Goal: Communication & Community: Answer question/provide support

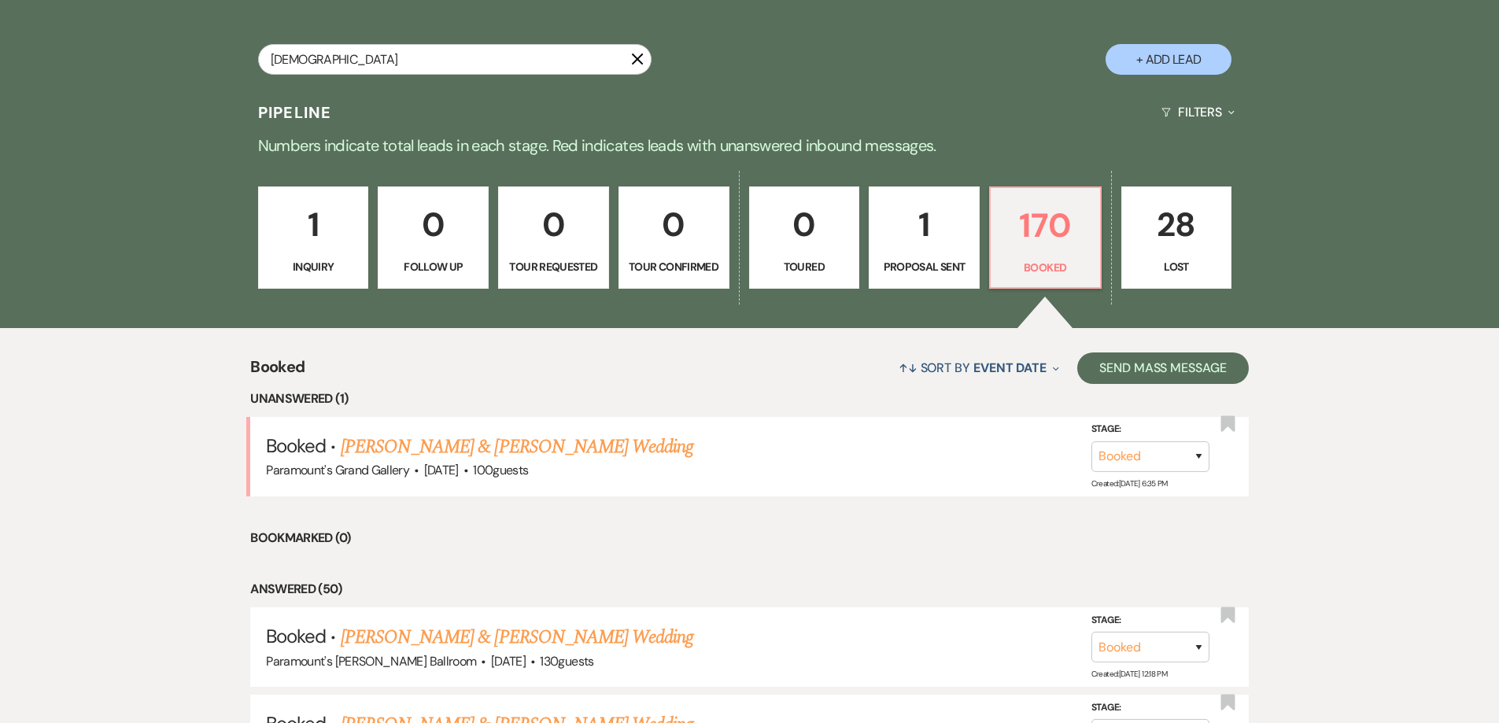
type input "[PERSON_NAME]"
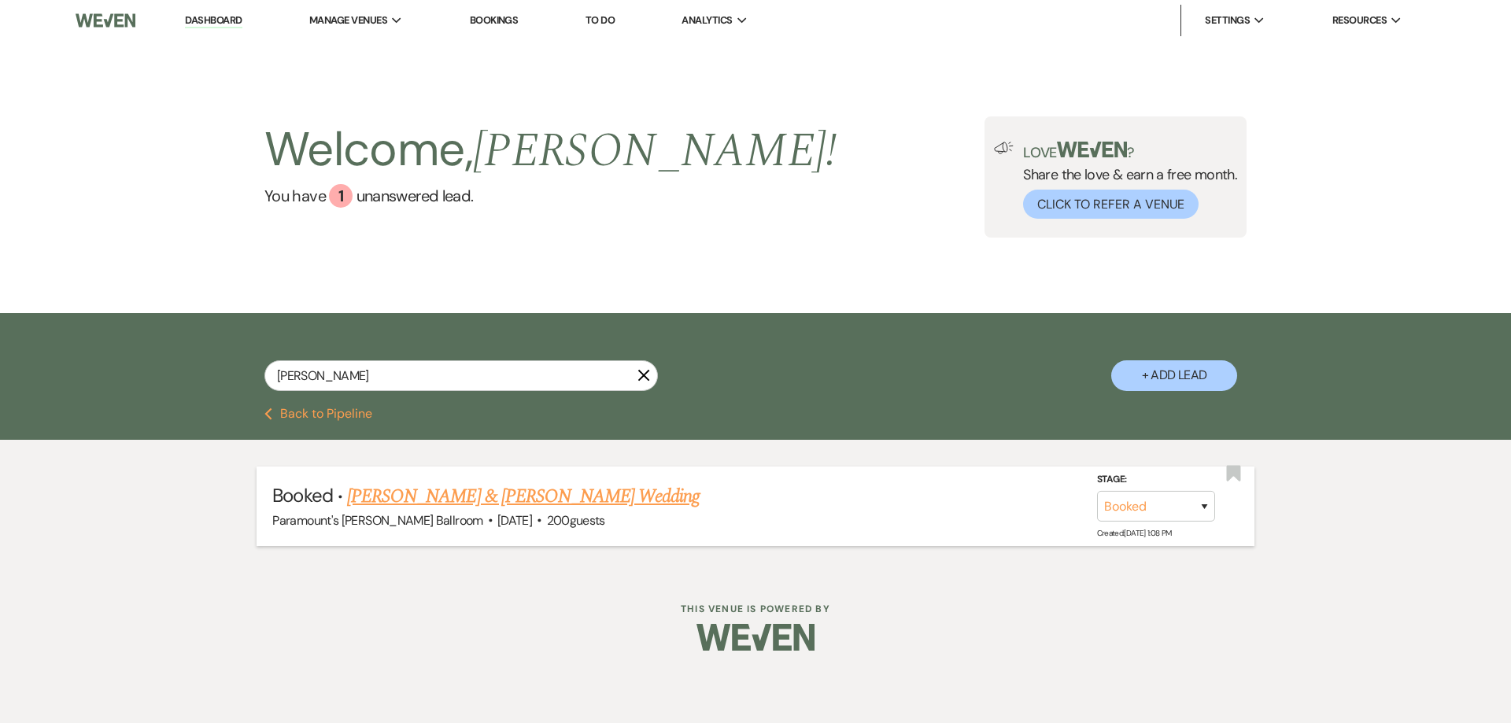
click at [586, 496] on link "[PERSON_NAME] & [PERSON_NAME] Wedding" at bounding box center [523, 496] width 353 height 28
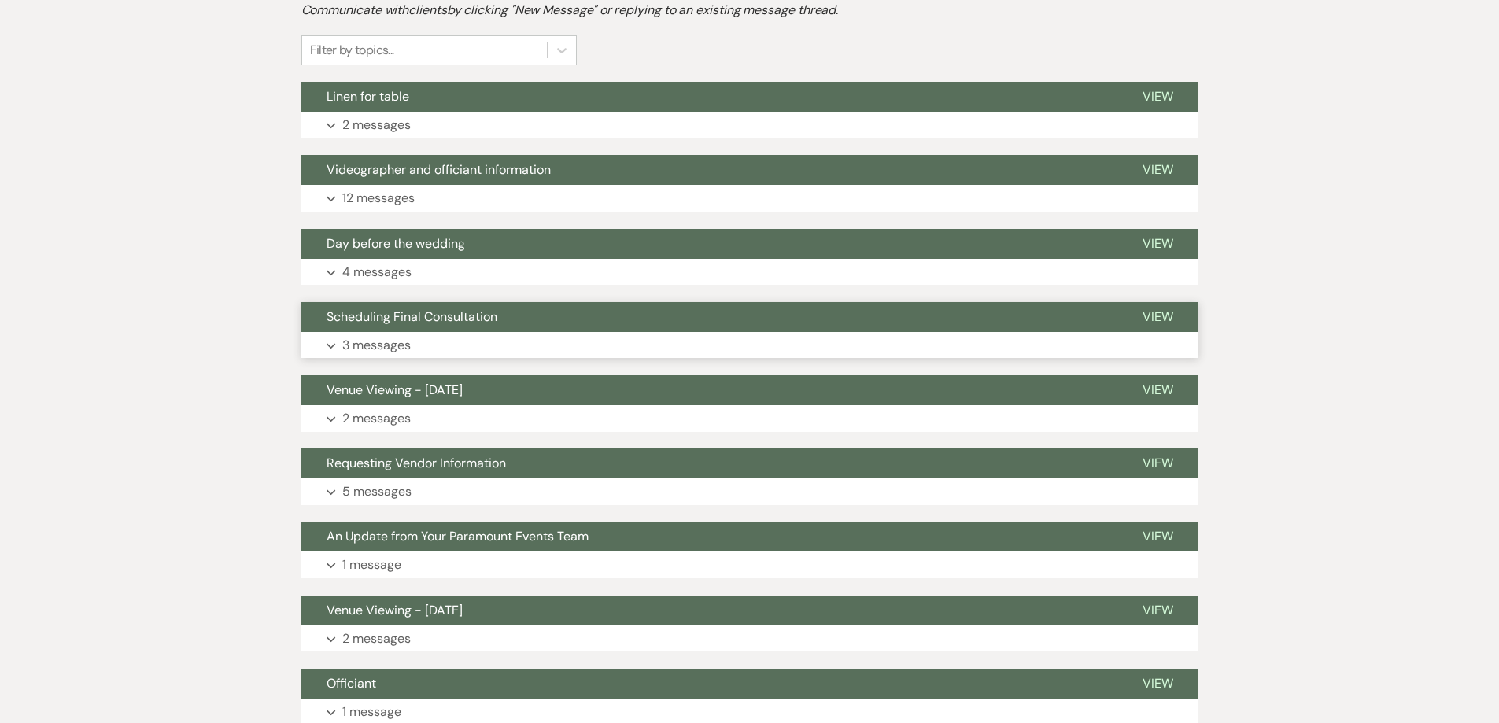
scroll to position [393, 0]
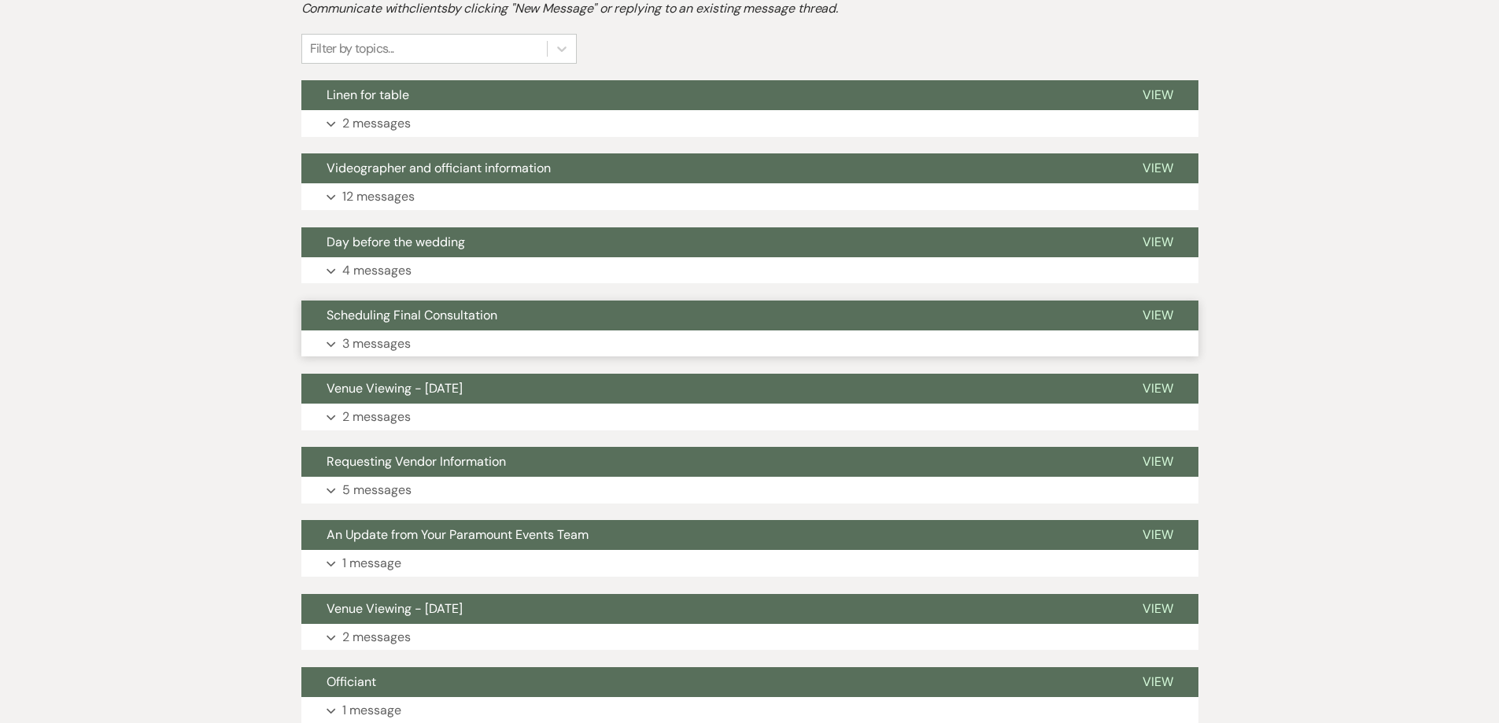
click at [371, 312] on span "Scheduling Final Consultation" at bounding box center [412, 315] width 171 height 17
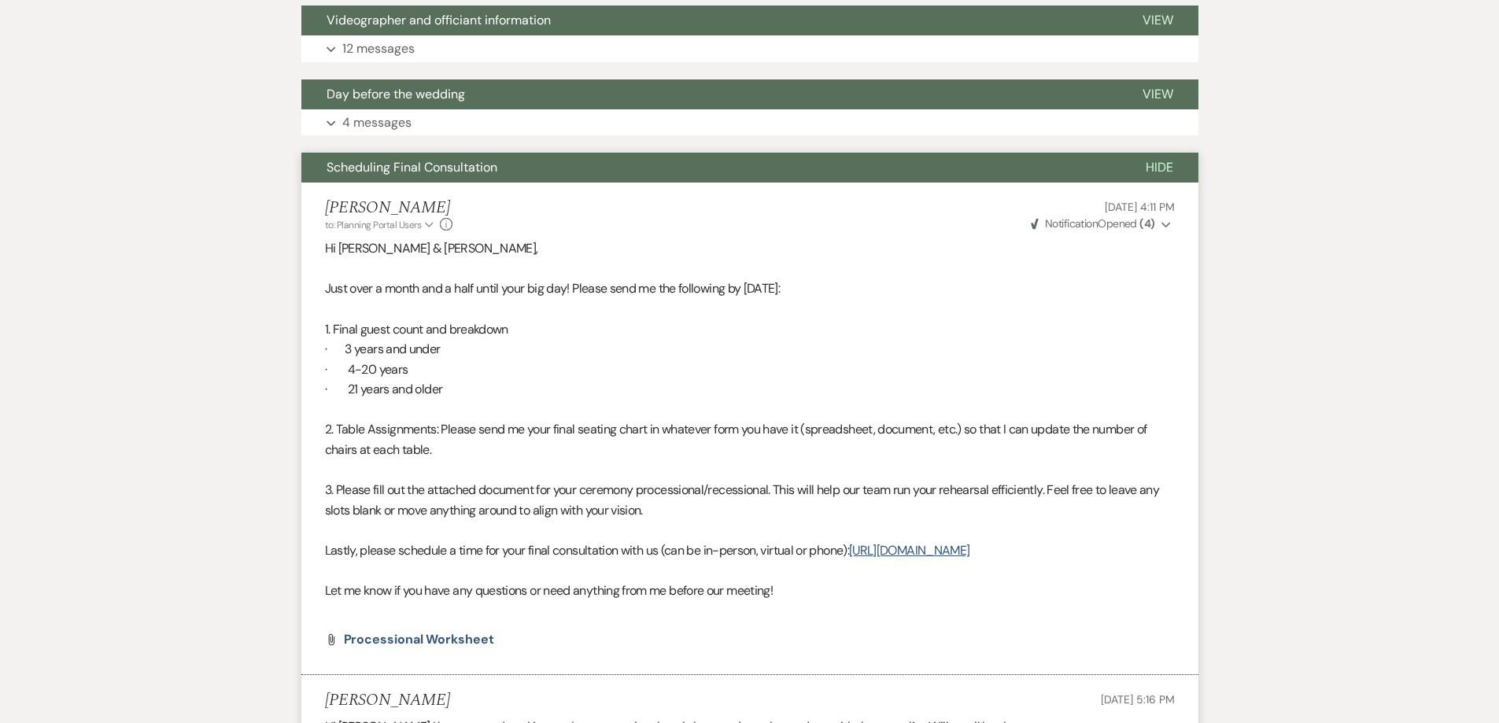
scroll to position [552, 0]
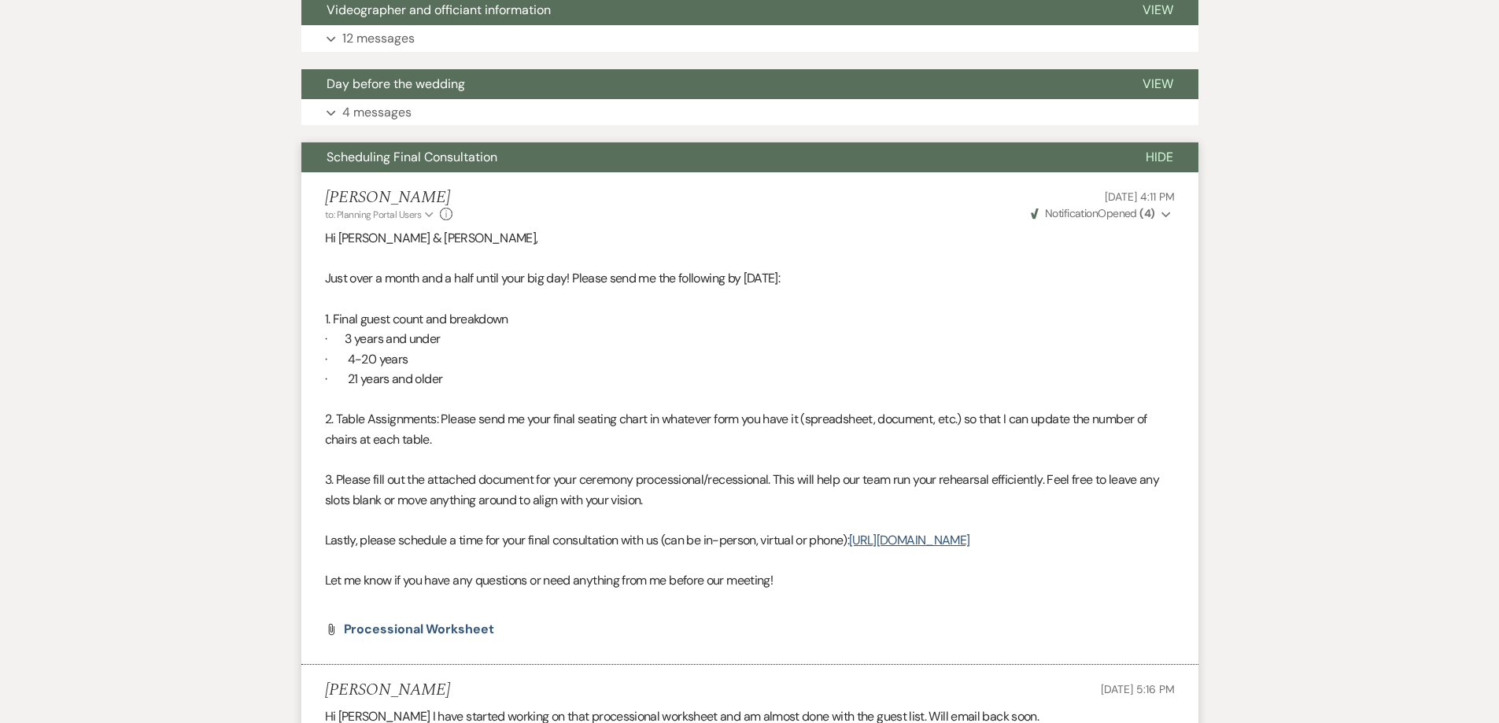
click at [430, 159] on span "Scheduling Final Consultation" at bounding box center [412, 157] width 171 height 17
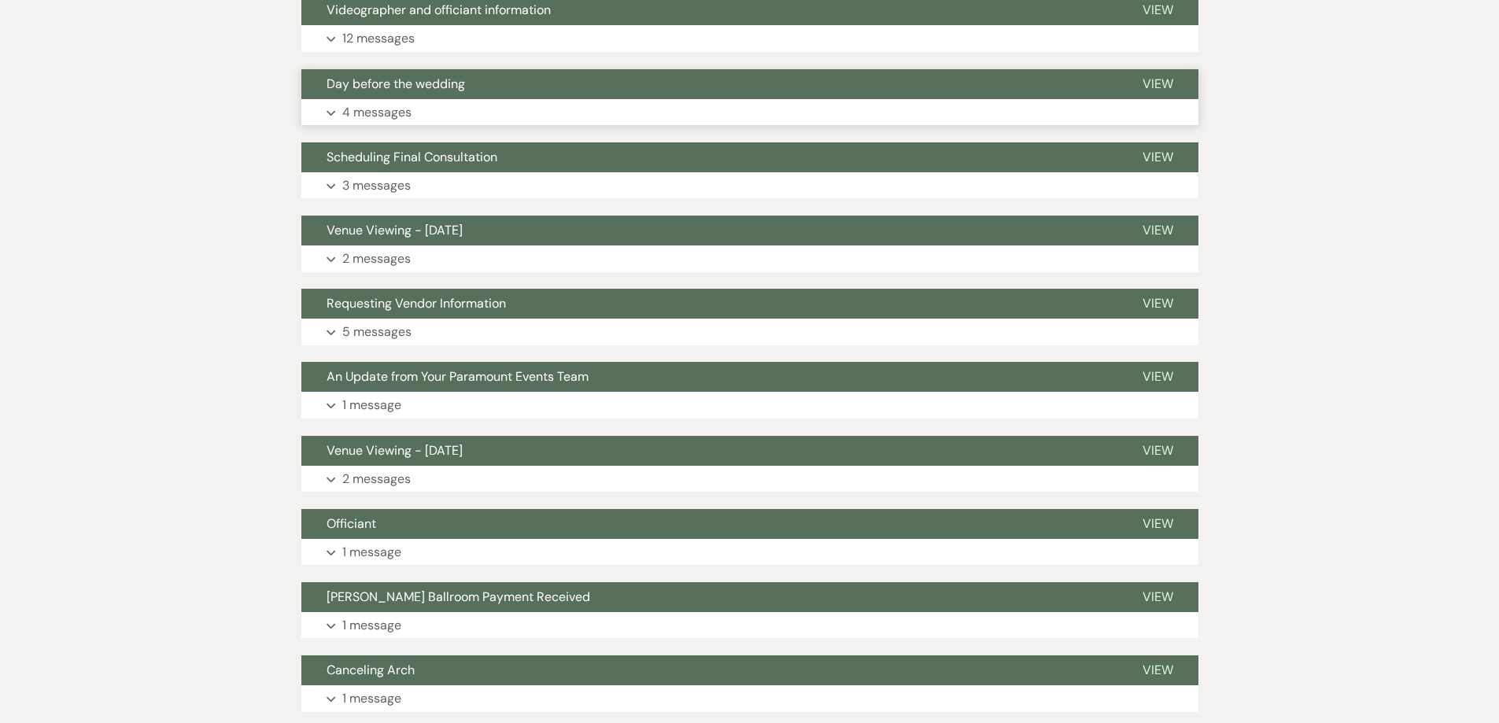
click at [402, 87] on span "Day before the wedding" at bounding box center [396, 84] width 138 height 17
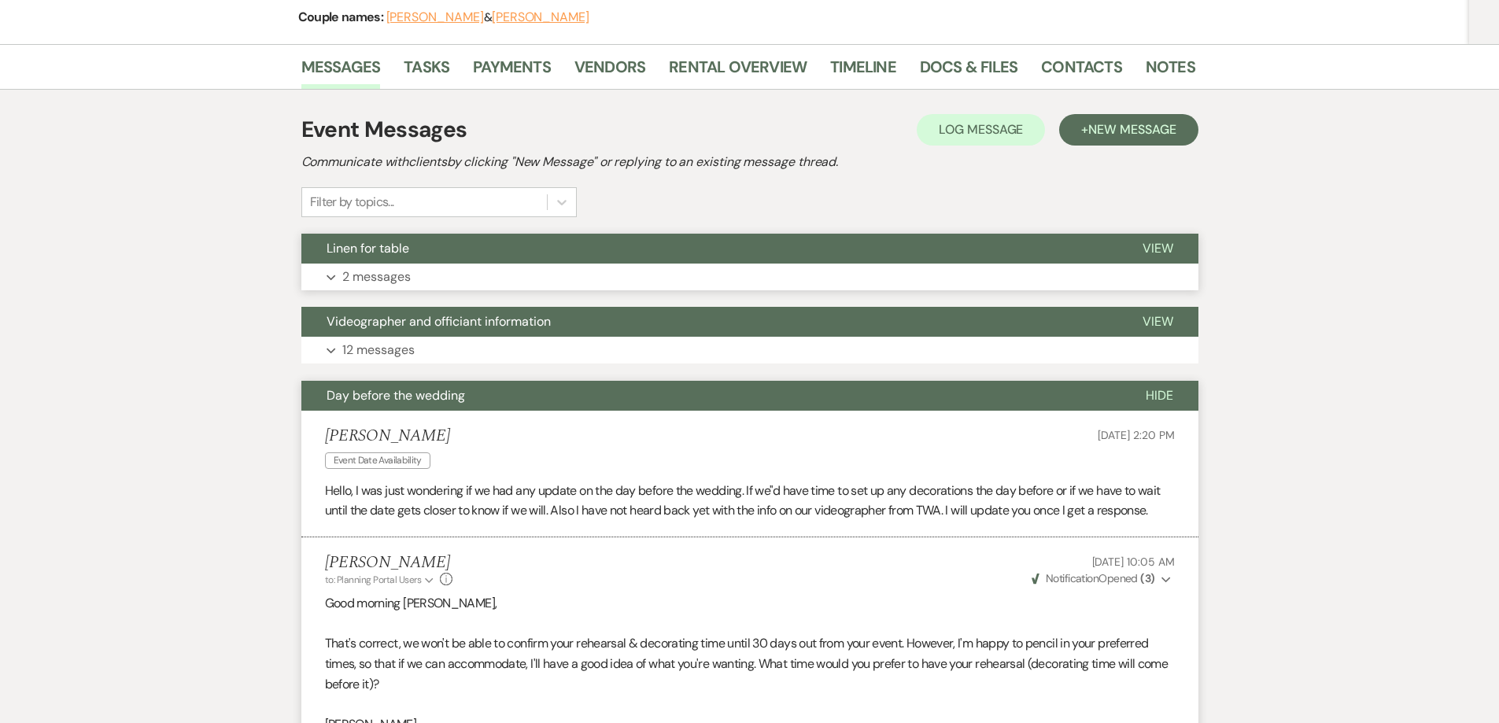
scroll to position [237, 0]
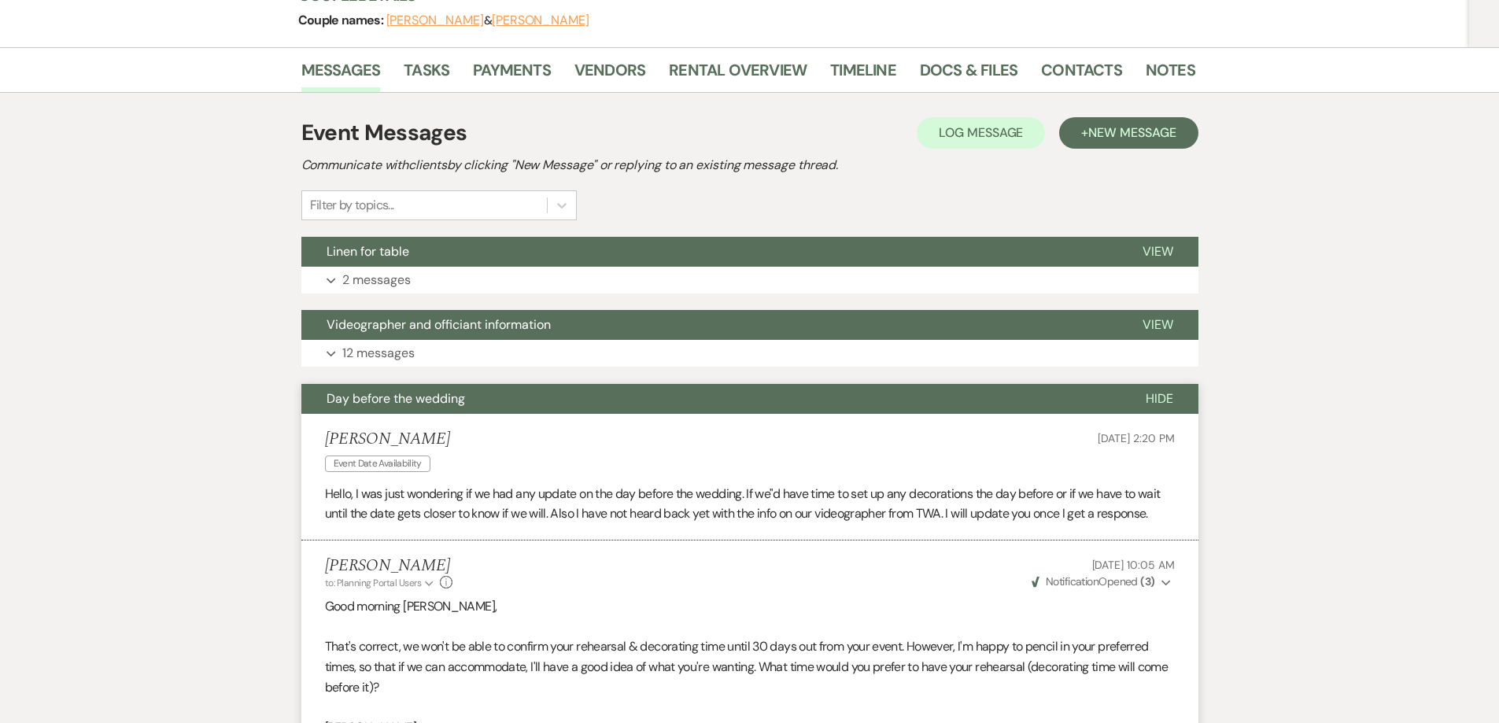
click at [430, 387] on button "Day before the wedding" at bounding box center [710, 399] width 819 height 30
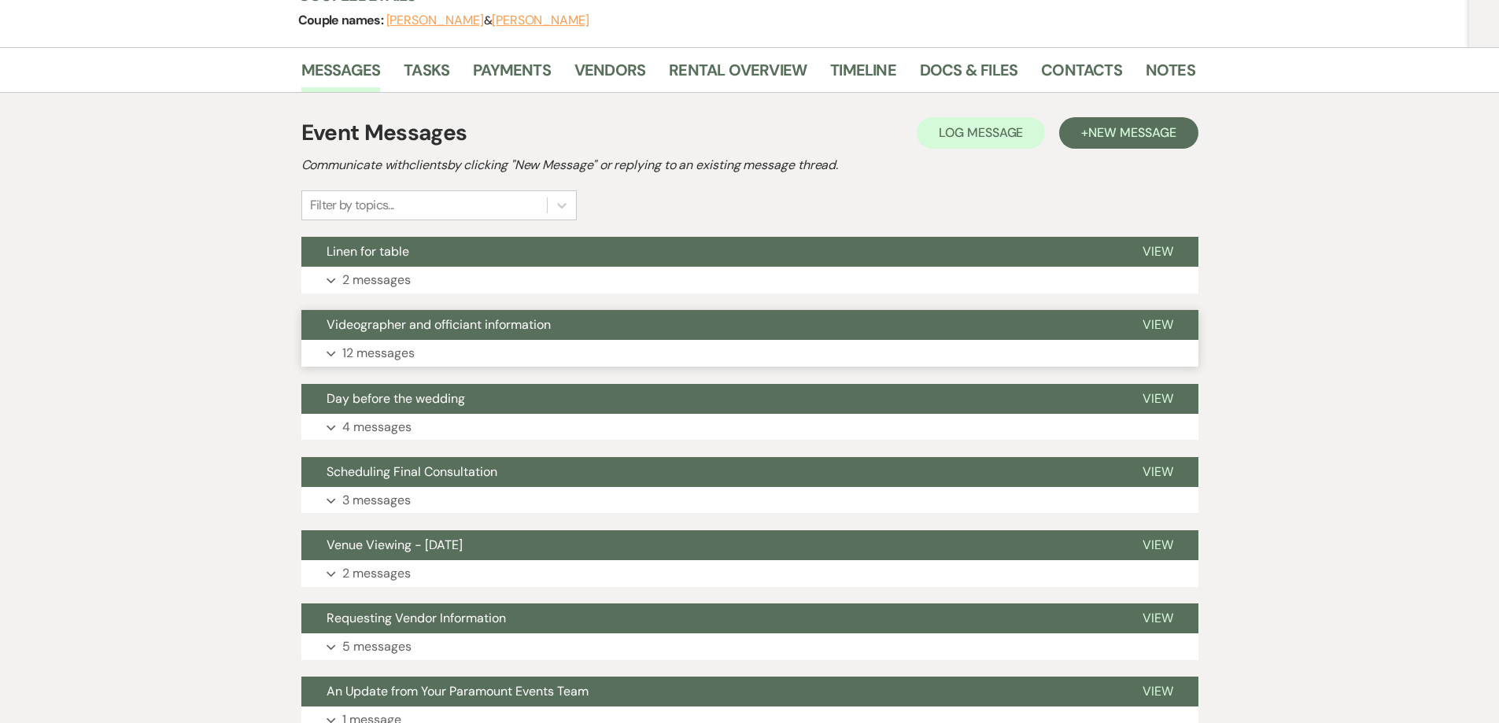
click at [418, 312] on button "Videographer and officiant information" at bounding box center [709, 325] width 816 height 30
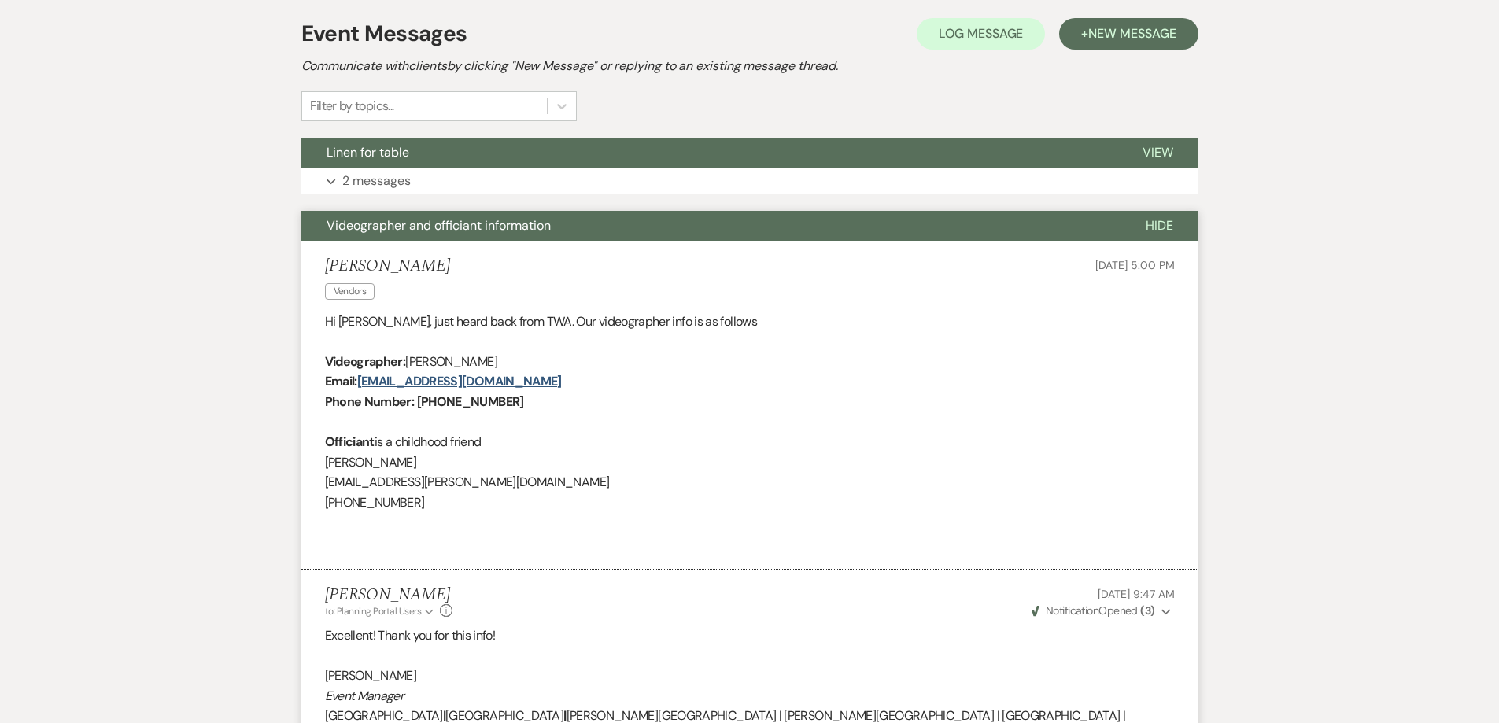
scroll to position [316, 0]
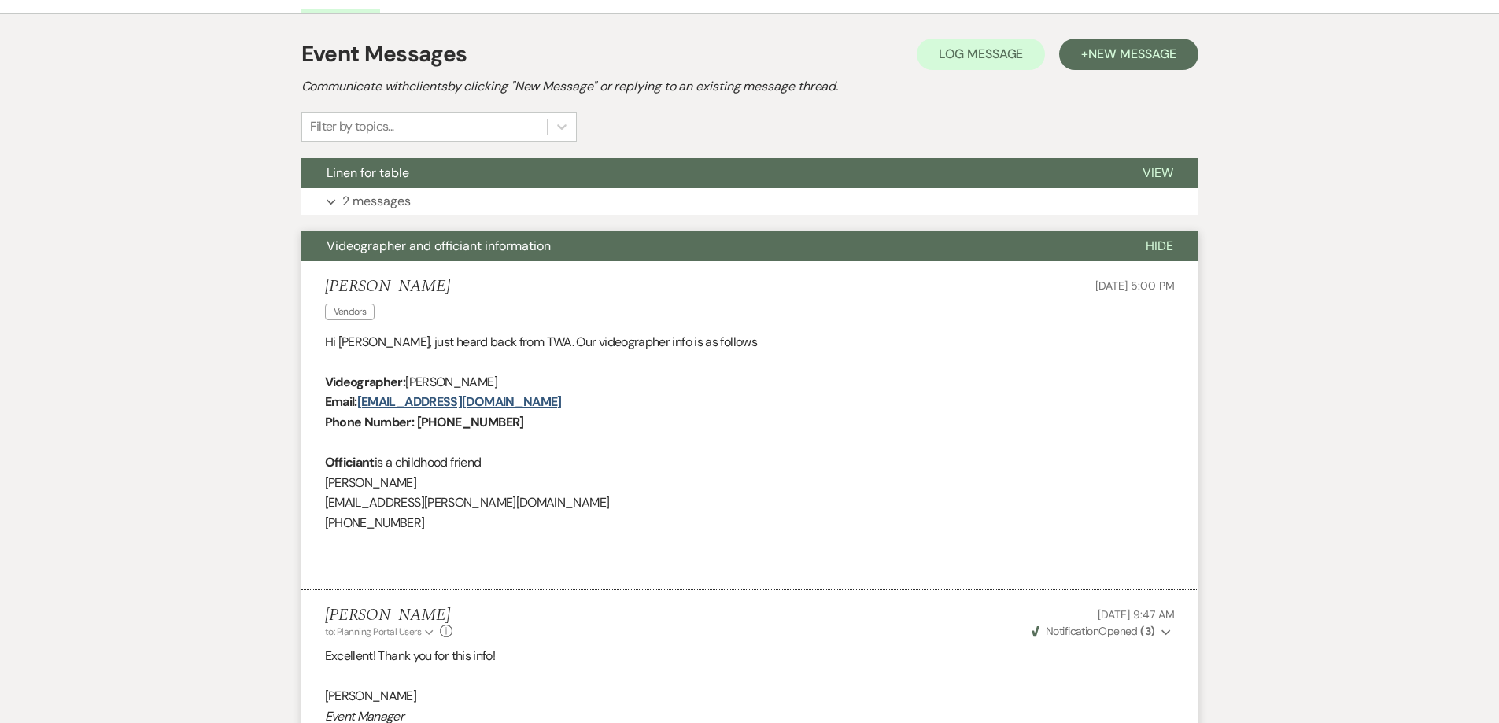
click at [428, 249] on span "Videographer and officiant information" at bounding box center [439, 246] width 224 height 17
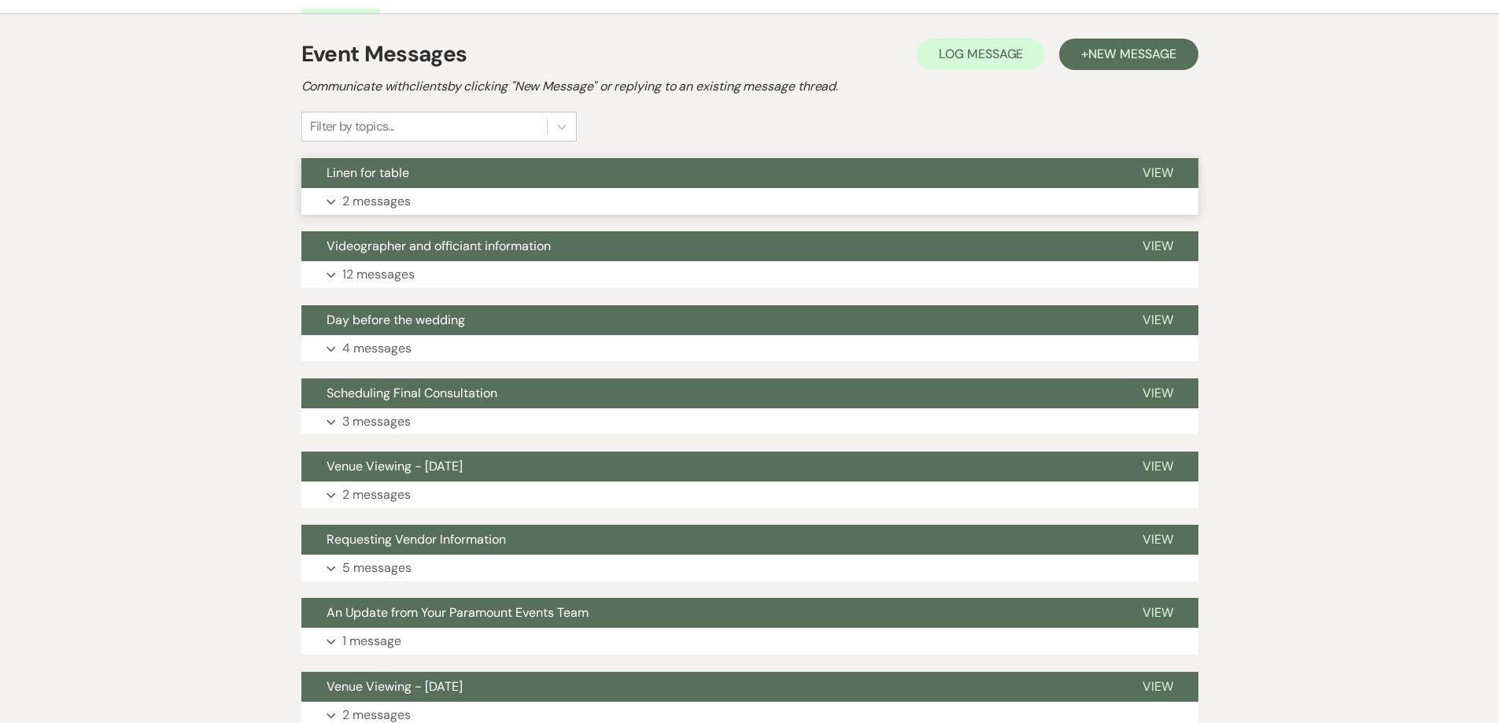
click at [384, 165] on span "Linen for table" at bounding box center [368, 172] width 83 height 17
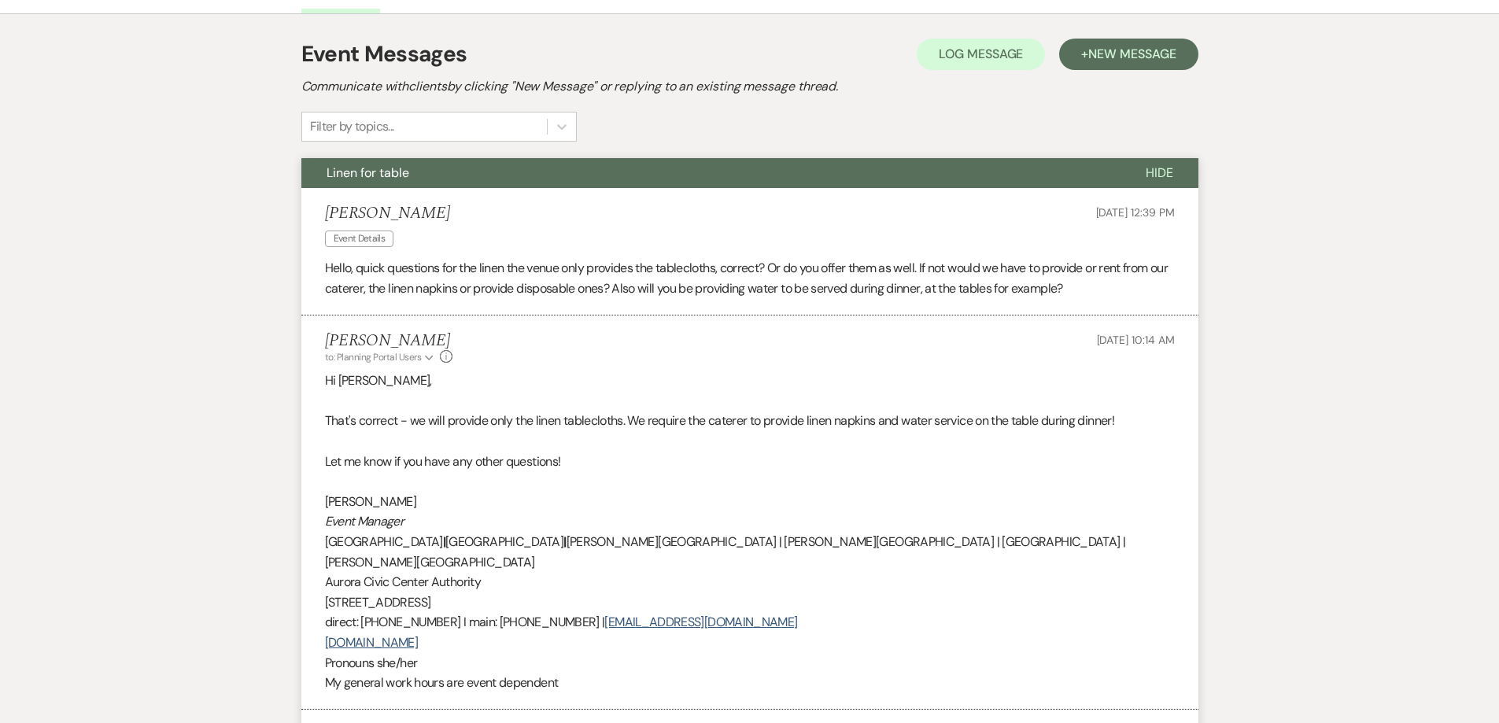
click at [384, 165] on span "Linen for table" at bounding box center [368, 172] width 83 height 17
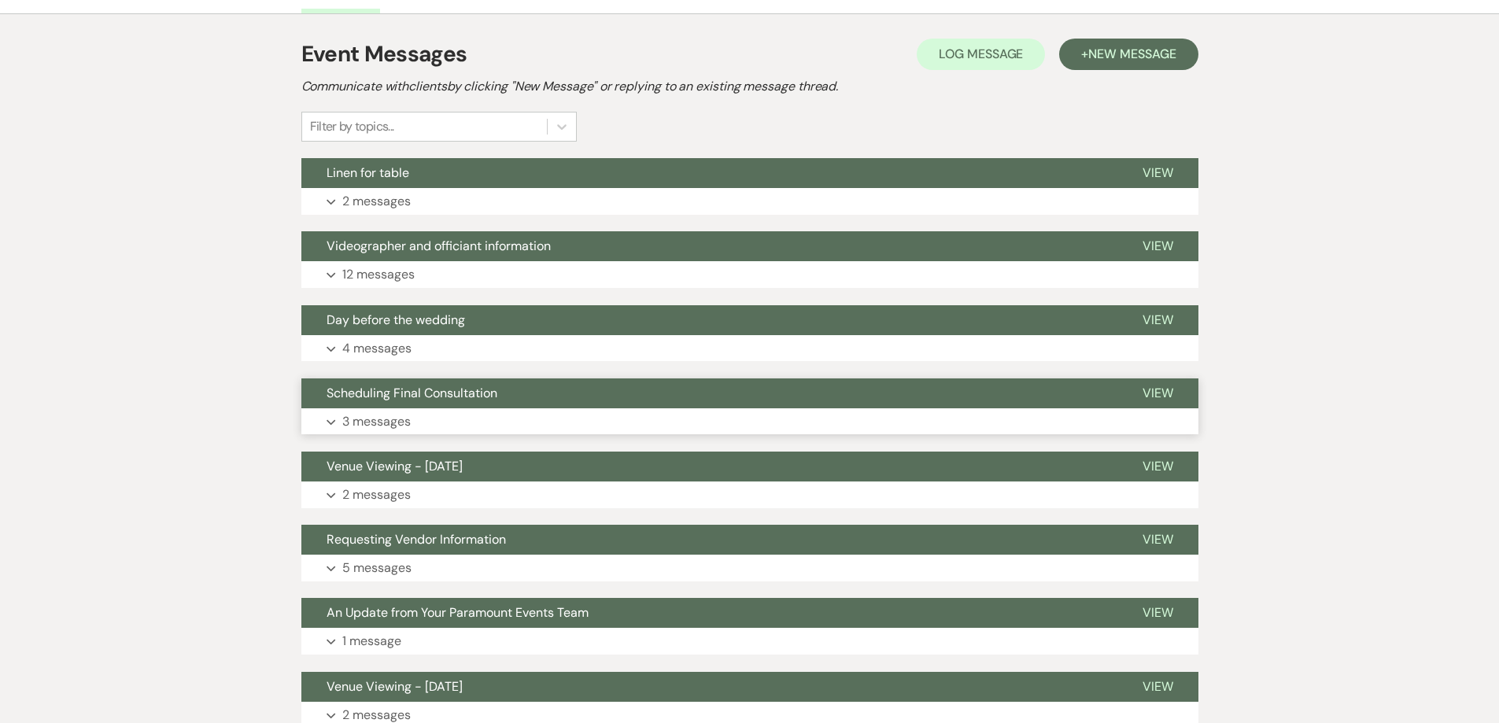
click at [429, 389] on span "Scheduling Final Consultation" at bounding box center [412, 393] width 171 height 17
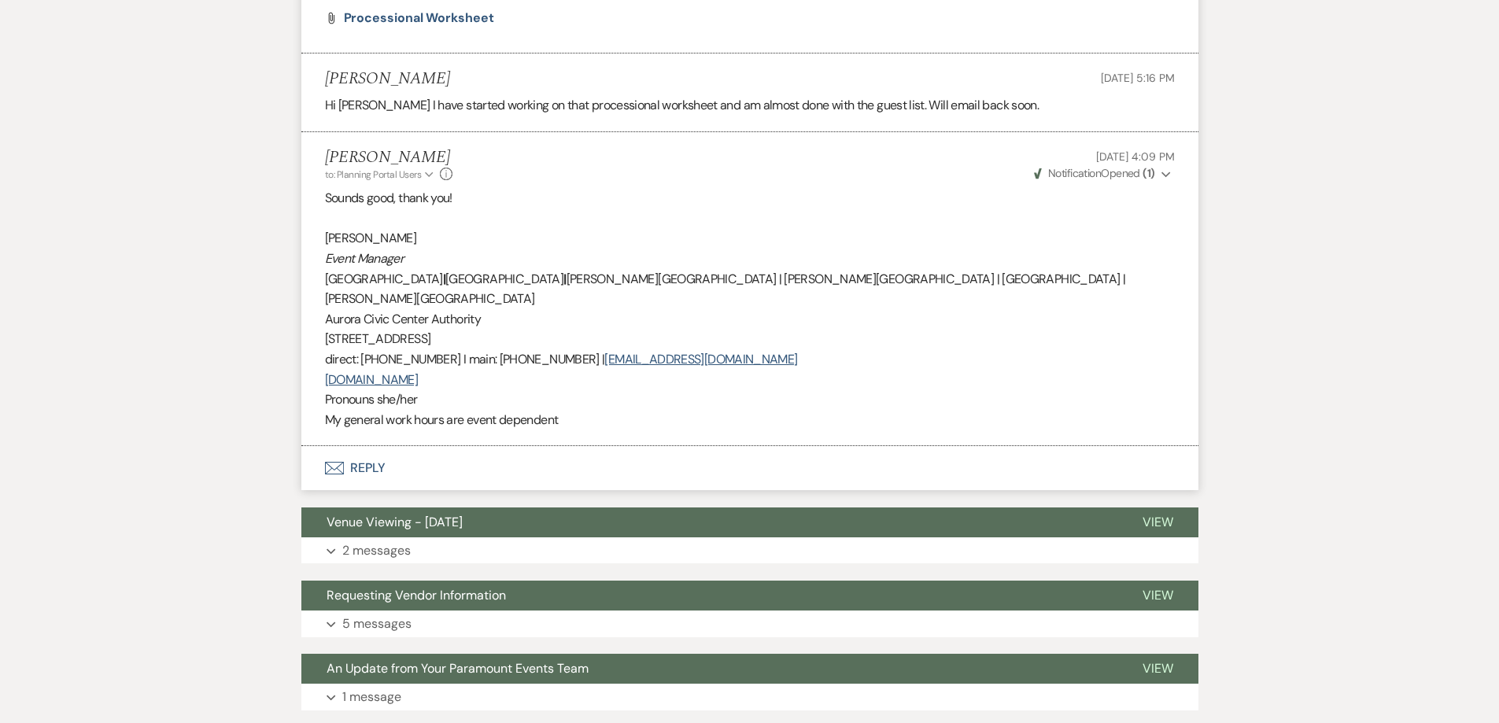
scroll to position [1181, 0]
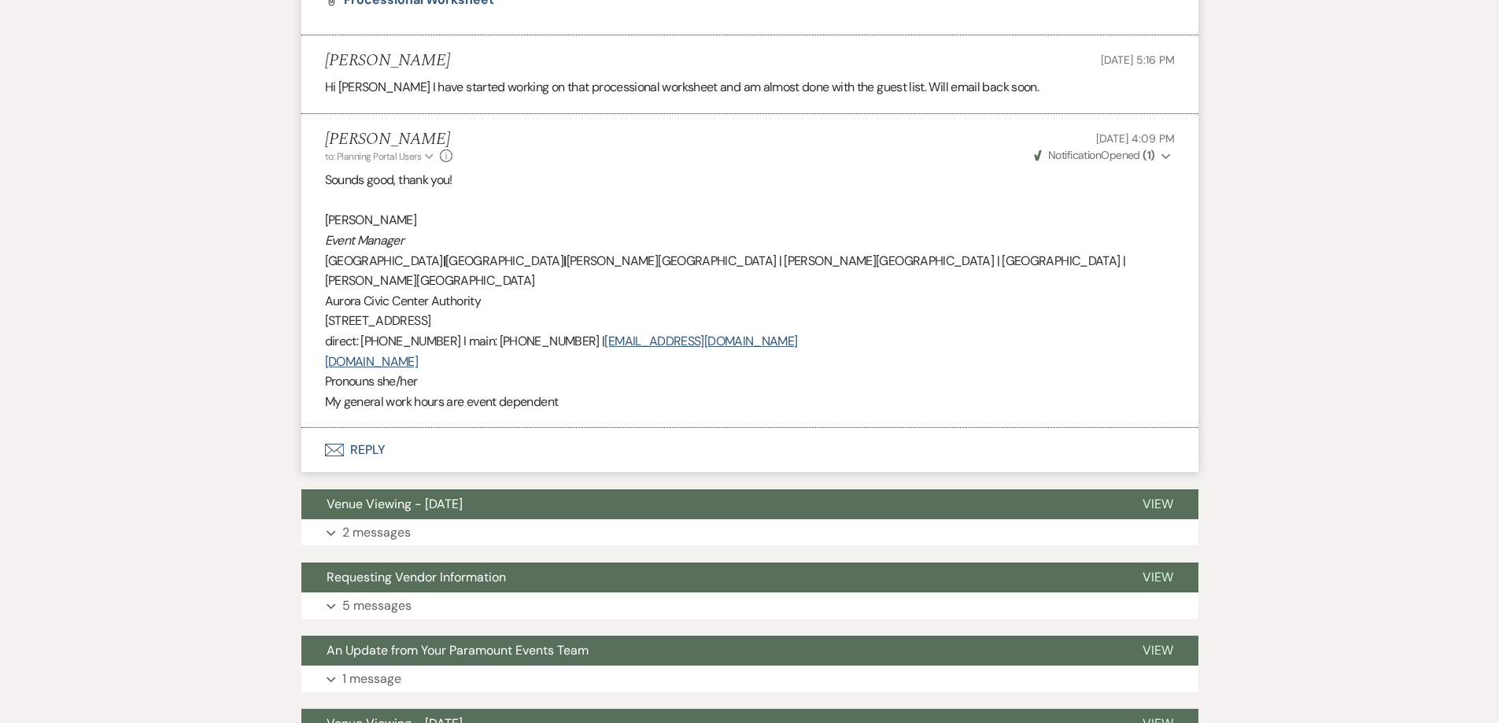
click at [341, 449] on icon "Envelope" at bounding box center [334, 450] width 19 height 13
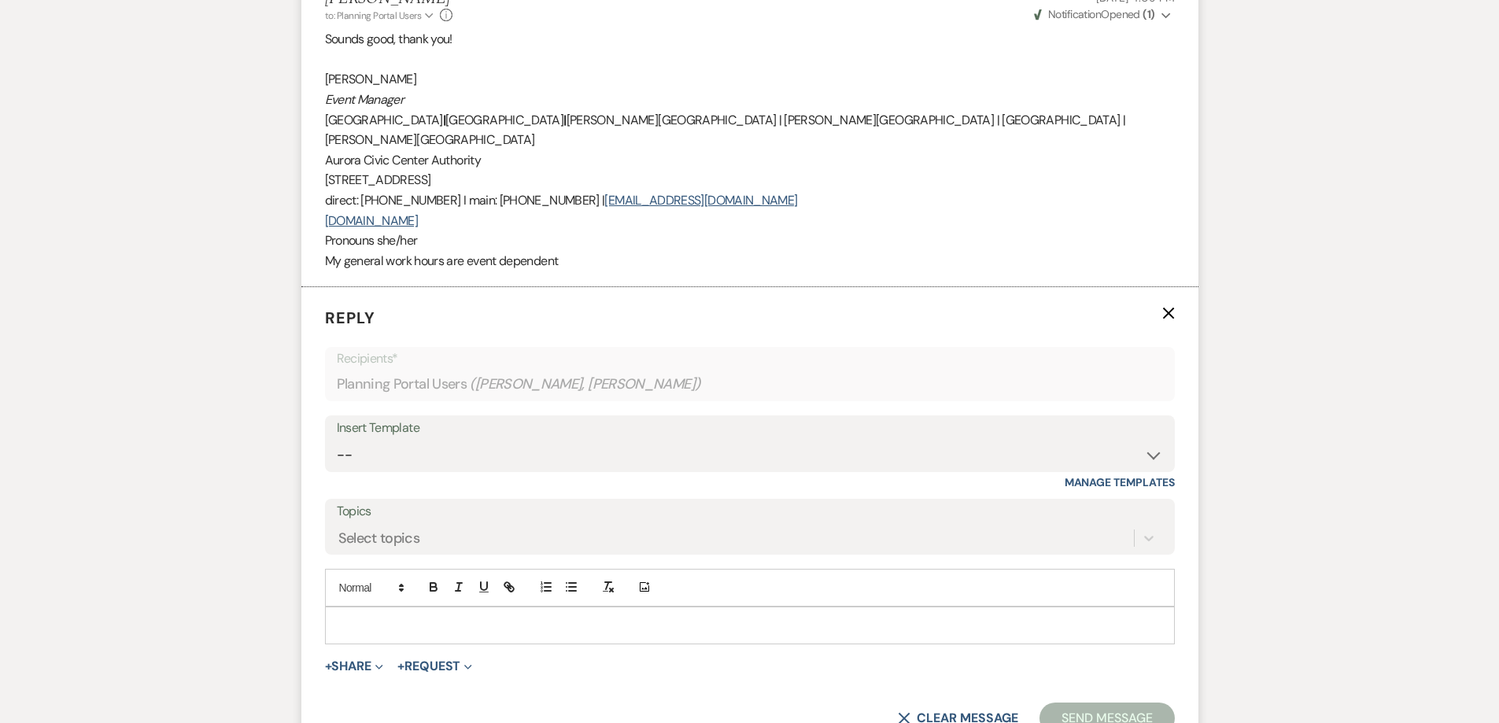
scroll to position [1323, 0]
click at [443, 457] on select "-- Weven Planning Portal Introduction (Booked Events) 6 Month Consultation 9 Mo…" at bounding box center [750, 453] width 826 height 31
select select "4089"
click at [337, 438] on select "-- Weven Planning Portal Introduction (Booked Events) 6 Month Consultation 9 Mo…" at bounding box center [750, 453] width 826 height 31
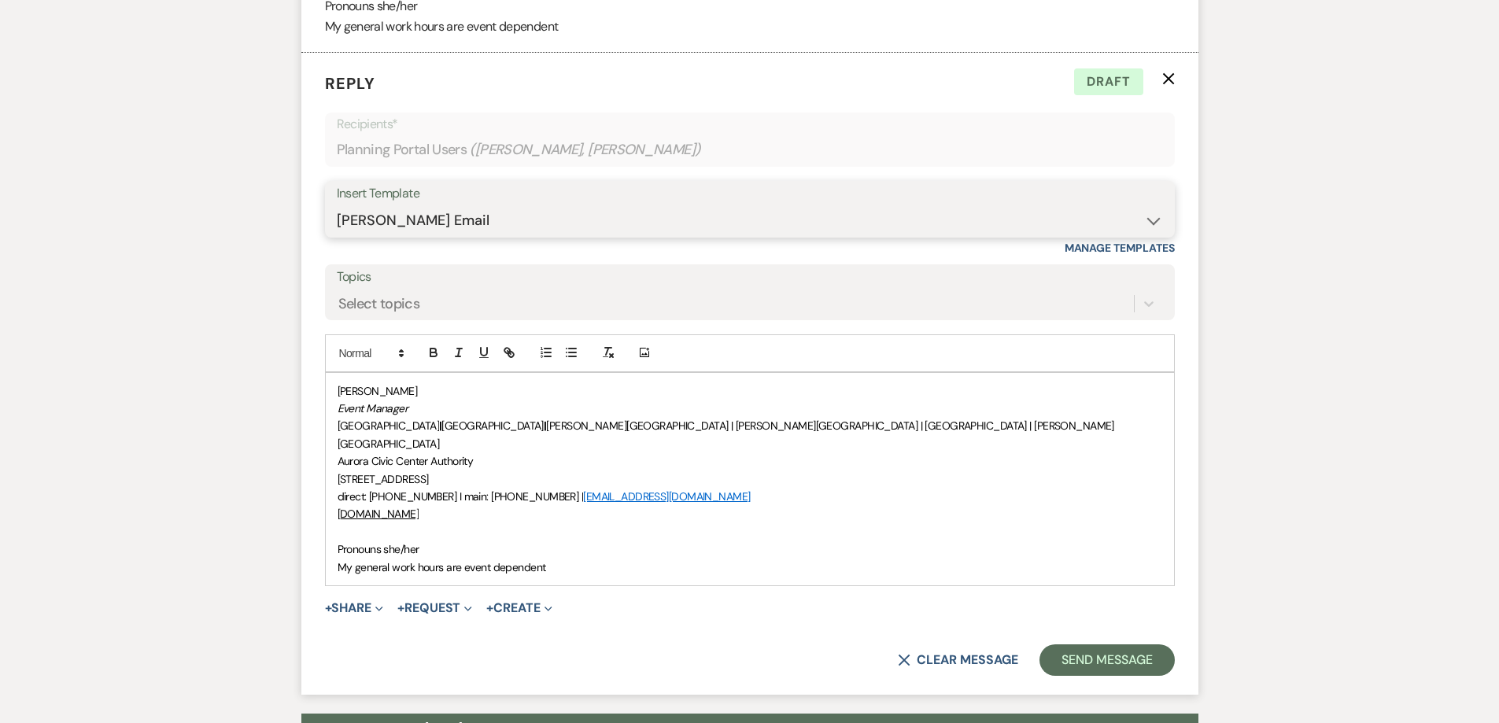
scroll to position [1560, 0]
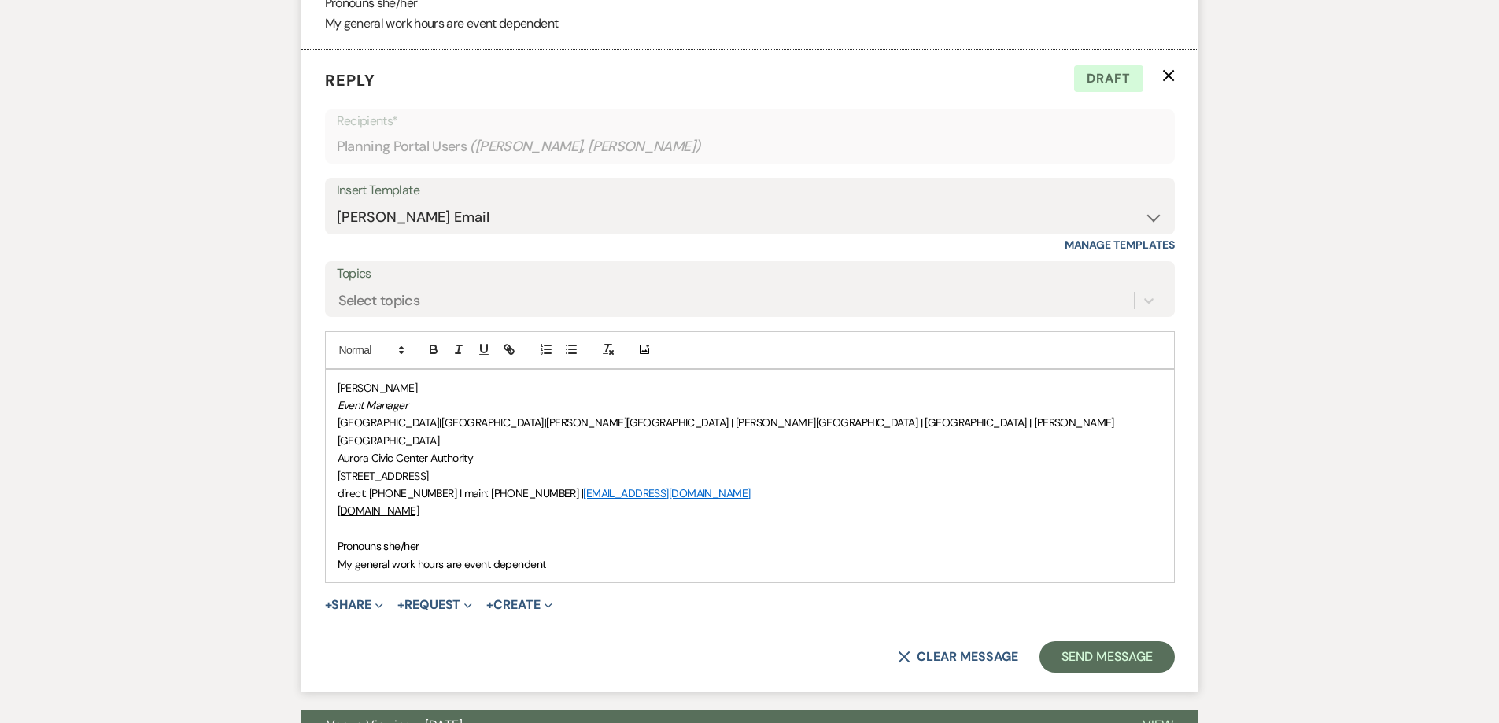
click at [330, 525] on div "[PERSON_NAME] Event Manager [GEOGRAPHIC_DATA] | [GEOGRAPHIC_DATA] | [PERSON_NAM…" at bounding box center [750, 476] width 848 height 212
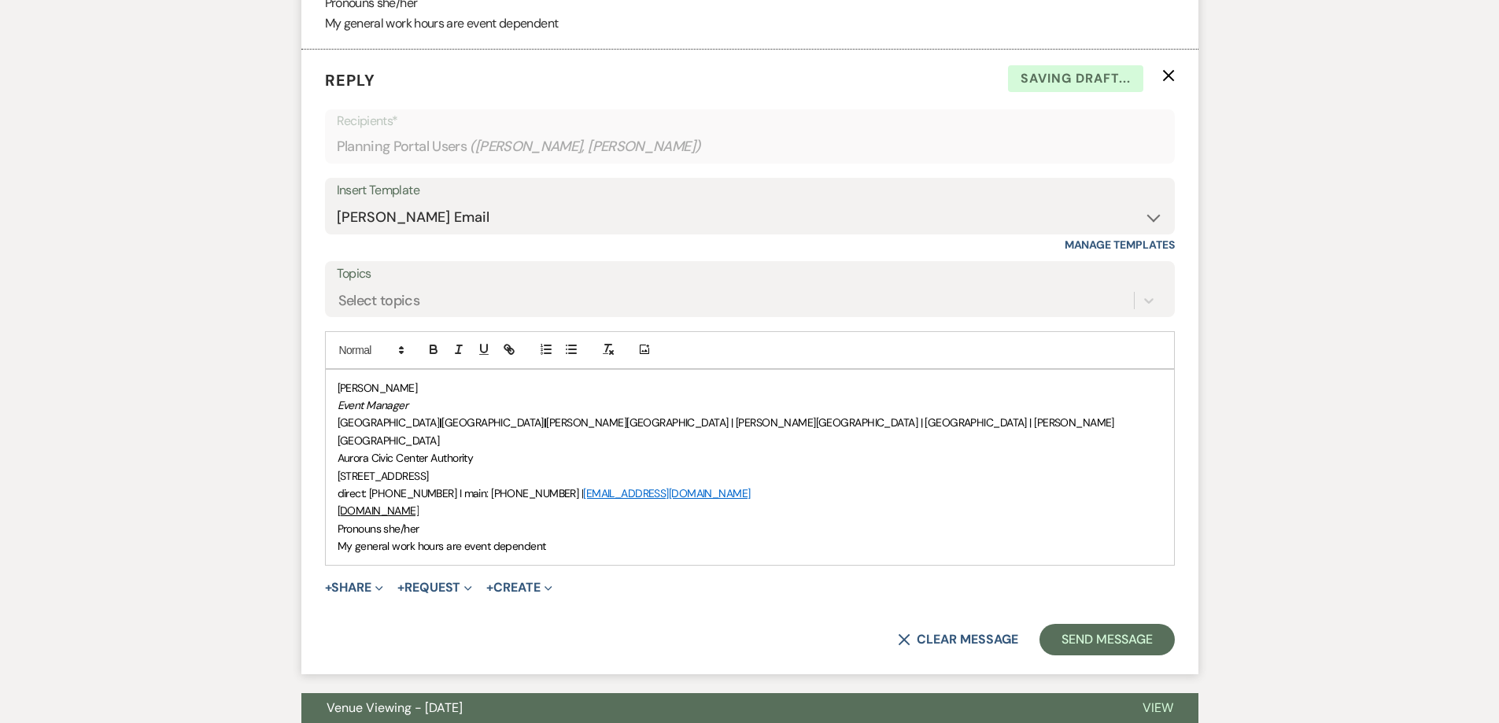
click at [330, 389] on div "[PERSON_NAME] Event Manager [GEOGRAPHIC_DATA] | [GEOGRAPHIC_DATA] | [PERSON_NAM…" at bounding box center [750, 467] width 848 height 195
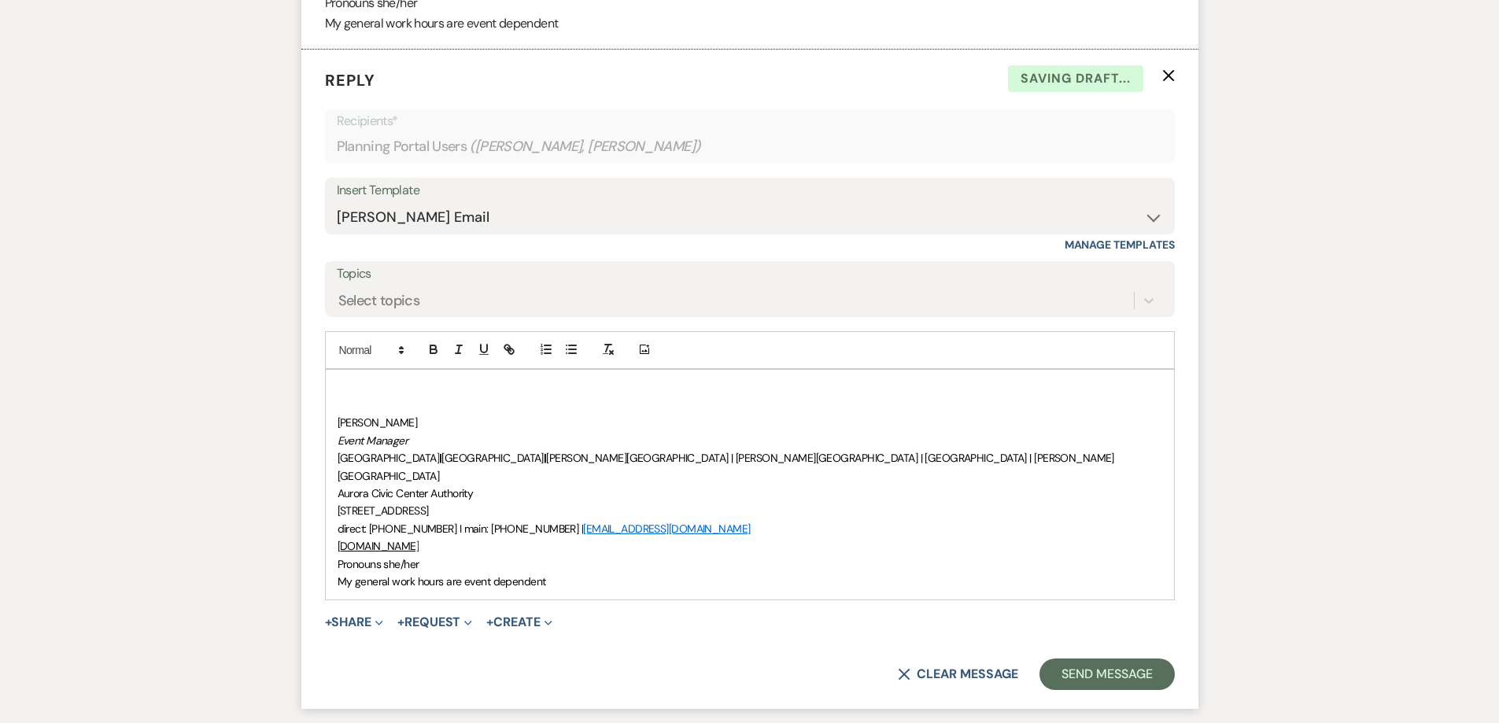
click at [334, 382] on div "﻿ [PERSON_NAME] Event Manager [GEOGRAPHIC_DATA] | [GEOGRAPHIC_DATA] | [PERSON_N…" at bounding box center [750, 485] width 848 height 231
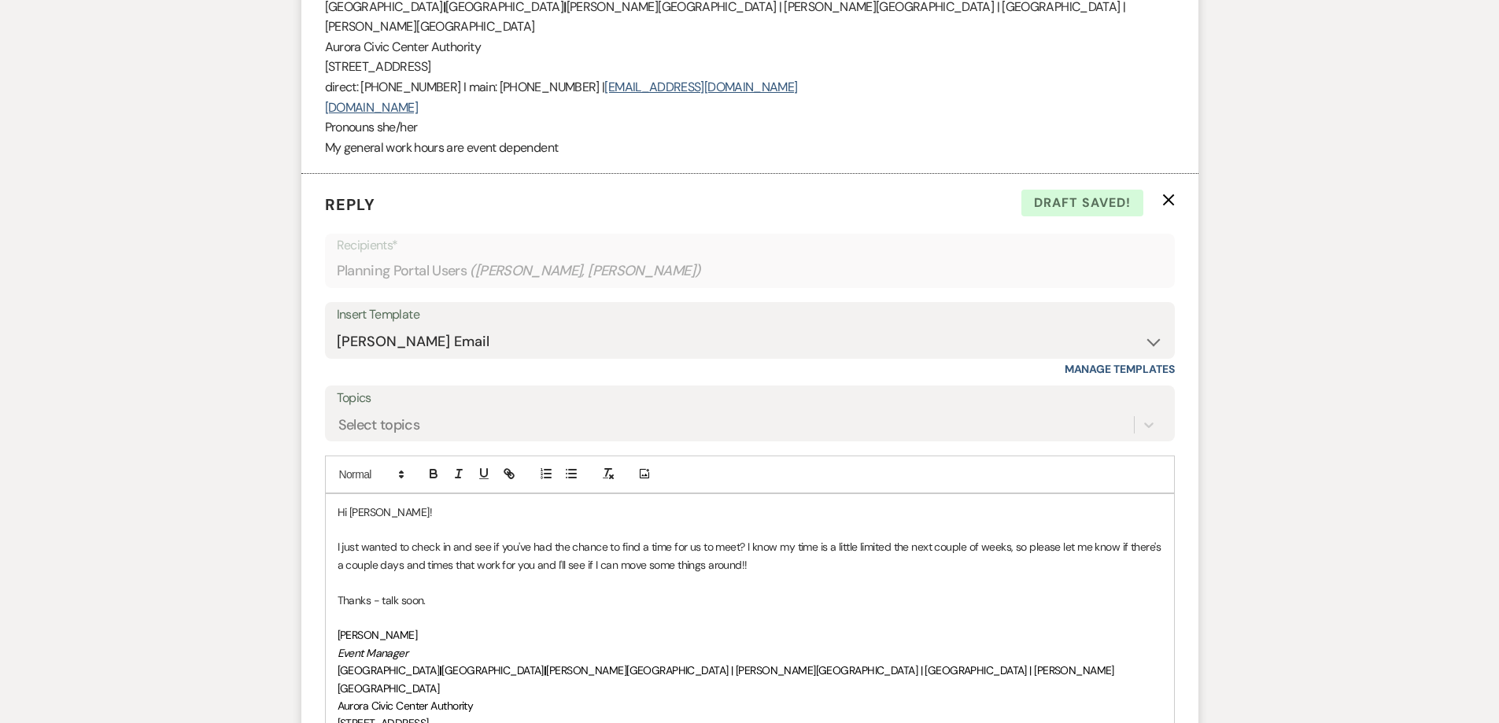
scroll to position [1638, 0]
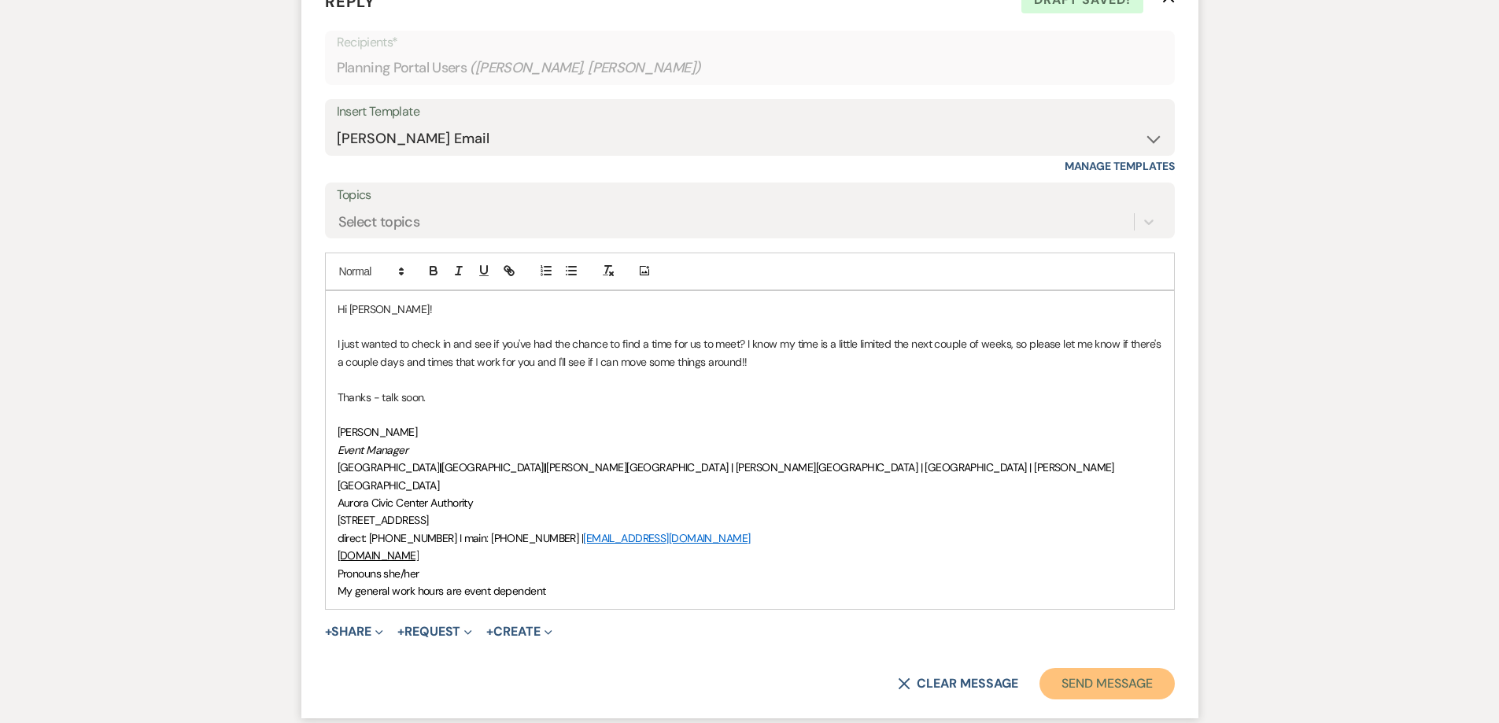
click at [1106, 674] on button "Send Message" at bounding box center [1106, 683] width 135 height 31
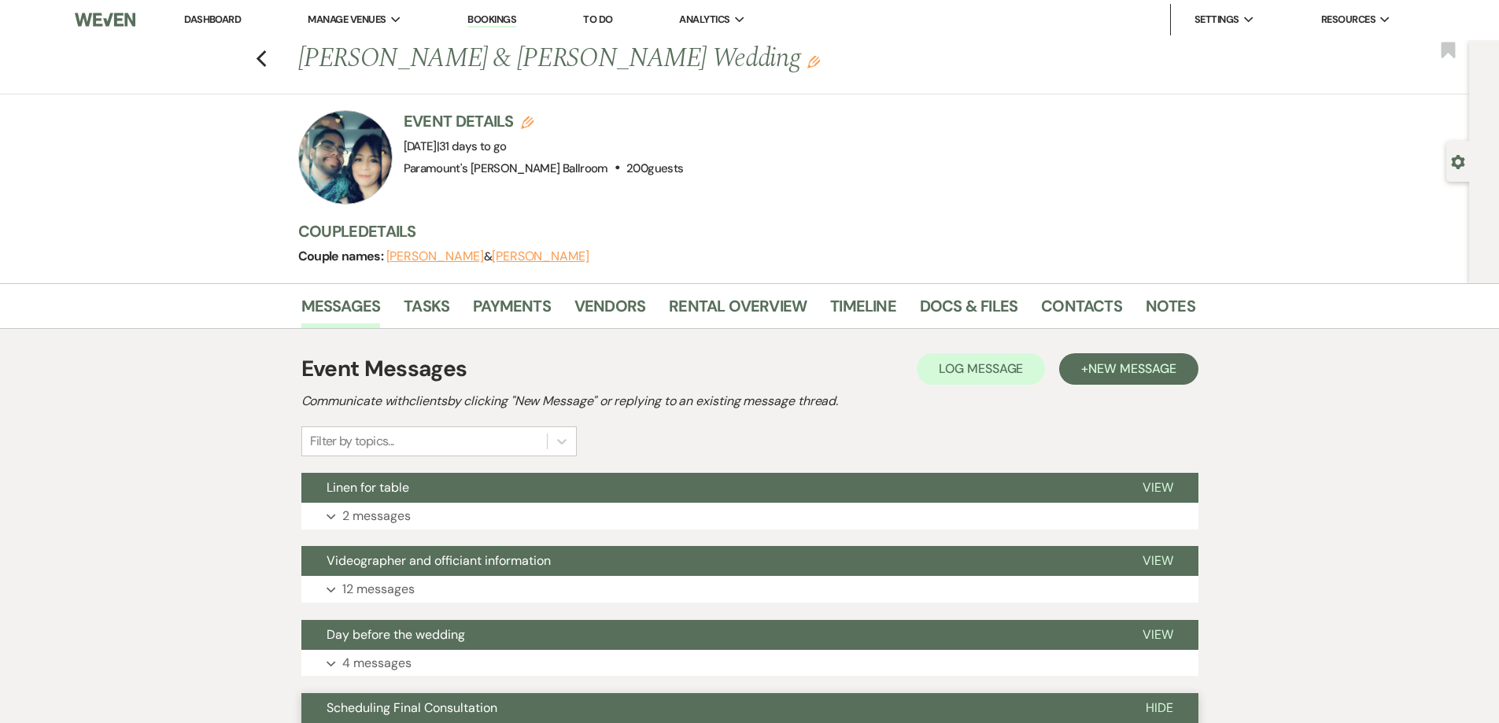
scroll to position [0, 0]
click at [256, 51] on div "Previous [PERSON_NAME] & [PERSON_NAME] Wedding Edit Bookmark" at bounding box center [730, 68] width 1477 height 54
click at [262, 67] on icon "Previous" at bounding box center [262, 59] width 12 height 19
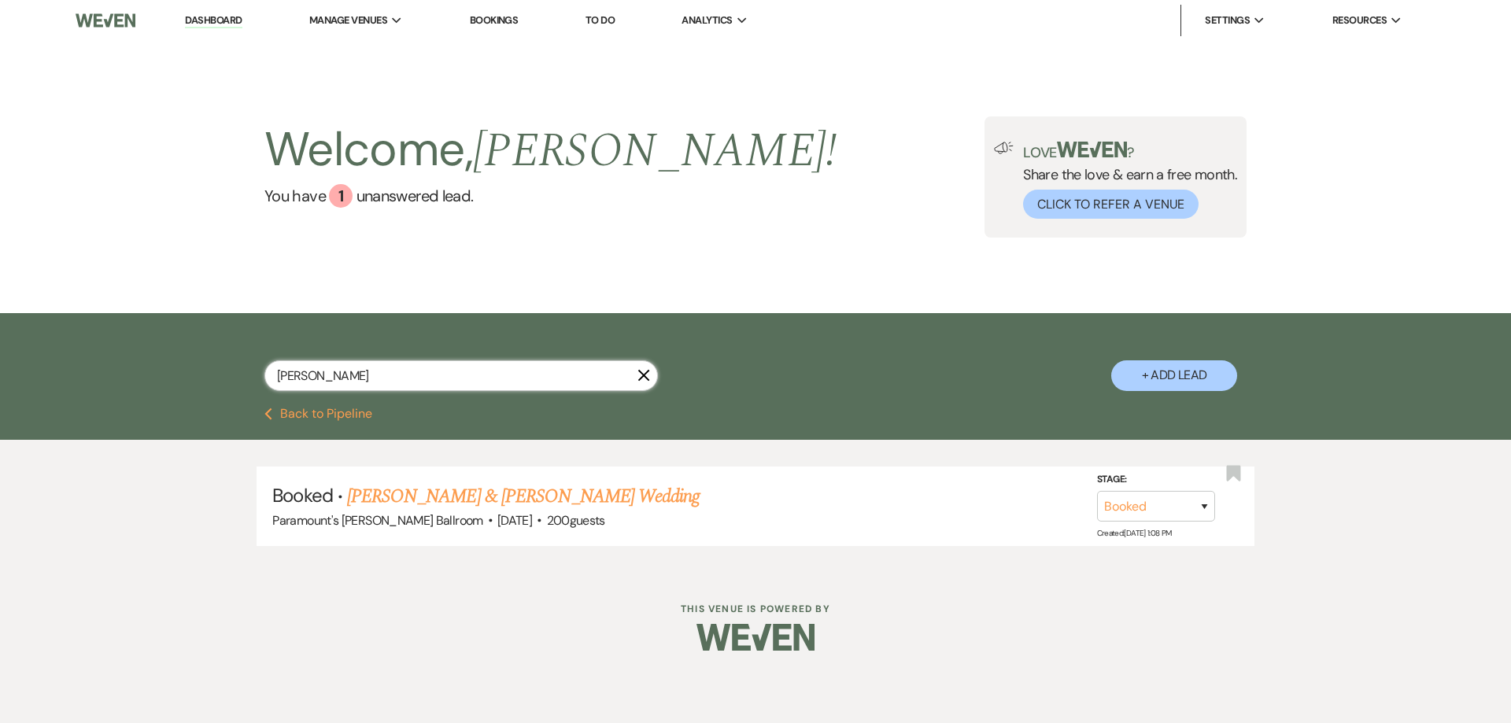
drag, startPoint x: 360, startPoint y: 382, endPoint x: 221, endPoint y: 378, distance: 138.5
click at [221, 378] on div "[PERSON_NAME] X + Add Lead" at bounding box center [755, 362] width 1133 height 83
type input "[PERSON_NAME]"
click at [478, 491] on link "[PERSON_NAME] & [PERSON_NAME] Wedding" at bounding box center [523, 496] width 353 height 28
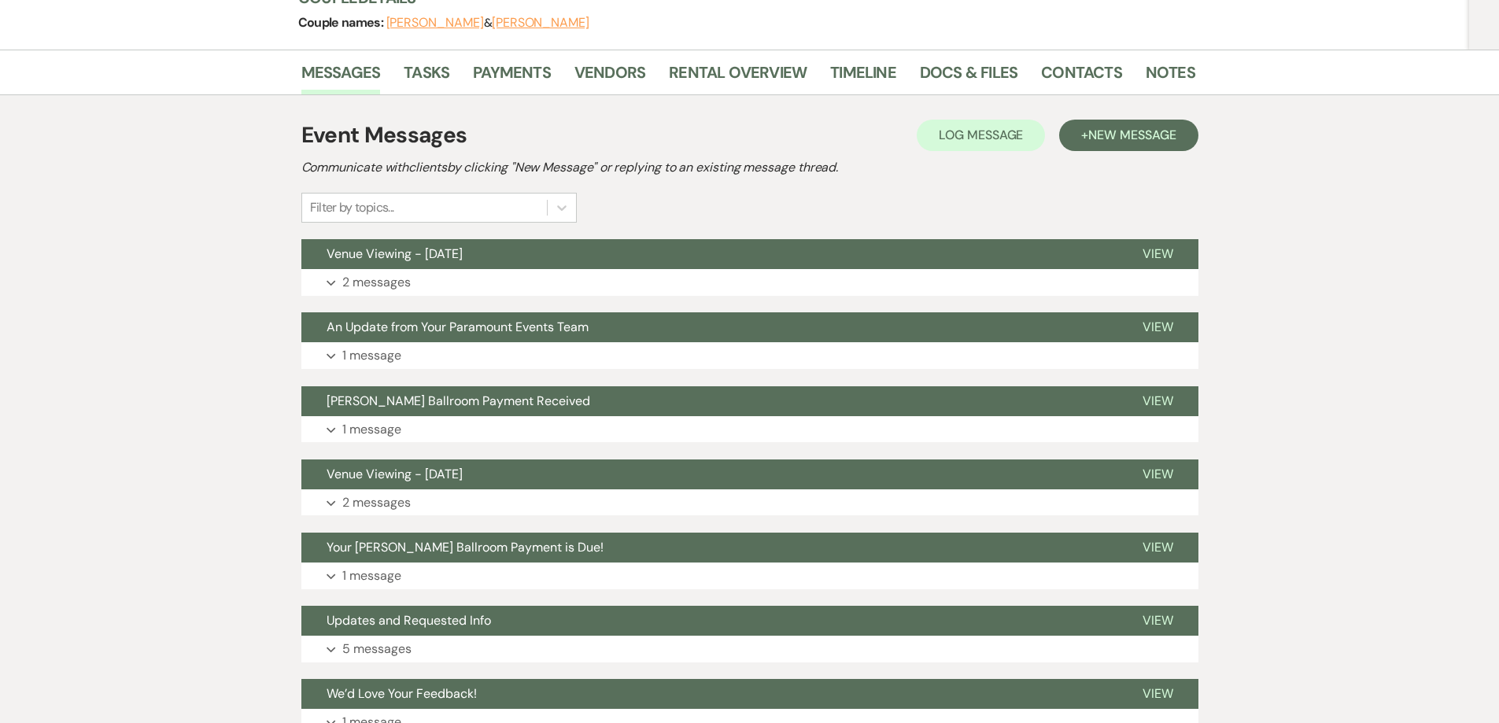
scroll to position [236, 0]
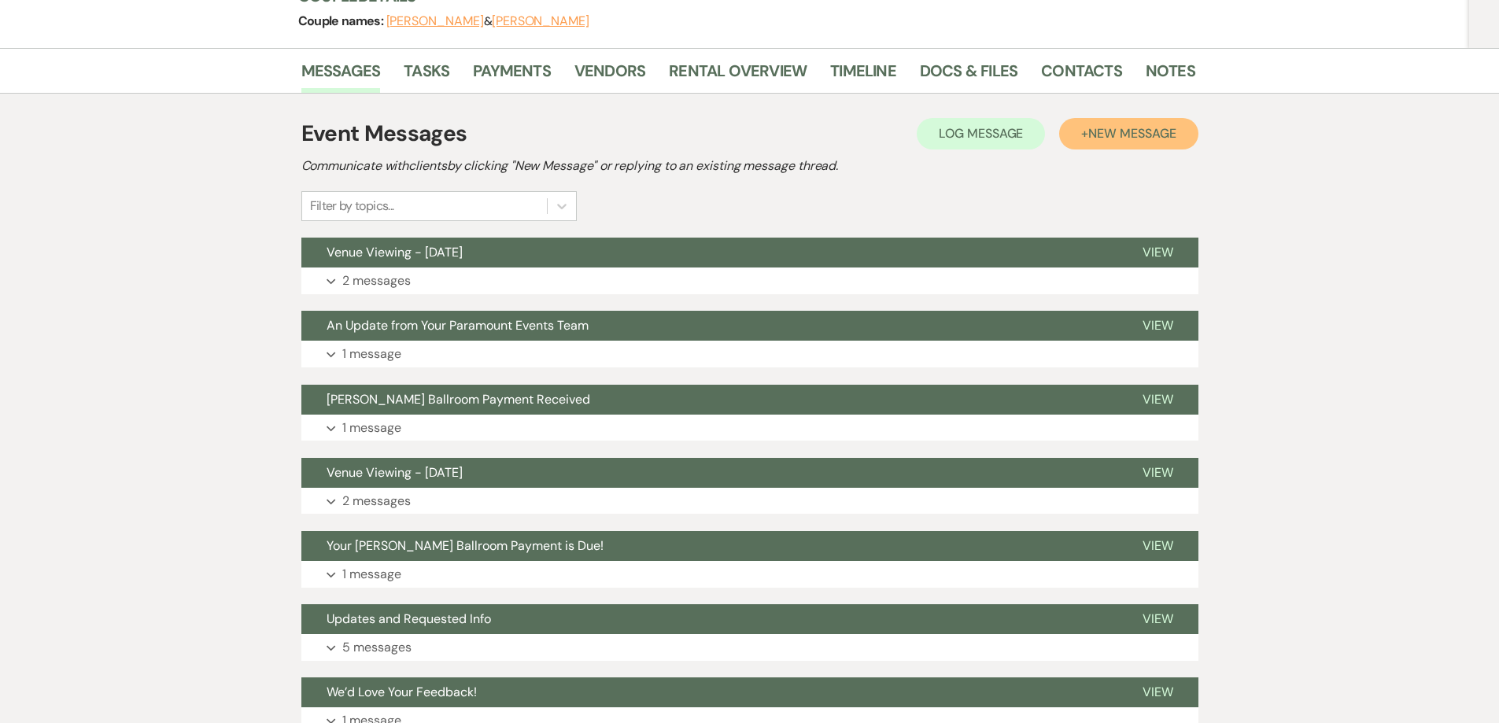
click at [1131, 139] on span "New Message" at bounding box center [1131, 133] width 87 height 17
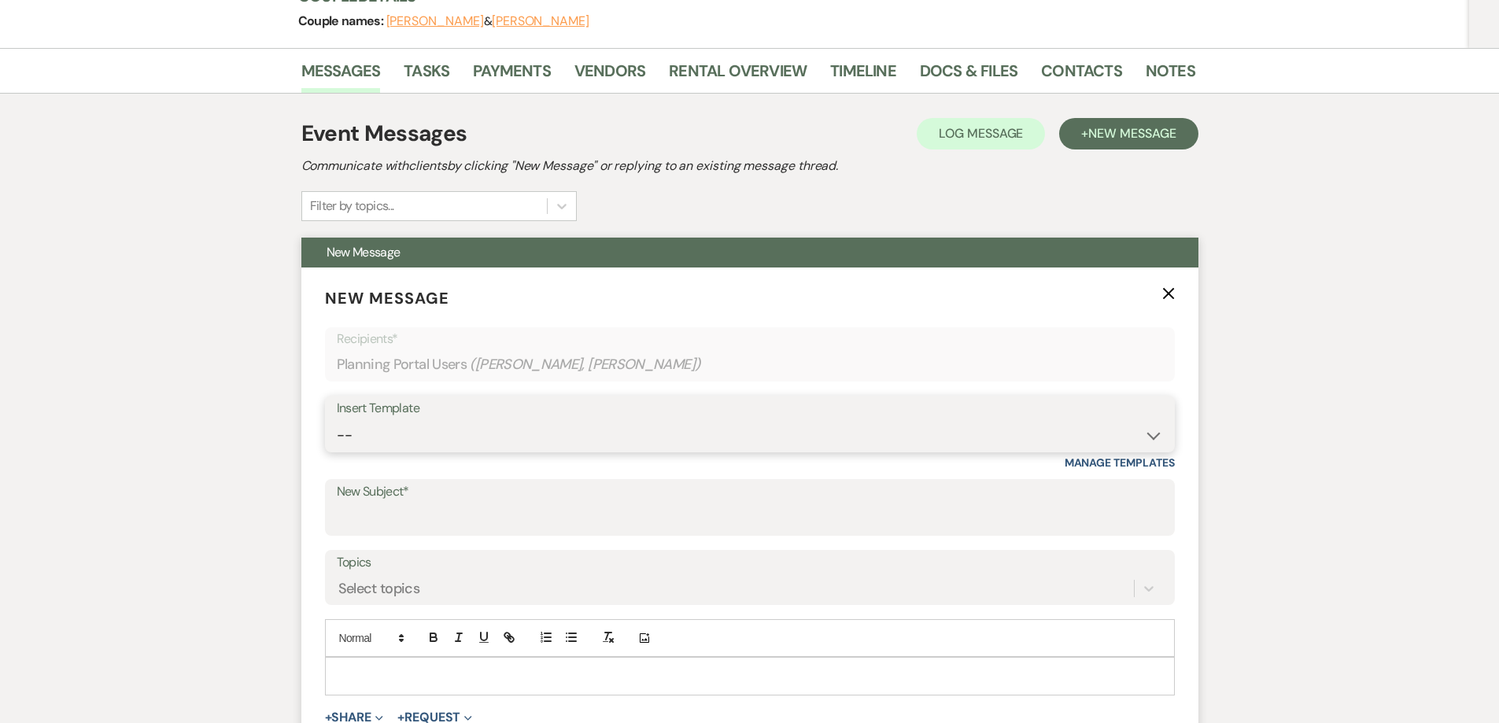
click at [445, 426] on select "-- Weven Planning Portal Introduction (Booked Events) 6 Month Consultation 9 Mo…" at bounding box center [750, 435] width 826 height 31
select select "2465"
click at [337, 420] on select "-- Weven Planning Portal Introduction (Booked Events) 6 Month Consultation 9 Mo…" at bounding box center [750, 435] width 826 height 31
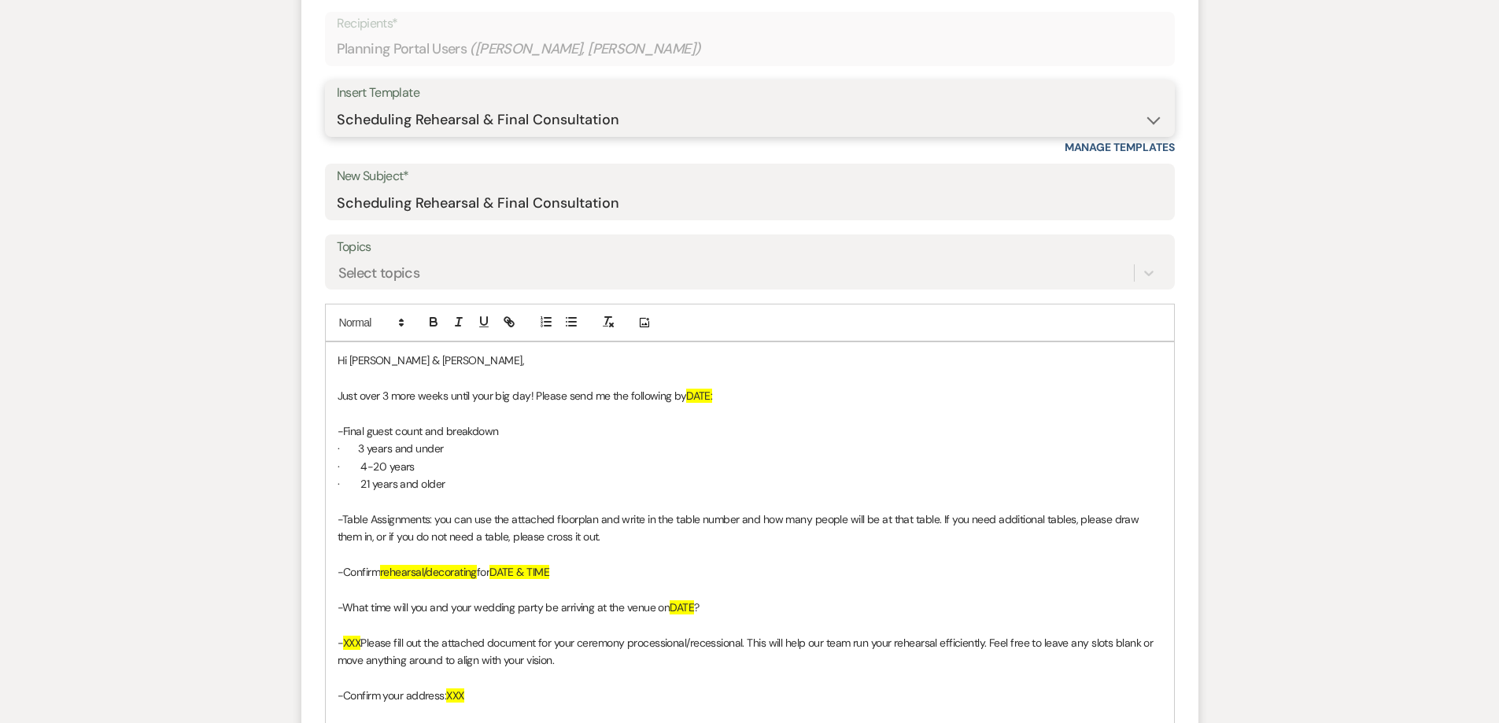
scroll to position [551, 0]
drag, startPoint x: 496, startPoint y: 205, endPoint x: 415, endPoint y: 208, distance: 80.3
click at [415, 208] on input "Scheduling Rehearsal & Final Consultation" at bounding box center [750, 204] width 826 height 31
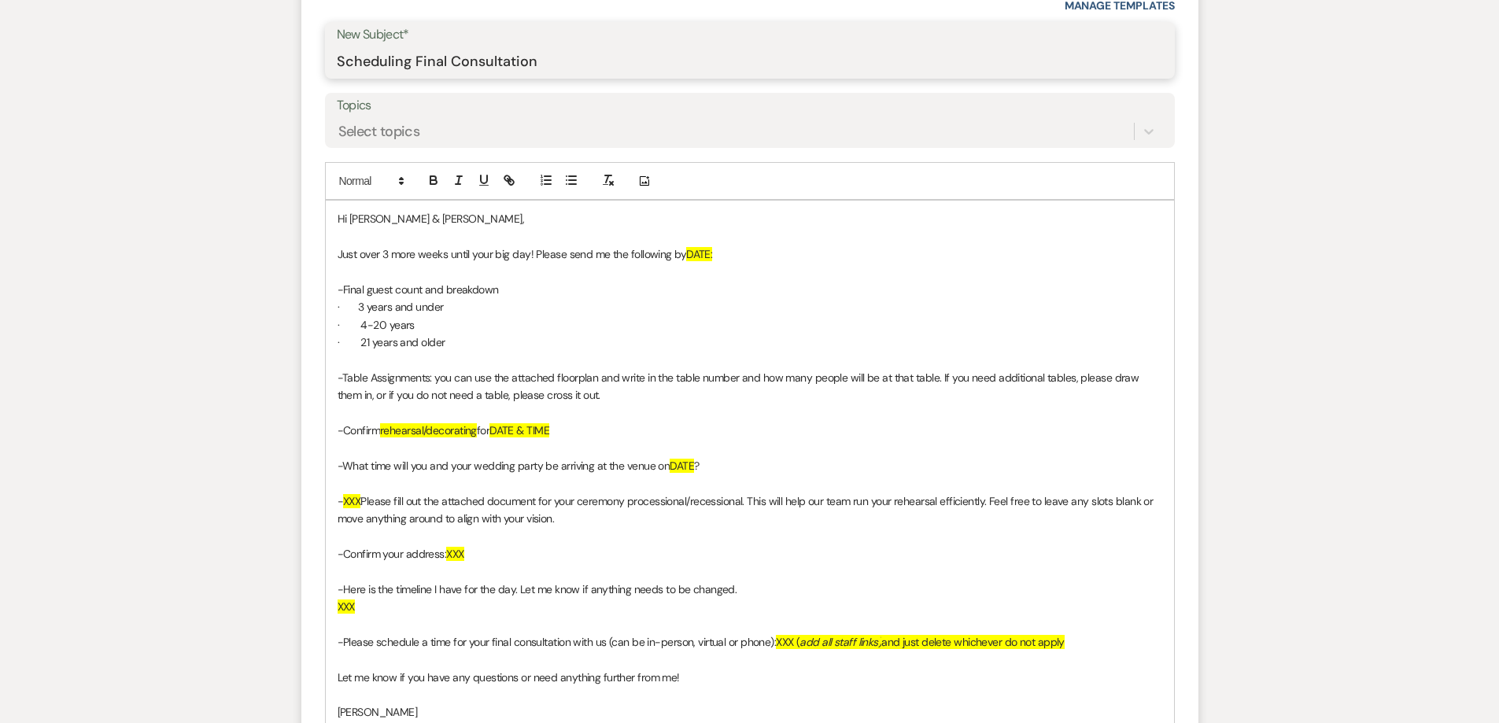
scroll to position [708, 0]
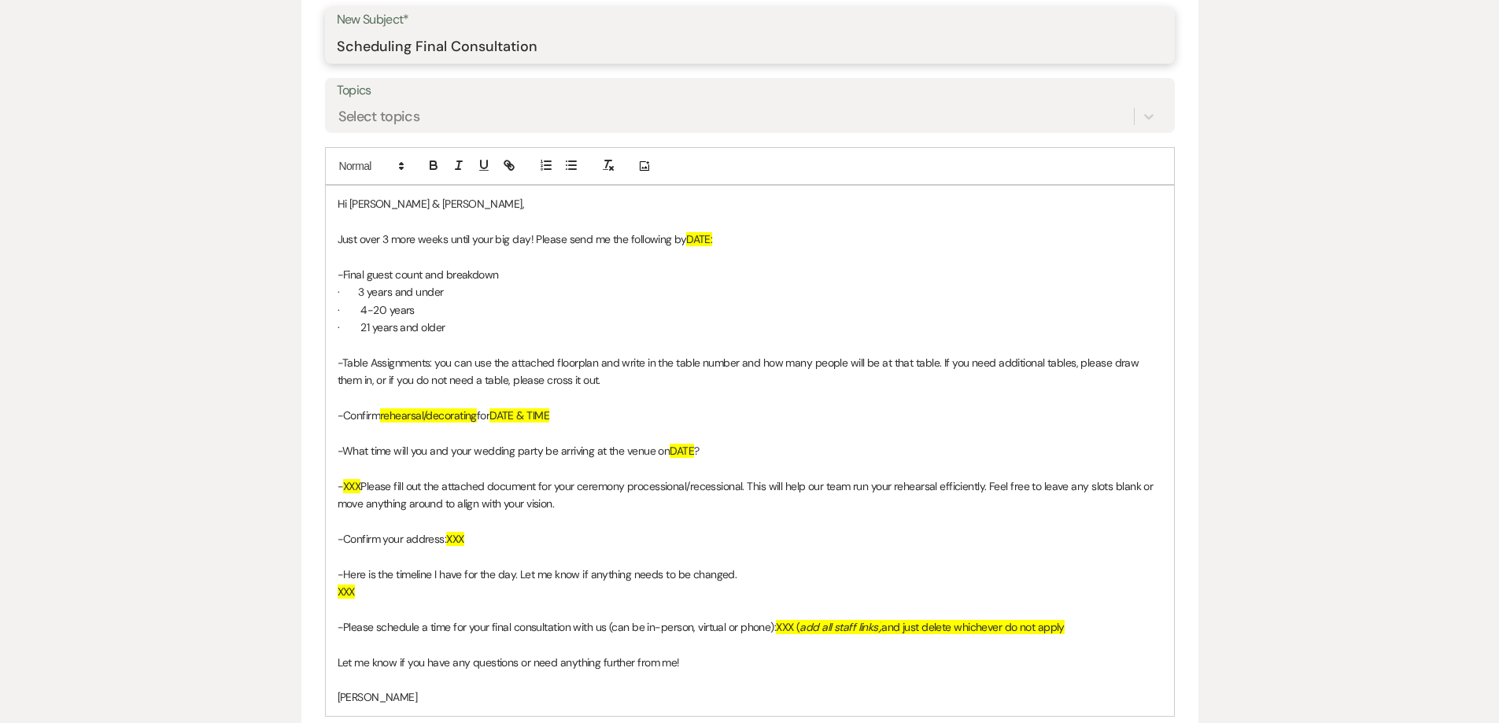
type input "Scheduling Final Consultation"
click at [526, 278] on p "-Final guest count and breakdown" at bounding box center [750, 274] width 825 height 17
drag, startPoint x: 389, startPoint y: 238, endPoint x: 380, endPoint y: 236, distance: 9.6
click at [380, 236] on p "Just over 3 more weeks until your big day! Please send me the following by DATE:" at bounding box center [750, 239] width 825 height 17
click at [646, 241] on p "Just over 6 more weeks until your big day! Please send me the following by DATE:" at bounding box center [750, 239] width 825 height 17
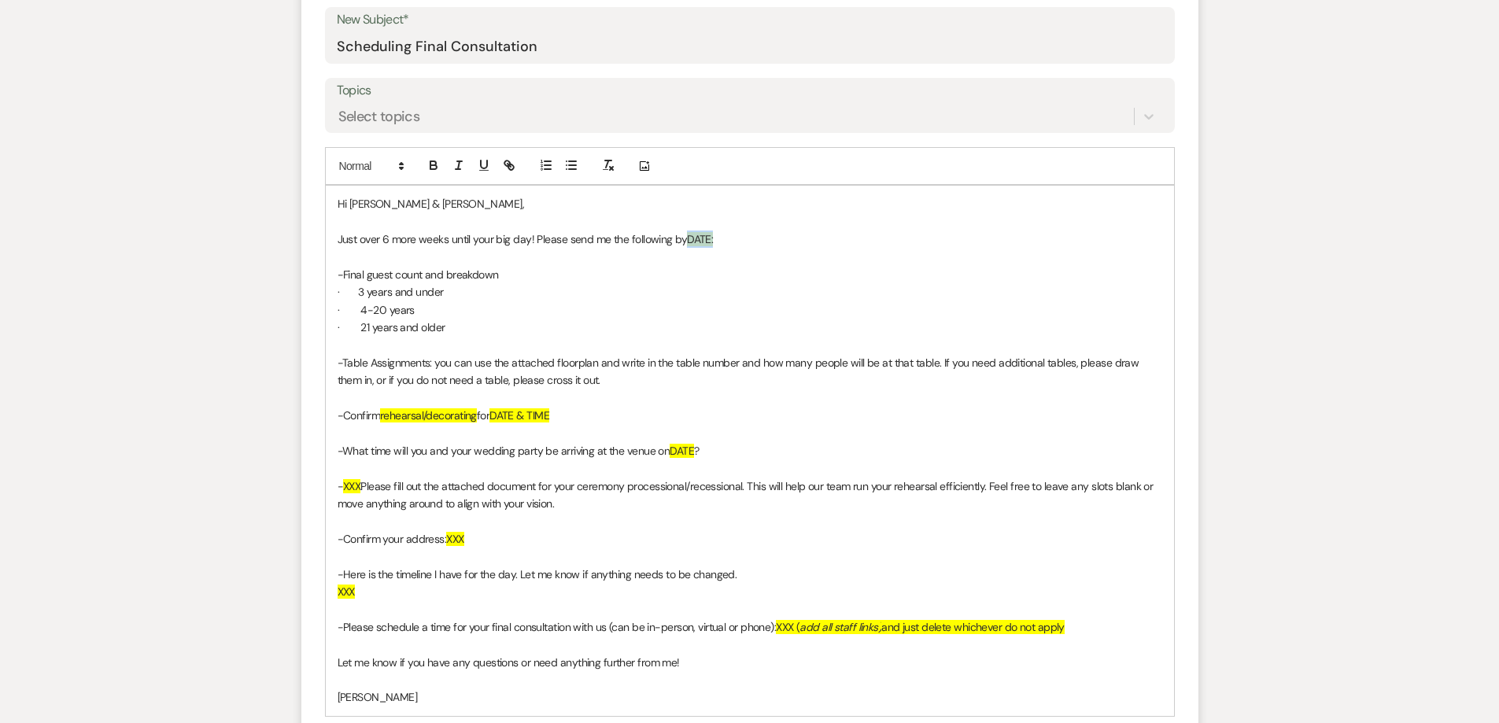
drag, startPoint x: 724, startPoint y: 241, endPoint x: 687, endPoint y: 238, distance: 37.1
click at [687, 238] on p "Just over 6 more weeks until your big day! Please send me the following by DATE:" at bounding box center [750, 239] width 825 height 17
click at [688, 238] on span "[DATE]:" at bounding box center [702, 239] width 31 height 14
drag, startPoint x: 770, startPoint y: 240, endPoint x: 687, endPoint y: 242, distance: 83.4
click at [687, 242] on p "Just over 6 more weeks until your big day! Please send me the following by [DAT…" at bounding box center [750, 239] width 825 height 17
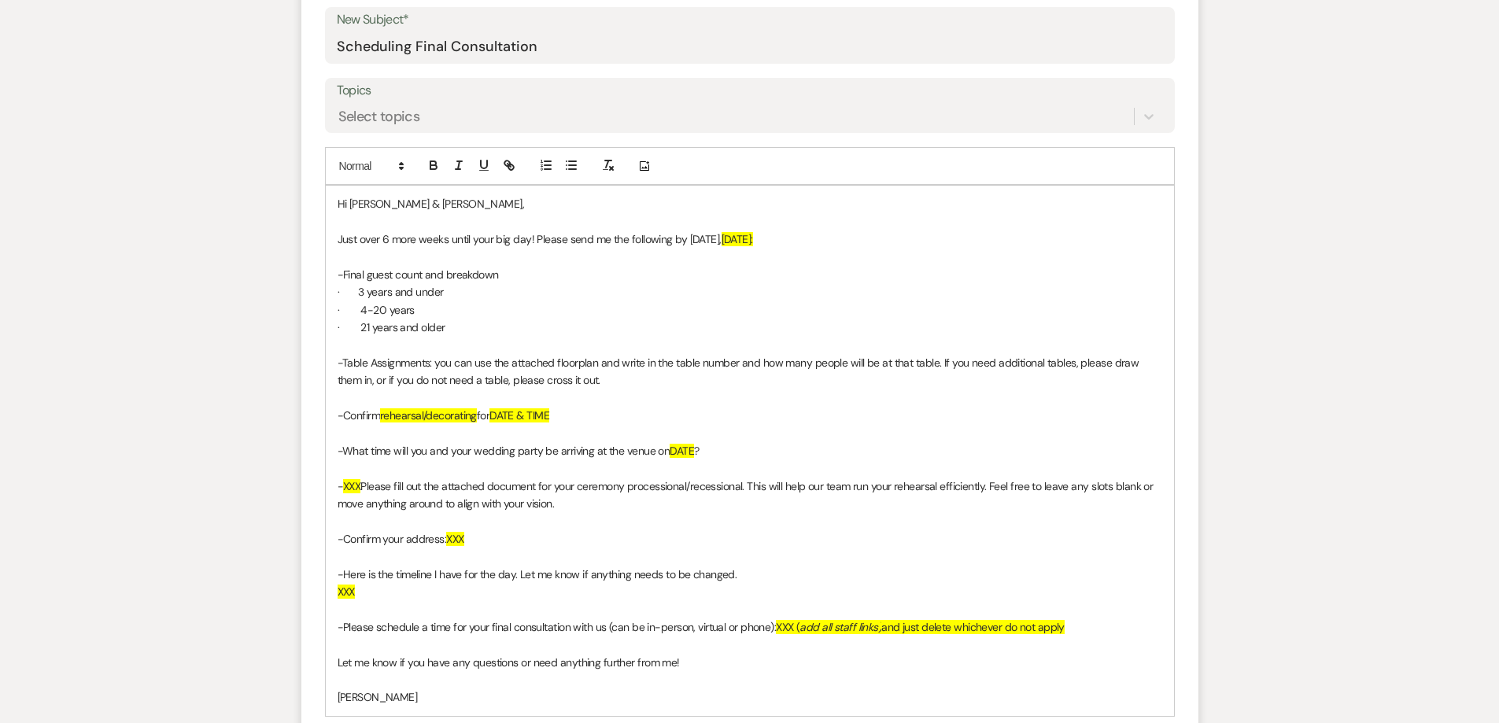
click at [814, 249] on p at bounding box center [750, 257] width 825 height 17
click at [716, 239] on p "Just over 6 more weeks until your big day! Please send me the following by [DAT…" at bounding box center [750, 239] width 825 height 17
drag, startPoint x: 869, startPoint y: 243, endPoint x: 790, endPoint y: 240, distance: 78.7
click at [790, 240] on p "Just over 6 more weeks until your big day! Please send me the following by [DAT…" at bounding box center [750, 239] width 825 height 17
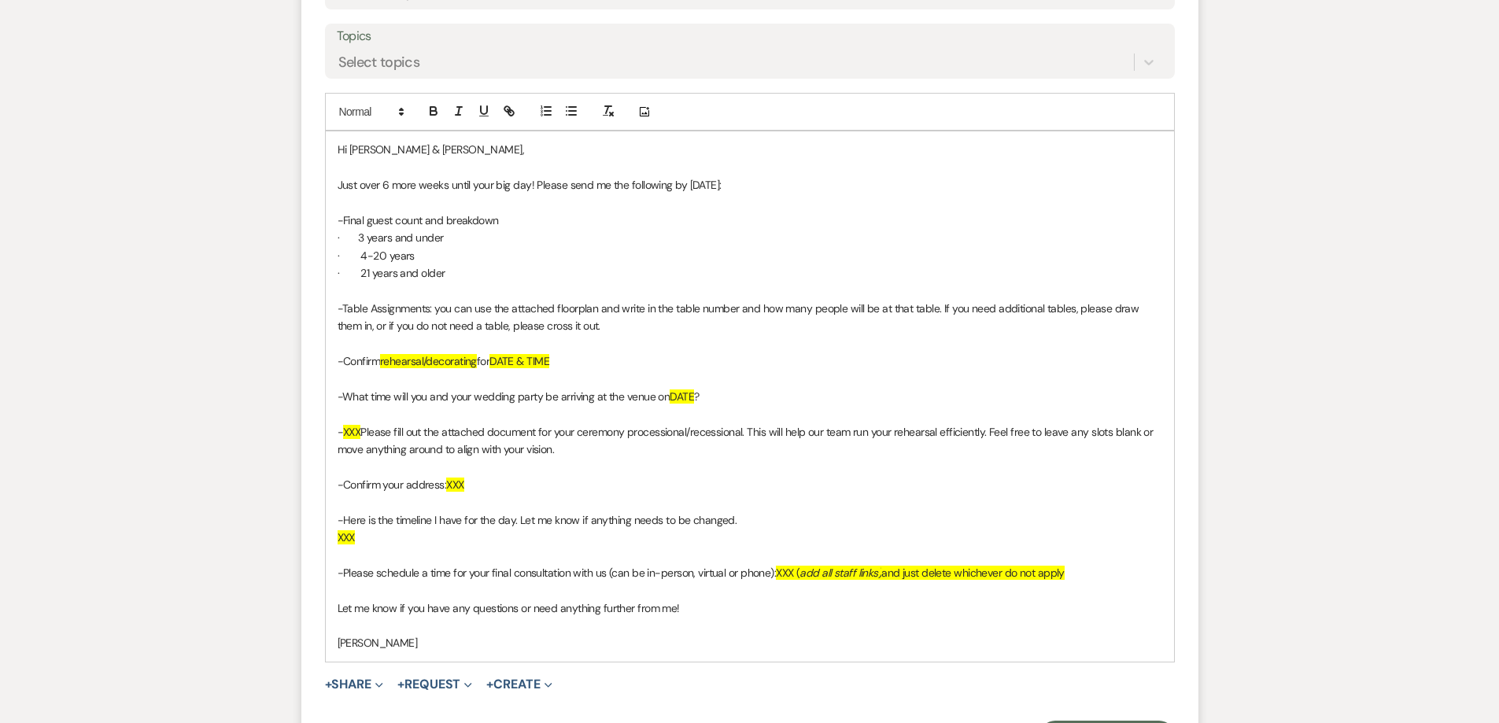
scroll to position [787, 0]
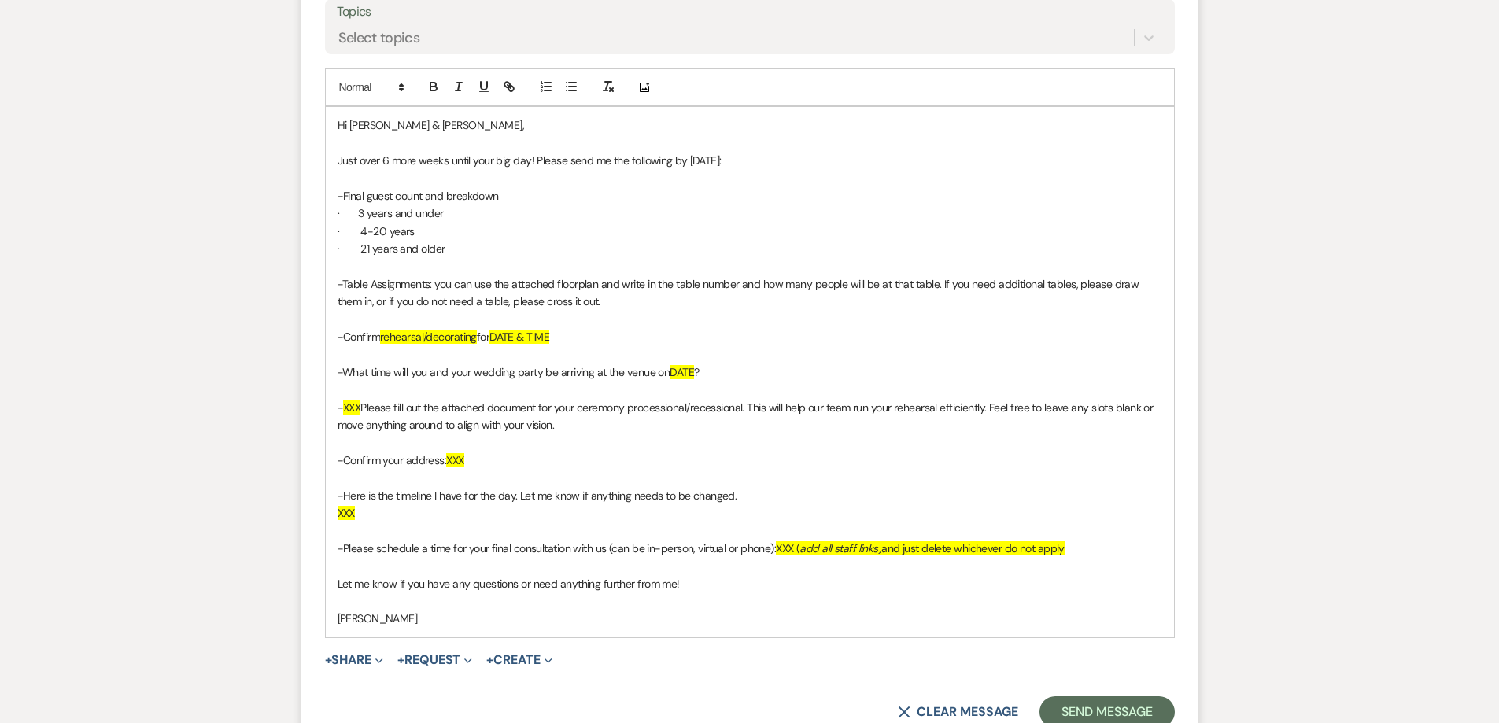
click at [340, 194] on p "-Final guest count and breakdown" at bounding box center [750, 195] width 825 height 17
drag, startPoint x: 343, startPoint y: 283, endPoint x: 334, endPoint y: 284, distance: 8.7
click at [334, 284] on div "Hi [PERSON_NAME] & [PERSON_NAME], Just over 6 more weeks until your big day! Pl…" at bounding box center [750, 372] width 848 height 530
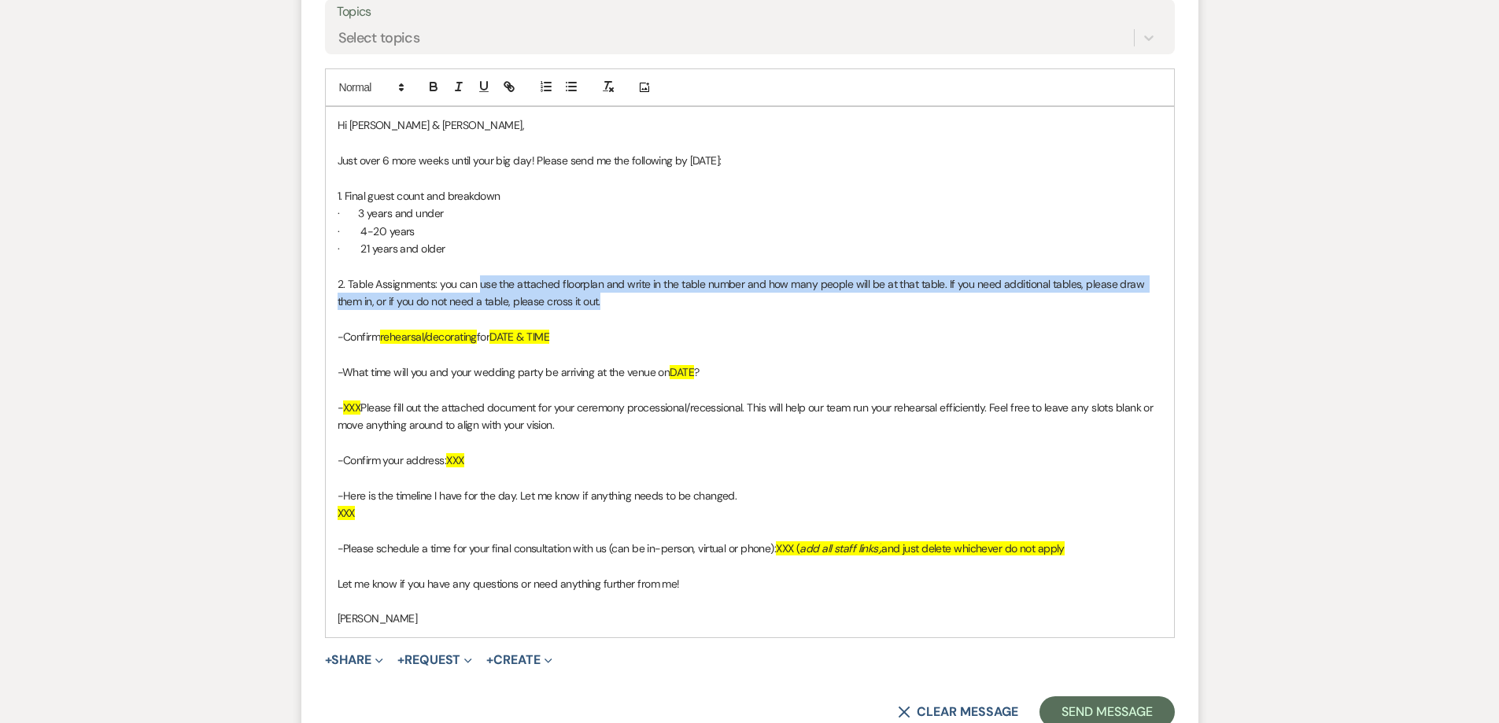
drag, startPoint x: 615, startPoint y: 300, endPoint x: 482, endPoint y: 282, distance: 135.0
click at [482, 282] on p "2. Table Assignments: you can use the attached floorplan and write in the table…" at bounding box center [750, 292] width 825 height 35
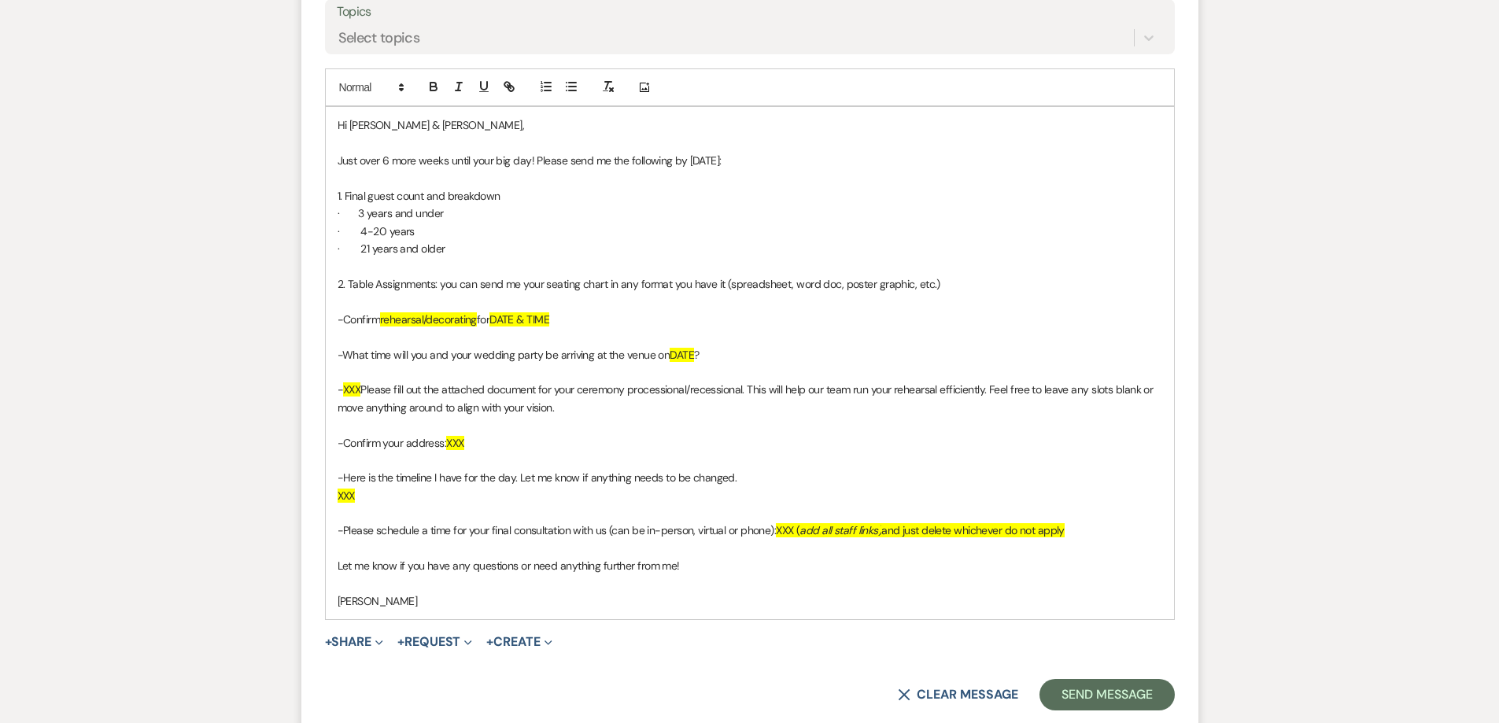
click at [343, 316] on p "-Confirm rehearsal/decorating for DATE & TIME" at bounding box center [750, 319] width 825 height 17
drag, startPoint x: 578, startPoint y: 320, endPoint x: 338, endPoint y: 321, distance: 240.0
click at [338, 321] on p "-Confirm rehearsal/decorating for DATE & TIME" at bounding box center [750, 319] width 825 height 17
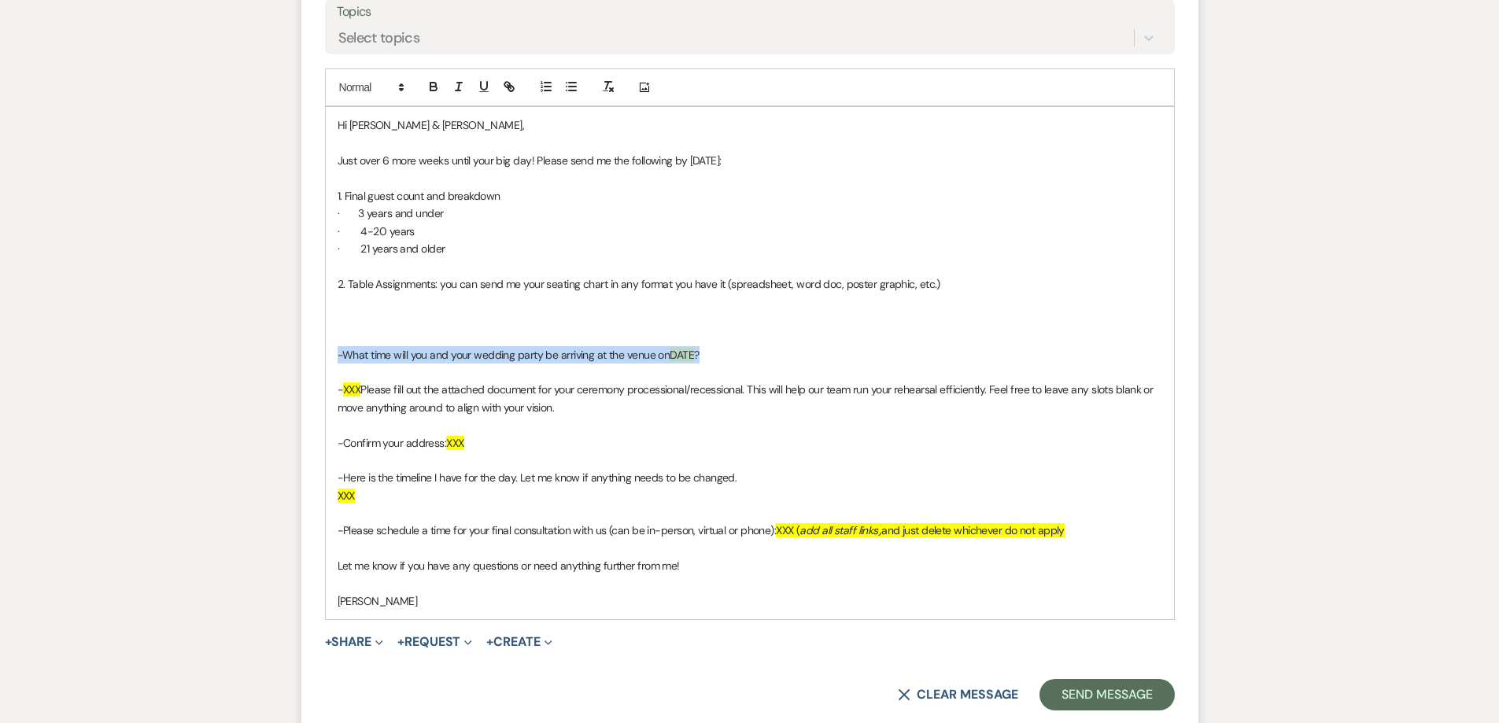
drag, startPoint x: 514, startPoint y: 367, endPoint x: 327, endPoint y: 353, distance: 187.0
click at [327, 353] on div "Hi [PERSON_NAME] & [PERSON_NAME], Just over 6 more weeks until your big day! Pl…" at bounding box center [750, 363] width 848 height 512
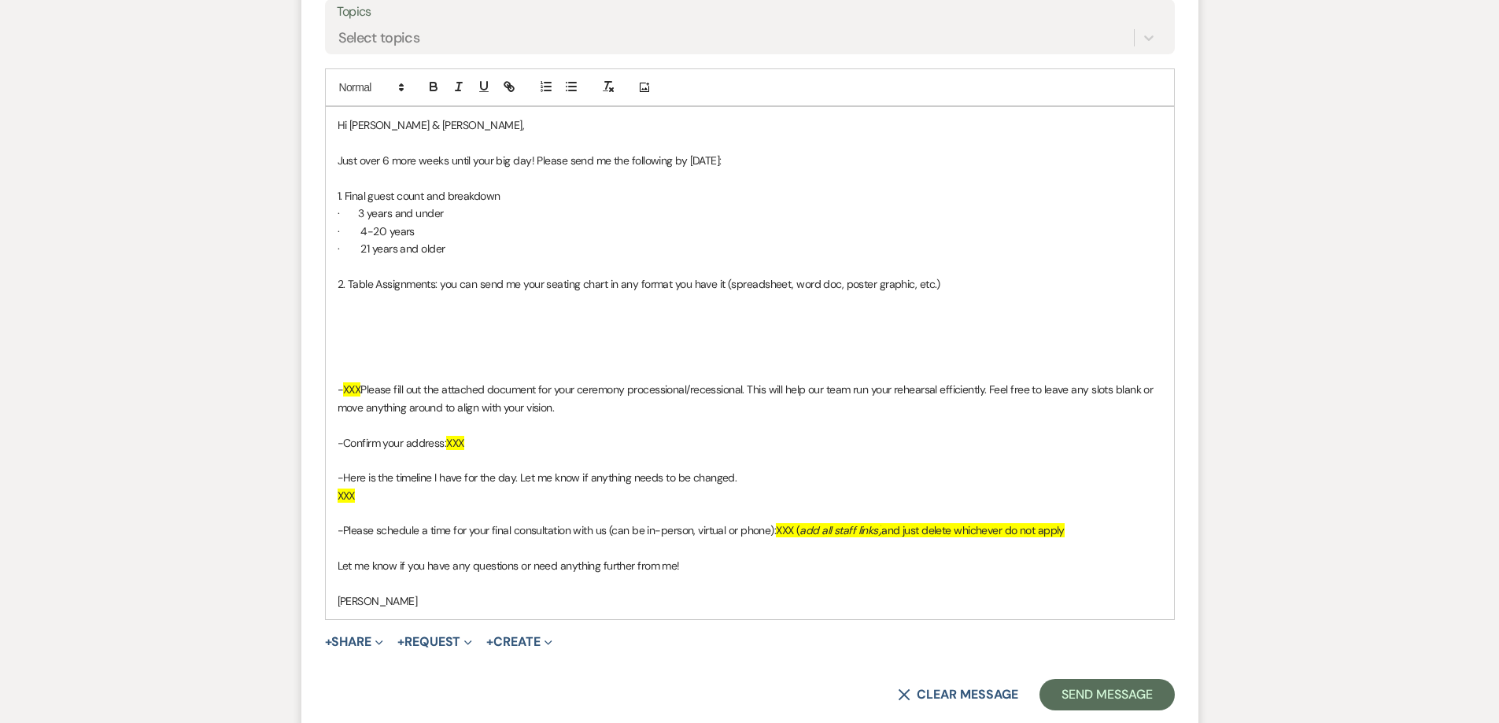
click at [352, 359] on p at bounding box center [750, 354] width 825 height 17
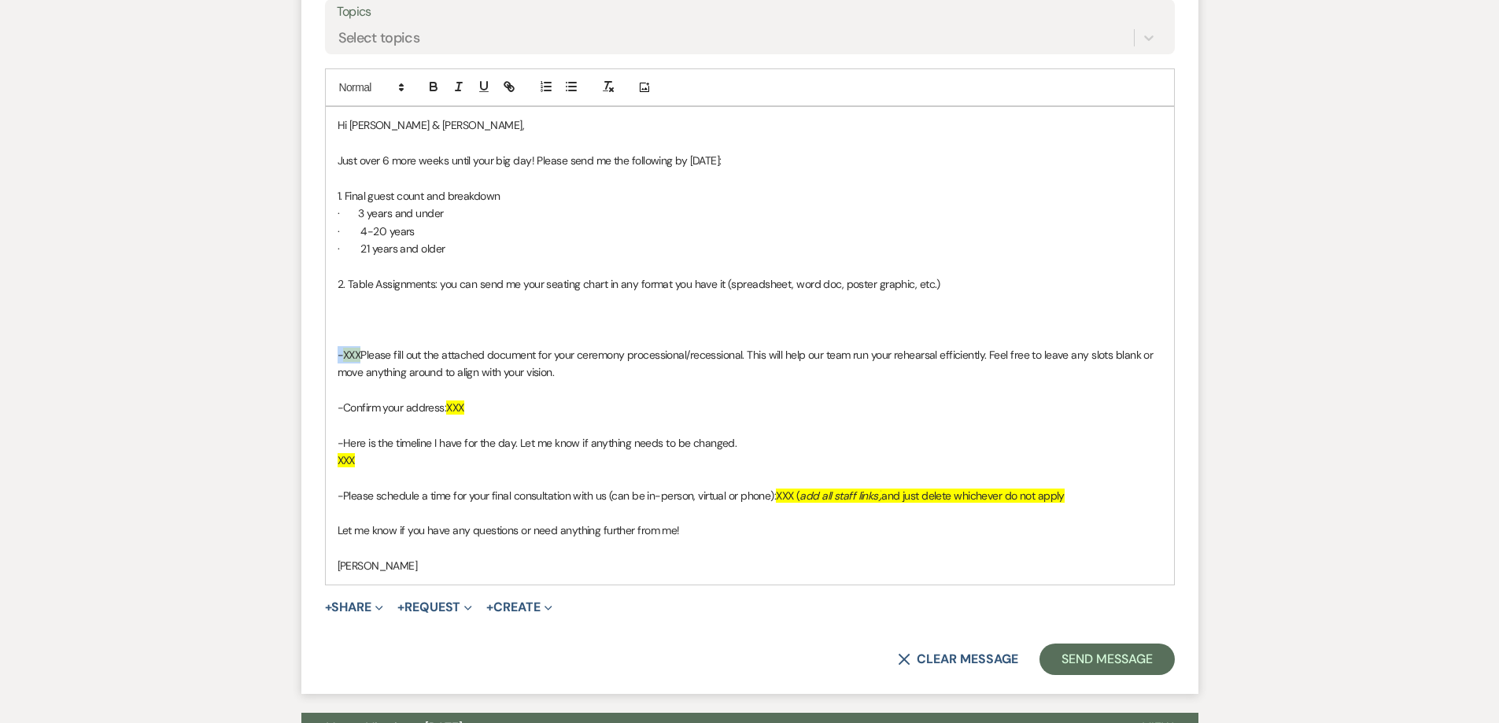
drag, startPoint x: 360, startPoint y: 356, endPoint x: 328, endPoint y: 354, distance: 32.3
click at [328, 354] on div "Hi [PERSON_NAME] & [PERSON_NAME], Just over 6 more weeks until your big day! Pl…" at bounding box center [750, 345] width 848 height 477
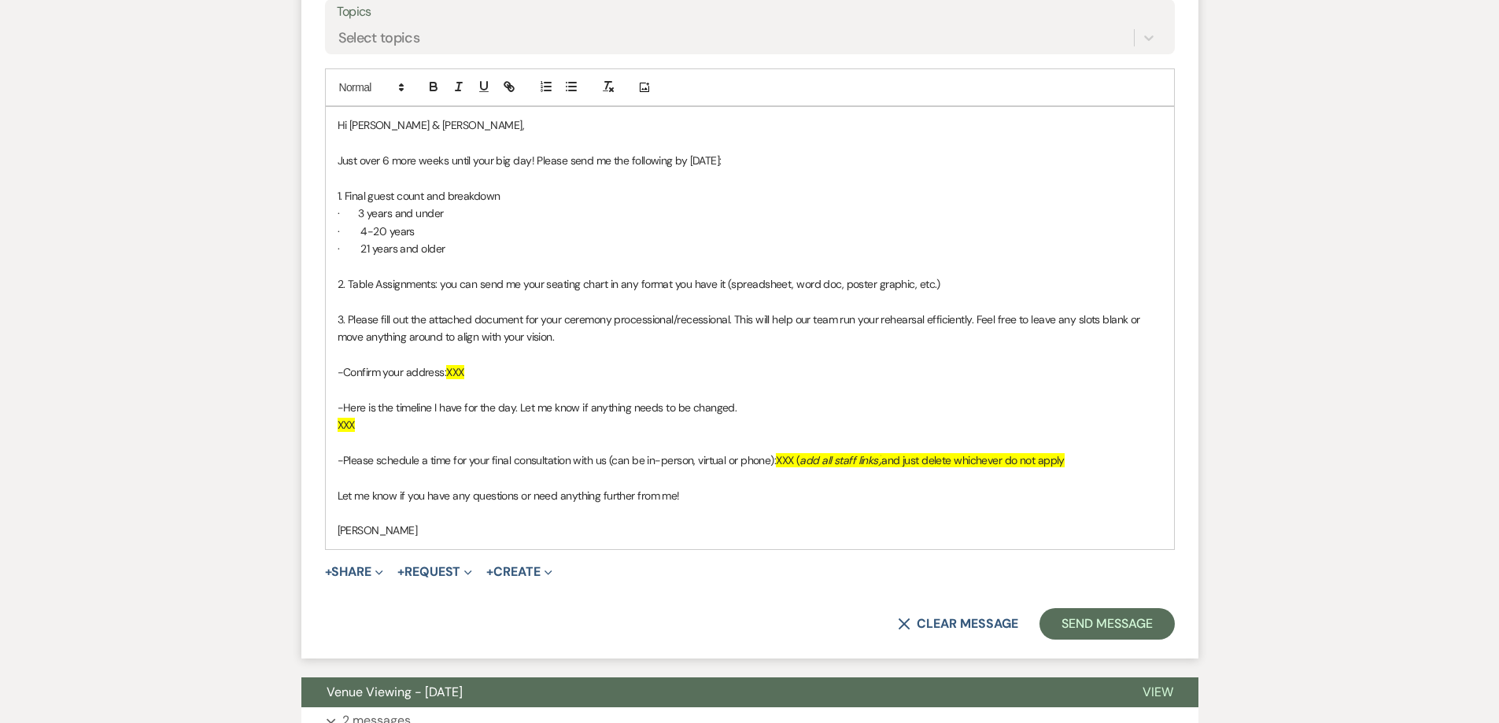
scroll to position [866, 0]
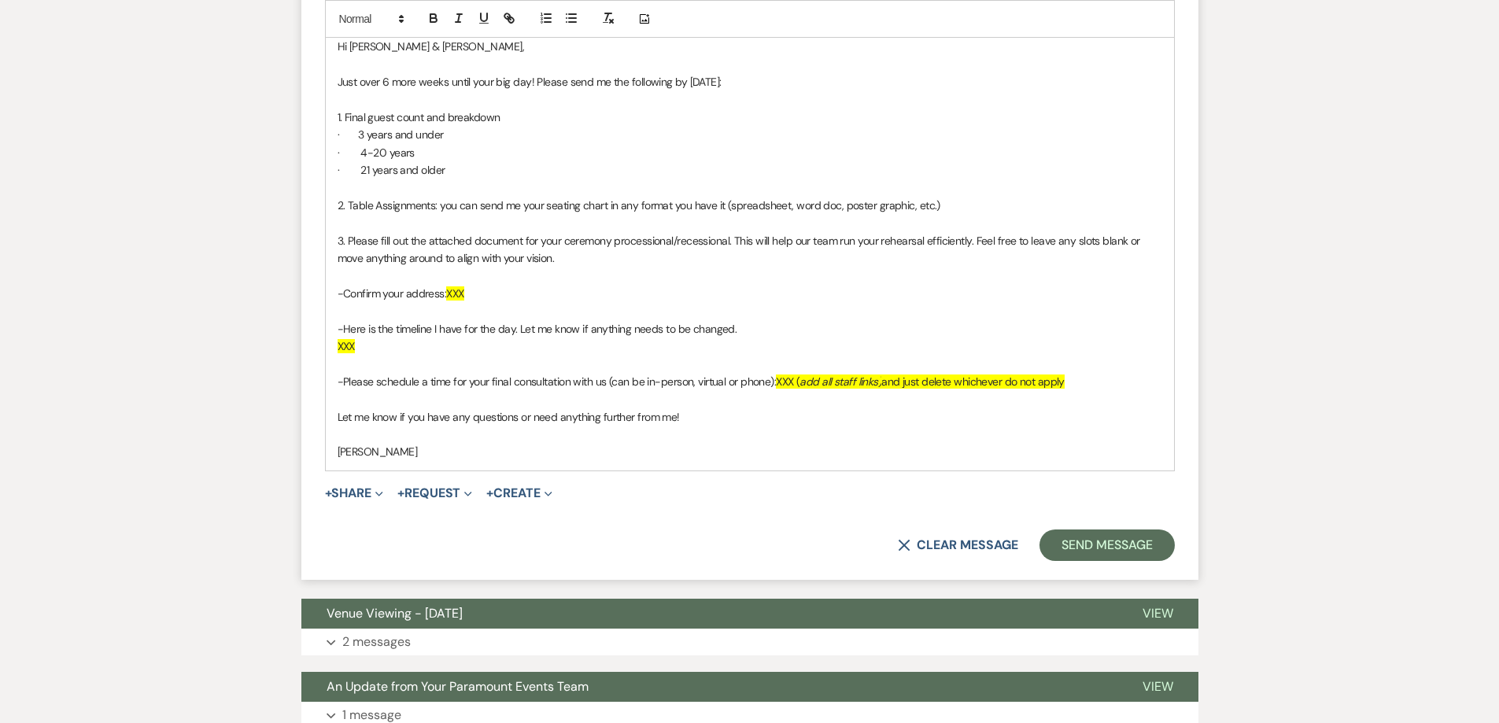
click at [515, 257] on p "3. Please fill out the attached document for your ceremony processional/recessi…" at bounding box center [750, 249] width 825 height 35
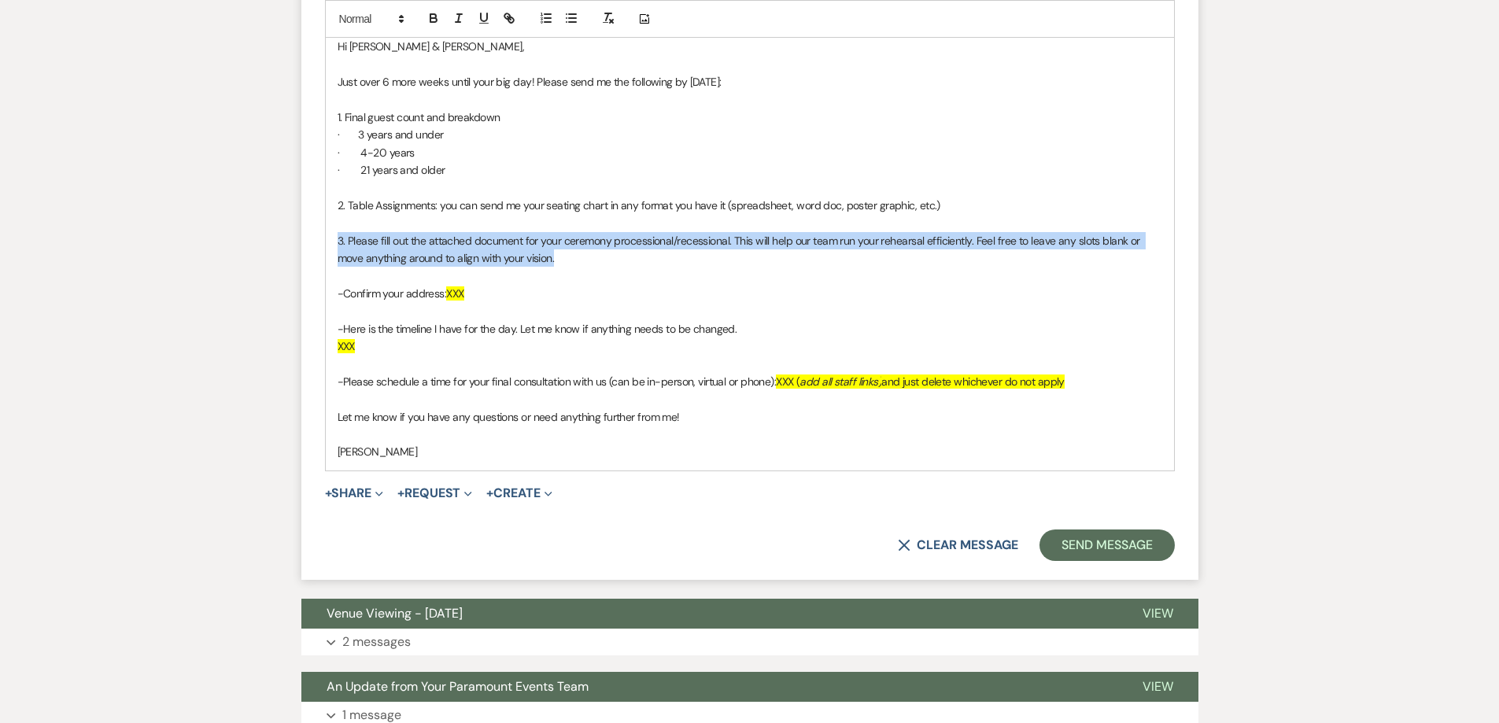
drag, startPoint x: 563, startPoint y: 257, endPoint x: 338, endPoint y: 240, distance: 224.9
click at [338, 240] on p "3. Please fill out the attached document for your ceremony processional/recessi…" at bounding box center [750, 249] width 825 height 35
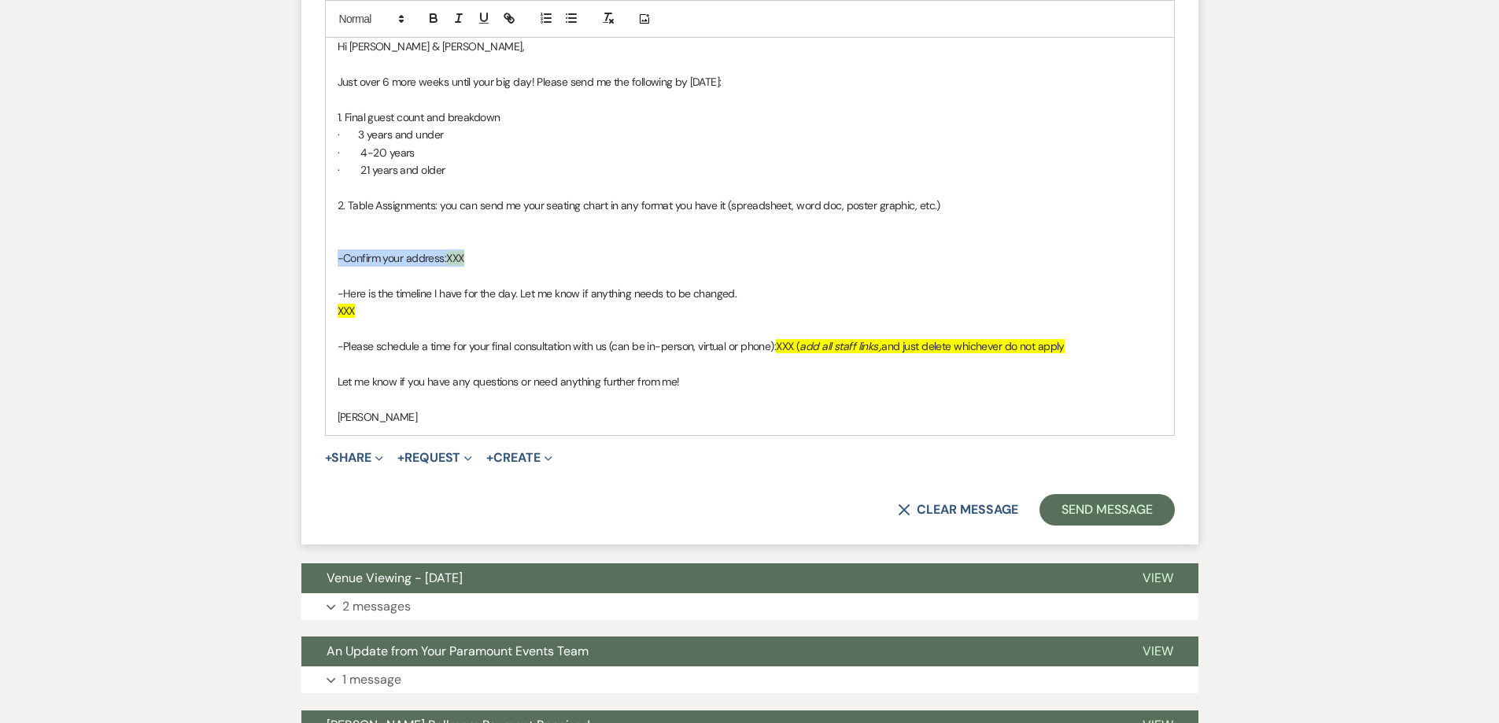
drag, startPoint x: 460, startPoint y: 264, endPoint x: 312, endPoint y: 259, distance: 148.8
click at [312, 259] on form "New Message X Saving draft... Recipients* Planning Portal Users ( [PERSON_NAME]…" at bounding box center [749, 91] width 897 height 906
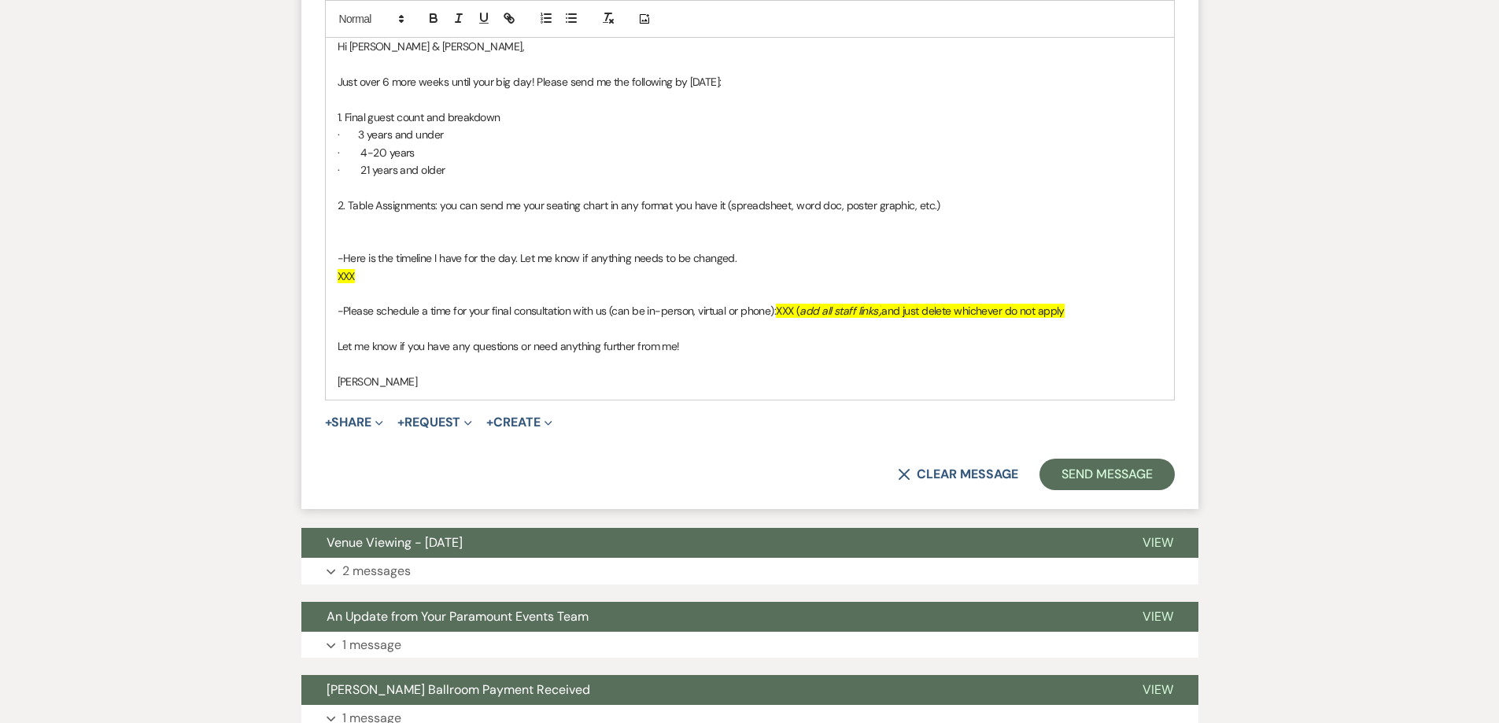
click at [340, 259] on p "-Here is the timeline I have for the day. Let me know if anything needs to be c…" at bounding box center [750, 257] width 825 height 17
click at [341, 259] on p "-Here is the timeline I have for the day. Let me know if anything needs to be c…" at bounding box center [750, 257] width 825 height 17
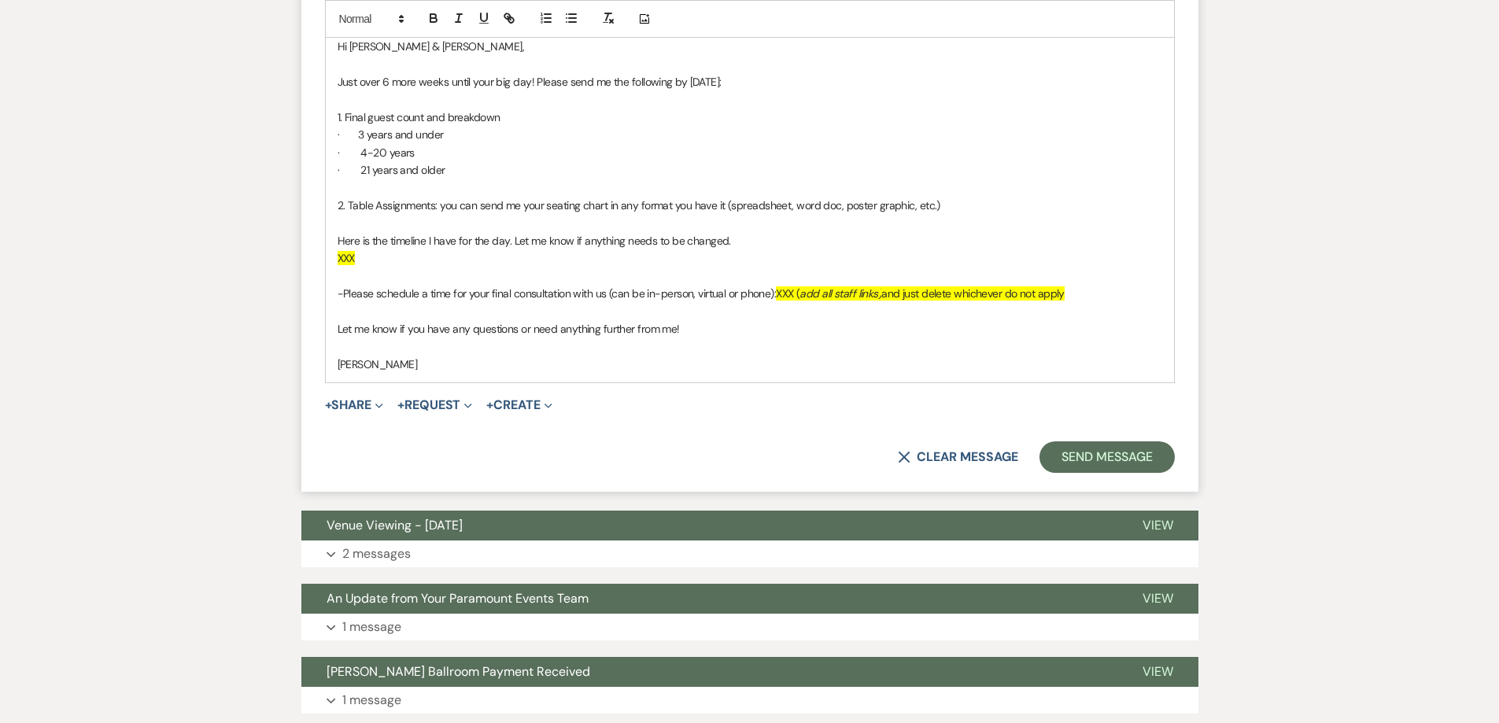
click at [428, 266] on p "XXX" at bounding box center [750, 257] width 825 height 17
click at [351, 265] on p at bounding box center [750, 257] width 825 height 17
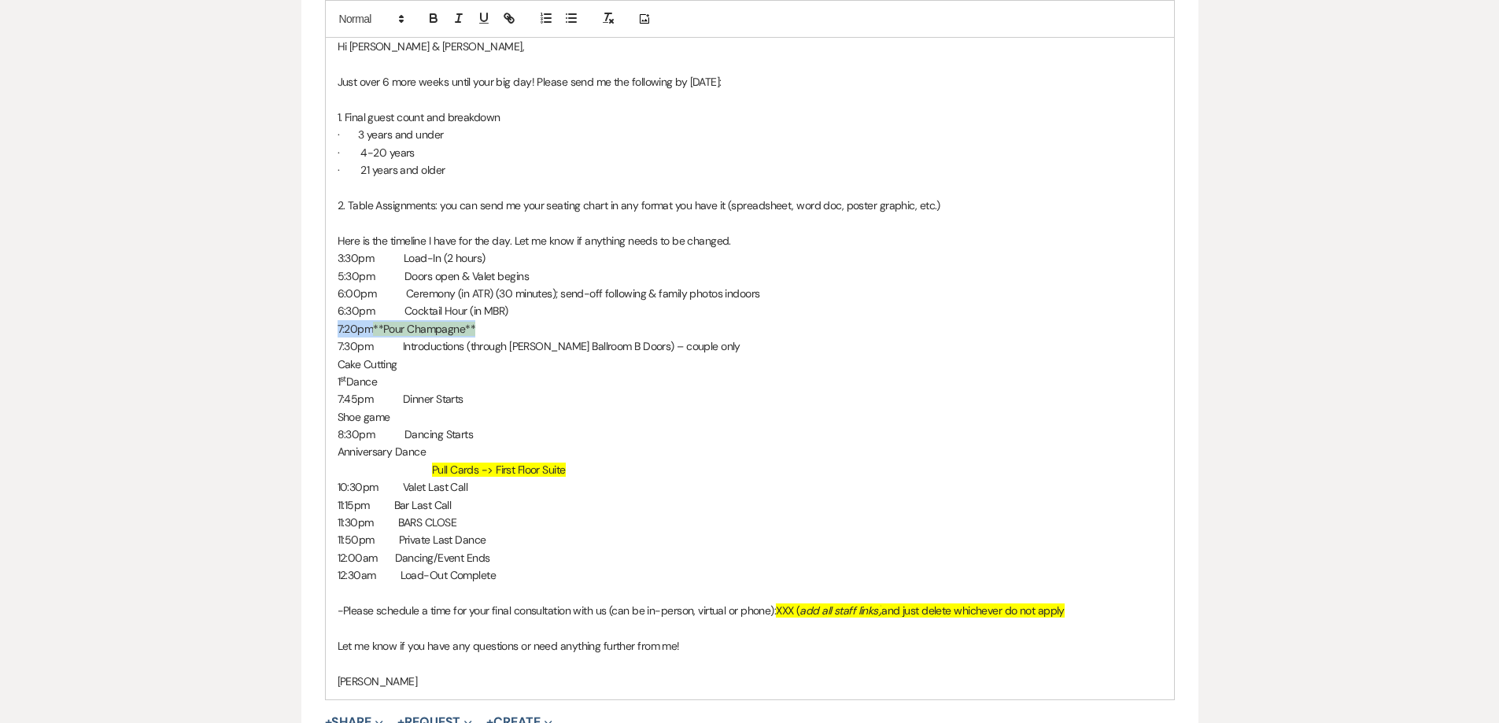
drag, startPoint x: 518, startPoint y: 323, endPoint x: 293, endPoint y: 327, distance: 225.1
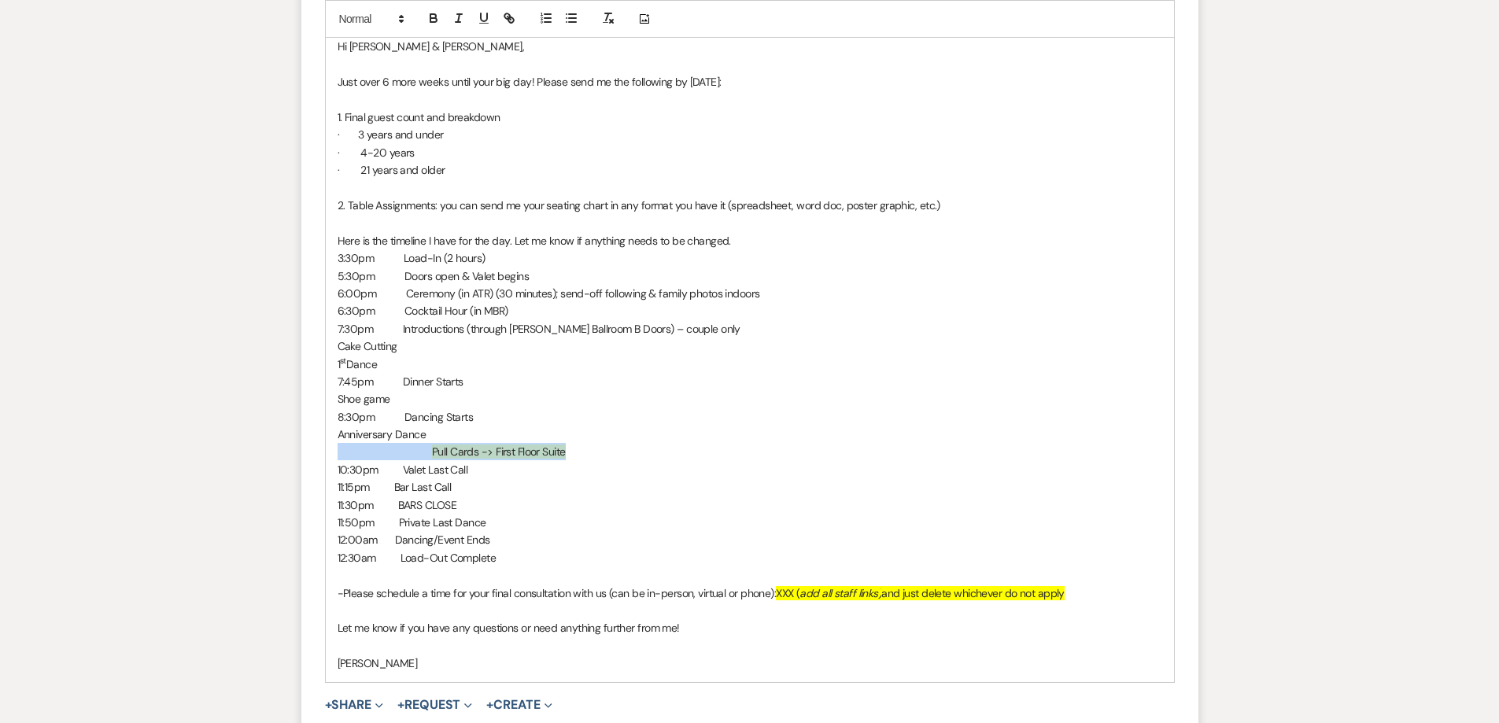
drag, startPoint x: 571, startPoint y: 452, endPoint x: 318, endPoint y: 448, distance: 253.4
click at [318, 448] on form "New Message X Draft Recipients* Planning Portal Users ( [PERSON_NAME], [PERSON_…" at bounding box center [749, 214] width 897 height 1153
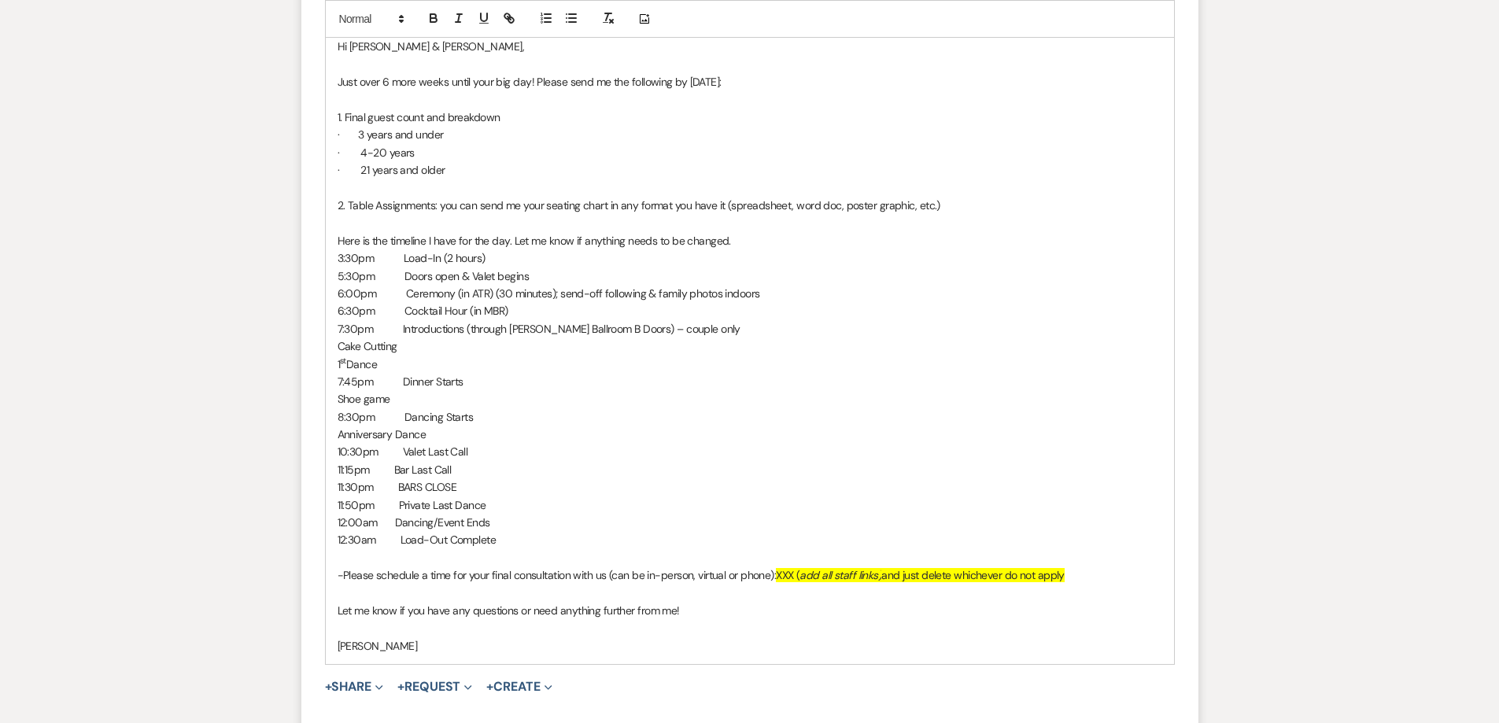
click at [389, 467] on p "11:15pm Bar Last Call" at bounding box center [750, 469] width 825 height 17
click at [393, 471] on p "11:15pm Bar Last Call" at bounding box center [750, 469] width 825 height 17
click at [401, 451] on p "10:30pm Valet Last Call" at bounding box center [750, 451] width 825 height 17
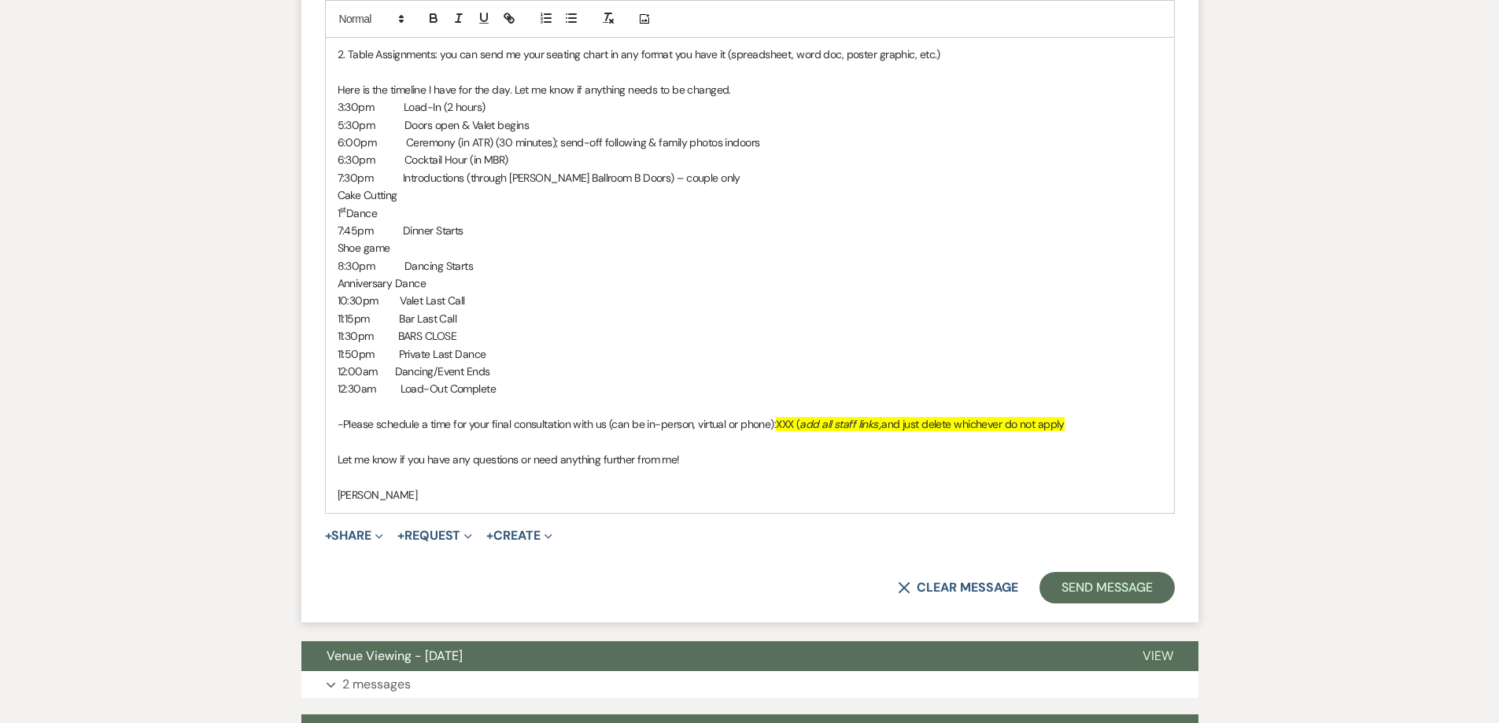
scroll to position [1023, 0]
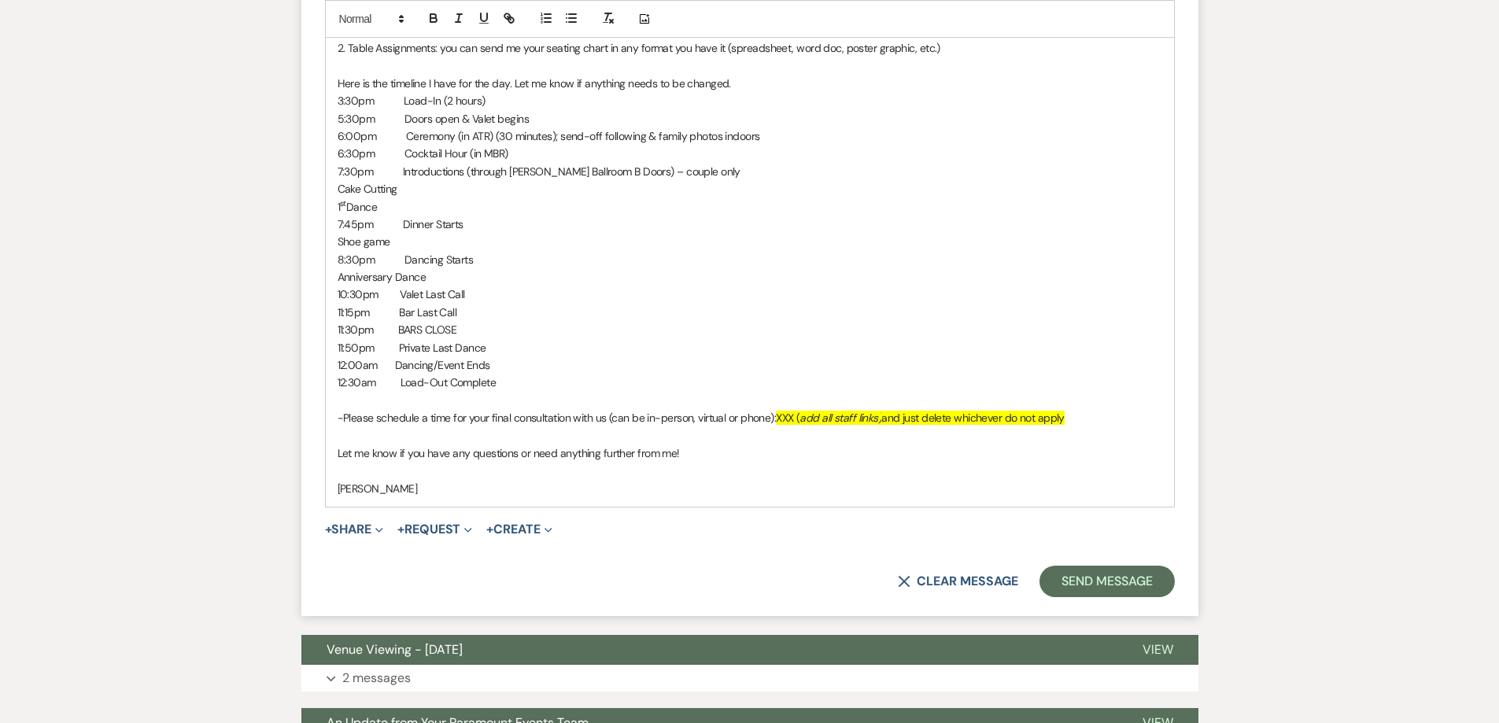
click at [401, 383] on p "12:30am Load-Out Complete" at bounding box center [750, 382] width 825 height 17
click at [399, 381] on p "12:30am Load-Out Complete" at bounding box center [750, 382] width 825 height 17
click at [342, 419] on p "-Please schedule a time for your final consultation with us (can be in-person, …" at bounding box center [750, 417] width 825 height 17
drag, startPoint x: 1094, startPoint y: 418, endPoint x: 804, endPoint y: 420, distance: 290.4
click at [804, 420] on p "Lastly, please schedule a time for your final consultation with us (can be in-p…" at bounding box center [750, 417] width 825 height 17
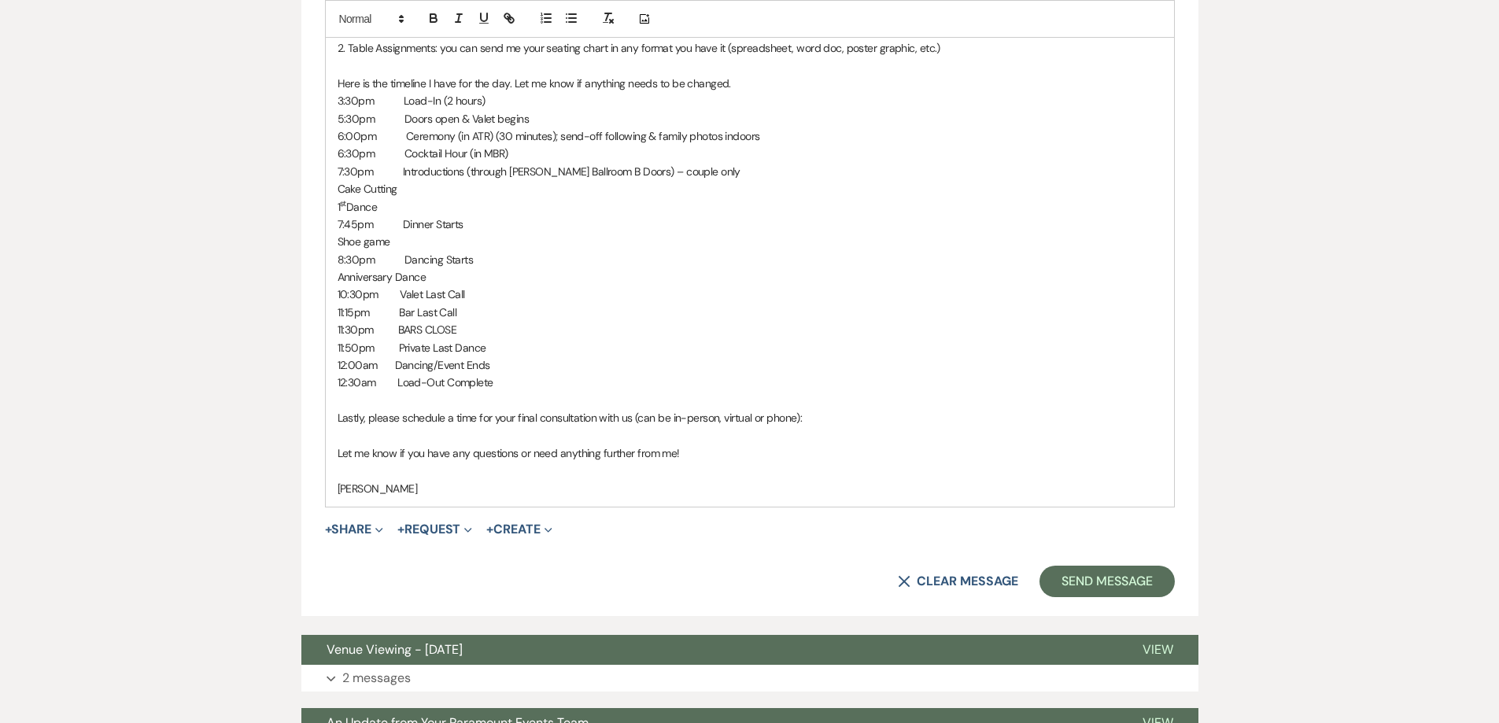
click at [830, 414] on p "Lastly, please schedule a time for your final consultation with us (can be in-p…" at bounding box center [750, 417] width 825 height 17
drag, startPoint x: 761, startPoint y: 435, endPoint x: 795, endPoint y: 433, distance: 33.9
click at [764, 426] on p "Lastly, please schedule a time for your final consultation with us (can be in-p…" at bounding box center [750, 417] width 825 height 17
drag, startPoint x: 819, startPoint y: 430, endPoint x: 805, endPoint y: 421, distance: 17.0
click at [805, 421] on p "Lastly, please schedule a time for your final consultation with us (can be in-p…" at bounding box center [750, 417] width 825 height 17
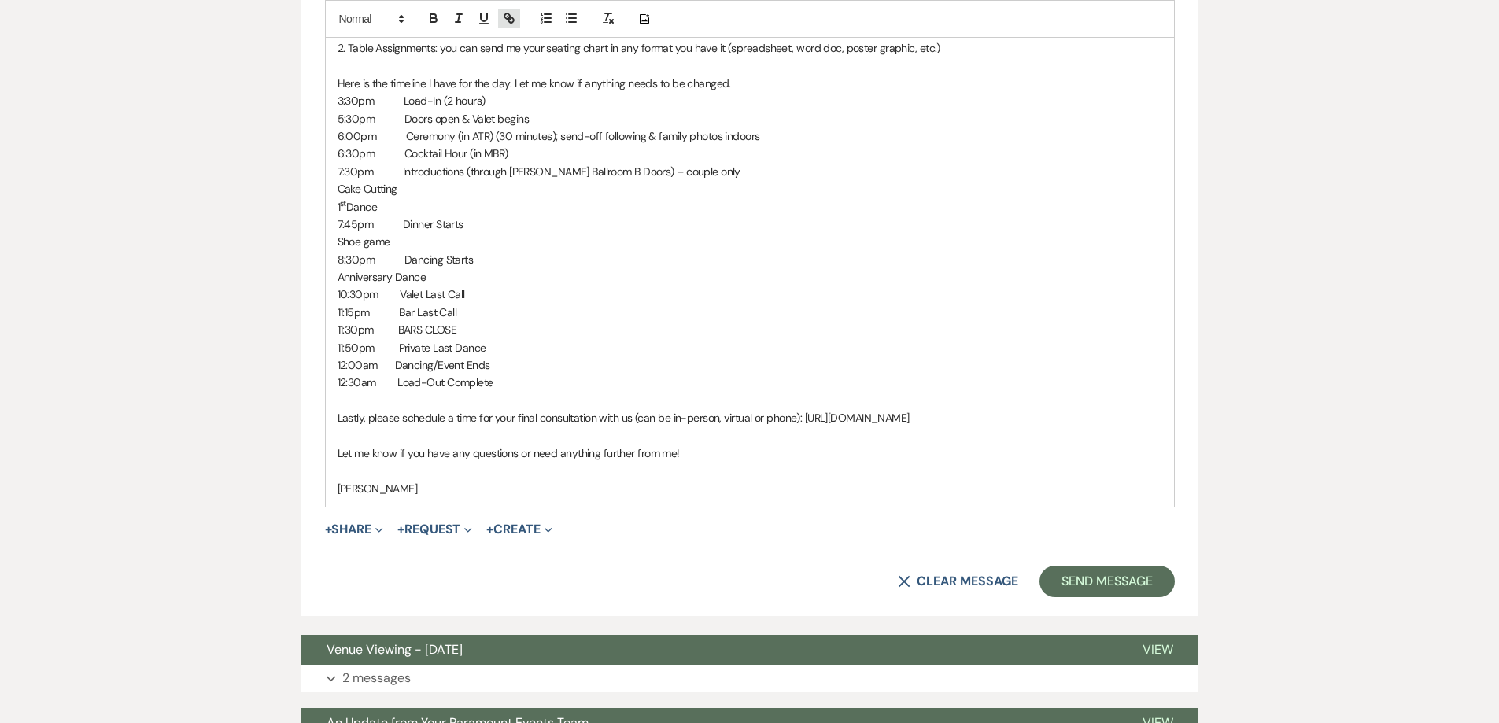
drag, startPoint x: 810, startPoint y: 420, endPoint x: 506, endPoint y: 19, distance: 503.7
click at [506, 19] on icon "button" at bounding box center [507, 16] width 6 height 6
type input "[URL][DOMAIN_NAME]"
click at [814, 467] on link at bounding box center [809, 466] width 34 height 12
click at [1000, 497] on p "[PERSON_NAME]" at bounding box center [750, 488] width 825 height 17
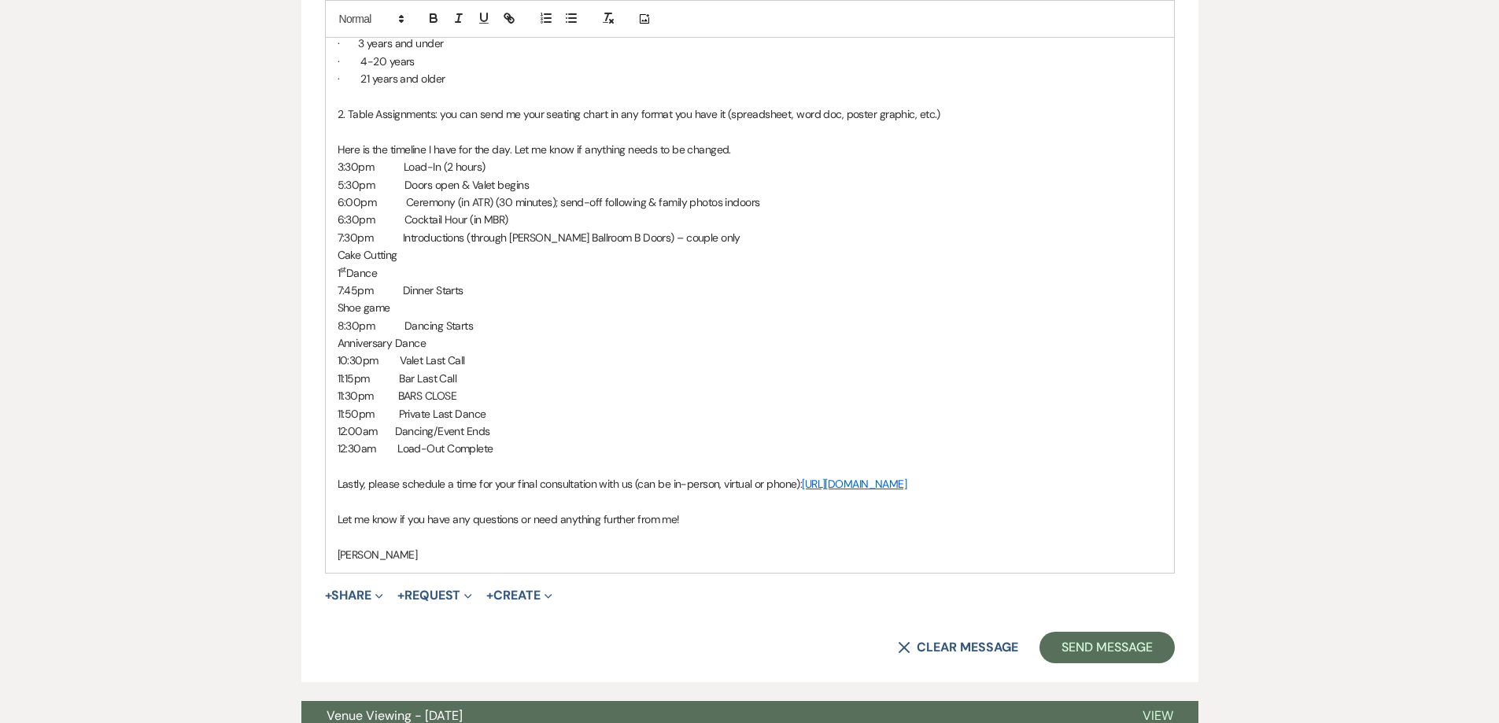
scroll to position [1102, 0]
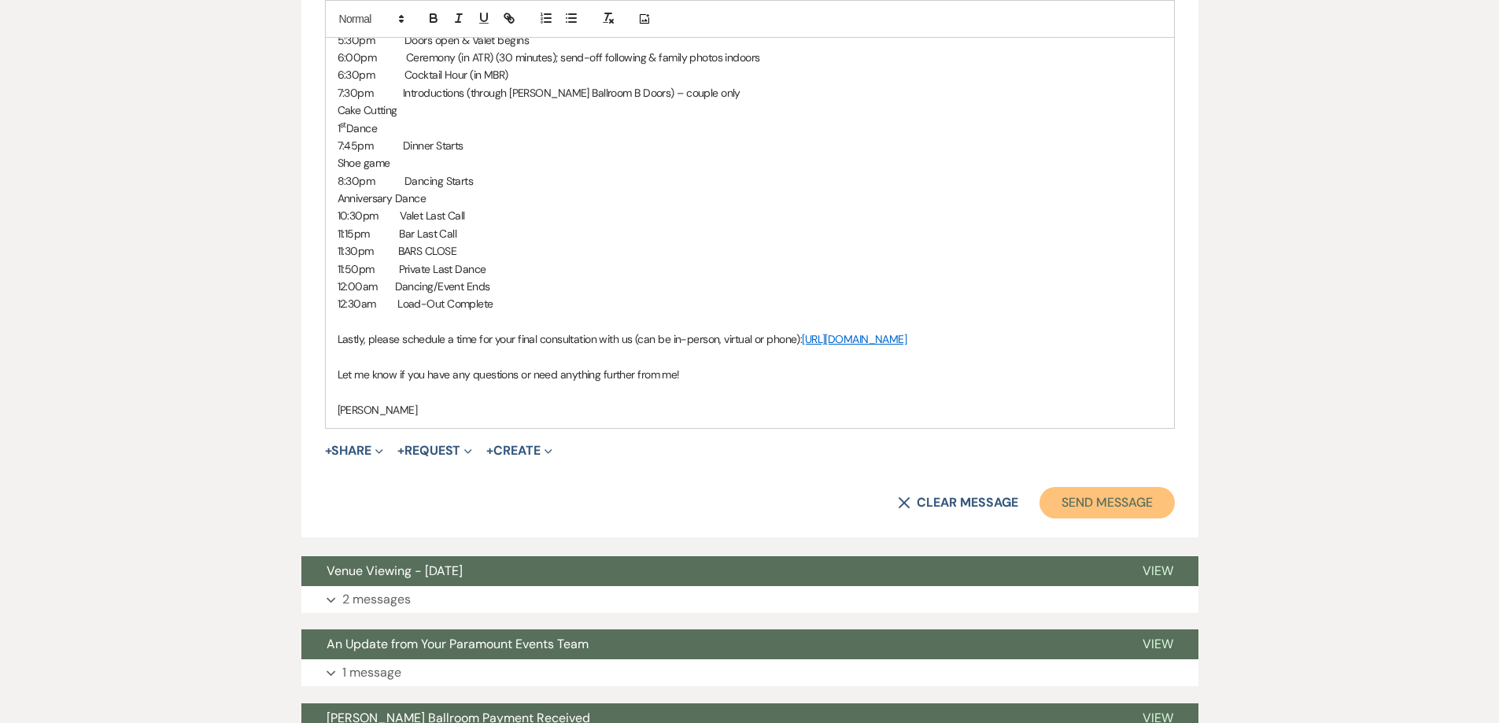
click at [1113, 519] on button "Send Message" at bounding box center [1106, 502] width 135 height 31
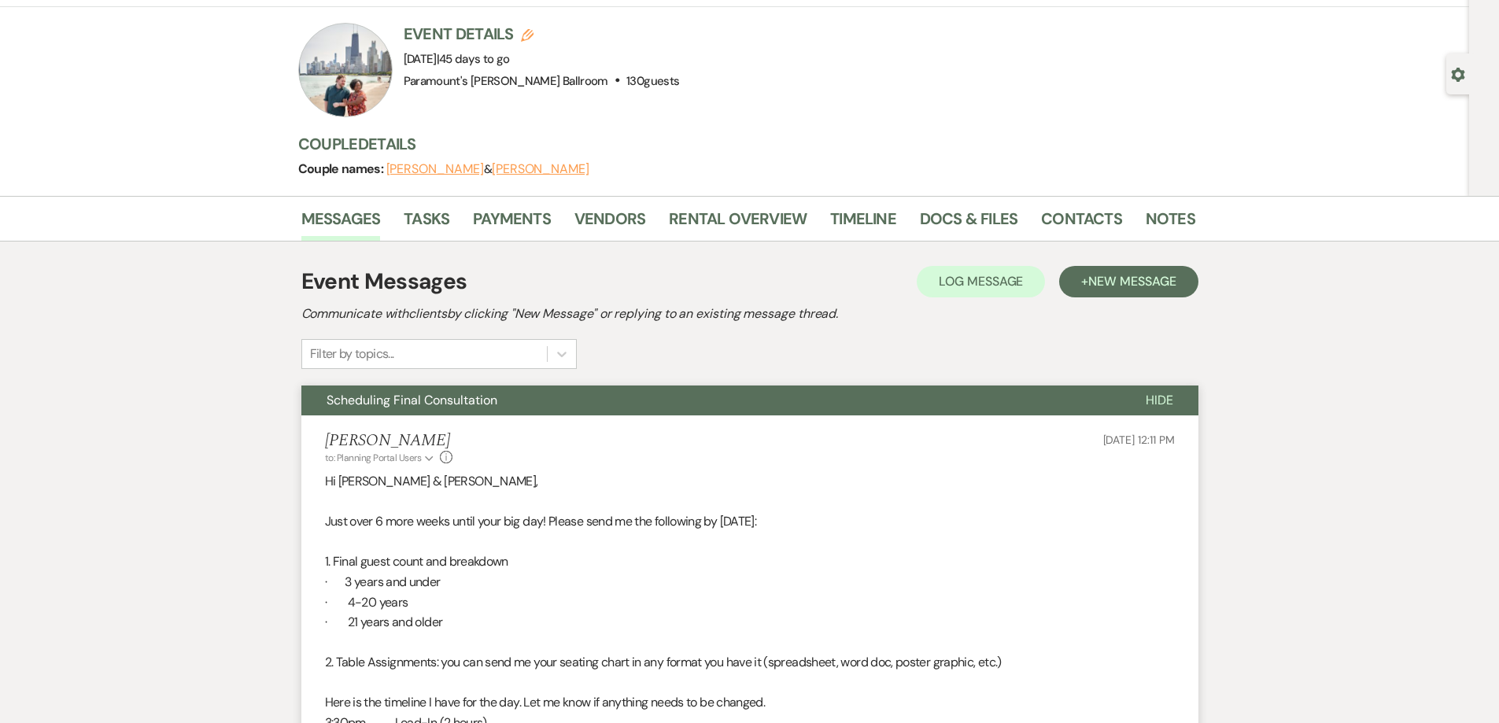
scroll to position [44, 0]
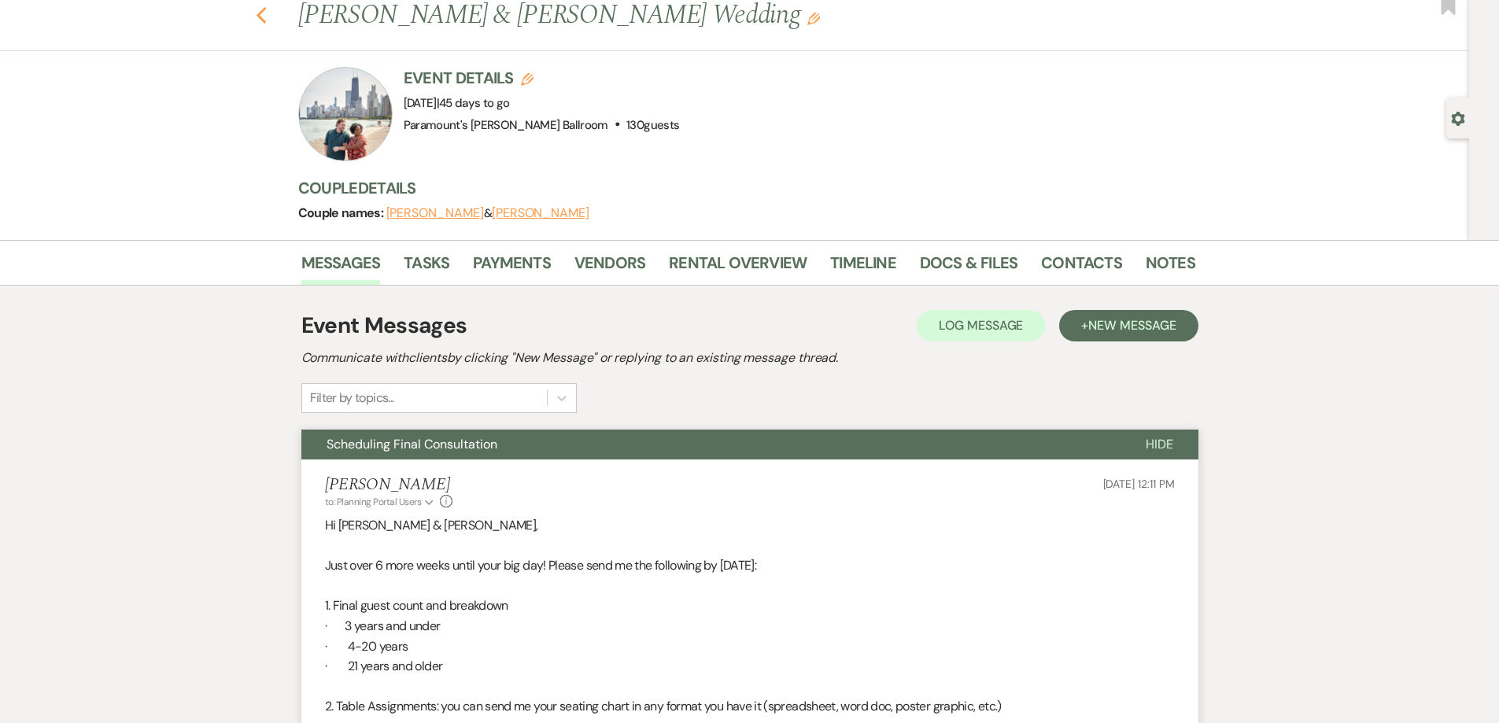
click at [264, 20] on icon "Previous" at bounding box center [262, 15] width 12 height 19
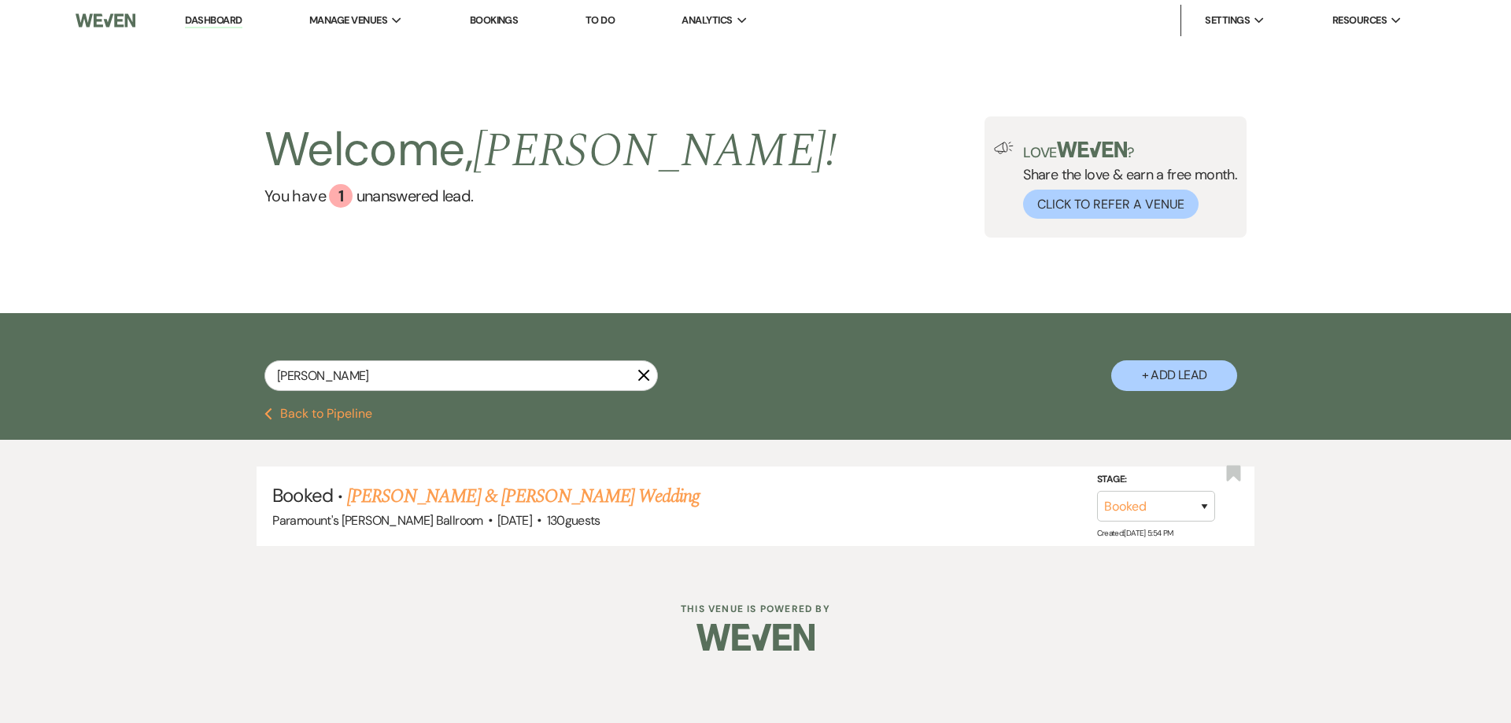
click at [320, 408] on button "Previous Back to Pipeline" at bounding box center [318, 414] width 108 height 13
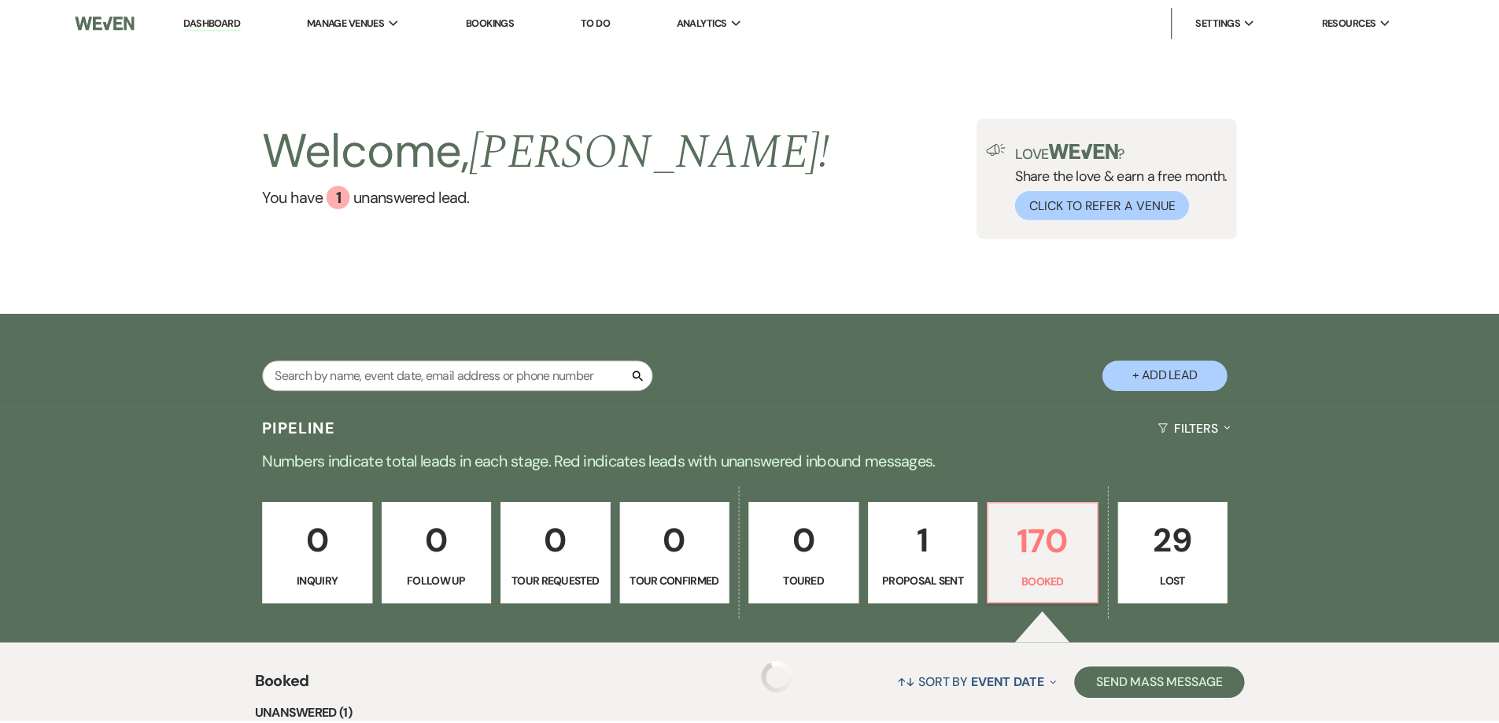
scroll to position [315, 0]
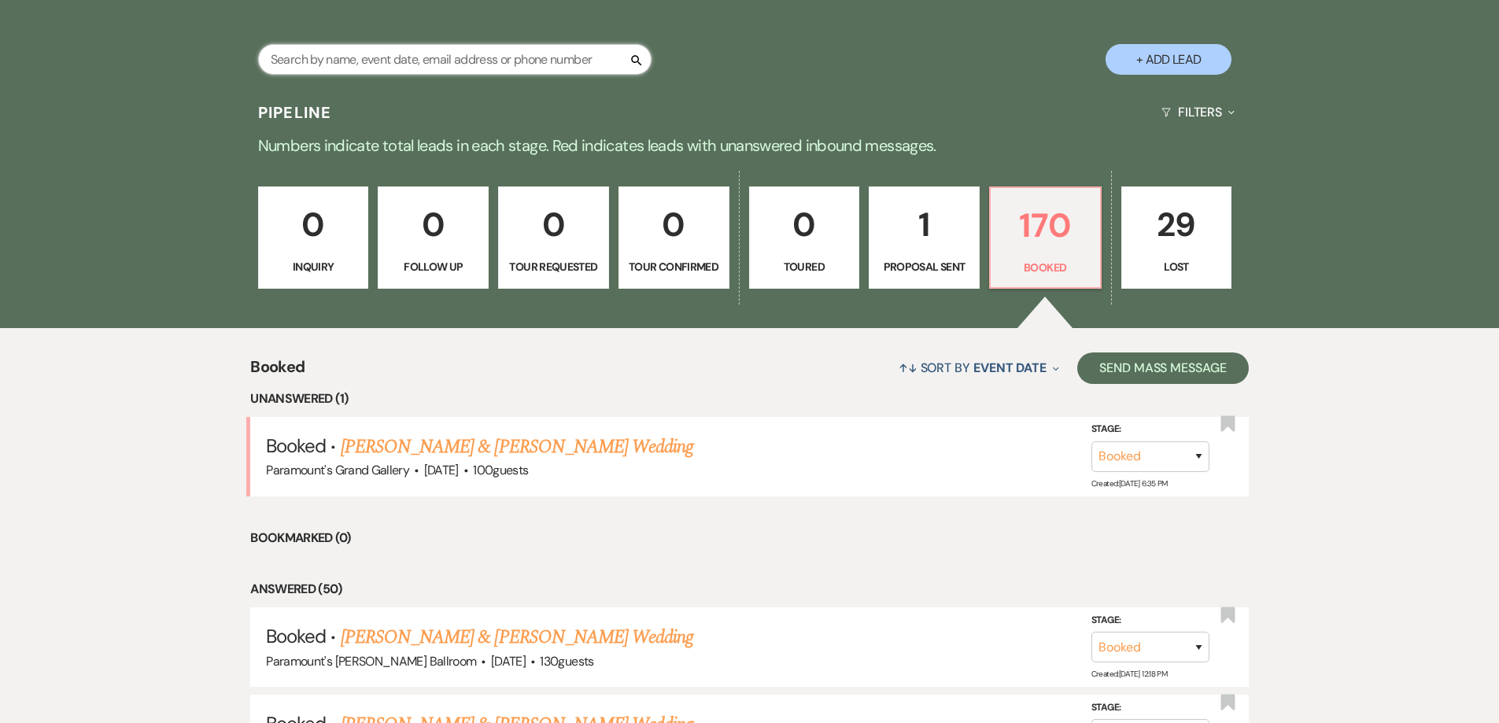
click at [386, 53] on input "text" at bounding box center [454, 59] width 393 height 31
type input "[PERSON_NAME]"
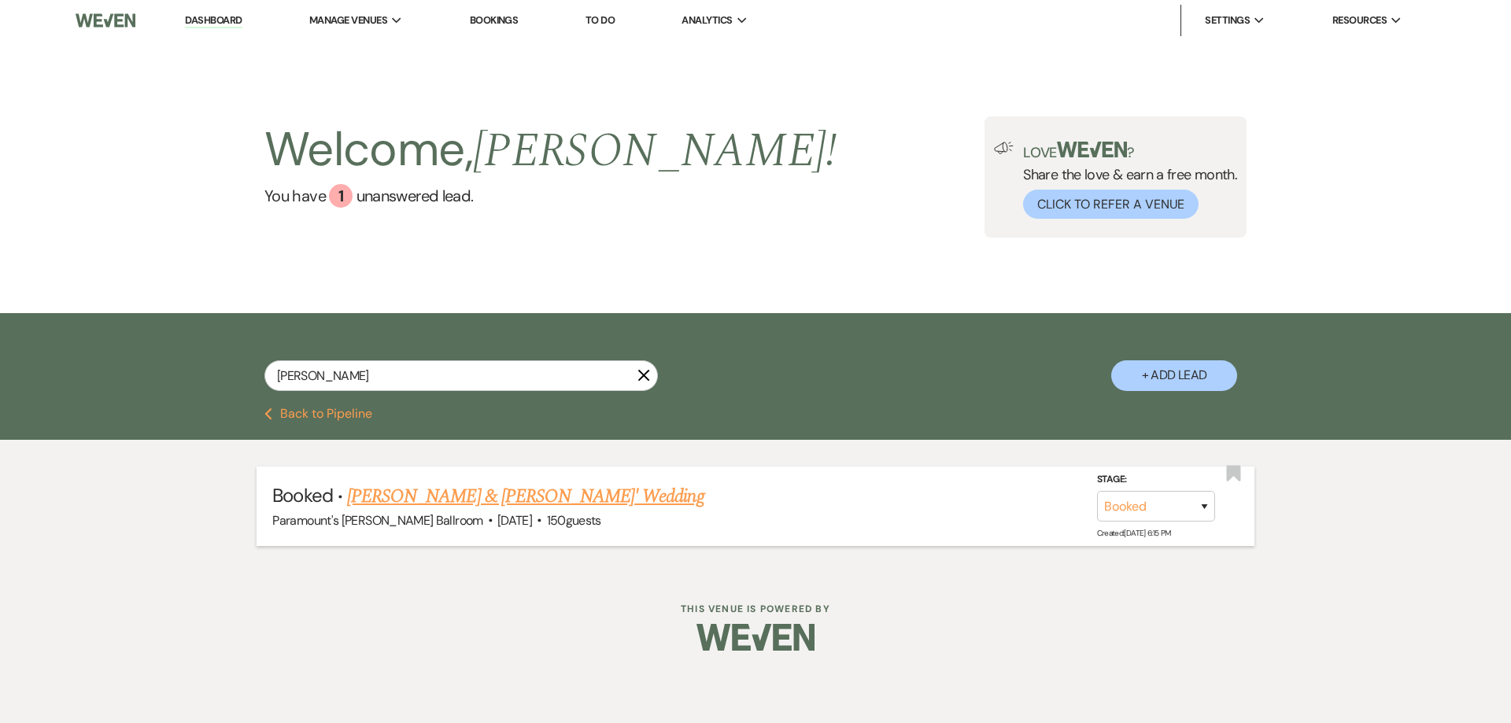
click at [555, 489] on link "[PERSON_NAME] & [PERSON_NAME]' Wedding" at bounding box center [525, 496] width 357 height 28
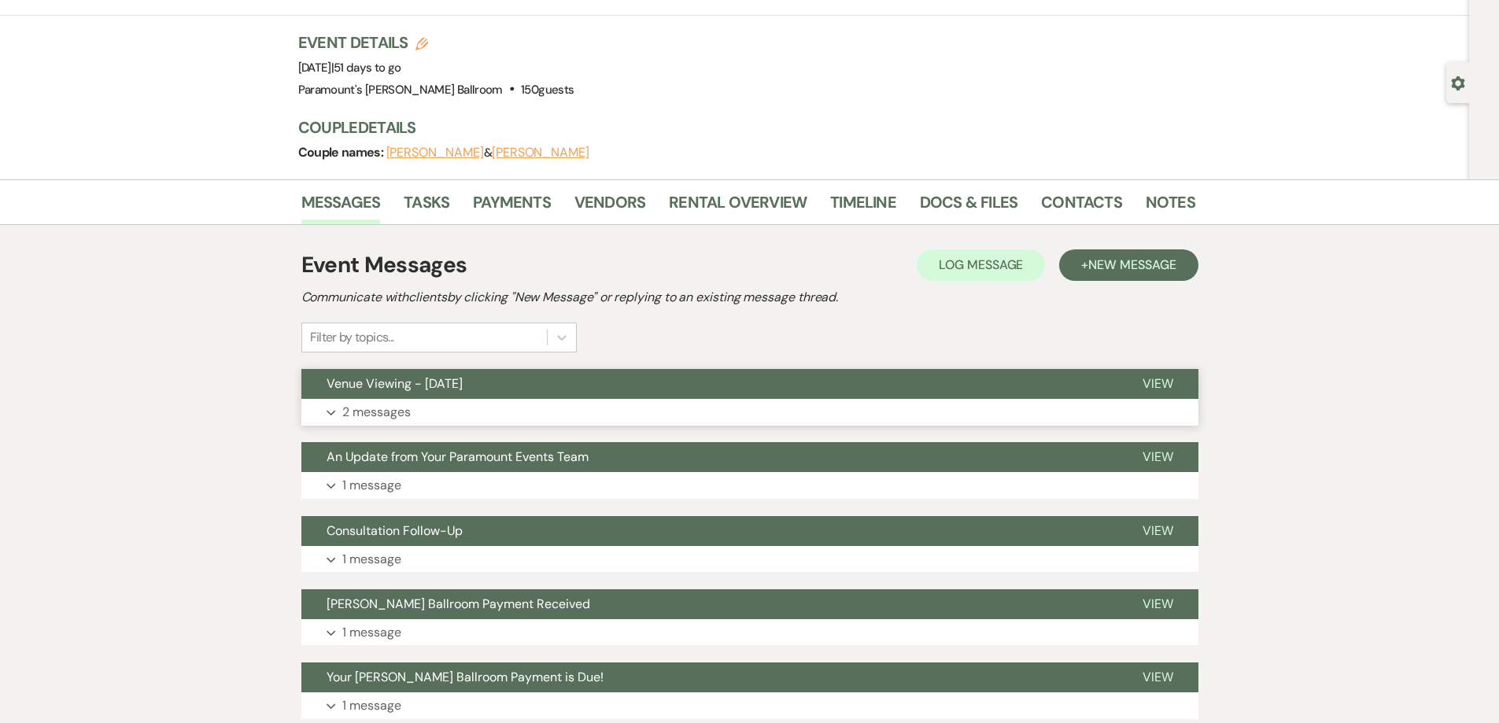
scroll to position [157, 0]
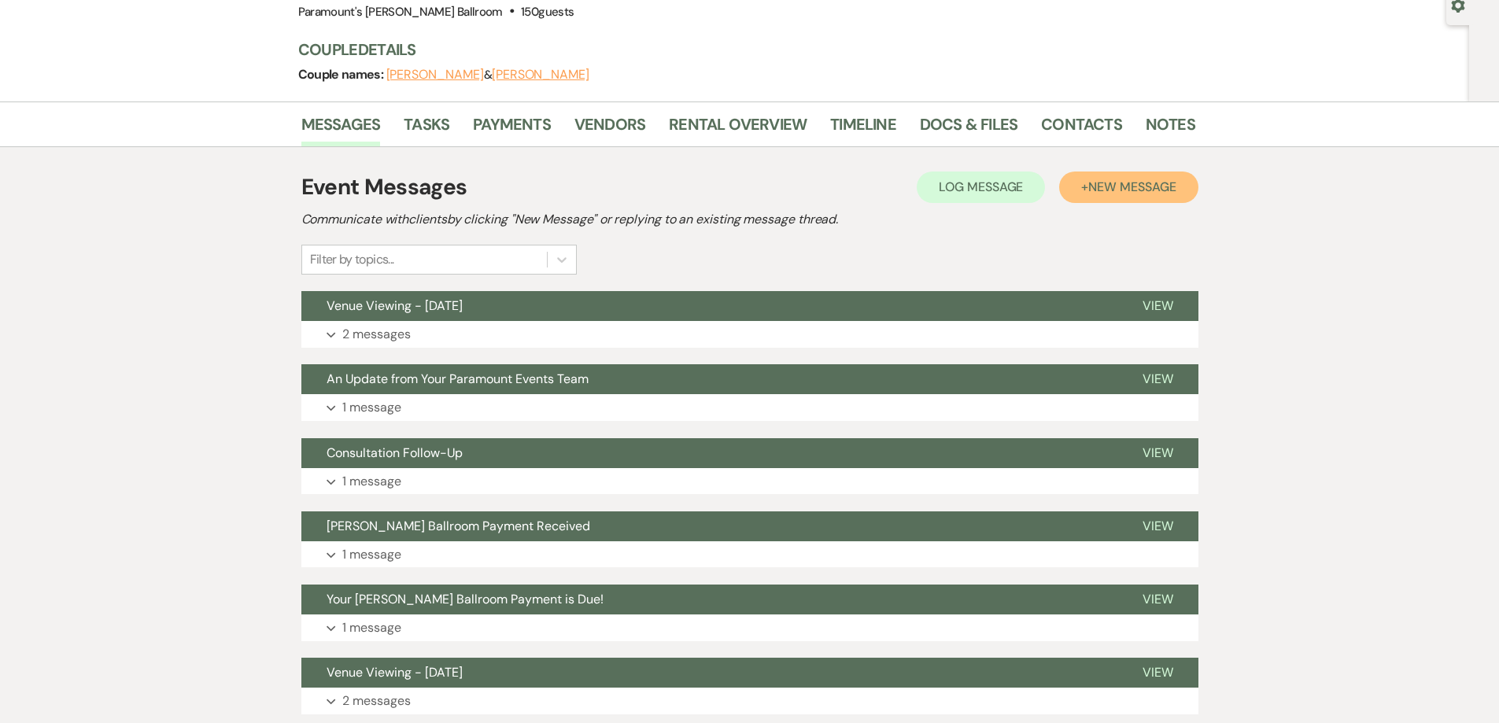
click at [1083, 188] on button "+ New Message" at bounding box center [1128, 187] width 138 height 31
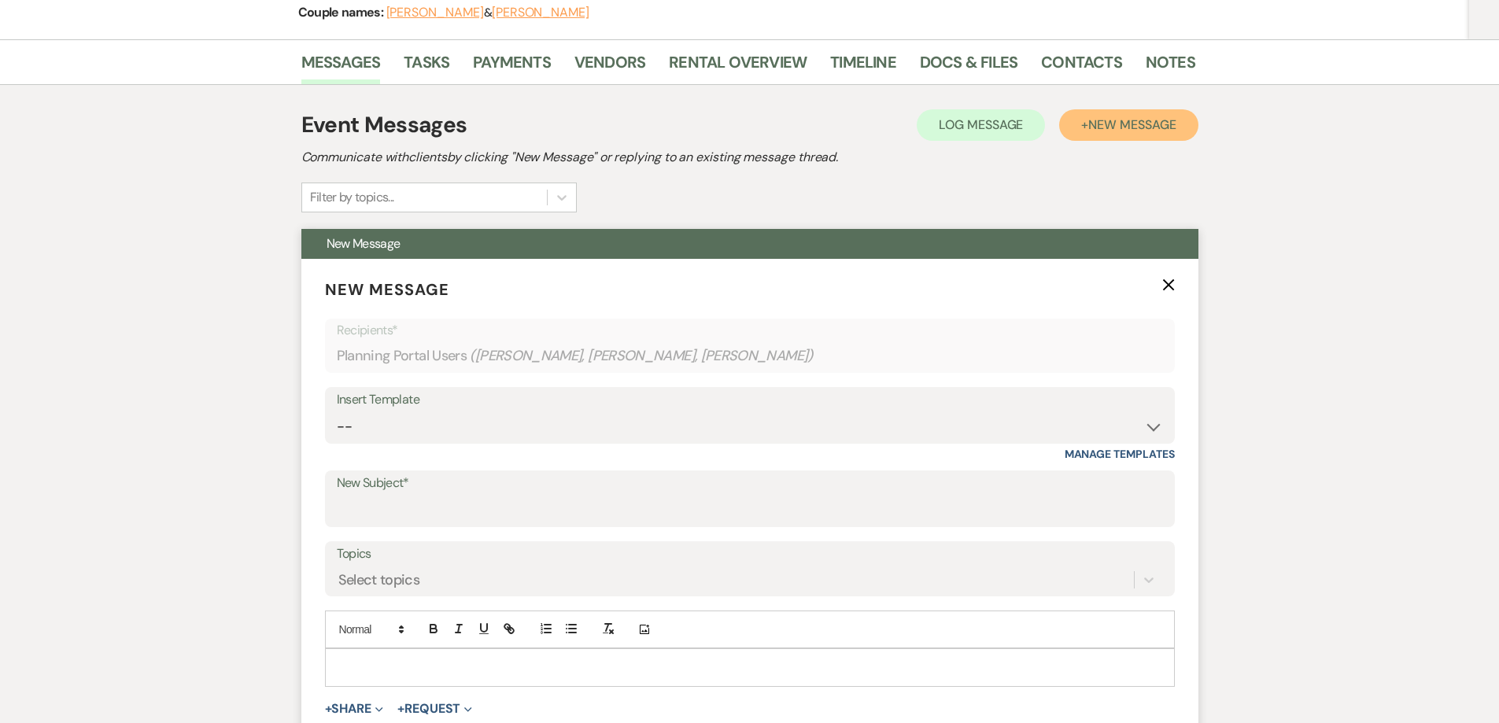
scroll to position [315, 0]
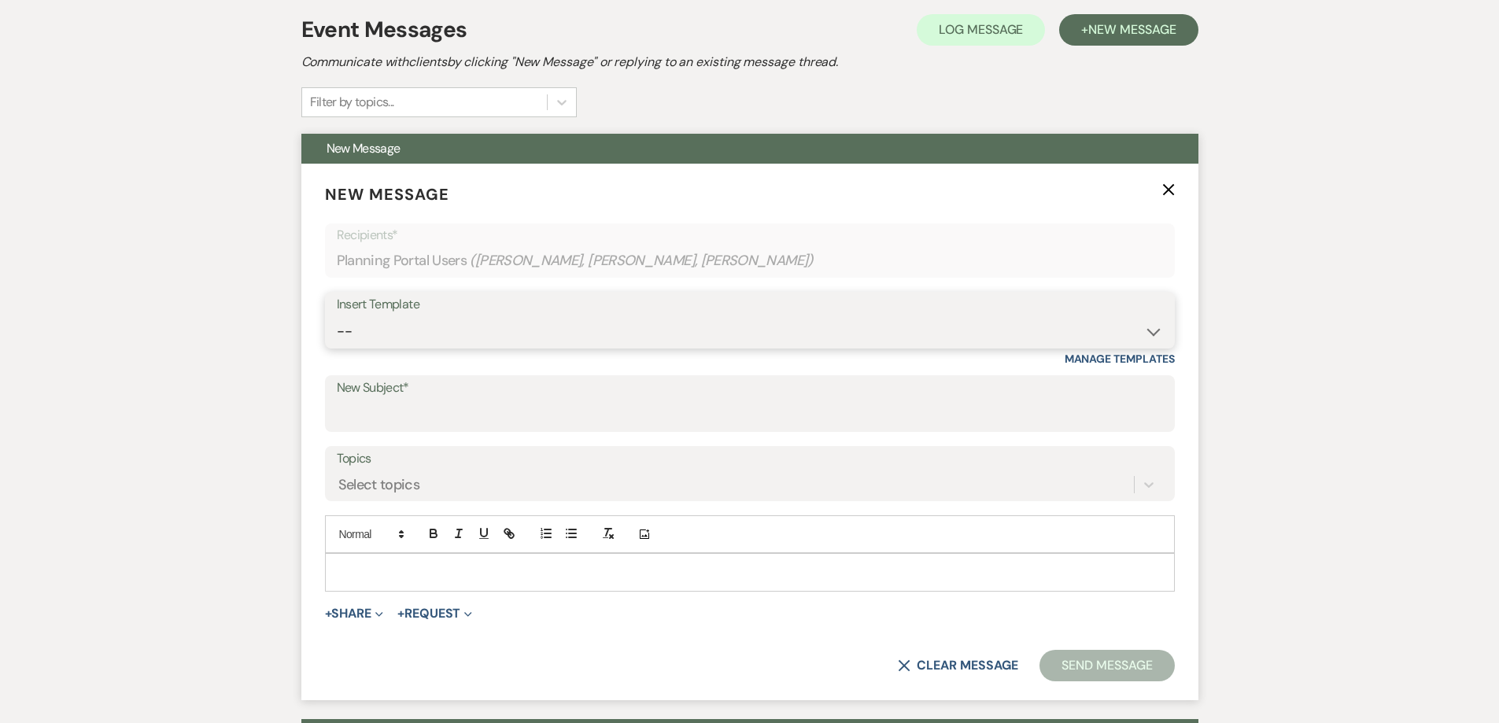
click at [475, 330] on select "-- Weven Planning Portal Introduction (Booked Events) 6 Month Consultation 9 Mo…" at bounding box center [750, 331] width 826 height 31
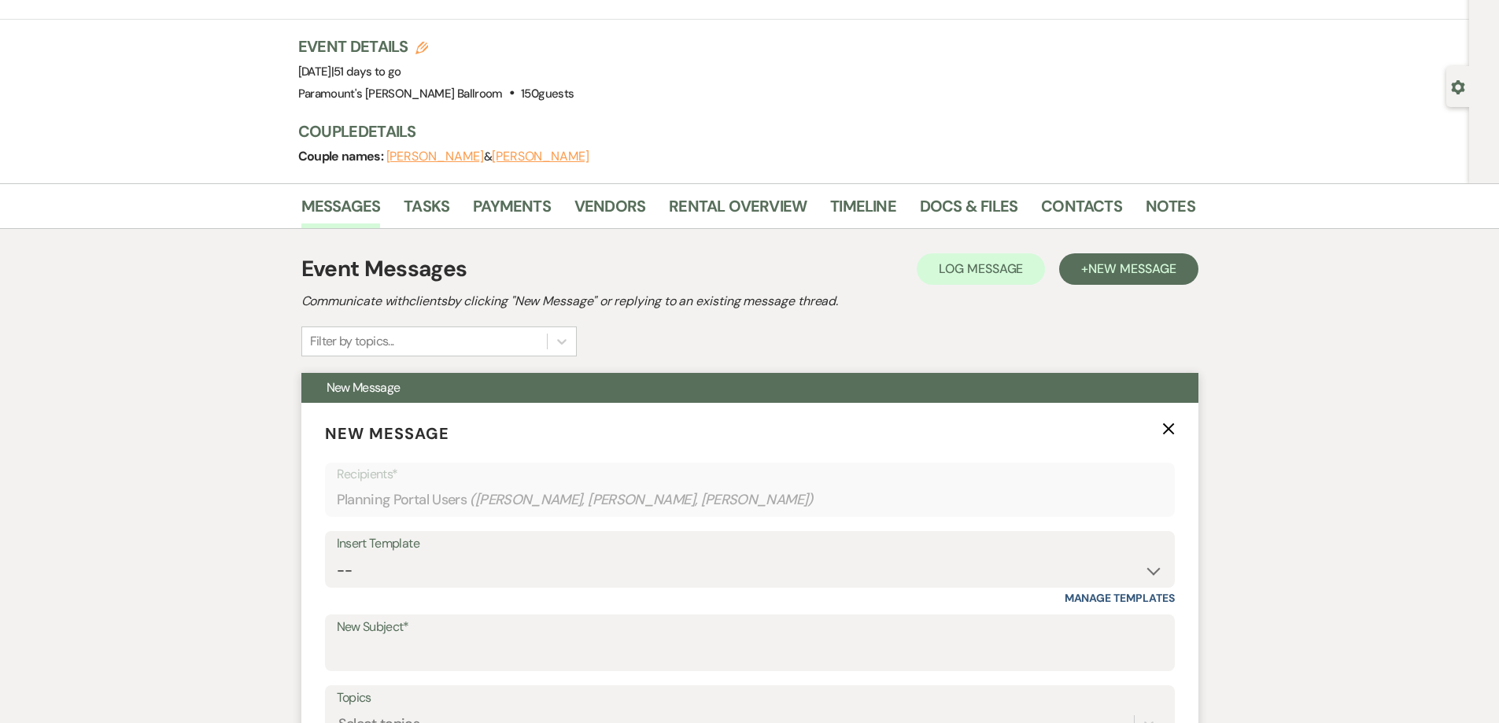
scroll to position [236, 0]
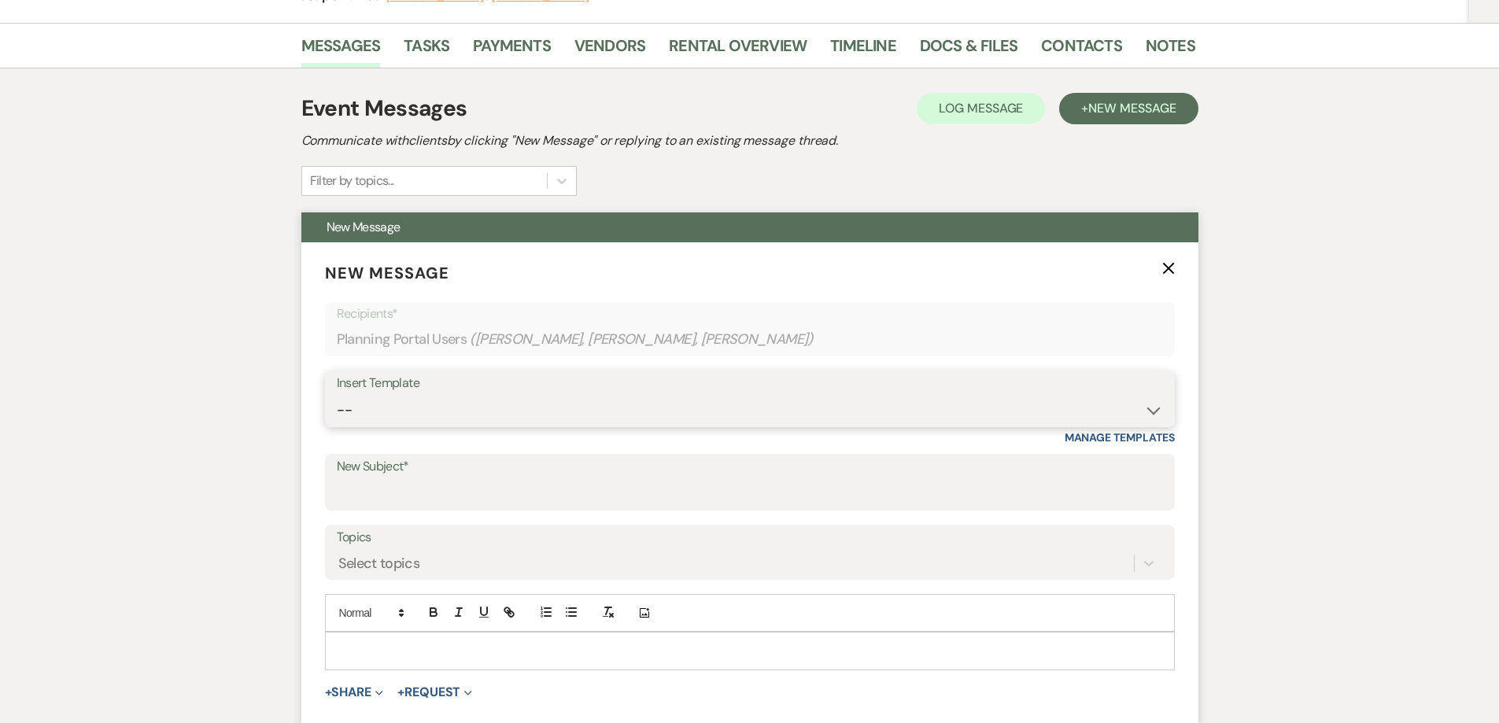
click at [430, 403] on select "-- Weven Planning Portal Introduction (Booked Events) 6 Month Consultation 9 Mo…" at bounding box center [750, 410] width 826 height 31
click at [337, 395] on select "-- Weven Planning Portal Introduction (Booked Events) 6 Month Consultation 9 Mo…" at bounding box center [750, 410] width 826 height 31
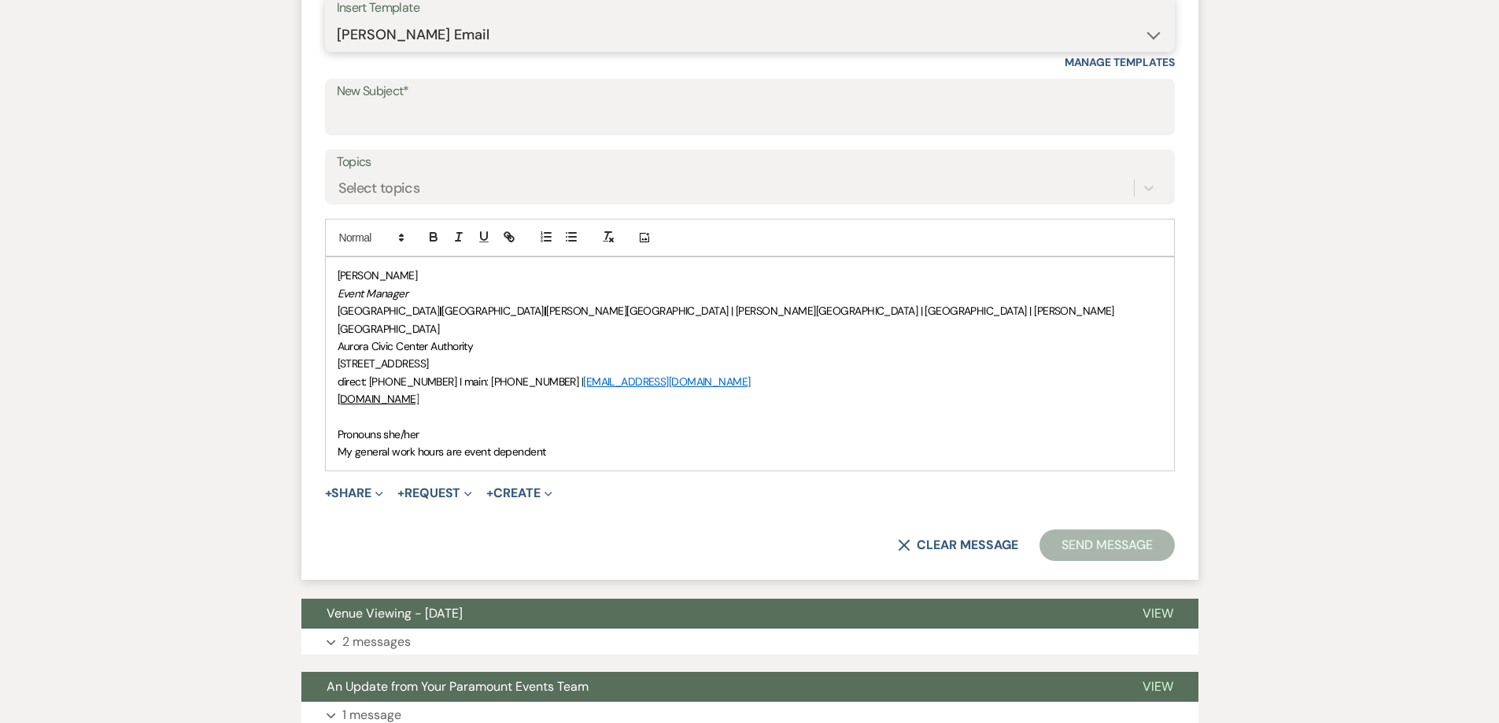
scroll to position [629, 0]
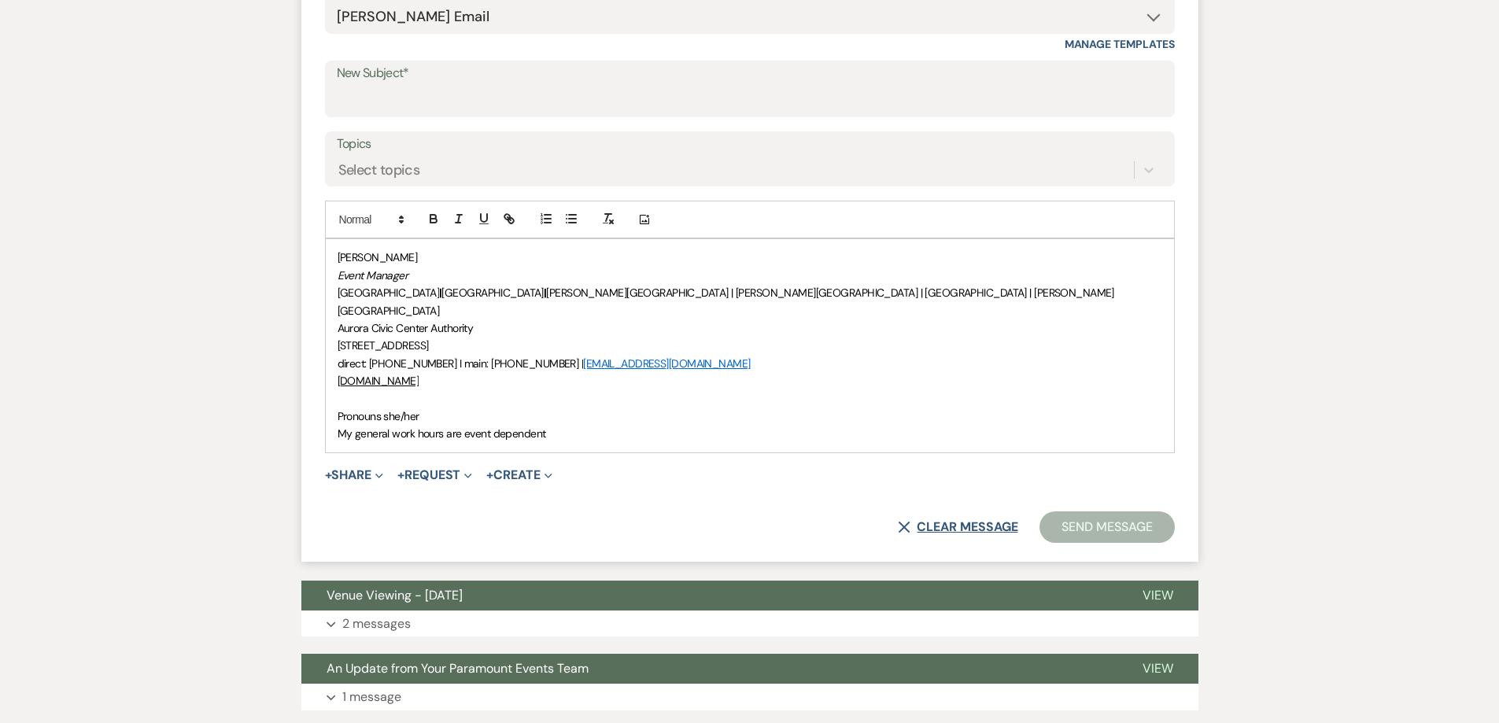
click at [944, 521] on button "X Clear message" at bounding box center [958, 527] width 120 height 13
select select "0"
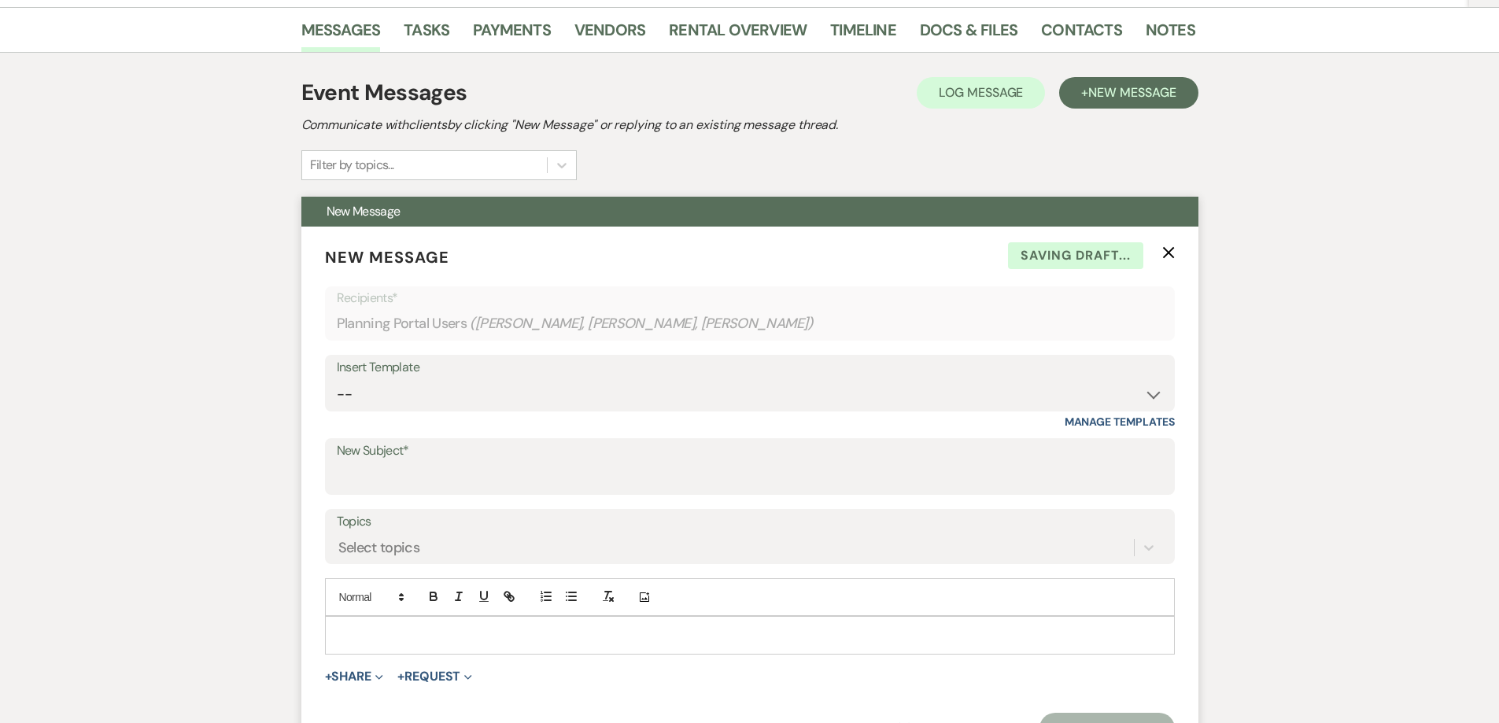
scroll to position [236, 0]
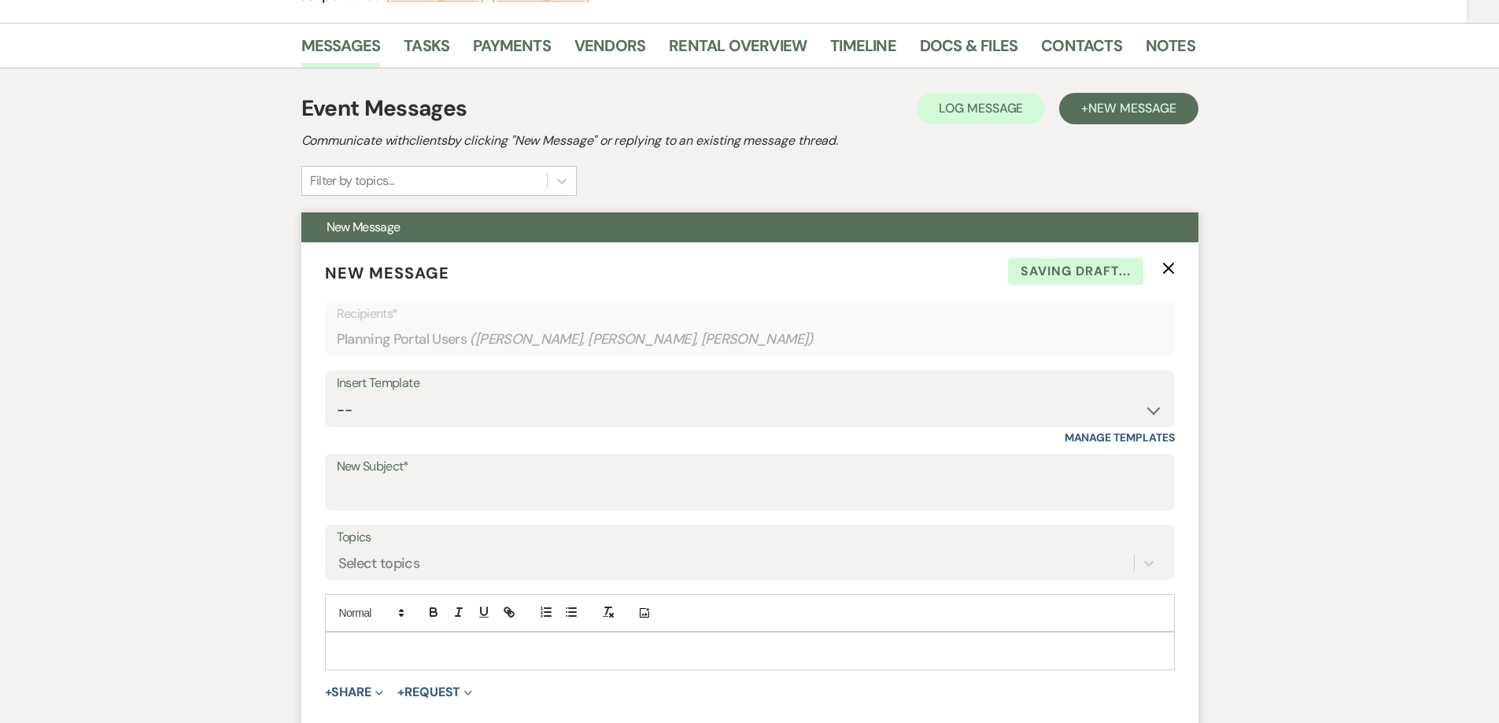
click at [1160, 266] on p "New Message X Saving draft..." at bounding box center [750, 273] width 850 height 24
click at [1168, 271] on icon "X" at bounding box center [1168, 268] width 13 height 13
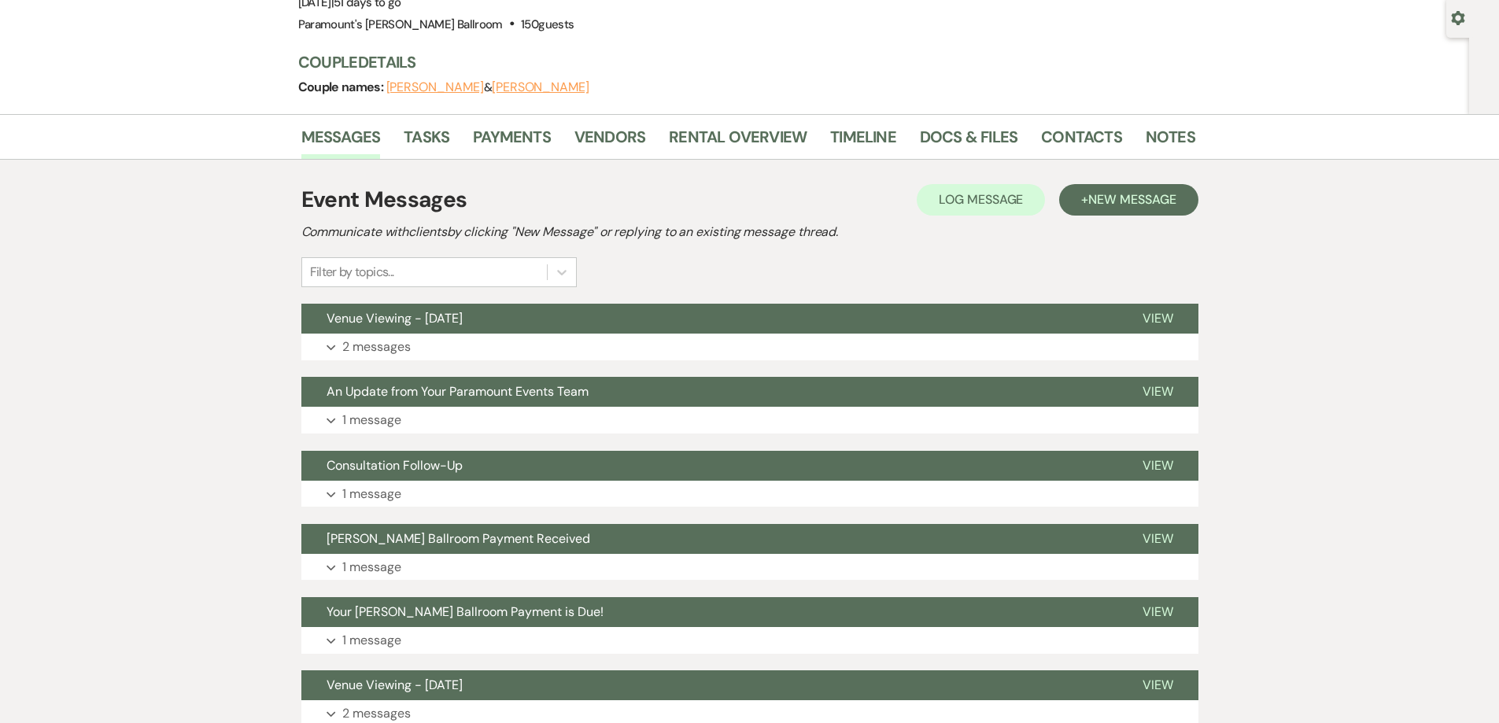
scroll to position [0, 0]
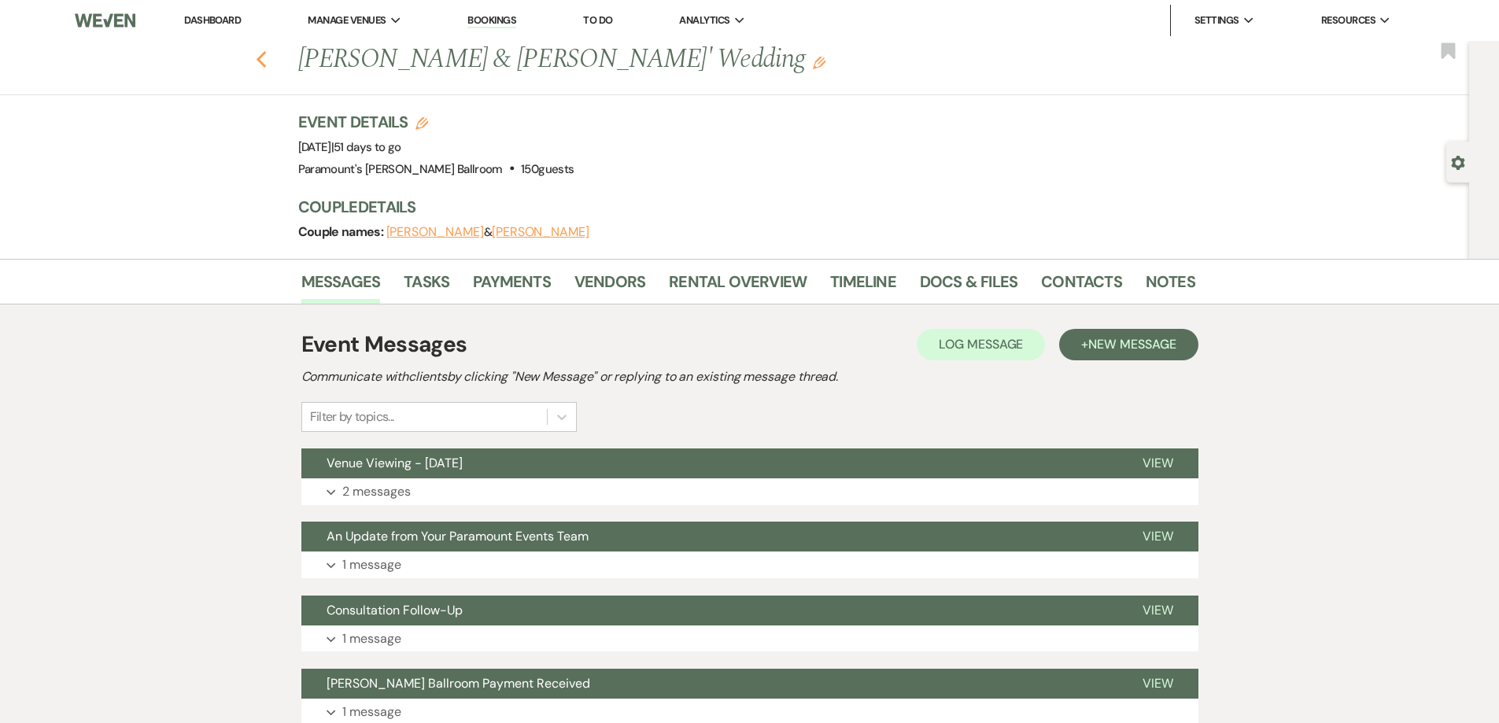
click at [268, 64] on icon "Previous" at bounding box center [262, 59] width 12 height 19
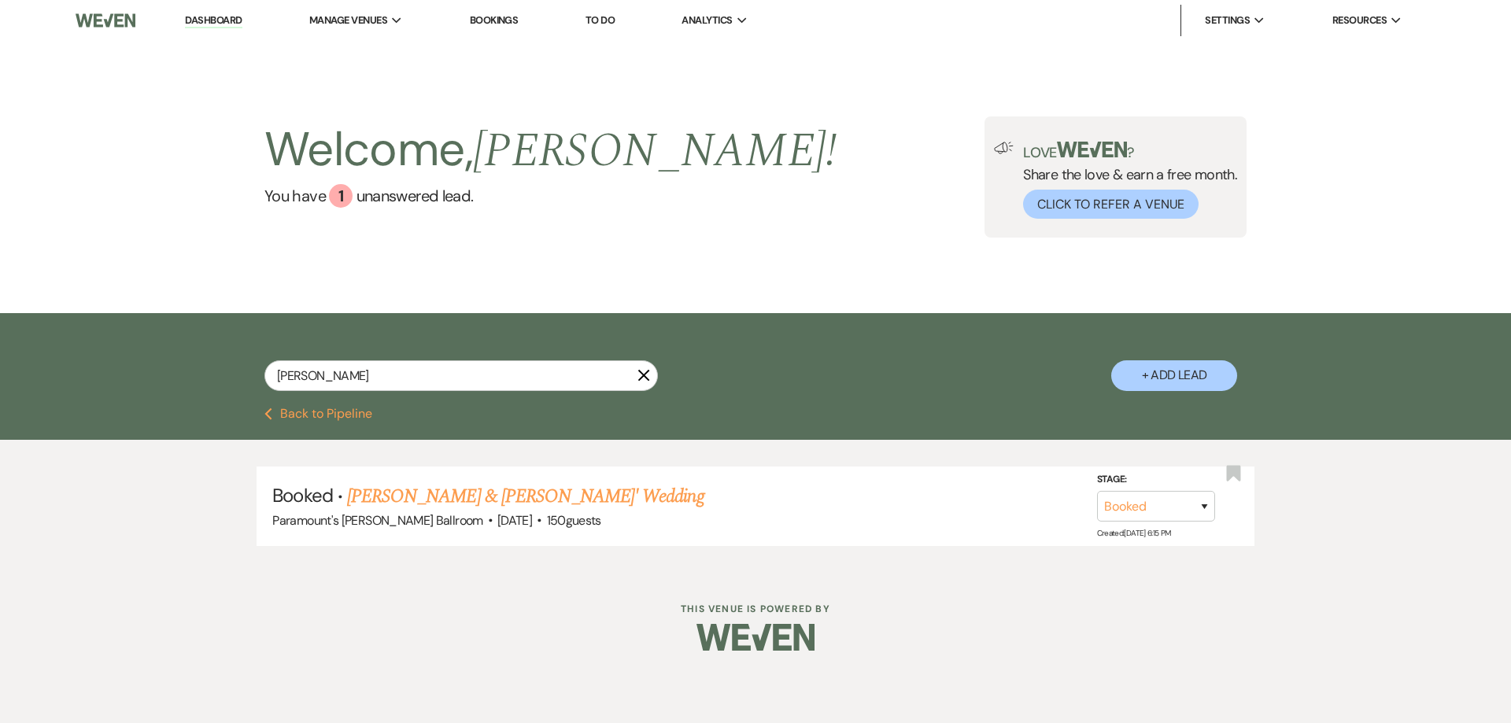
drag, startPoint x: 410, startPoint y: 395, endPoint x: 164, endPoint y: 369, distance: 246.9
click at [164, 369] on div "[PERSON_NAME] X + Add Lead" at bounding box center [755, 360] width 1511 height 94
drag, startPoint x: 285, startPoint y: 375, endPoint x: 301, endPoint y: 377, distance: 16.7
click at [286, 375] on input "[PERSON_NAME]" at bounding box center [460, 375] width 393 height 31
drag, startPoint x: 288, startPoint y: 379, endPoint x: 262, endPoint y: 378, distance: 26.0
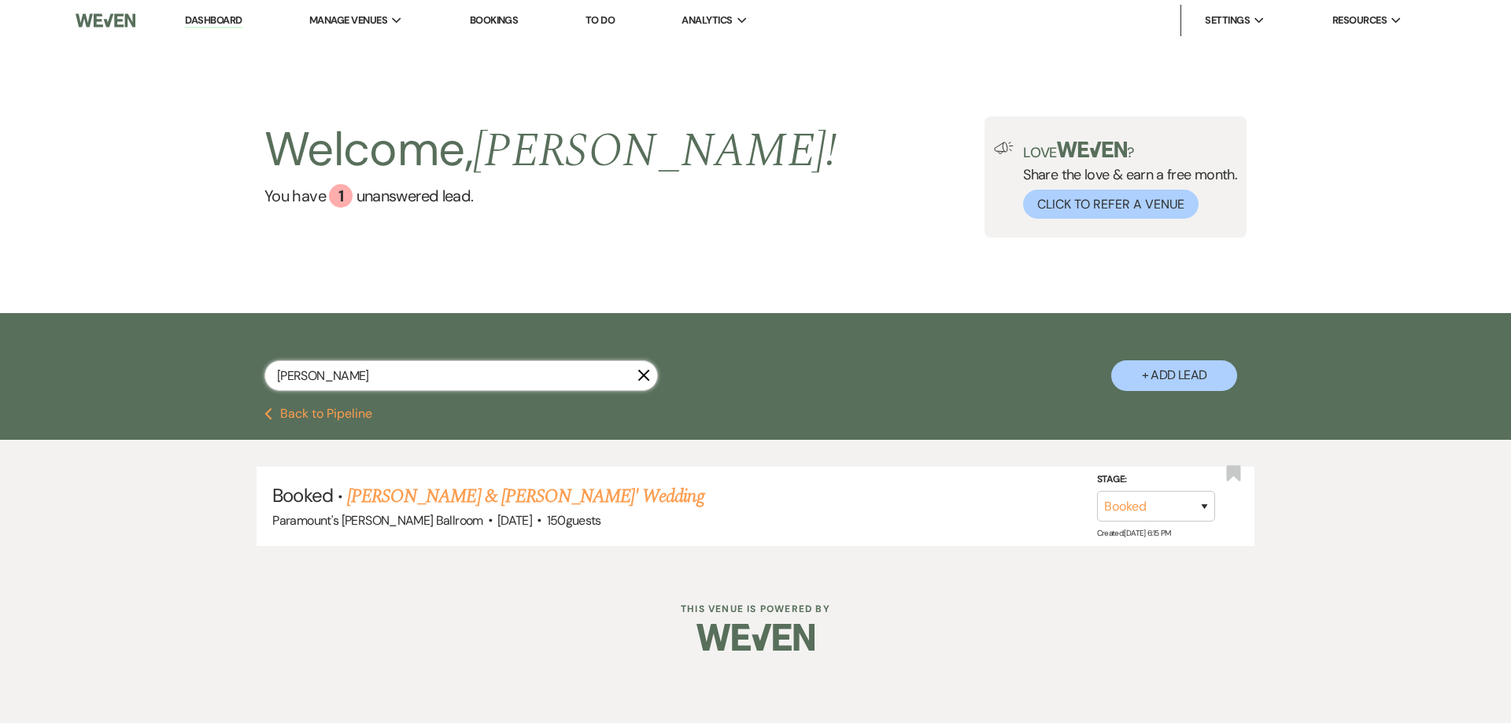
click at [262, 378] on div "[PERSON_NAME] X + Add Lead" at bounding box center [755, 362] width 1133 height 83
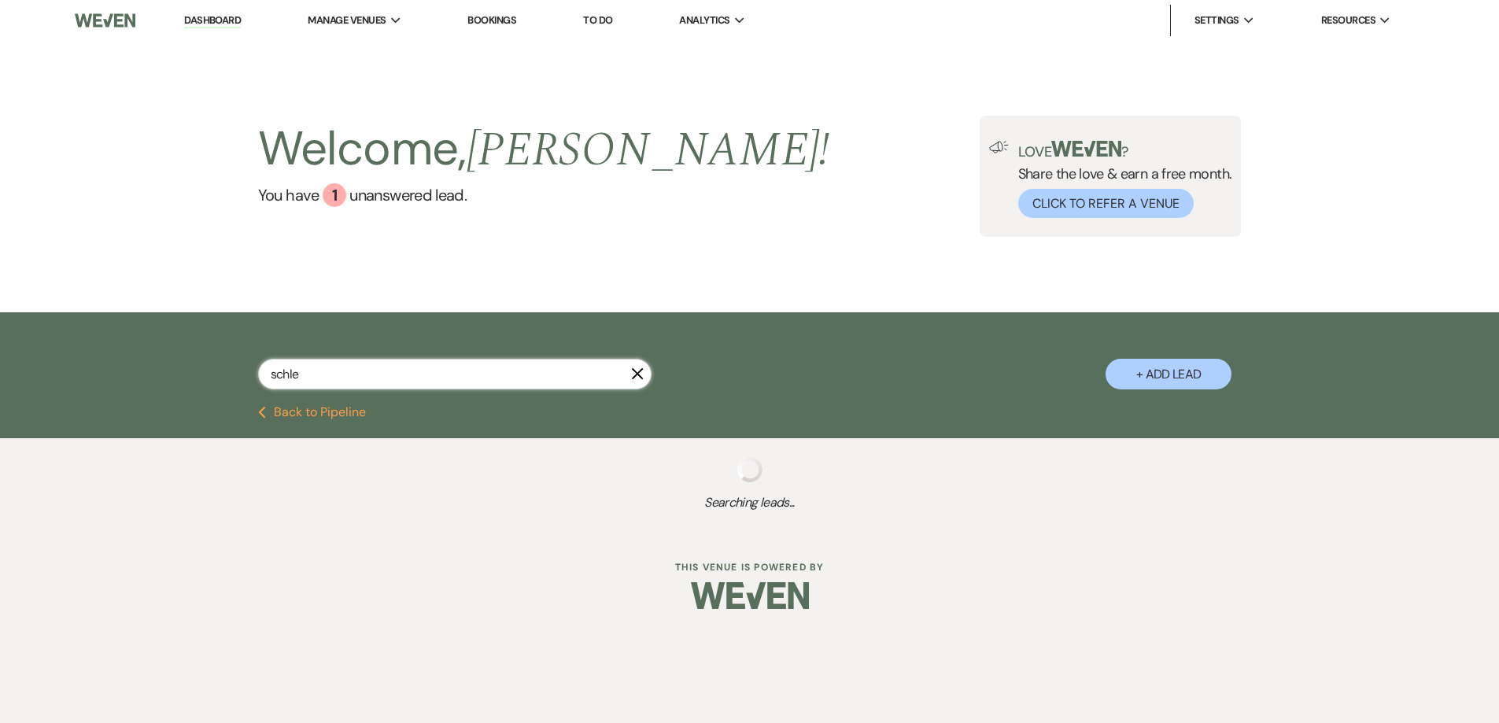
type input "[PERSON_NAME]"
select select "6"
select select "8"
select select "4"
select select "8"
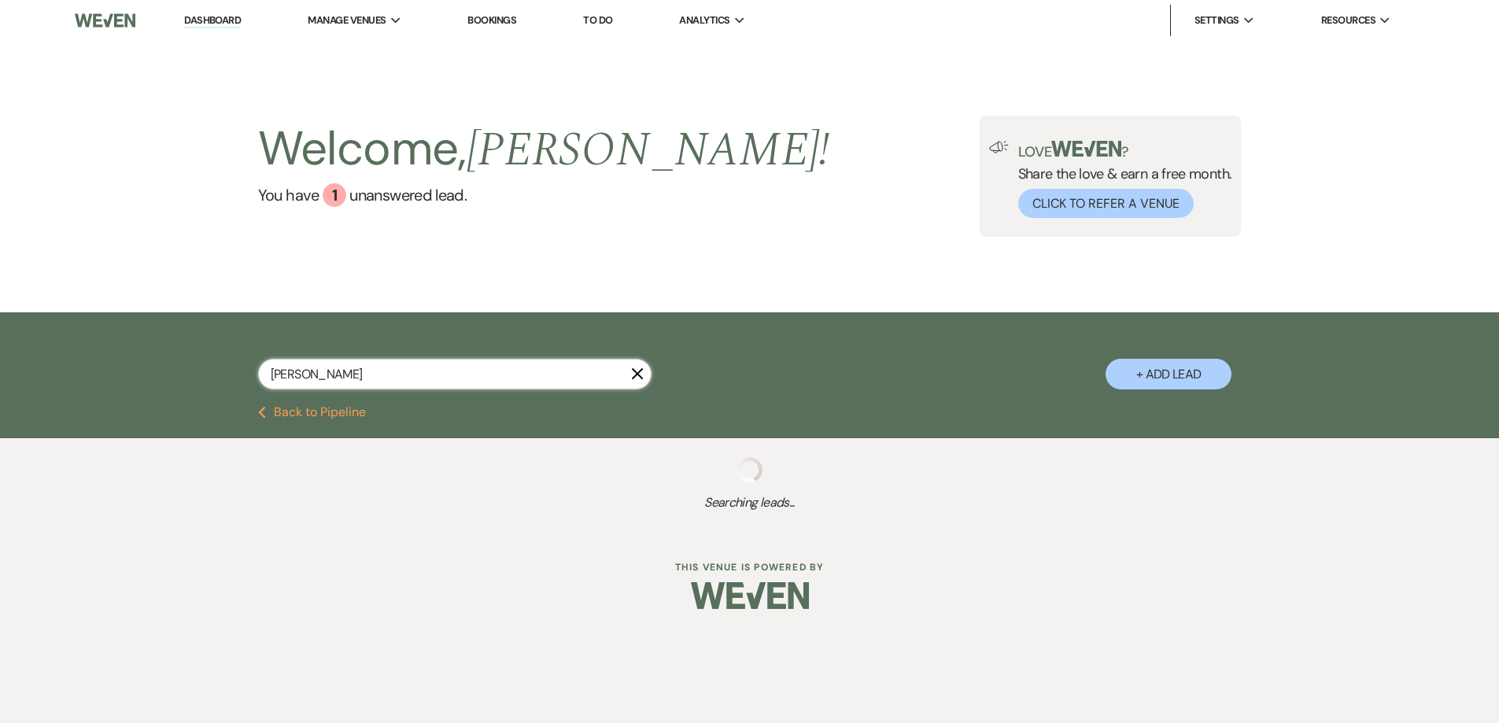
select select "11"
select select "8"
select select "2"
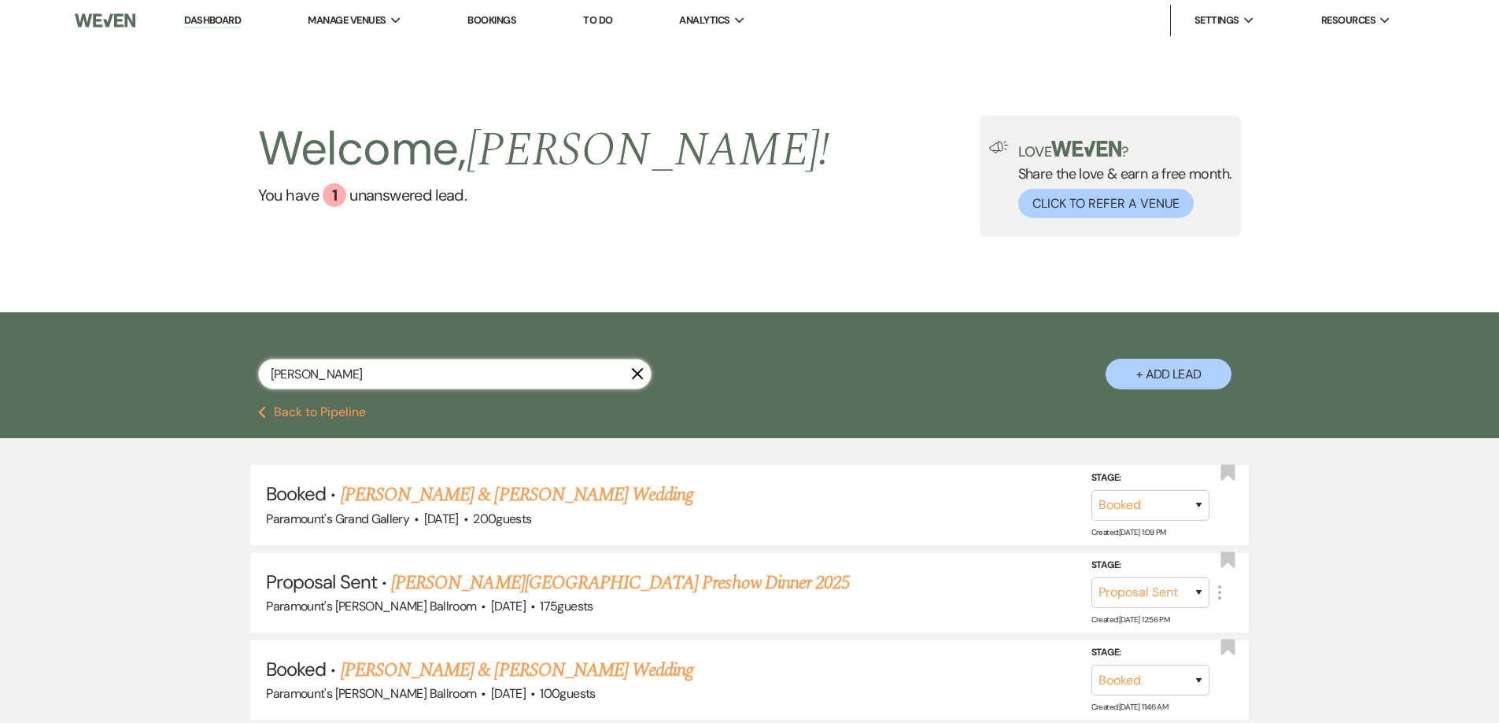
type input "[PERSON_NAME]"
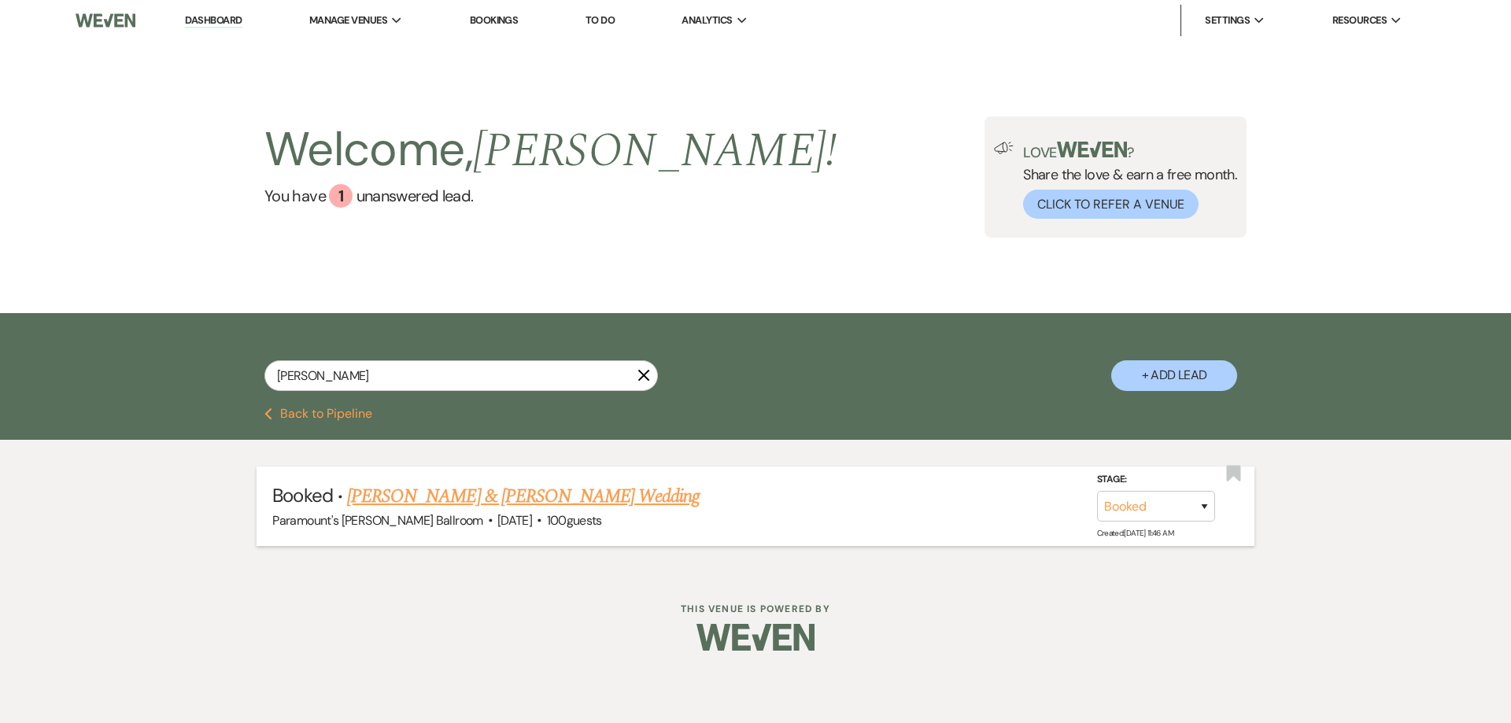
click at [458, 492] on link "[PERSON_NAME] & [PERSON_NAME] Wedding" at bounding box center [523, 496] width 353 height 28
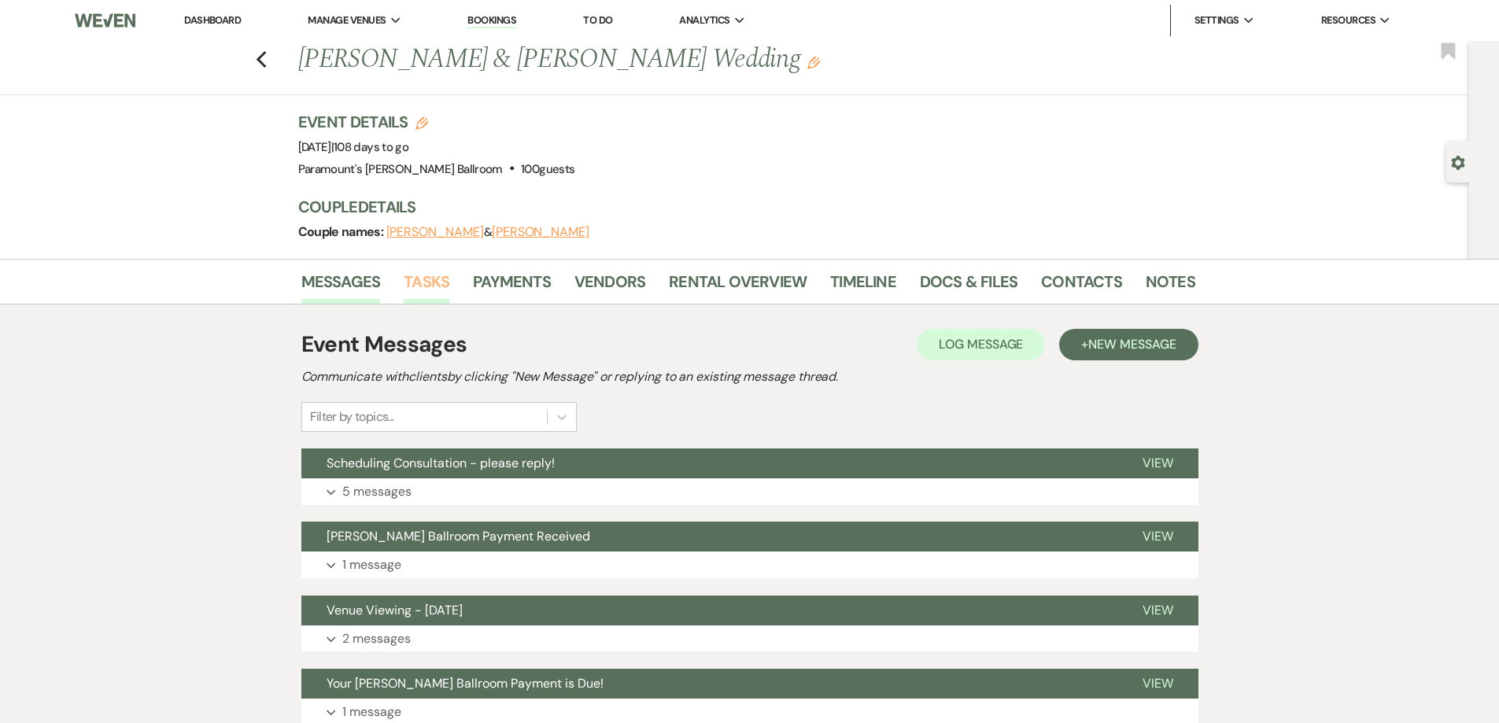
click at [404, 293] on link "Tasks" at bounding box center [427, 286] width 46 height 35
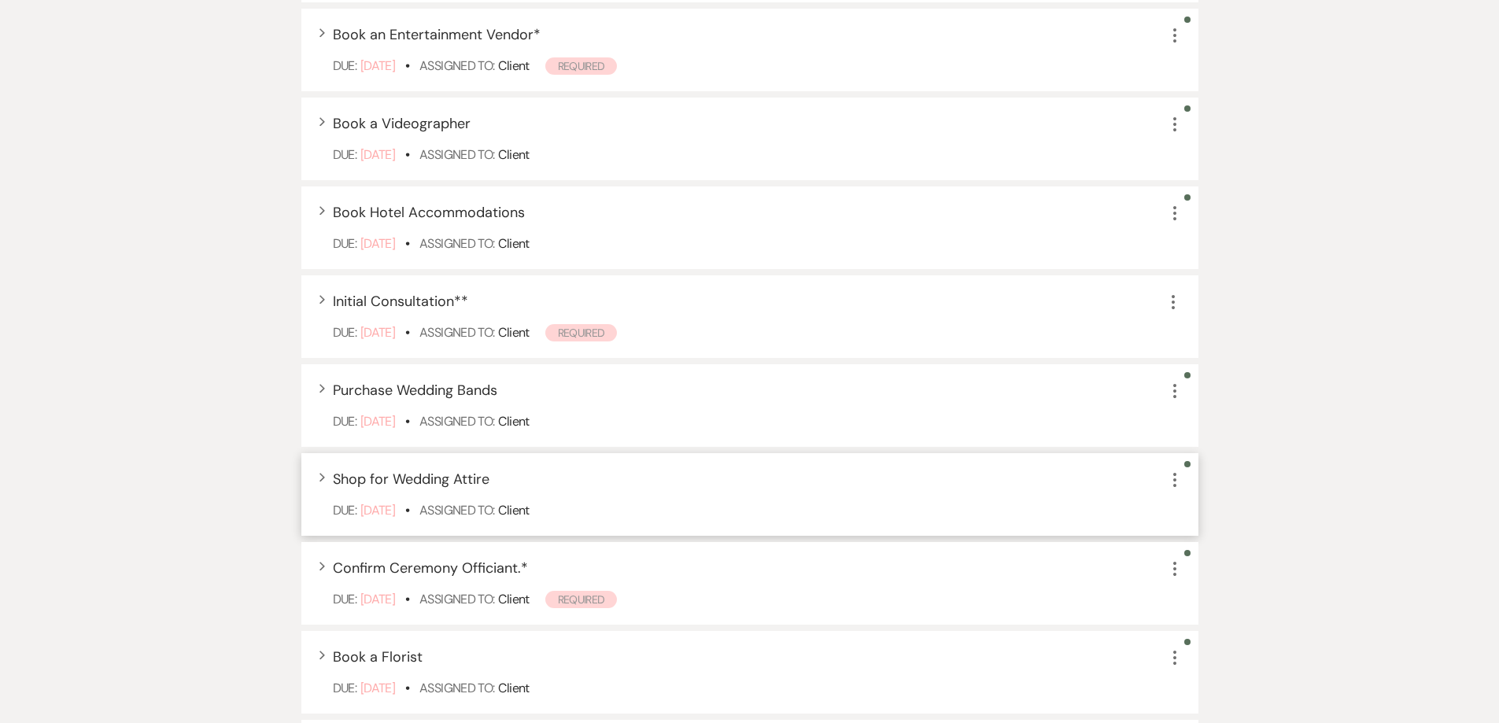
scroll to position [629, 0]
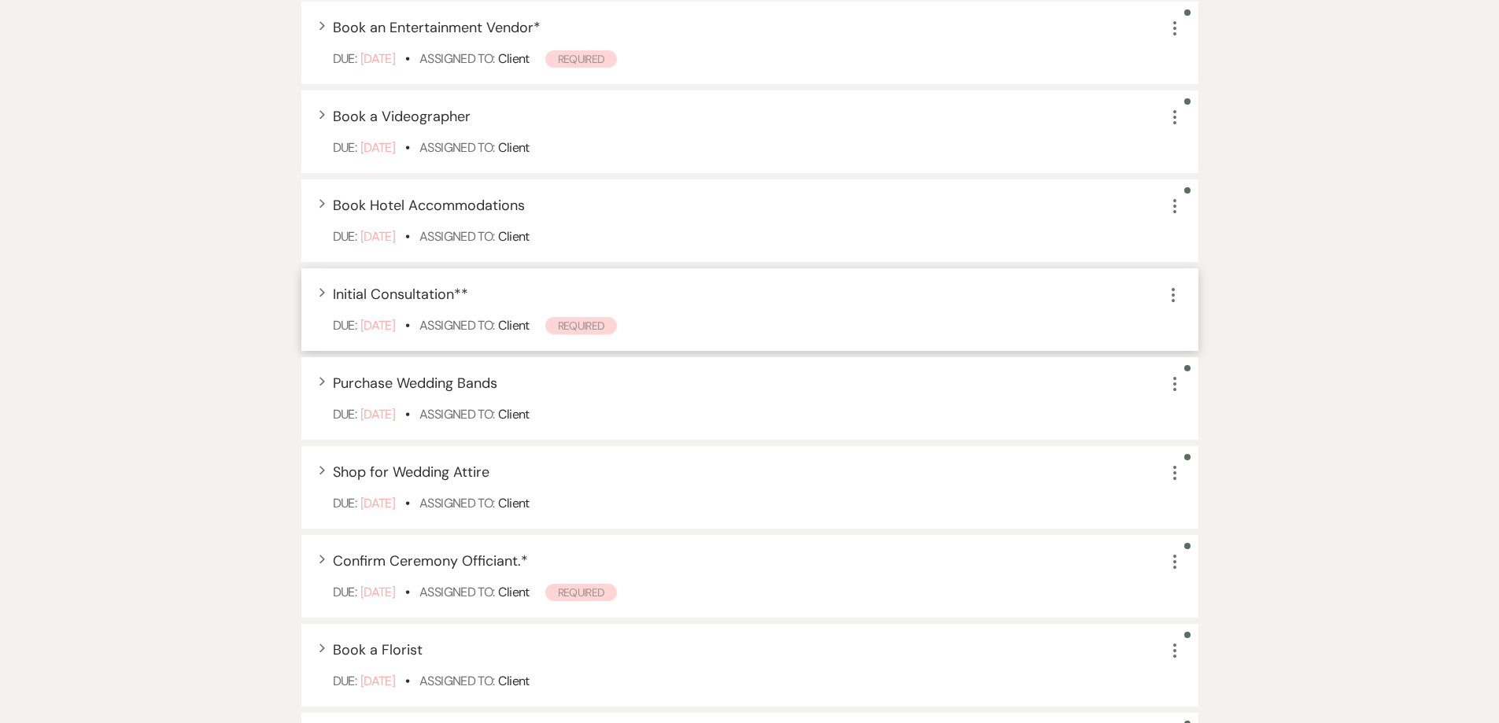
click at [1176, 293] on icon "More" at bounding box center [1173, 295] width 19 height 19
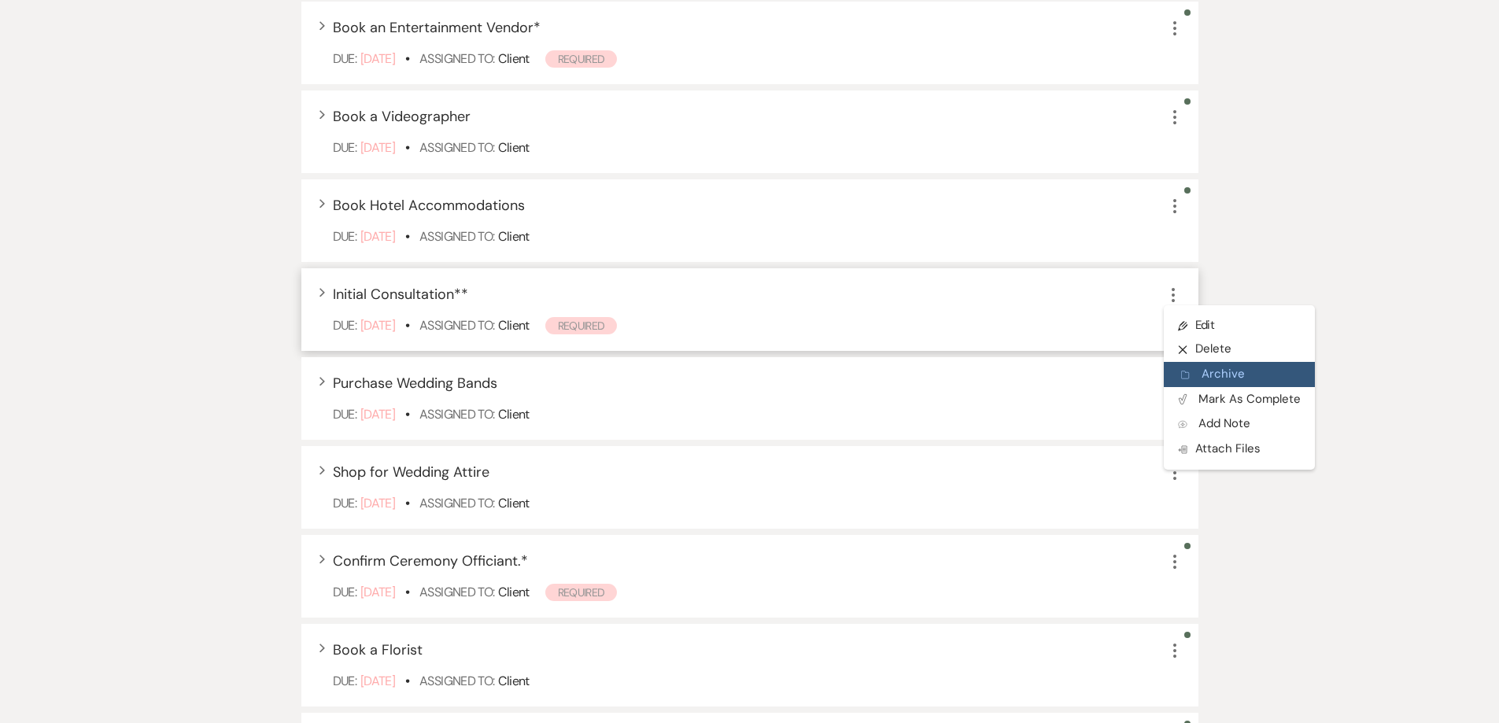
click at [1222, 377] on button "Archive Archive" at bounding box center [1239, 374] width 151 height 25
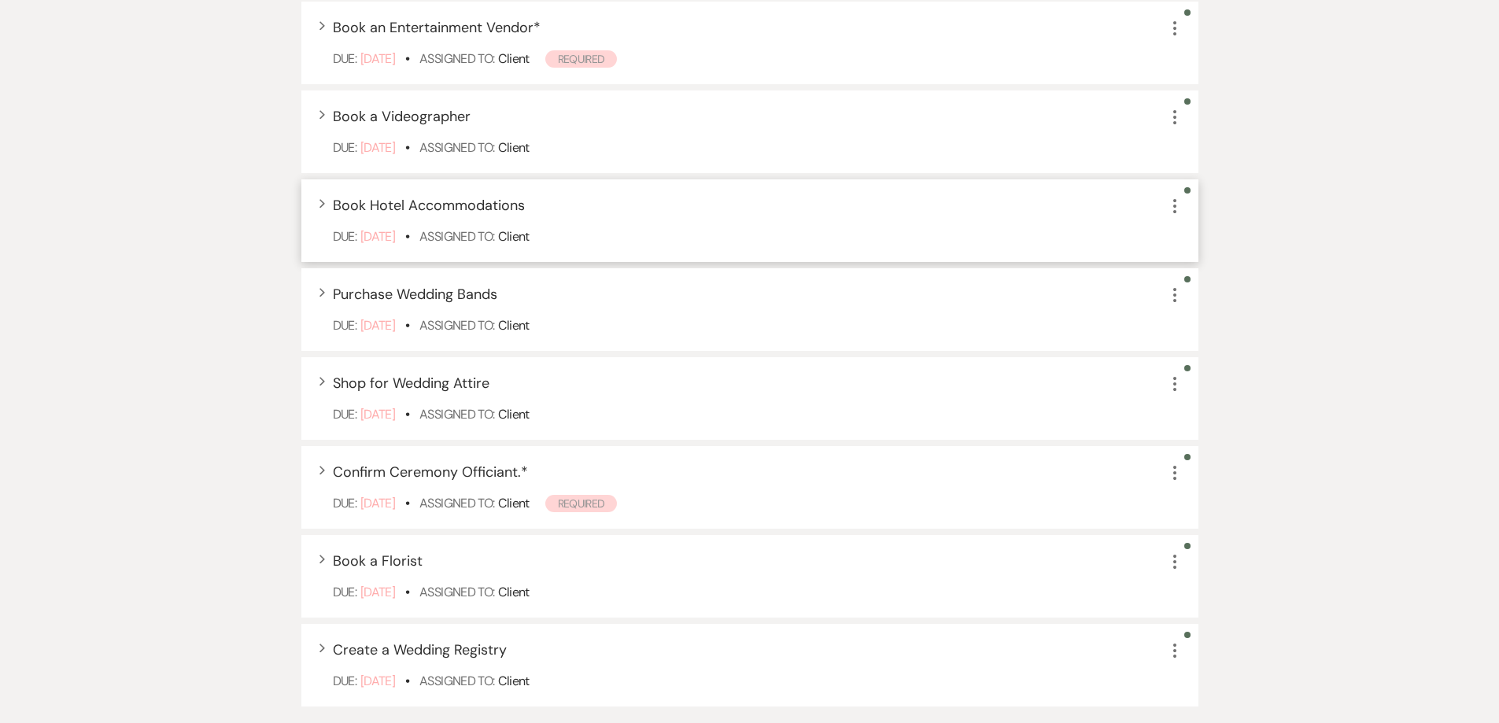
click at [1176, 204] on icon "More" at bounding box center [1174, 206] width 19 height 19
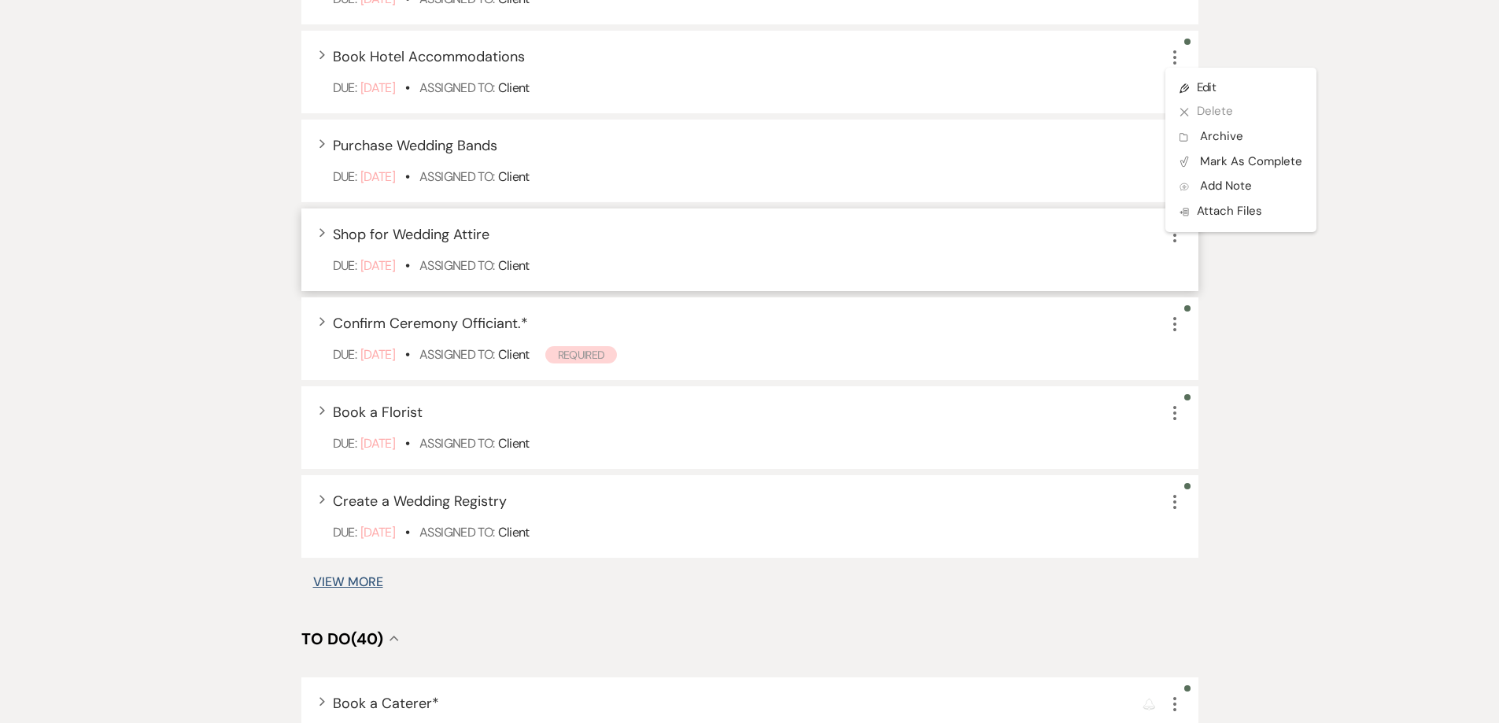
scroll to position [787, 0]
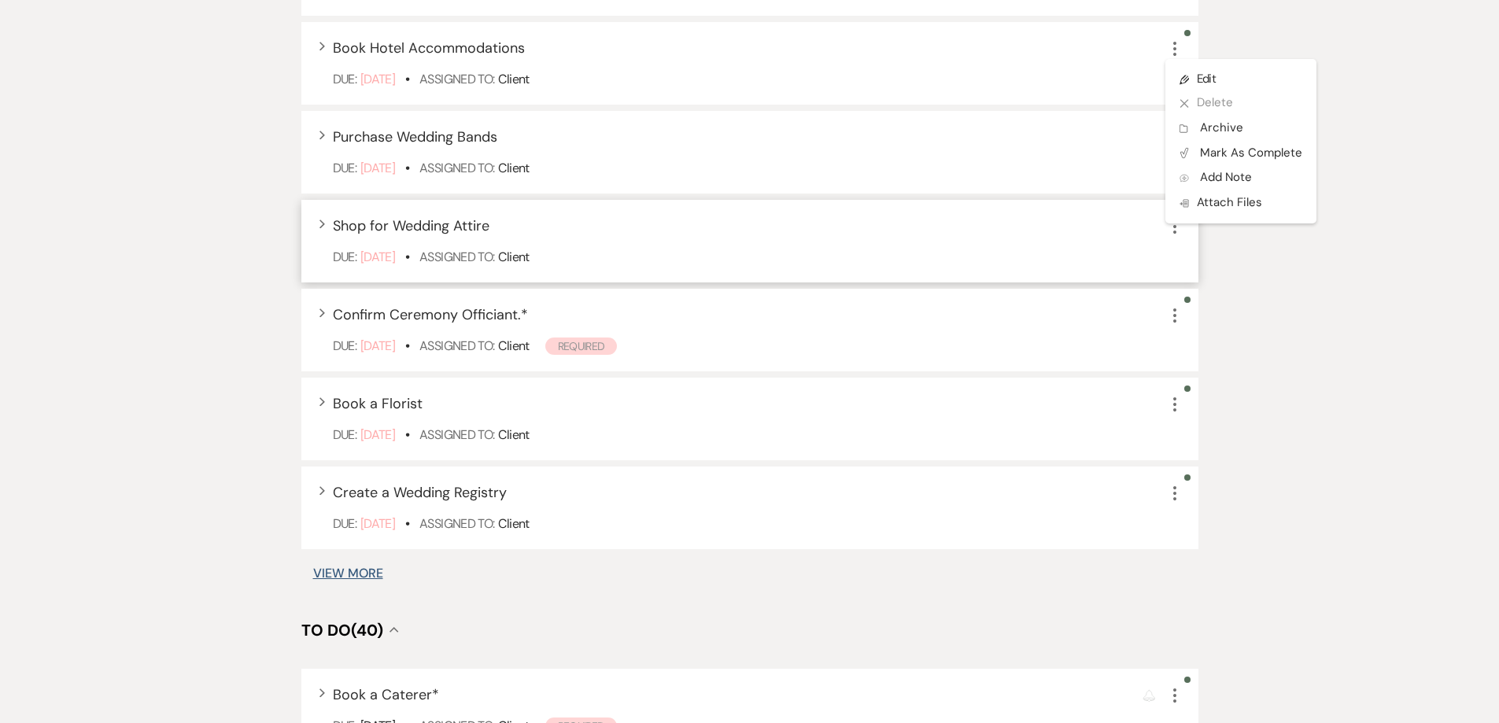
click at [1176, 228] on icon "More" at bounding box center [1174, 226] width 19 height 19
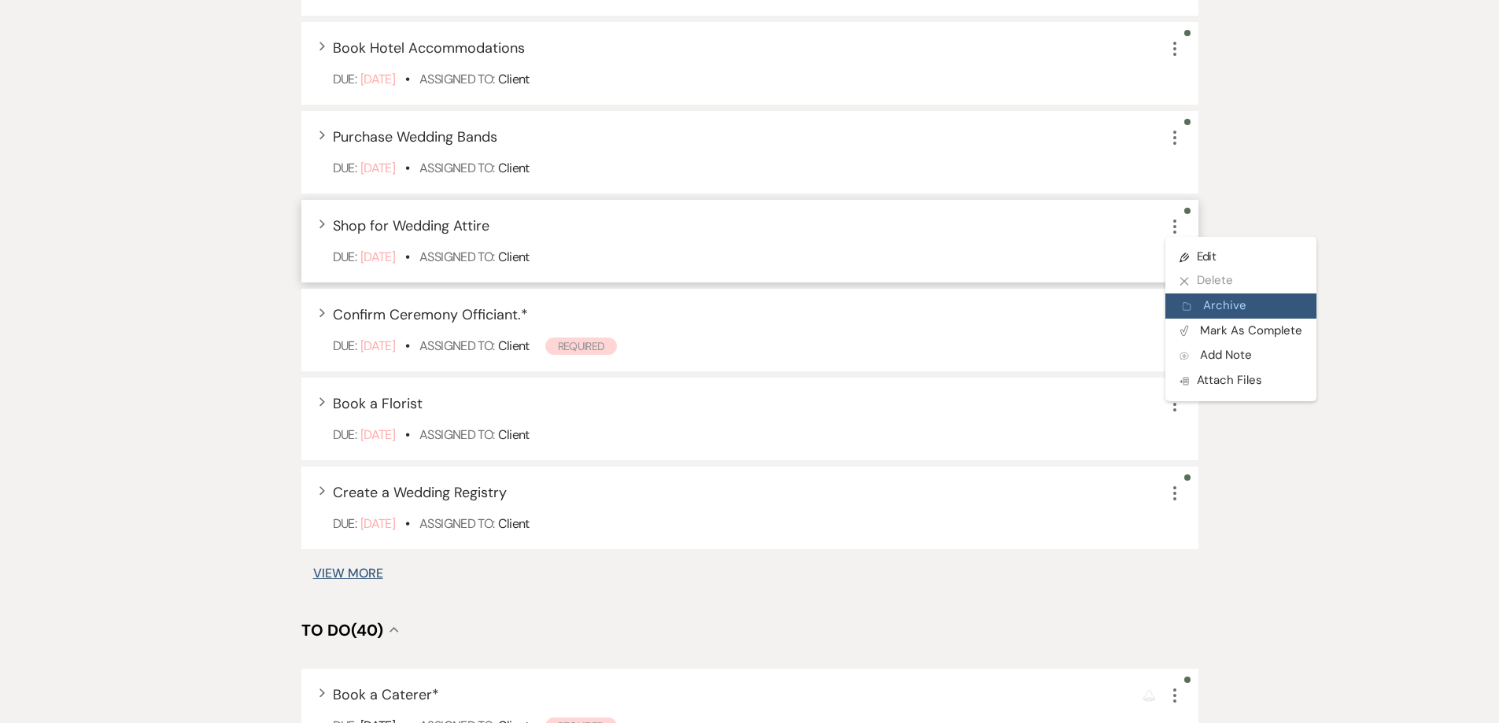
click at [1220, 305] on button "Archive Archive" at bounding box center [1240, 305] width 151 height 25
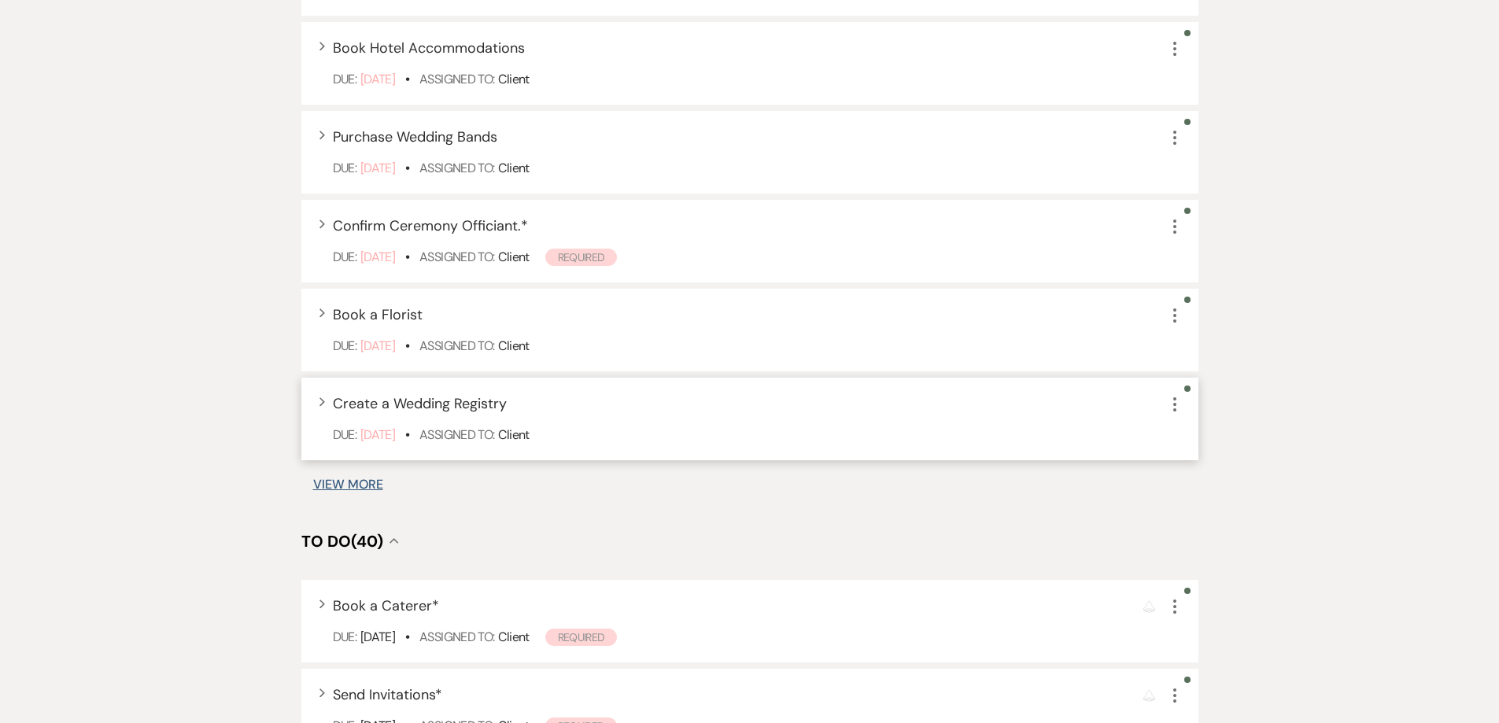
click at [1176, 399] on icon "More" at bounding box center [1174, 404] width 19 height 19
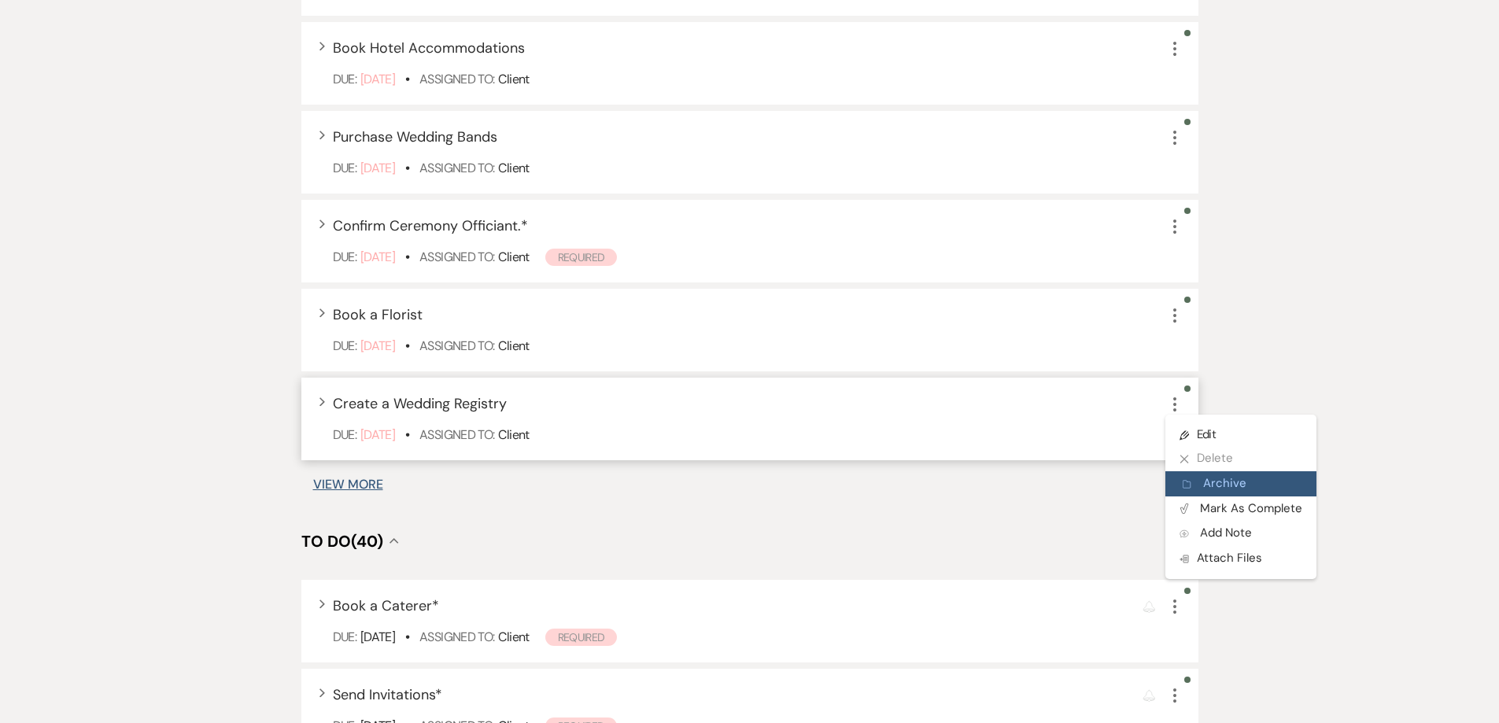
click at [1227, 482] on button "Archive Archive" at bounding box center [1240, 483] width 151 height 25
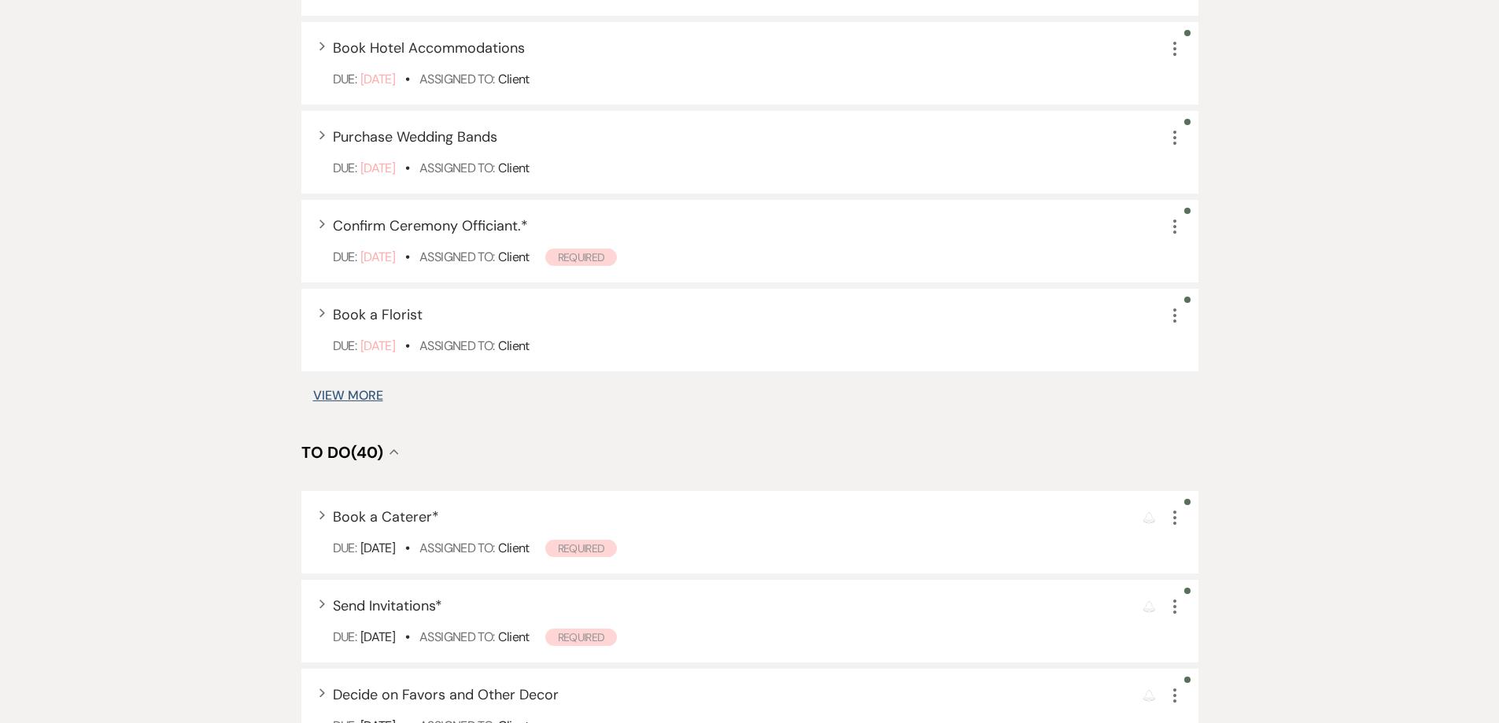
click at [372, 399] on button "View More" at bounding box center [348, 395] width 70 height 13
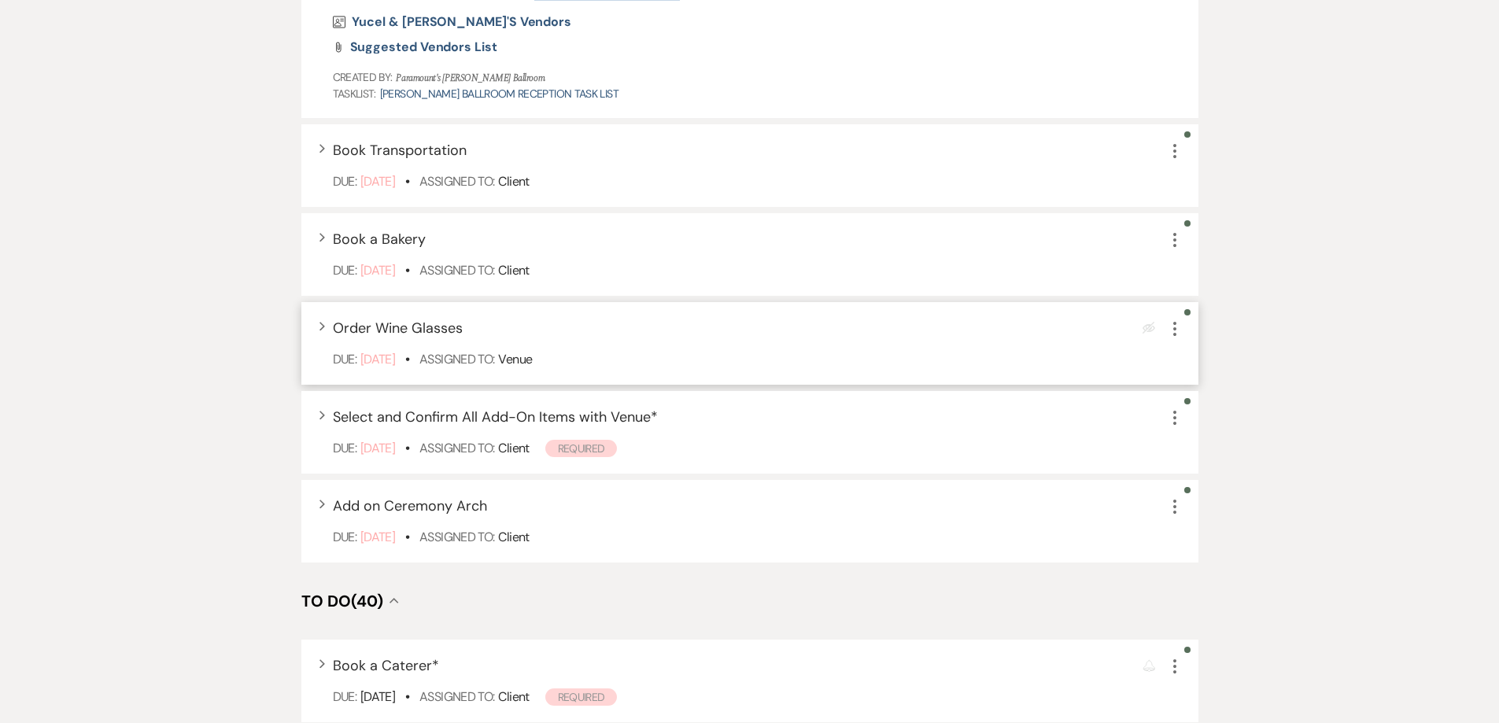
scroll to position [1322, 0]
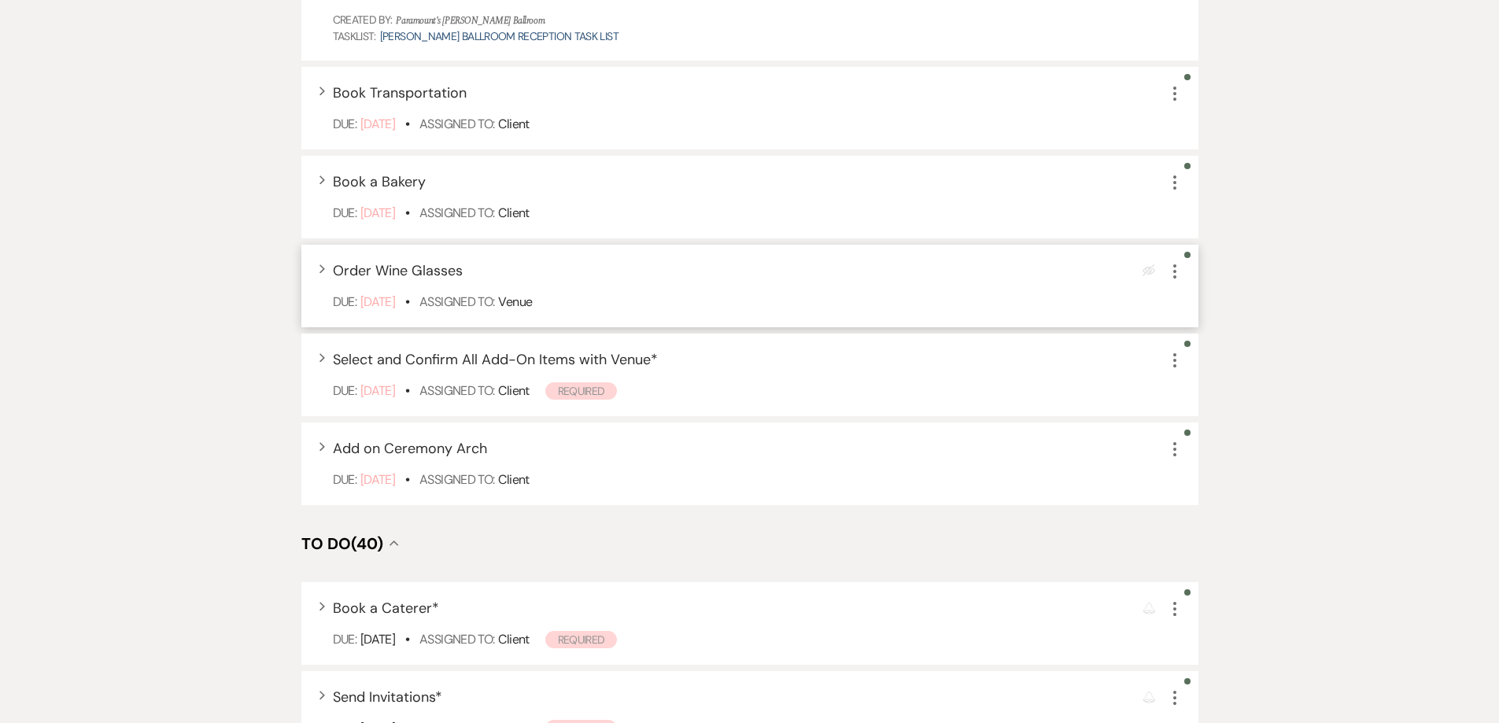
click at [1169, 268] on icon "More" at bounding box center [1174, 271] width 19 height 19
click at [1199, 347] on button "Archive Archive" at bounding box center [1240, 350] width 151 height 25
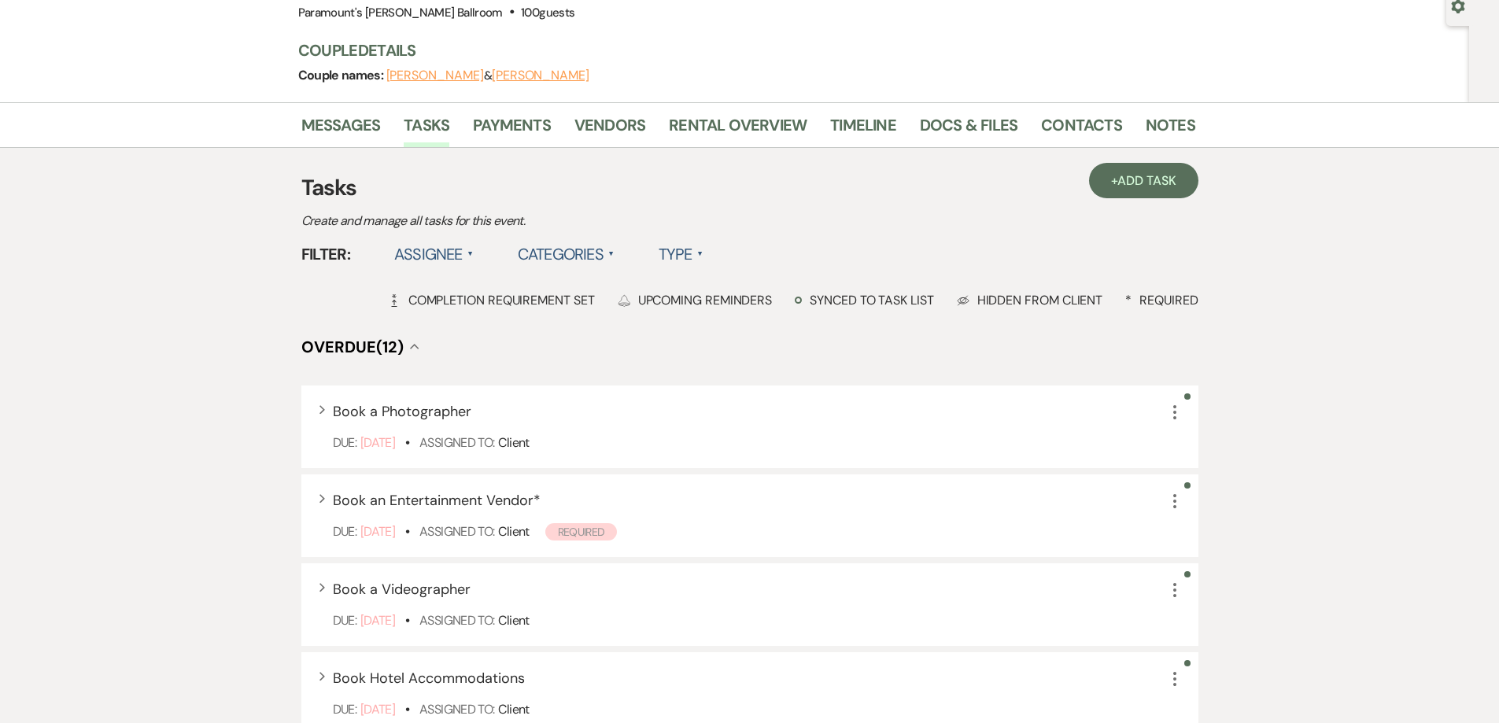
scroll to position [142, 0]
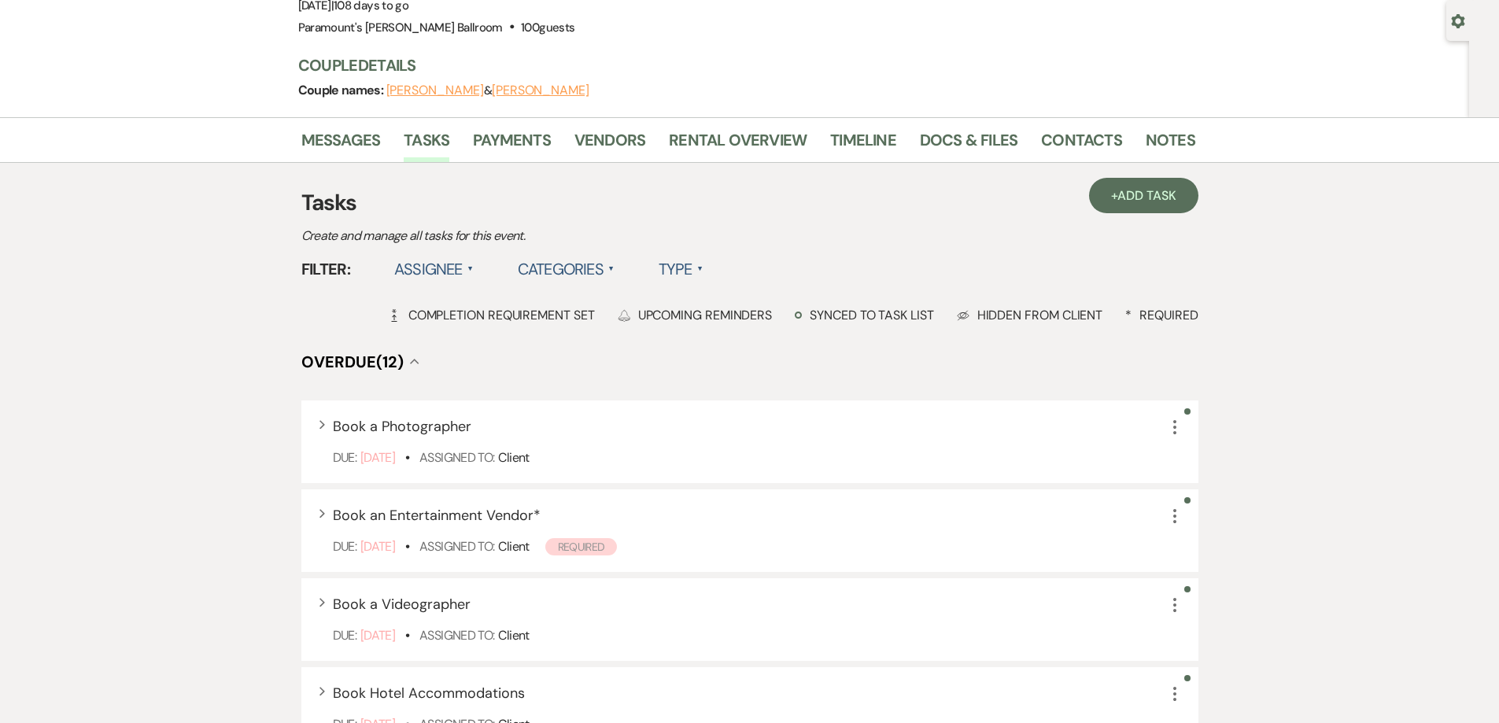
click at [371, 368] on span "Overdue (12)" at bounding box center [352, 362] width 102 height 20
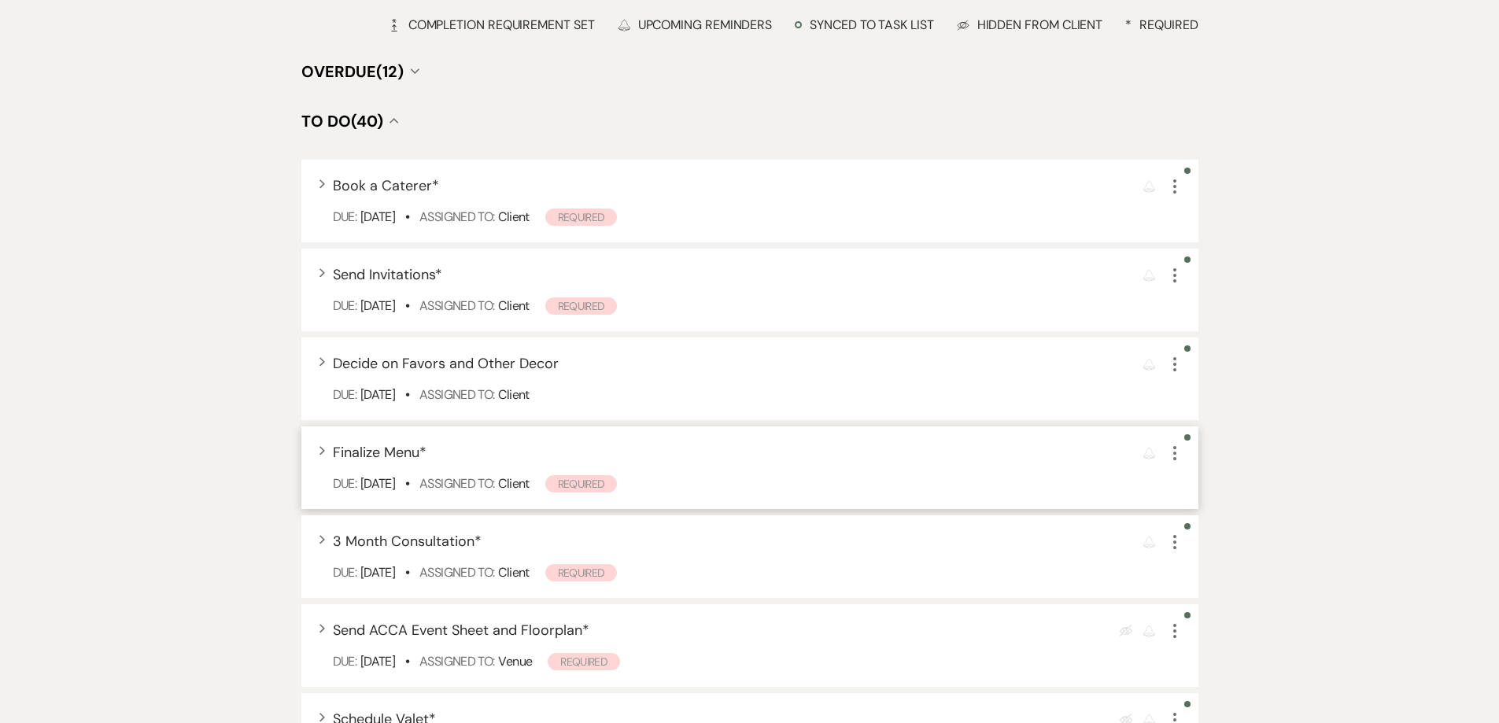
scroll to position [220, 0]
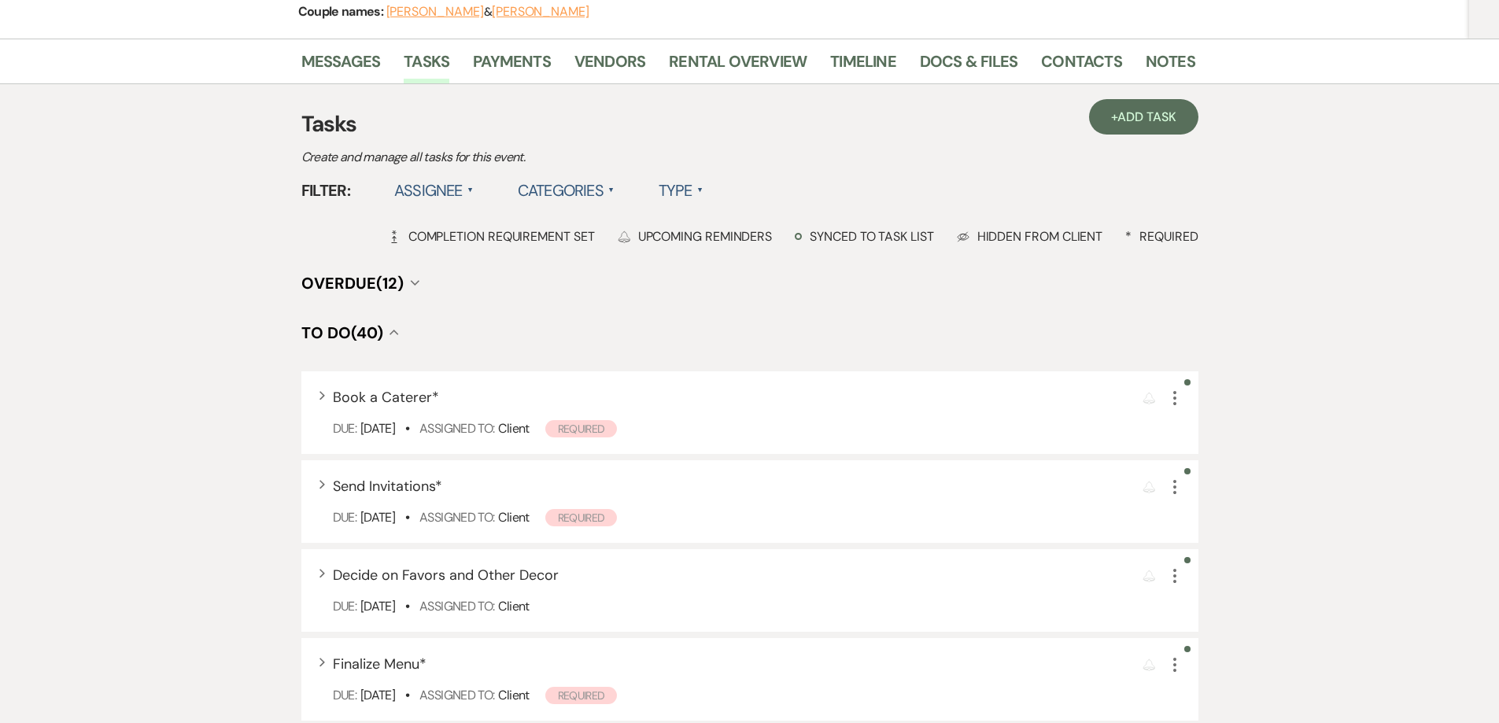
click at [376, 286] on span "Overdue (12)" at bounding box center [352, 283] width 102 height 20
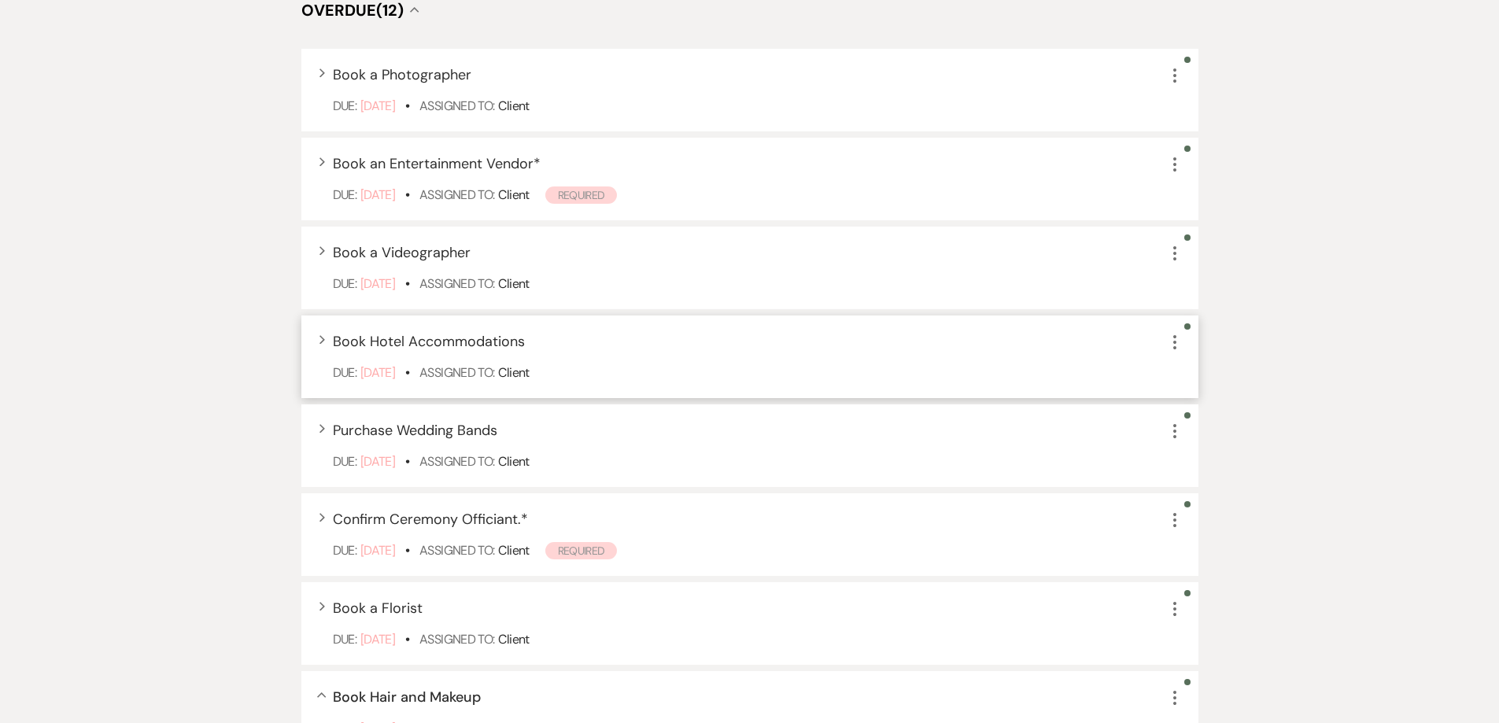
scroll to position [22, 0]
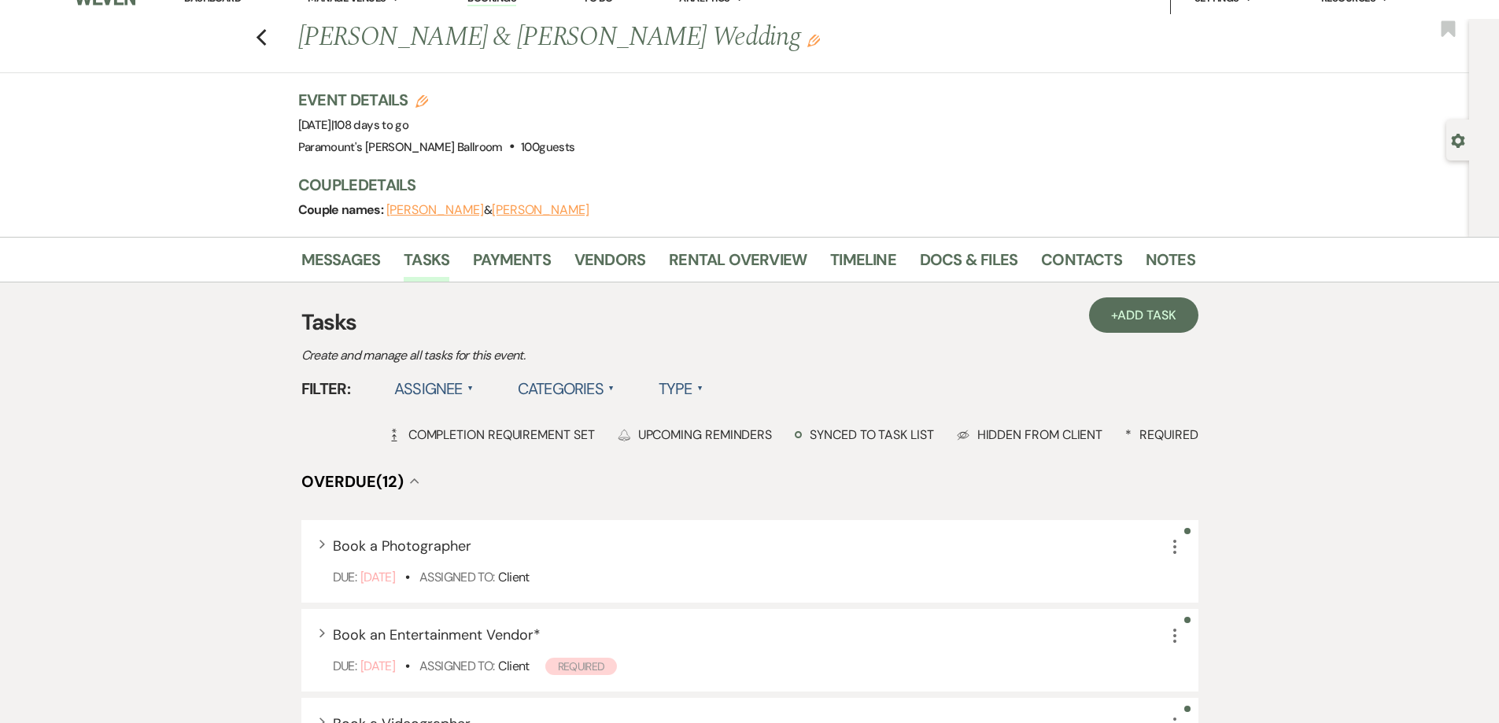
click at [378, 473] on span "Overdue (12)" at bounding box center [352, 481] width 102 height 20
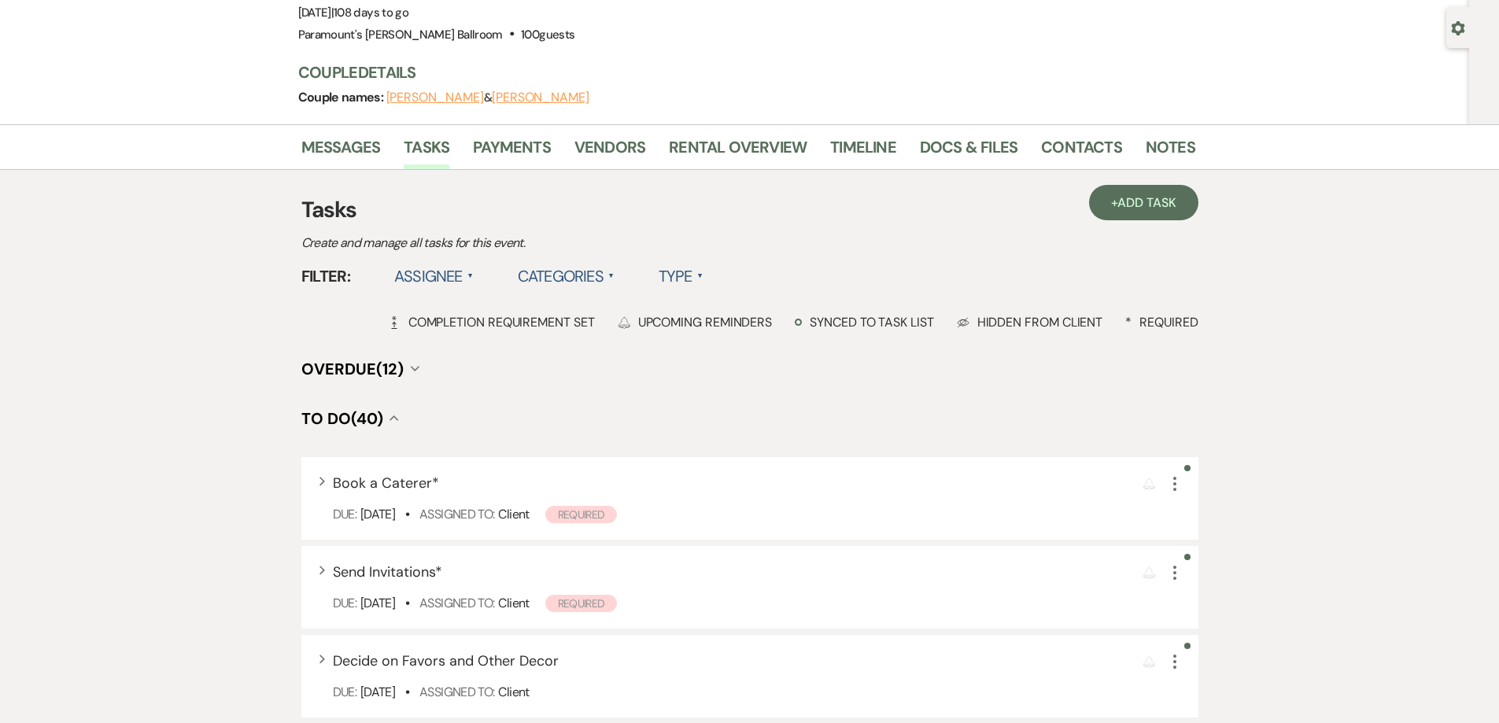
scroll to position [0, 0]
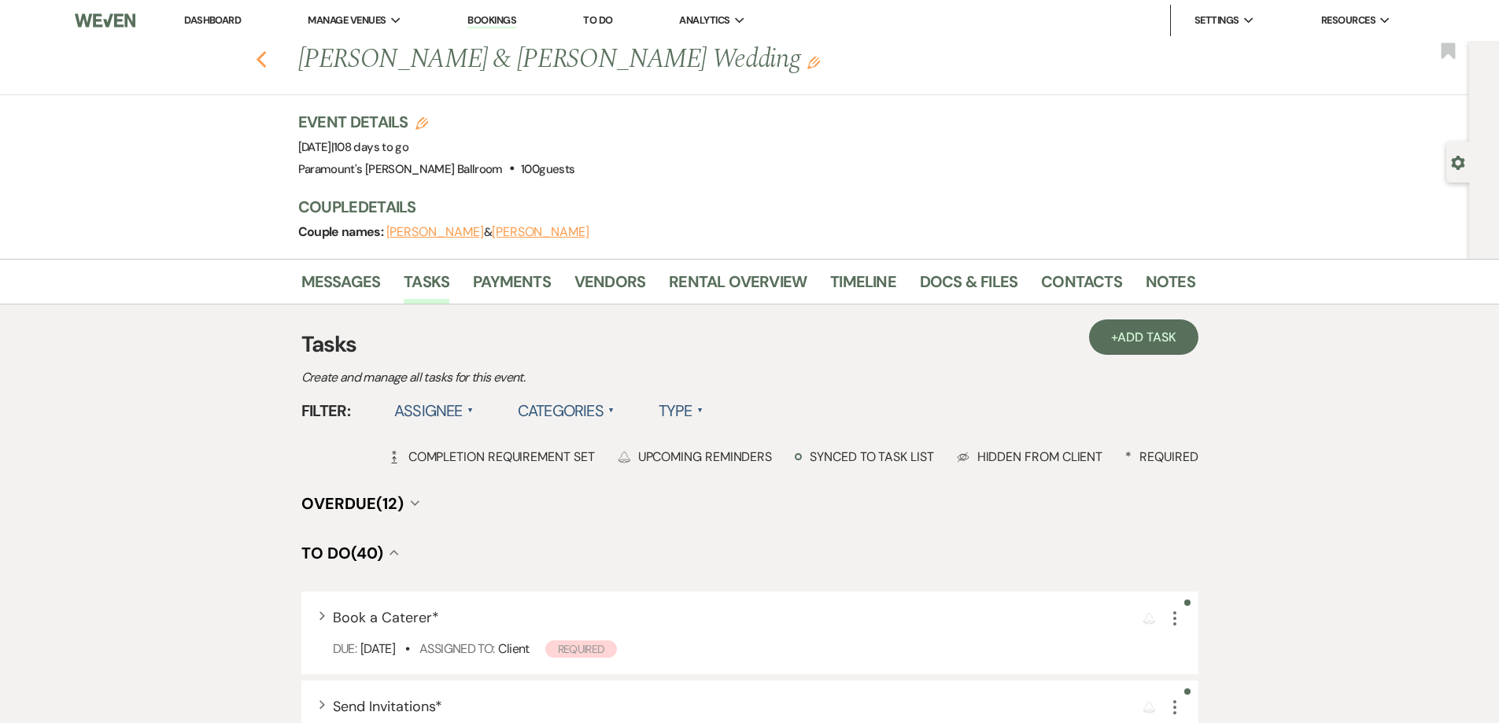
click at [266, 56] on use "button" at bounding box center [261, 59] width 10 height 17
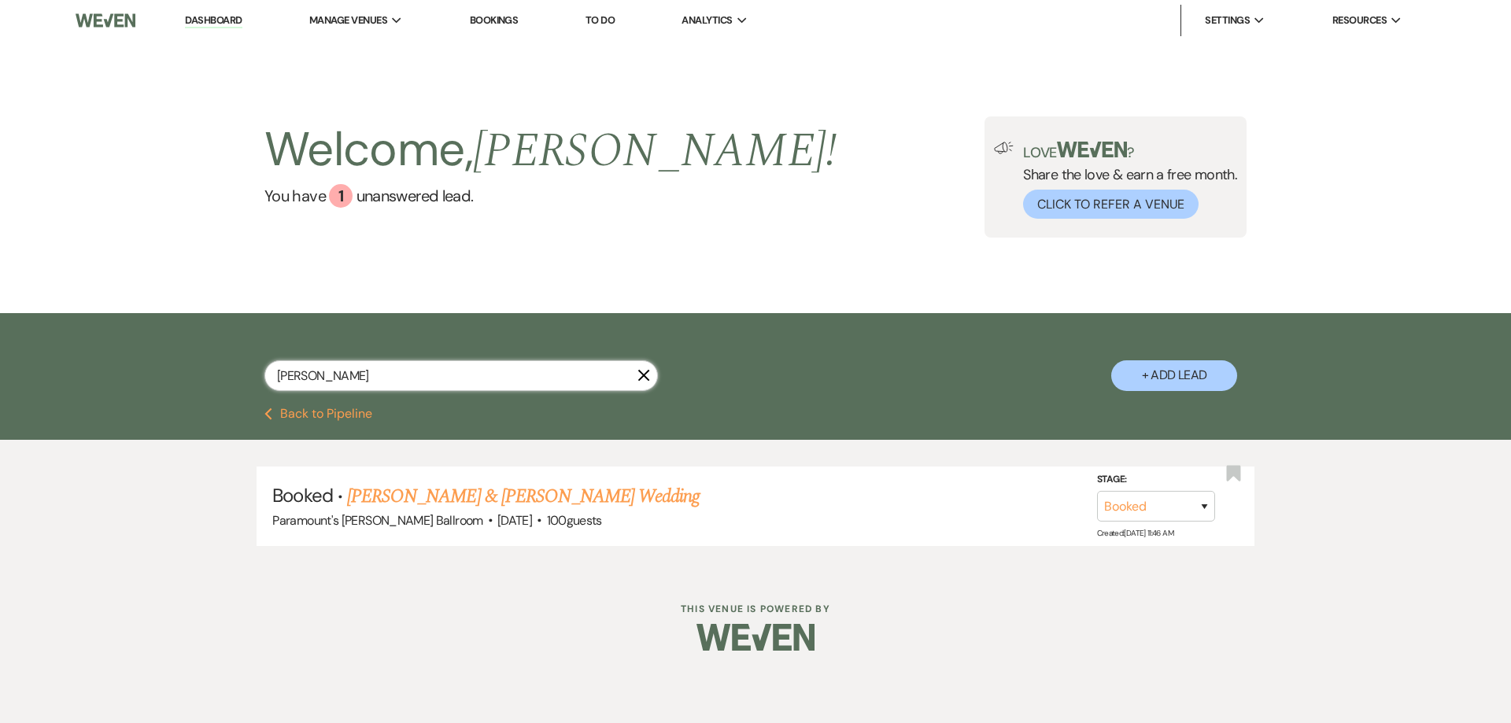
drag, startPoint x: 338, startPoint y: 377, endPoint x: 234, endPoint y: 376, distance: 104.7
click at [234, 376] on div "[PERSON_NAME] X + Add Lead" at bounding box center [755, 362] width 1133 height 83
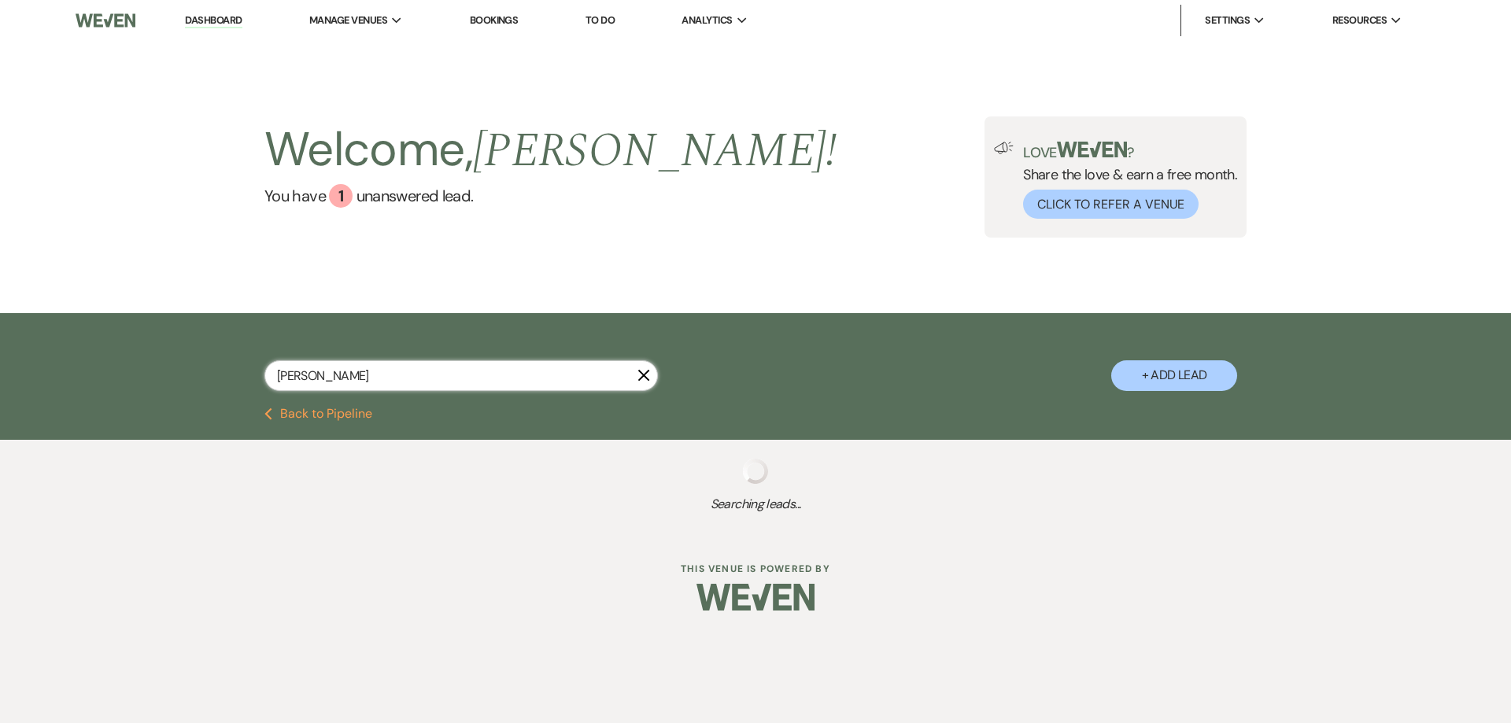
type input "[PERSON_NAME]"
select select "8"
select select "10"
select select "8"
select select "11"
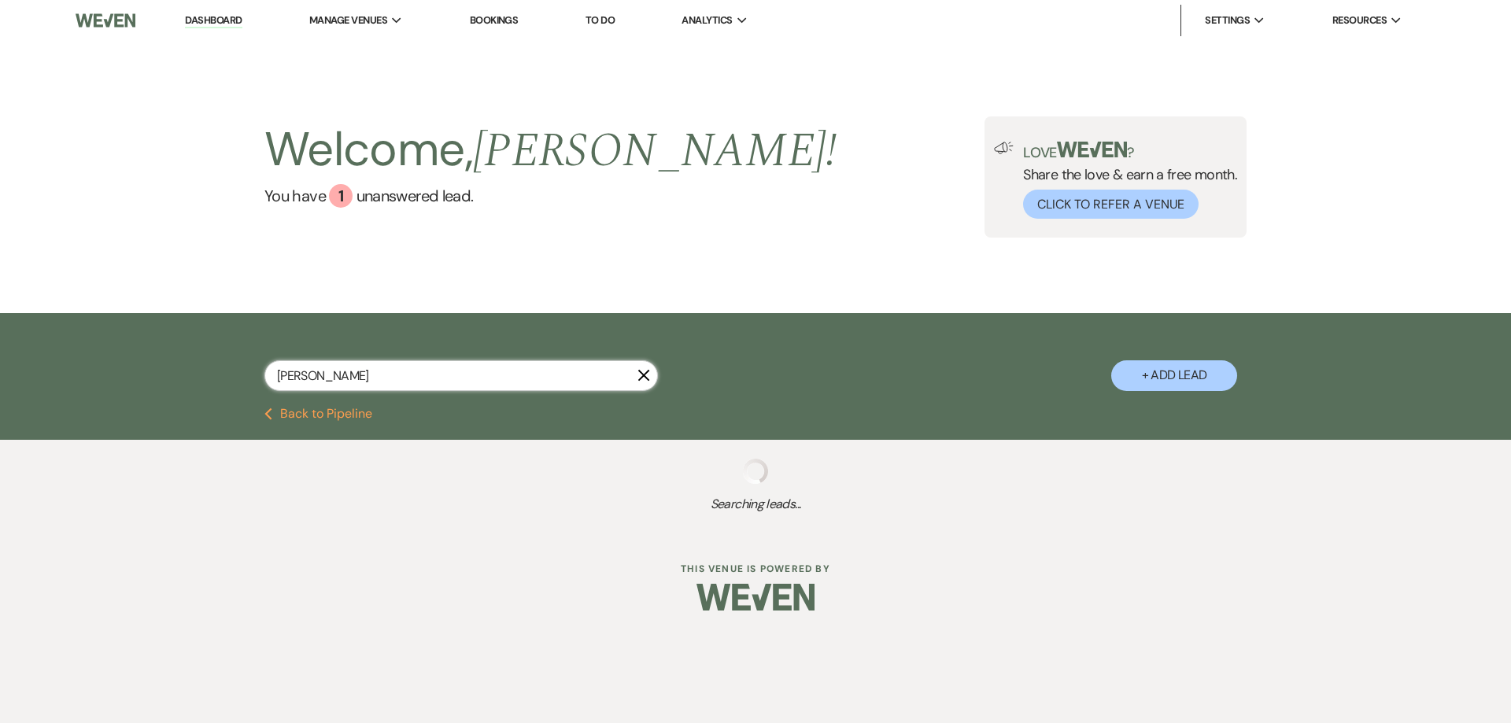
select select "6"
select select "8"
select select "11"
select select "8"
select select "4"
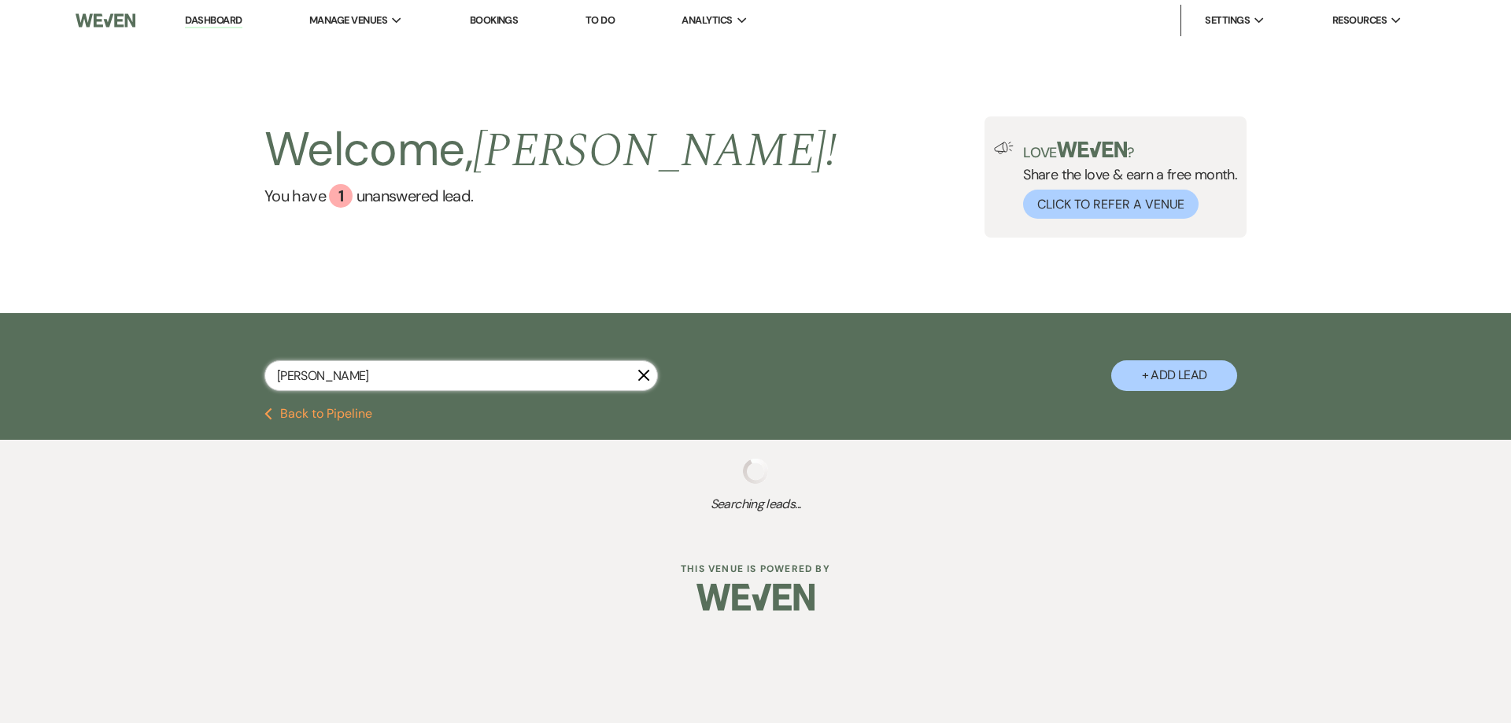
select select "8"
select select "11"
select select "8"
select select "5"
select select "8"
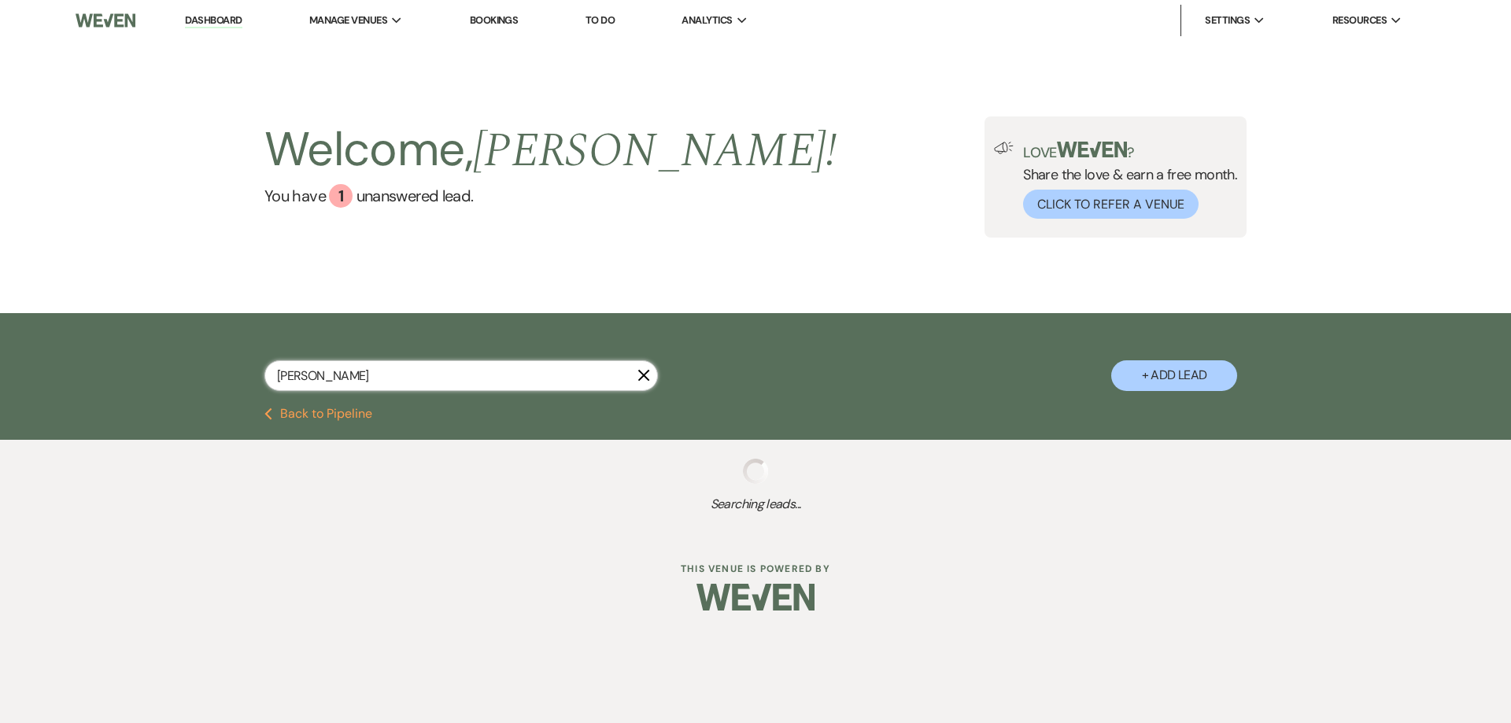
select select "11"
select select "8"
select select "11"
select select "8"
select select "4"
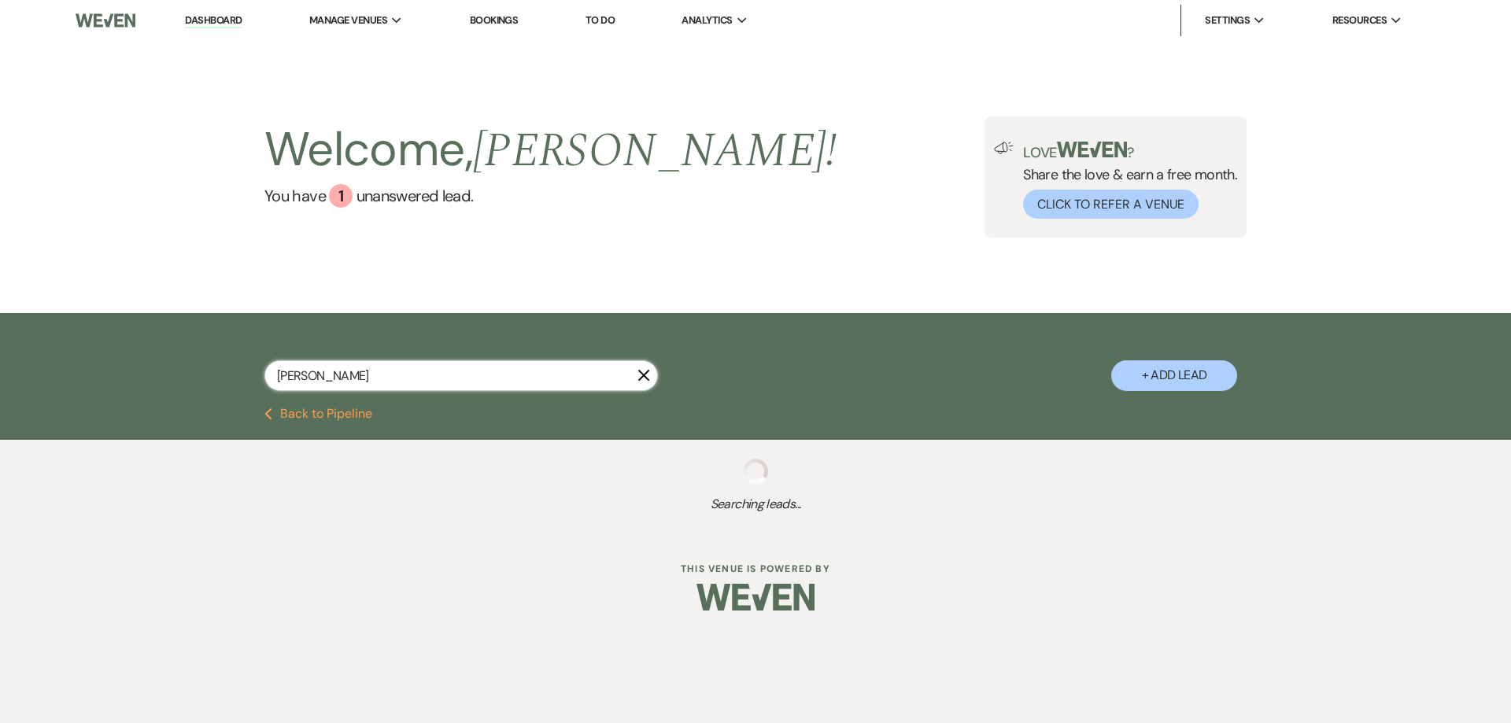
select select "8"
select select "11"
select select "8"
select select "11"
select select "8"
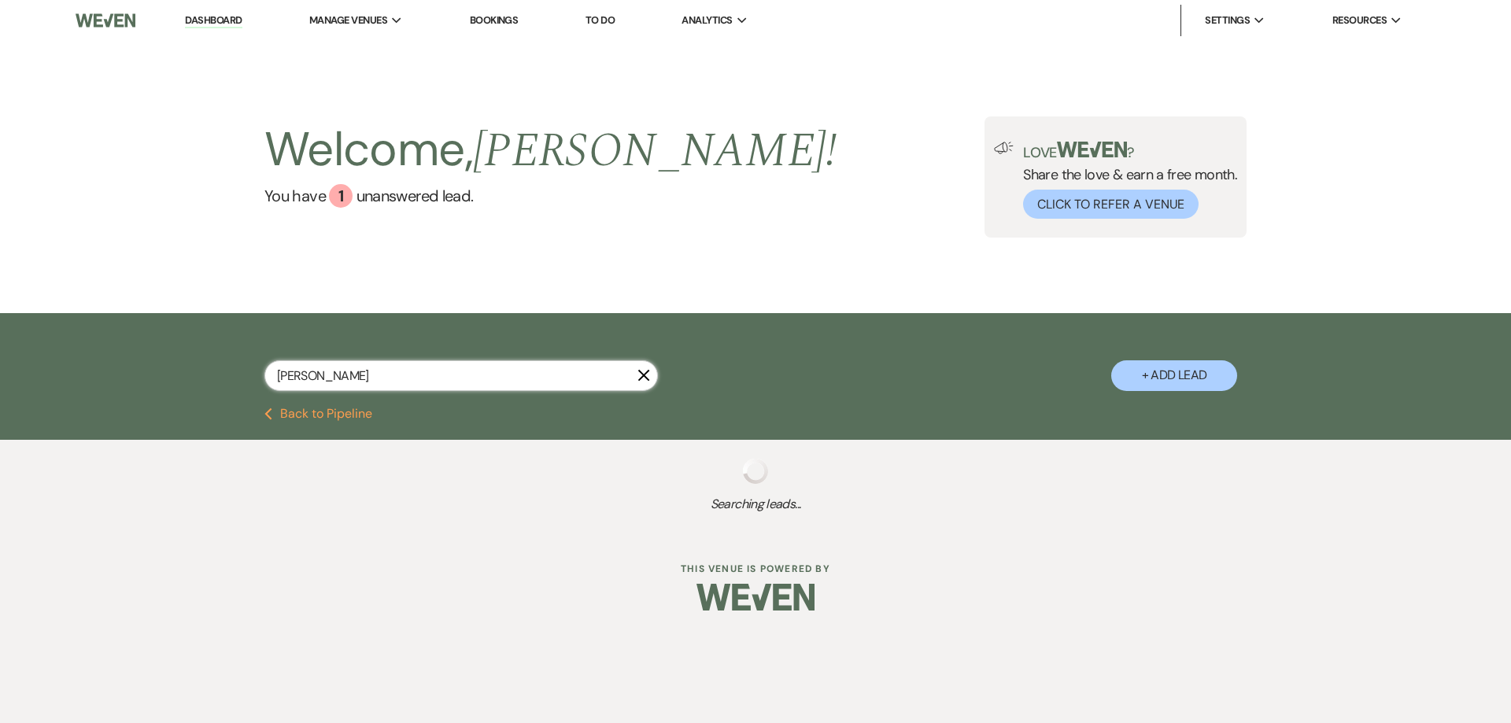
select select "4"
select select "8"
select select "11"
select select "8"
select select "2"
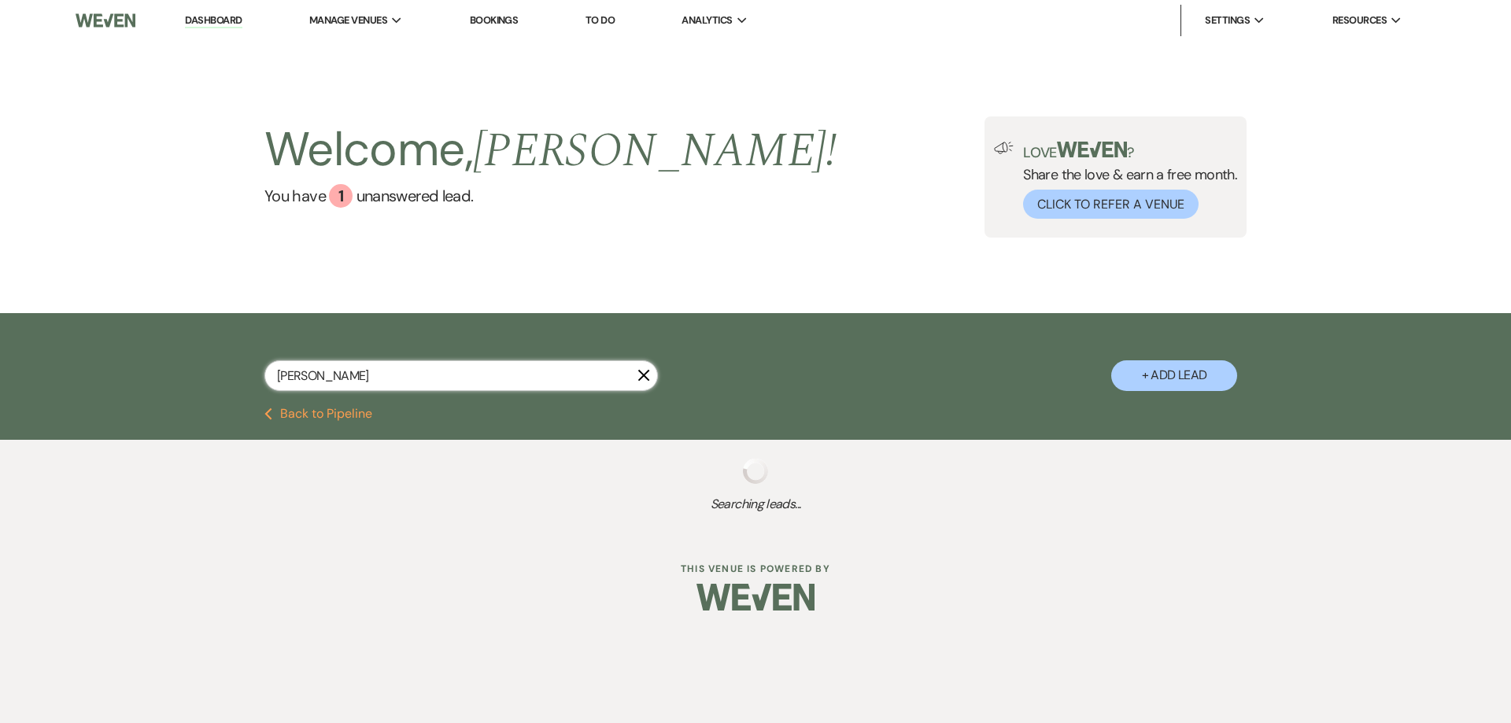
select select "8"
select select "6"
select select "8"
select select "2"
select select "8"
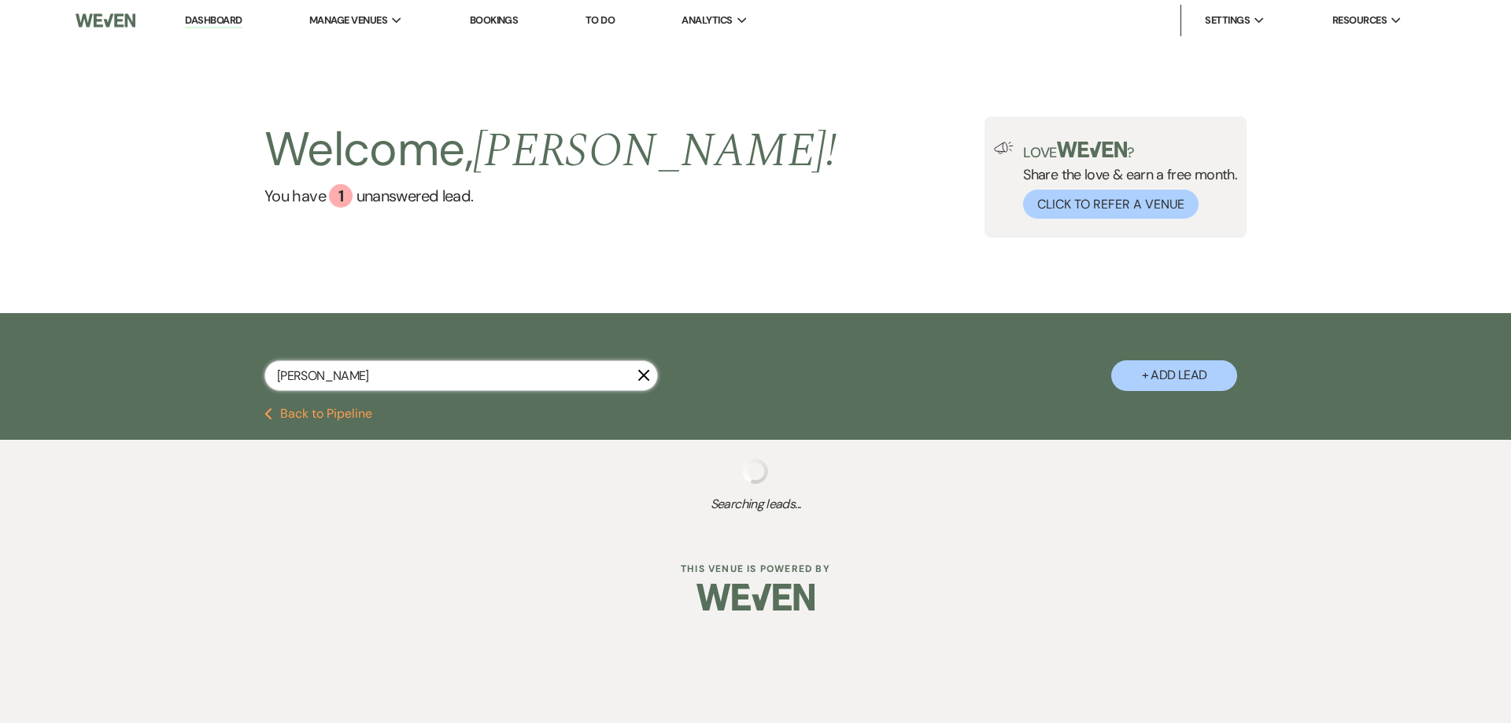
select select "4"
select select "8"
select select "1"
select select "8"
select select "6"
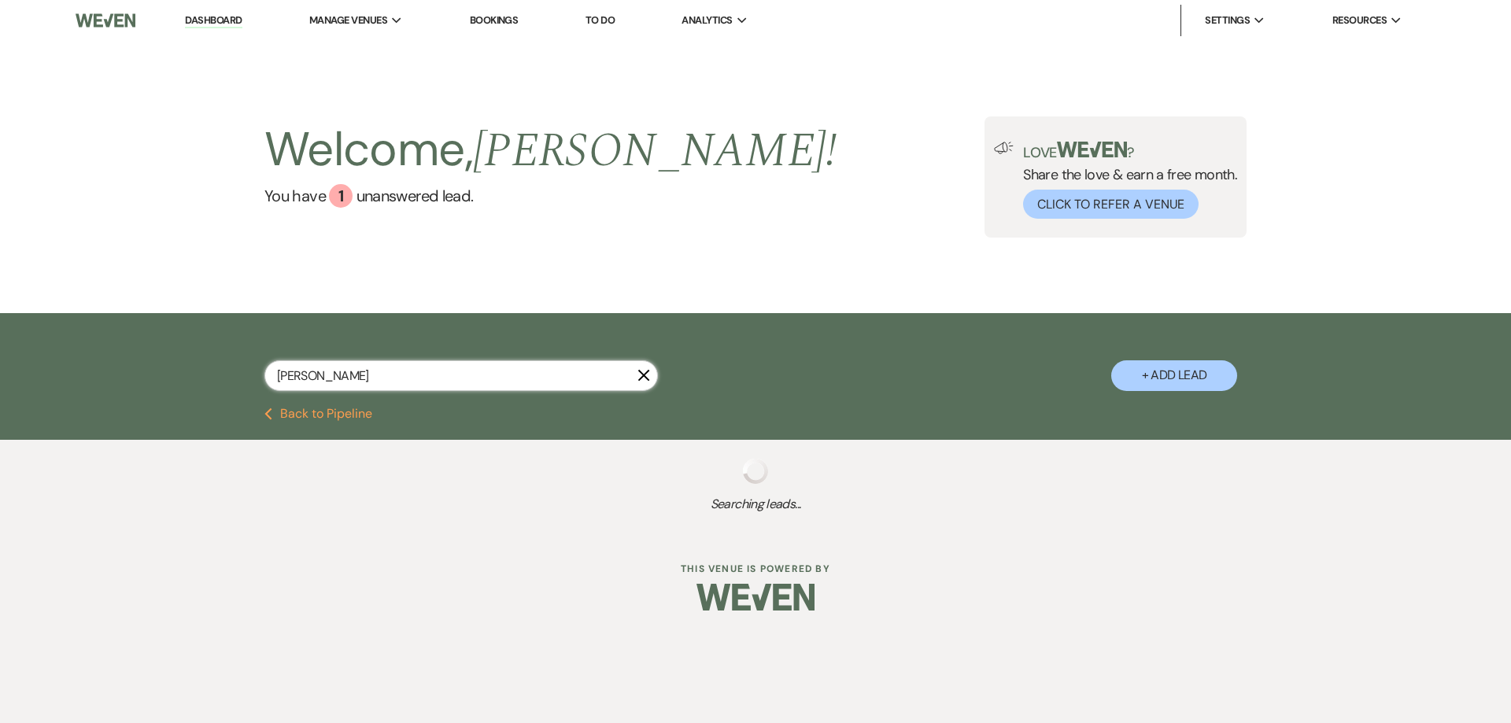
select select "8"
select select "7"
select select "8"
select select "1"
select select "8"
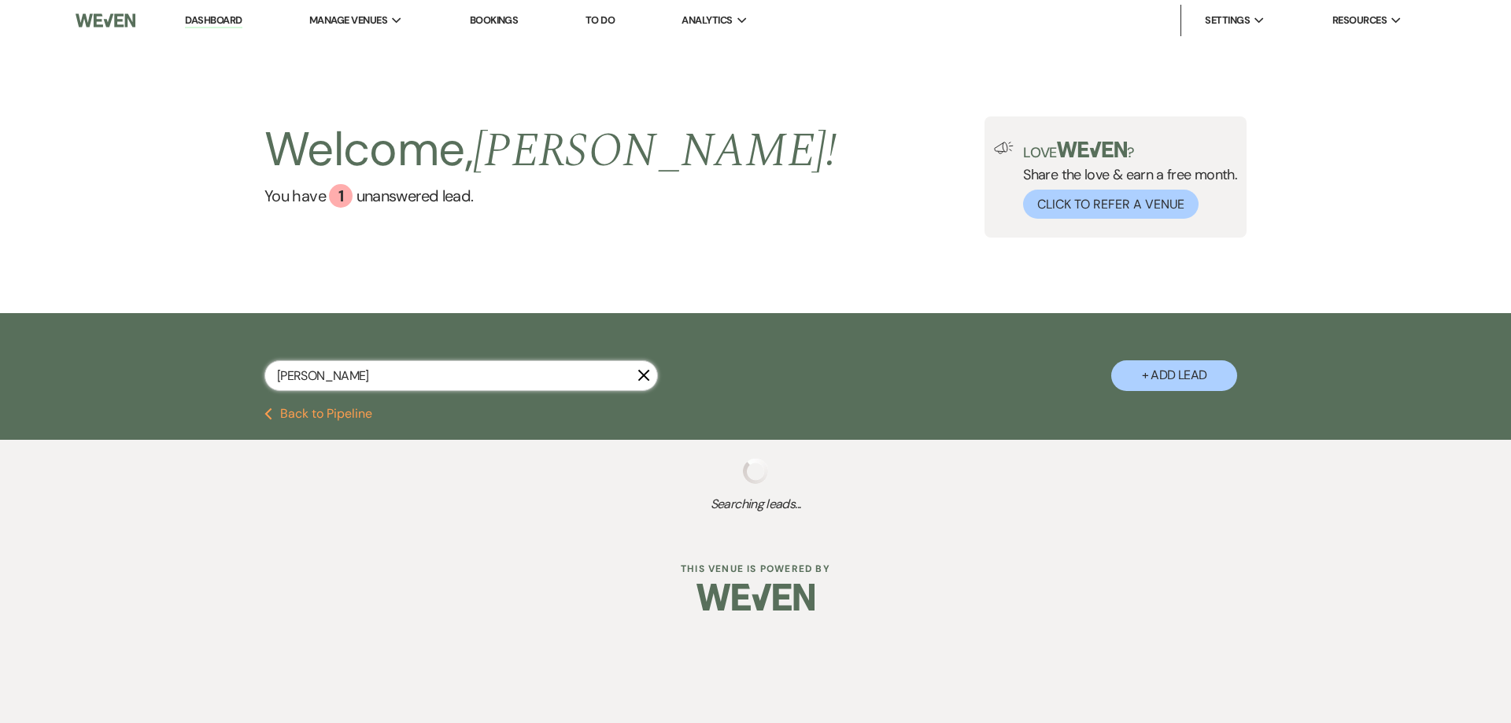
select select "7"
select select "8"
select select "5"
select select "8"
select select "7"
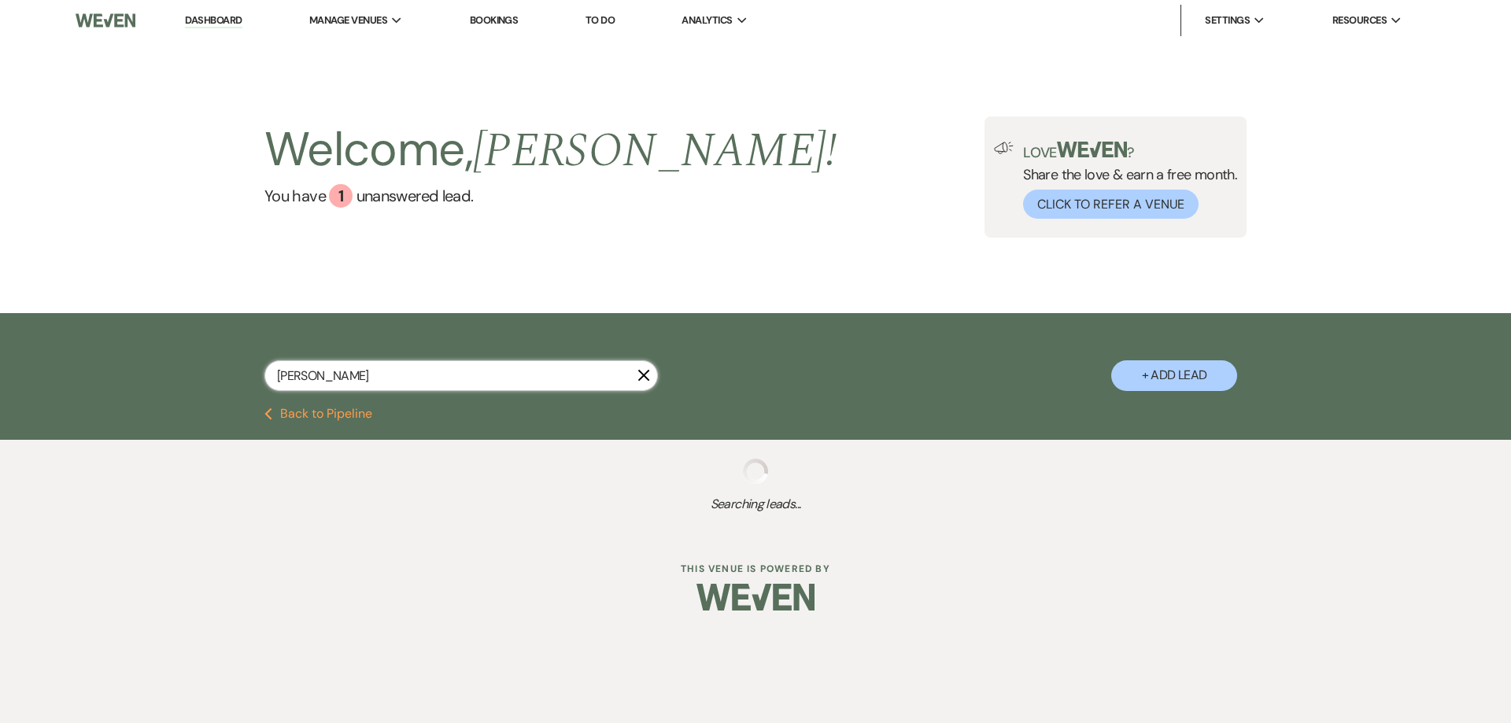
select select "8"
select select "11"
select select "8"
select select "11"
select select "8"
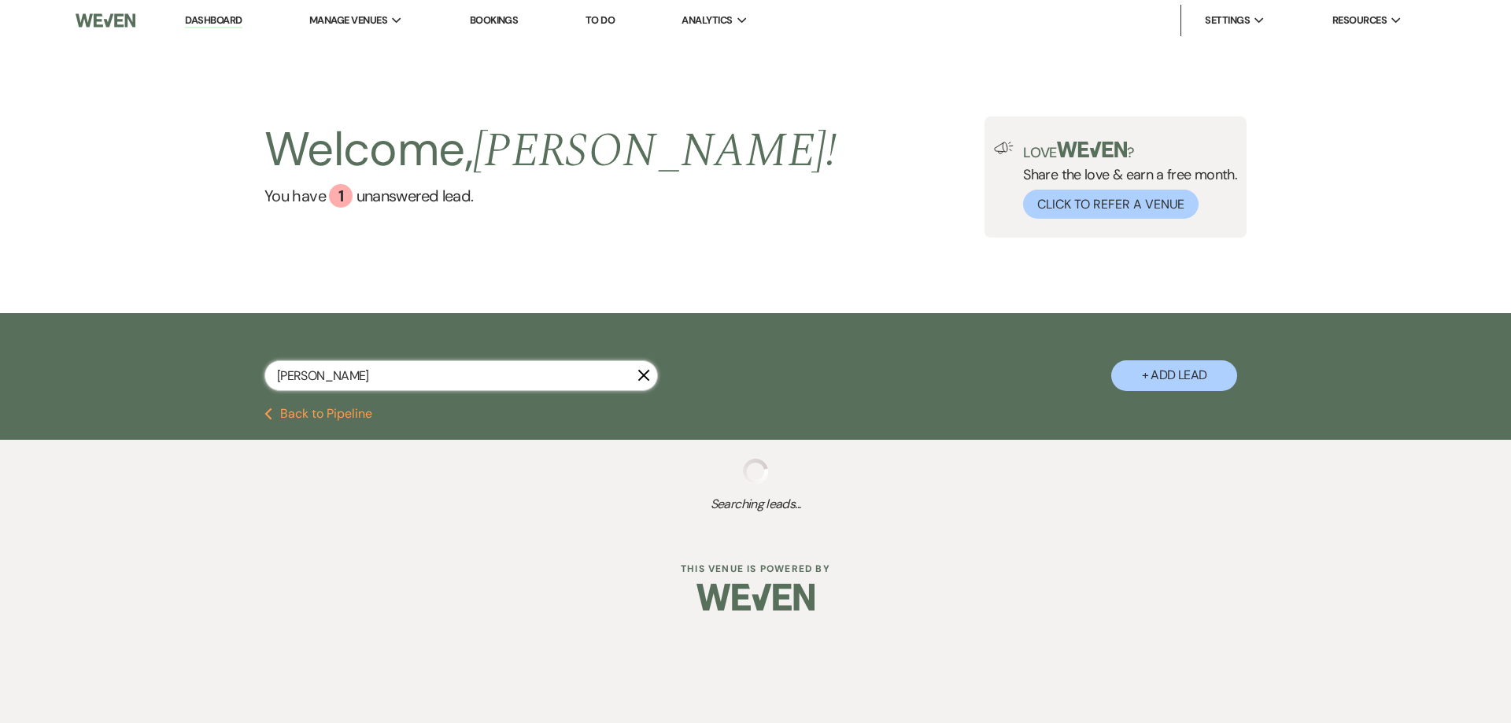
select select "5"
select select "8"
select select "2"
select select "8"
select select "5"
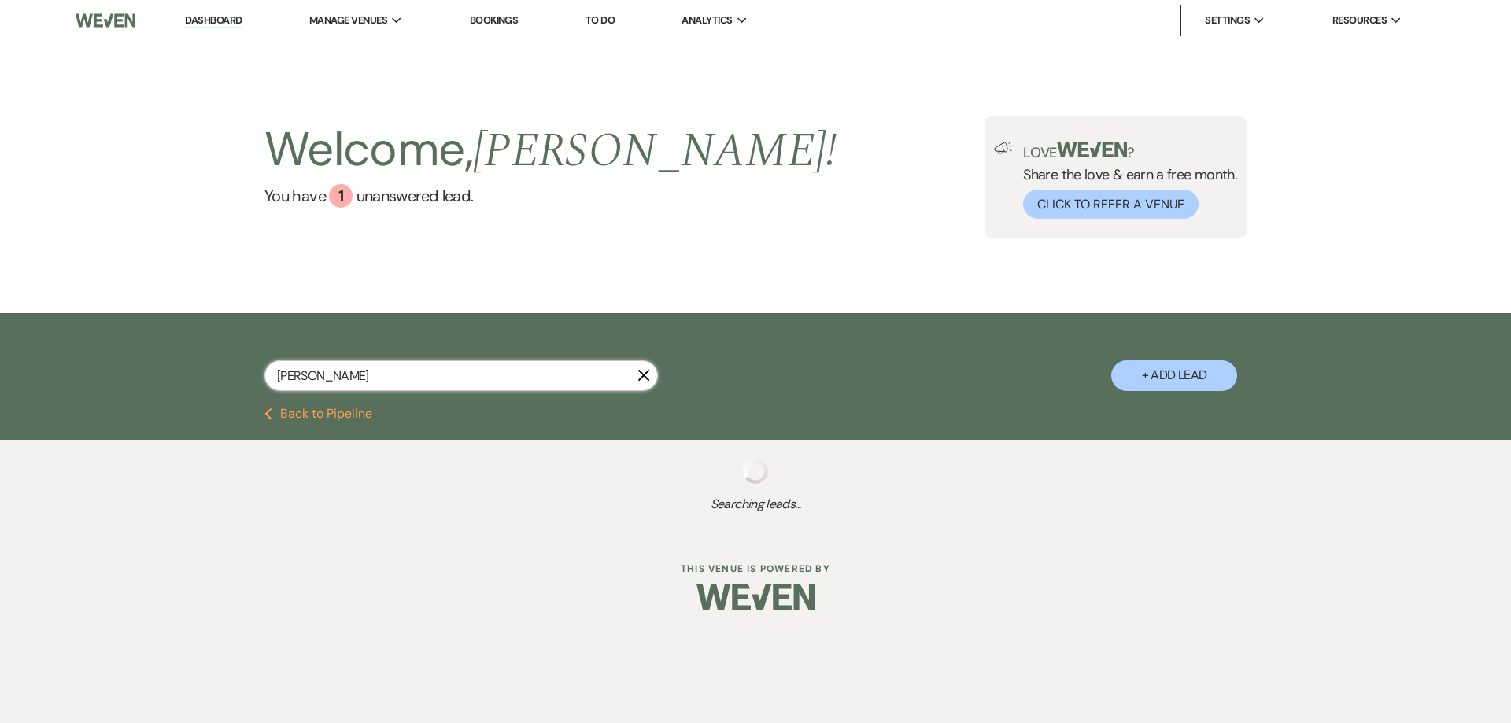
select select "8"
select select "11"
select select "8"
select select "2"
select select "8"
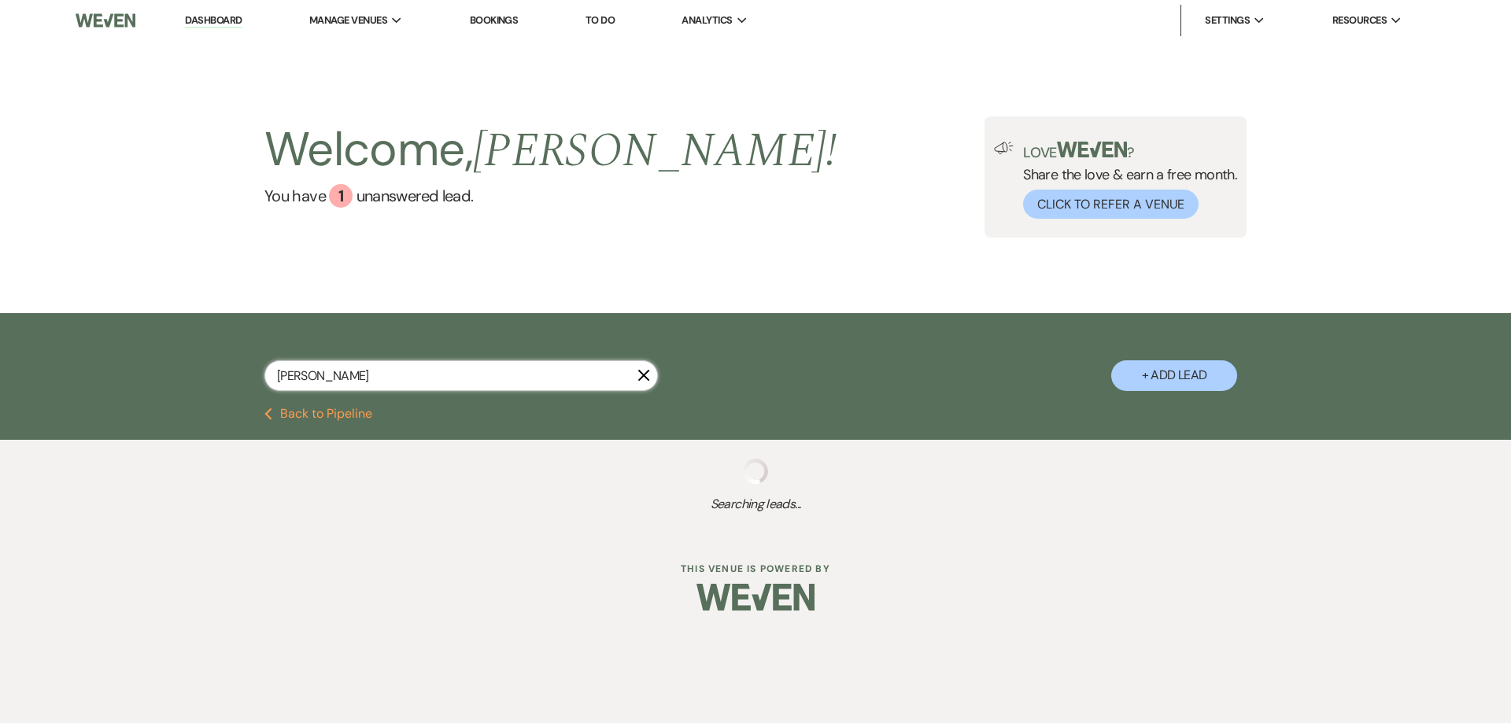
select select "11"
select select "8"
select select "4"
select select "8"
select select "1"
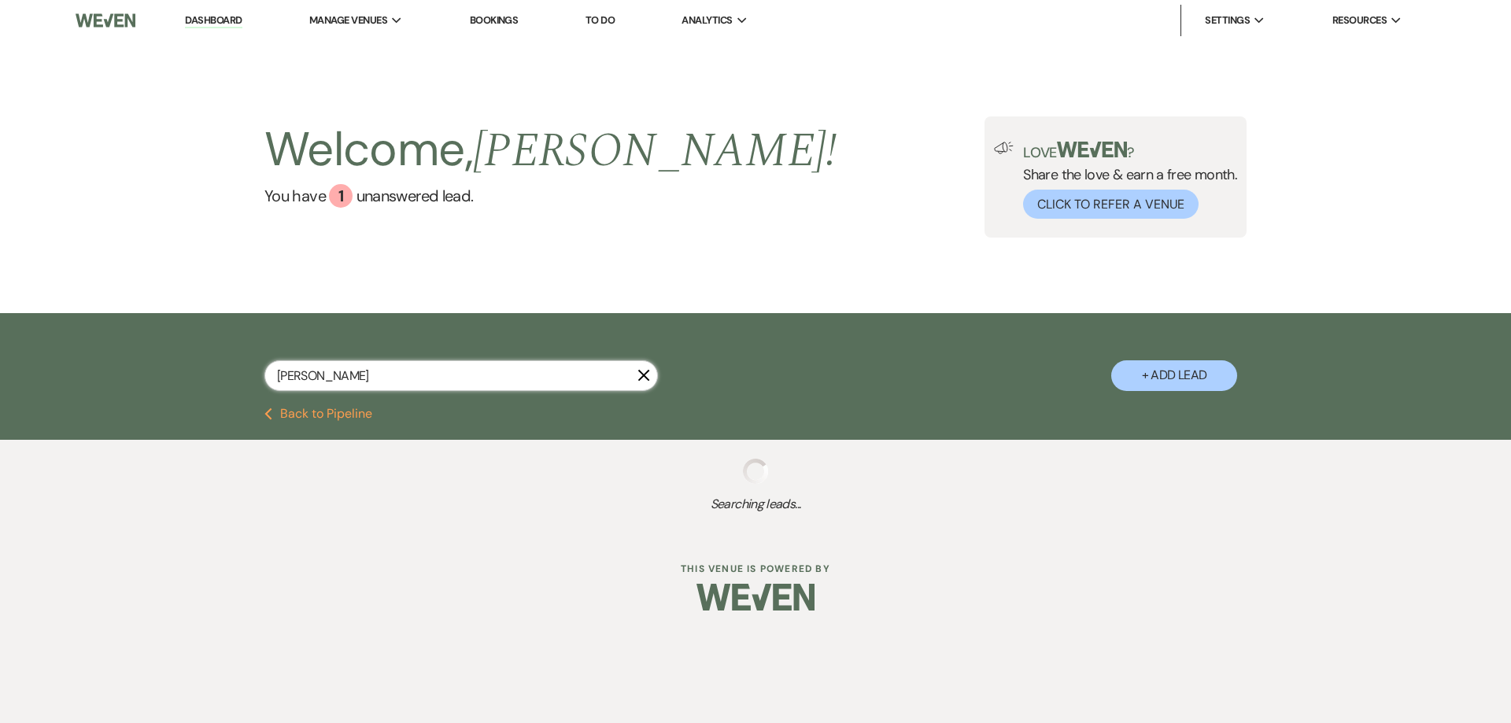
select select "8"
select select "11"
select select "8"
select select "2"
select select "8"
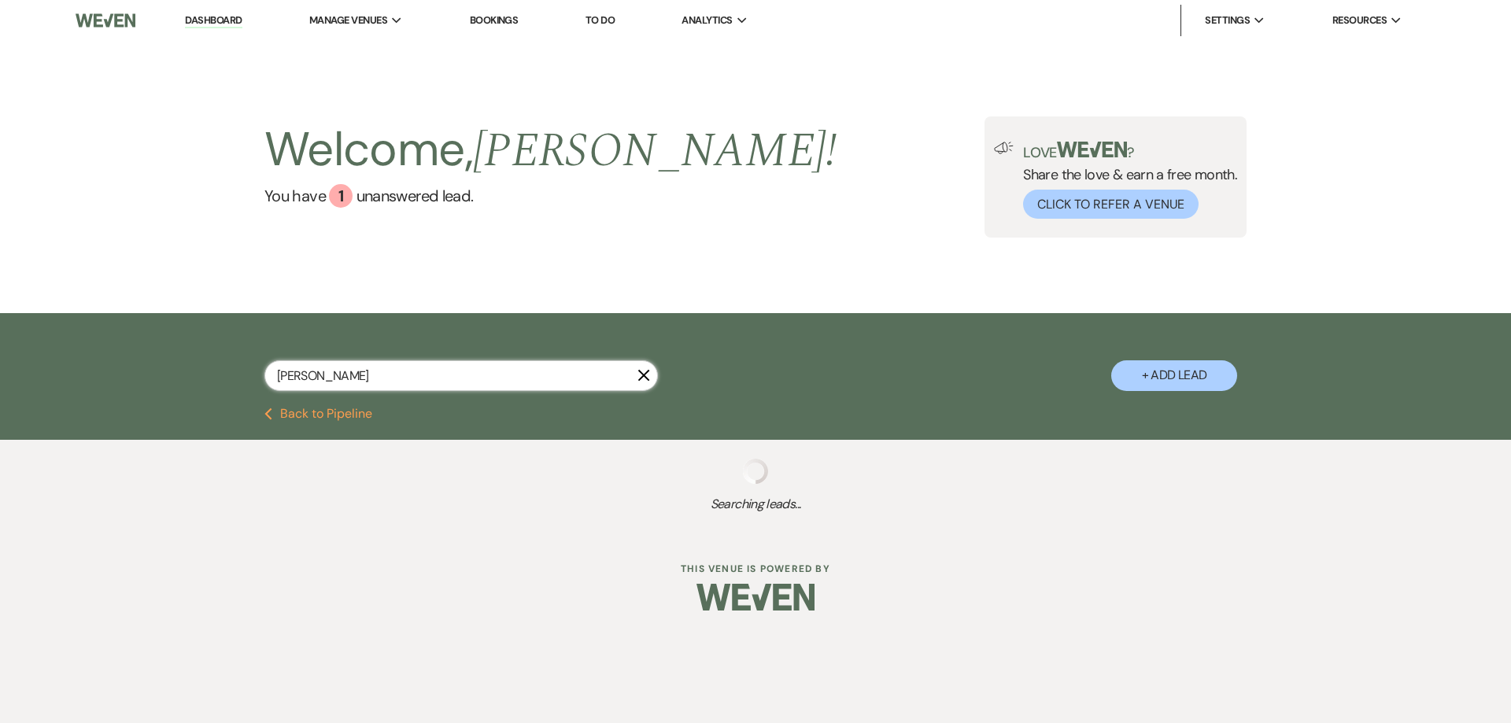
select select "2"
select select "8"
select select "2"
select select "8"
select select "2"
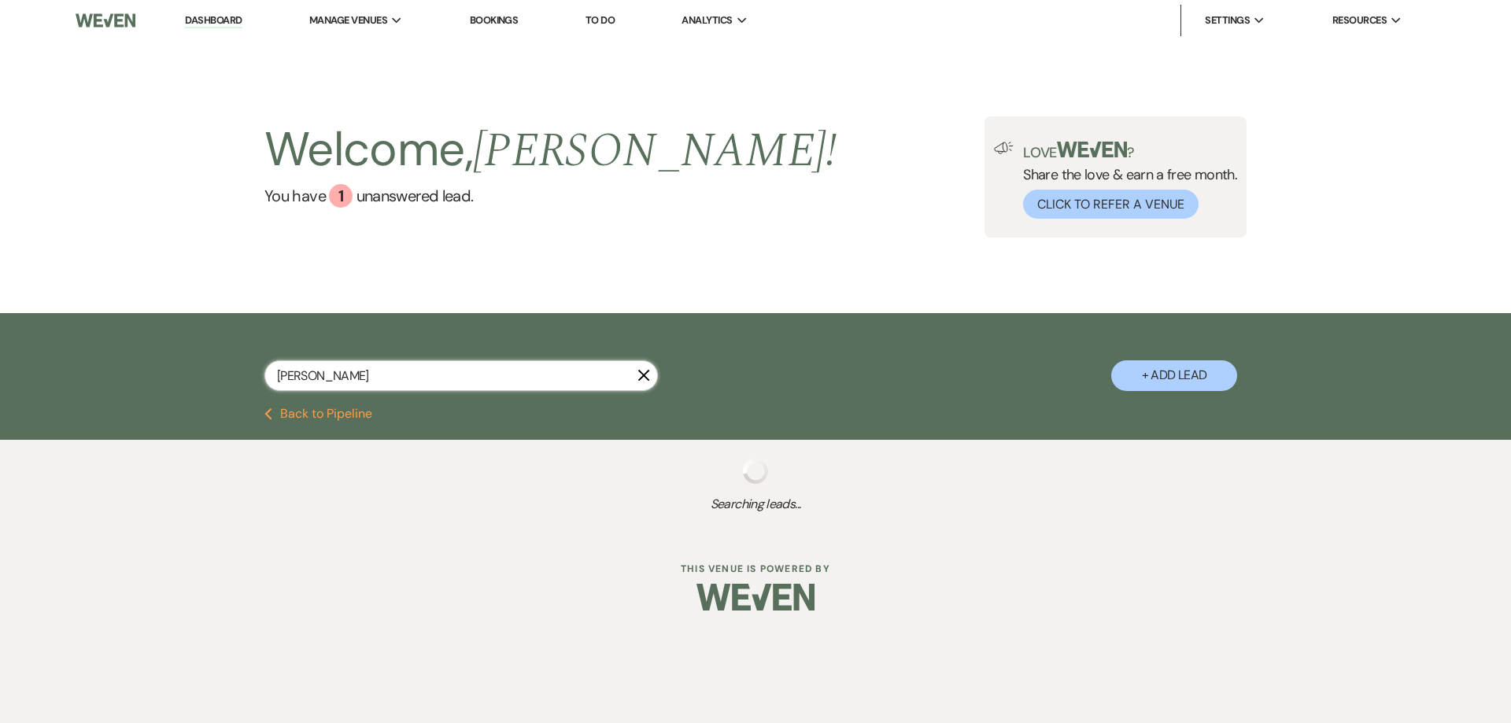
select select "8"
select select "2"
select select "8"
select select "2"
select select "8"
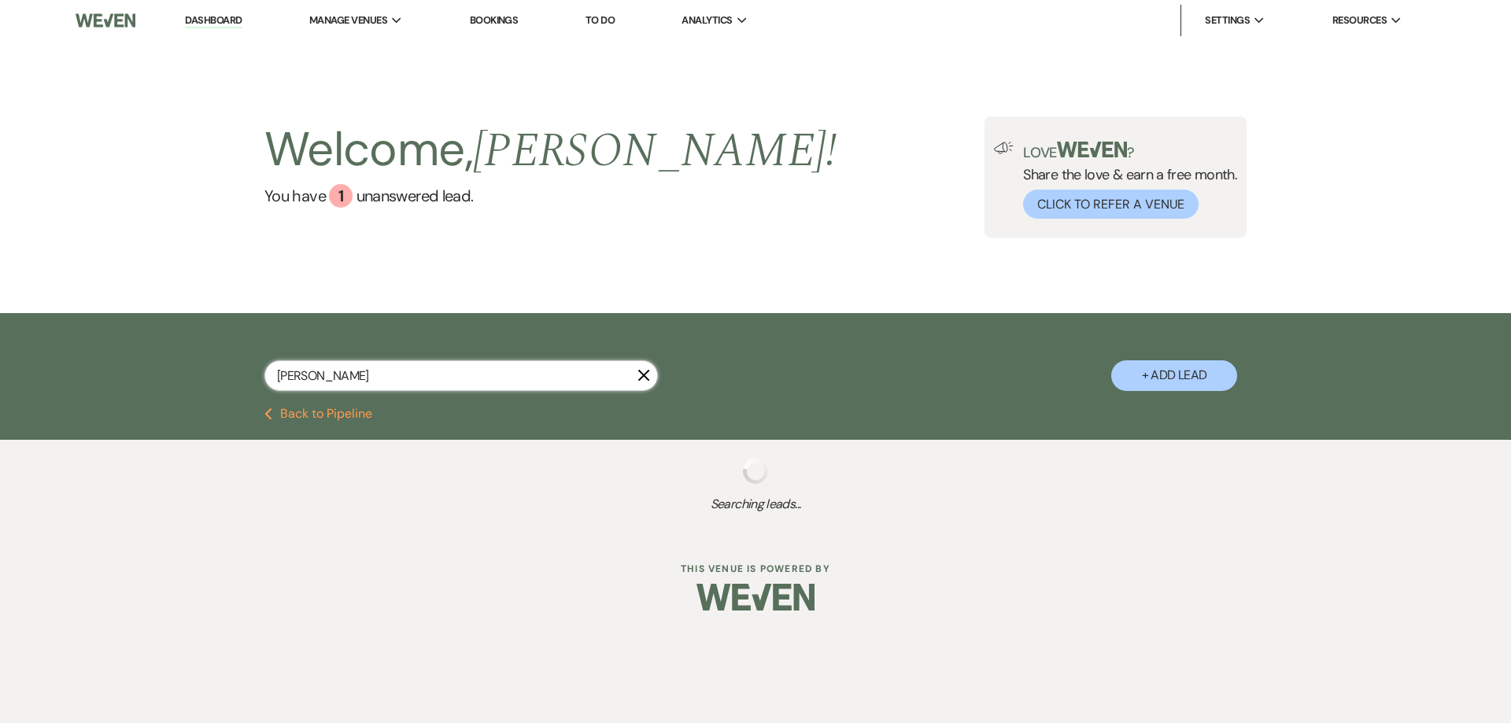
select select "2"
select select "8"
select select "2"
select select "8"
select select "2"
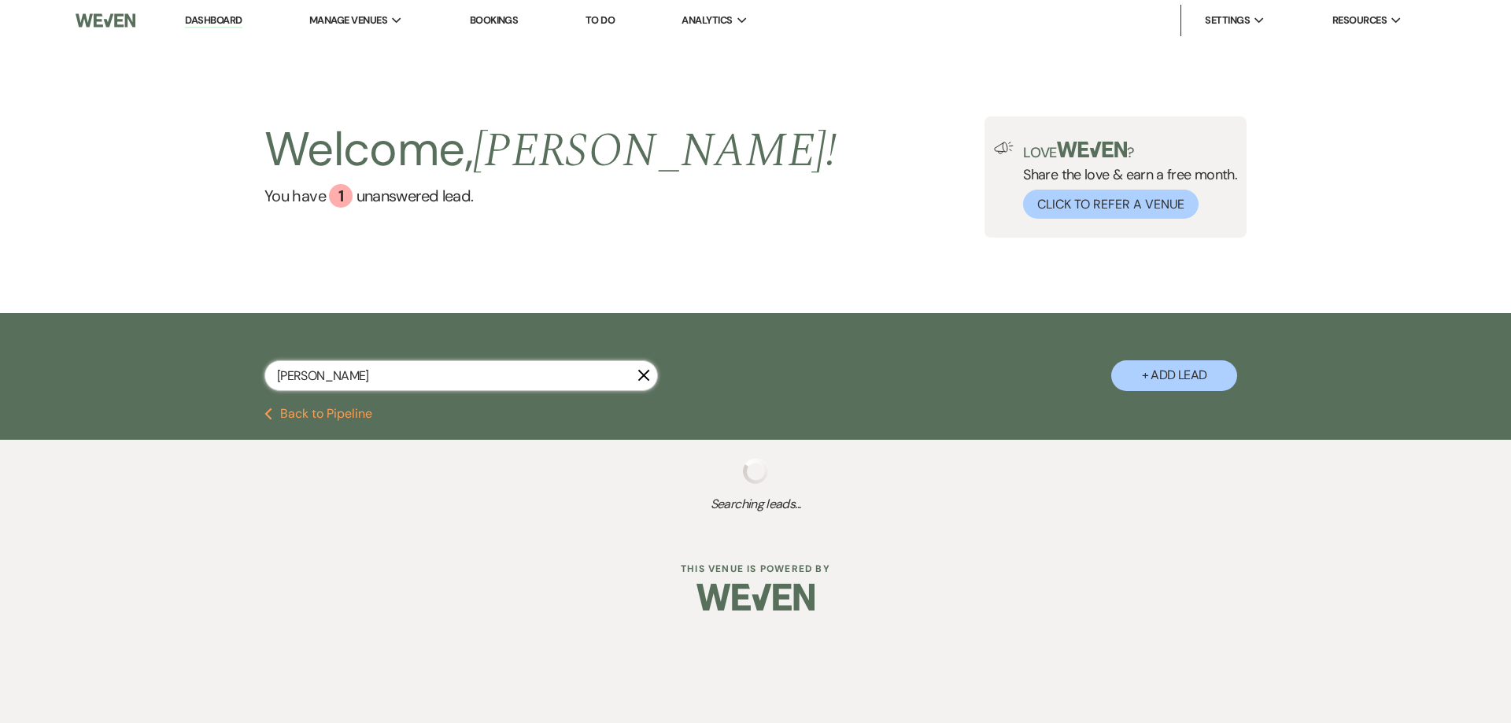
select select "8"
select select "2"
select select "8"
select select "2"
select select "8"
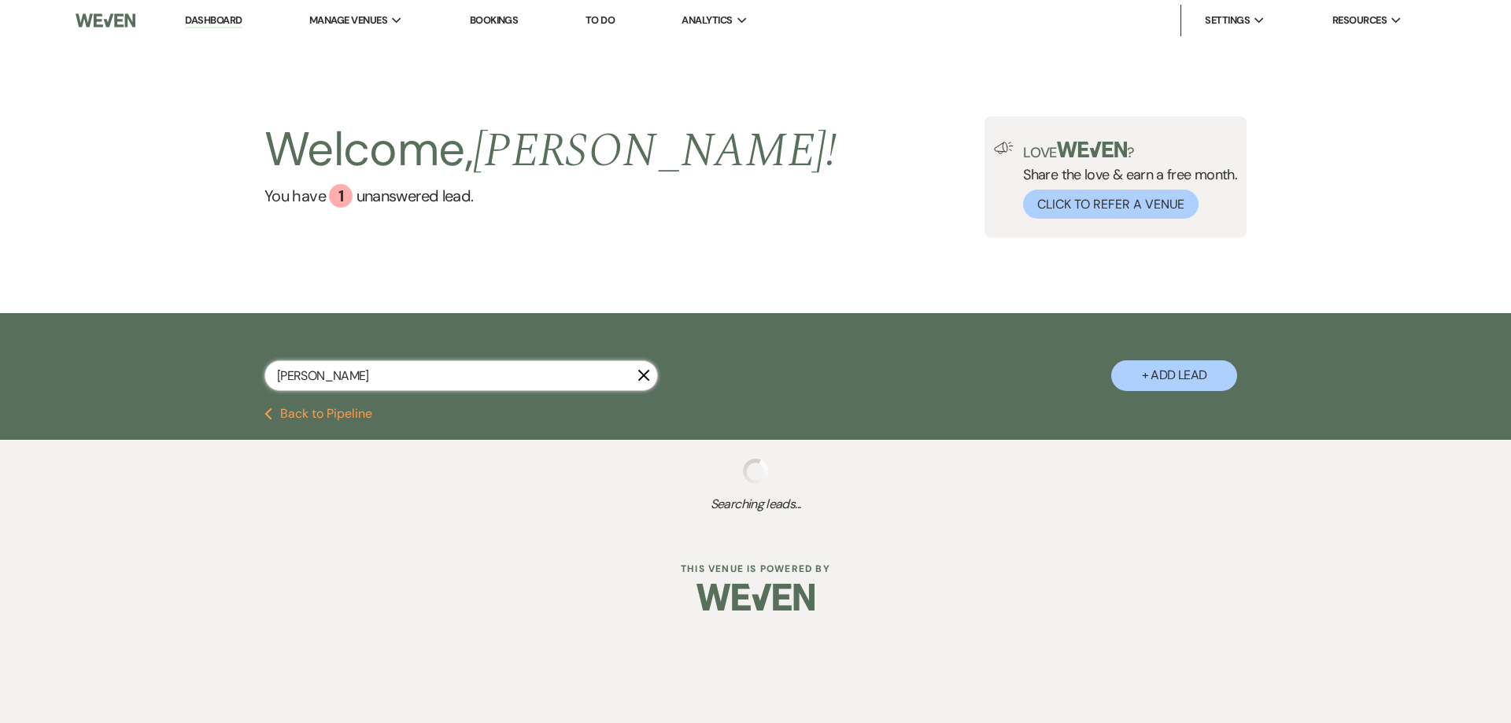
select select "2"
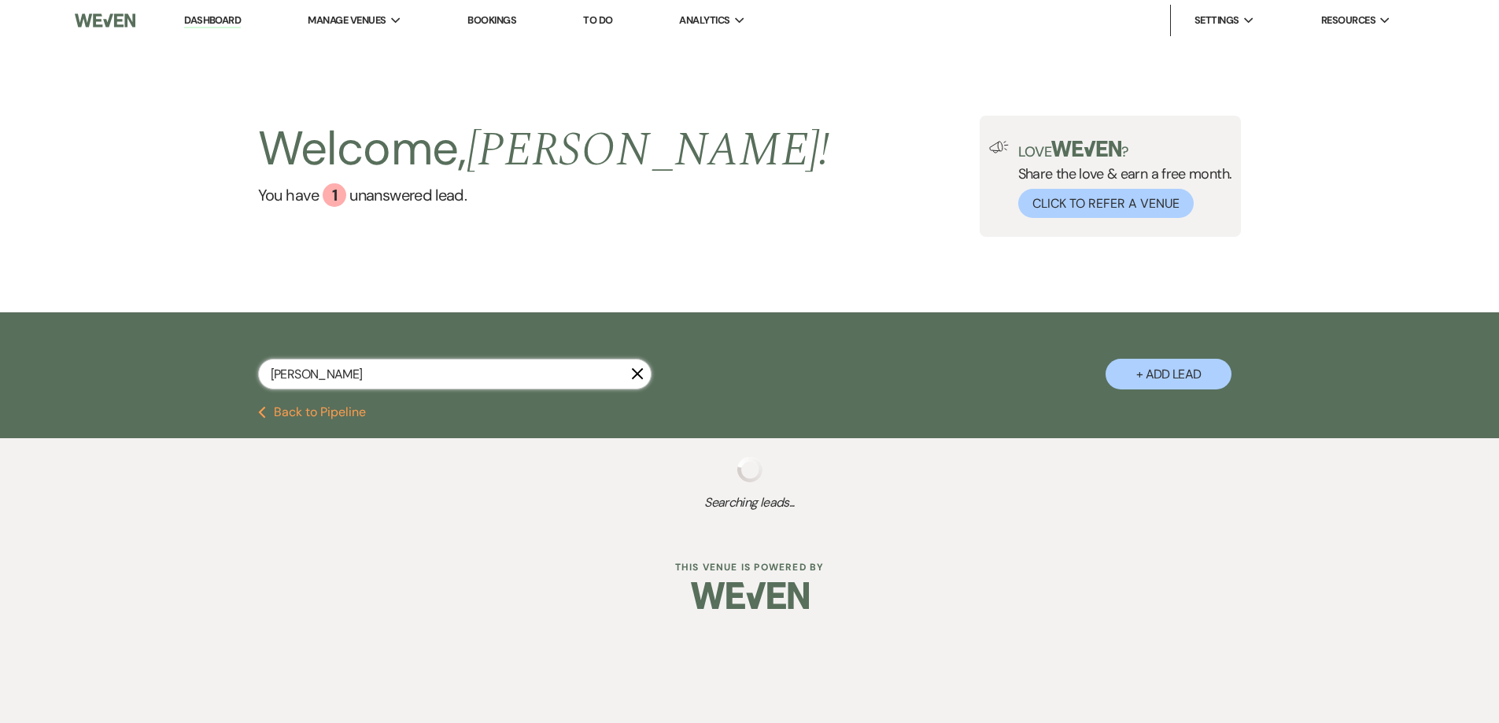
select select "8"
select select "5"
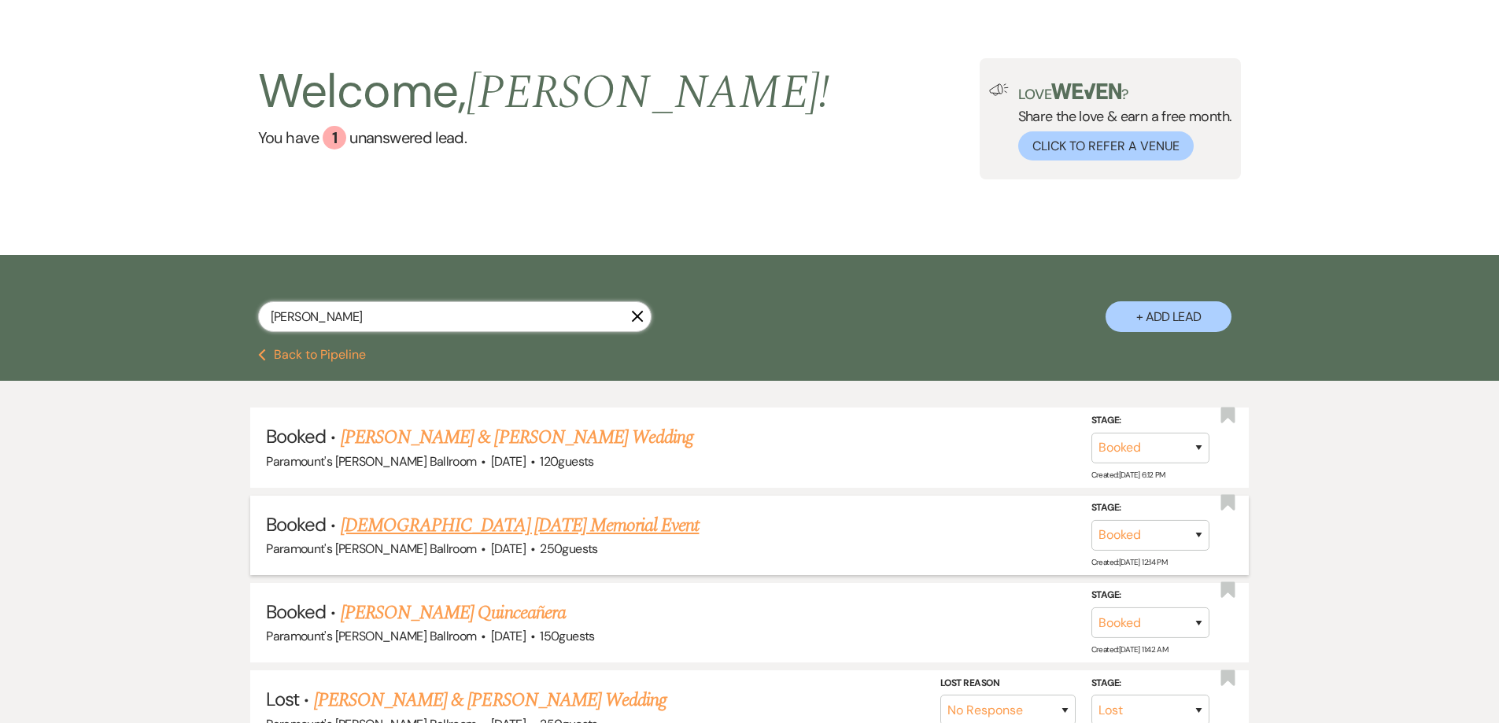
scroll to position [157, 0]
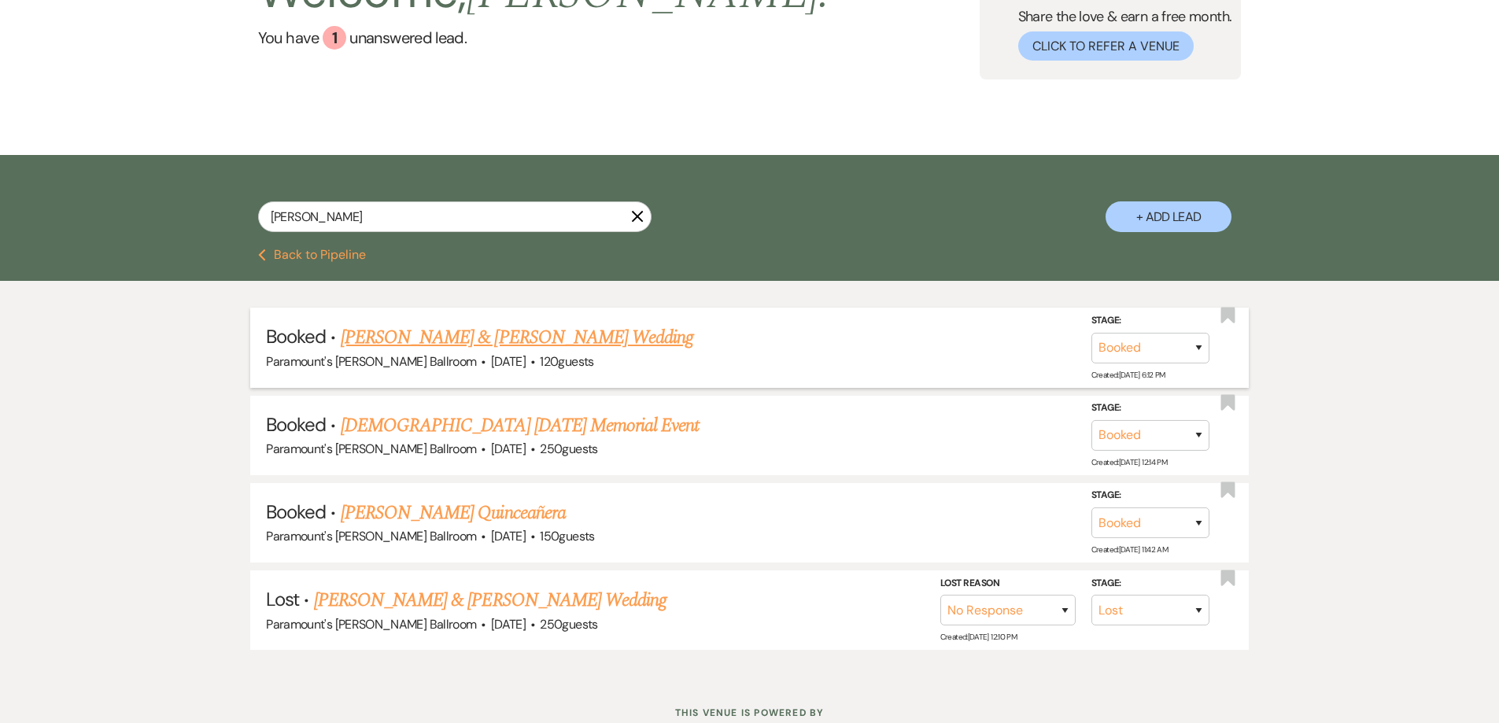
click at [413, 332] on link "[PERSON_NAME] & [PERSON_NAME] Wedding" at bounding box center [517, 337] width 353 height 28
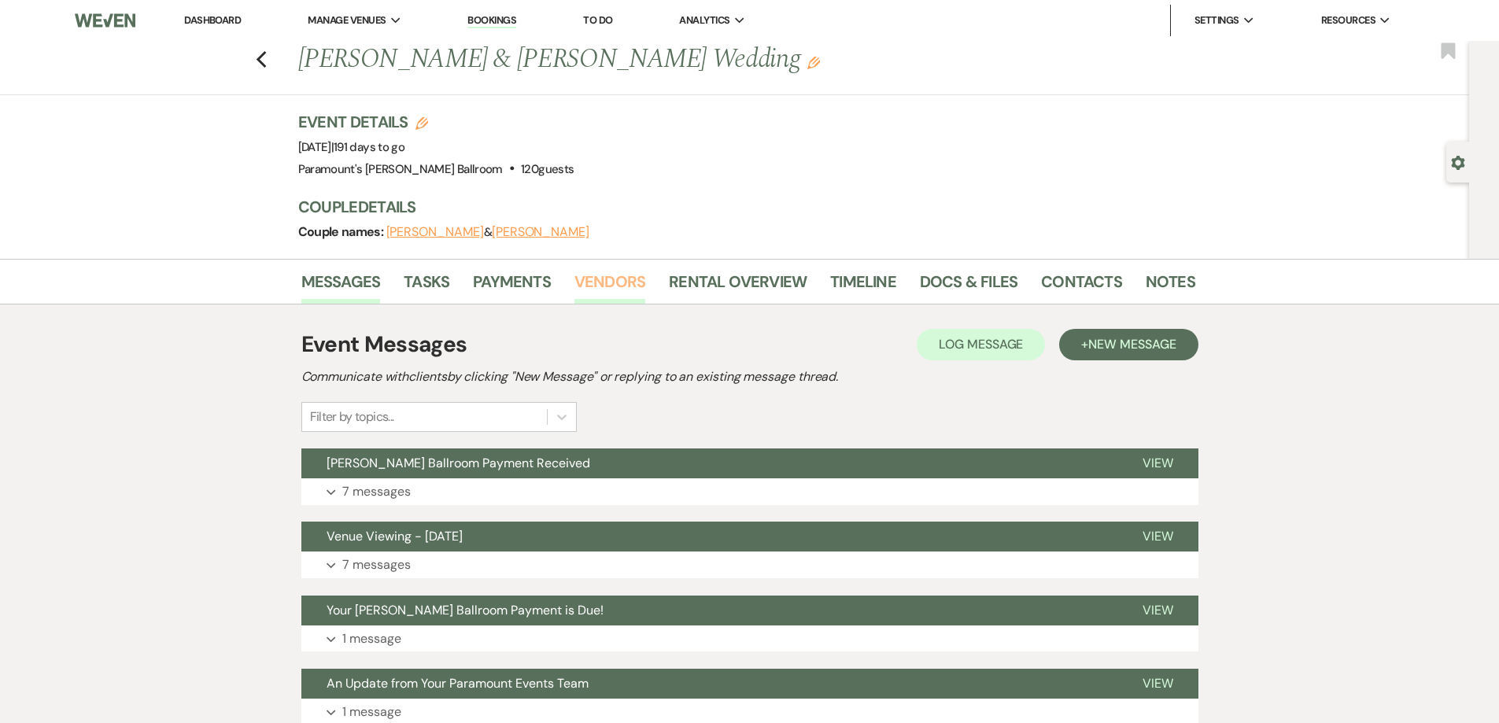
click at [613, 283] on link "Vendors" at bounding box center [609, 286] width 71 height 35
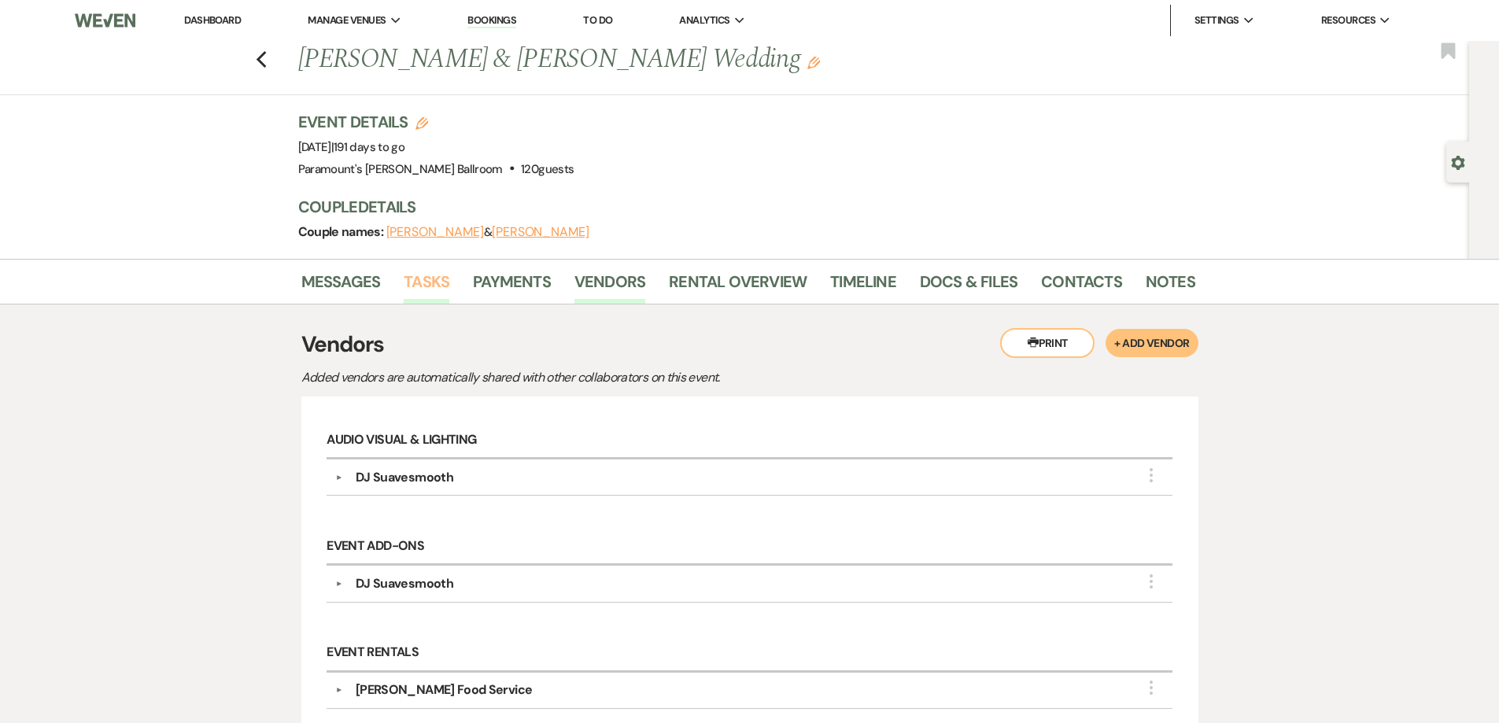
click at [437, 282] on link "Tasks" at bounding box center [427, 286] width 46 height 35
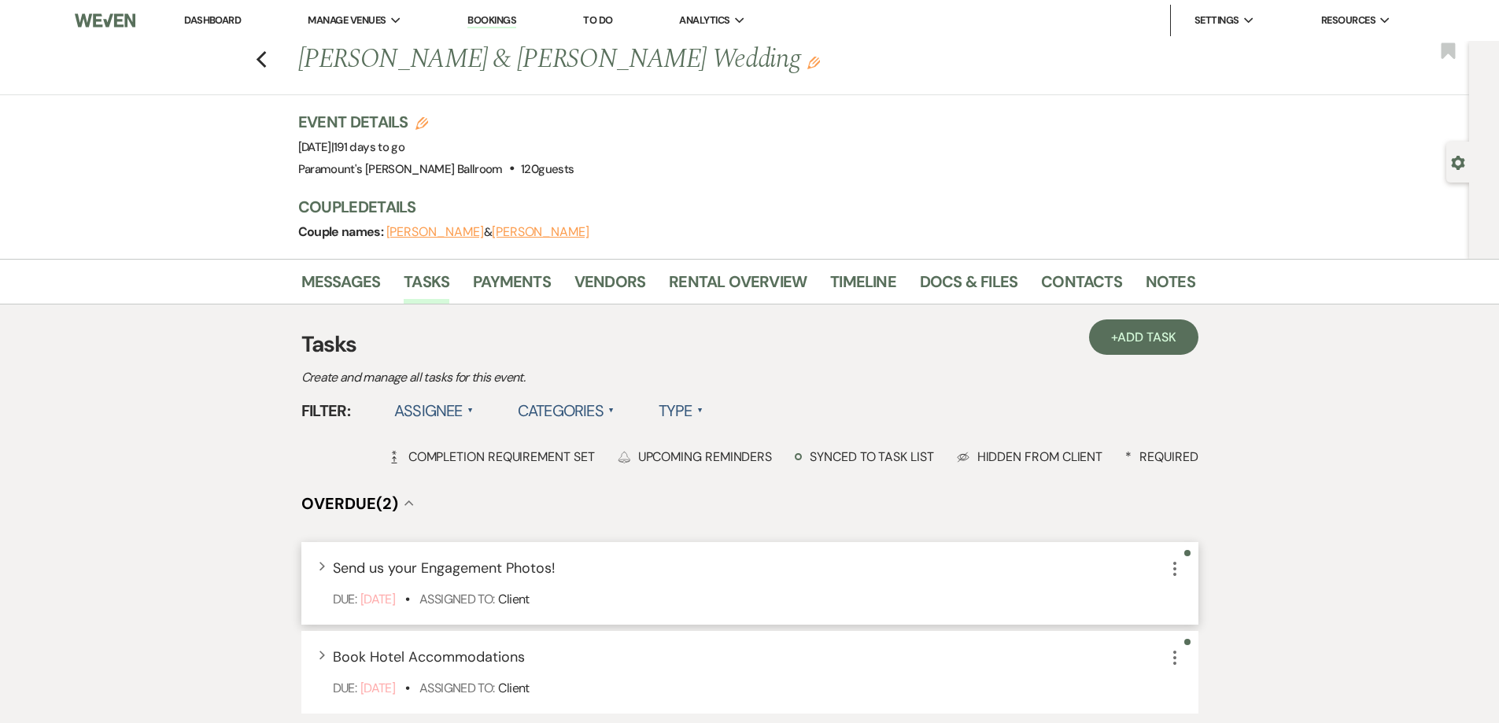
click at [1172, 563] on icon "More" at bounding box center [1174, 568] width 19 height 19
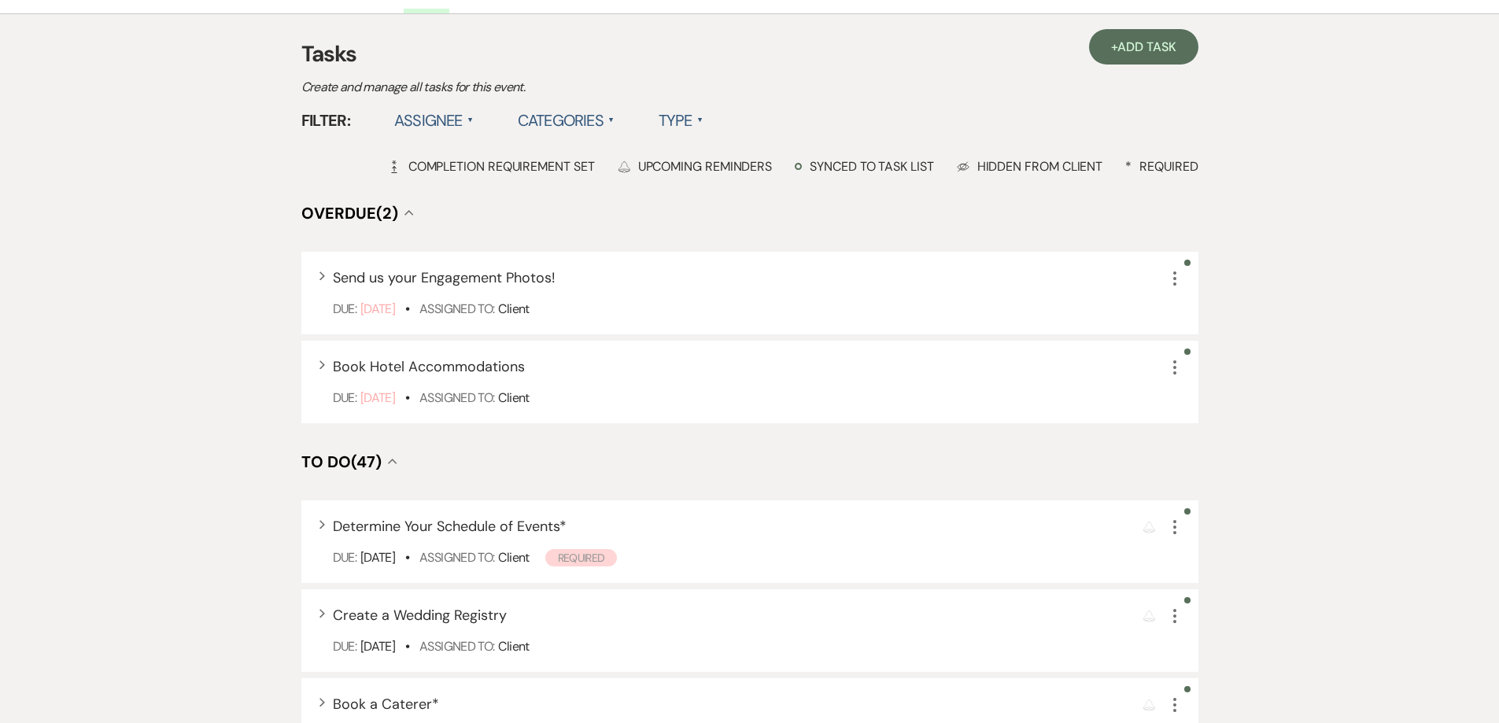
scroll to position [315, 0]
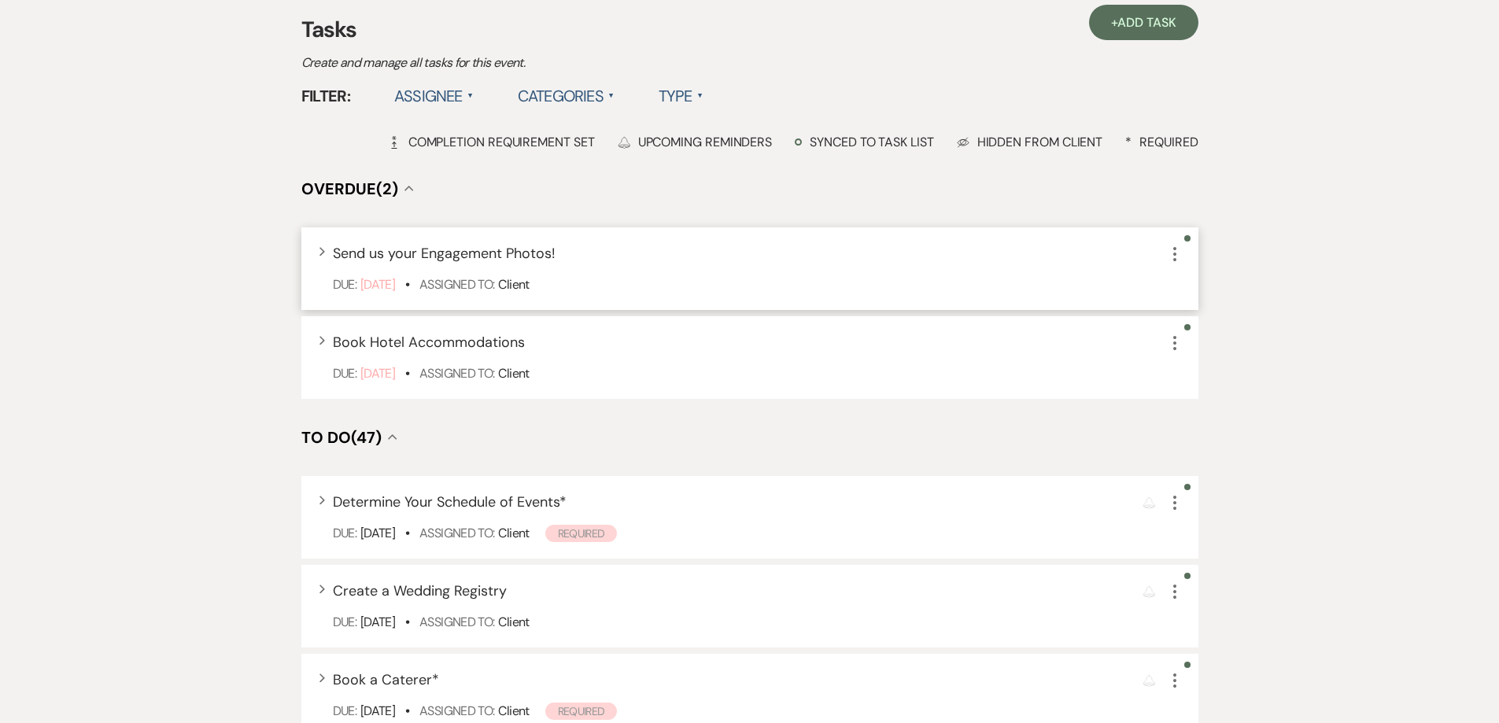
click at [1168, 257] on icon "More" at bounding box center [1174, 254] width 19 height 19
click at [1213, 339] on button "Archive Archive" at bounding box center [1240, 333] width 151 height 25
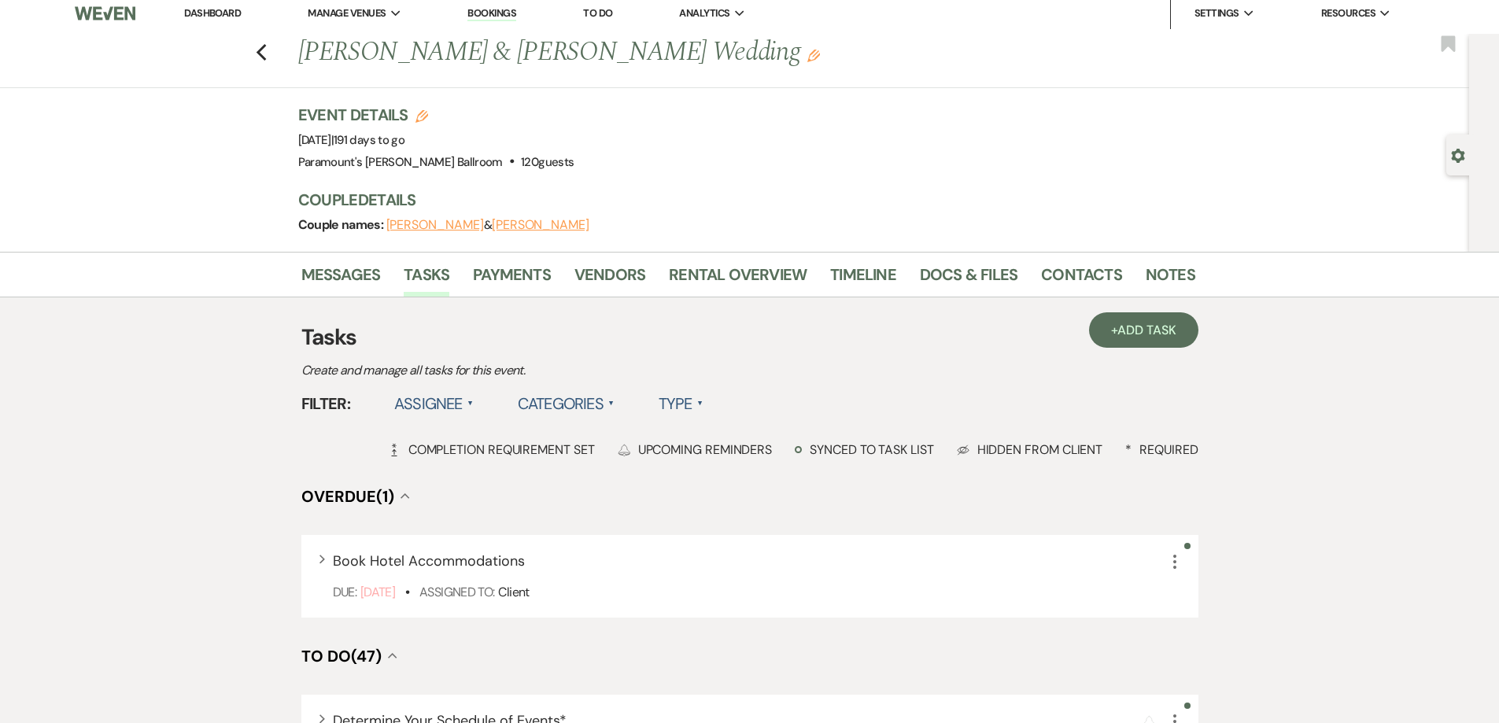
scroll to position [0, 0]
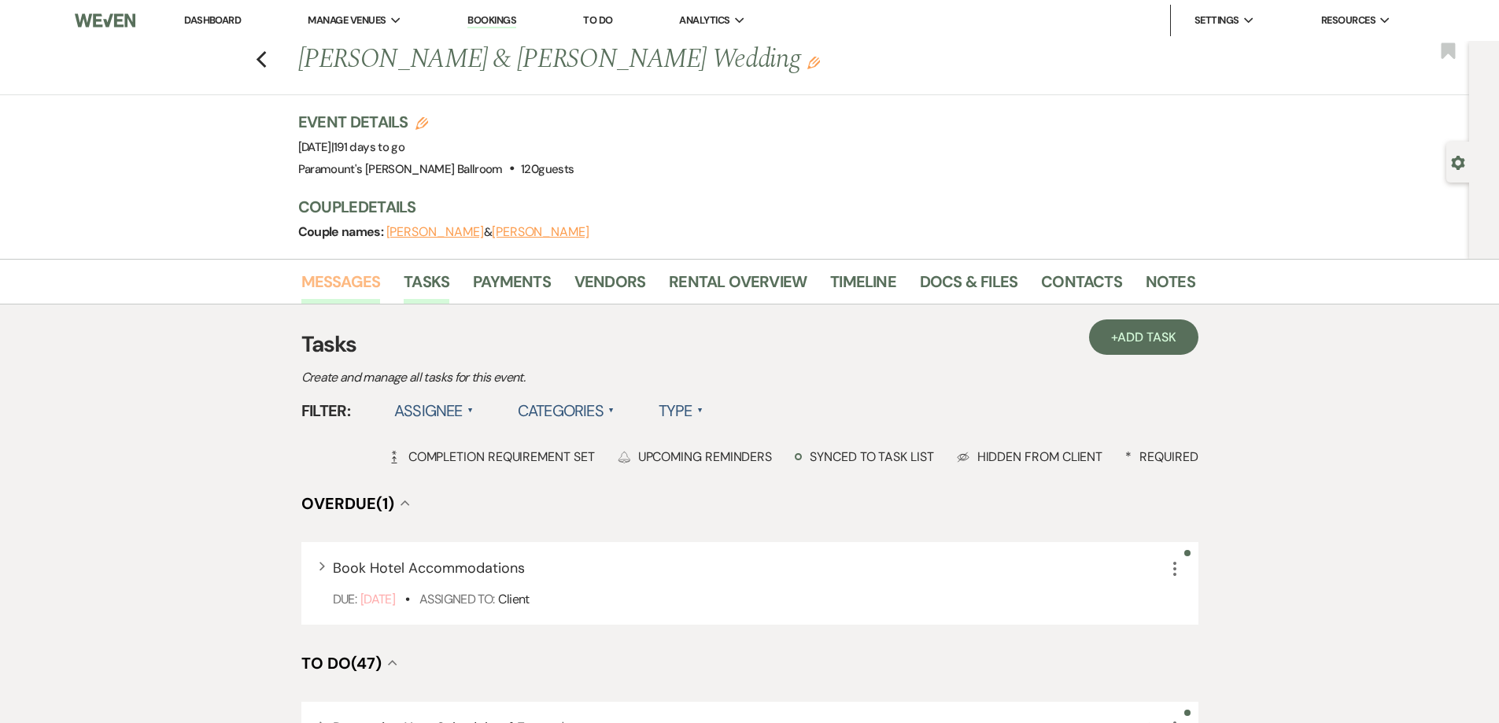
click at [372, 289] on link "Messages" at bounding box center [340, 286] width 79 height 35
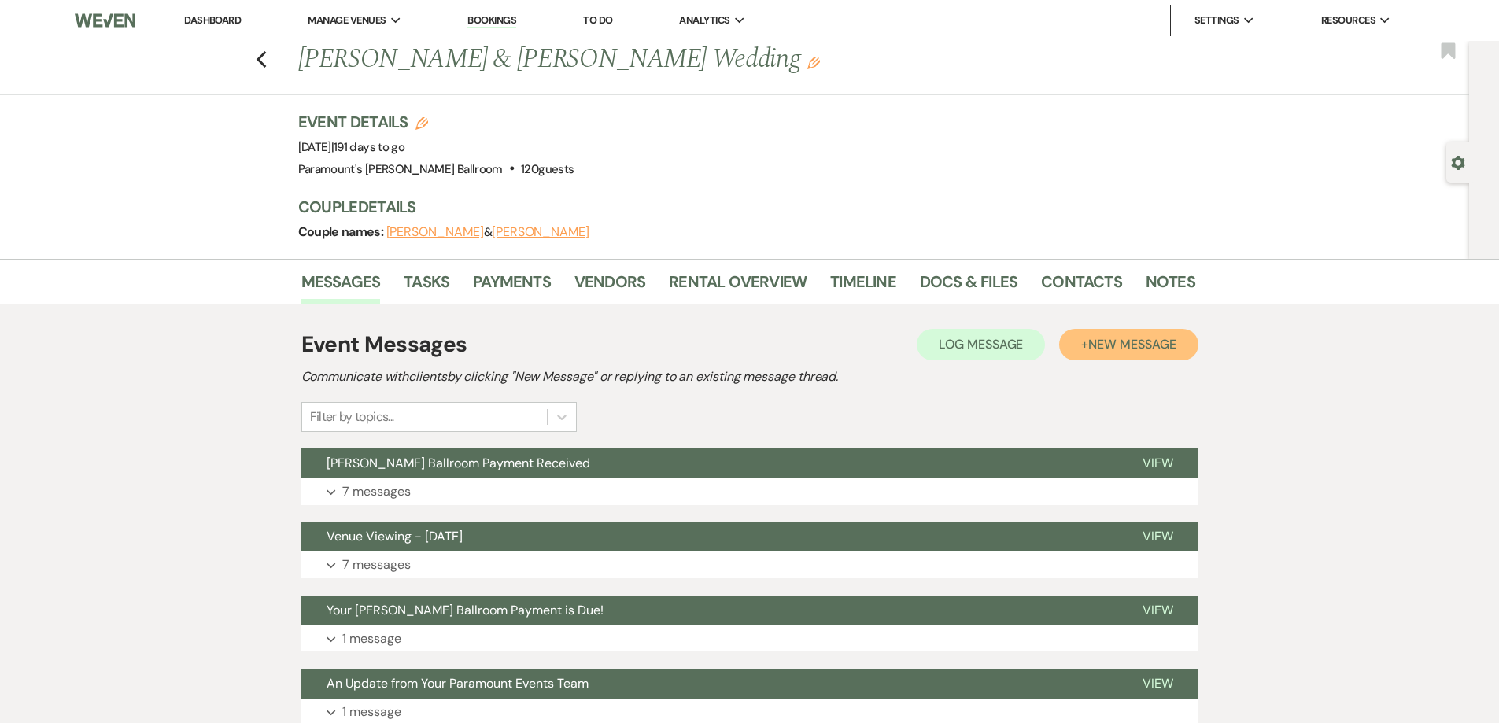
drag, startPoint x: 1101, startPoint y: 348, endPoint x: 1099, endPoint y: 326, distance: 22.1
click at [1101, 348] on span "New Message" at bounding box center [1131, 344] width 87 height 17
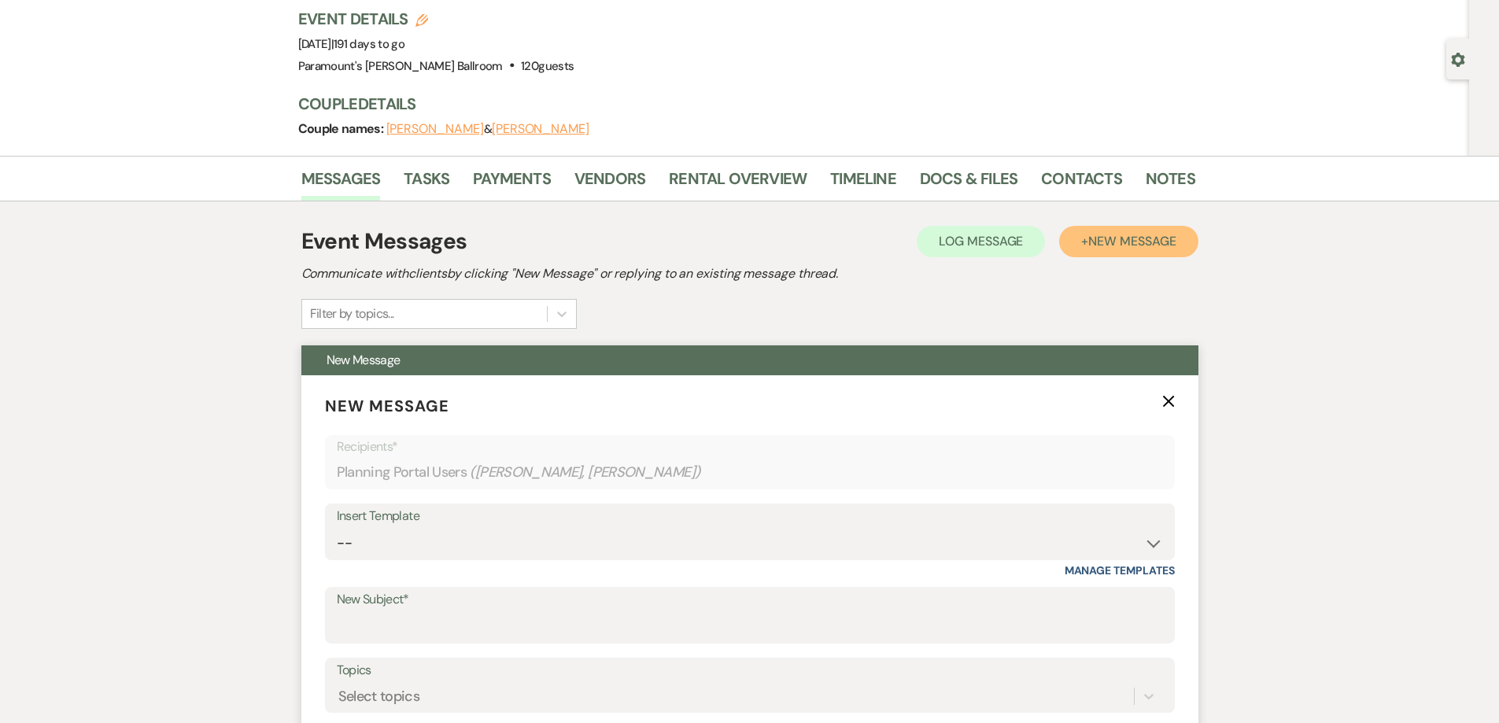
scroll to position [315, 0]
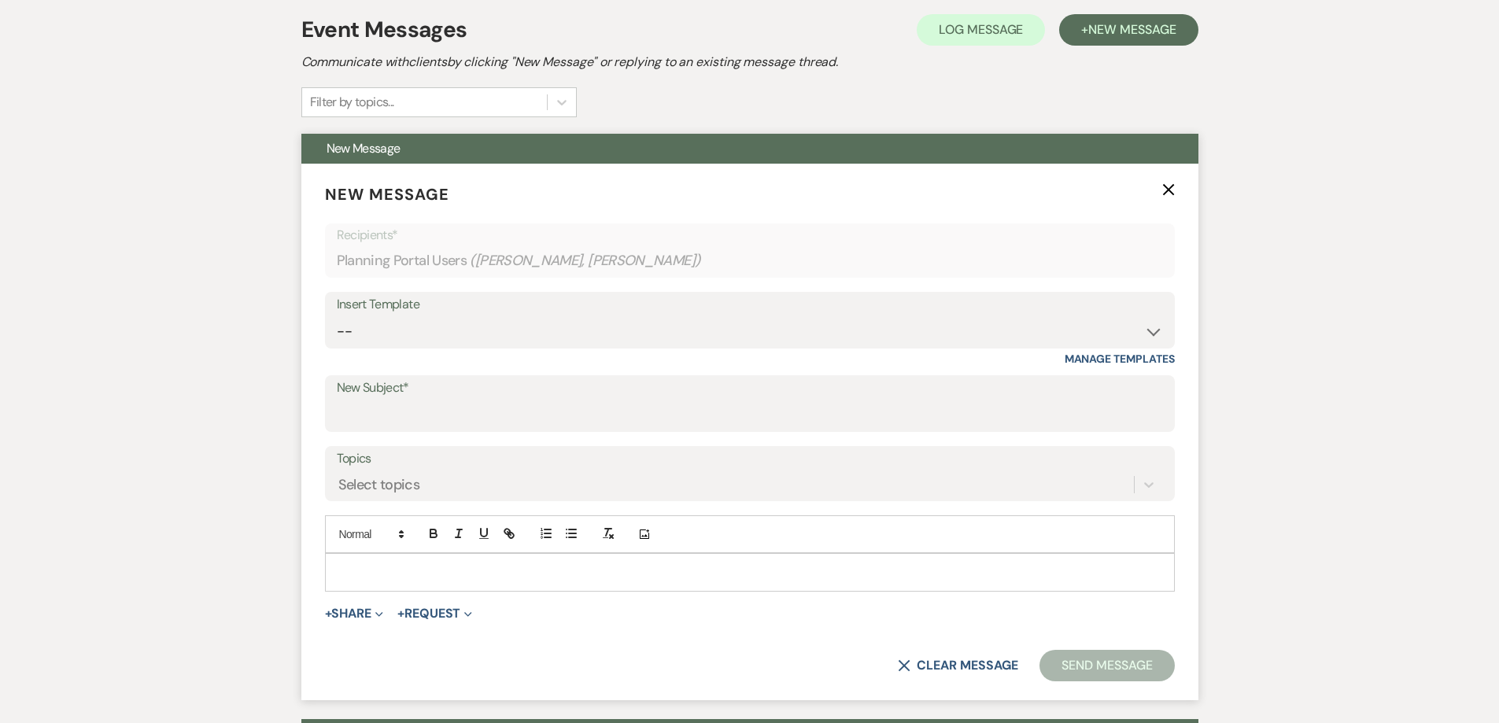
click at [473, 351] on div "Insert Template -- Weven Planning Portal Introduction (Booked Events) 6 Month C…" at bounding box center [750, 329] width 850 height 74
click at [482, 436] on form "New Message X Recipients* Planning Portal Users ( [PERSON_NAME], [PERSON_NAME] …" at bounding box center [749, 432] width 897 height 537
click at [448, 390] on label "New Subject*" at bounding box center [750, 388] width 826 height 23
click at [448, 400] on input "New Subject*" at bounding box center [750, 415] width 826 height 31
type input "Requesting Vendor Information"
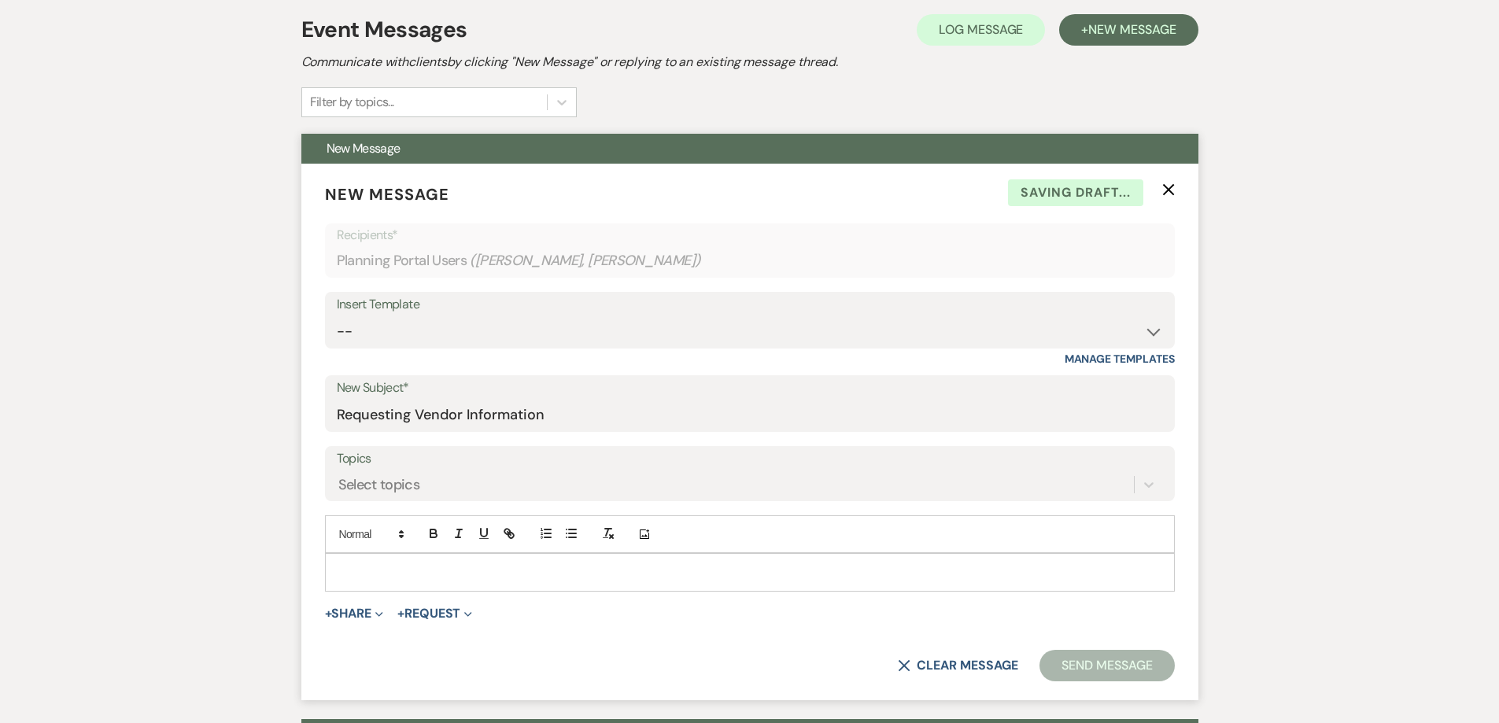
click at [459, 315] on div "Insert Template" at bounding box center [750, 304] width 826 height 23
click at [446, 343] on select "-- Weven Planning Portal Introduction (Booked Events) 6 Month Consultation 9 Mo…" at bounding box center [750, 331] width 826 height 31
select select "4089"
click at [337, 316] on select "-- Weven Planning Portal Introduction (Booked Events) 6 Month Consultation 9 Mo…" at bounding box center [750, 331] width 826 height 31
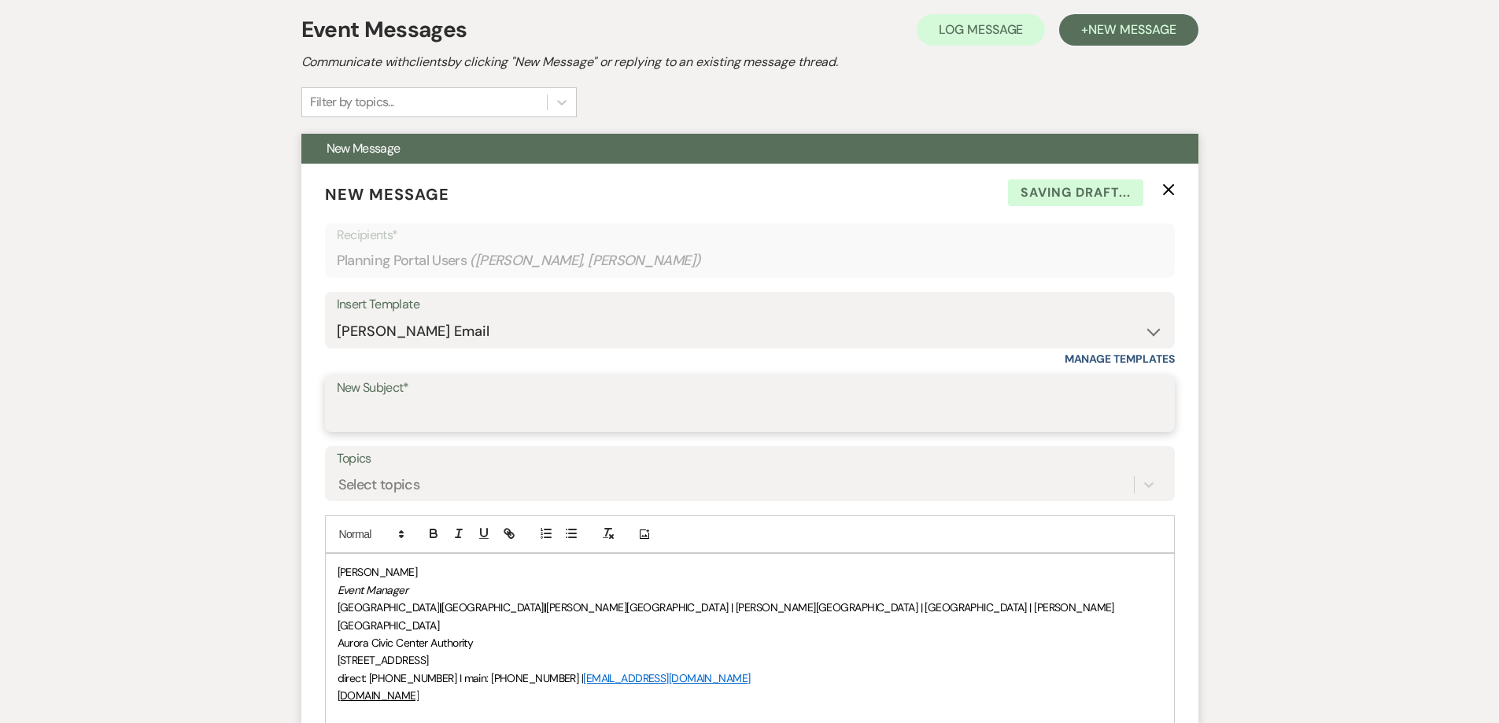
click at [367, 417] on input "New Subject*" at bounding box center [750, 415] width 826 height 31
type input "Requesting Vendor Information"
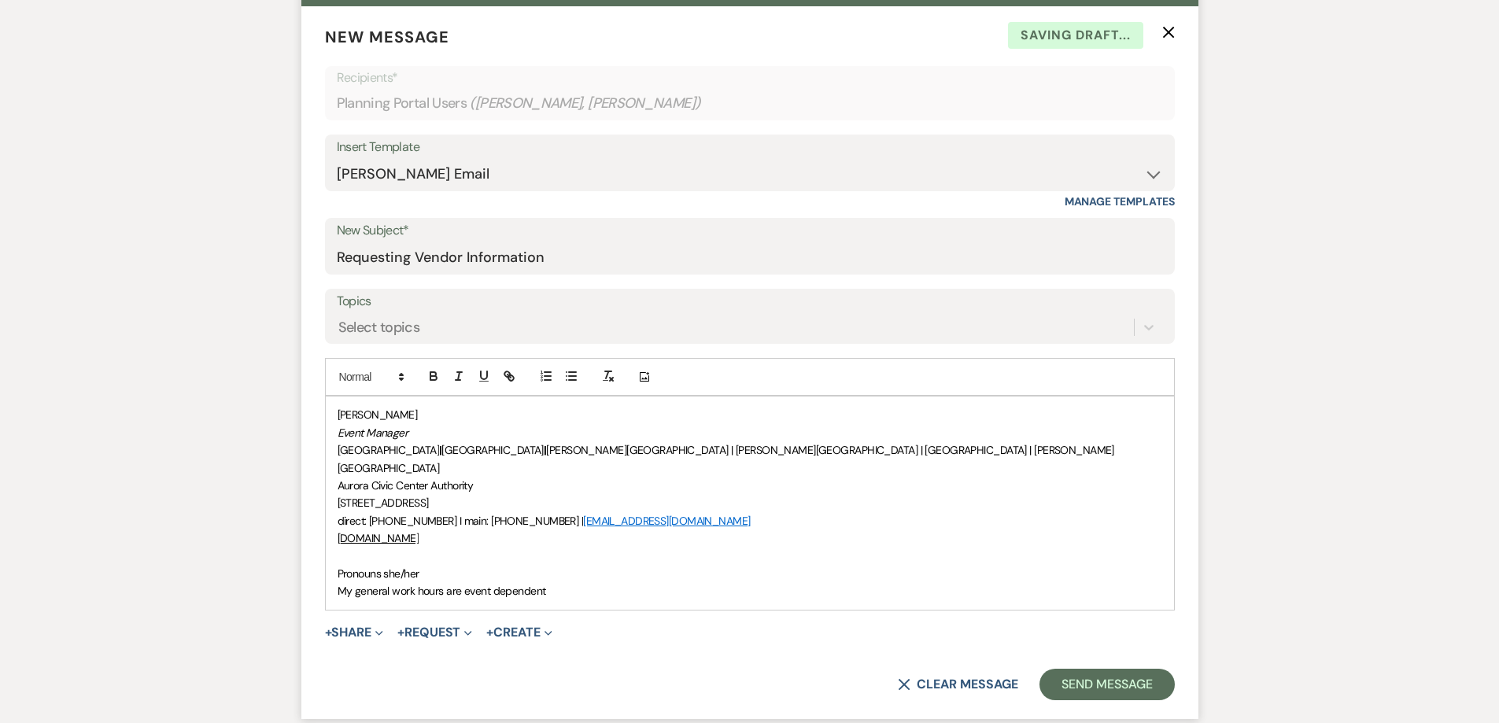
click at [336, 552] on div "[PERSON_NAME] Event Manager [GEOGRAPHIC_DATA] | [GEOGRAPHIC_DATA] | [PERSON_NAM…" at bounding box center [750, 503] width 848 height 212
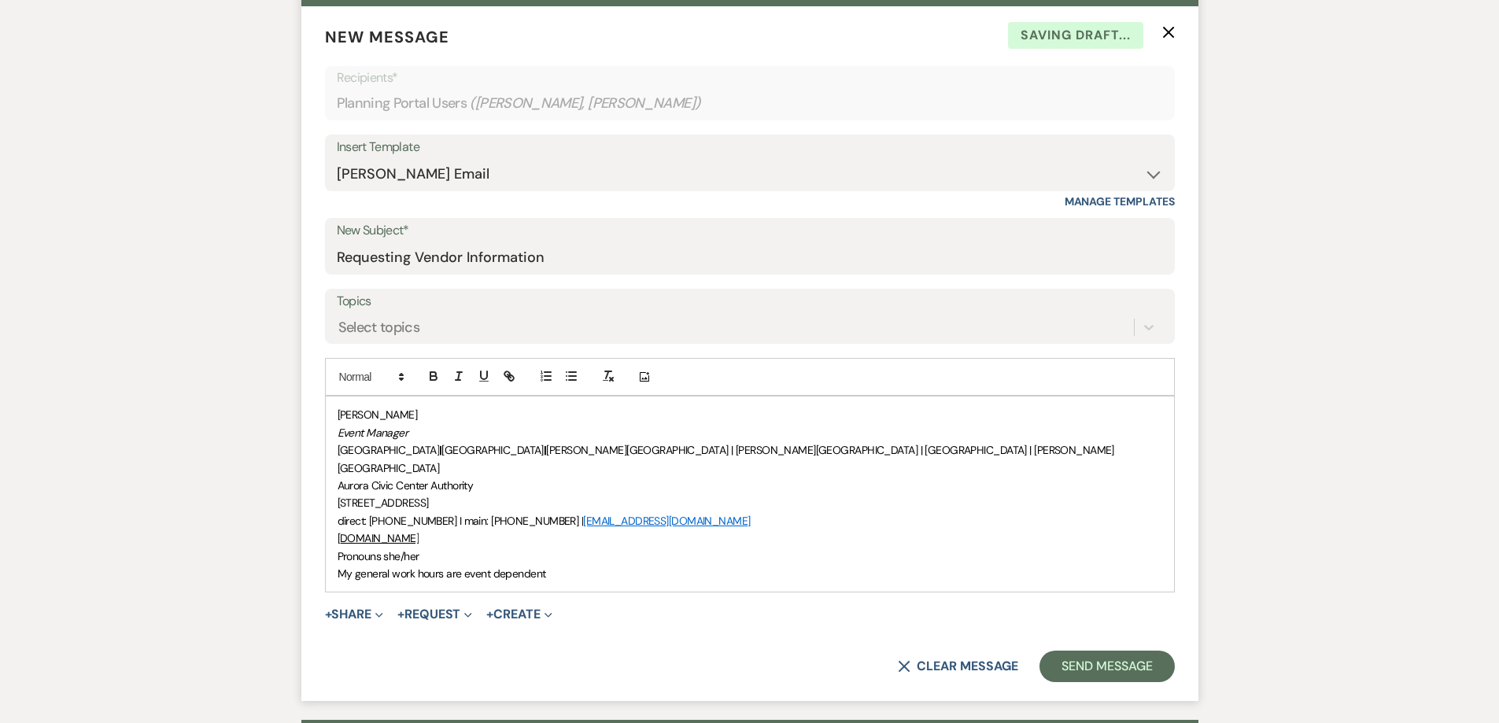
click at [338, 416] on span "[PERSON_NAME]" at bounding box center [378, 415] width 80 height 14
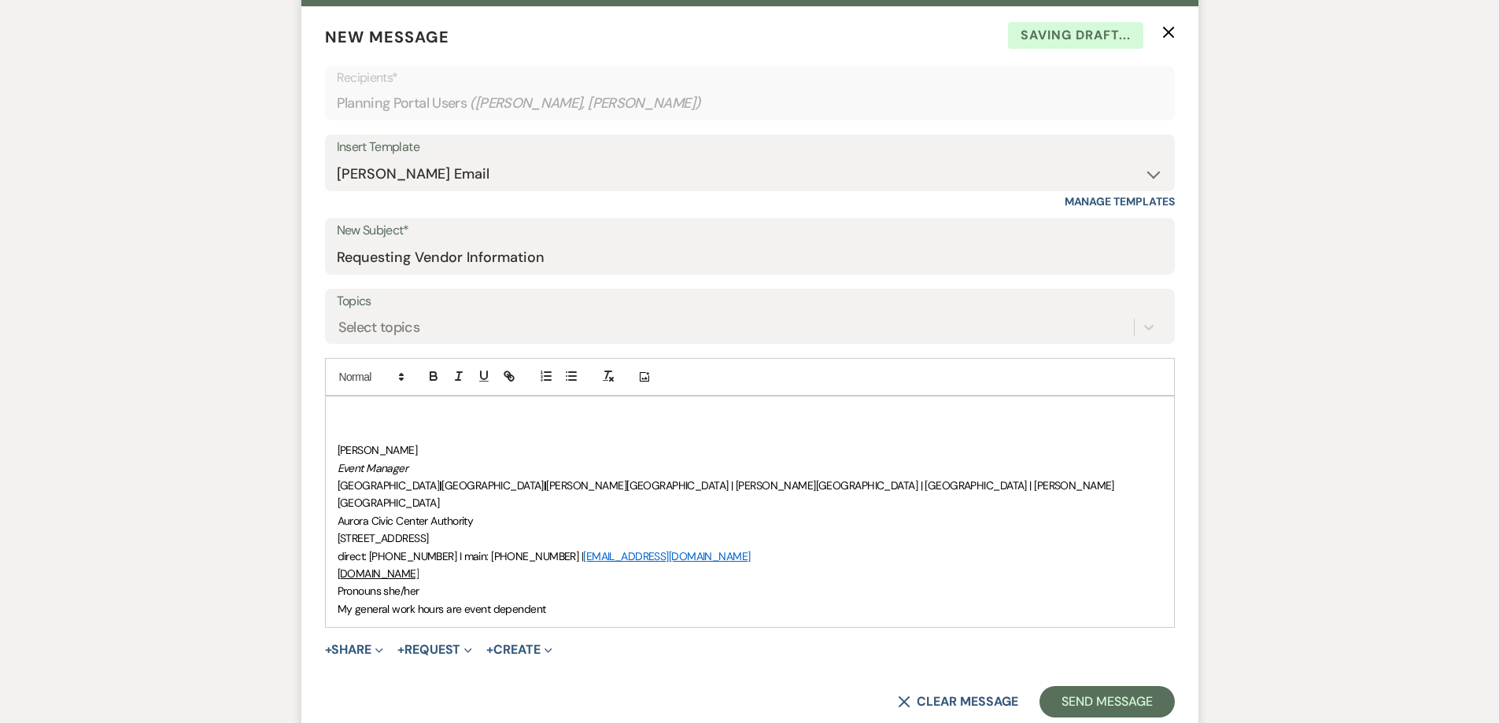
click at [339, 415] on p at bounding box center [750, 414] width 825 height 17
drag, startPoint x: 363, startPoint y: 408, endPoint x: 319, endPoint y: 419, distance: 44.7
click at [319, 419] on form "New Message X Saving draft... Recipients* Planning Portal Users ( [PERSON_NAME]…" at bounding box center [749, 371] width 897 height 730
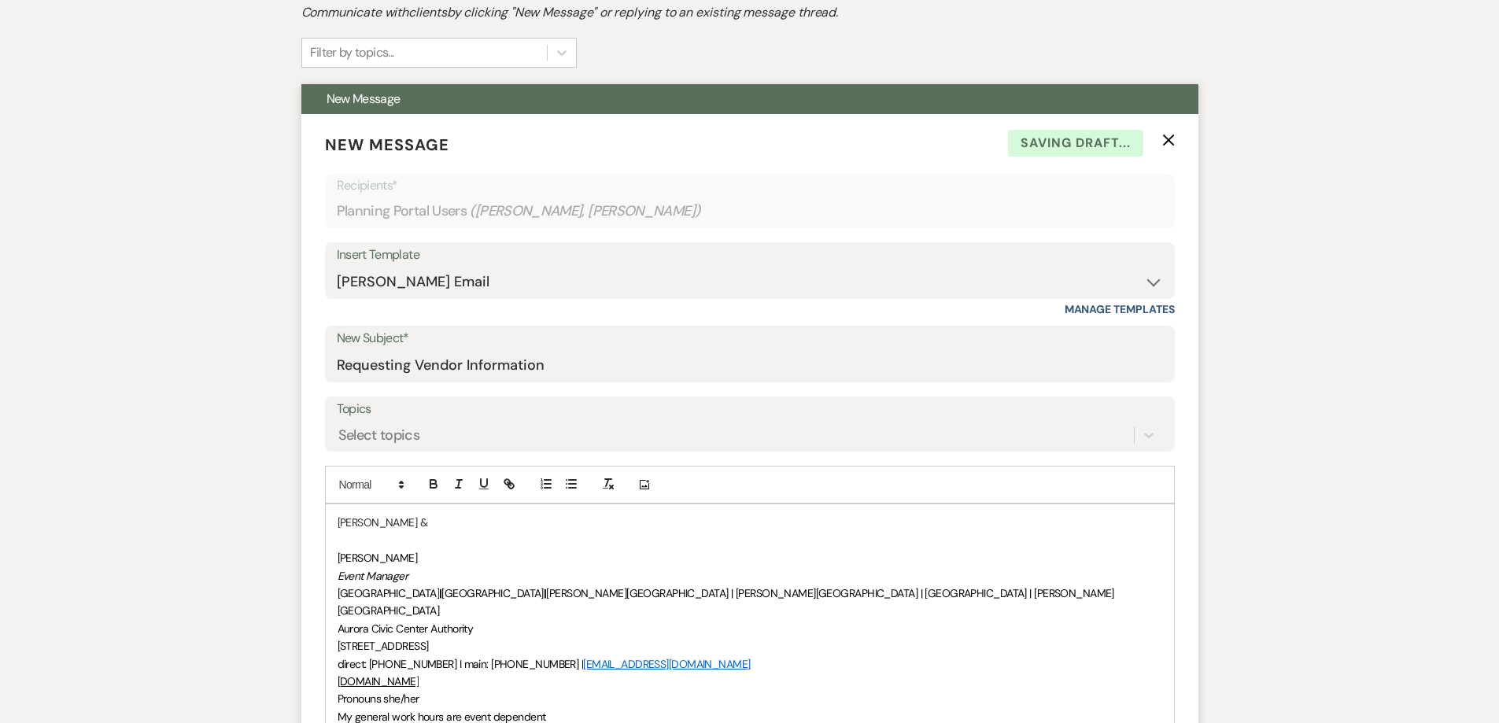
scroll to position [393, 0]
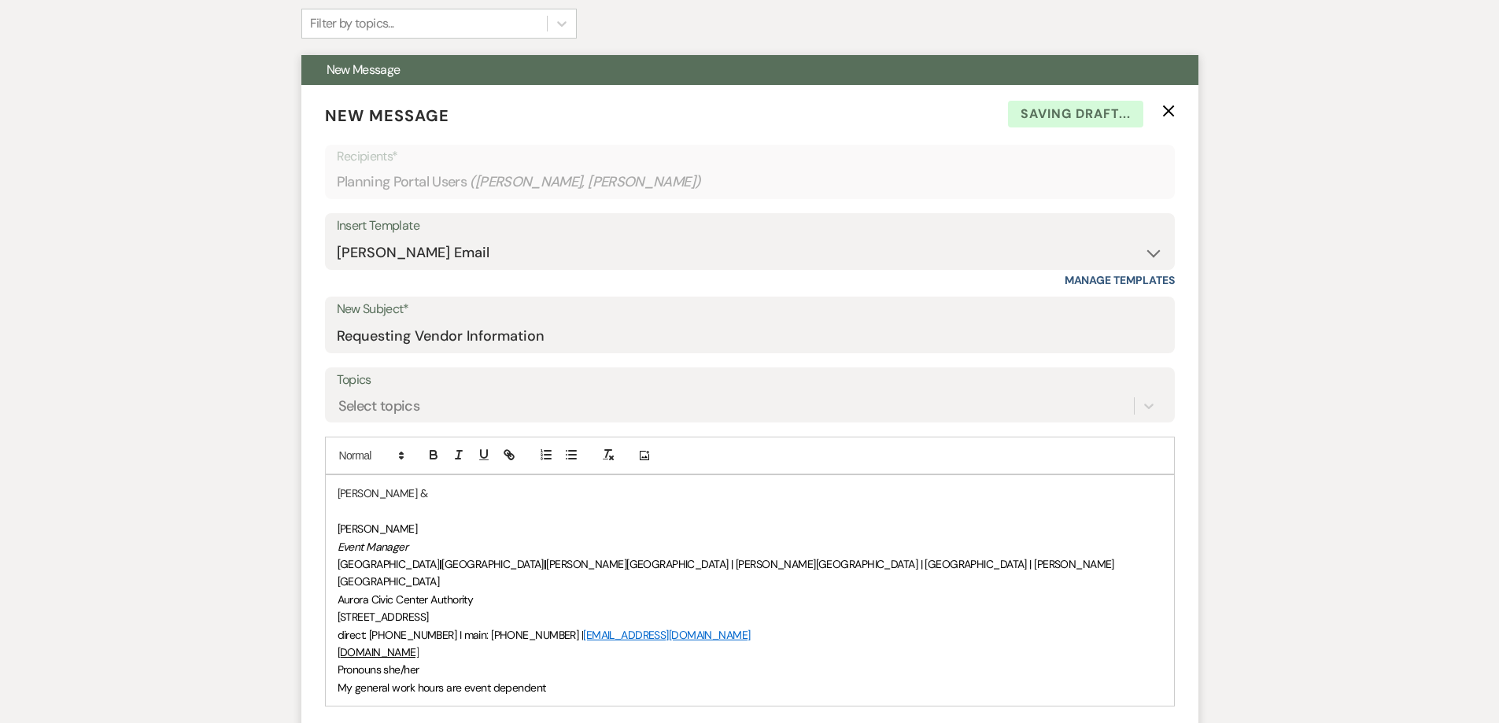
click at [512, 499] on p "[PERSON_NAME] &" at bounding box center [750, 493] width 825 height 17
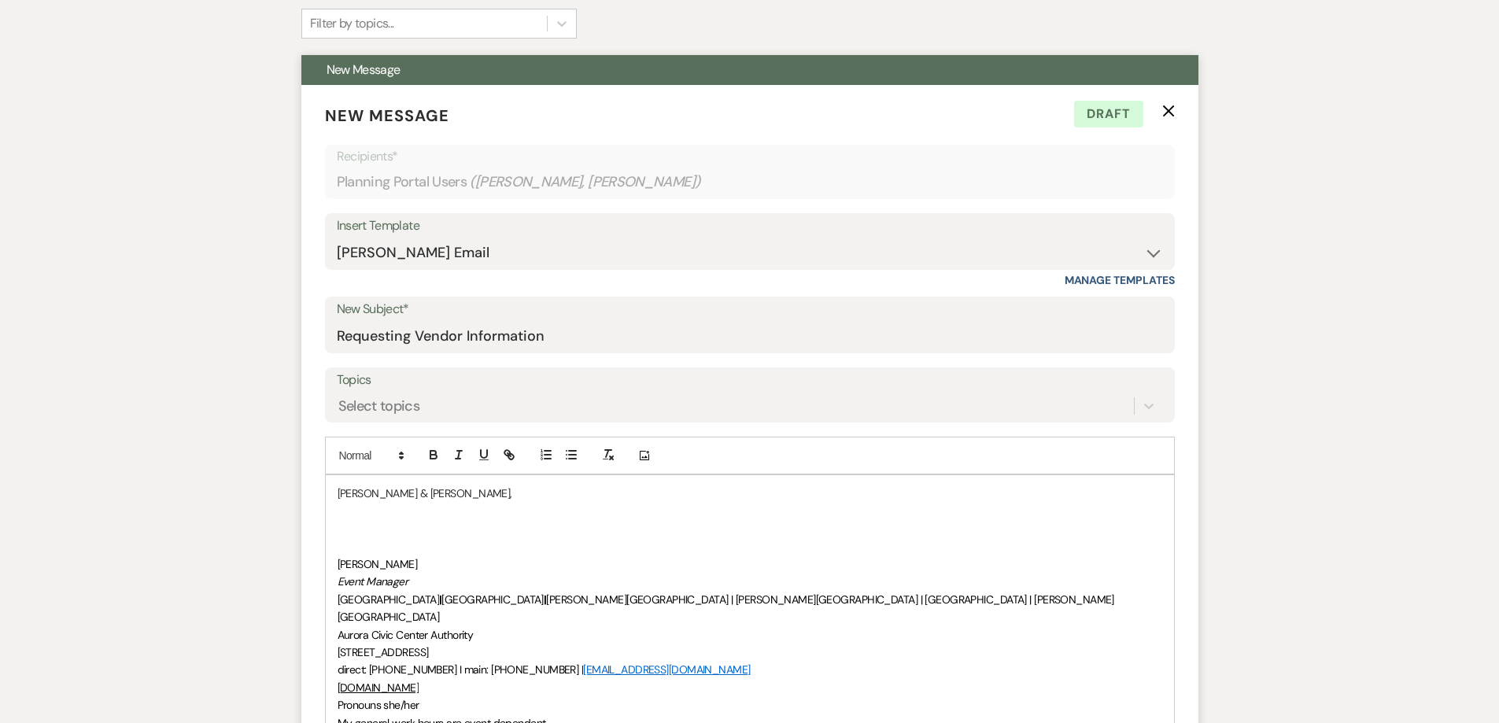
click at [344, 515] on p at bounding box center [750, 511] width 825 height 17
click at [342, 522] on p at bounding box center [750, 528] width 825 height 17
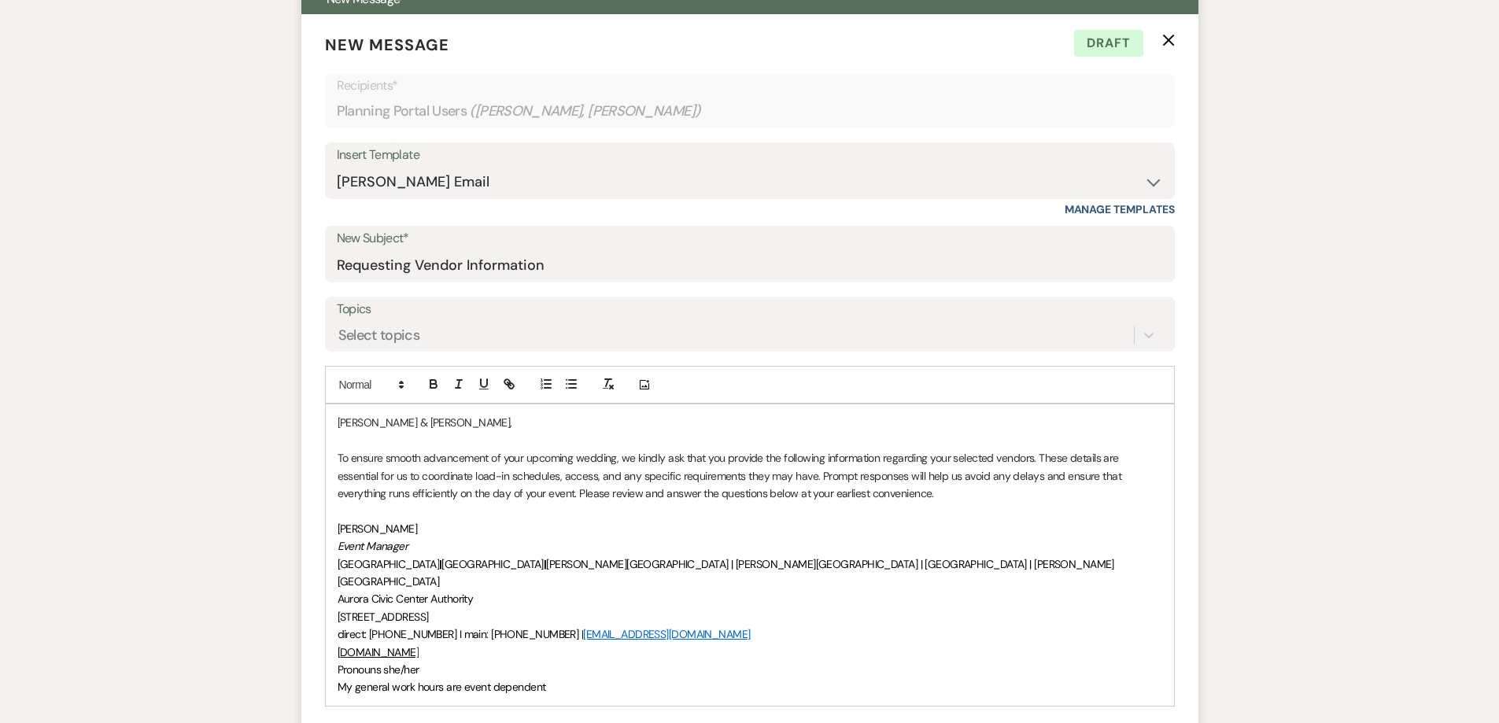
scroll to position [629, 0]
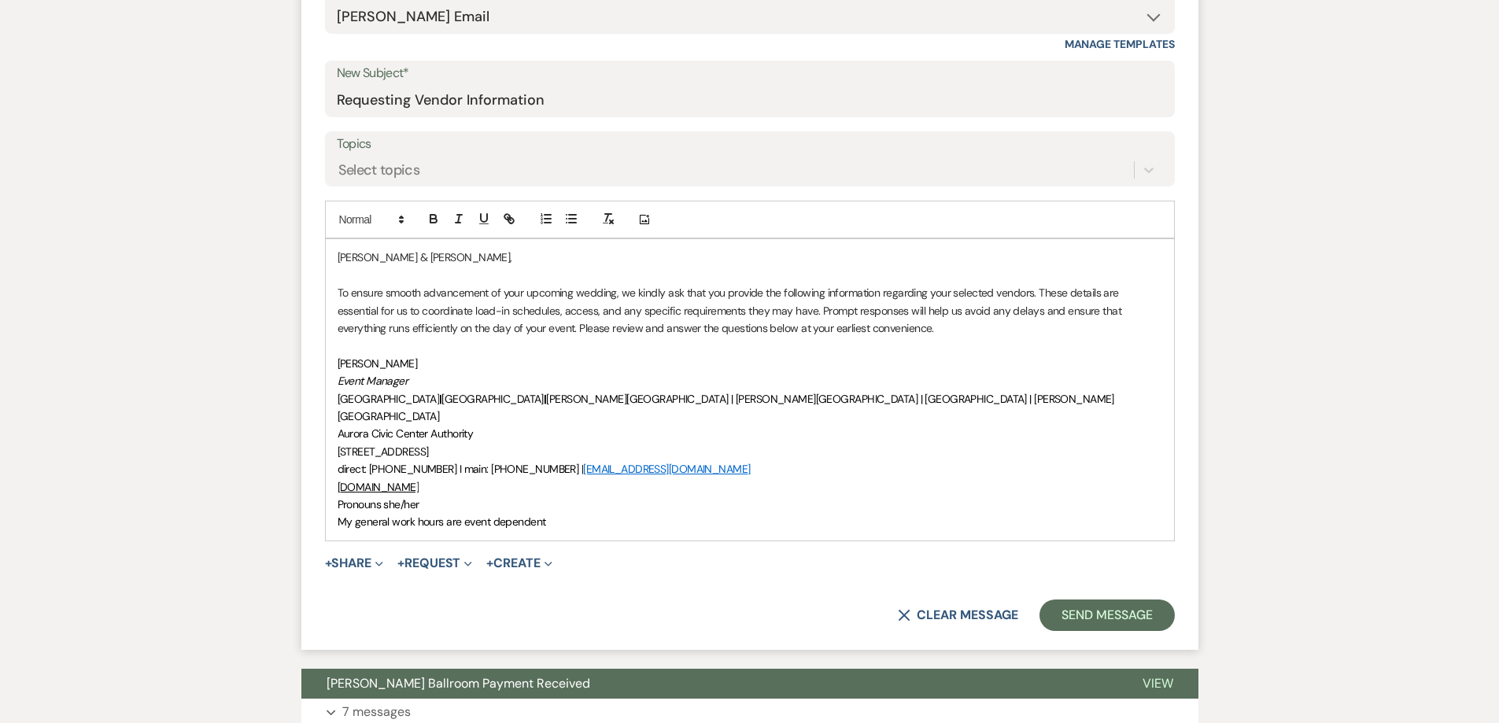
click at [960, 321] on p "To ensure smooth advancement of your upcoming wedding, we kindly ask that you p…" at bounding box center [750, 310] width 825 height 53
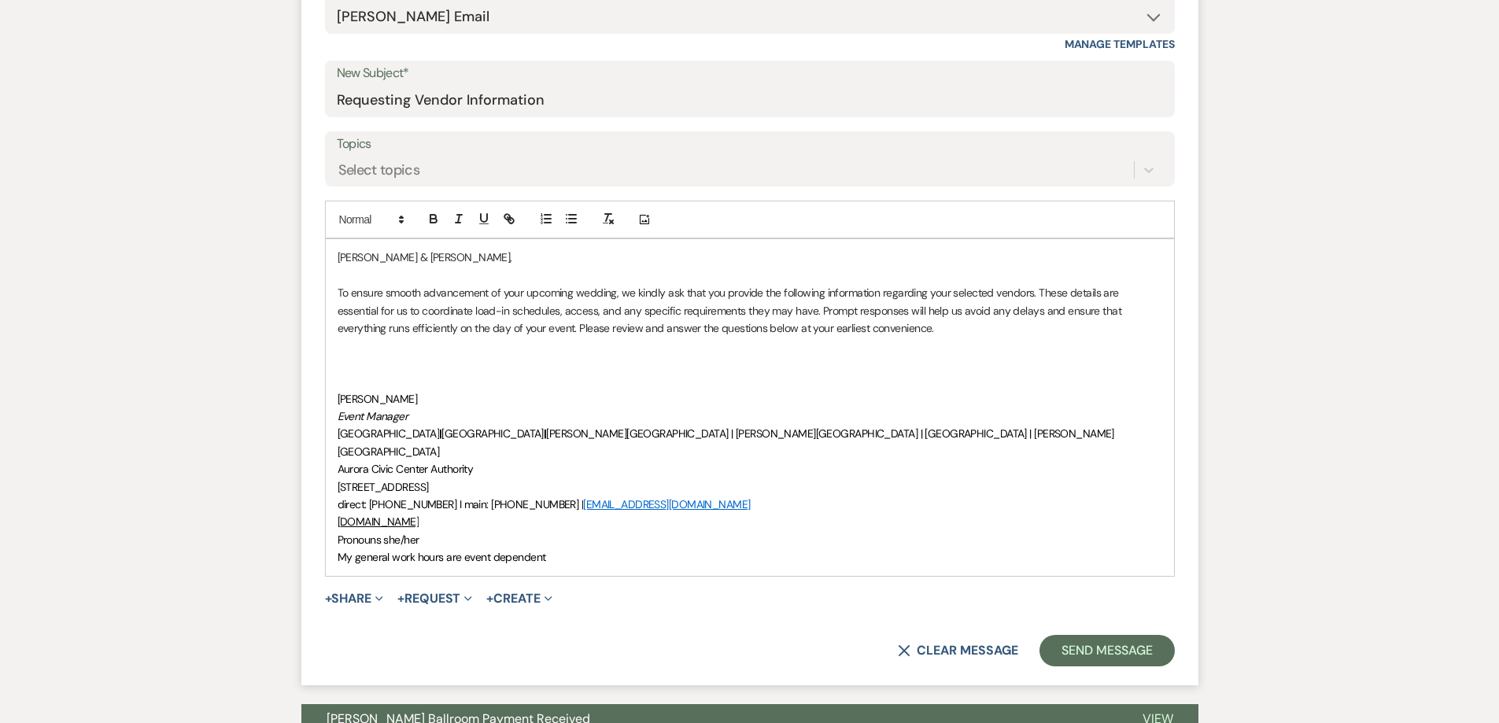
drag, startPoint x: 358, startPoint y: 343, endPoint x: 357, endPoint y: 351, distance: 7.9
click at [357, 345] on p at bounding box center [750, 345] width 825 height 17
click at [341, 367] on p at bounding box center [750, 363] width 825 height 17
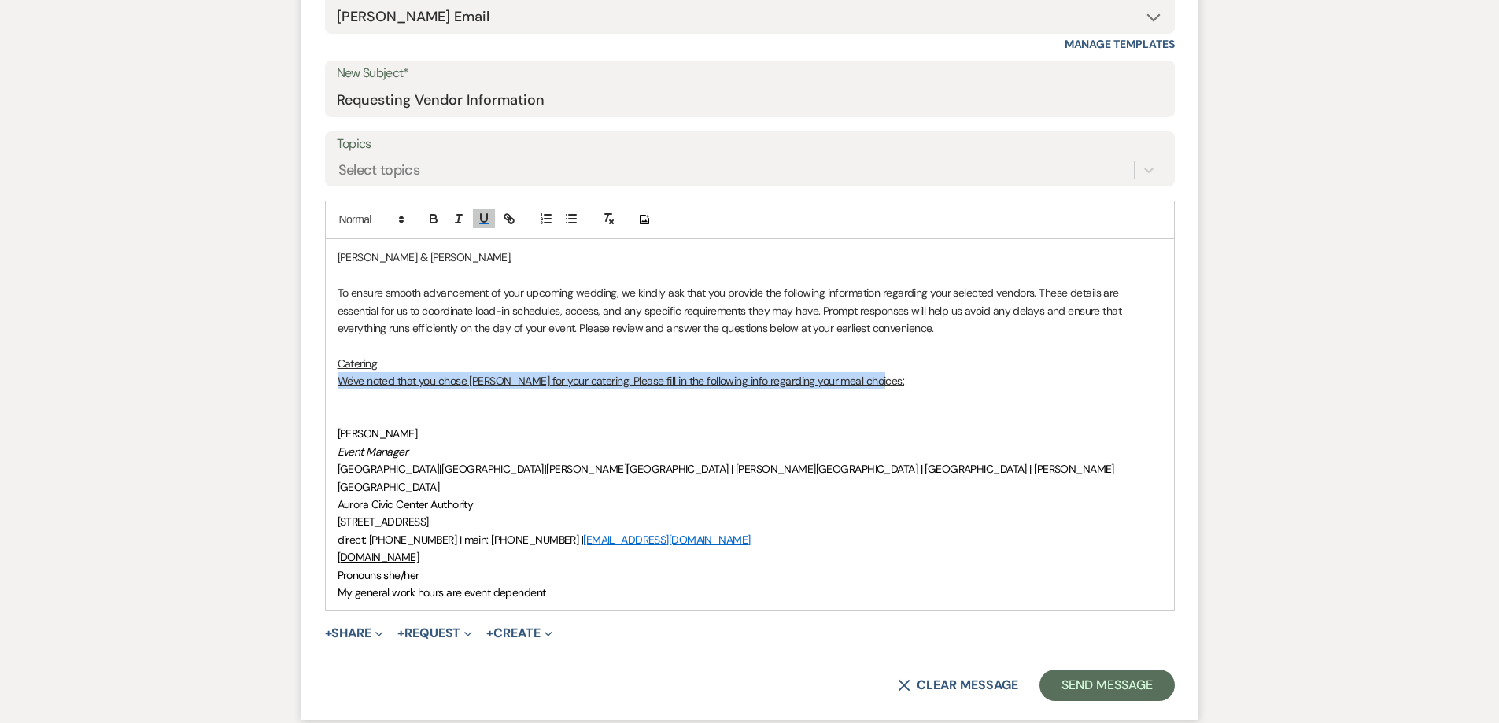
drag, startPoint x: 879, startPoint y: 385, endPoint x: 377, endPoint y: 286, distance: 511.7
click at [338, 381] on p "We've noted that you chose [PERSON_NAME] for your catering. Please fill in the …" at bounding box center [750, 380] width 825 height 17
click at [488, 216] on icon "button" at bounding box center [484, 219] width 14 height 14
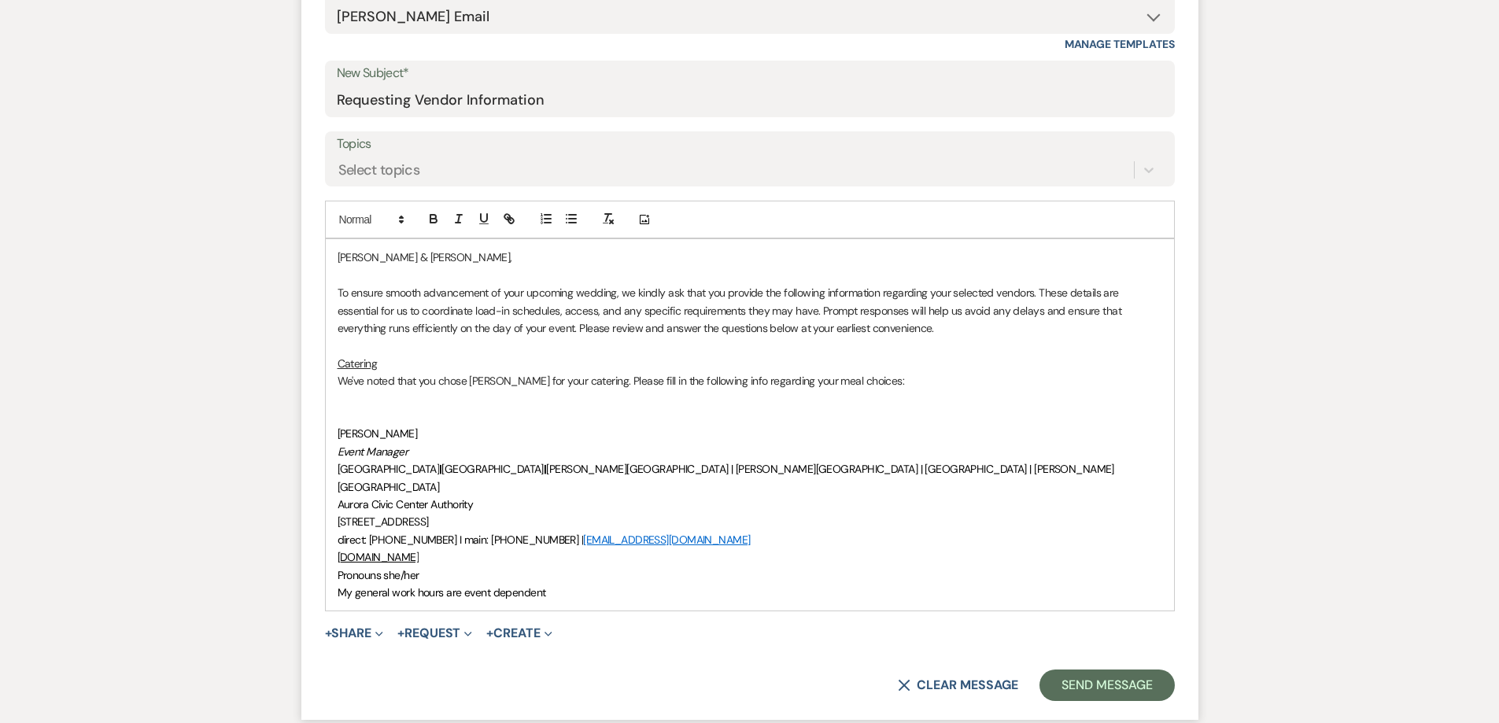
click at [346, 399] on p "﻿" at bounding box center [750, 398] width 825 height 17
drag, startPoint x: 677, startPoint y: 399, endPoint x: 337, endPoint y: 401, distance: 339.9
click at [338, 401] on p "Appetizers: Stationed on a grazing table or Passed by butlers?" at bounding box center [750, 398] width 825 height 17
click at [479, 224] on rect "button" at bounding box center [483, 223] width 9 height 1
drag, startPoint x: 544, startPoint y: 417, endPoint x: 506, endPoint y: 411, distance: 39.1
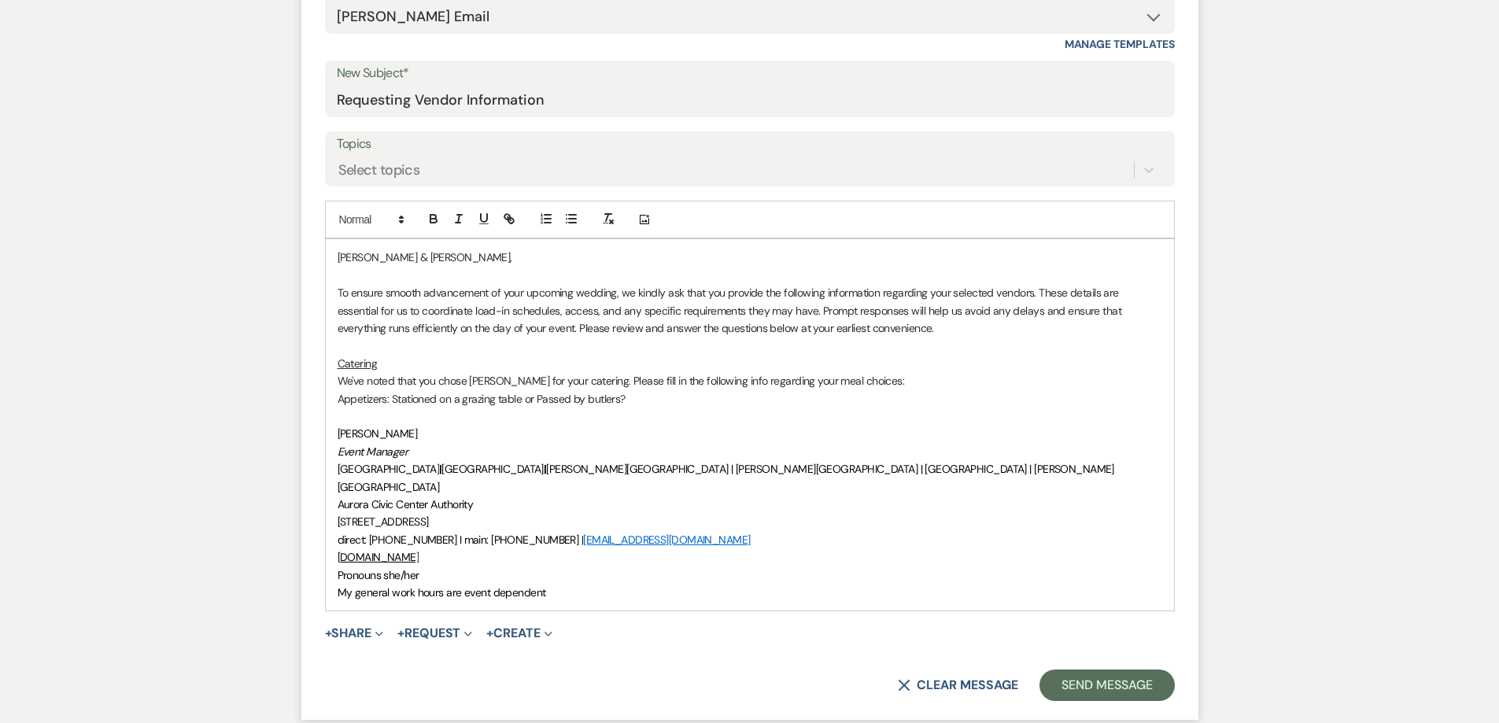
click at [544, 417] on p at bounding box center [750, 416] width 825 height 17
click at [641, 390] on p "Appetizers: Stationed on a grazing table or Passed by butlers?" at bounding box center [750, 398] width 825 height 17
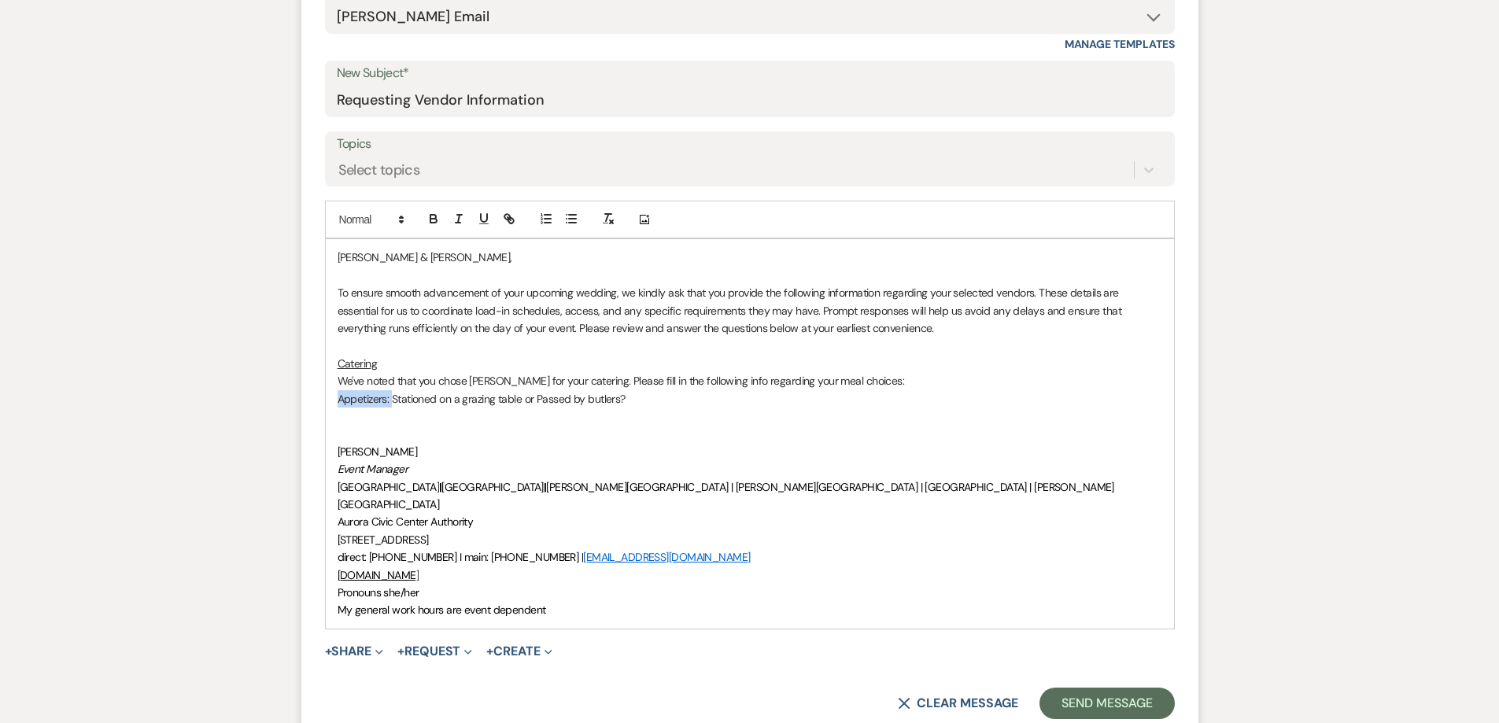
drag, startPoint x: 390, startPoint y: 400, endPoint x: 334, endPoint y: 402, distance: 55.9
click at [334, 402] on div "[PERSON_NAME] & [PERSON_NAME], To ensure smooth advancement of your upcoming we…" at bounding box center [750, 433] width 848 height 389
click at [478, 220] on icon "button" at bounding box center [484, 219] width 14 height 14
click at [363, 407] on p "Appetizers: Stationed on a grazing table or Passed by butlers?" at bounding box center [750, 398] width 825 height 17
click at [357, 420] on p at bounding box center [750, 416] width 825 height 17
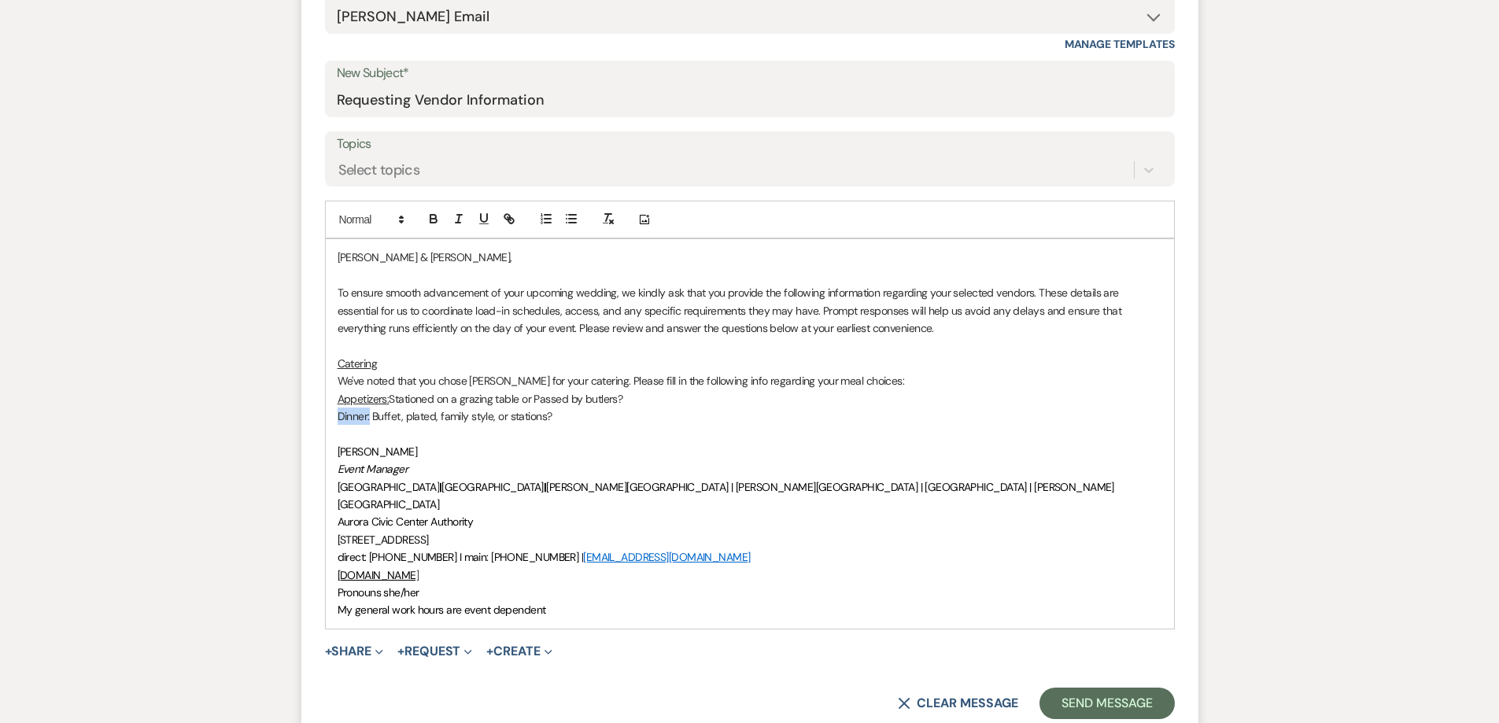
drag, startPoint x: 363, startPoint y: 417, endPoint x: 329, endPoint y: 415, distance: 33.9
click at [329, 415] on div "[PERSON_NAME] & [PERSON_NAME], To ensure smooth advancement of your upcoming we…" at bounding box center [750, 433] width 848 height 389
click at [478, 220] on icon "button" at bounding box center [484, 219] width 14 height 14
click at [620, 412] on p "Dinner: Buffet, plated, family style, or stations?" at bounding box center [750, 416] width 825 height 17
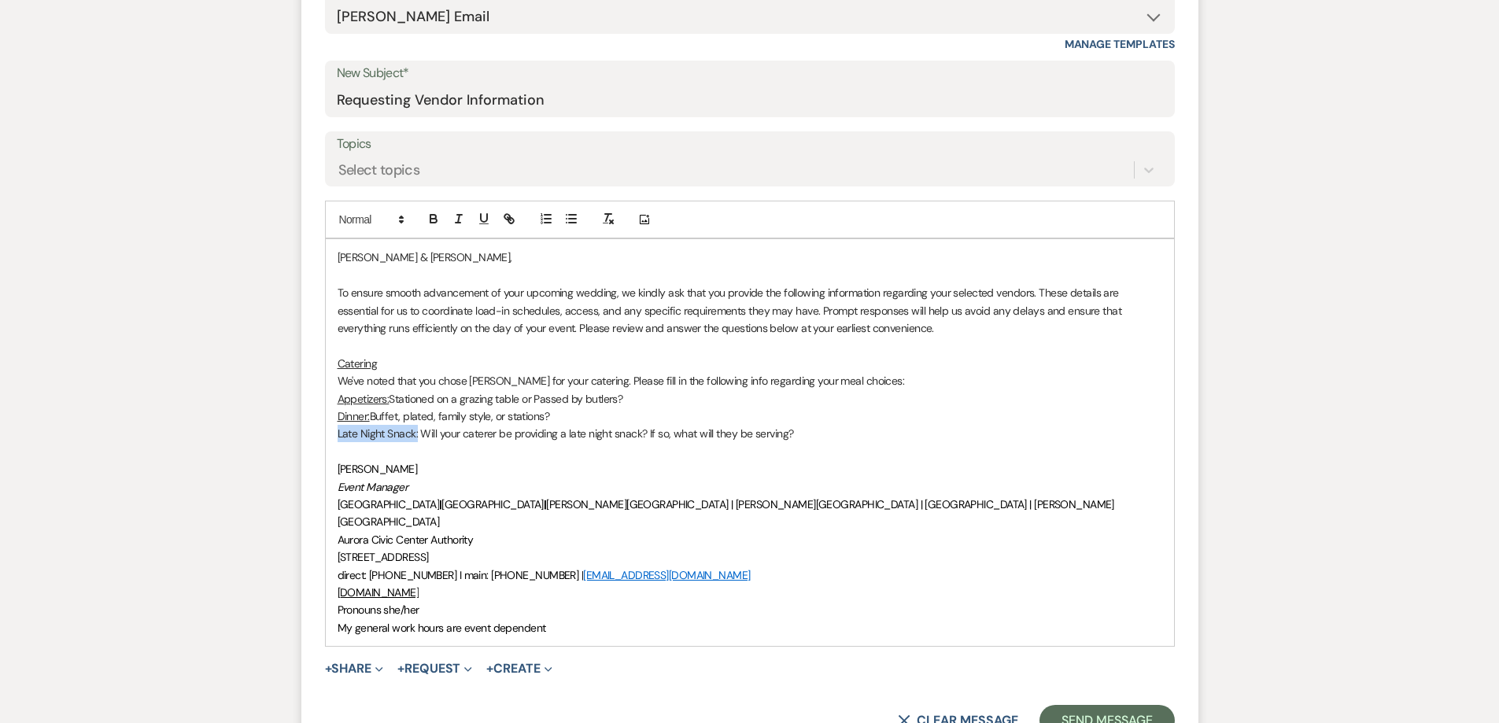
drag, startPoint x: 417, startPoint y: 434, endPoint x: 333, endPoint y: 435, distance: 84.2
click at [333, 435] on div "[PERSON_NAME] & [PERSON_NAME], To ensure smooth advancement of your upcoming we…" at bounding box center [750, 442] width 848 height 407
click at [439, 216] on icon "button" at bounding box center [433, 219] width 14 height 14
click at [369, 416] on u "Dinner:" at bounding box center [354, 416] width 32 height 14
drag, startPoint x: 370, startPoint y: 416, endPoint x: 330, endPoint y: 417, distance: 40.1
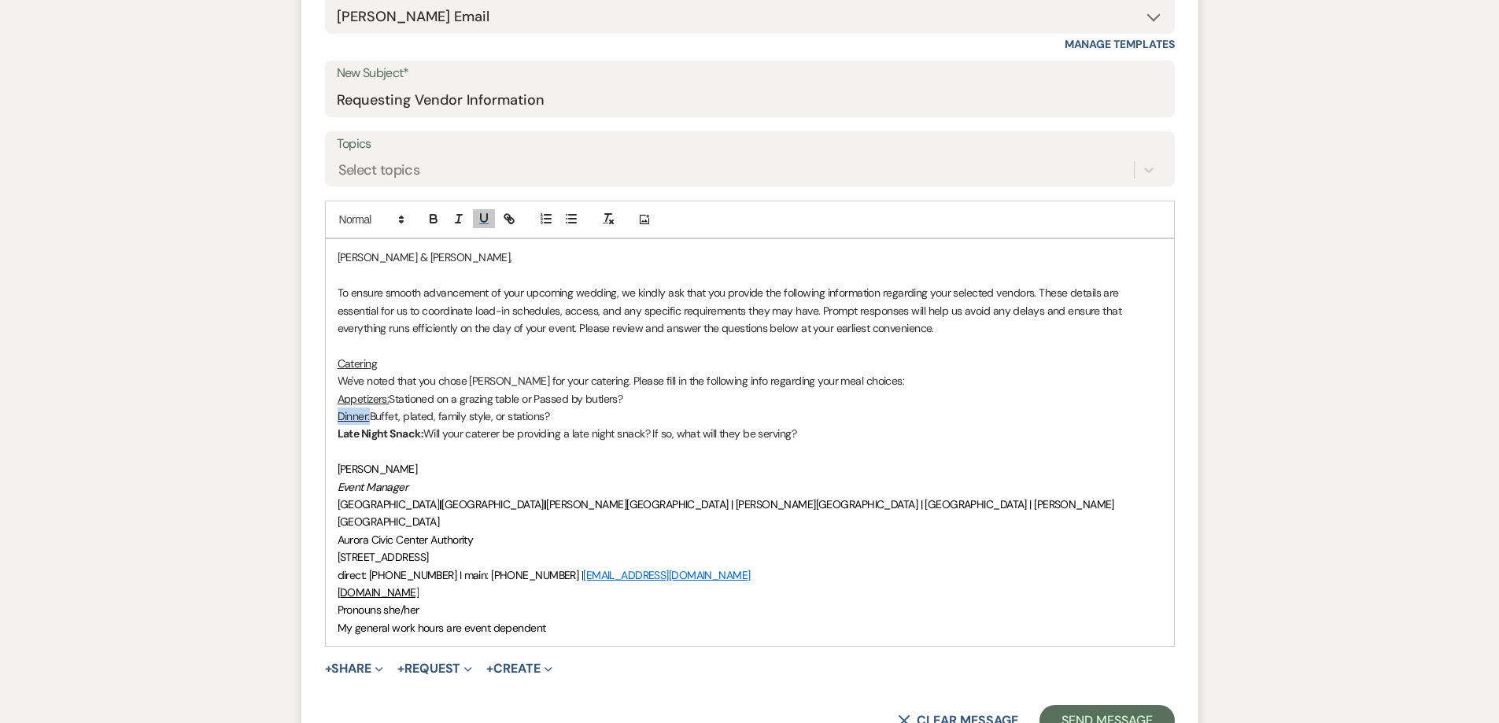
click at [330, 417] on div "[PERSON_NAME] & [PERSON_NAME], To ensure smooth advancement of your upcoming we…" at bounding box center [750, 442] width 848 height 407
click at [482, 219] on icon "button" at bounding box center [484, 219] width 14 height 14
drag, startPoint x: 437, startPoint y: 219, endPoint x: 417, endPoint y: 297, distance: 81.1
click at [435, 219] on icon "button" at bounding box center [433, 219] width 14 height 14
click at [381, 412] on p "Dinner: Buffet, plated, family style, or stations?" at bounding box center [750, 416] width 825 height 17
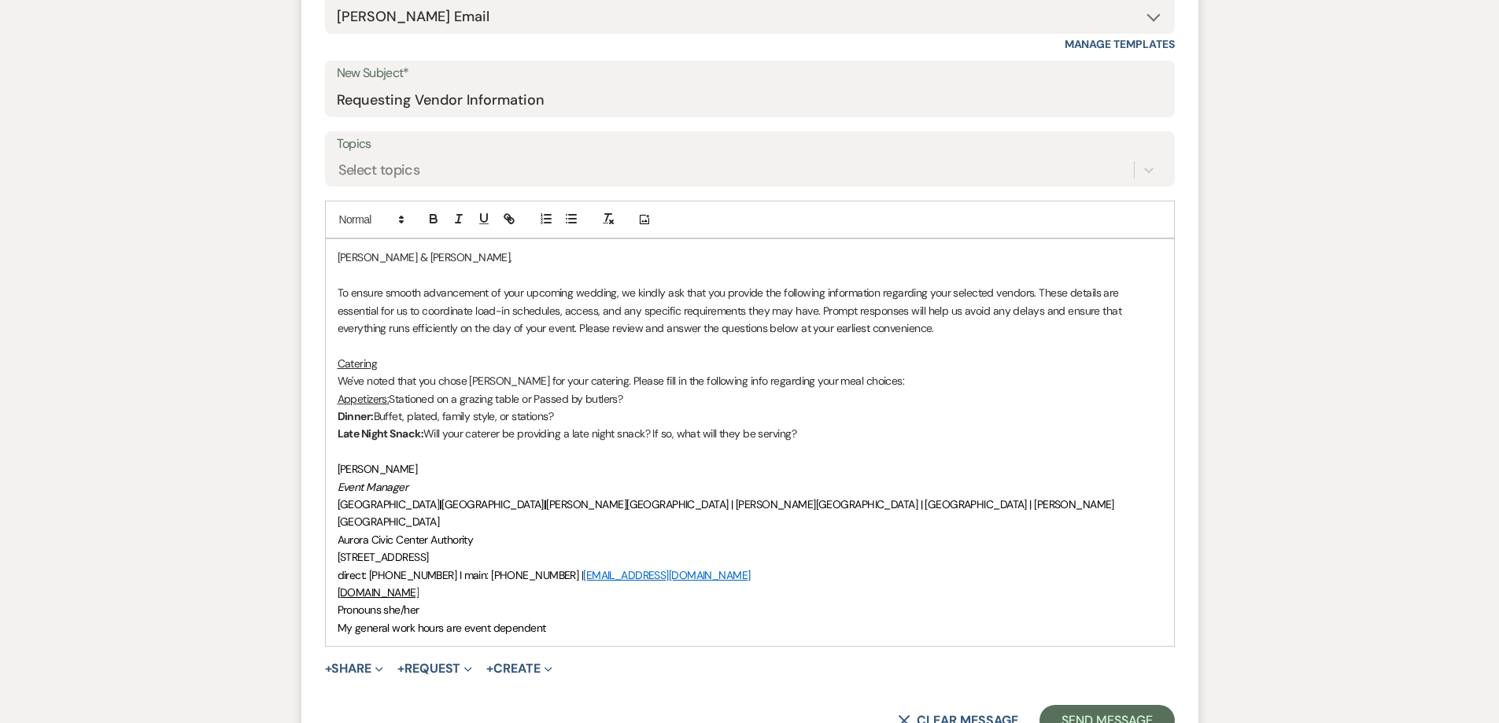
drag, startPoint x: 391, startPoint y: 401, endPoint x: 334, endPoint y: 393, distance: 58.0
click at [330, 398] on div "[PERSON_NAME] & [PERSON_NAME], To ensure smooth advancement of your upcoming we…" at bounding box center [750, 442] width 848 height 407
drag, startPoint x: 483, startPoint y: 218, endPoint x: 442, endPoint y: 220, distance: 41.0
click at [477, 220] on icon "button" at bounding box center [484, 219] width 14 height 14
drag, startPoint x: 429, startPoint y: 220, endPoint x: 437, endPoint y: 245, distance: 25.9
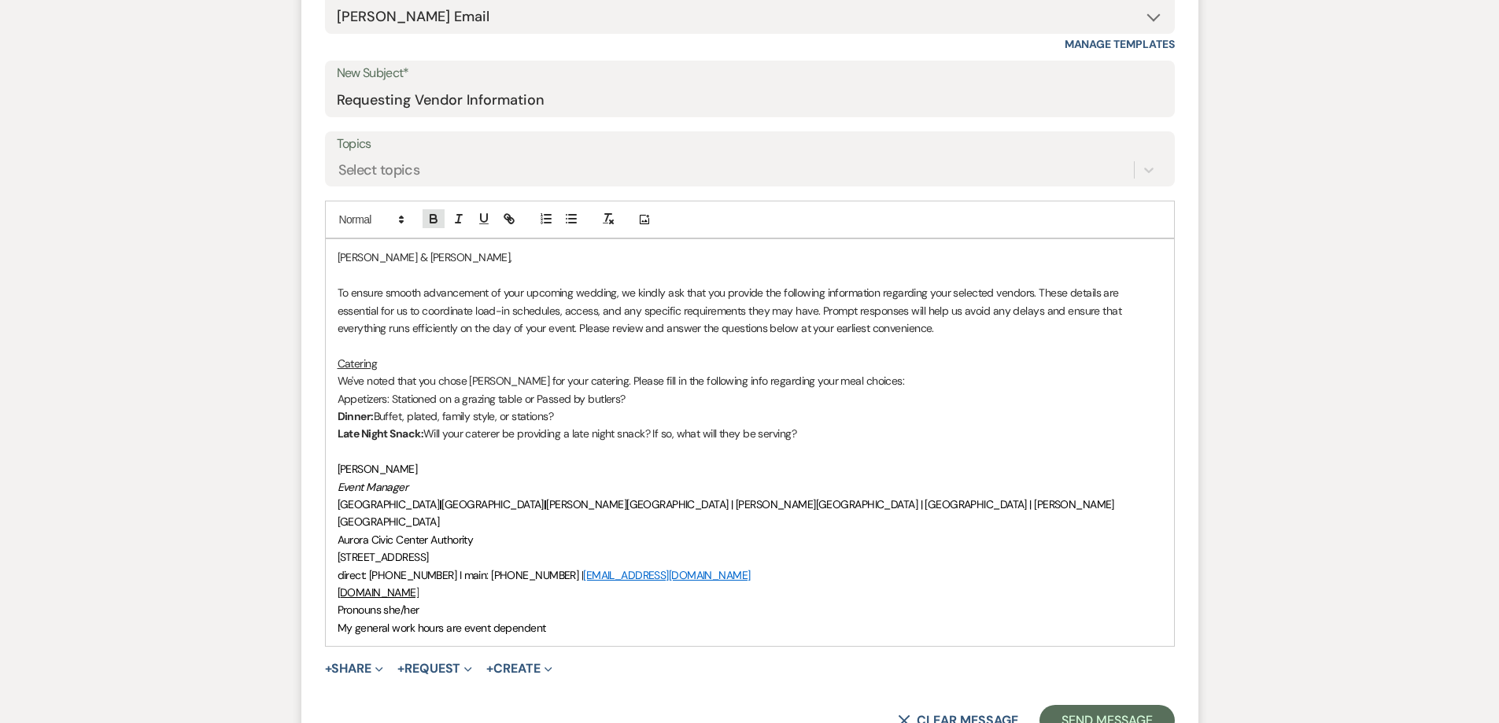
click at [429, 220] on icon "button" at bounding box center [433, 219] width 14 height 14
click at [723, 430] on p "Late Night Snack: Will your caterer be providing a late night snack? If so, wha…" at bounding box center [750, 433] width 825 height 17
click at [818, 427] on p "Late Night Snack: Will your caterer be providing a late night snack? If so, wha…" at bounding box center [750, 433] width 825 height 17
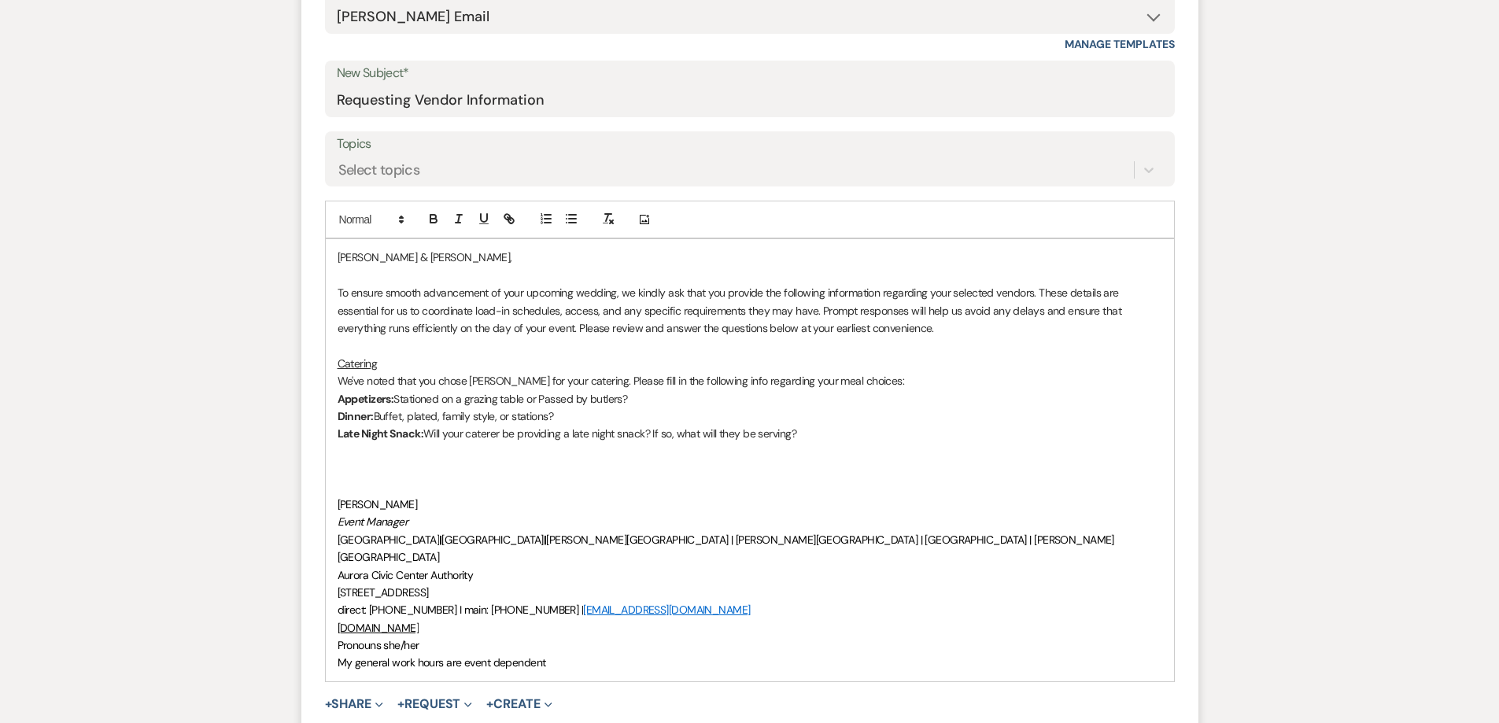
click at [347, 472] on p at bounding box center [750, 468] width 825 height 17
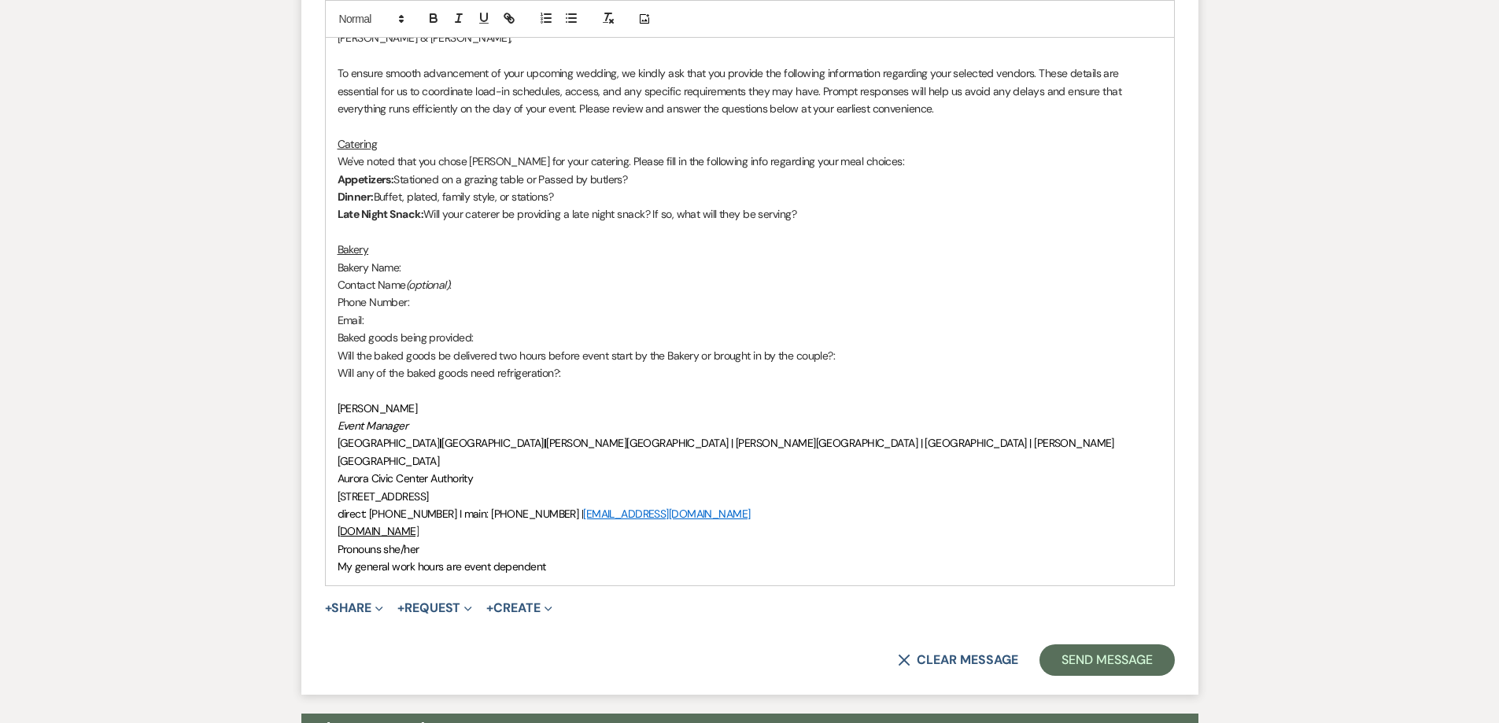
scroll to position [866, 0]
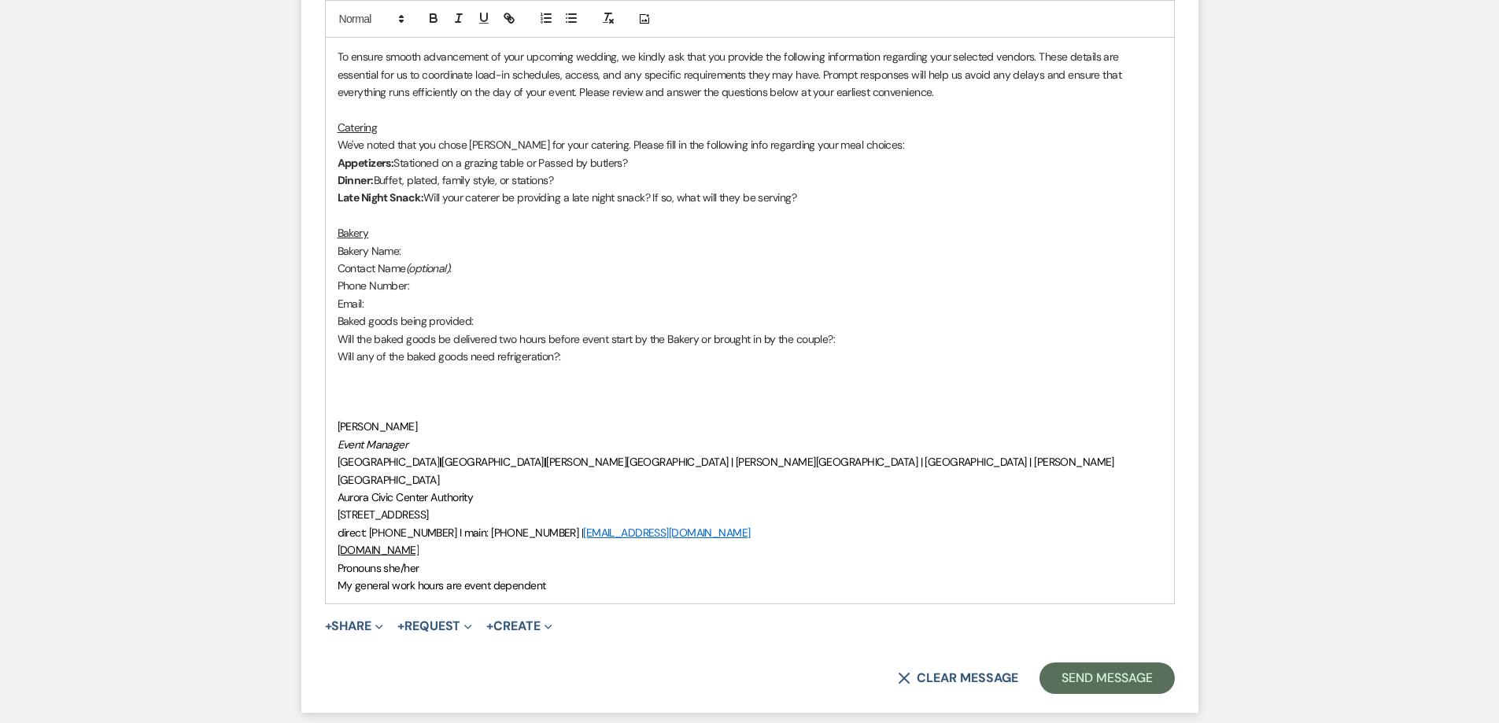
drag, startPoint x: 432, startPoint y: 389, endPoint x: 424, endPoint y: 389, distance: 7.9
click at [432, 389] on p at bounding box center [750, 391] width 825 height 17
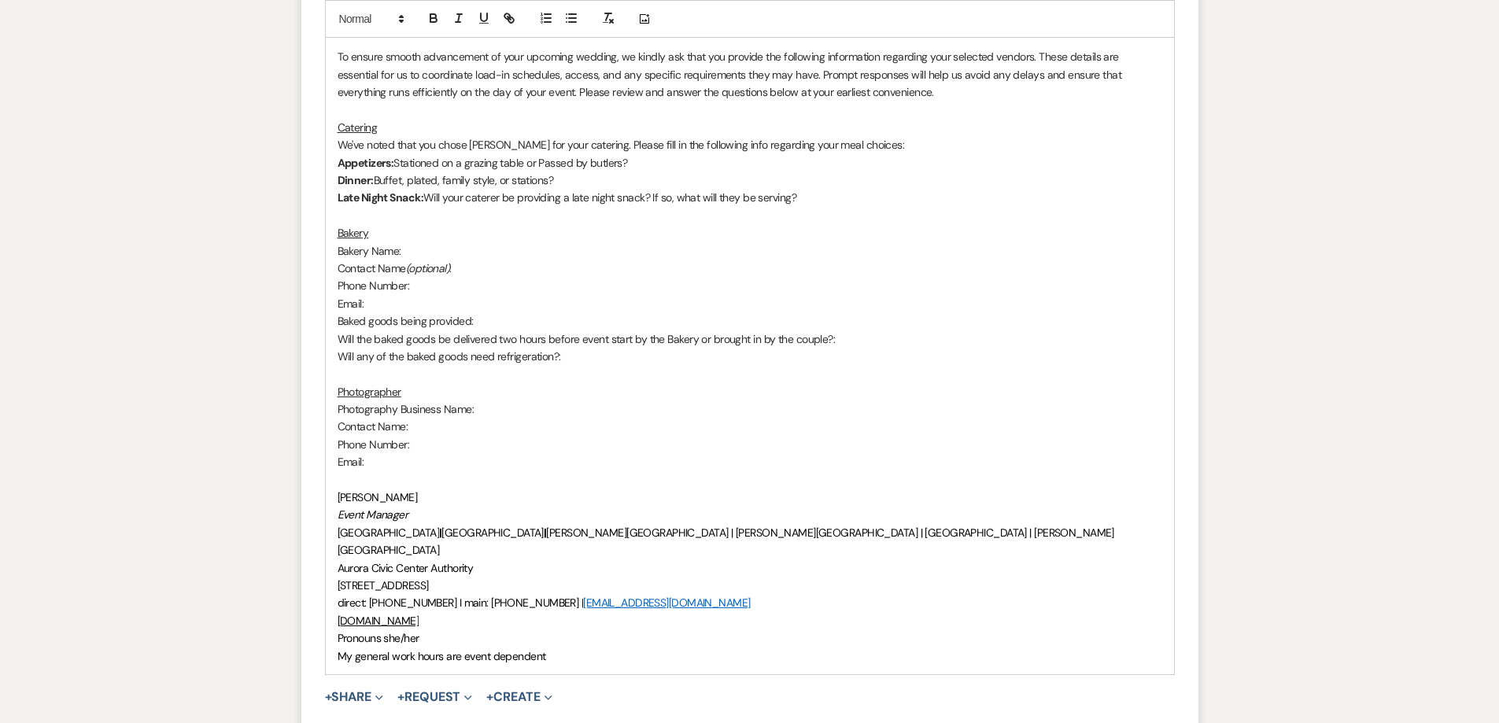
click at [420, 400] on p "Photographer" at bounding box center [750, 391] width 825 height 17
click at [483, 433] on p "Contact Name:" at bounding box center [750, 426] width 825 height 17
click at [429, 448] on p "Phone Number:" at bounding box center [750, 444] width 825 height 17
click at [450, 458] on p "Email:" at bounding box center [750, 461] width 825 height 17
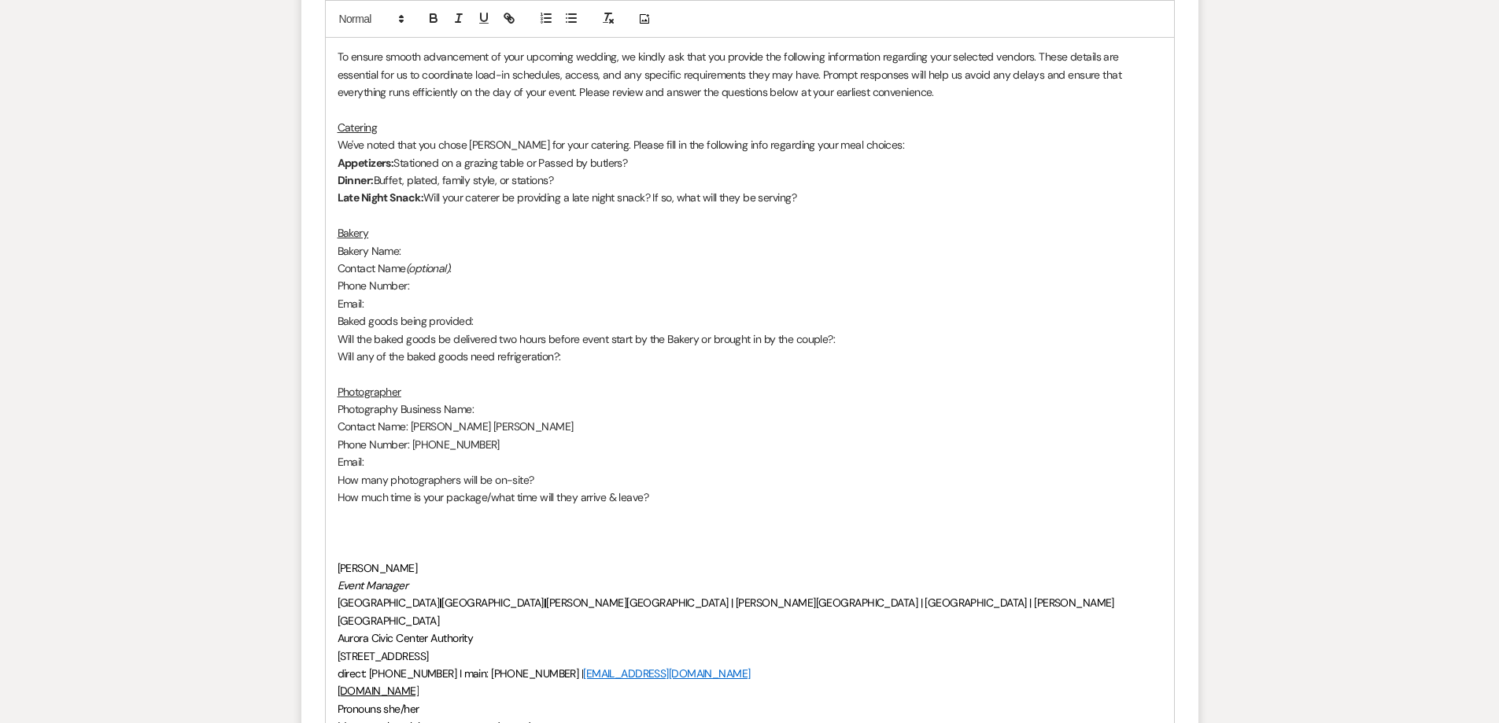
click at [354, 531] on p at bounding box center [750, 532] width 825 height 17
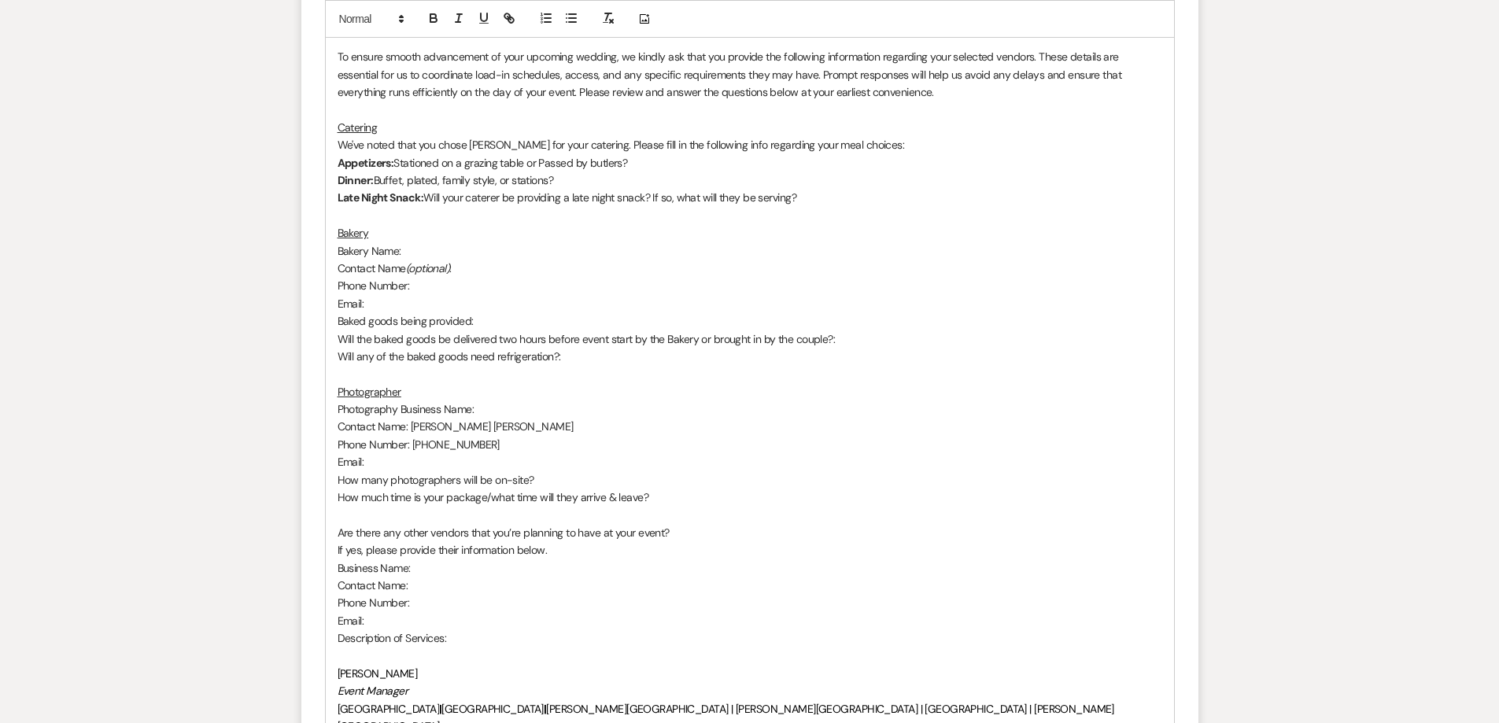
click at [692, 495] on p "How much time is your package/what time will they arrive & leave?" at bounding box center [750, 497] width 825 height 17
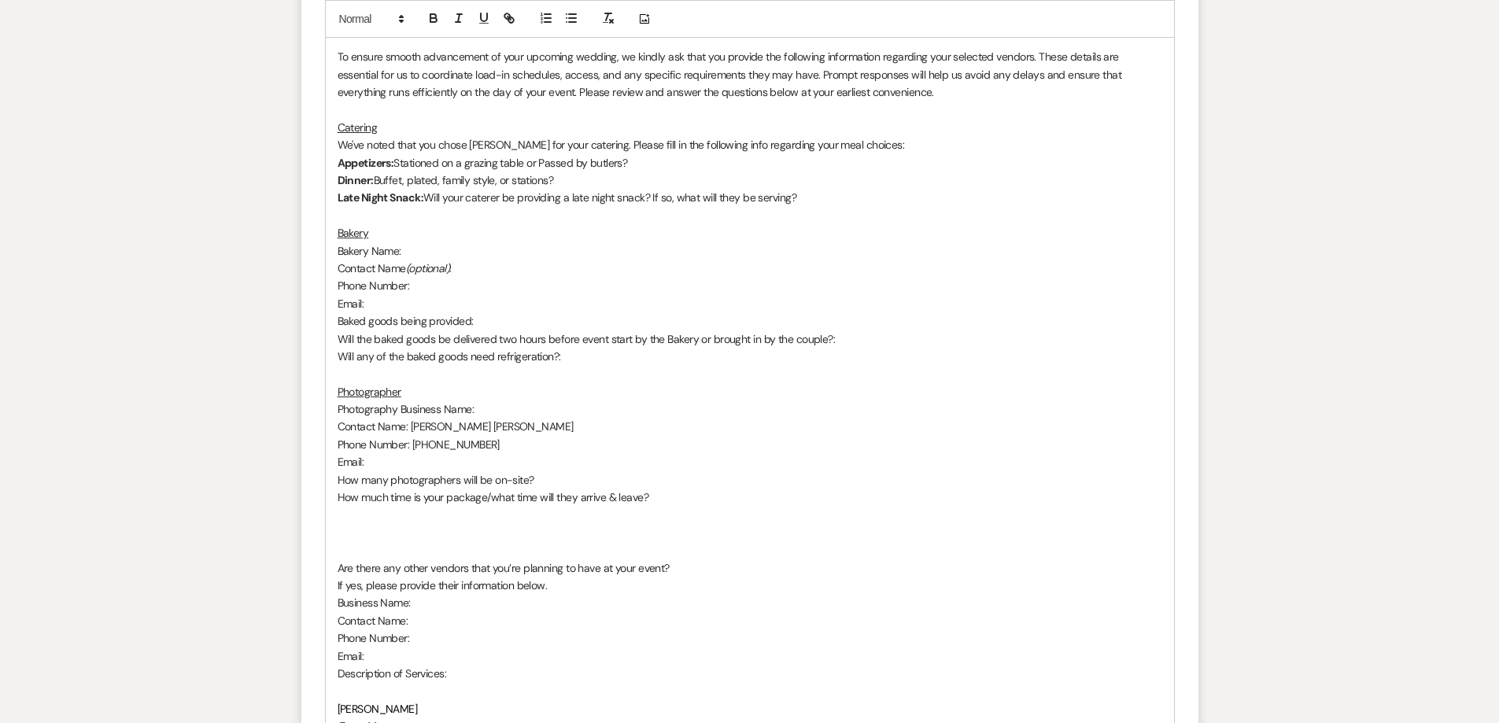
click at [686, 560] on p "Are there any other vendors that you’re planning to have at your event?" at bounding box center [750, 567] width 825 height 17
click at [792, 570] on p "Are there any other vendors that you’re planning to have at your event? We have" at bounding box center [750, 567] width 825 height 17
click at [867, 568] on p "Are there any other vendors that you’re planning to have at your event? We have…" at bounding box center [750, 567] width 825 height 17
click at [805, 567] on p "Are there any other vendors that you’re planning to have at your event? We have…" at bounding box center [750, 567] width 825 height 17
click at [709, 568] on p "Are there any other vendors that you’re planning to have at your event? We have…" at bounding box center [750, 567] width 825 height 17
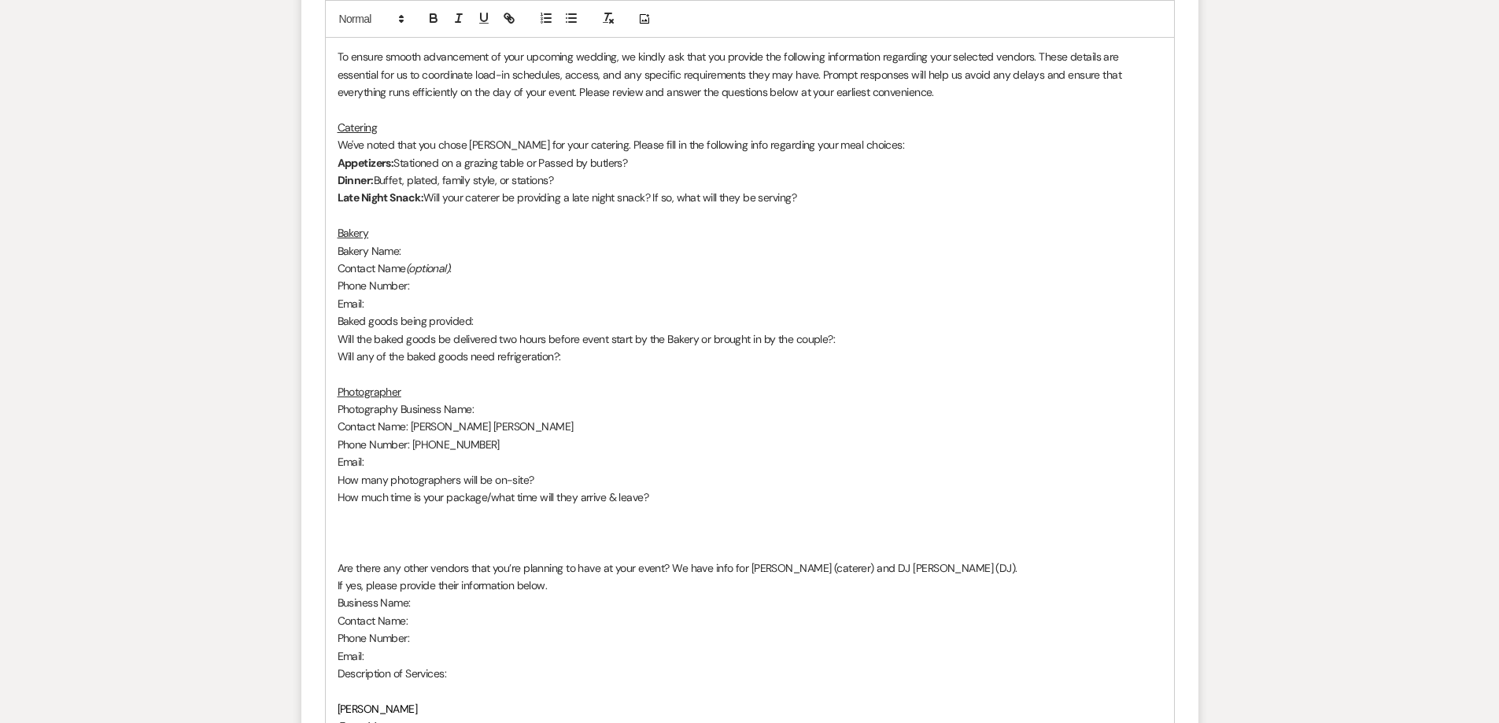
click at [835, 564] on p "Are there any other vendors that you’re planning to have at your event? We have…" at bounding box center [750, 567] width 825 height 17
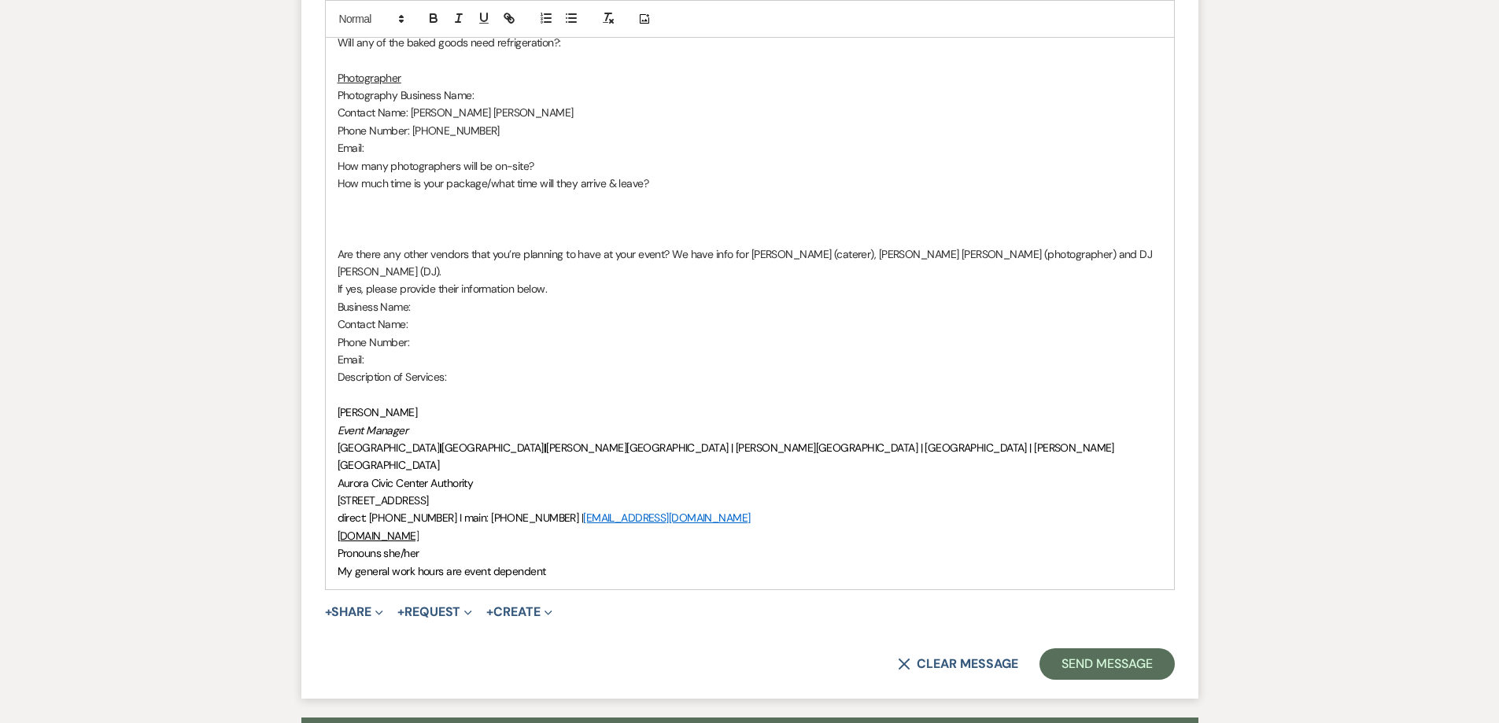
scroll to position [1180, 0]
click at [417, 219] on p at bounding box center [750, 217] width 825 height 17
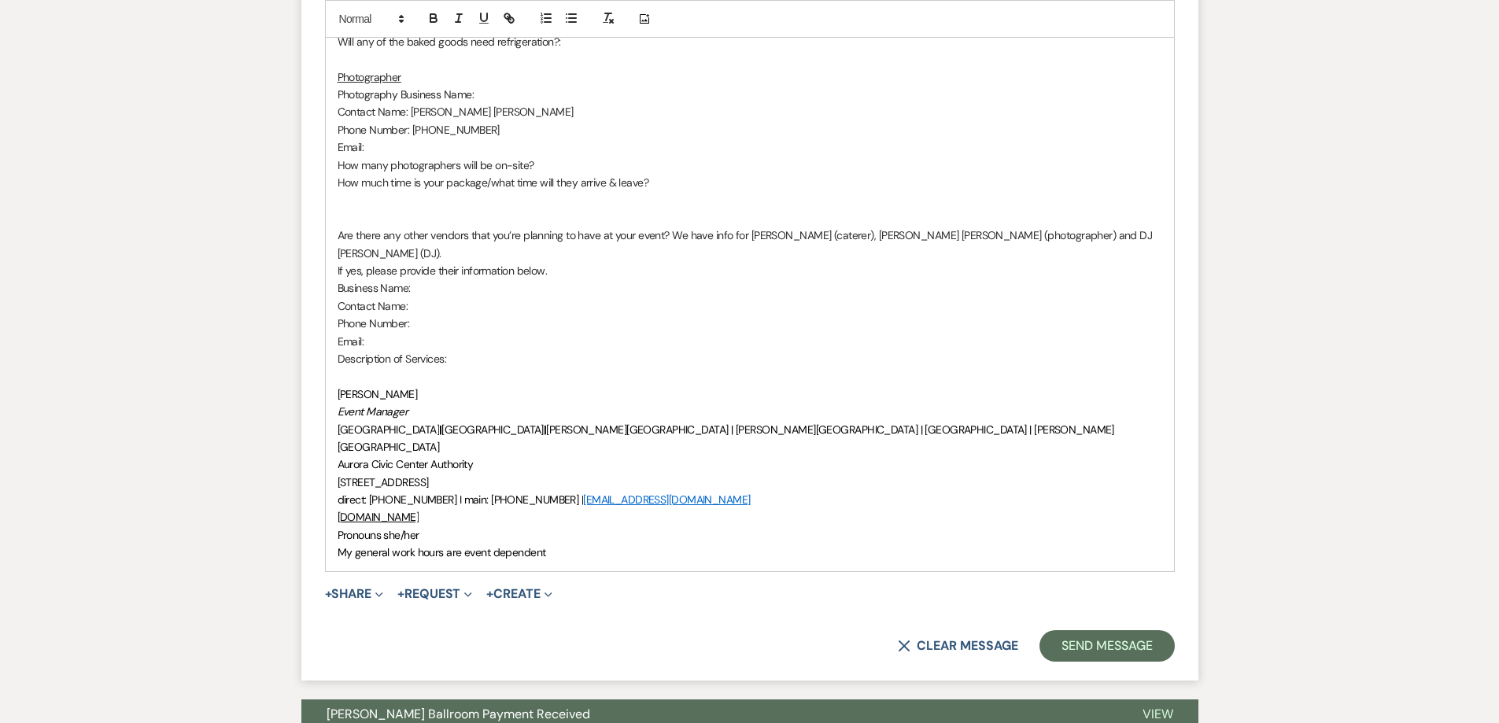
click at [392, 367] on p at bounding box center [750, 375] width 825 height 17
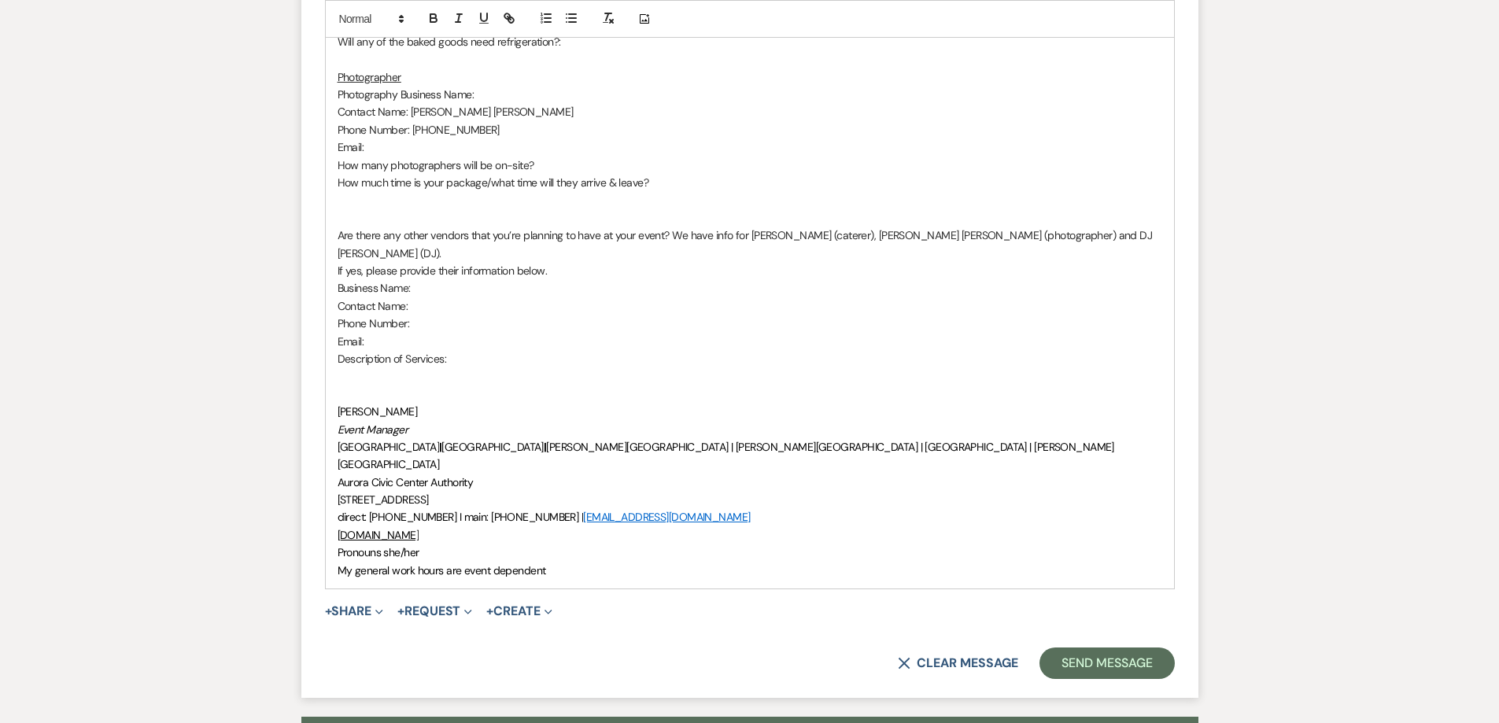
click at [353, 386] on p at bounding box center [750, 394] width 825 height 17
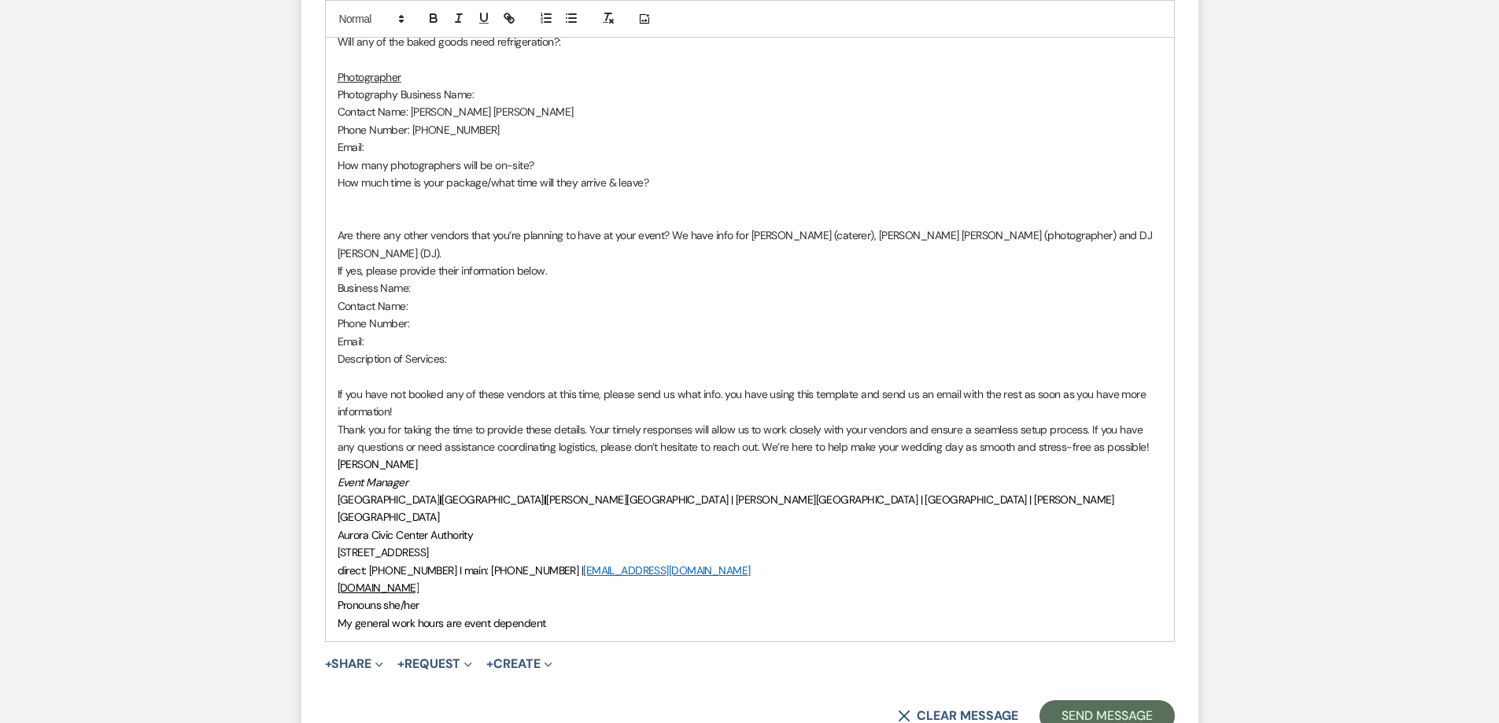
click at [412, 388] on p "If you have not booked any of these vendors at this time, please send us what i…" at bounding box center [750, 403] width 825 height 35
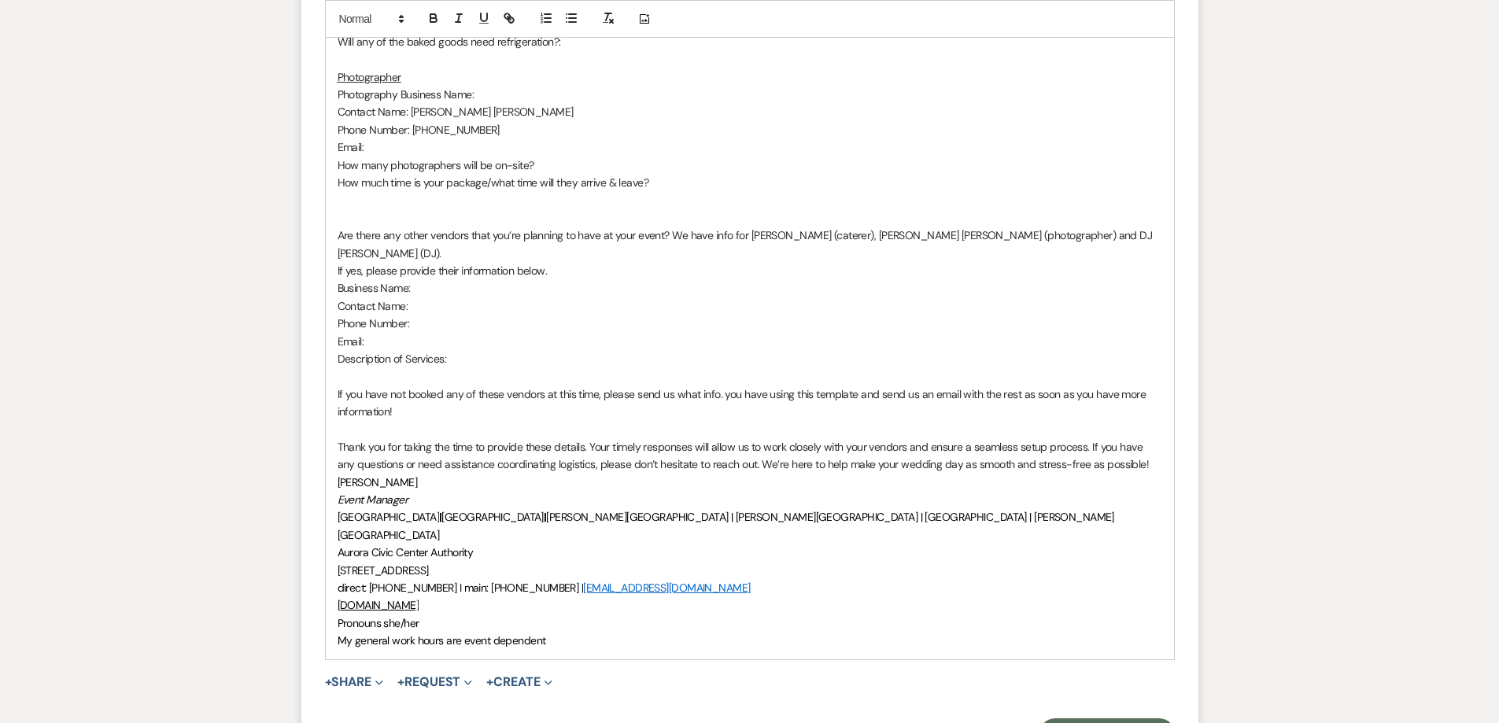
click at [502, 474] on p "[PERSON_NAME]" at bounding box center [750, 482] width 825 height 17
click at [1142, 448] on p "Thank you for taking the time to provide these details. Your timely responses w…" at bounding box center [750, 455] width 825 height 35
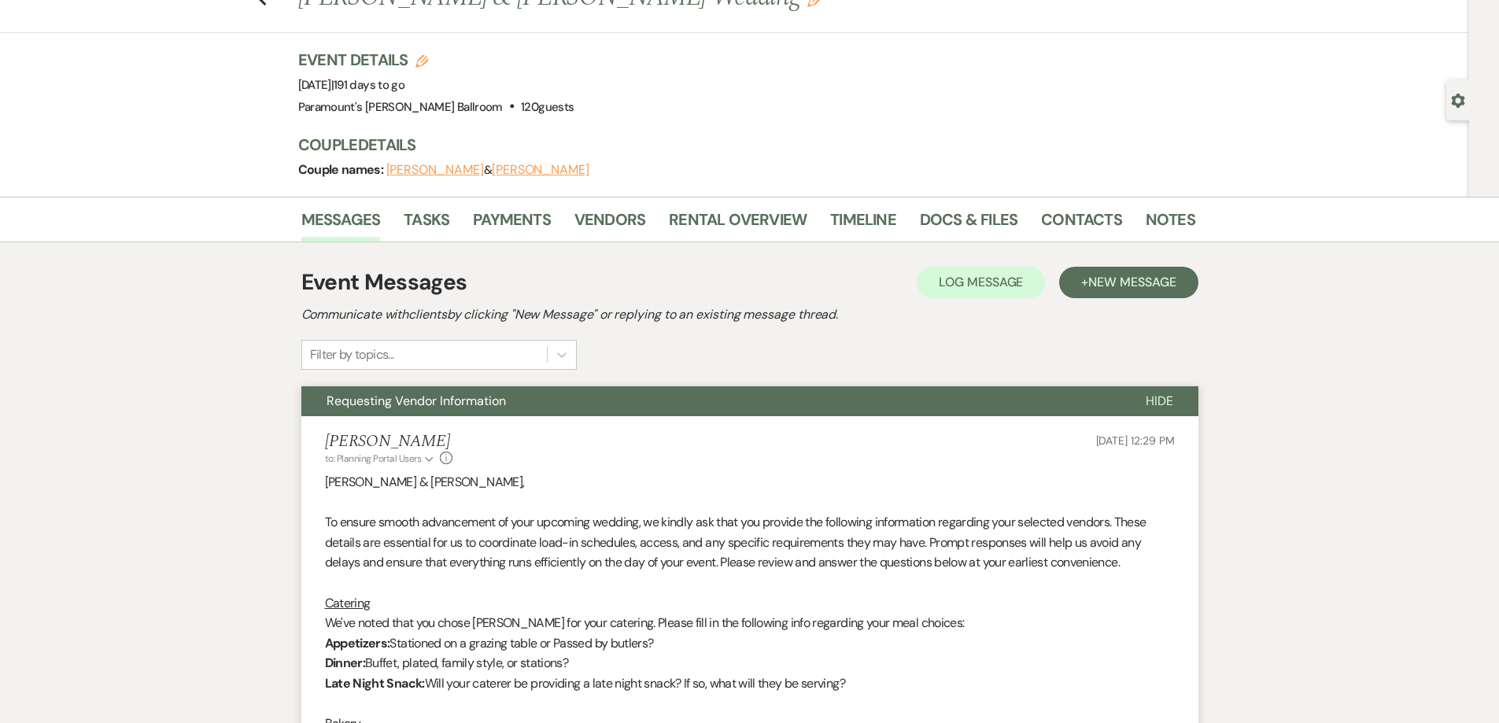
scroll to position [0, 0]
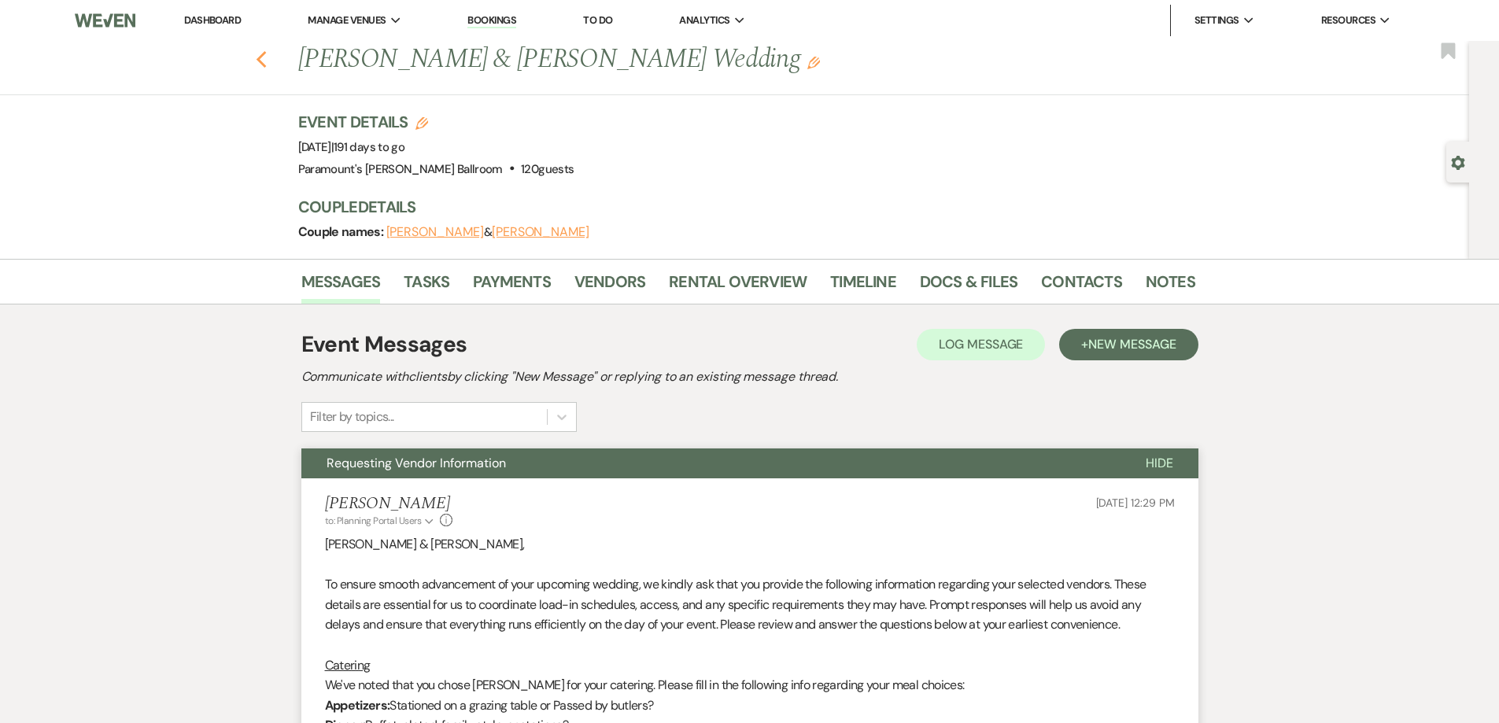
click at [266, 54] on use "button" at bounding box center [261, 59] width 10 height 17
select select "8"
select select "5"
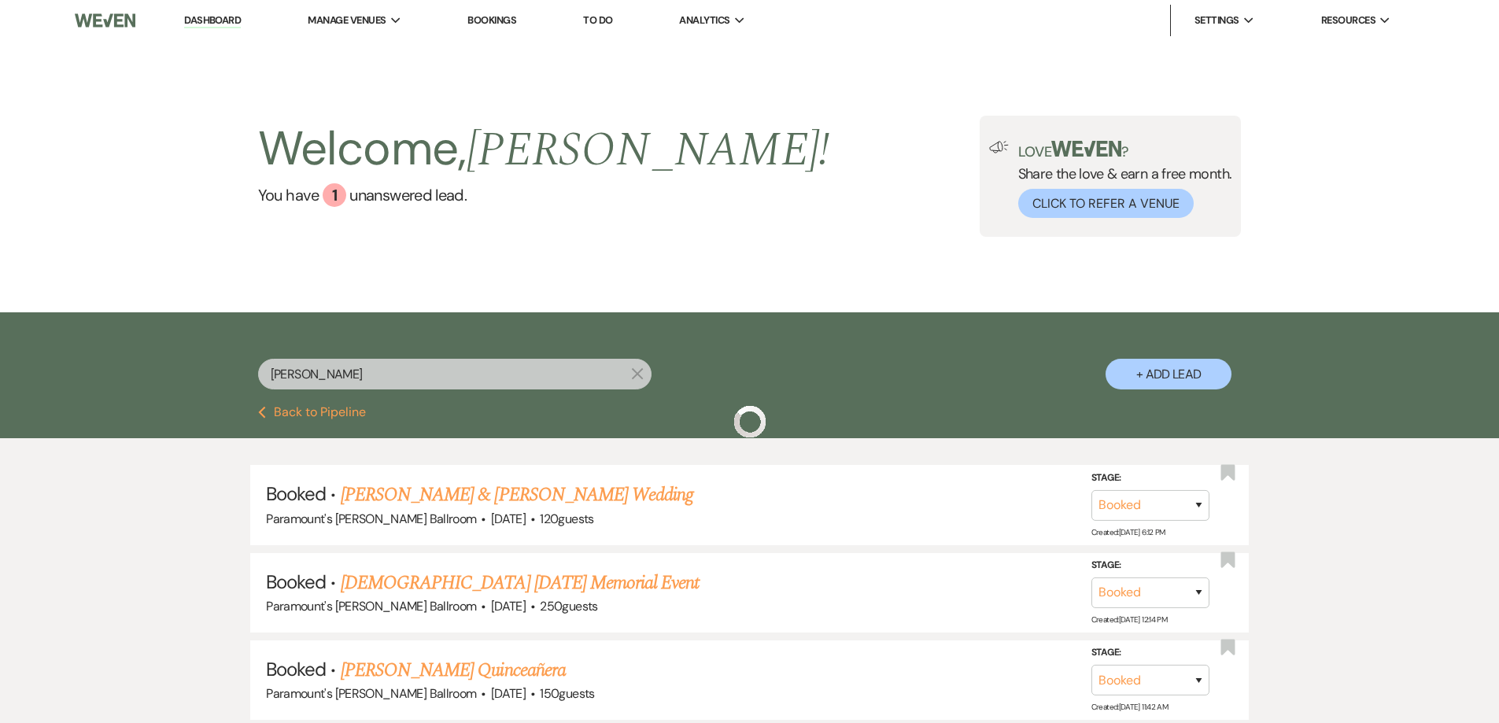
scroll to position [157, 0]
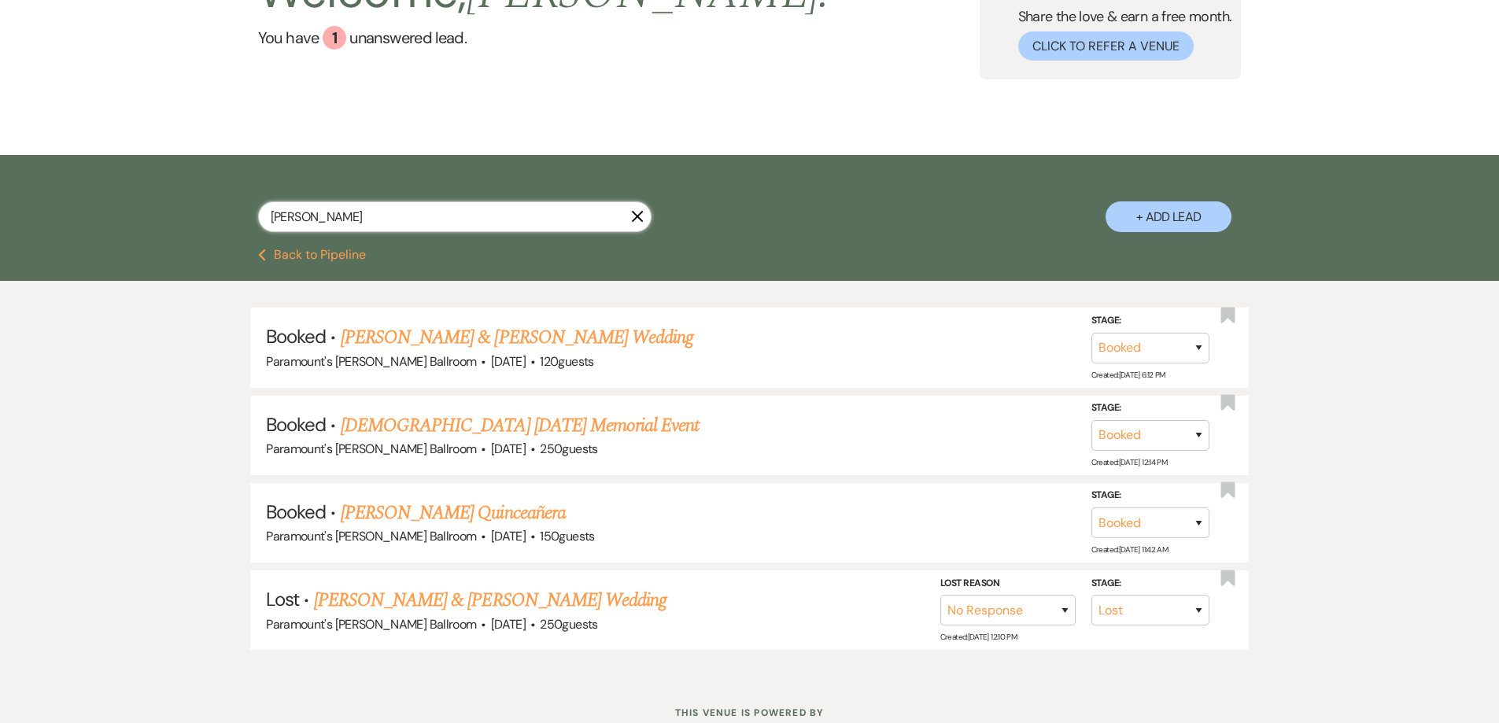
drag, startPoint x: 301, startPoint y: 221, endPoint x: 244, endPoint y: 223, distance: 56.7
click at [244, 223] on div "[PERSON_NAME] X + Add Lead" at bounding box center [749, 204] width 1133 height 83
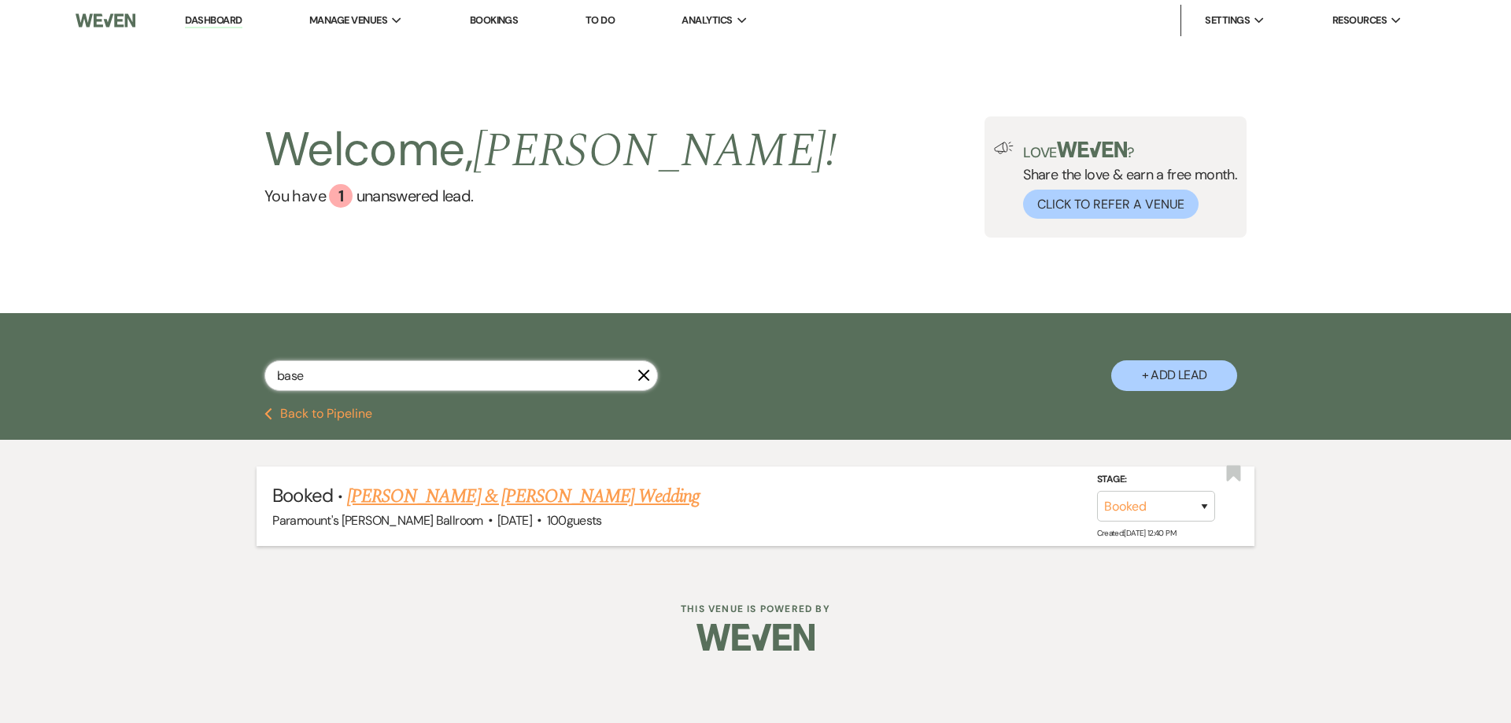
type input "base"
click at [454, 507] on link "[PERSON_NAME] & [PERSON_NAME] Wedding" at bounding box center [523, 496] width 353 height 28
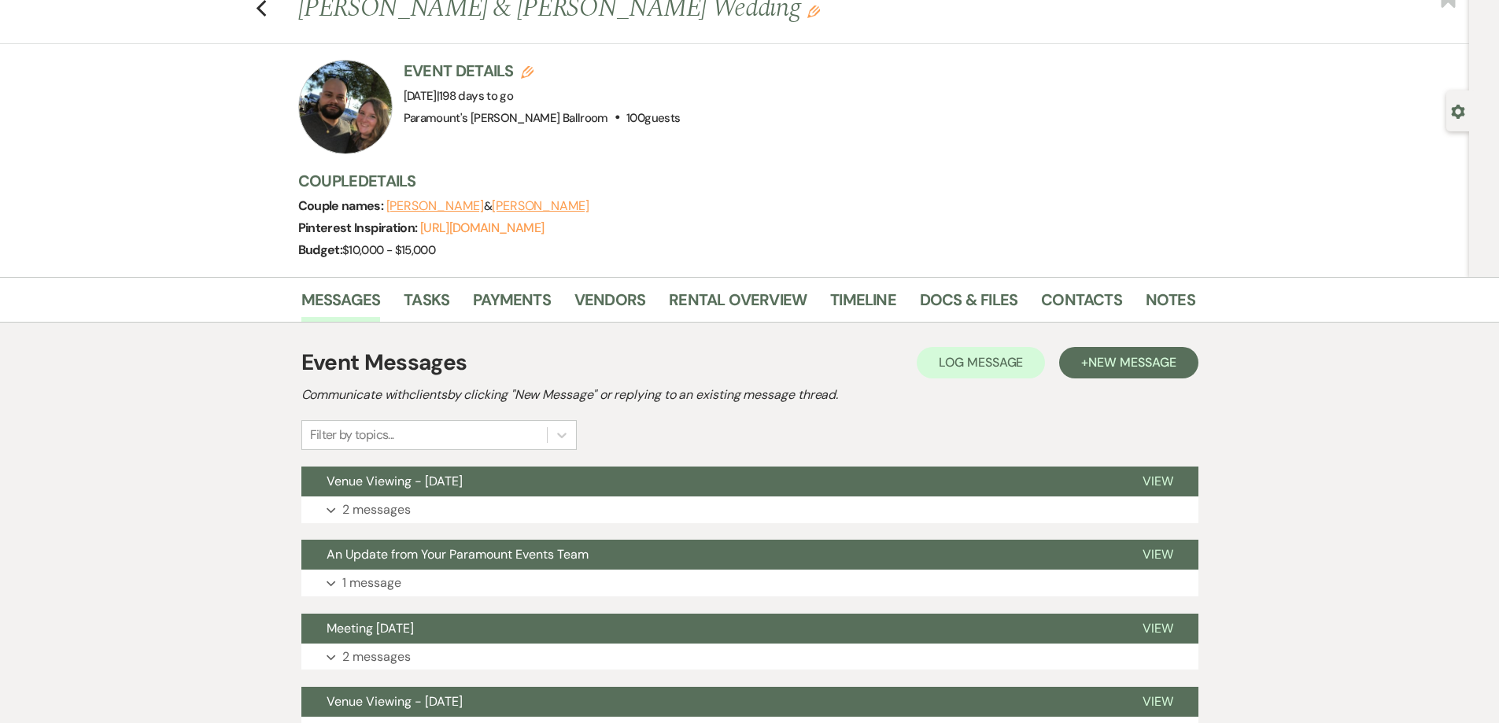
scroll to position [79, 0]
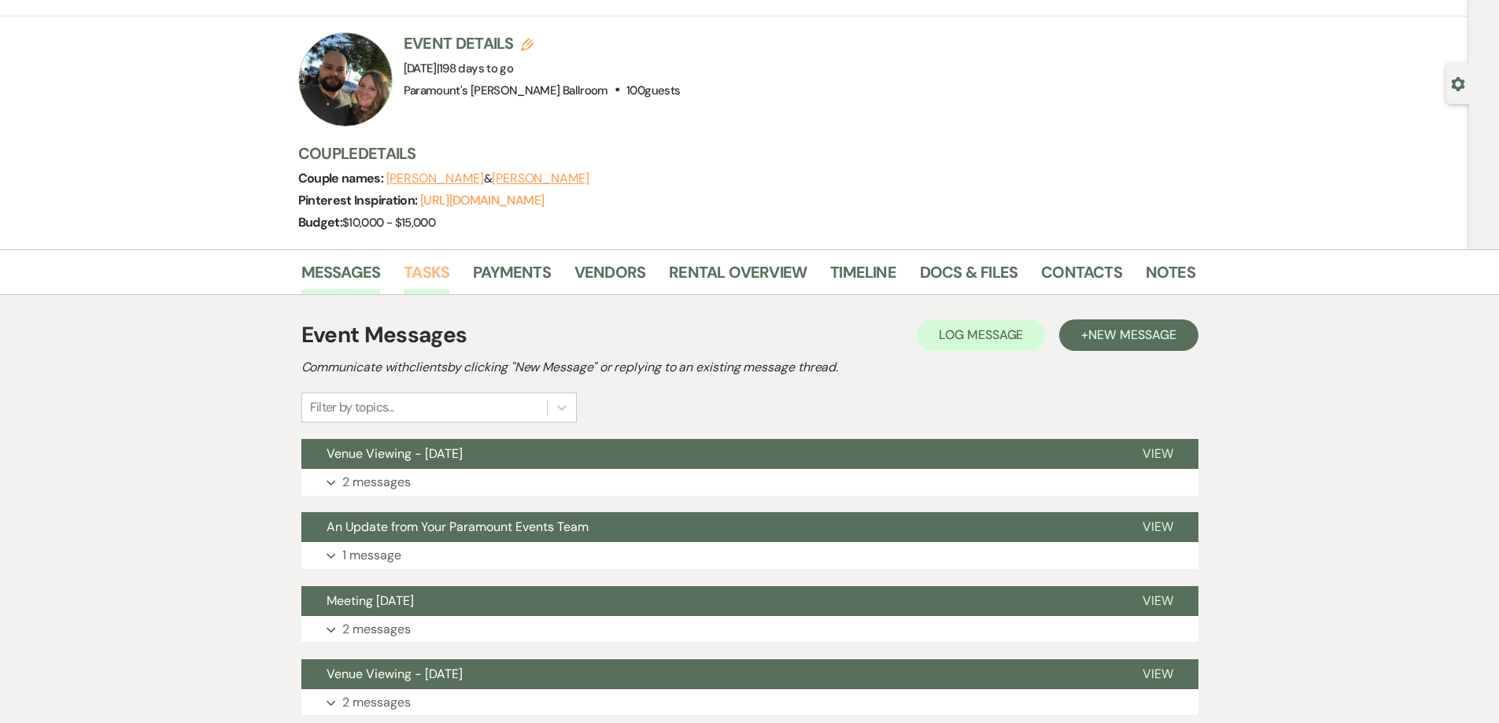
click at [433, 269] on link "Tasks" at bounding box center [427, 277] width 46 height 35
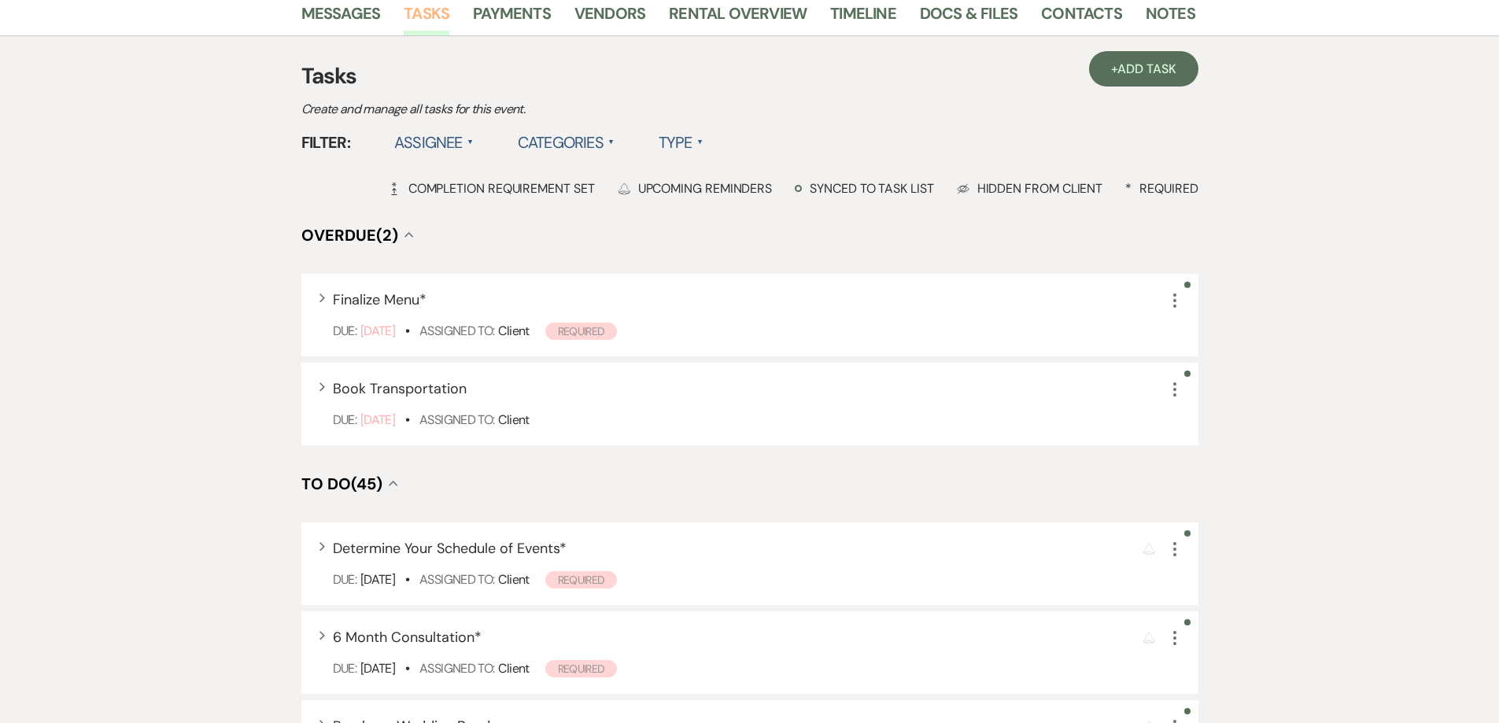
scroll to position [472, 0]
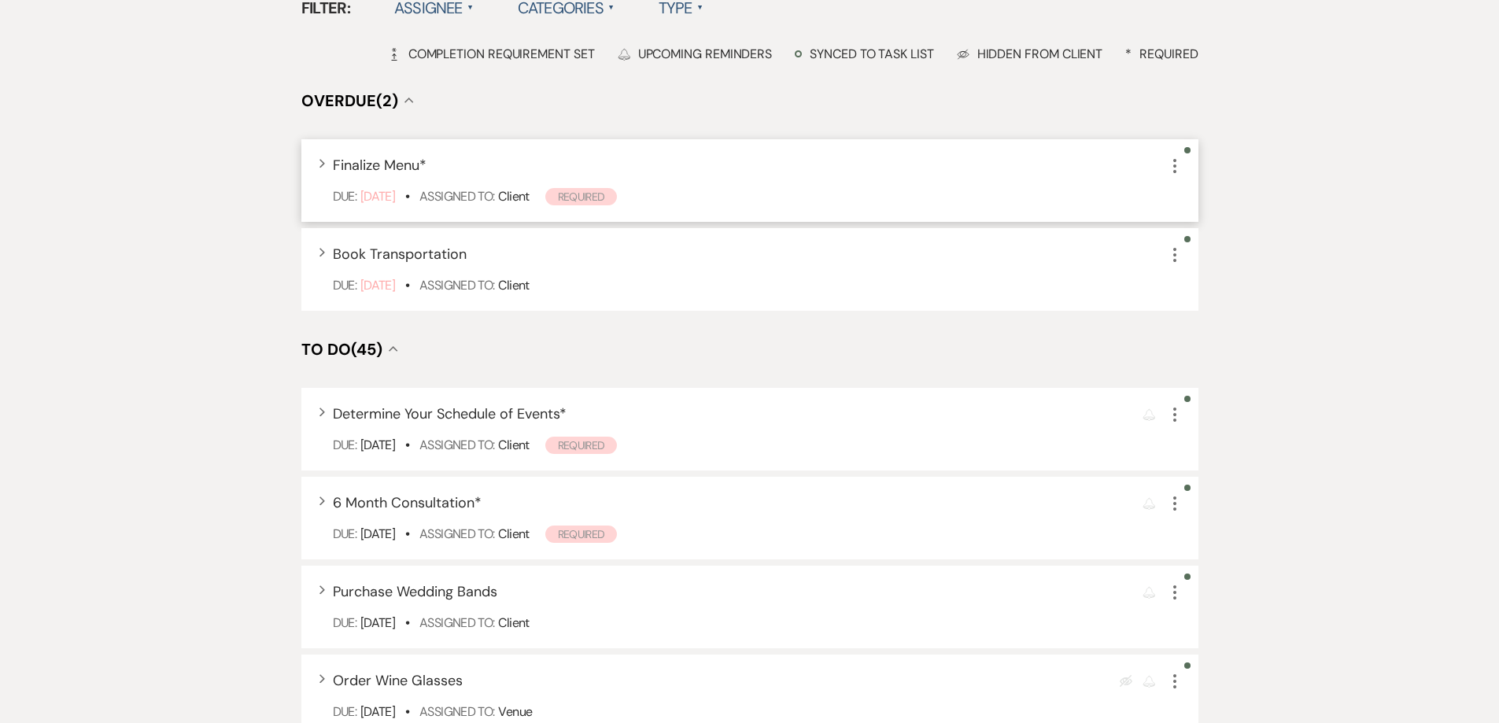
click at [1175, 166] on use "button" at bounding box center [1174, 166] width 3 height 14
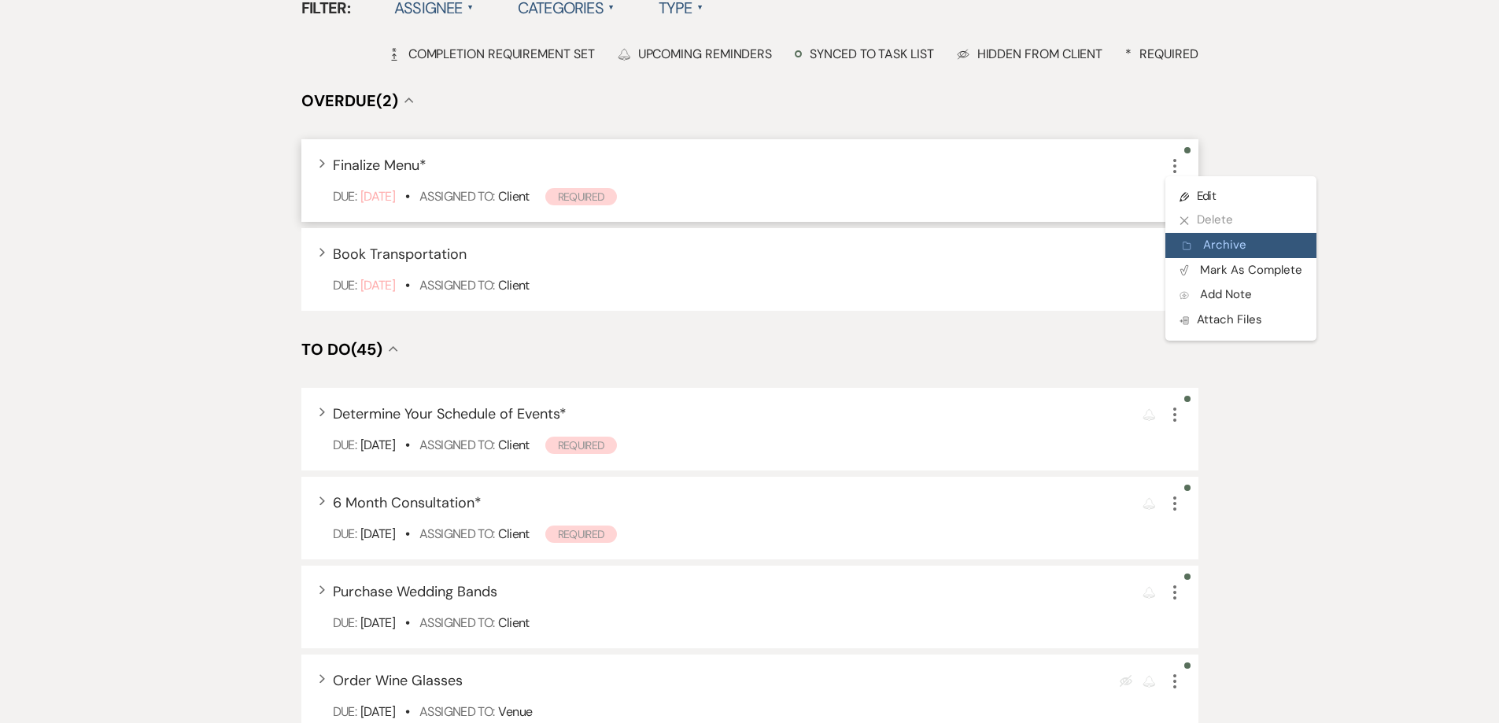
click at [1201, 243] on button "Archive Archive" at bounding box center [1240, 245] width 151 height 25
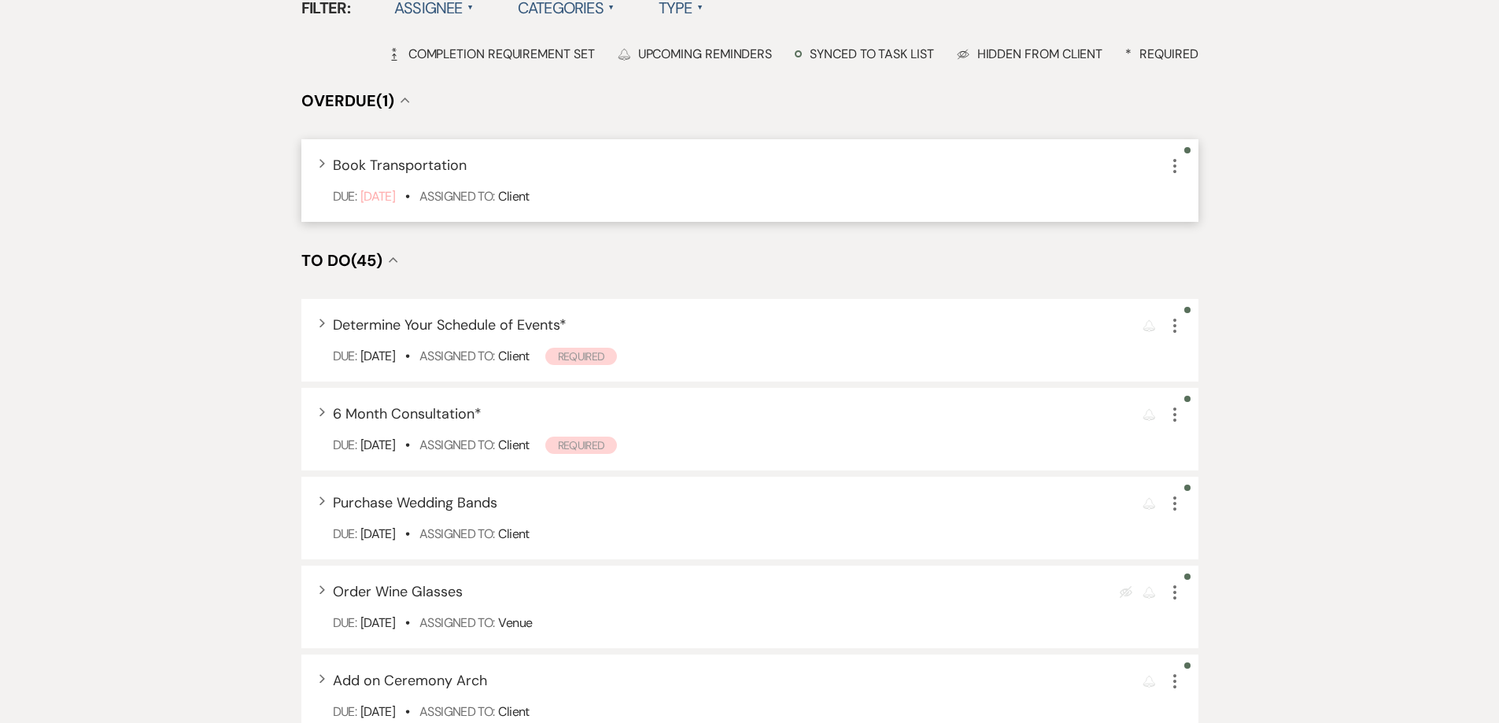
click at [1179, 164] on icon "More" at bounding box center [1174, 166] width 19 height 19
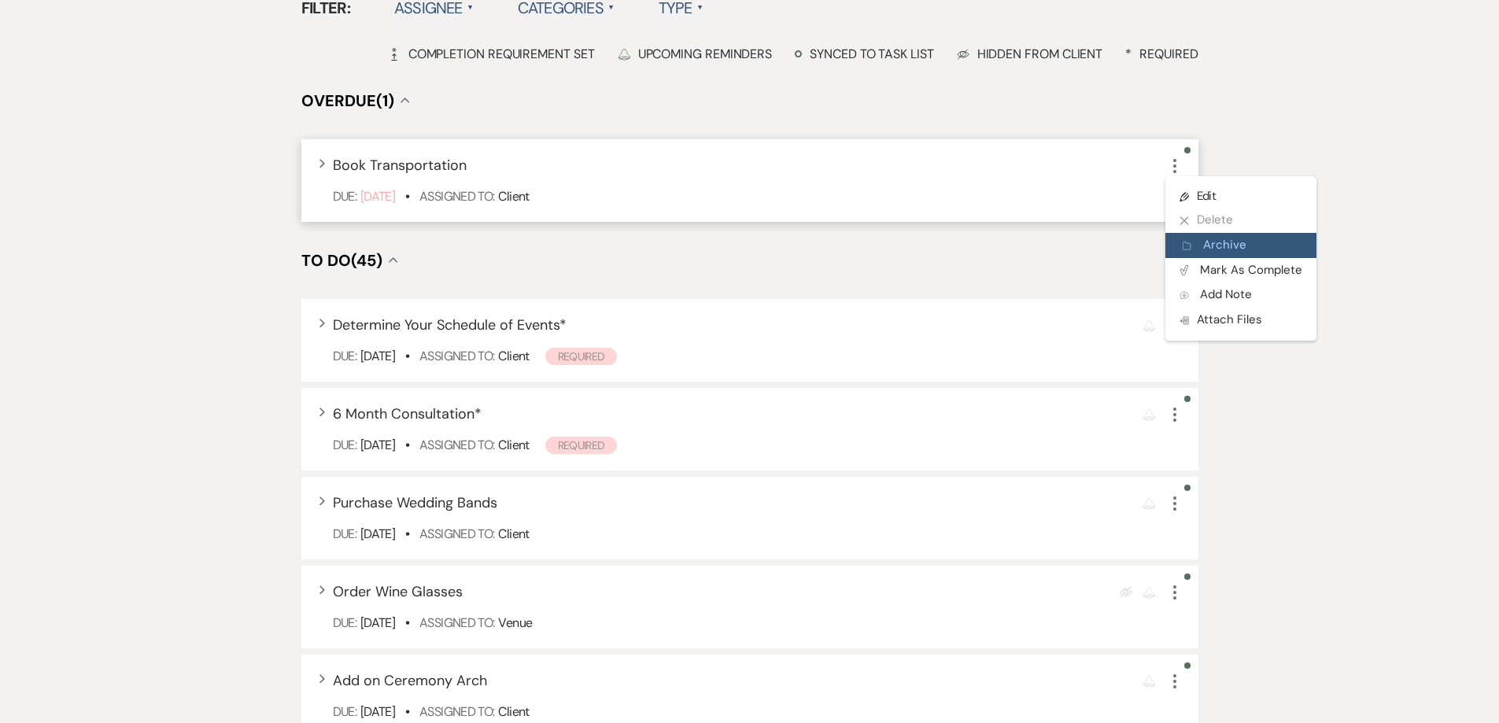
click at [1212, 242] on button "Archive Archive" at bounding box center [1240, 245] width 151 height 25
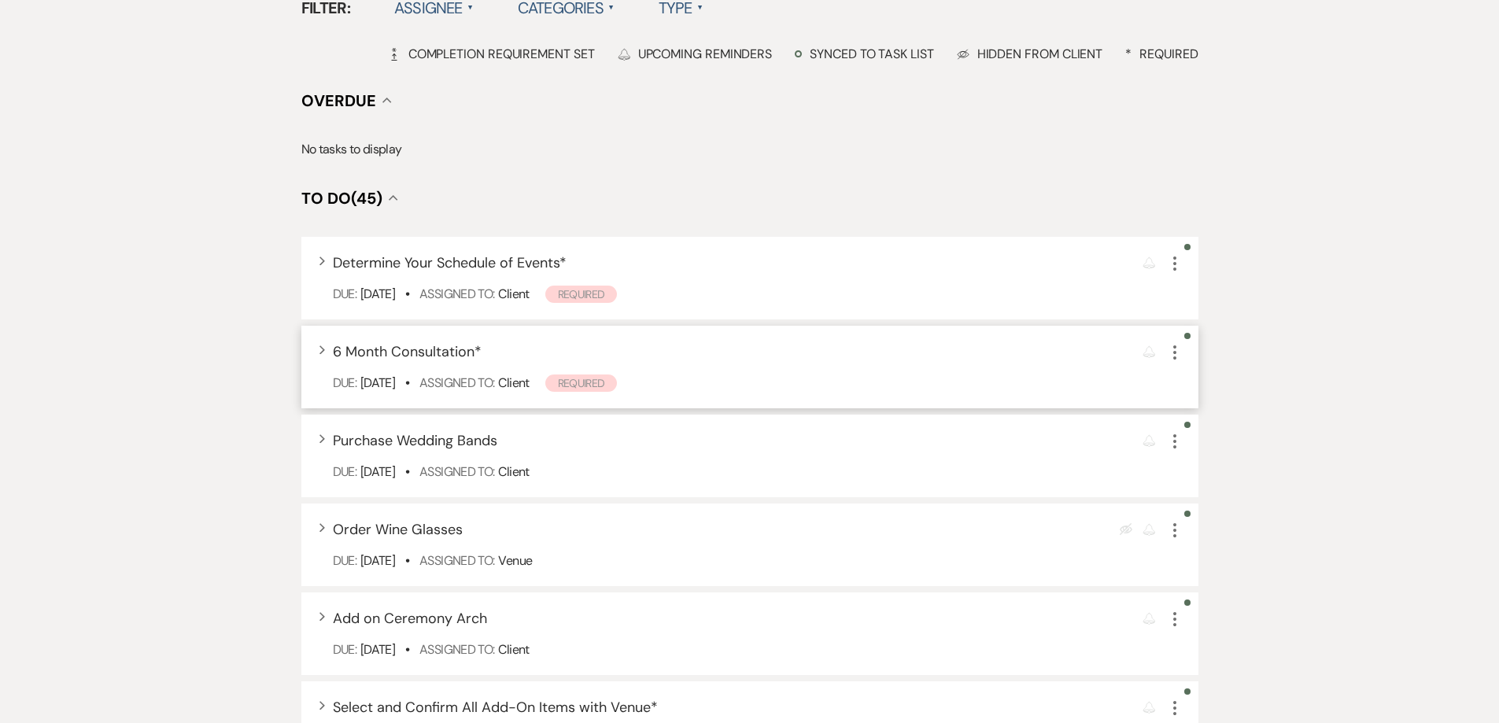
click at [365, 358] on span "6 Month Consultation *" at bounding box center [407, 351] width 149 height 19
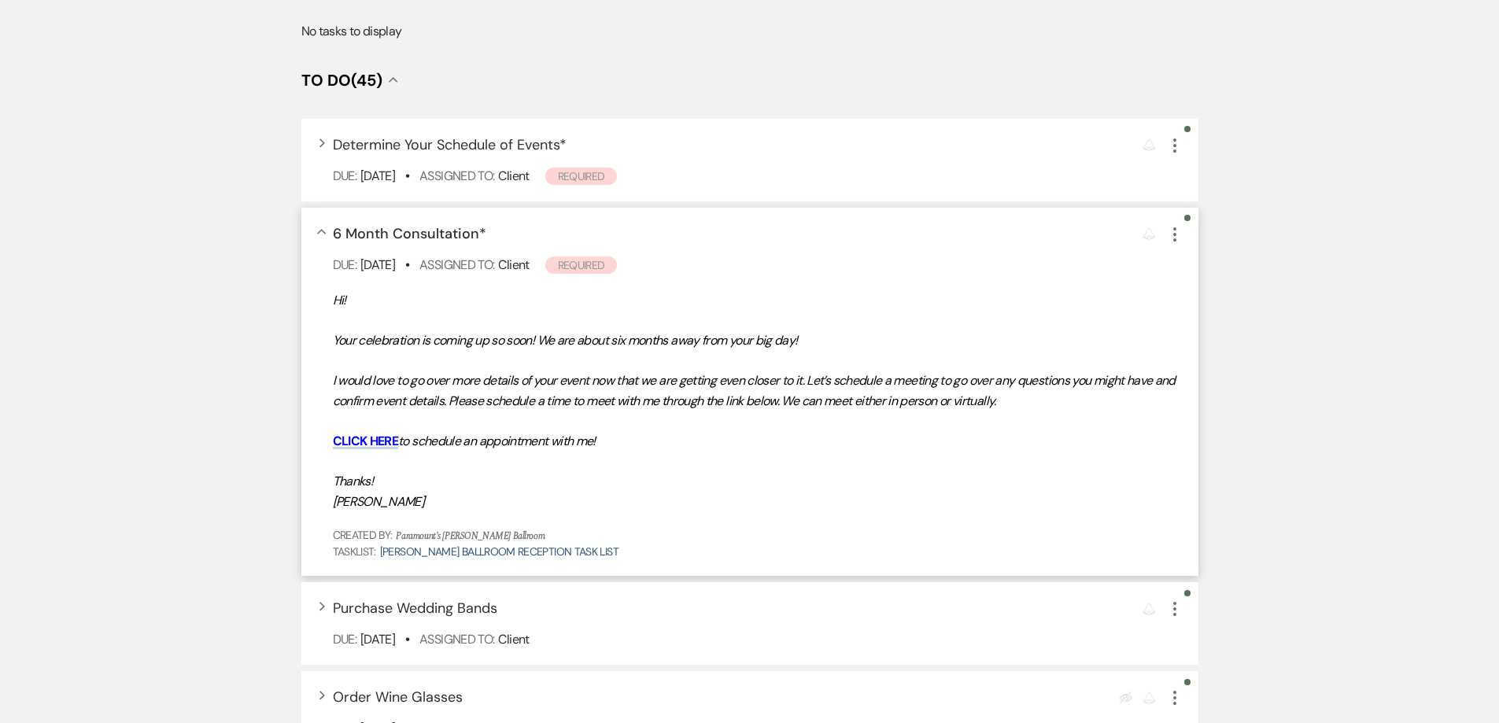
scroll to position [629, 0]
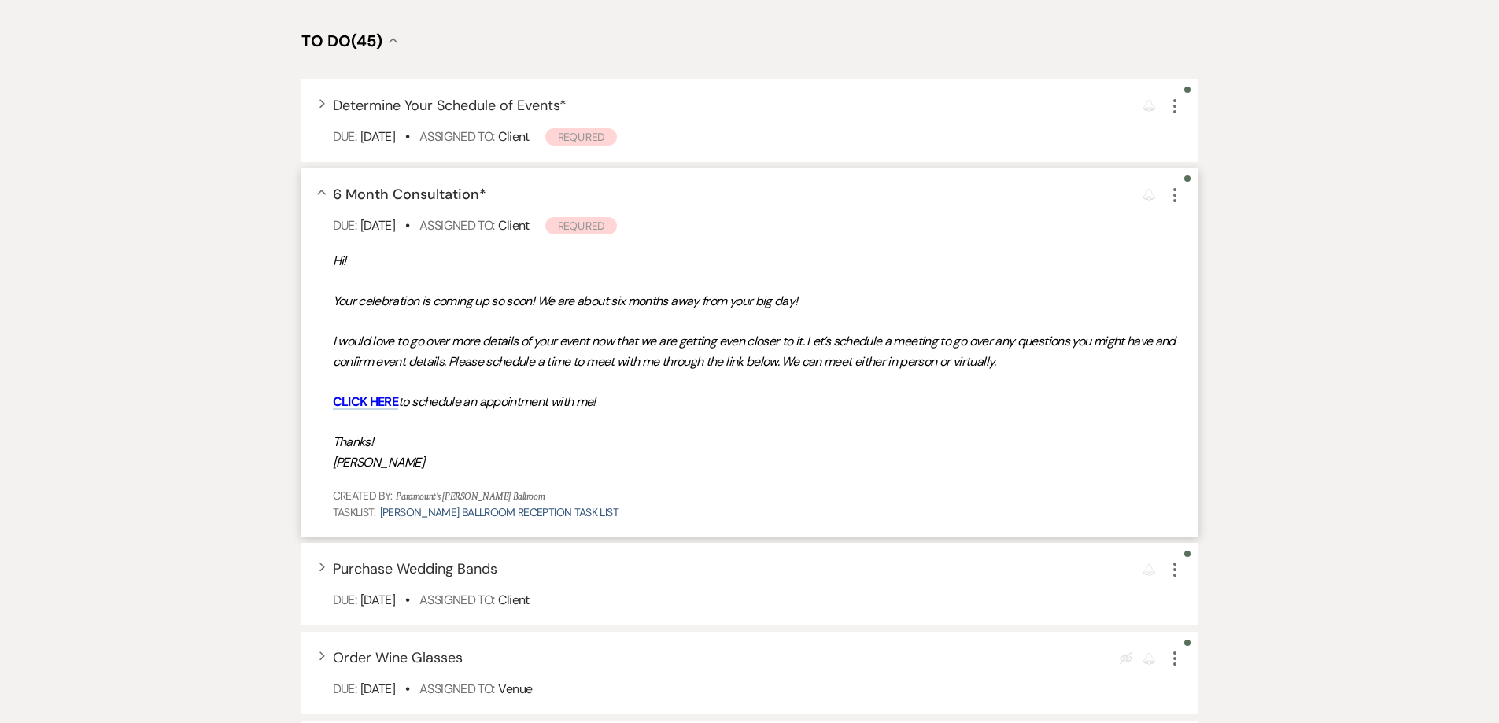
click at [403, 202] on span "6 Month Consultation *" at bounding box center [409, 194] width 153 height 19
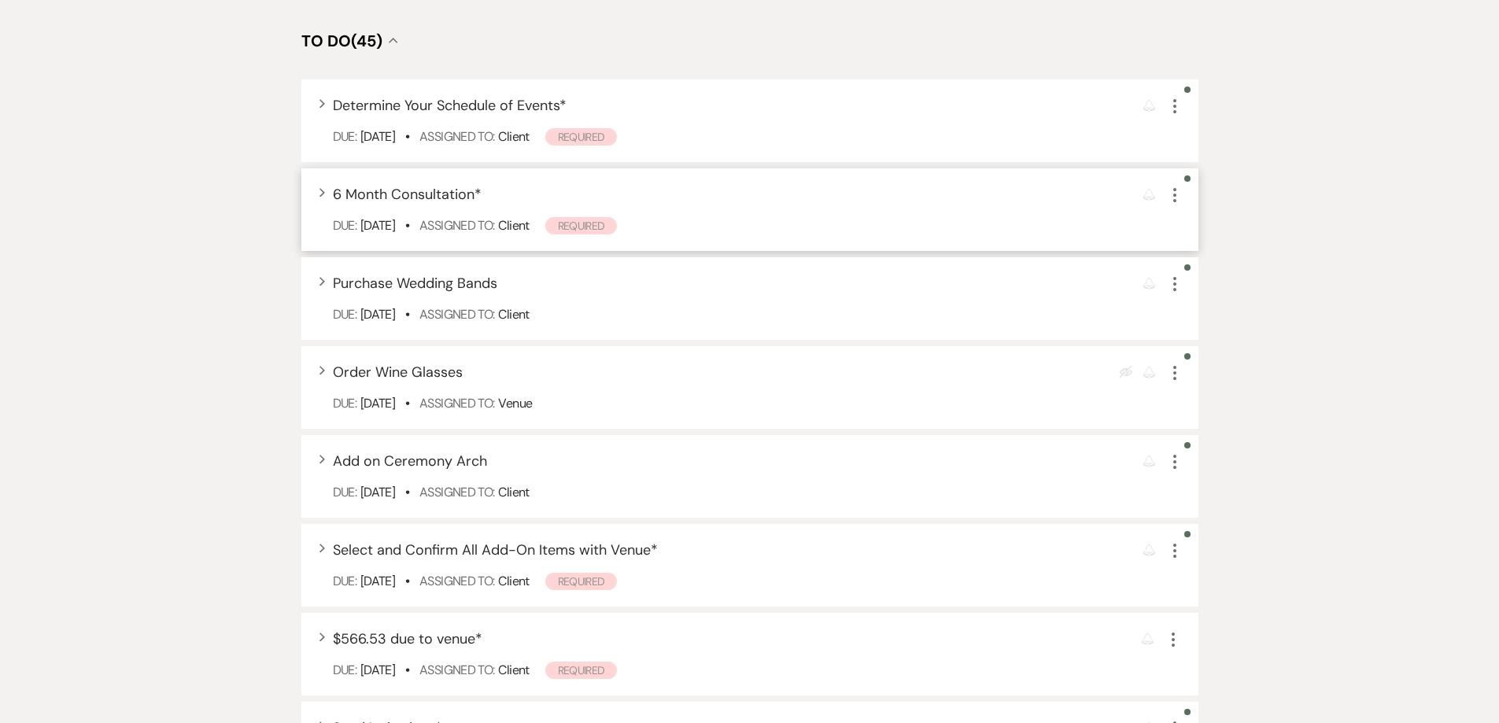
click at [403, 202] on span "6 Month Consultation *" at bounding box center [407, 194] width 149 height 19
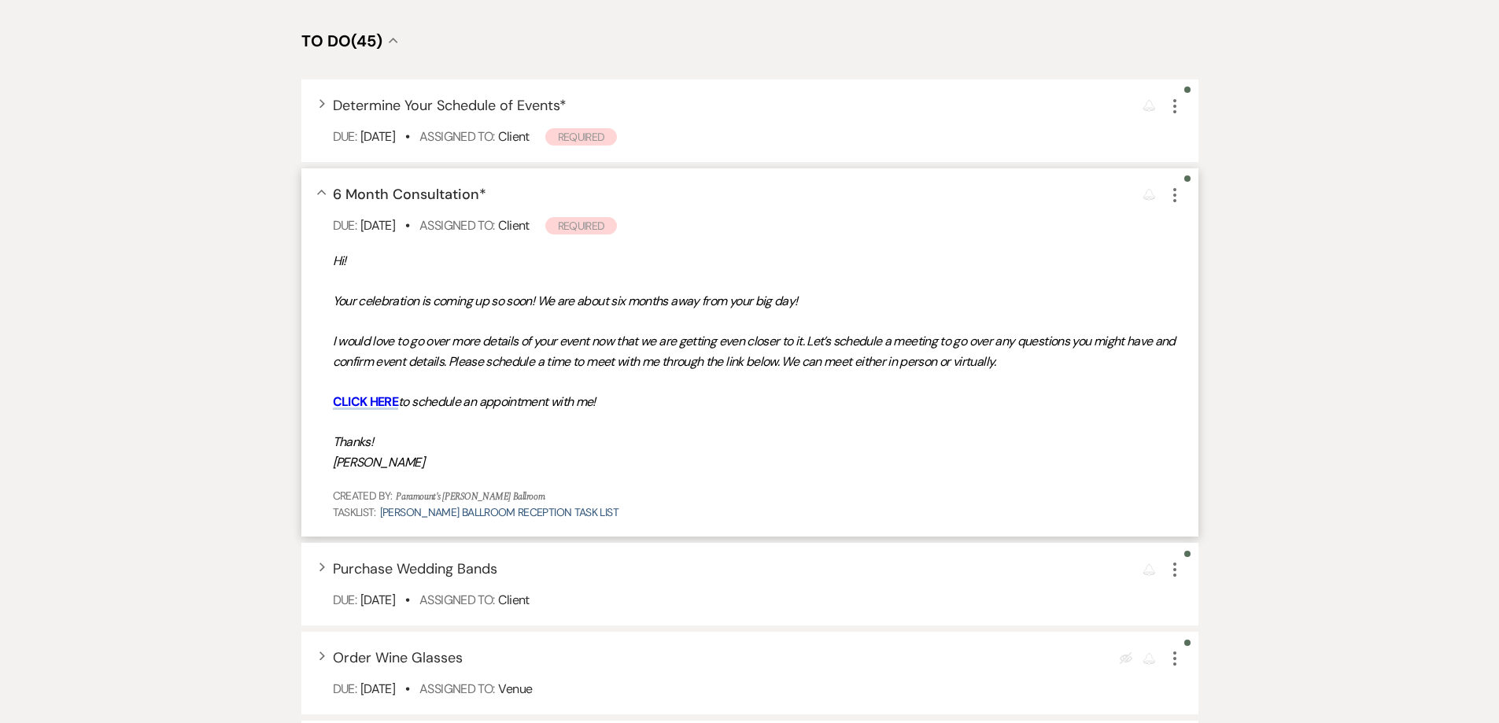
click at [1172, 193] on icon "More" at bounding box center [1174, 195] width 19 height 19
click at [1197, 216] on link "Pencil Edit" at bounding box center [1240, 225] width 151 height 24
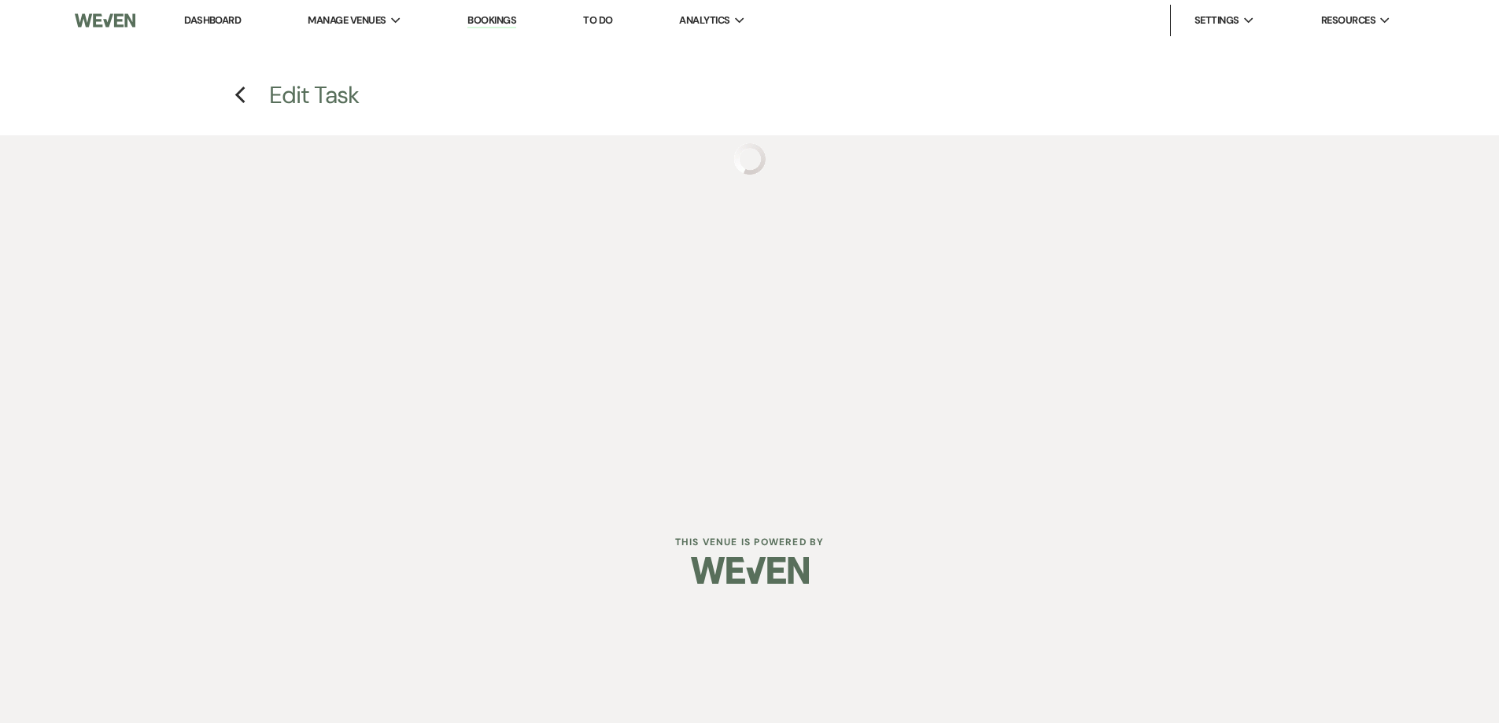
select select "true"
select select "planningToolsAccount"
select select "both"
select select "weeks"
select select "client"
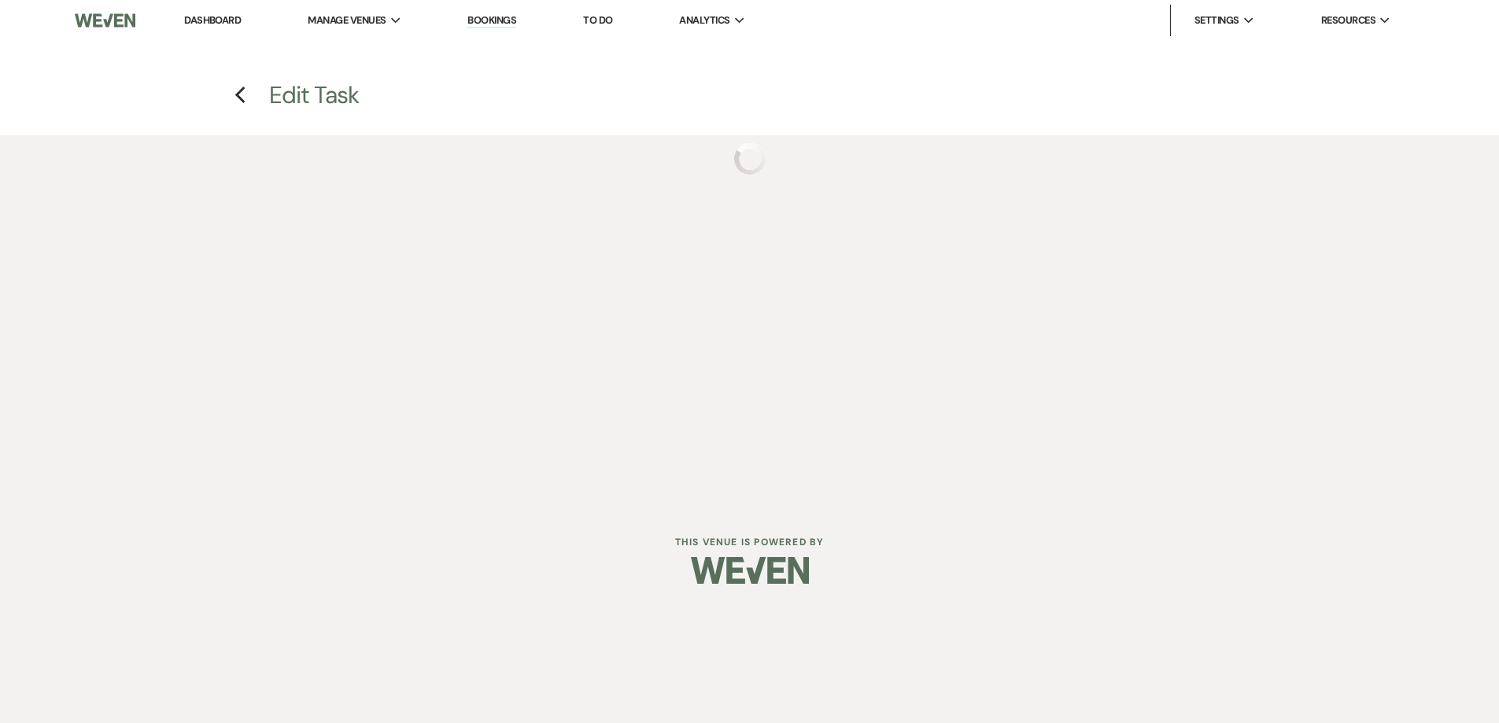
select select "weeks"
select select "afterDueDate"
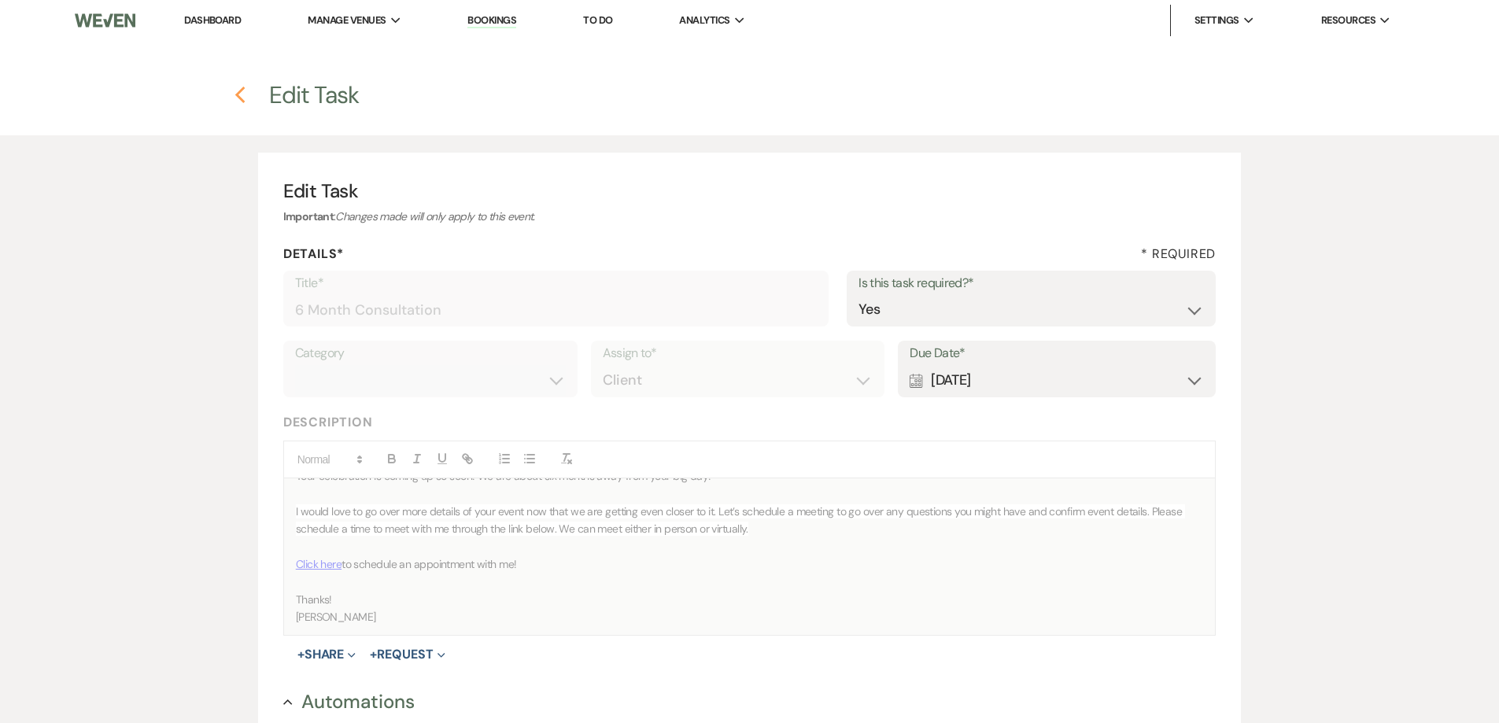
click at [242, 92] on icon "Previous" at bounding box center [240, 95] width 12 height 19
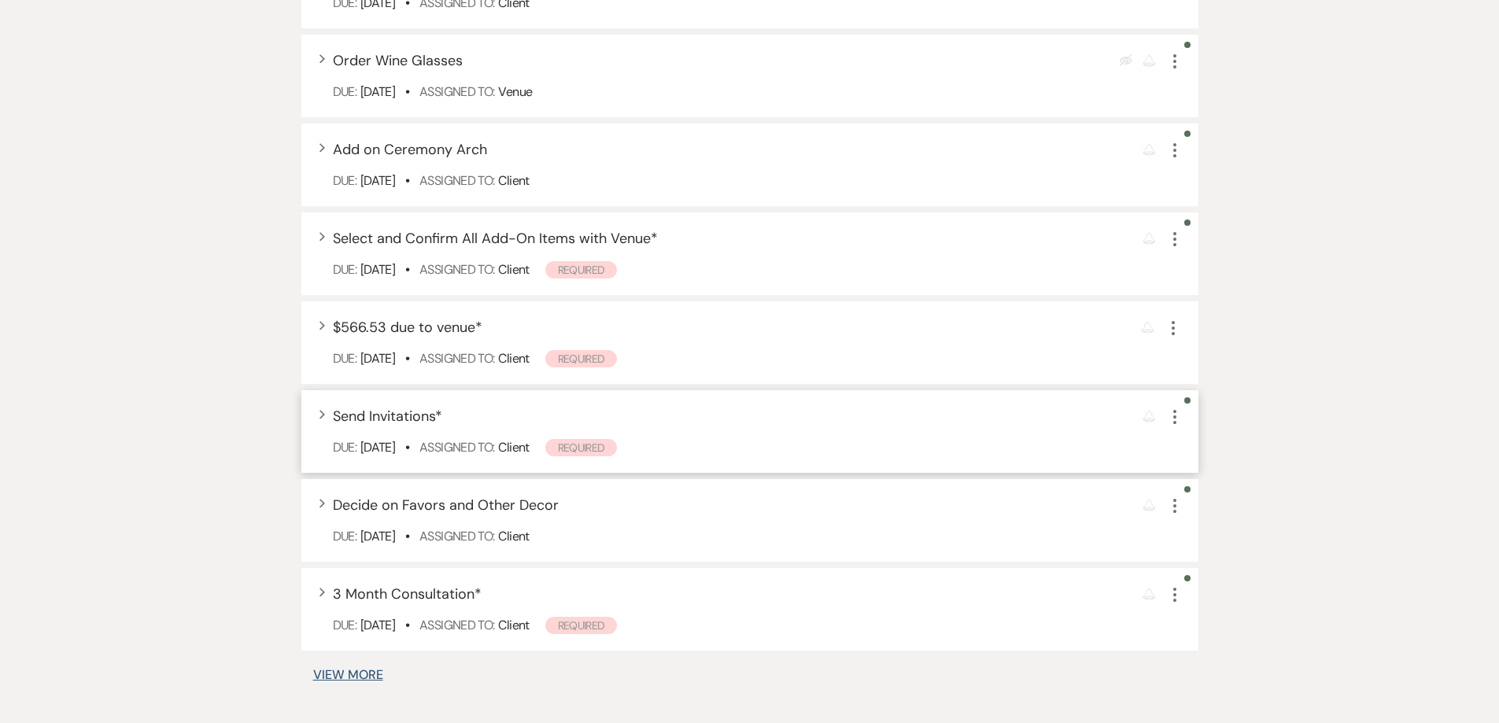
scroll to position [1020, 0]
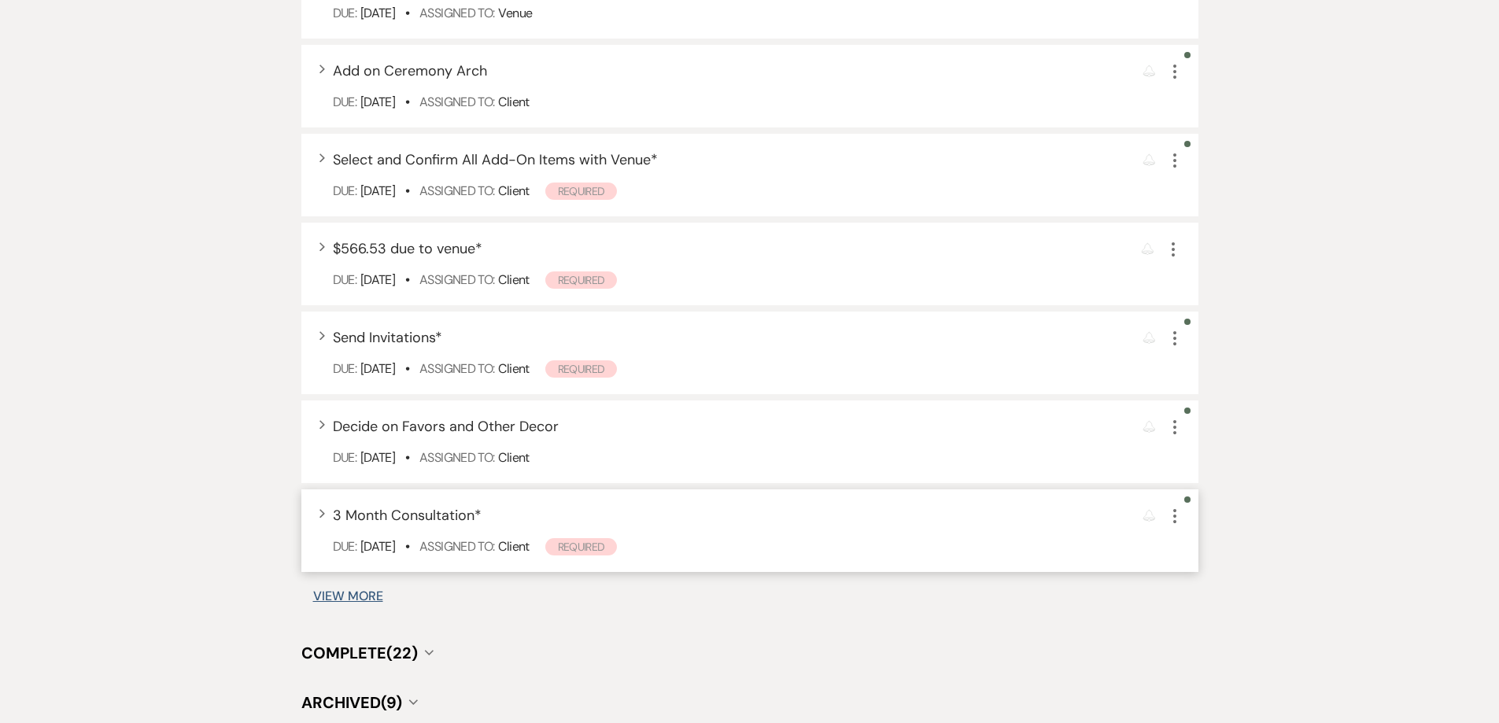
click at [421, 512] on span "3 Month Consultation *" at bounding box center [407, 515] width 149 height 19
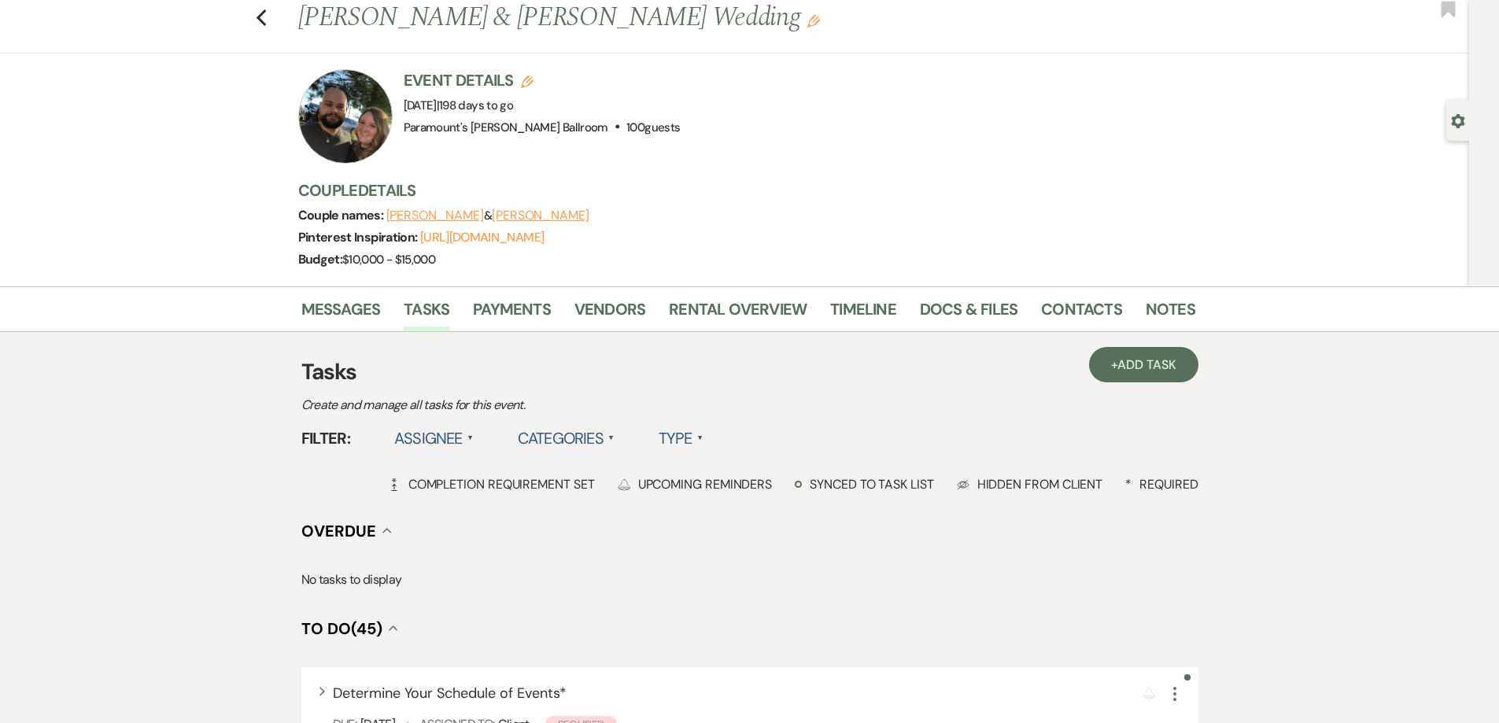
scroll to position [0, 0]
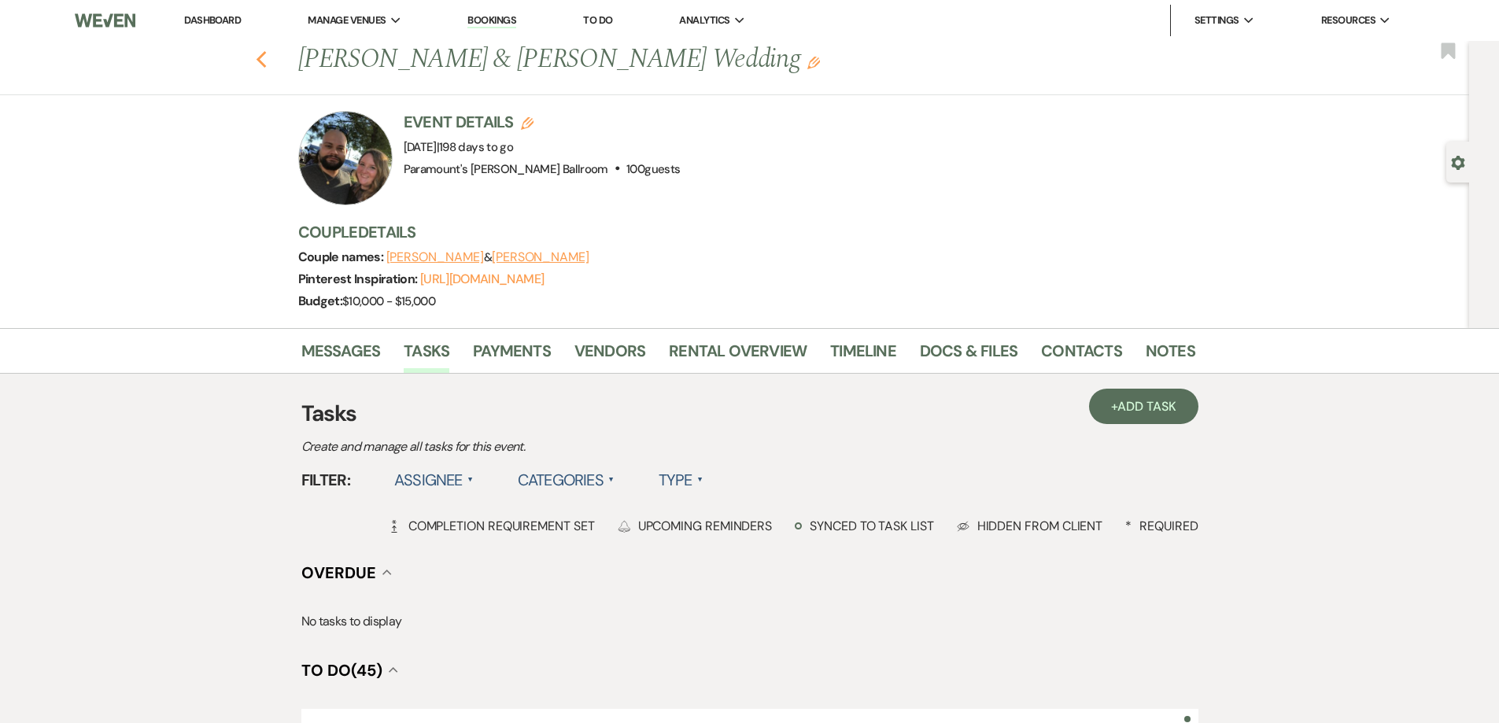
click at [266, 58] on use "button" at bounding box center [261, 59] width 10 height 17
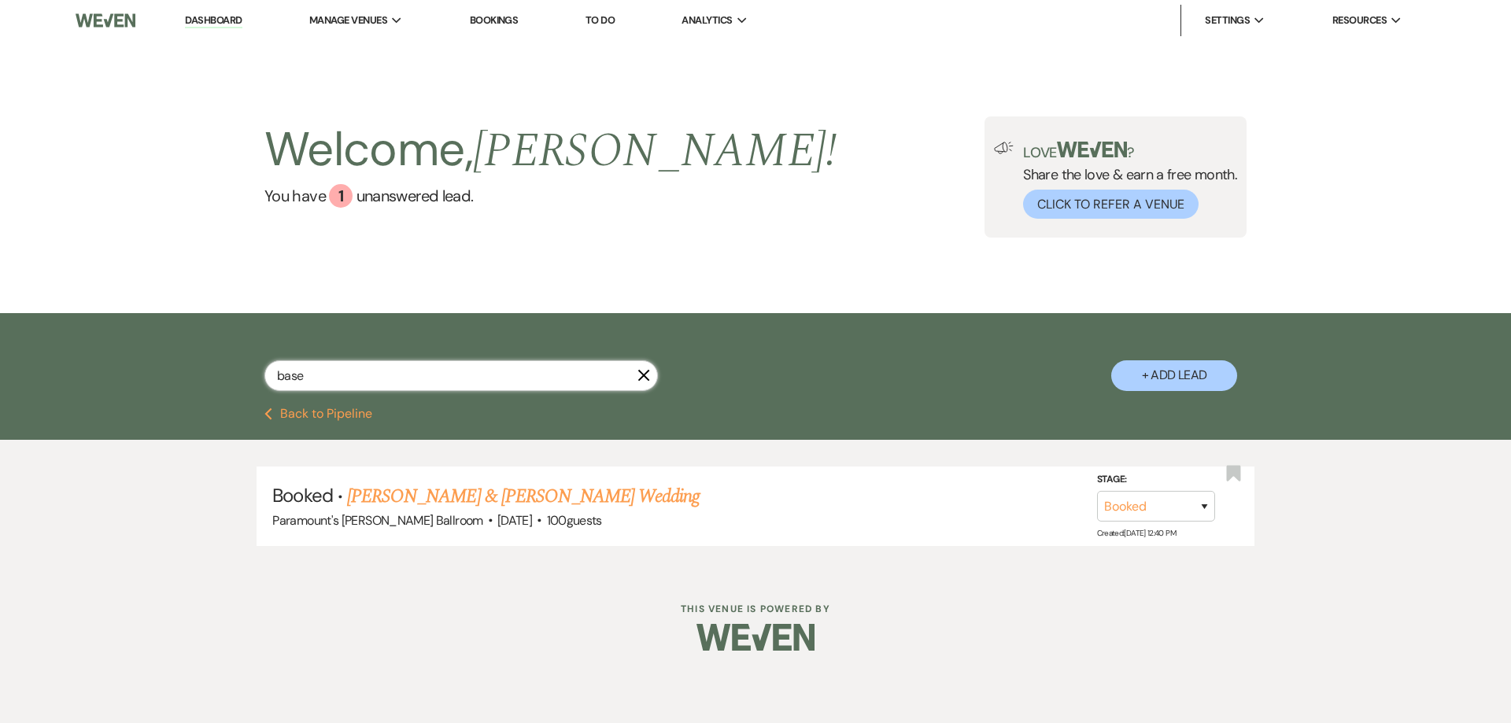
drag, startPoint x: 344, startPoint y: 364, endPoint x: 267, endPoint y: 371, distance: 77.4
click at [271, 373] on input "base" at bounding box center [460, 375] width 393 height 31
type input "[PERSON_NAME]"
click at [493, 497] on link "[PERSON_NAME] & [PERSON_NAME] Wedding" at bounding box center [523, 496] width 353 height 28
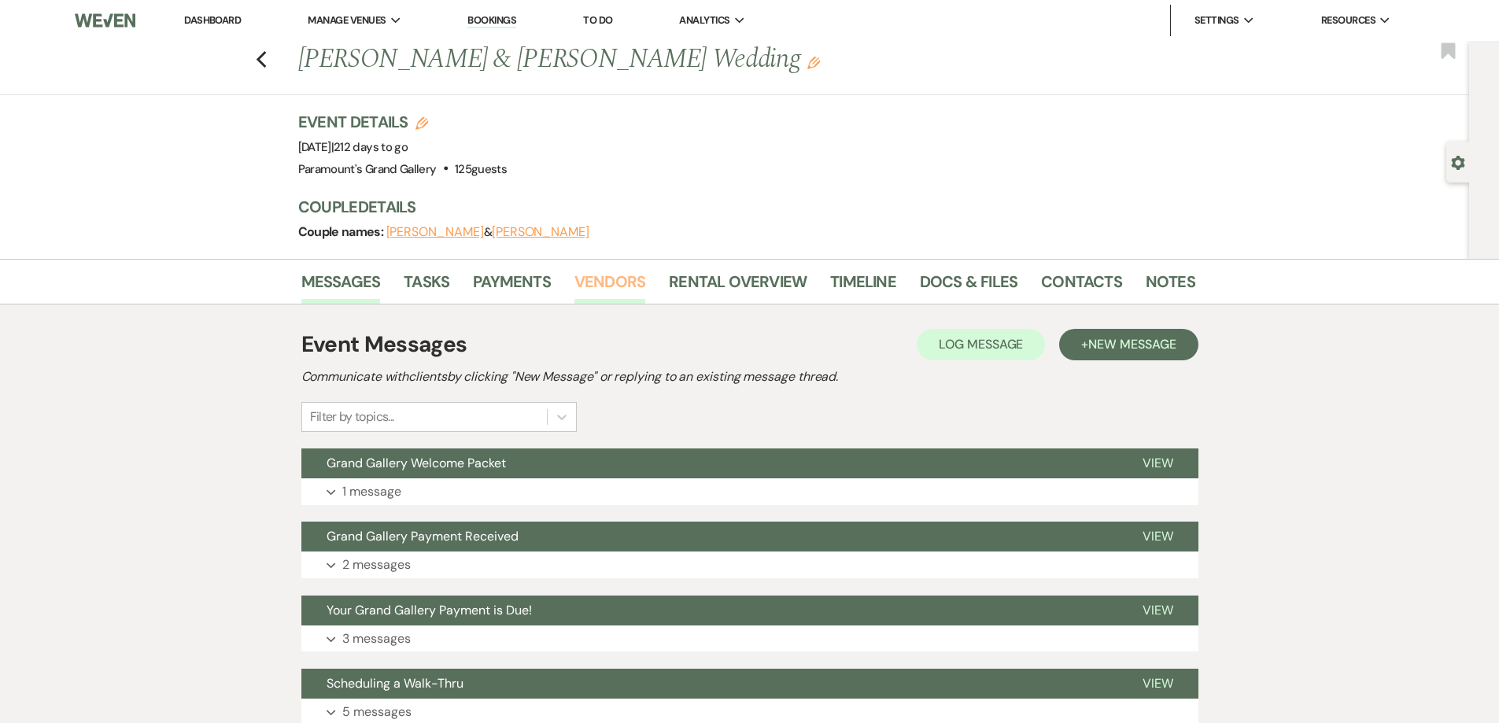
click at [639, 271] on link "Vendors" at bounding box center [609, 286] width 71 height 35
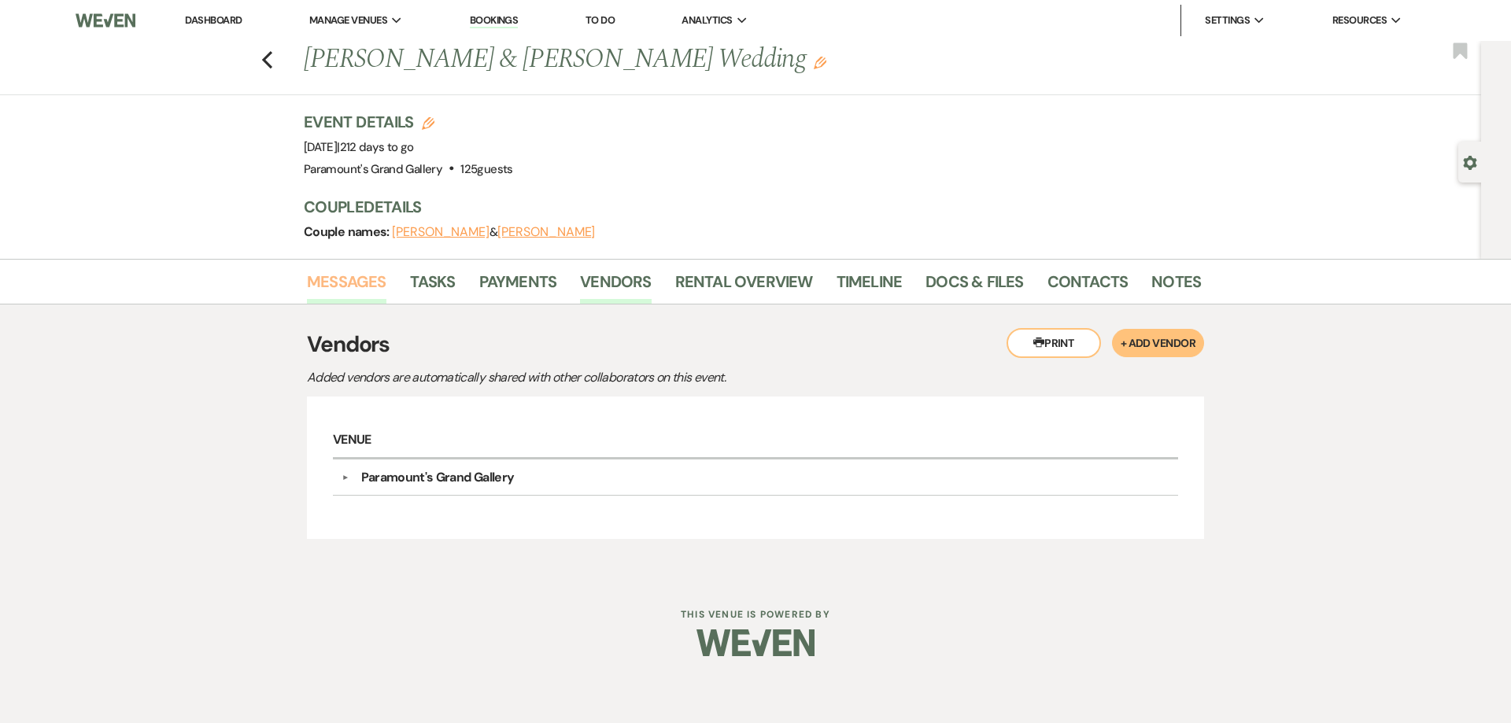
click at [320, 278] on link "Messages" at bounding box center [346, 286] width 79 height 35
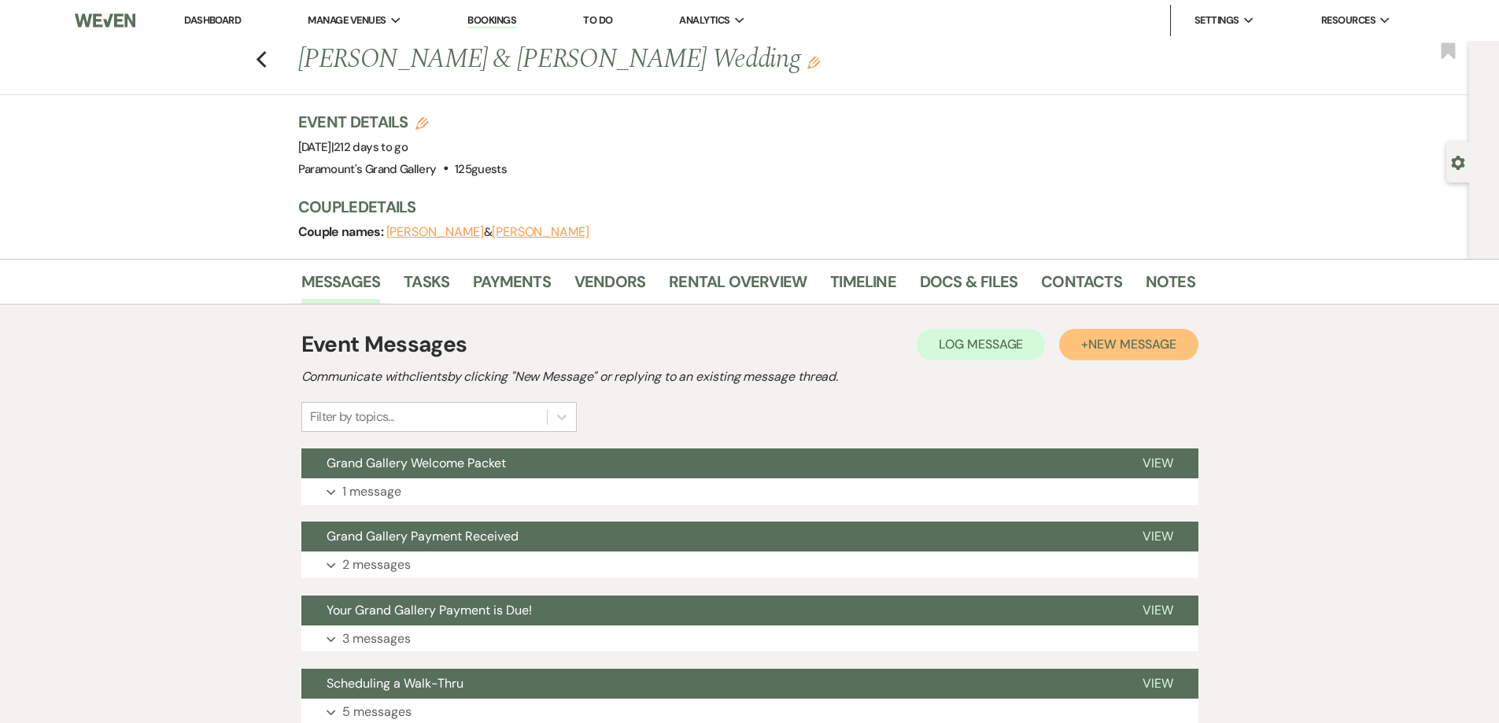
click at [1142, 353] on button "+ New Message" at bounding box center [1128, 344] width 138 height 31
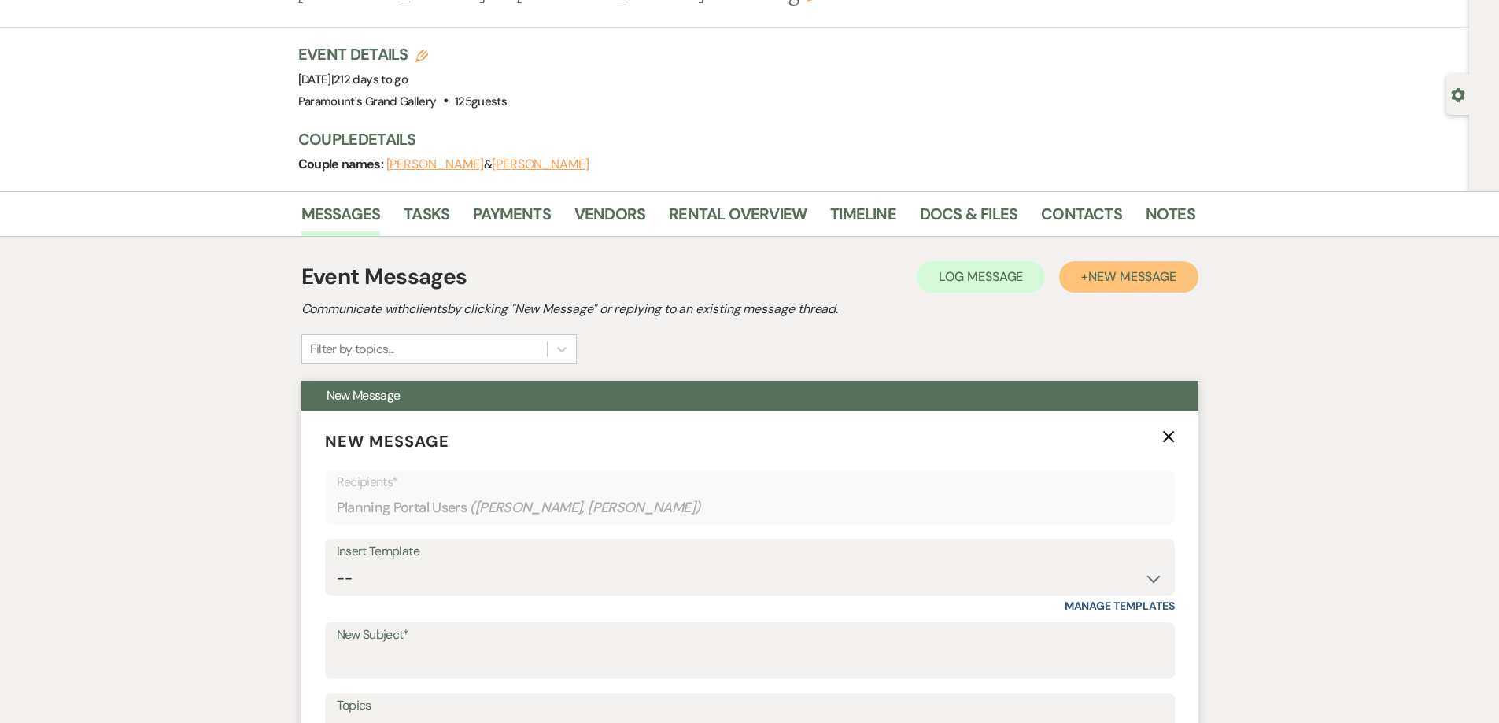
scroll to position [236, 0]
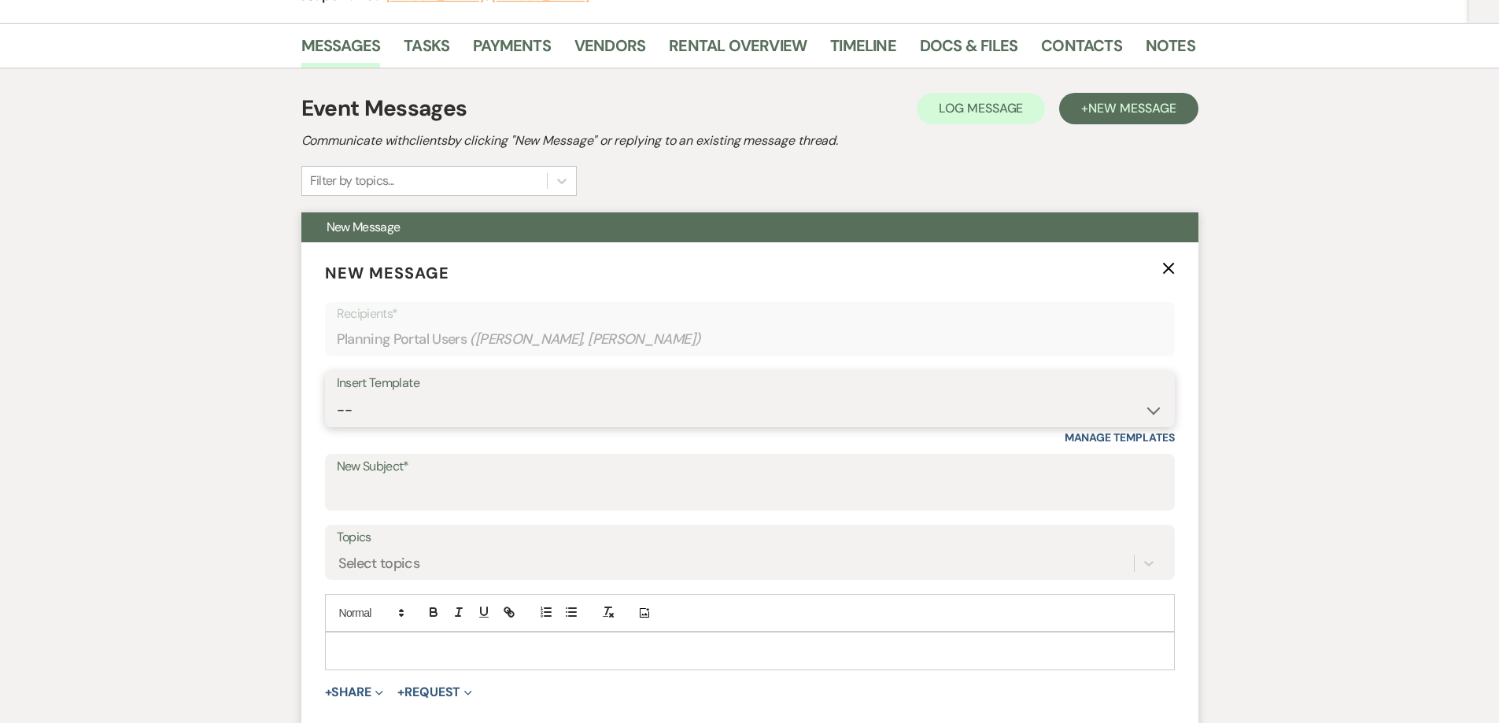
click at [472, 408] on select "-- Weven Planning Portal Introduction (Booked Events) 6 Month Consultation 9 Mo…" at bounding box center [750, 410] width 826 height 31
select select "4090"
click at [337, 395] on select "-- Weven Planning Portal Introduction (Booked Events) 6 Month Consultation 9 Mo…" at bounding box center [750, 410] width 826 height 31
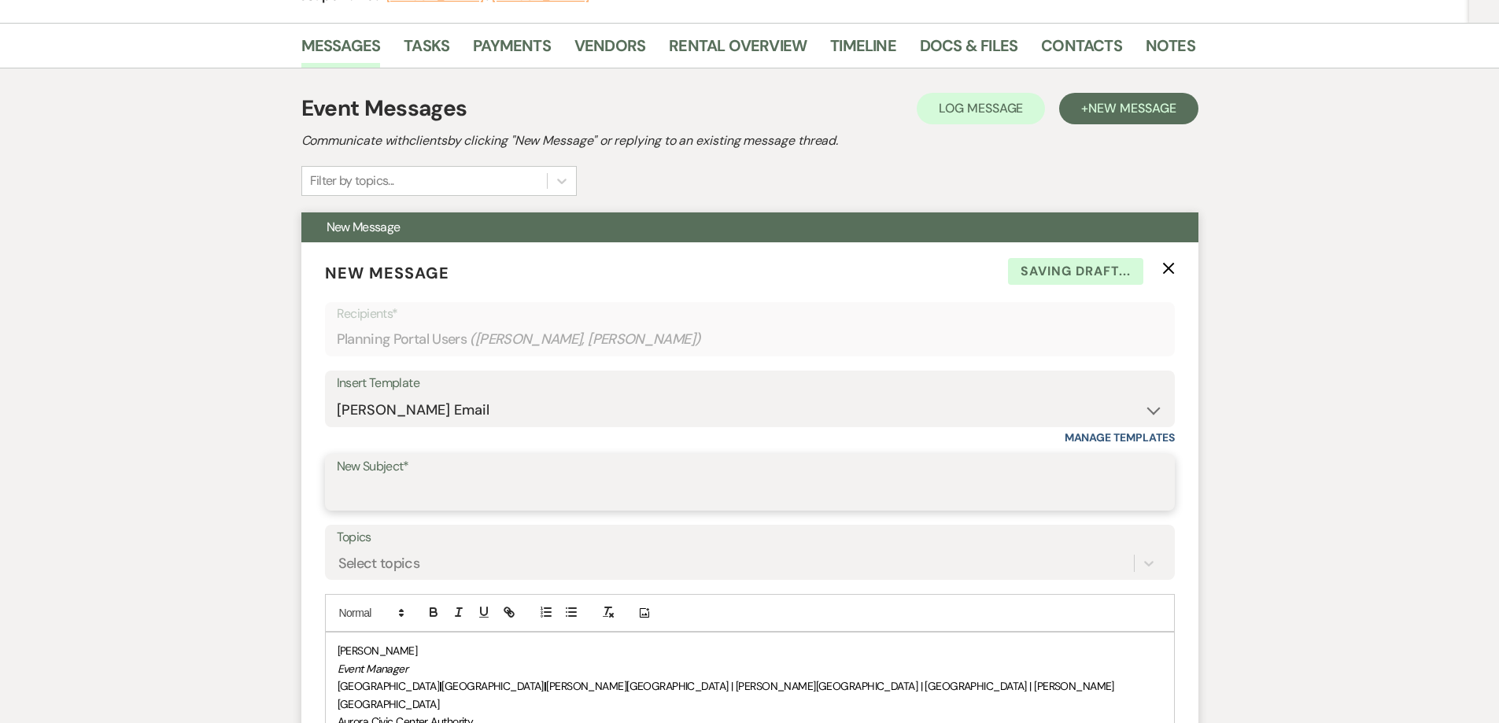
click at [415, 508] on input "New Subject*" at bounding box center [750, 493] width 826 height 31
type input "Requesting Vendor Information"
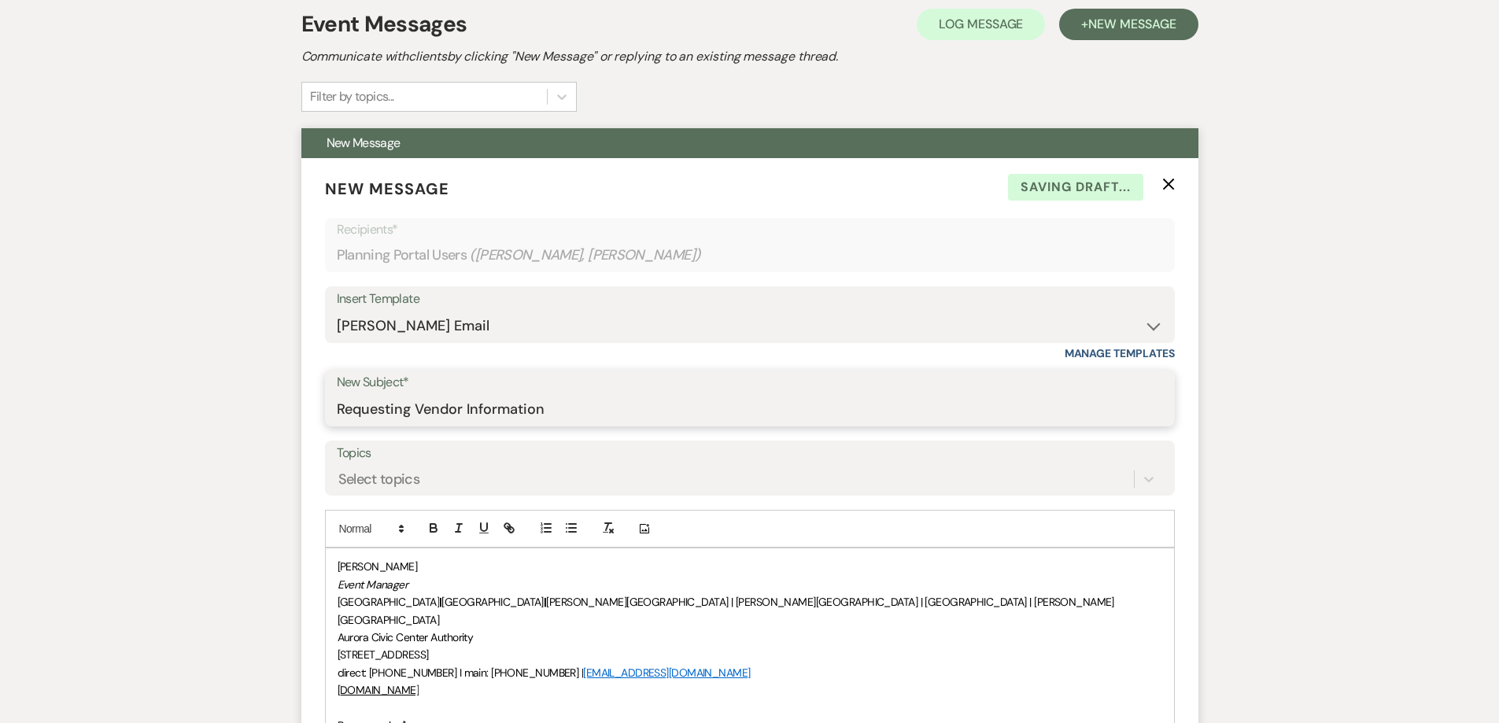
scroll to position [472, 0]
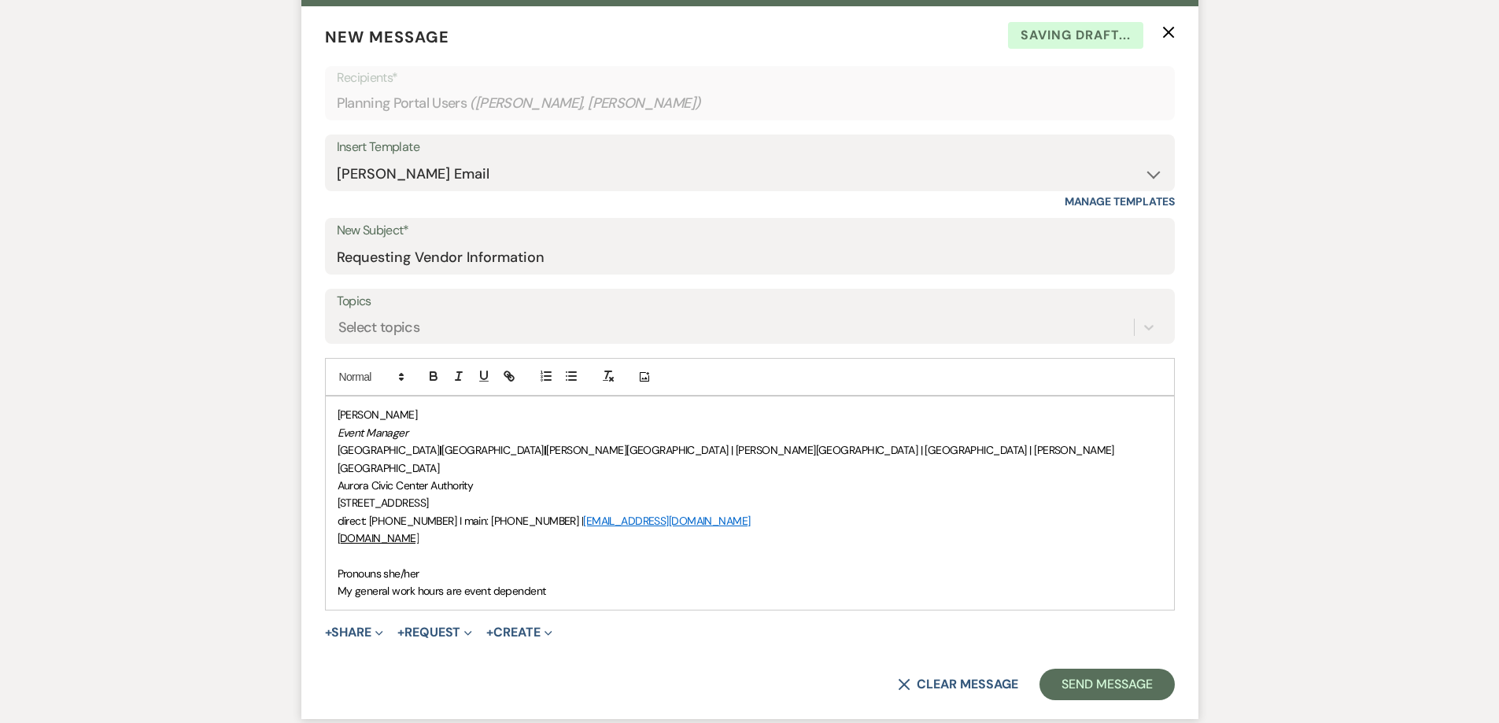
click at [331, 415] on div "[PERSON_NAME] Event Manager [GEOGRAPHIC_DATA] | [GEOGRAPHIC_DATA] | [PERSON_NAM…" at bounding box center [750, 503] width 848 height 212
click at [330, 561] on div "[PERSON_NAME] Event Manager [GEOGRAPHIC_DATA] | [GEOGRAPHIC_DATA] | [PERSON_NAM…" at bounding box center [750, 503] width 848 height 212
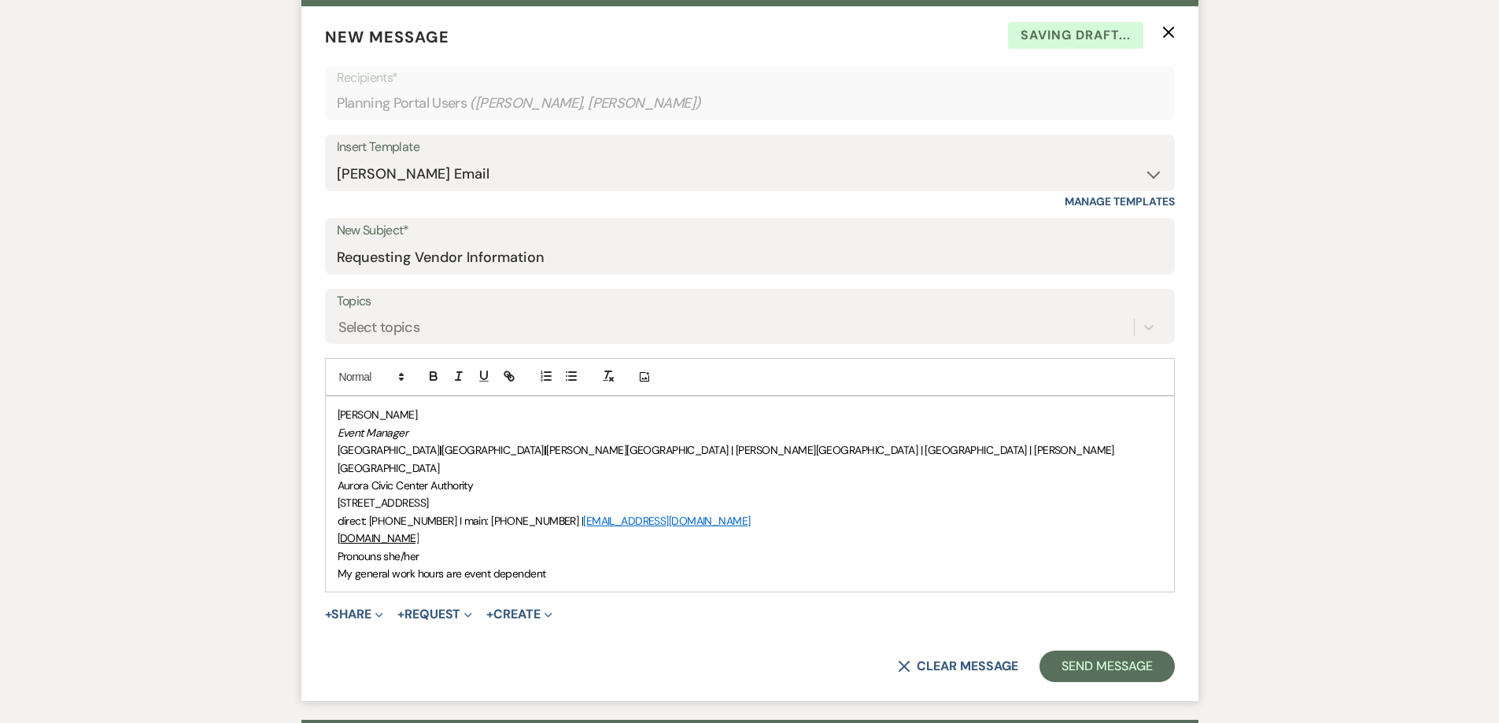
click at [331, 409] on div "[PERSON_NAME] Event Manager [GEOGRAPHIC_DATA] | [GEOGRAPHIC_DATA] | [PERSON_NAM…" at bounding box center [750, 494] width 848 height 195
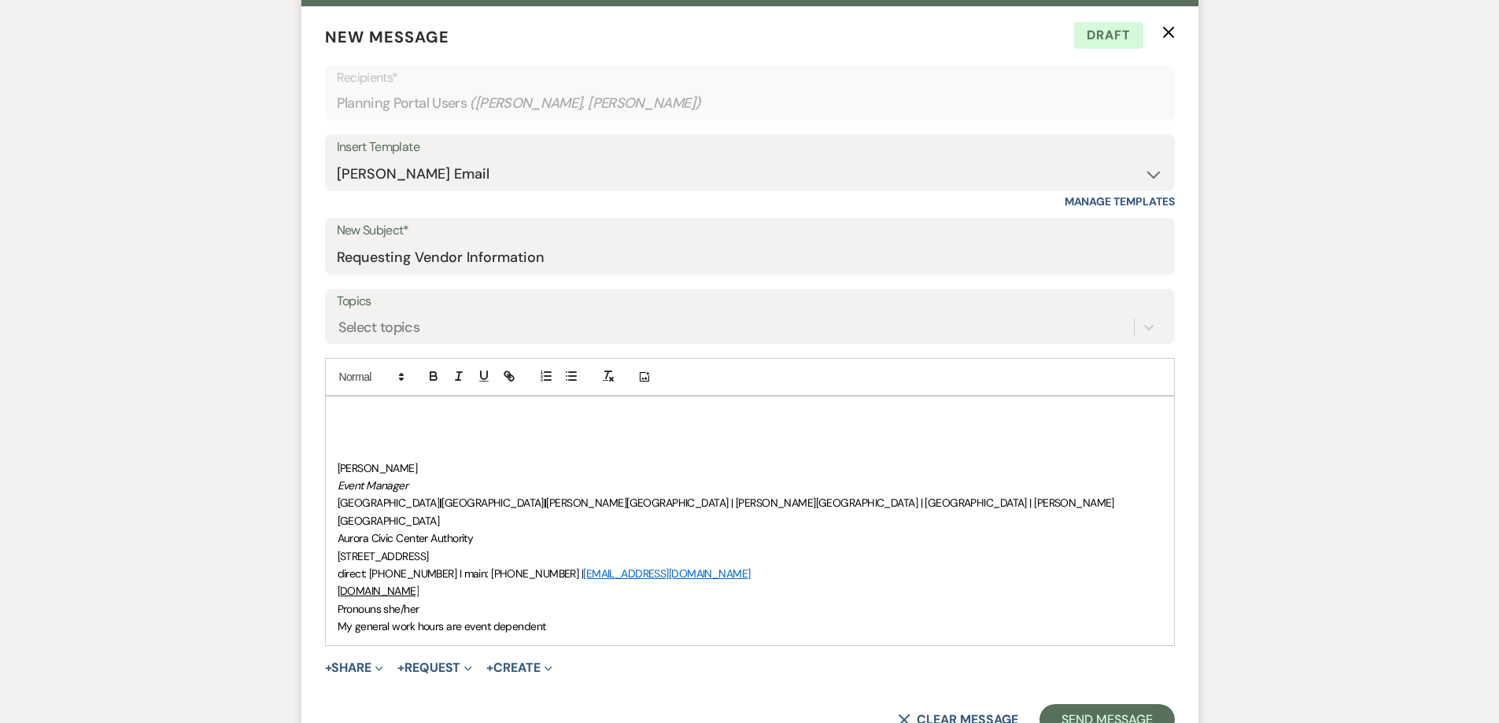
click at [383, 408] on p at bounding box center [750, 414] width 825 height 17
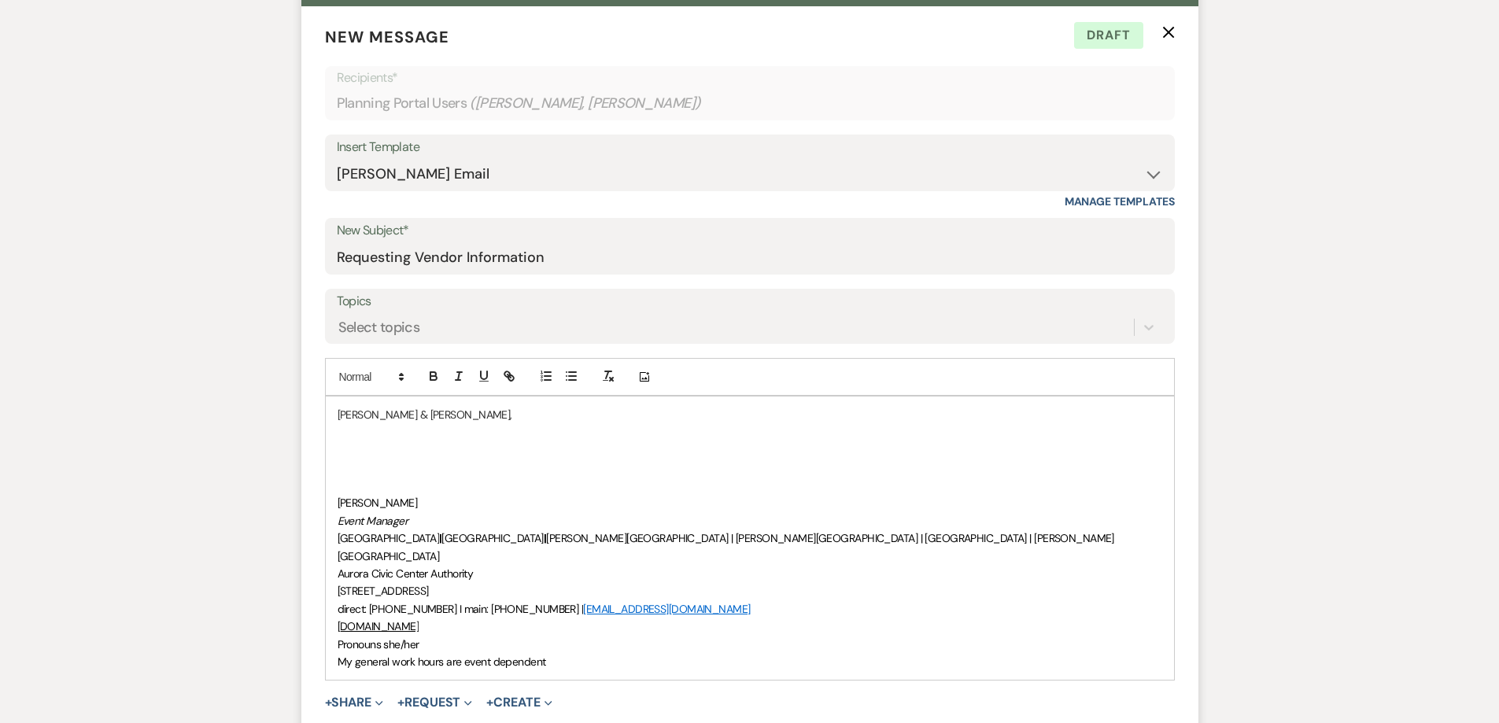
click at [375, 437] on p at bounding box center [750, 432] width 825 height 17
click at [355, 445] on p at bounding box center [750, 449] width 825 height 17
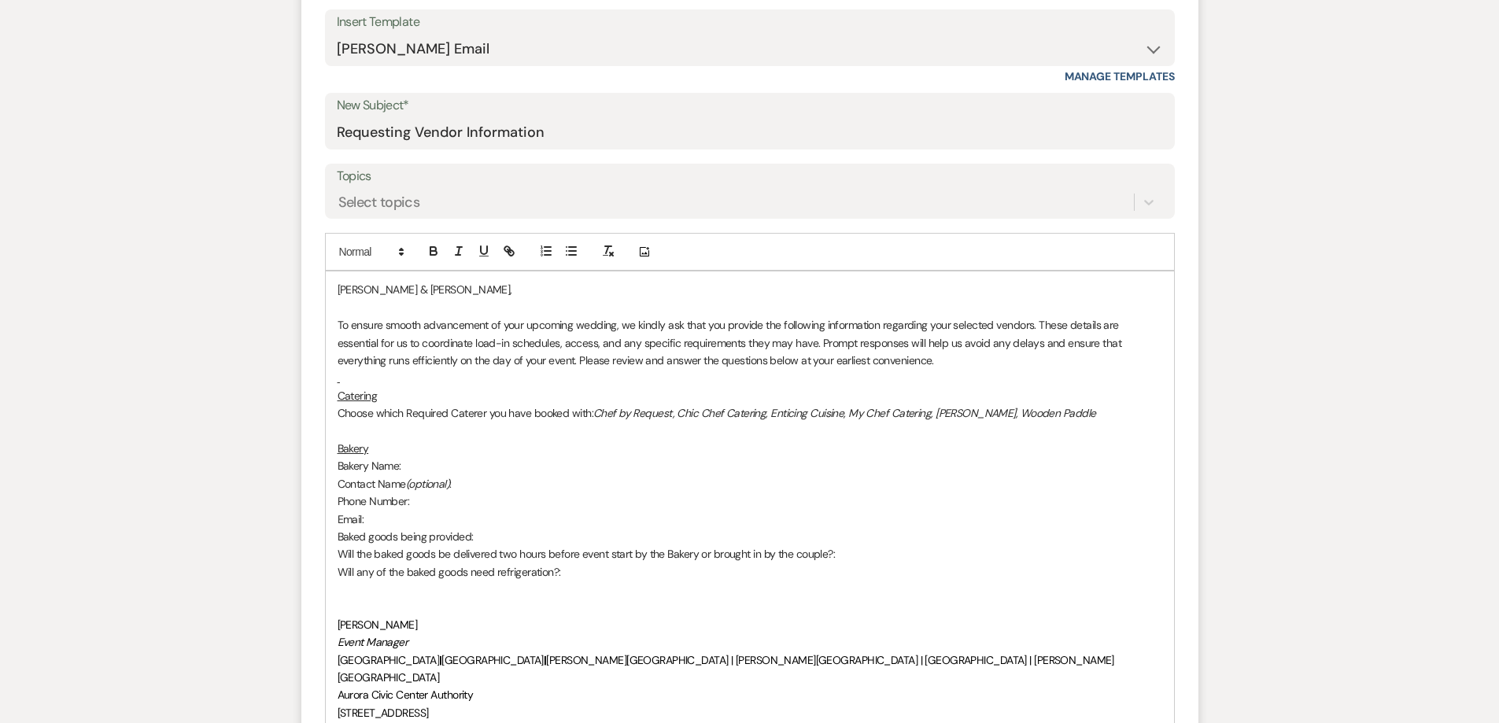
scroll to position [629, 0]
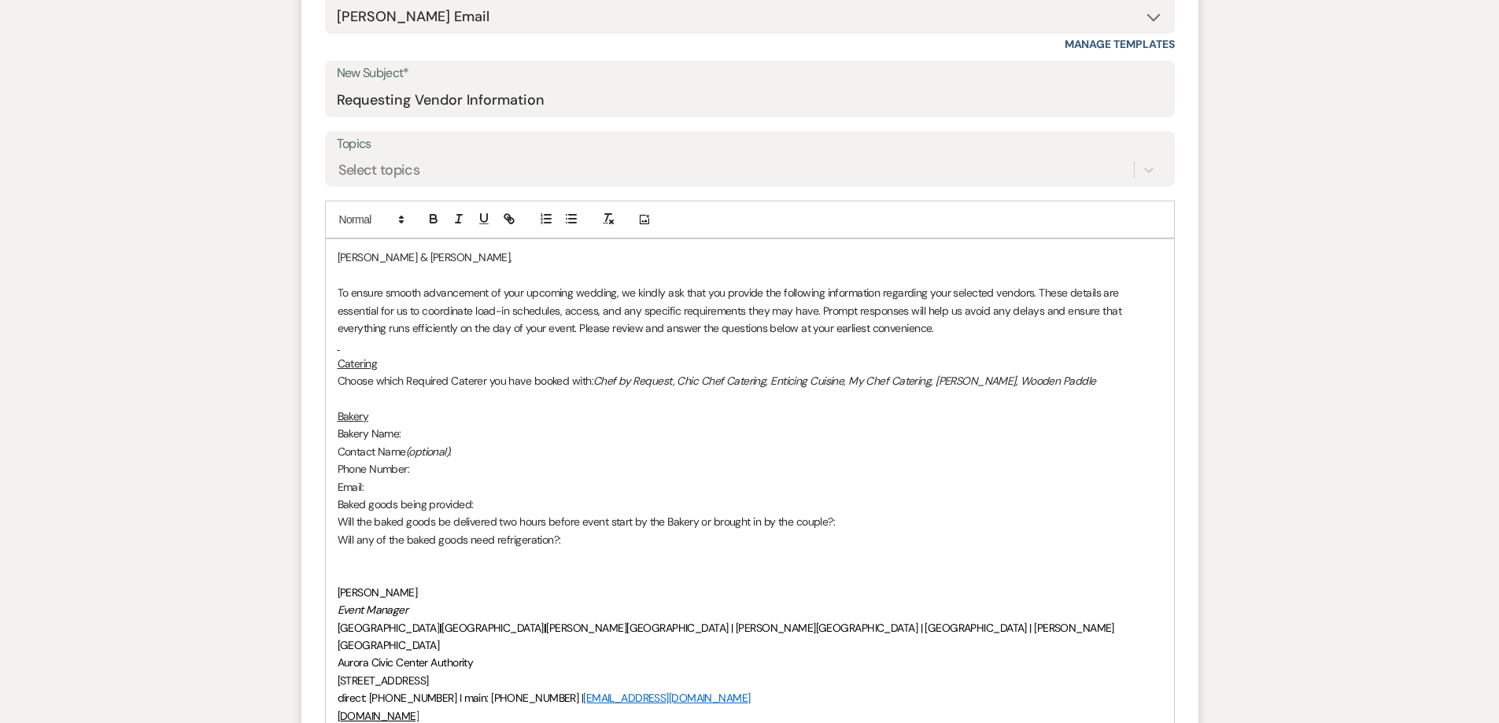
click at [340, 349] on p at bounding box center [750, 345] width 825 height 17
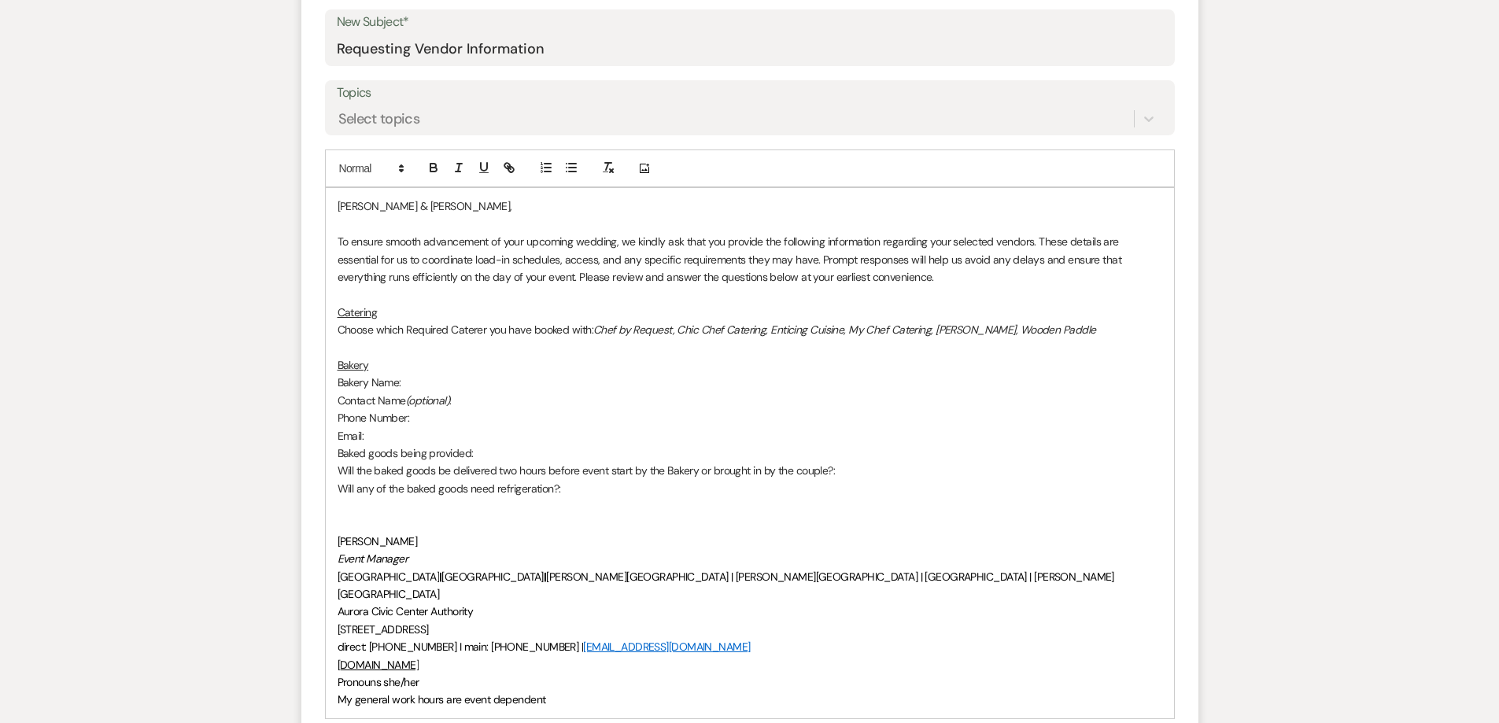
scroll to position [708, 0]
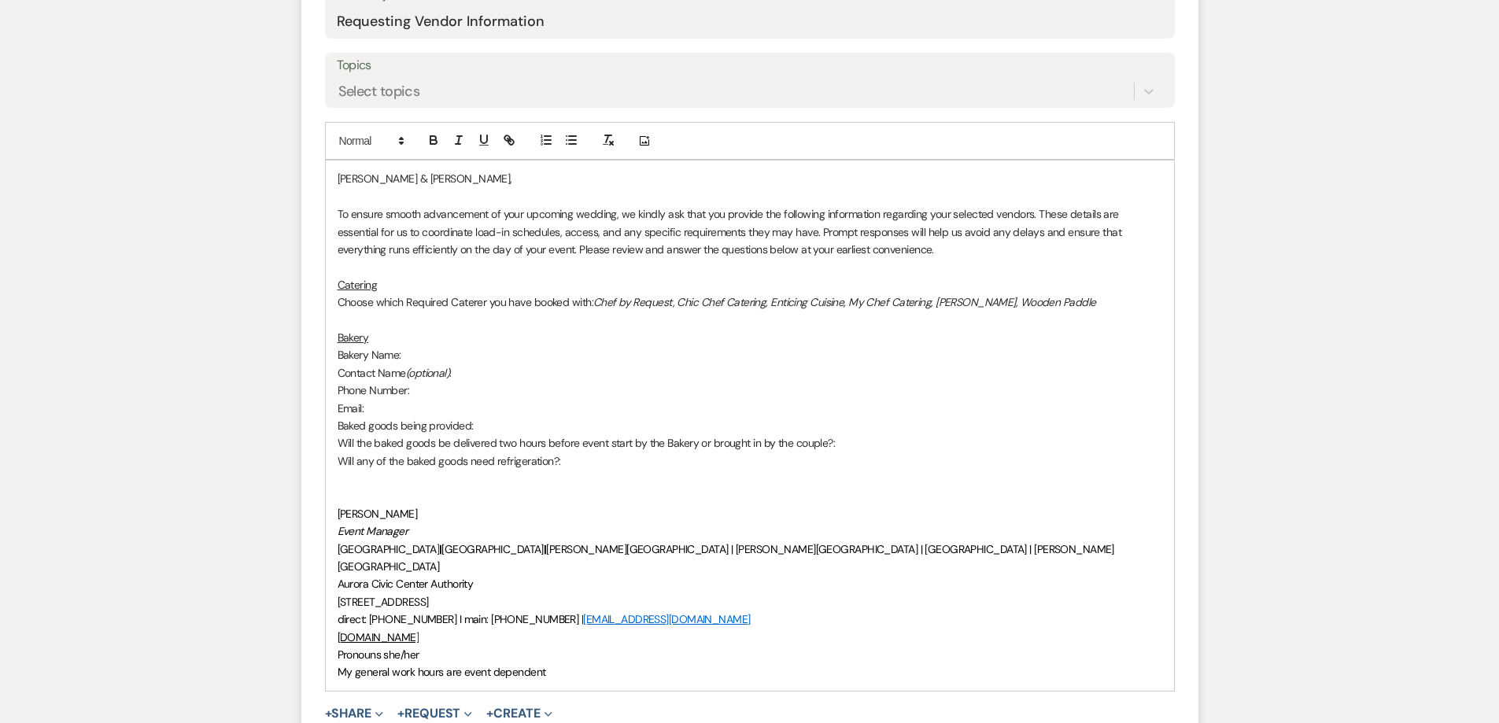
click at [437, 481] on p at bounding box center [750, 478] width 825 height 17
click at [386, 492] on p at bounding box center [750, 496] width 825 height 17
click at [369, 485] on p at bounding box center [750, 478] width 825 height 17
click at [345, 488] on p at bounding box center [750, 496] width 825 height 17
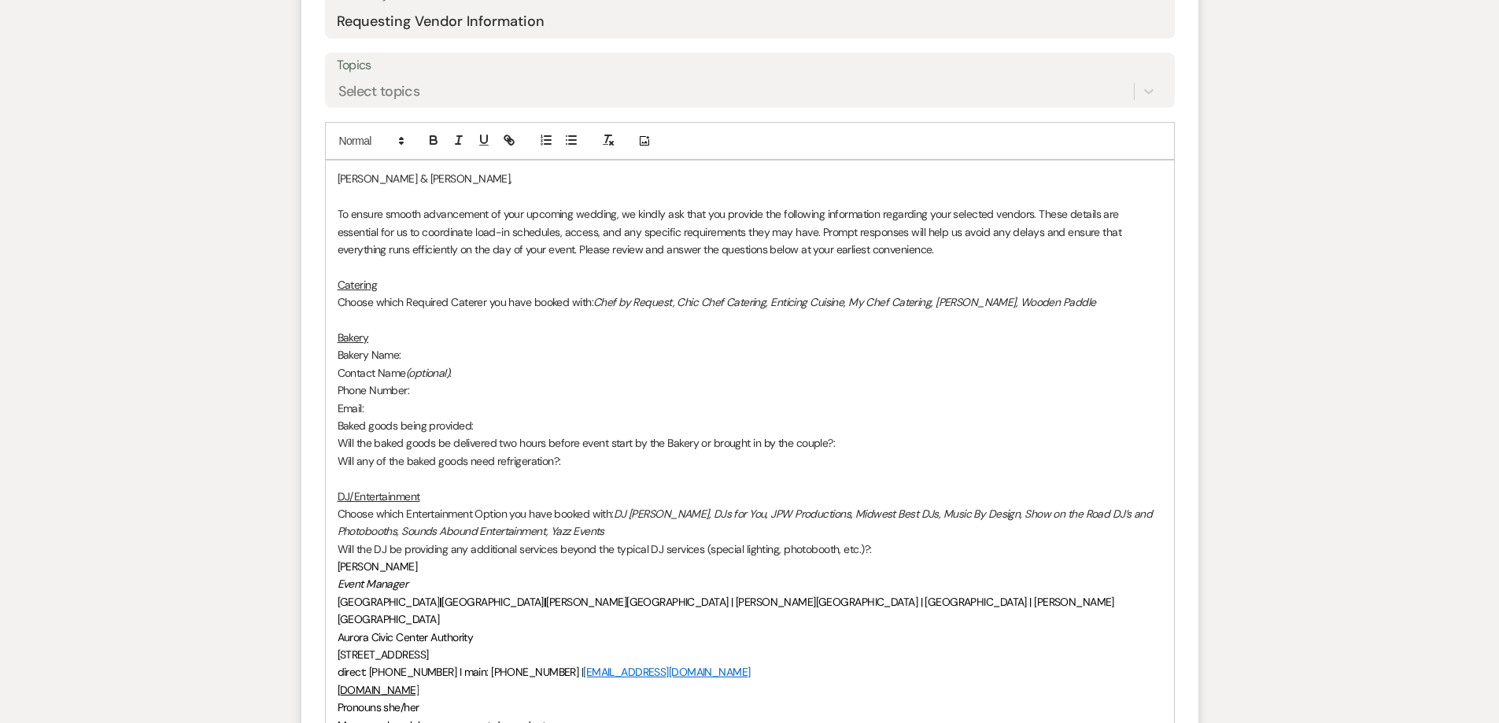
click at [365, 482] on p at bounding box center [750, 478] width 825 height 17
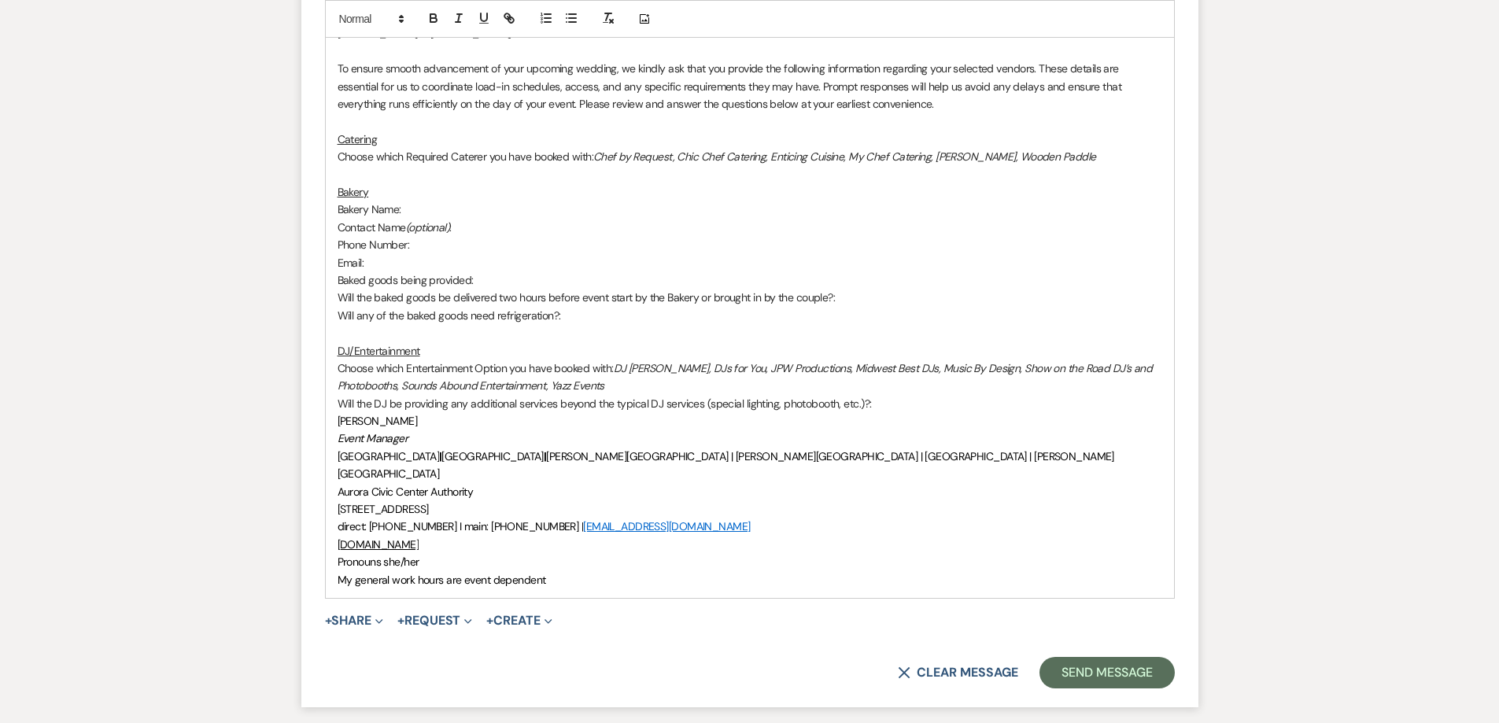
scroll to position [944, 0]
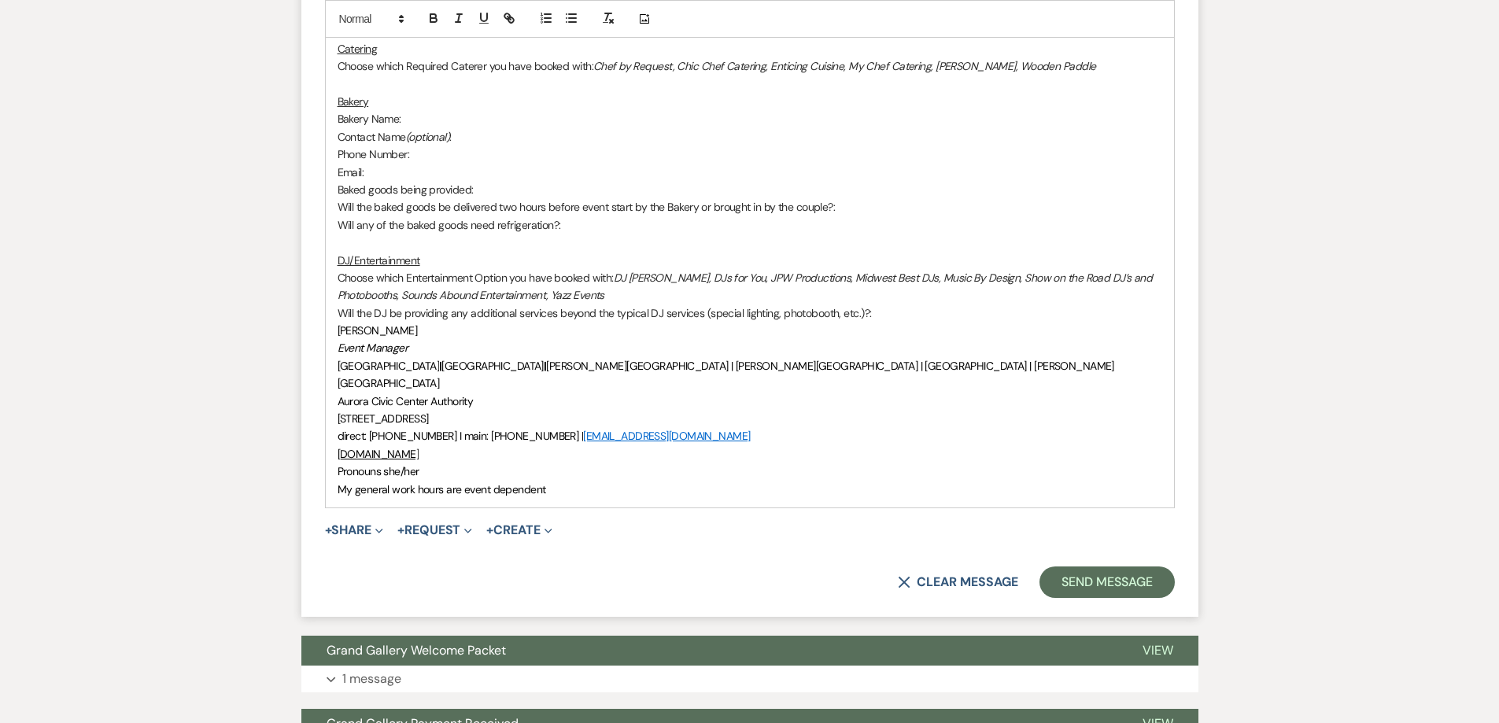
click at [895, 307] on p "Will the DJ be providing any additional services beyond the typical DJ services…" at bounding box center [750, 313] width 825 height 17
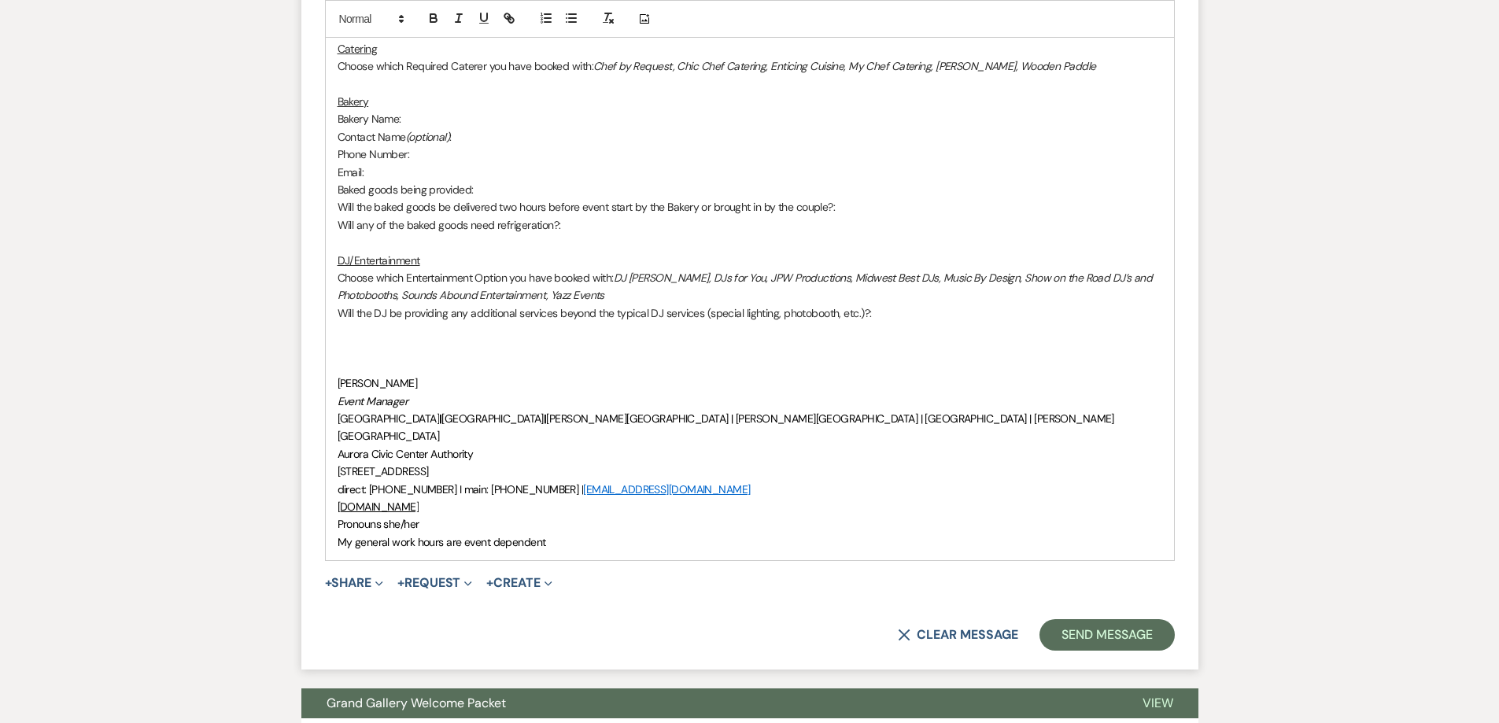
click at [356, 343] on p at bounding box center [750, 347] width 825 height 17
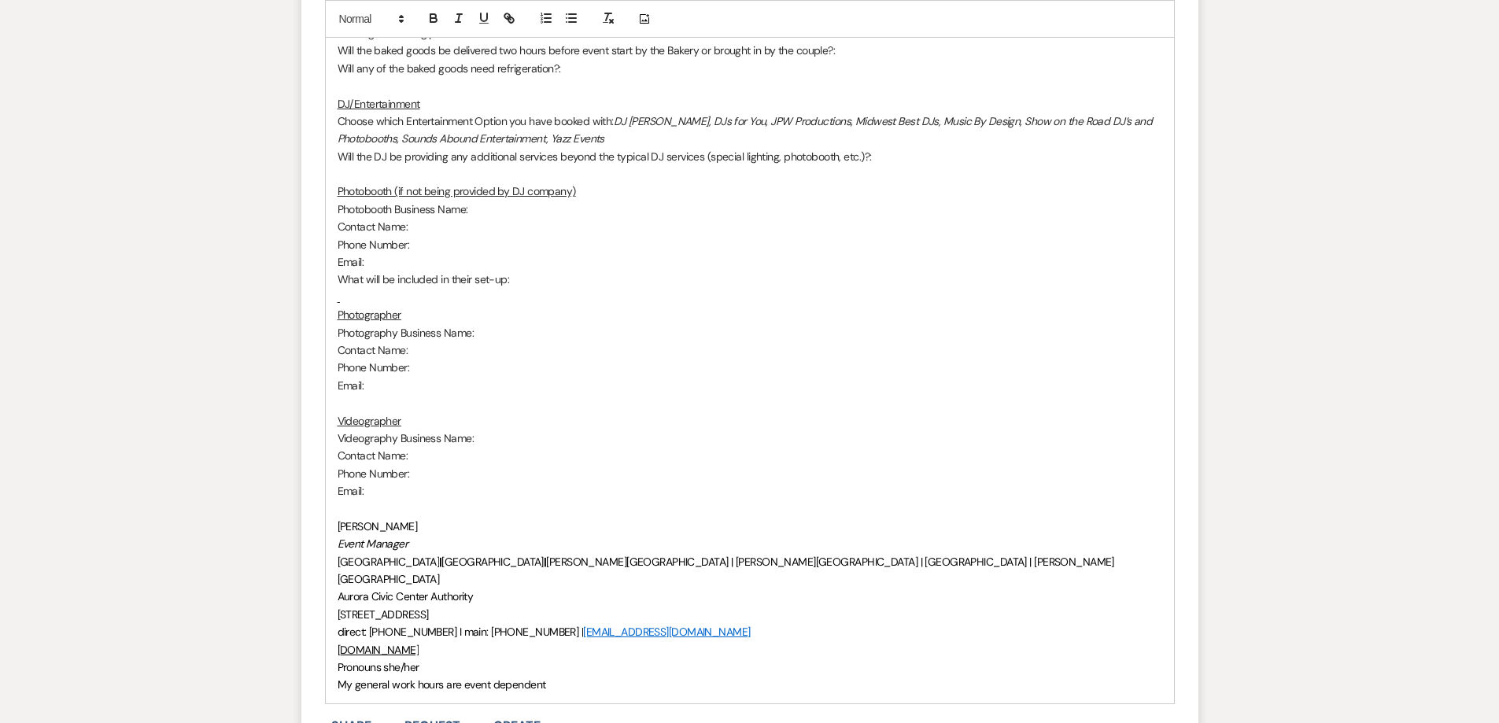
scroll to position [1102, 0]
click at [345, 300] on p at bounding box center [750, 296] width 825 height 17
click at [367, 511] on p at bounding box center [750, 508] width 825 height 17
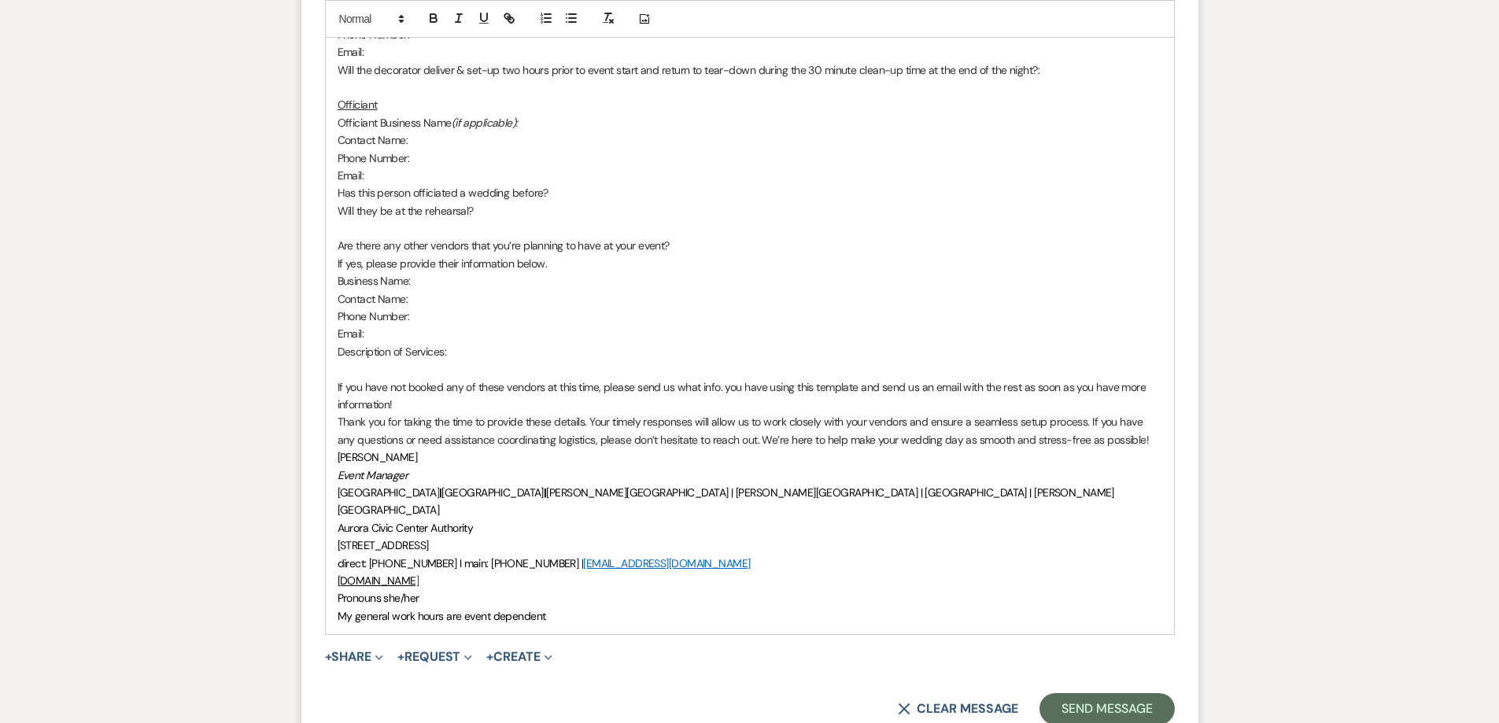
scroll to position [1810, 0]
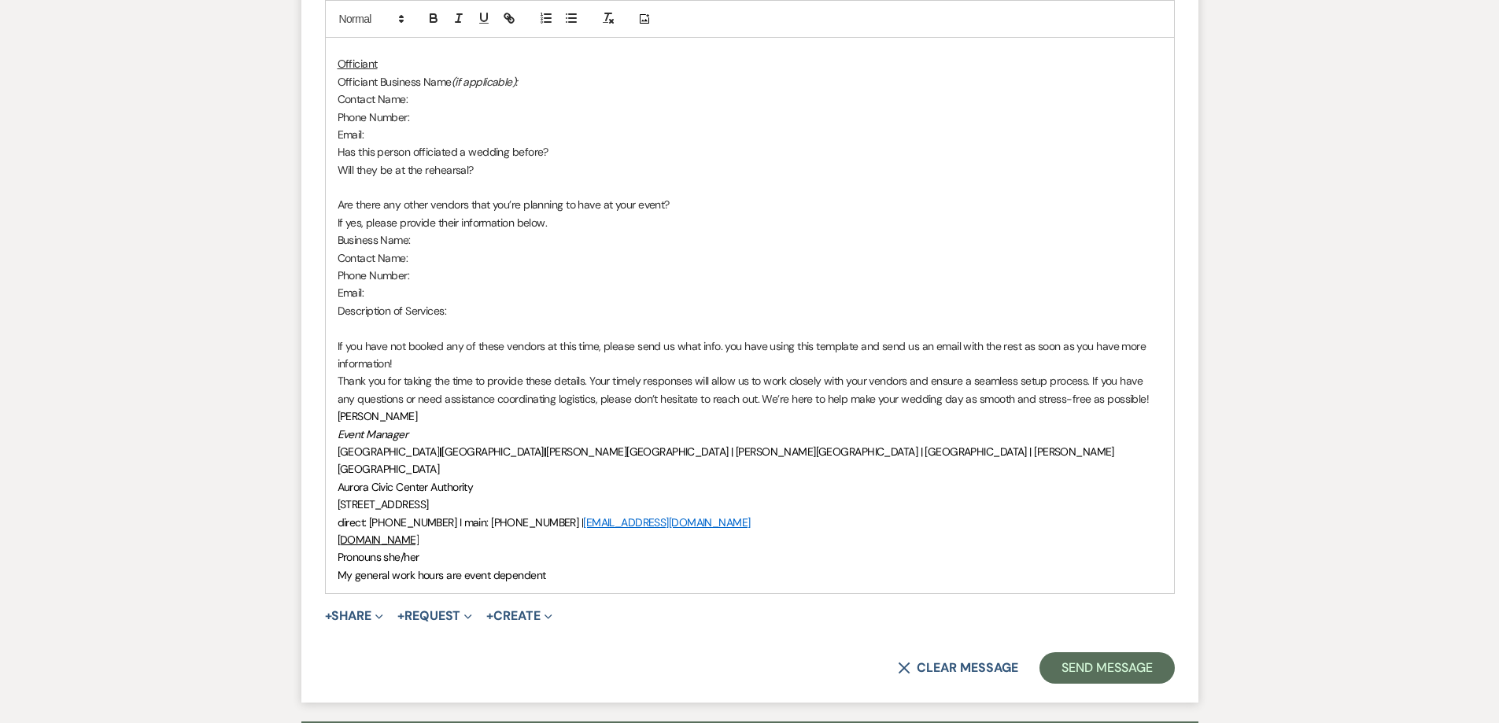
click at [1018, 365] on p "If you have not booked any of these vendors at this time, please send us what i…" at bounding box center [750, 355] width 825 height 35
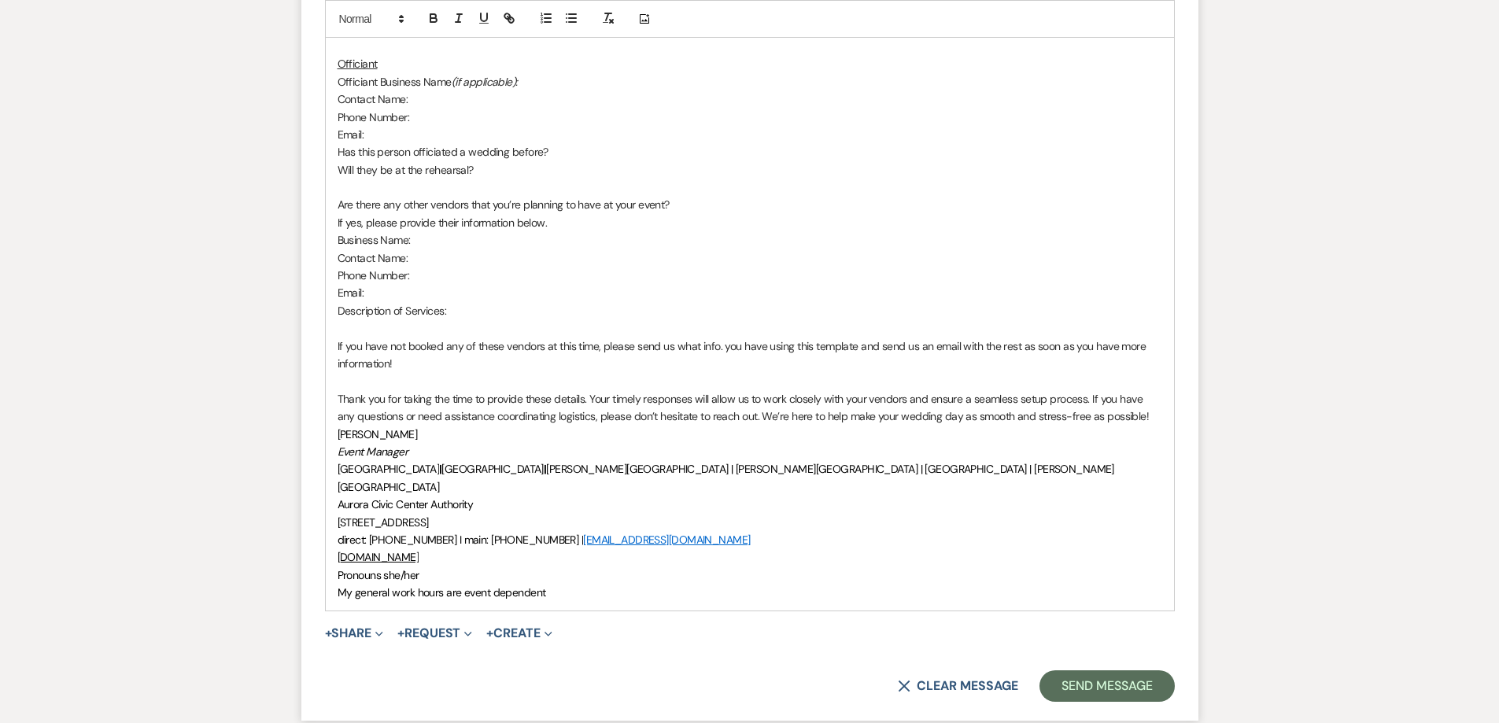
click at [1152, 413] on p "Thank you for taking the time to provide these details. Your timely responses w…" at bounding box center [750, 407] width 825 height 35
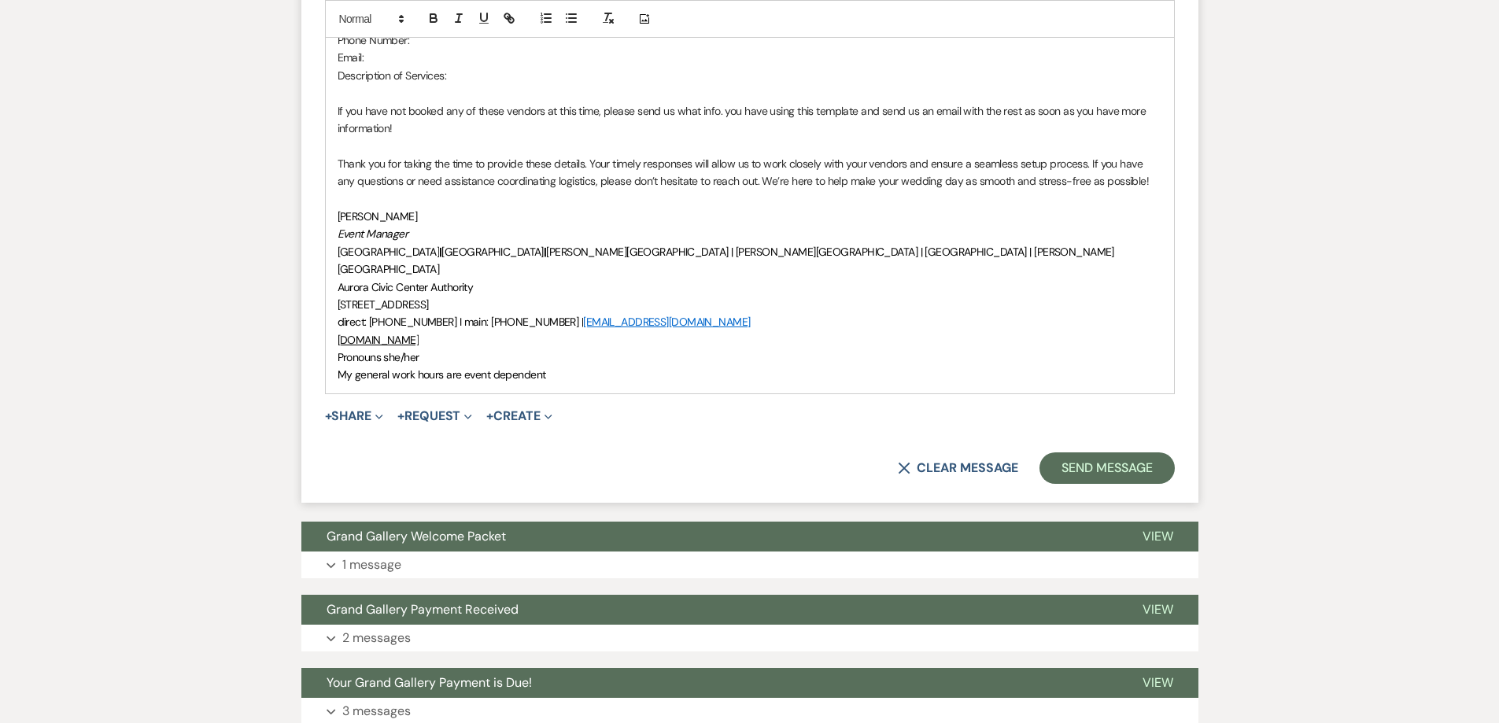
scroll to position [2046, 0]
click at [1094, 452] on button "Send Message" at bounding box center [1106, 467] width 135 height 31
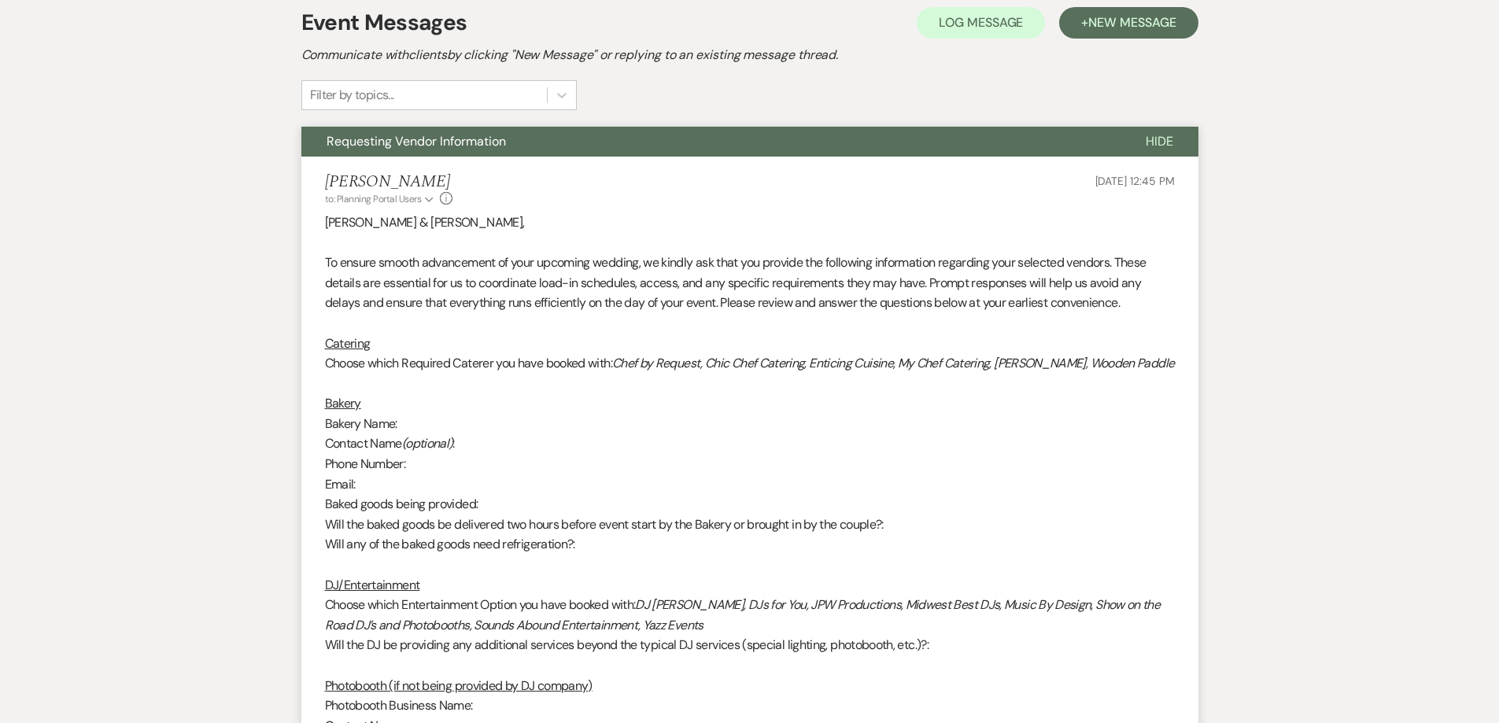
scroll to position [124, 0]
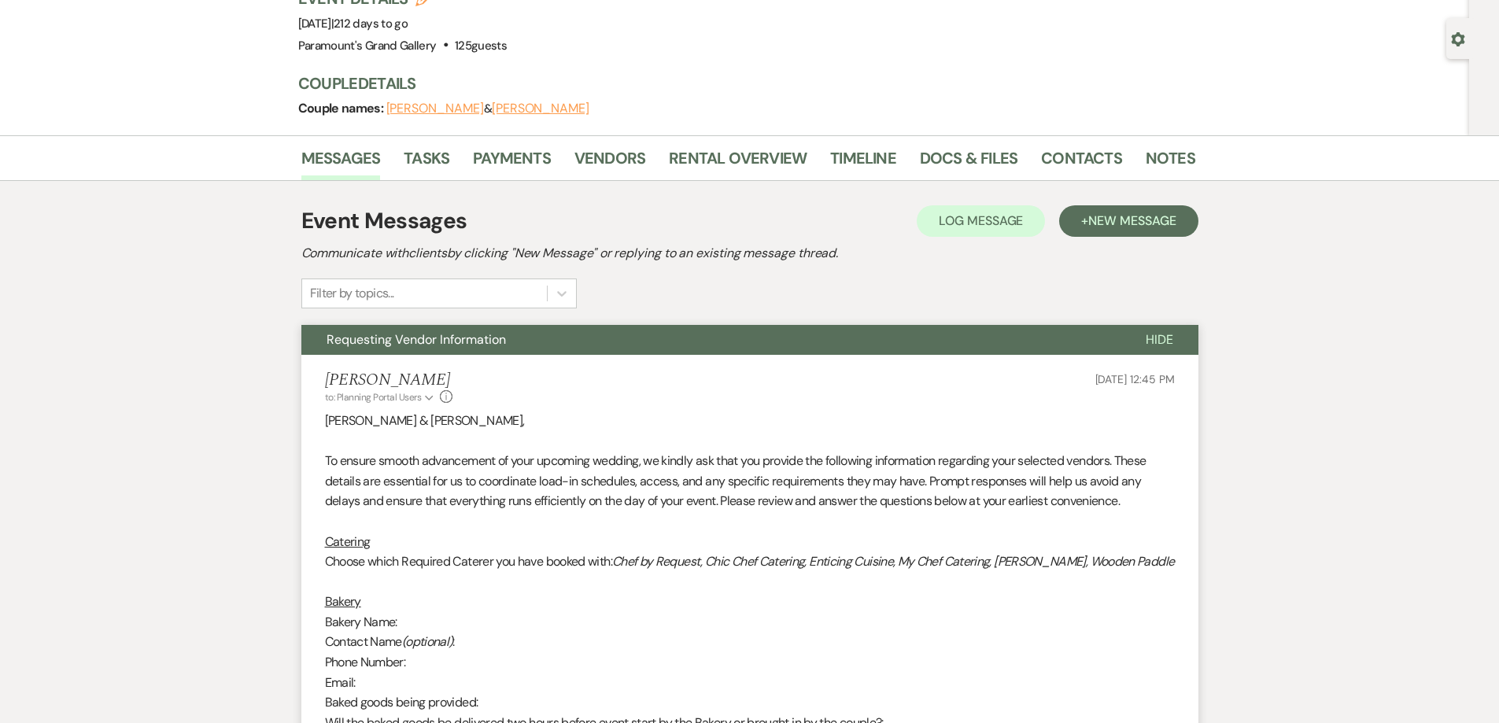
click at [401, 341] on span "Requesting Vendor Information" at bounding box center [416, 339] width 179 height 17
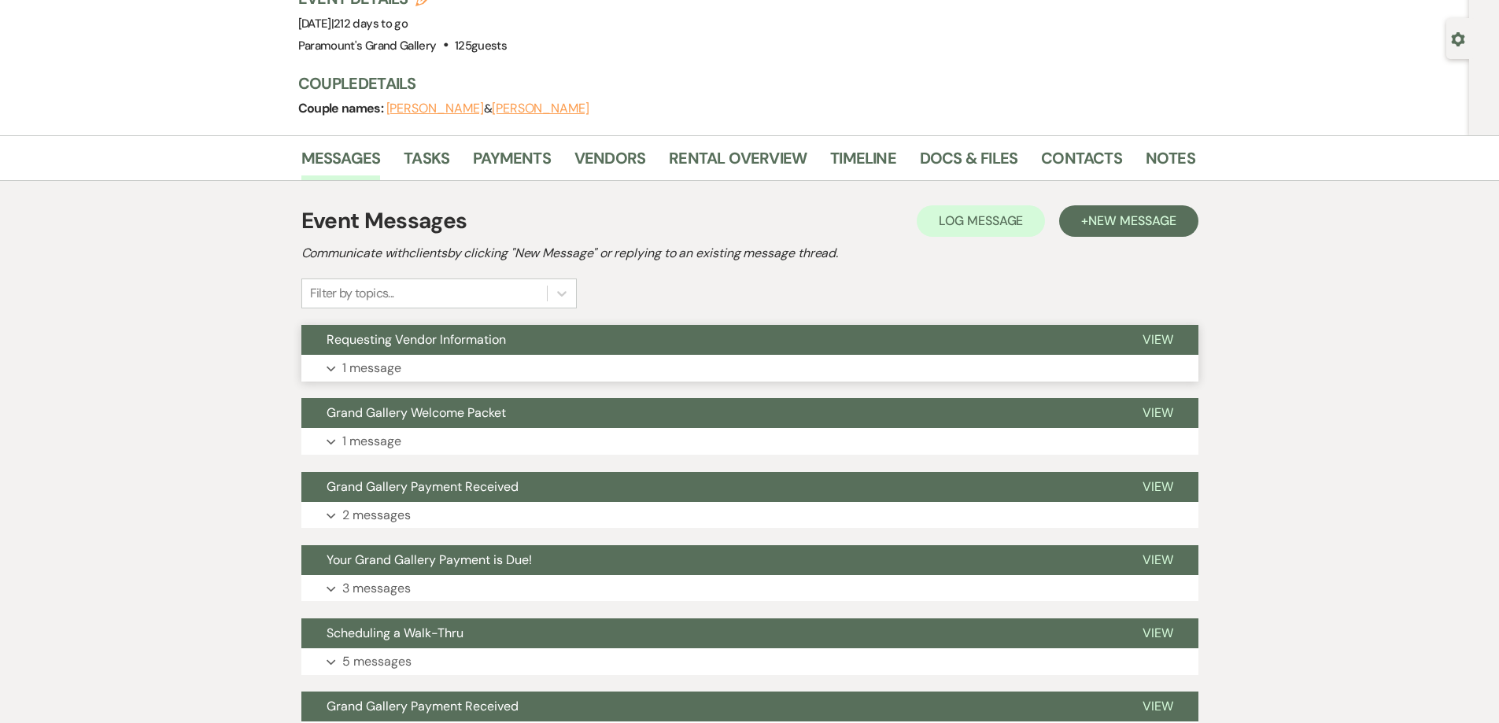
click at [375, 338] on span "Requesting Vendor Information" at bounding box center [416, 339] width 179 height 17
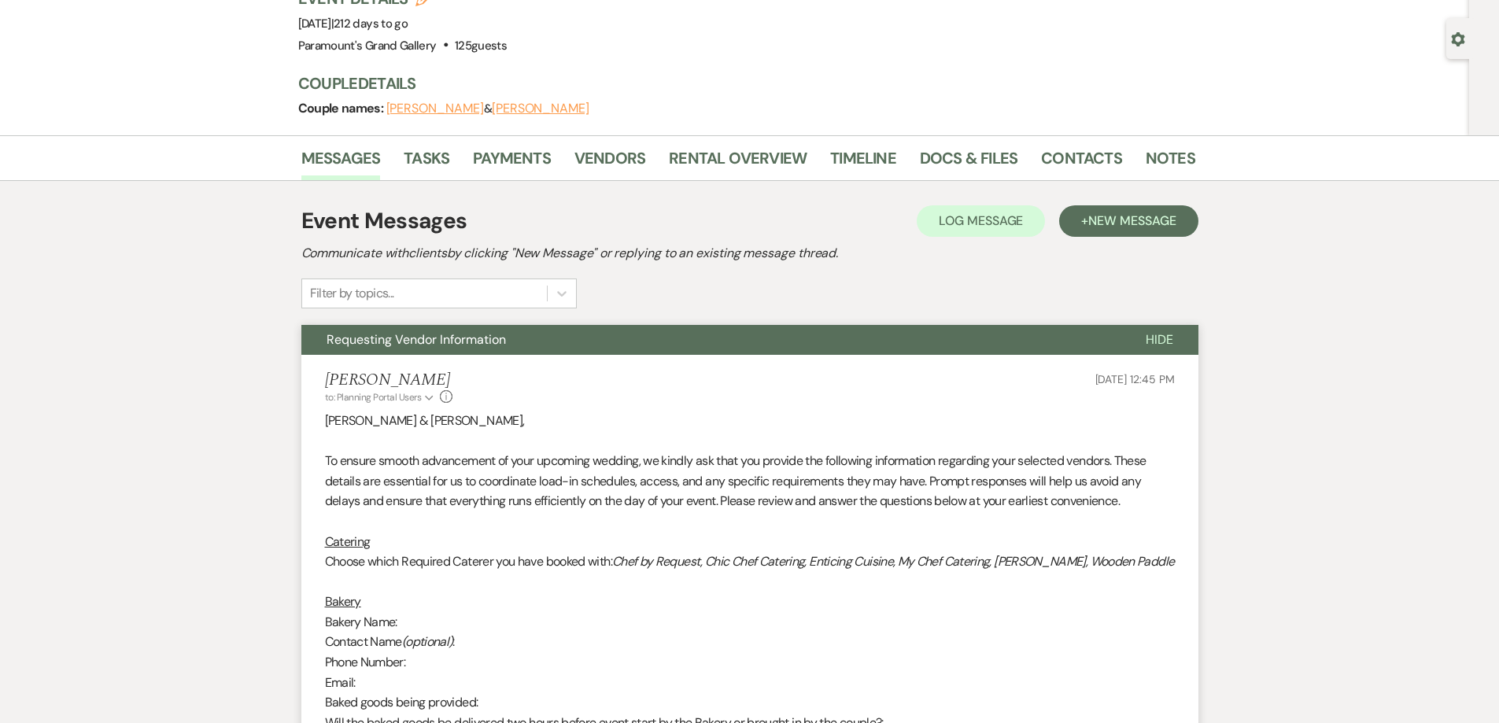
click at [375, 338] on span "Requesting Vendor Information" at bounding box center [416, 339] width 179 height 17
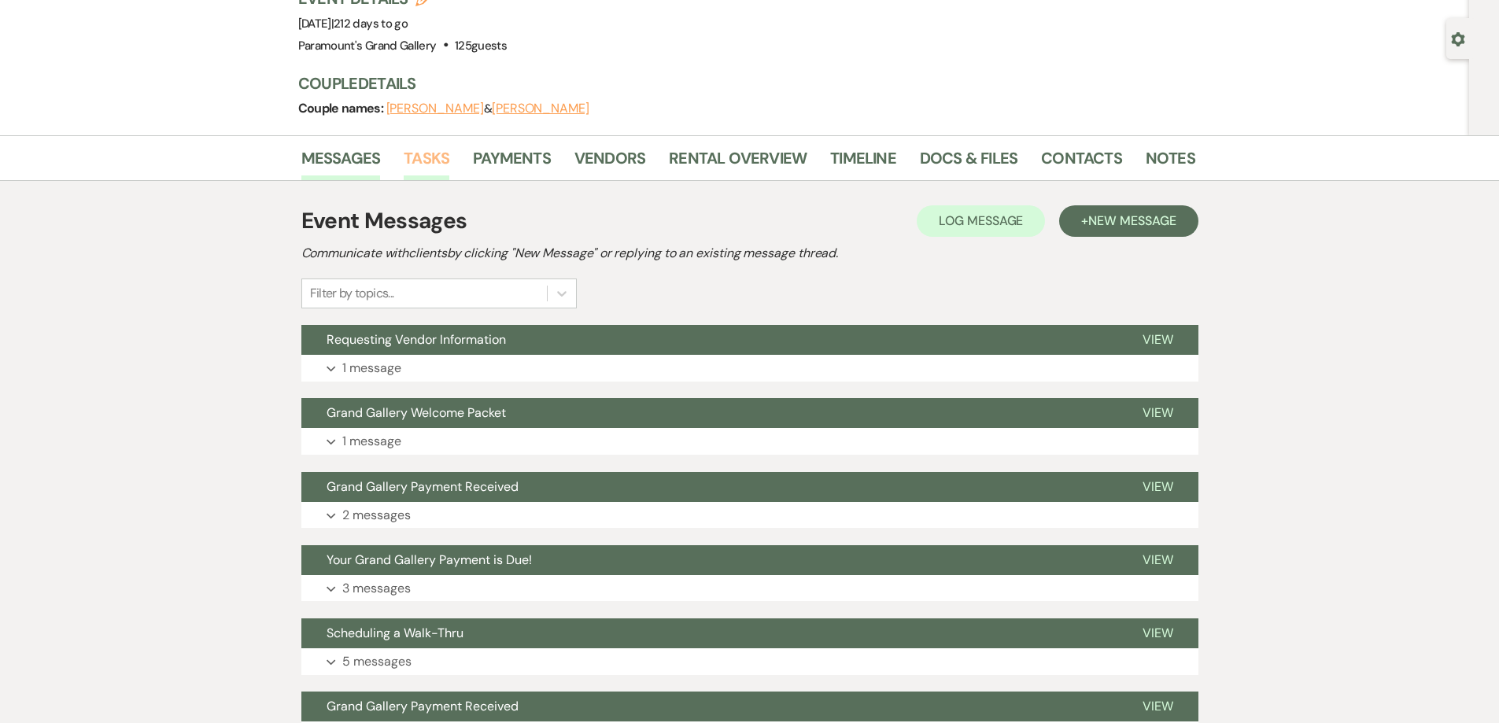
click at [441, 161] on link "Tasks" at bounding box center [427, 163] width 46 height 35
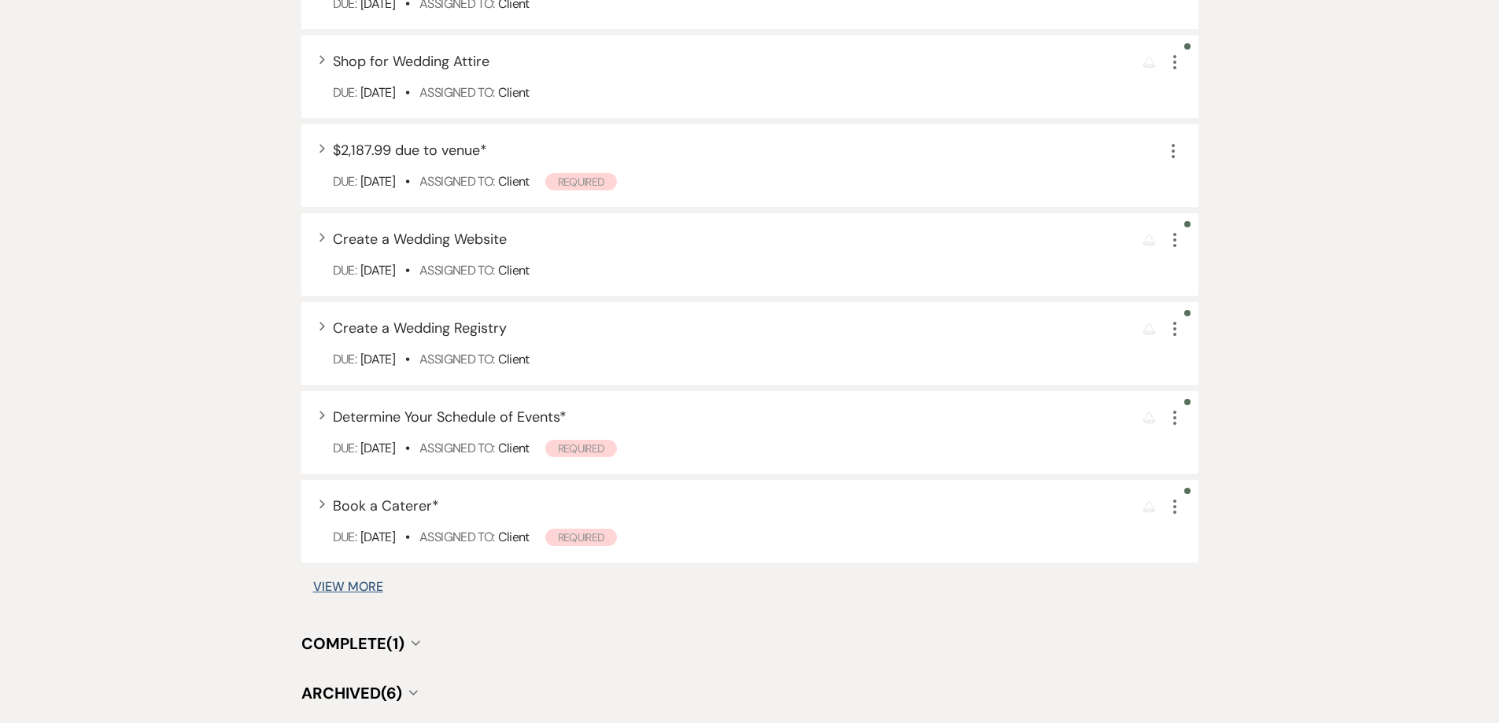
scroll to position [1810, 0]
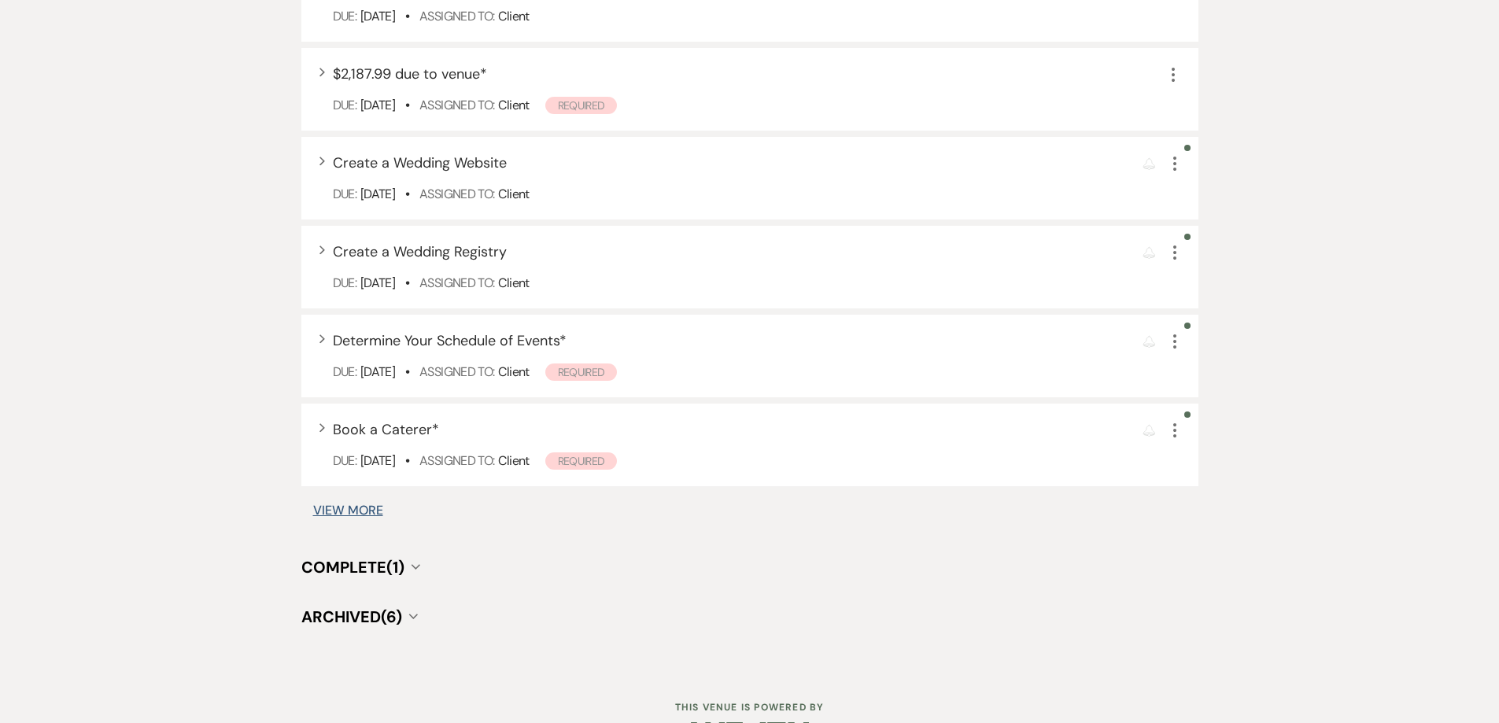
click at [363, 510] on button "View More" at bounding box center [348, 510] width 70 height 13
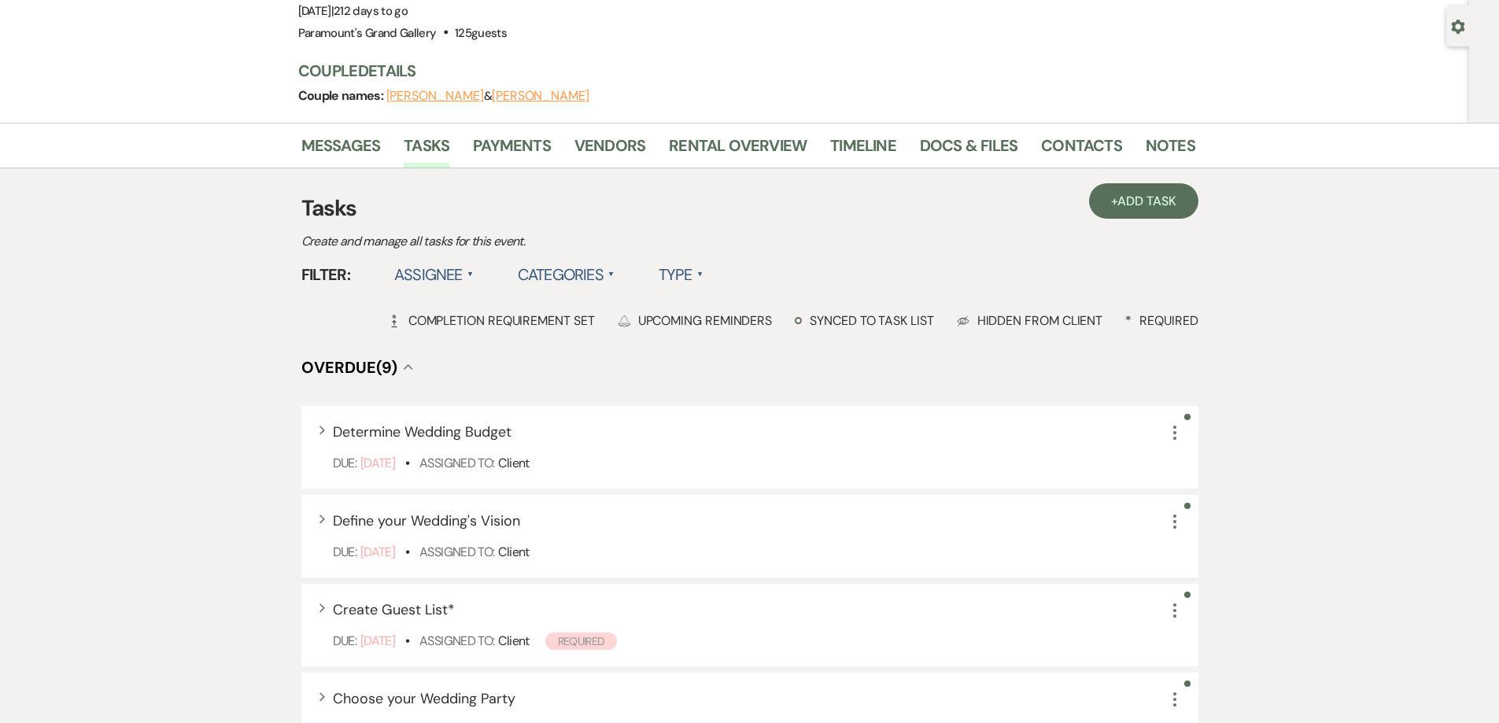
scroll to position [0, 0]
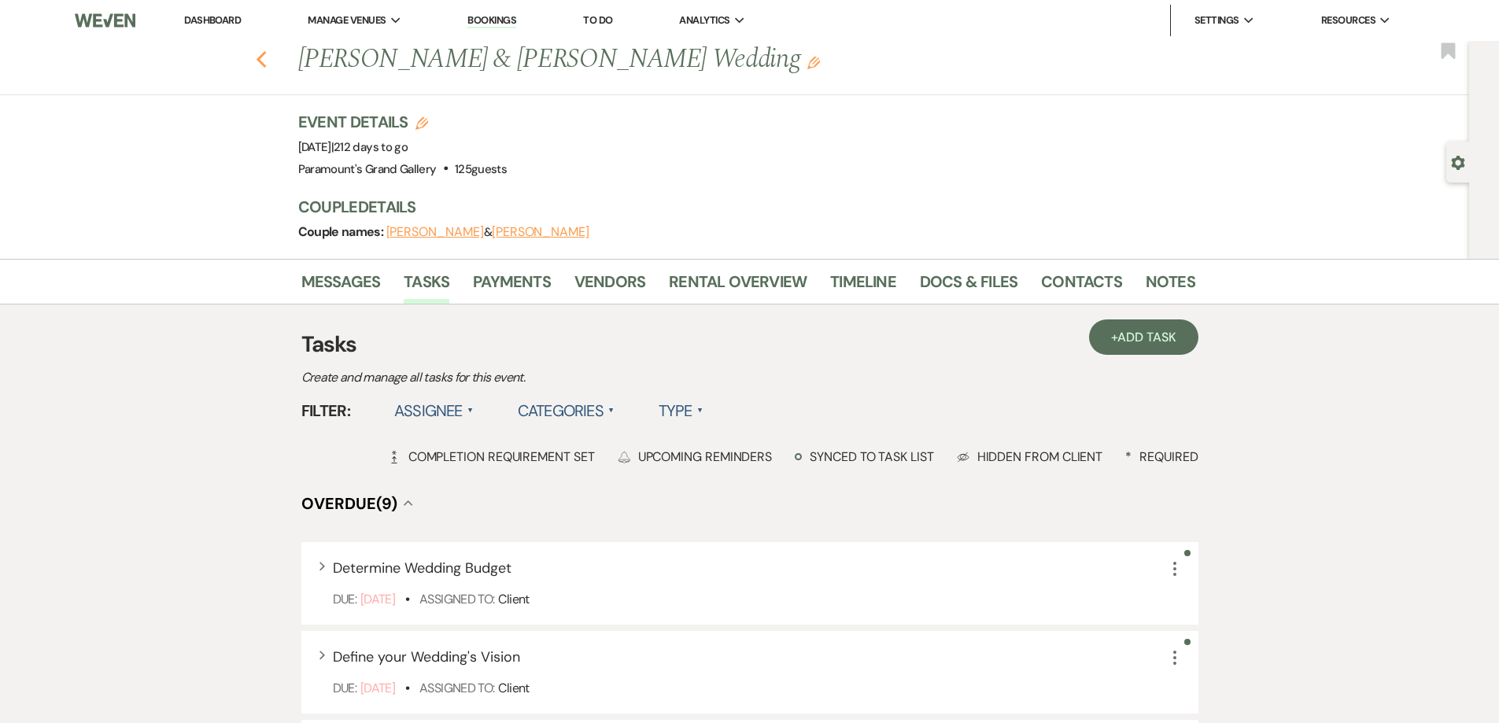
click at [268, 63] on icon "Previous" at bounding box center [262, 59] width 12 height 19
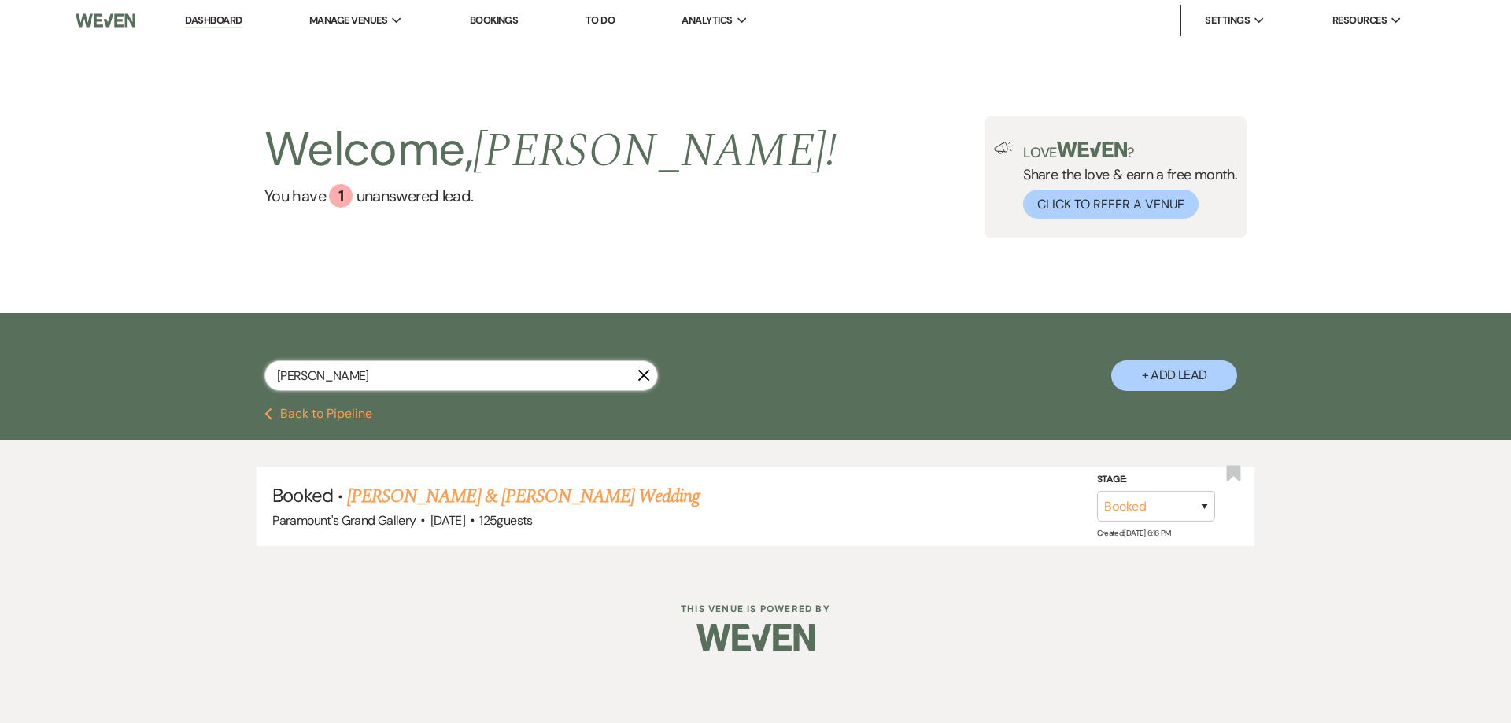
drag, startPoint x: 245, startPoint y: 374, endPoint x: 190, endPoint y: 377, distance: 56.0
click at [192, 376] on div "[PERSON_NAME] X + Add Lead" at bounding box center [755, 362] width 1133 height 83
type input "lang"
click at [455, 497] on link "[PERSON_NAME] & [PERSON_NAME] Wedding" at bounding box center [523, 496] width 353 height 28
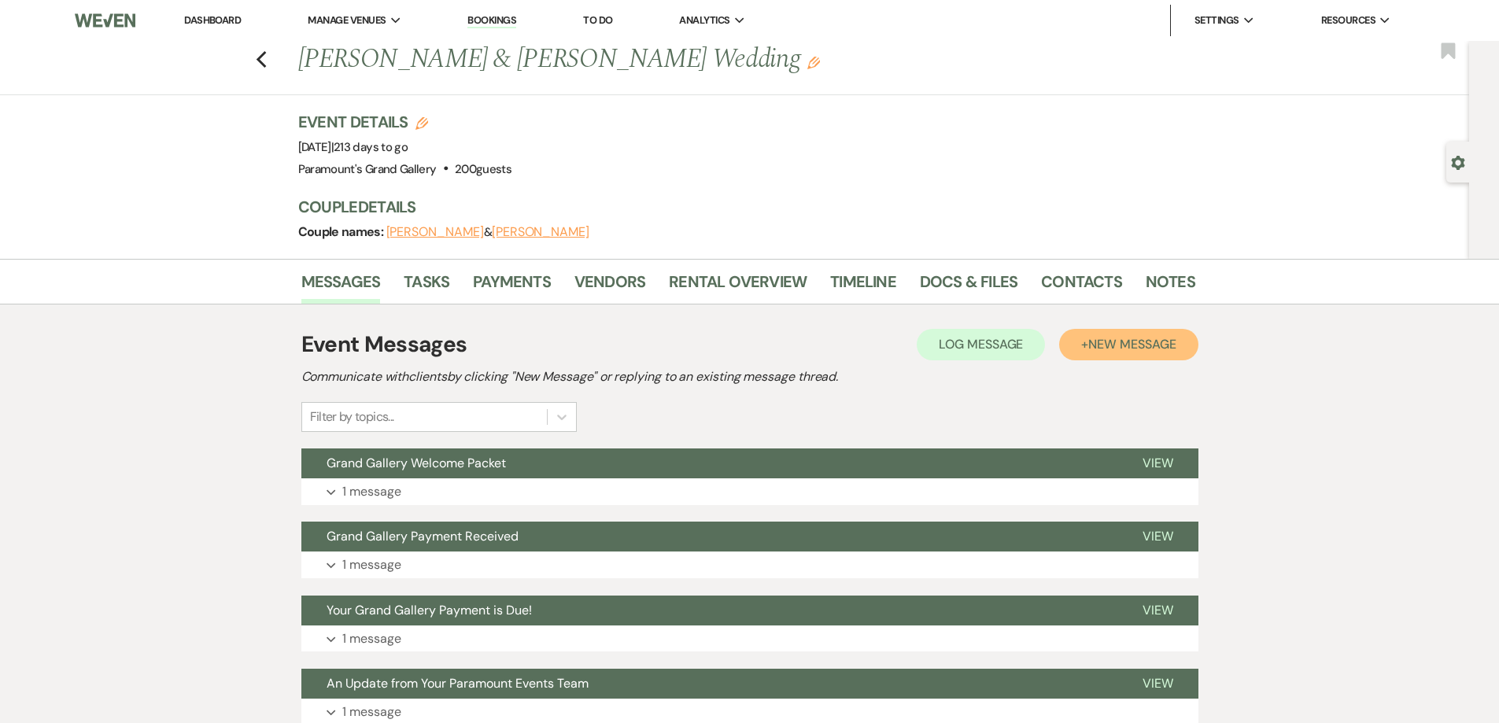
click at [1070, 340] on button "+ New Message" at bounding box center [1128, 344] width 138 height 31
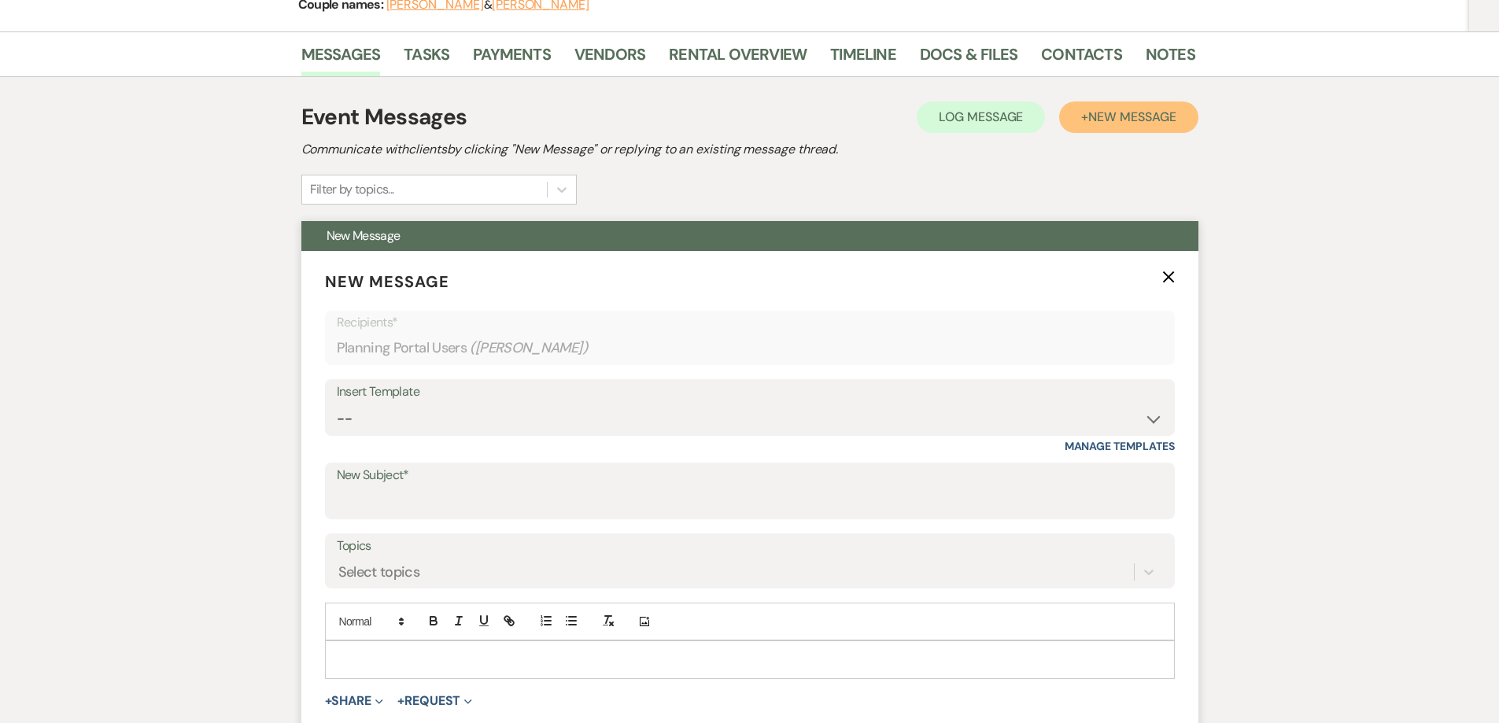
scroll to position [236, 0]
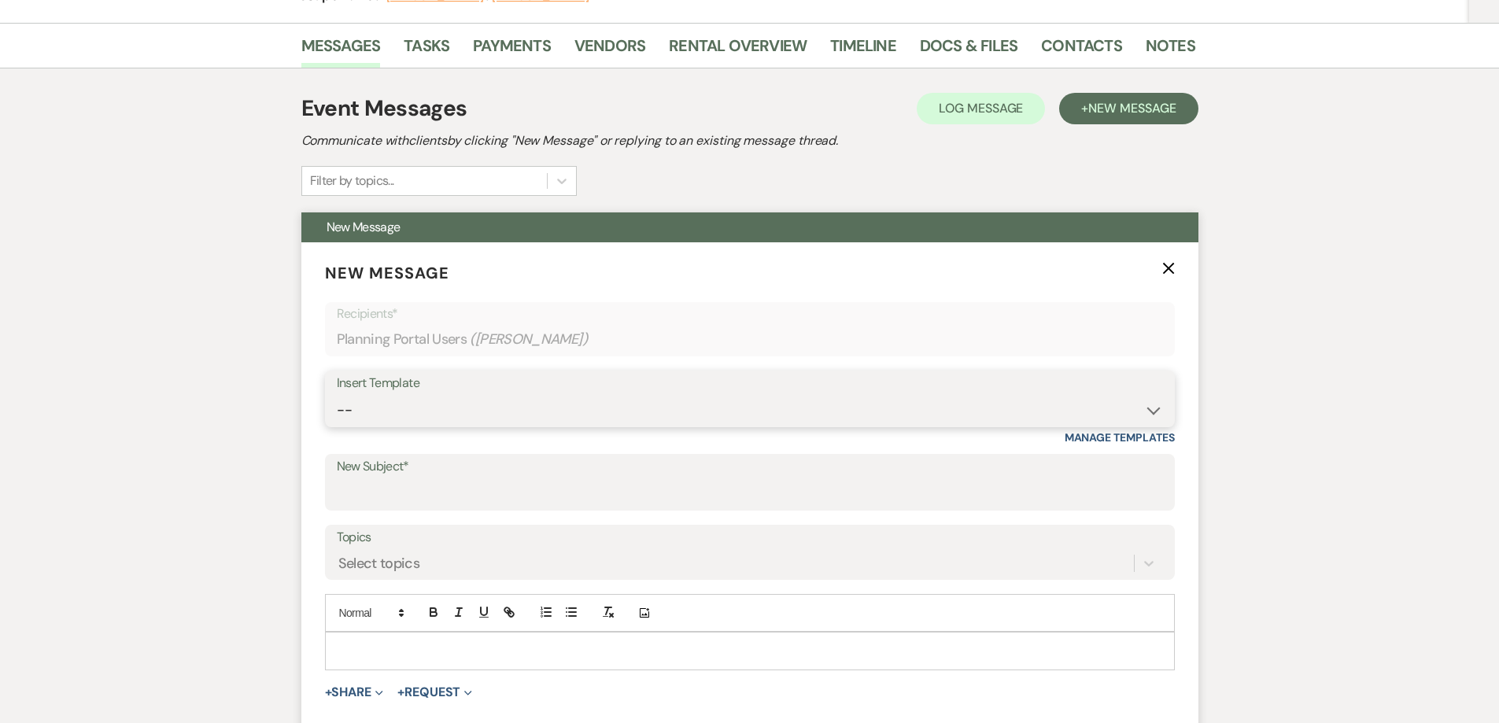
click at [408, 409] on select "-- Weven Planning Portal Introduction (Booked Events) 6 Month Consultation 9 Mo…" at bounding box center [750, 410] width 826 height 31
select select "4090"
click at [337, 395] on select "-- Weven Planning Portal Introduction (Booked Events) 6 Month Consultation 9 Mo…" at bounding box center [750, 410] width 826 height 31
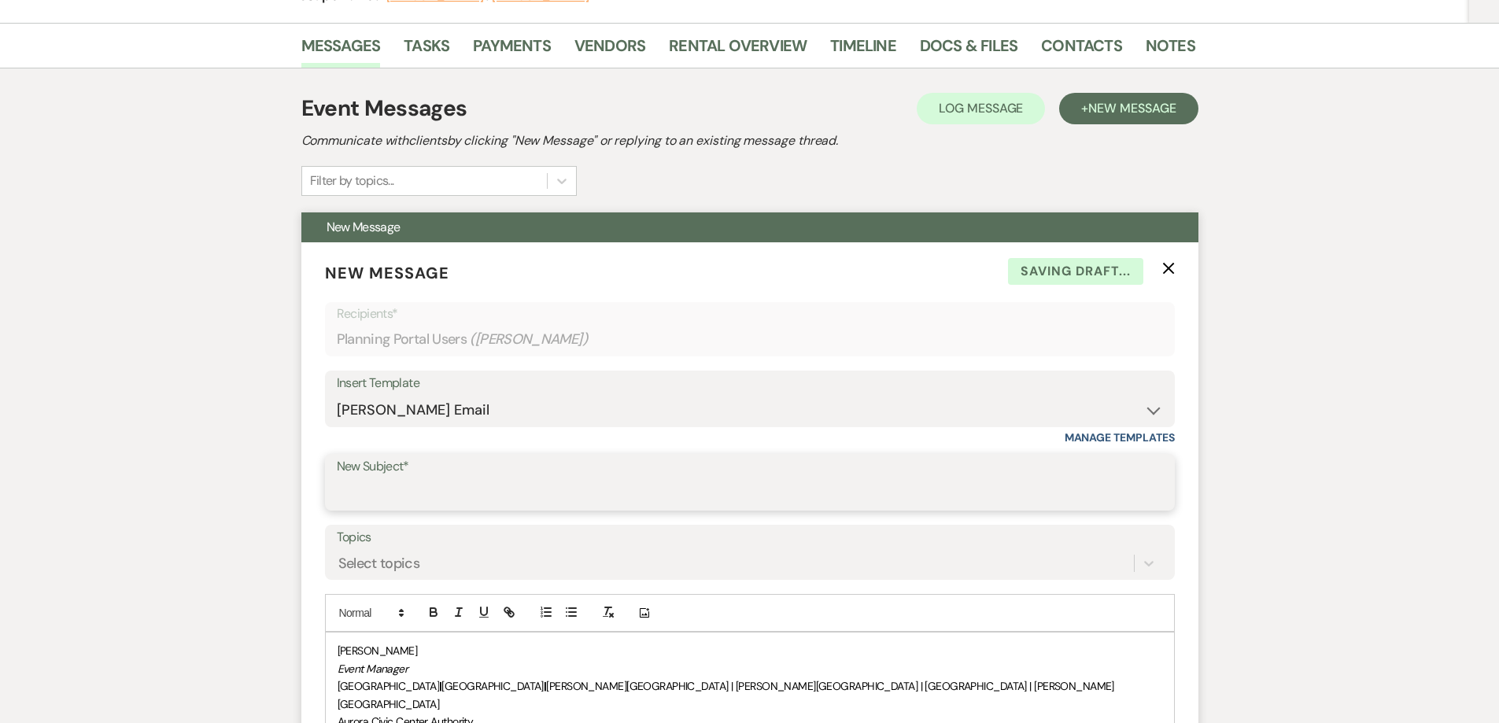
click at [418, 482] on input "New Subject*" at bounding box center [750, 493] width 826 height 31
type input "Requesting Vendor Information"
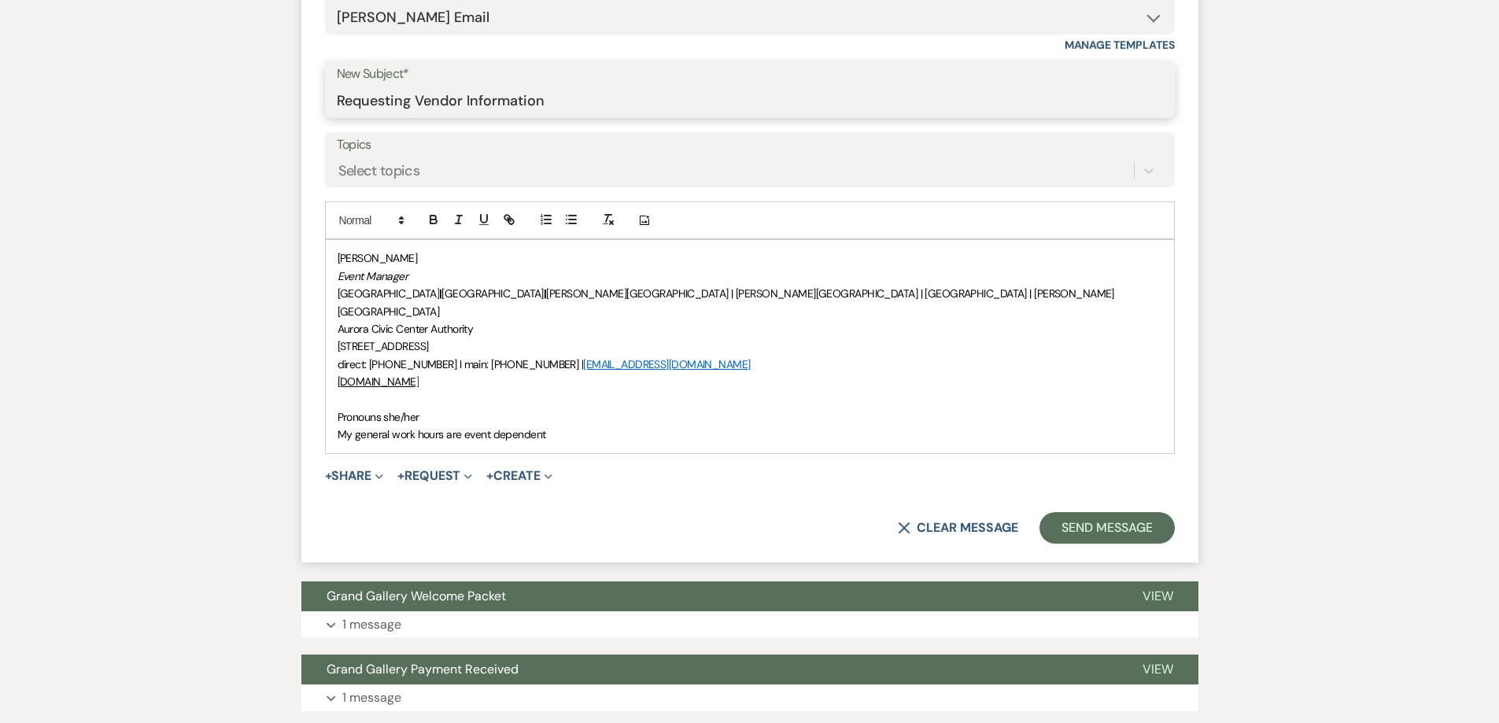
scroll to position [629, 0]
click at [334, 393] on div "[PERSON_NAME] Event Manager [GEOGRAPHIC_DATA] | [GEOGRAPHIC_DATA] | [PERSON_NAM…" at bounding box center [750, 345] width 848 height 212
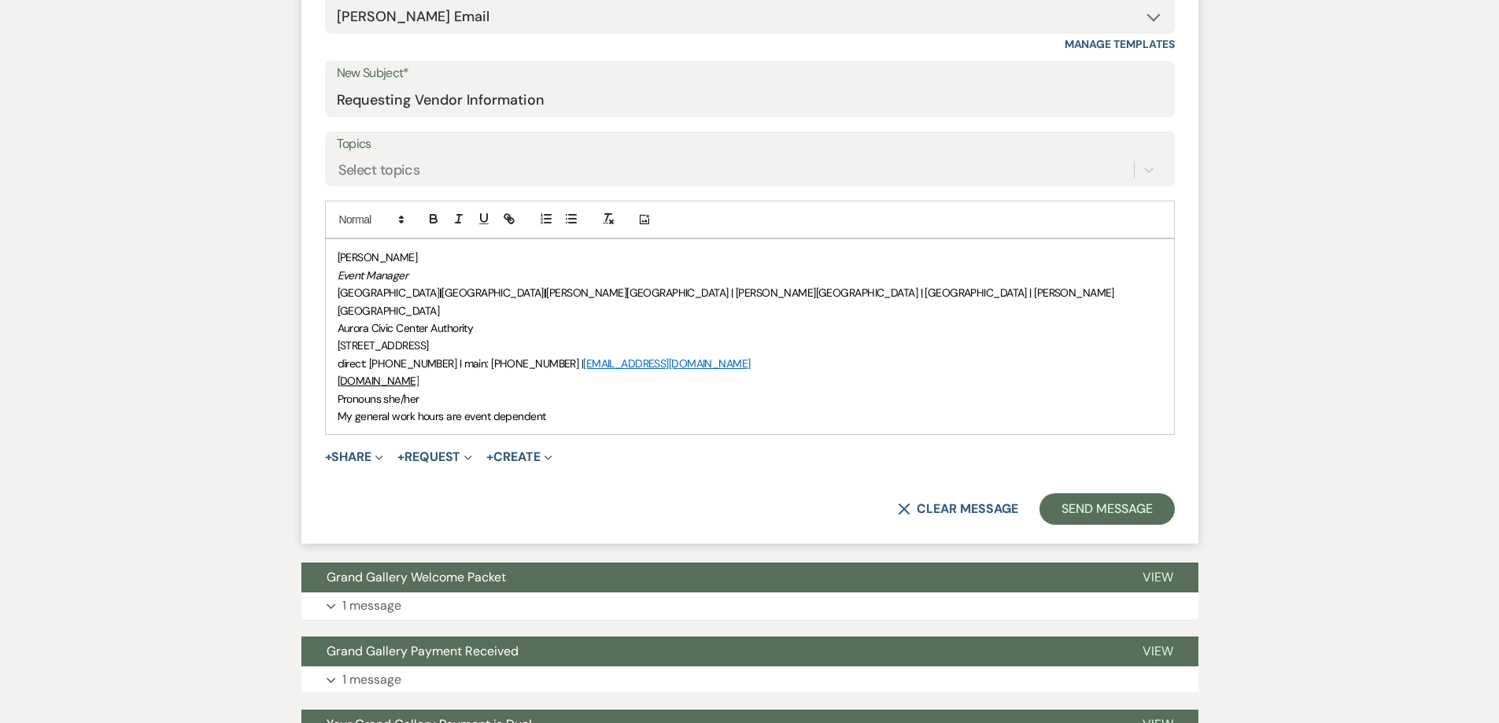
click at [332, 253] on div "[PERSON_NAME] Event Manager [GEOGRAPHIC_DATA] | [GEOGRAPHIC_DATA] | [PERSON_NAM…" at bounding box center [750, 336] width 848 height 195
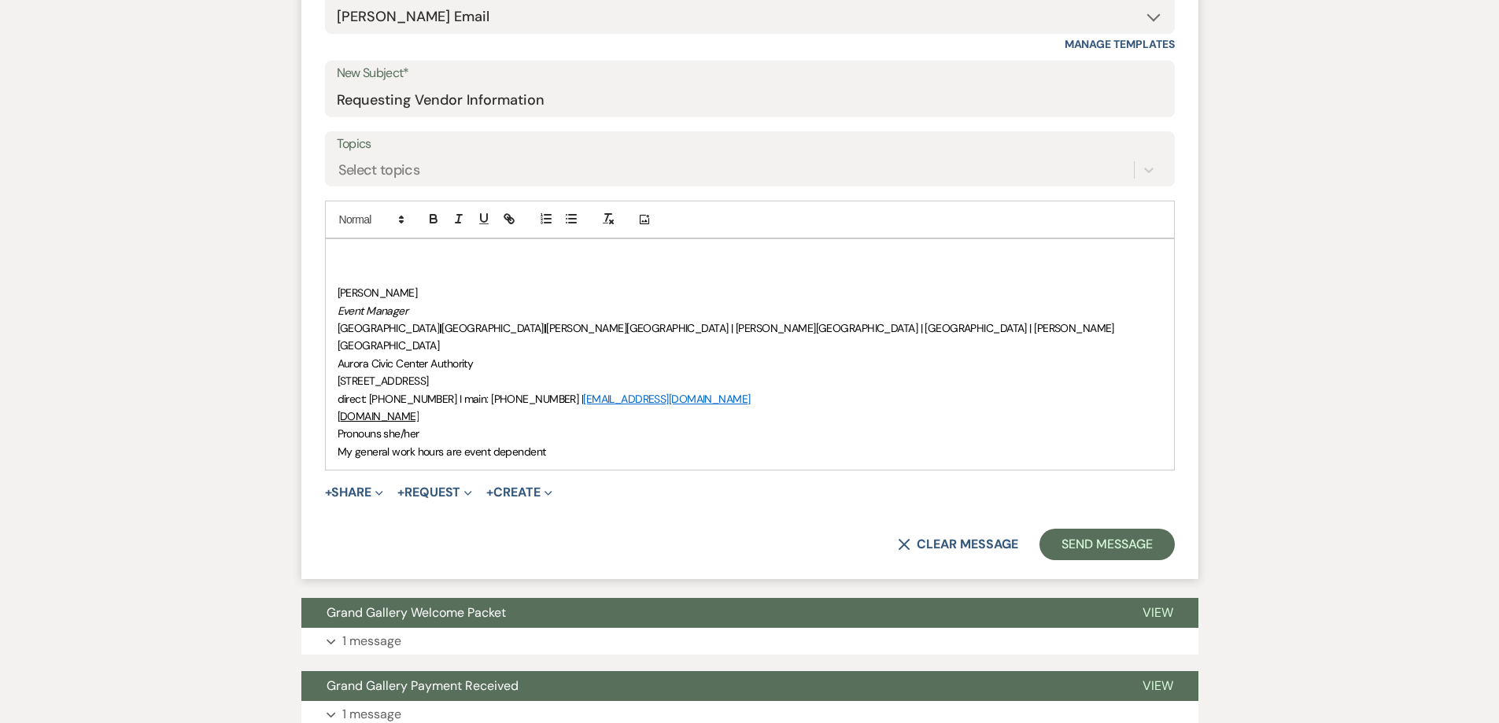
click at [357, 260] on p at bounding box center [750, 257] width 825 height 17
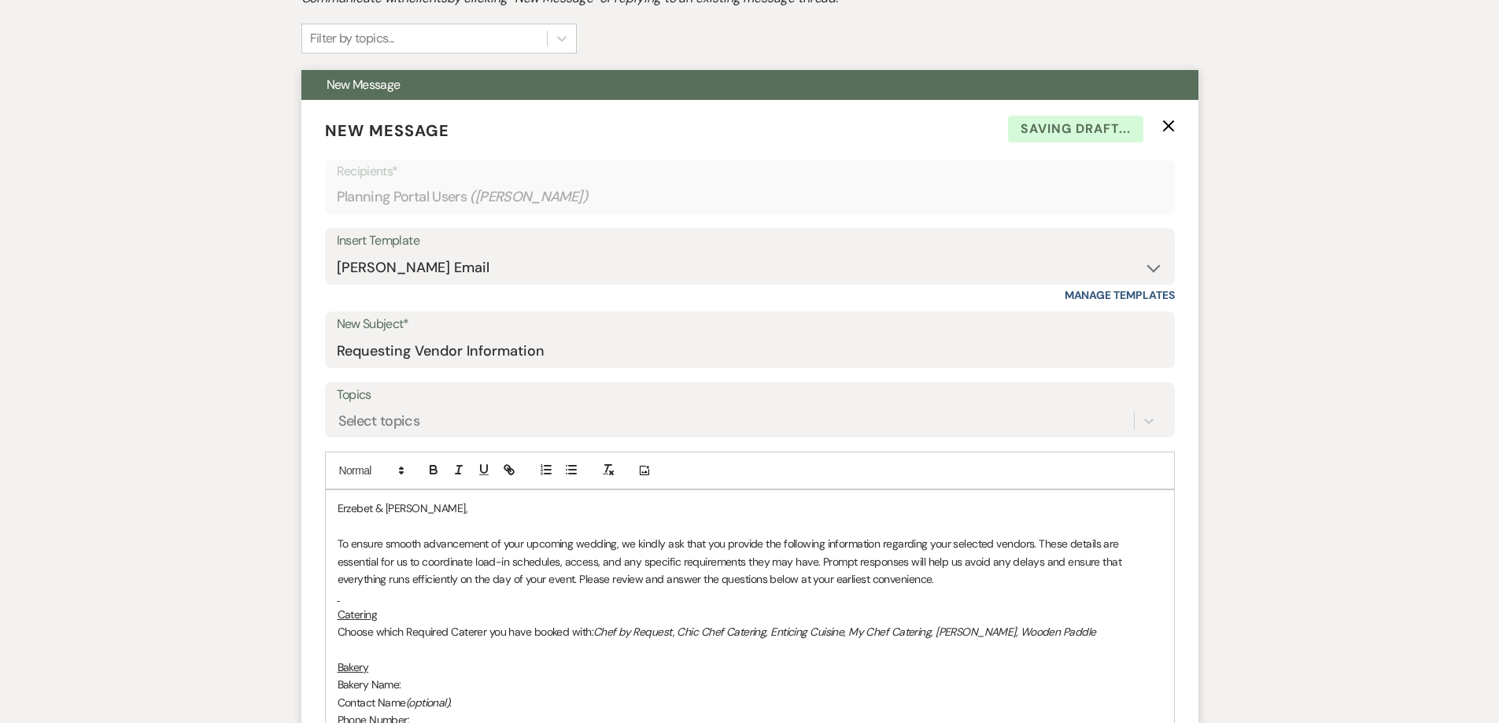
scroll to position [551, 0]
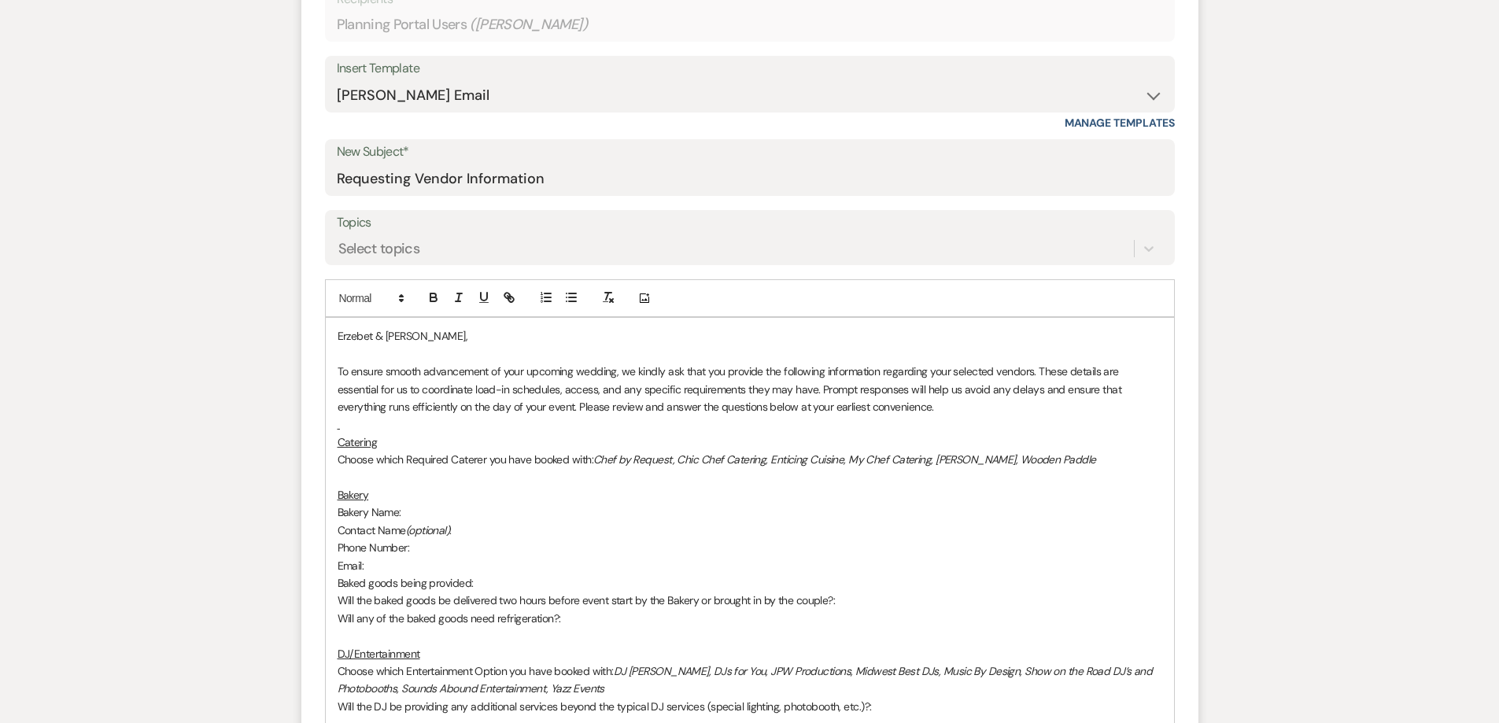
click at [368, 426] on p at bounding box center [750, 423] width 825 height 17
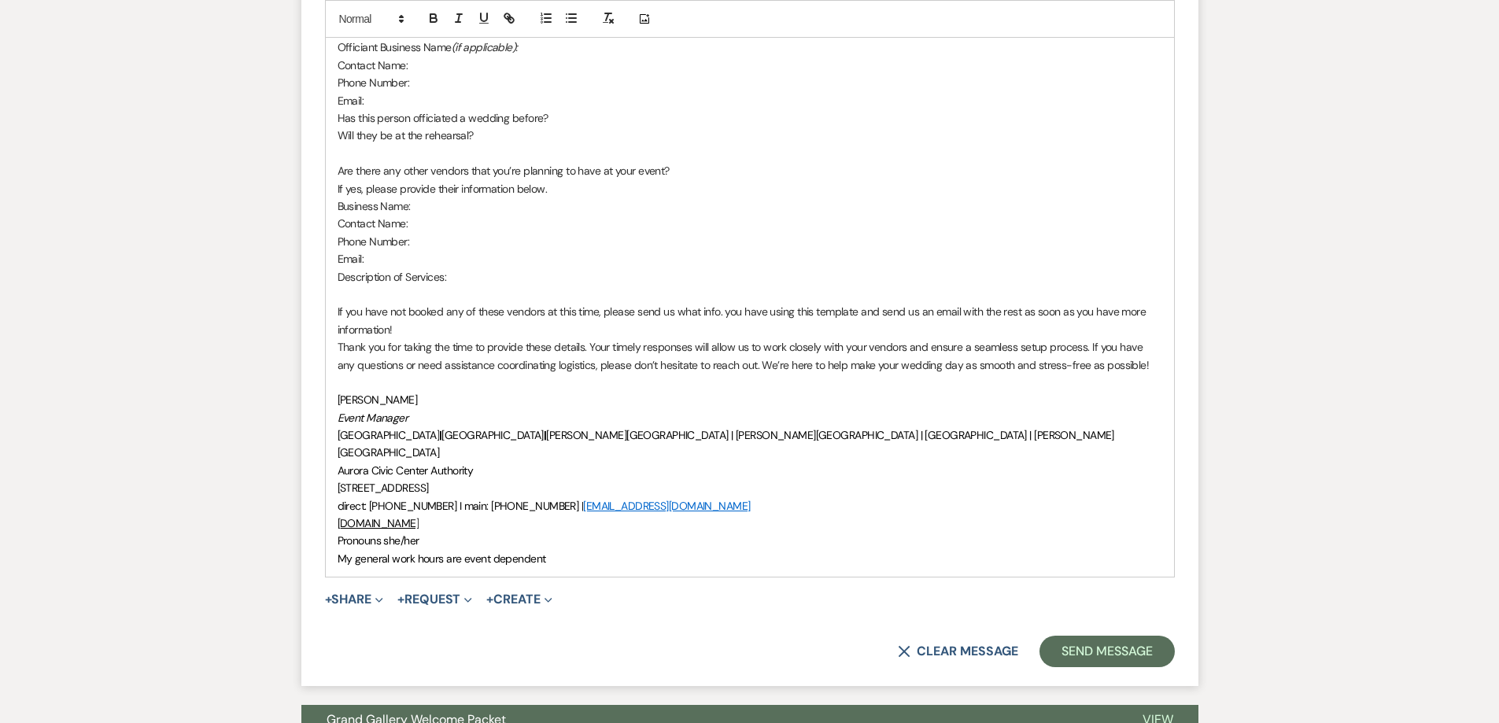
scroll to position [1888, 0]
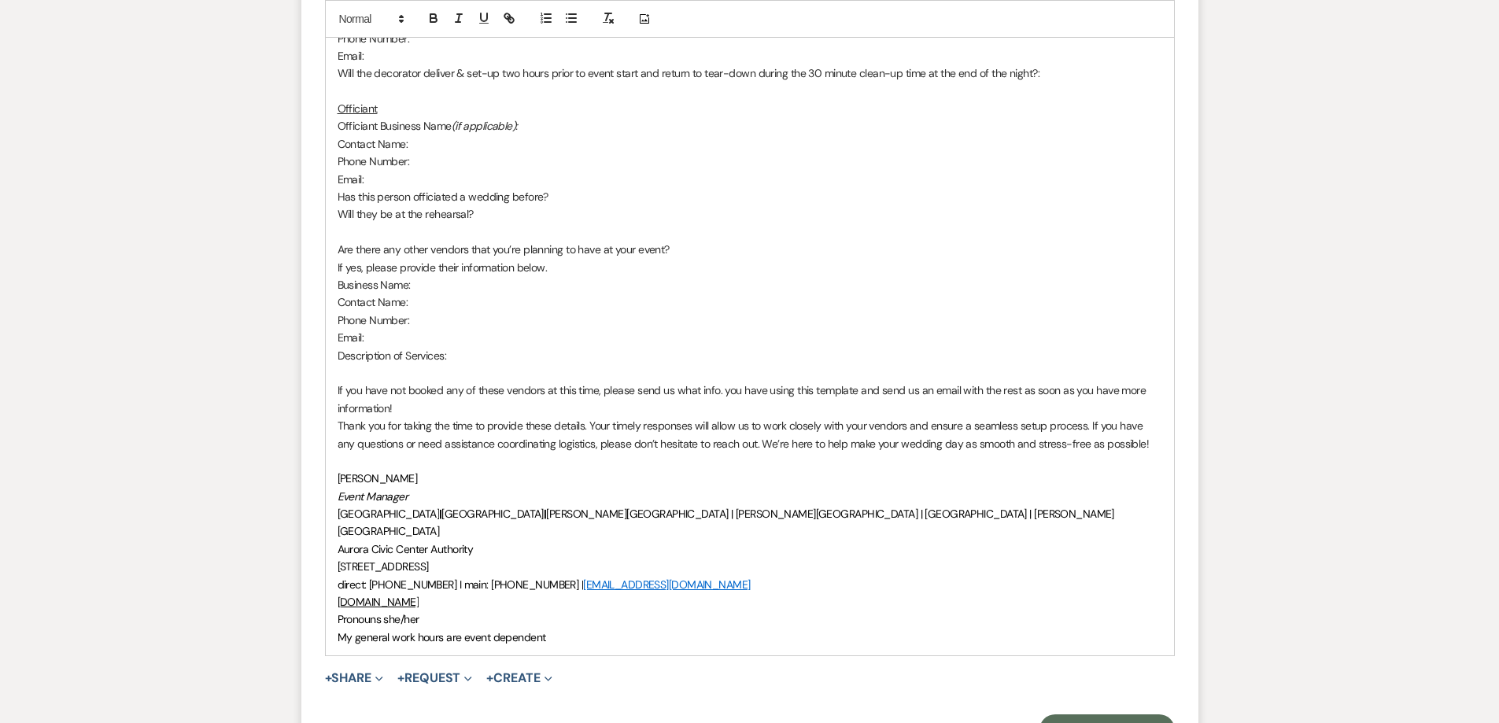
click at [483, 401] on p "If you have not booked any of these vendors at this time, please send us what i…" at bounding box center [750, 399] width 825 height 35
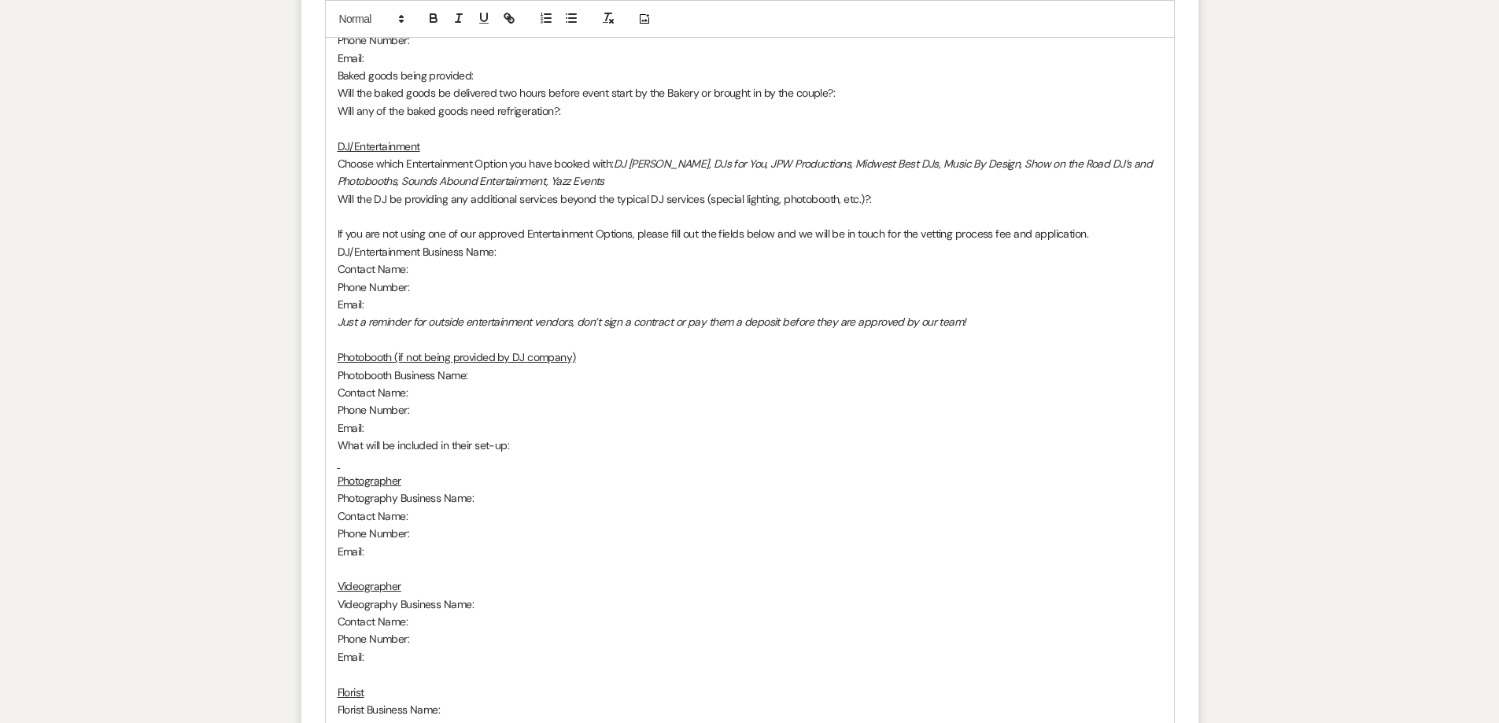
scroll to position [1023, 0]
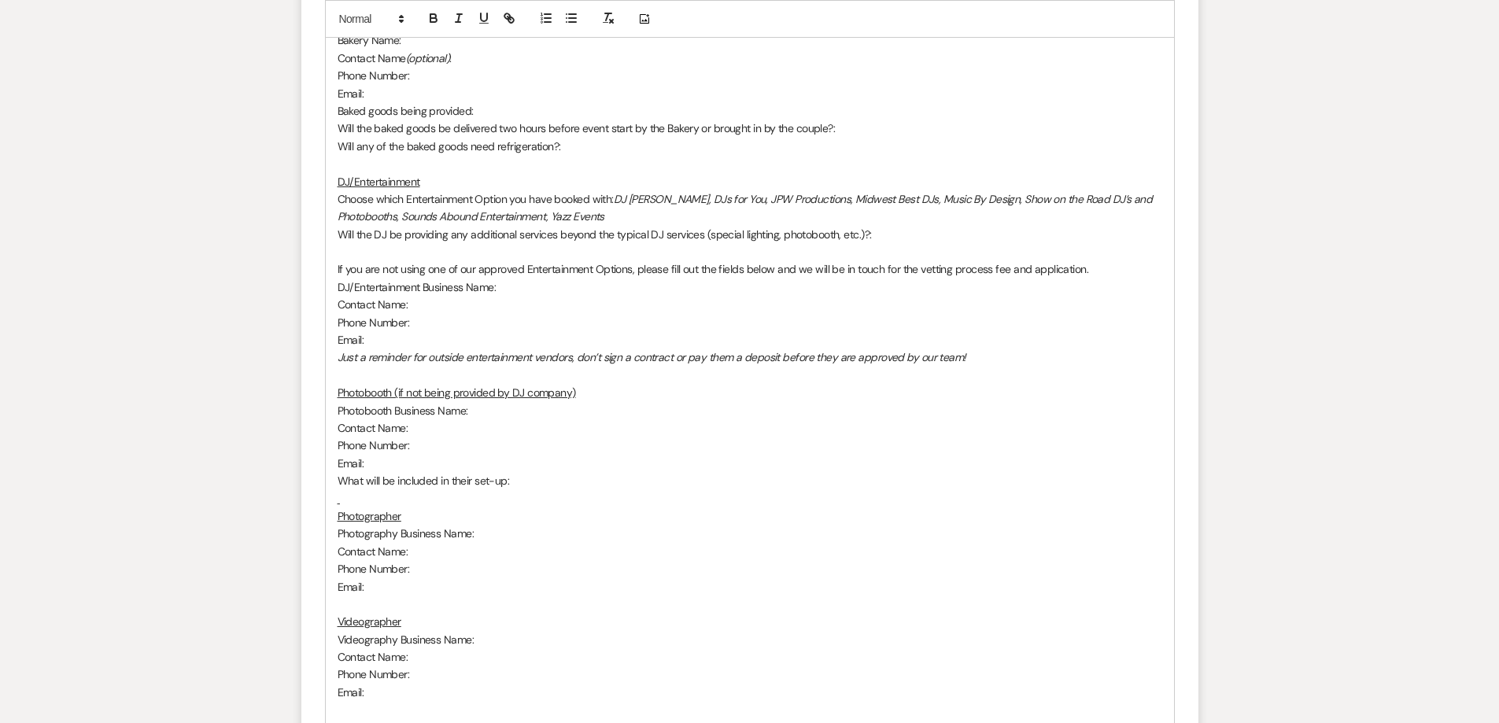
click at [345, 504] on p at bounding box center [750, 498] width 825 height 17
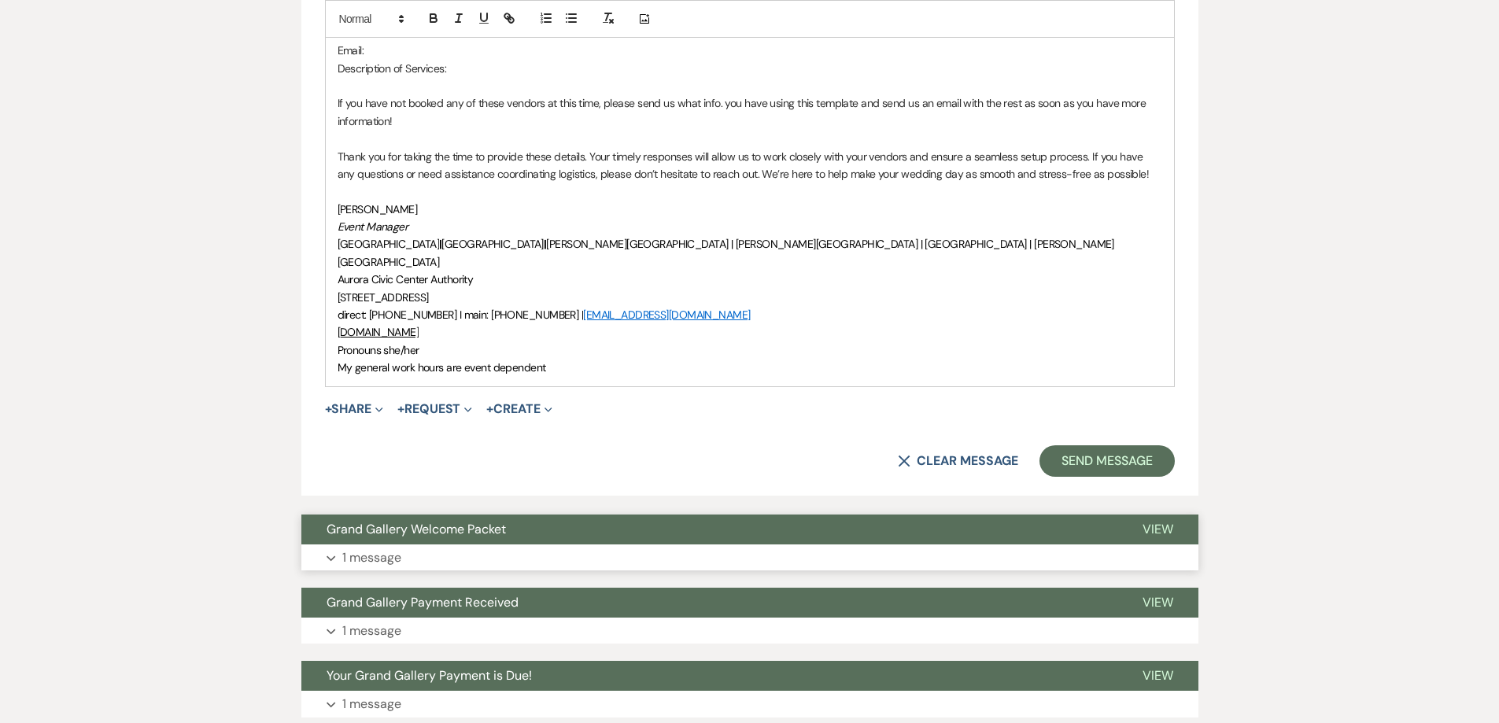
scroll to position [2203, 0]
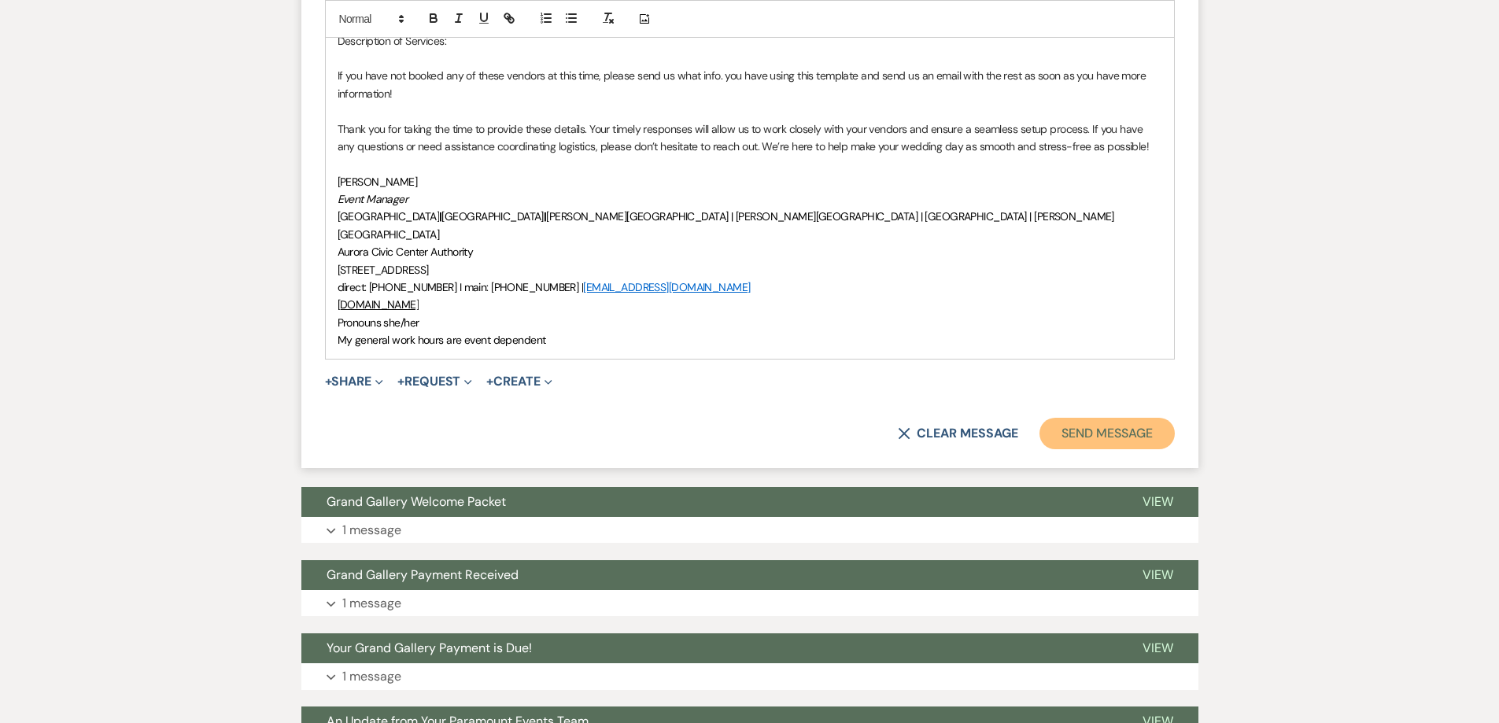
click at [1117, 421] on button "Send Message" at bounding box center [1106, 433] width 135 height 31
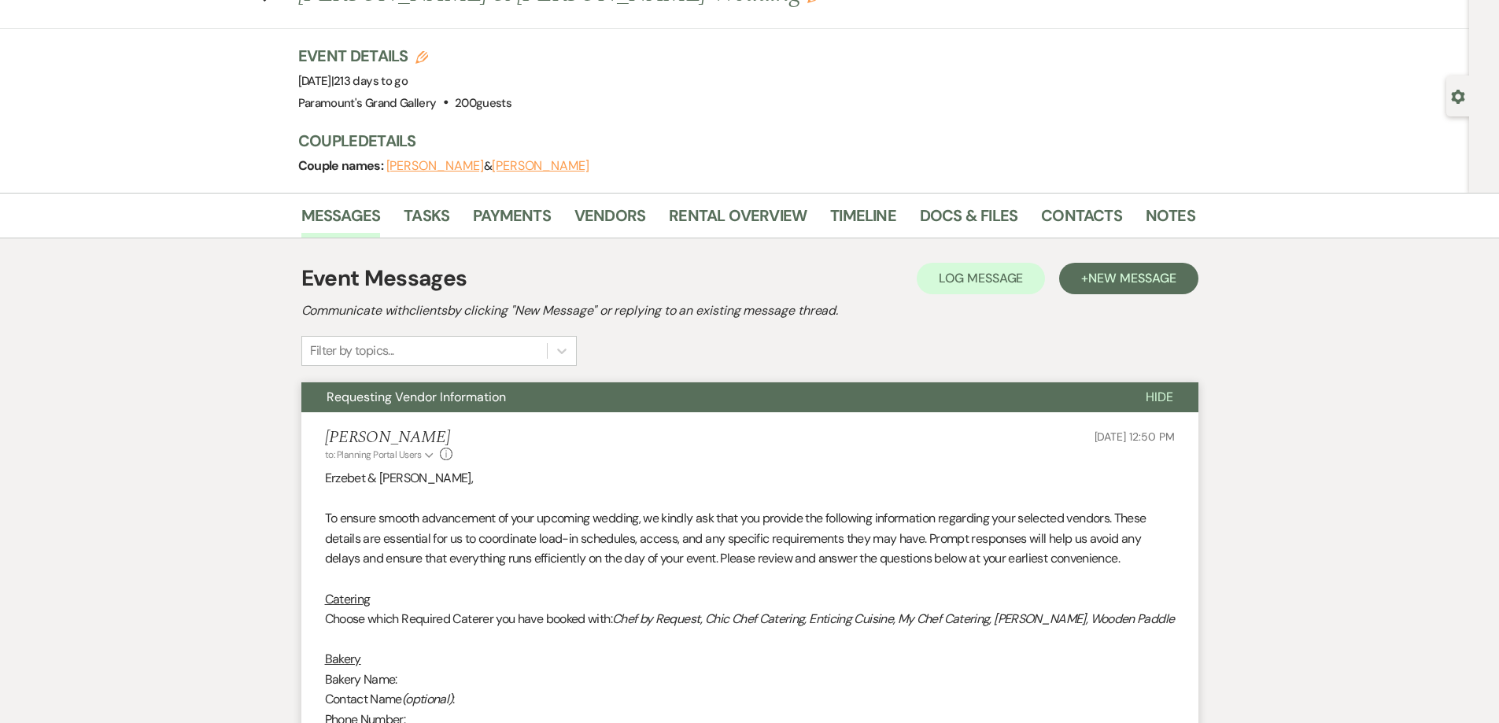
scroll to position [0, 0]
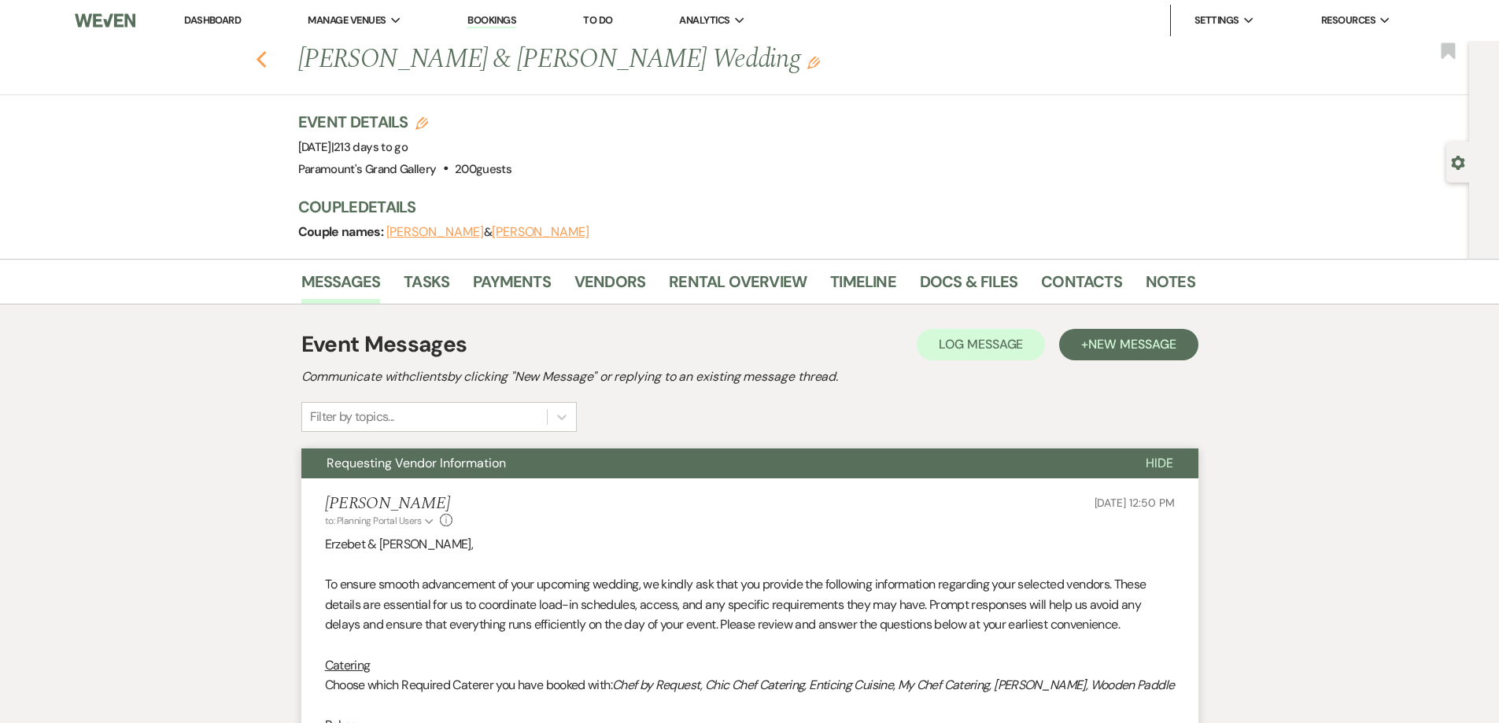
click at [268, 60] on icon "Previous" at bounding box center [262, 59] width 12 height 19
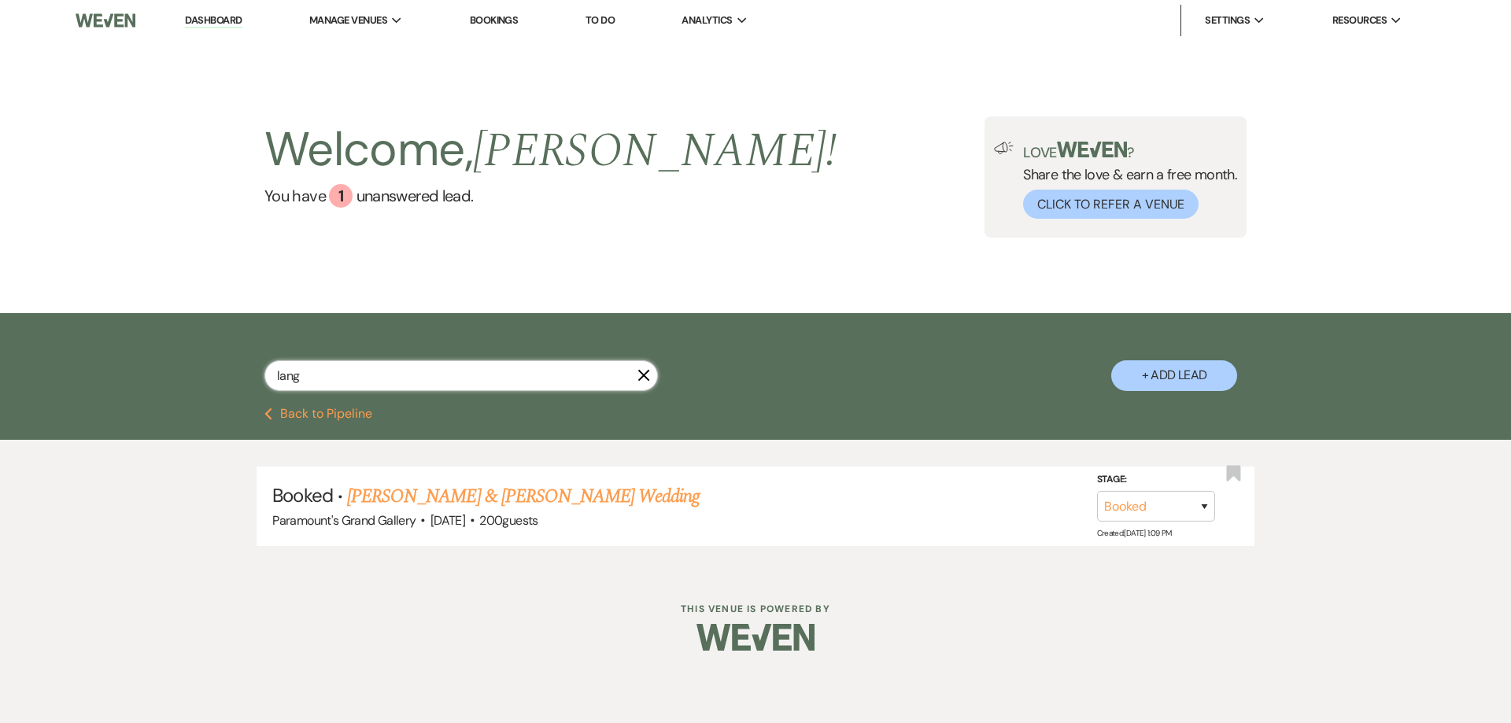
drag, startPoint x: 317, startPoint y: 373, endPoint x: 231, endPoint y: 380, distance: 86.8
click at [231, 380] on div "lang X + Add Lead" at bounding box center [755, 362] width 1133 height 83
type input "ford"
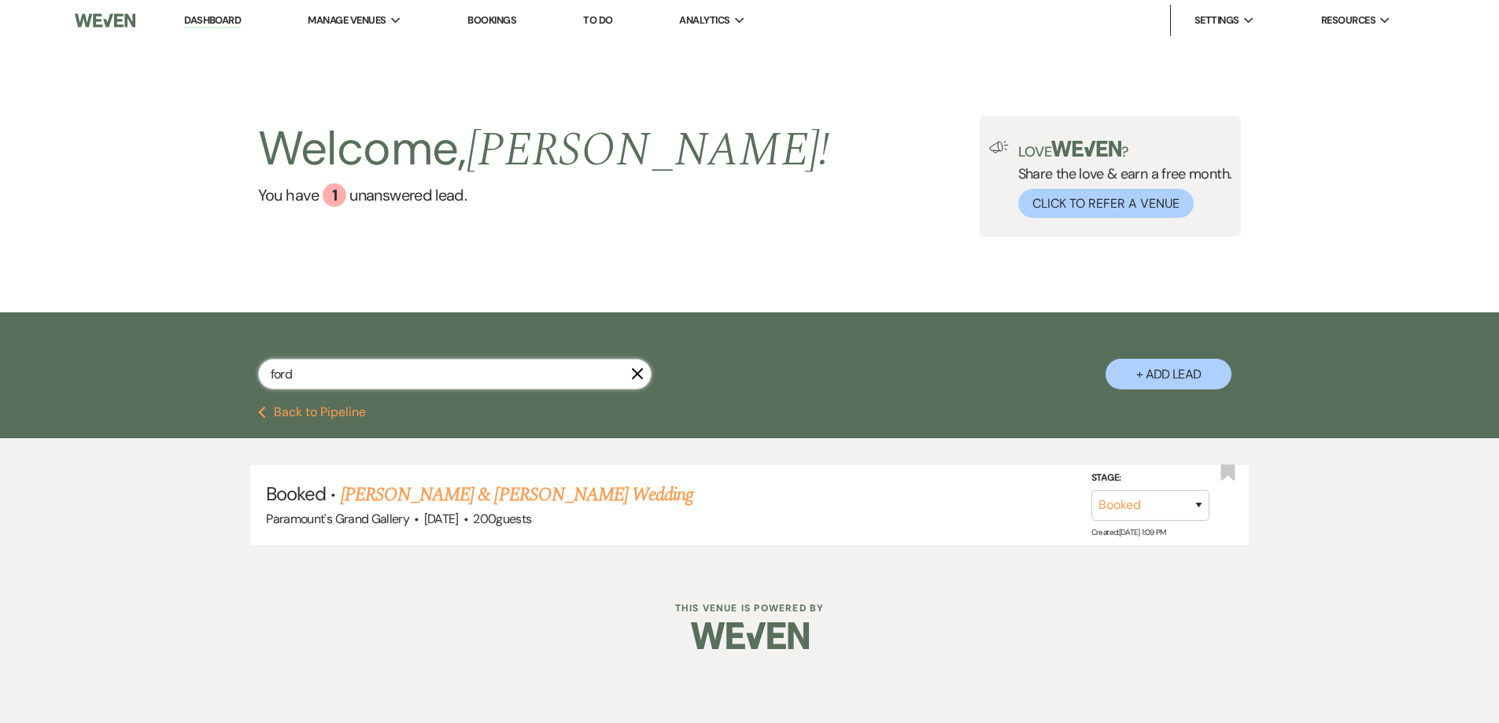
select select "8"
select select "11"
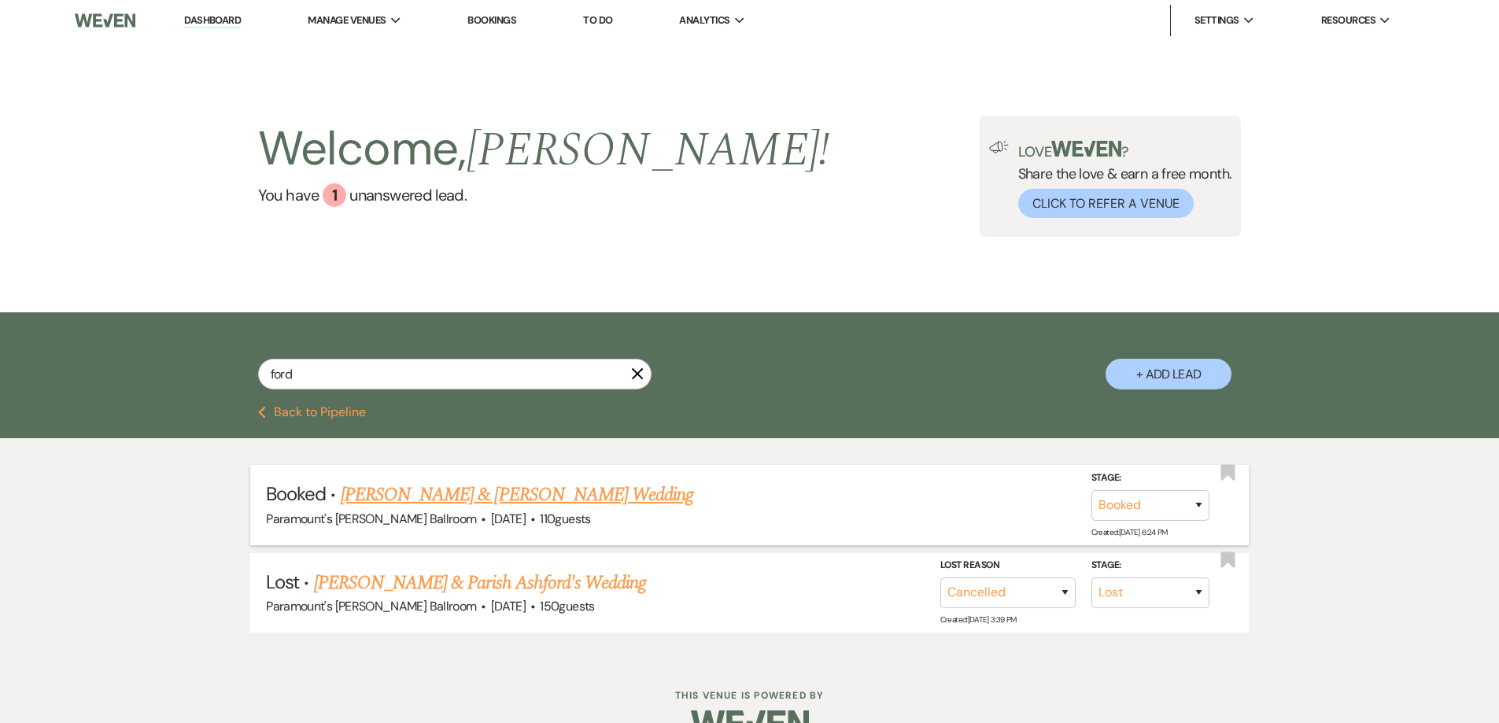
click at [469, 490] on link "[PERSON_NAME] & [PERSON_NAME] Wedding" at bounding box center [517, 495] width 353 height 28
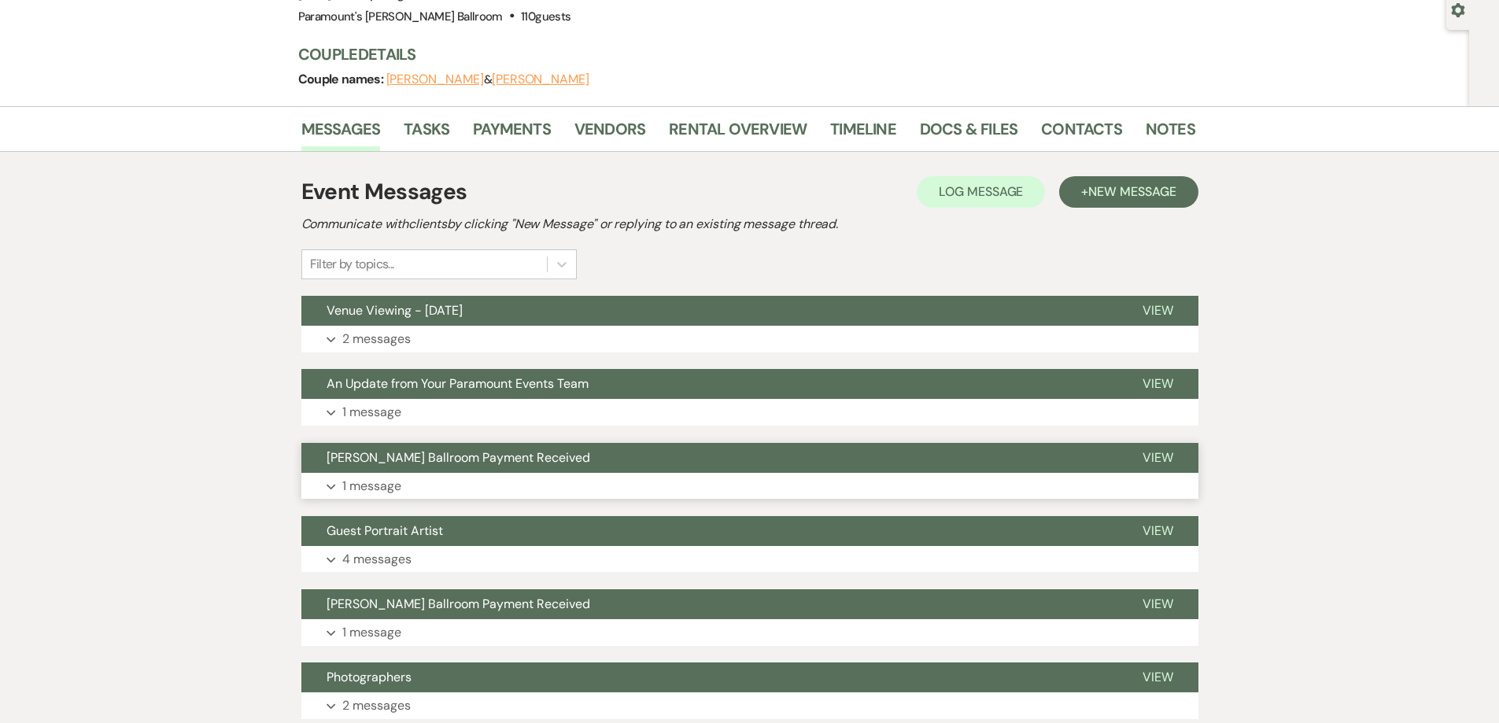
scroll to position [157, 0]
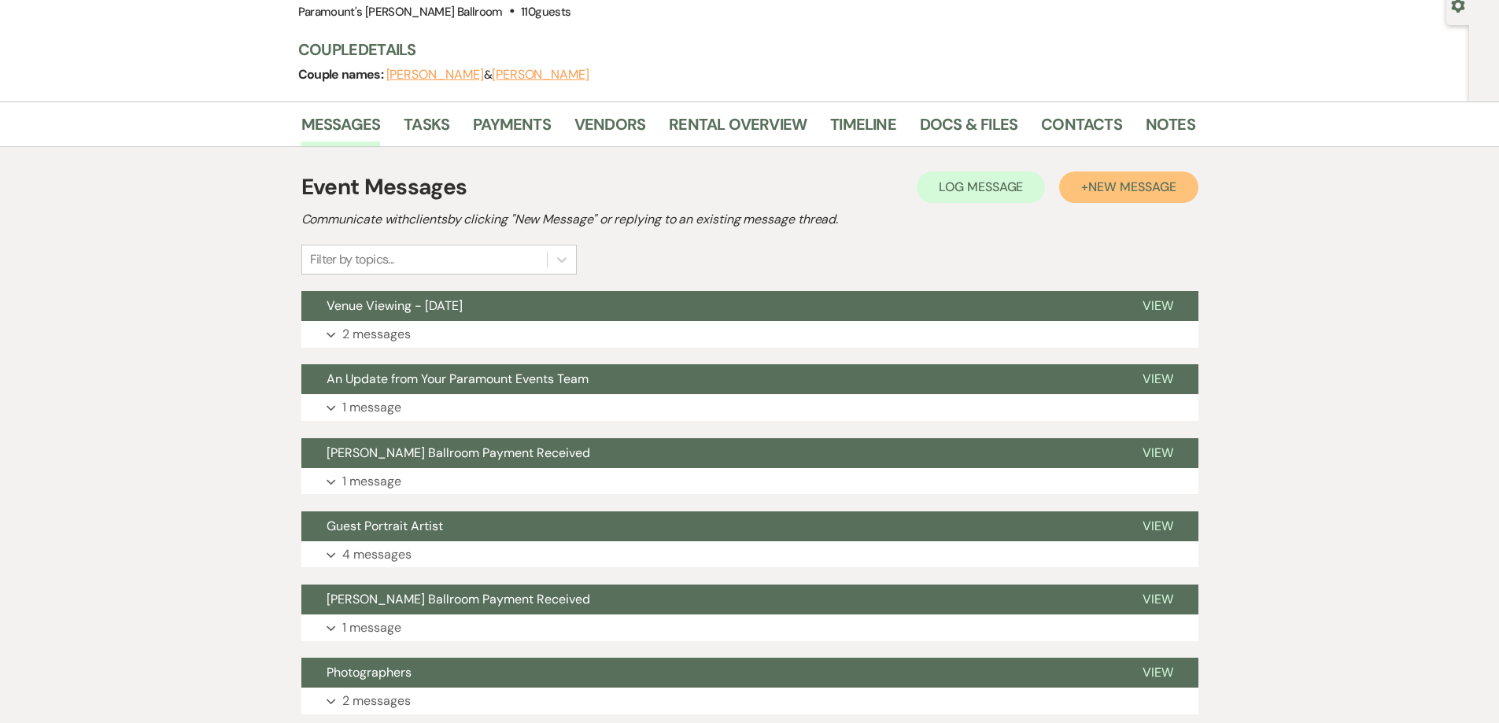
click at [1095, 186] on span "New Message" at bounding box center [1131, 187] width 87 height 17
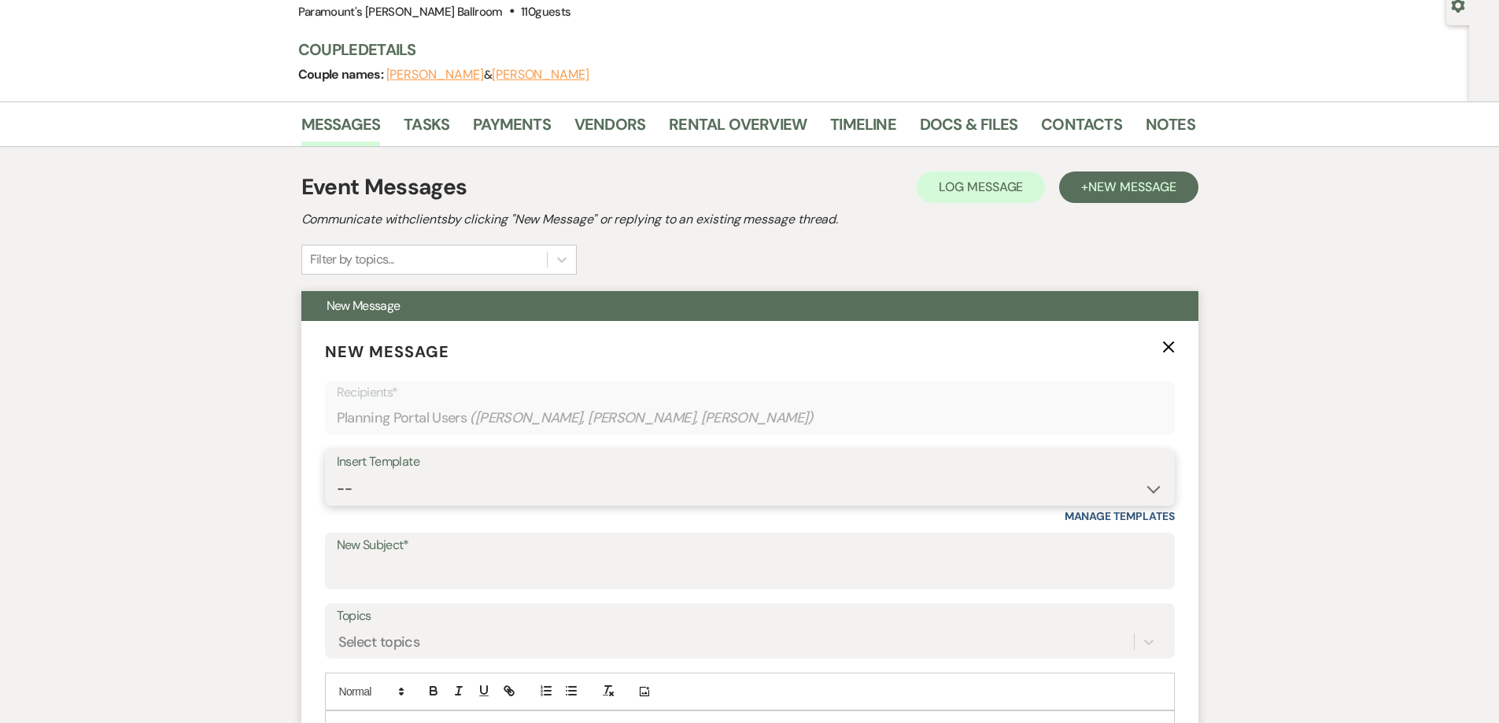
click at [491, 484] on select "-- Weven Planning Portal Introduction (Booked Events) 6 Month Consultation 9 Mo…" at bounding box center [750, 489] width 826 height 31
select select "4089"
click at [337, 474] on select "-- Weven Planning Portal Introduction (Booked Events) 6 Month Consultation 9 Mo…" at bounding box center [750, 489] width 826 height 31
click at [415, 557] on input "New Subject*" at bounding box center [750, 572] width 826 height 31
type input "Requesting Vendor Information"
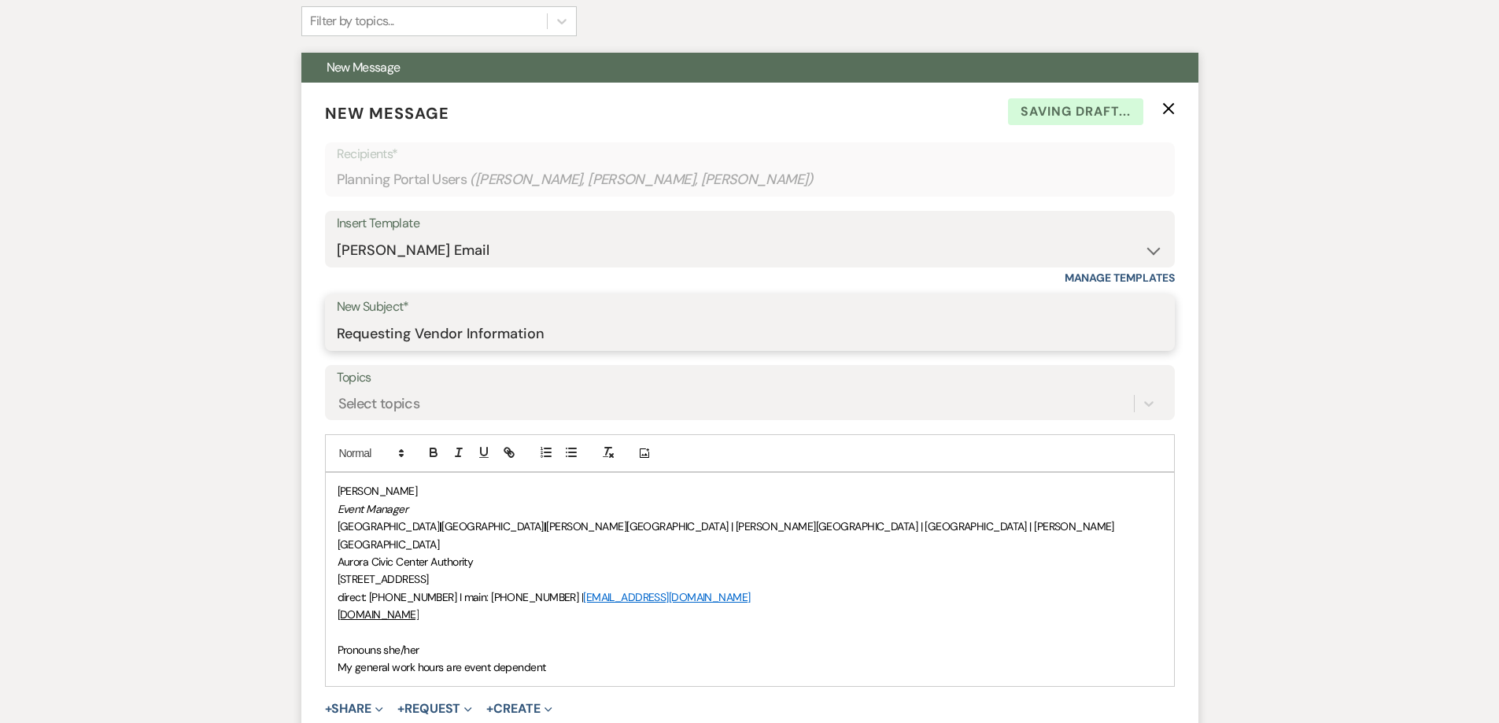
scroll to position [472, 0]
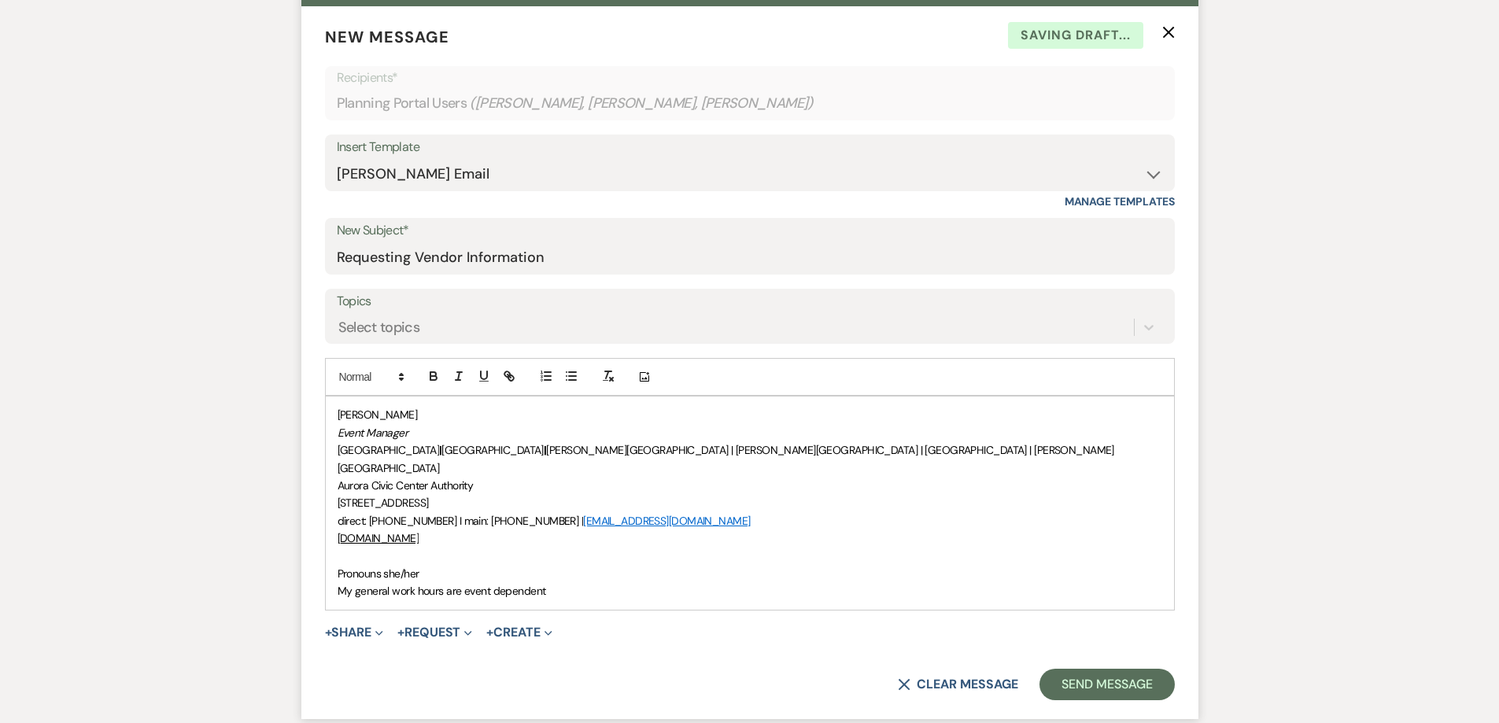
click at [334, 556] on div "[PERSON_NAME] Event Manager [GEOGRAPHIC_DATA] | [GEOGRAPHIC_DATA] | [PERSON_NAM…" at bounding box center [750, 503] width 848 height 212
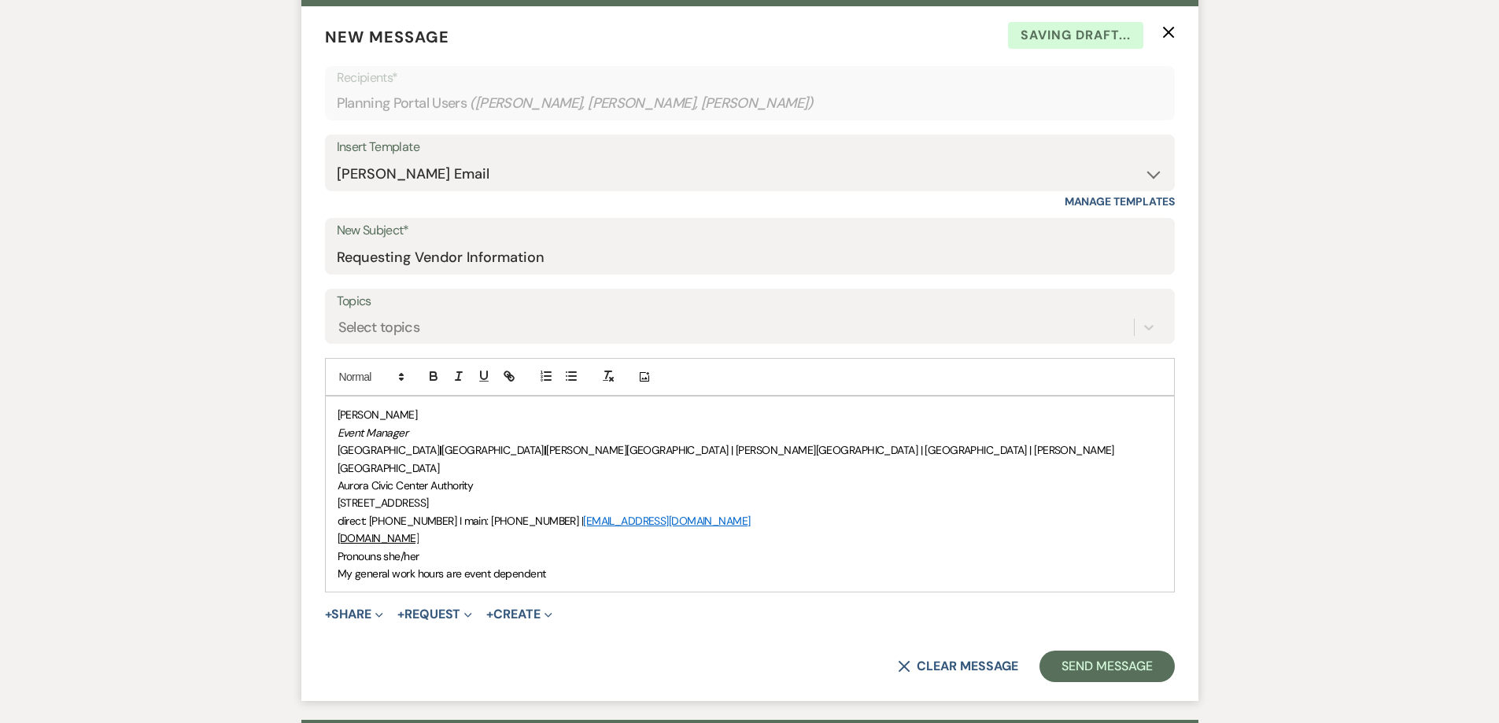
click at [332, 419] on div "[PERSON_NAME] Event Manager [GEOGRAPHIC_DATA] | [GEOGRAPHIC_DATA] | [PERSON_NAM…" at bounding box center [750, 494] width 848 height 195
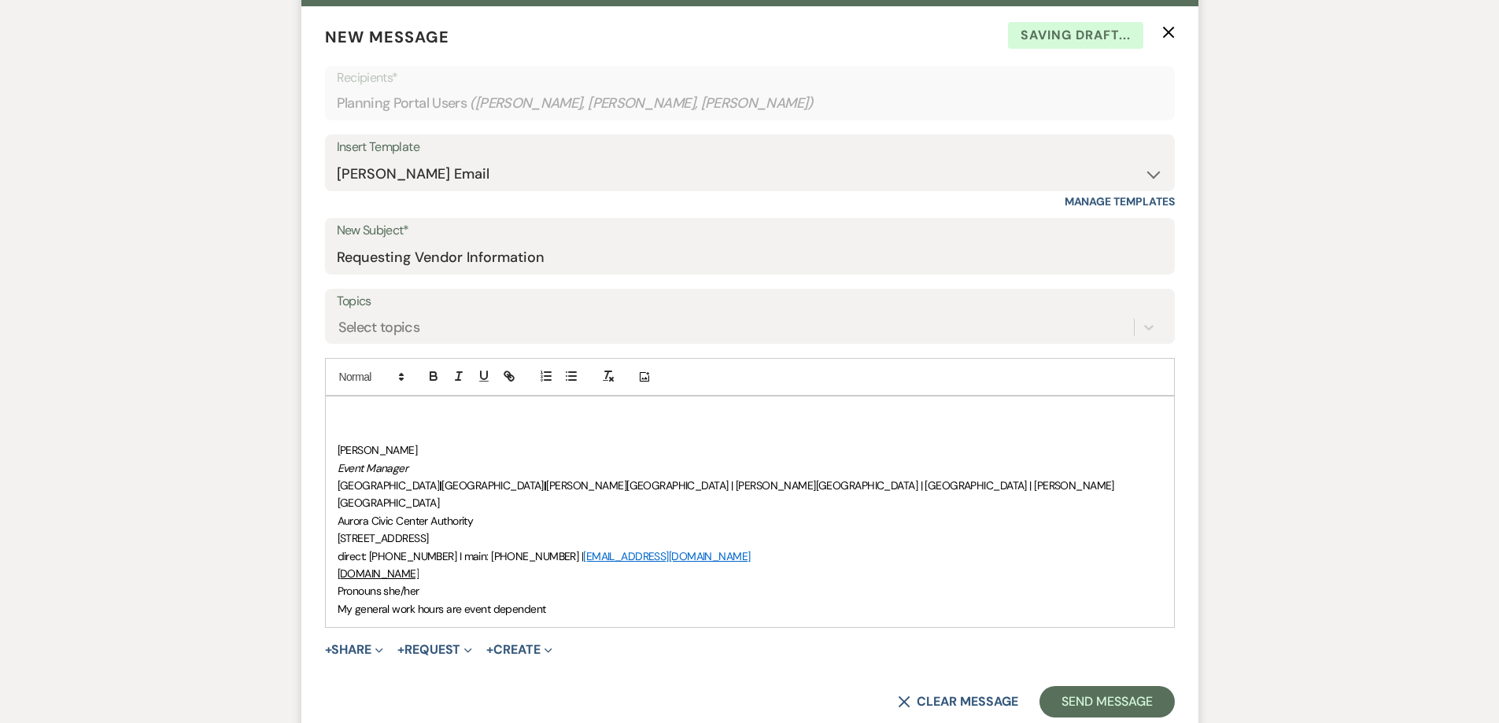
click at [375, 396] on div "Add Photo" at bounding box center [750, 377] width 850 height 38
click at [367, 404] on div "﻿ [PERSON_NAME] Event Manager [GEOGRAPHIC_DATA] | [GEOGRAPHIC_DATA] | [PERSON_N…" at bounding box center [750, 512] width 848 height 231
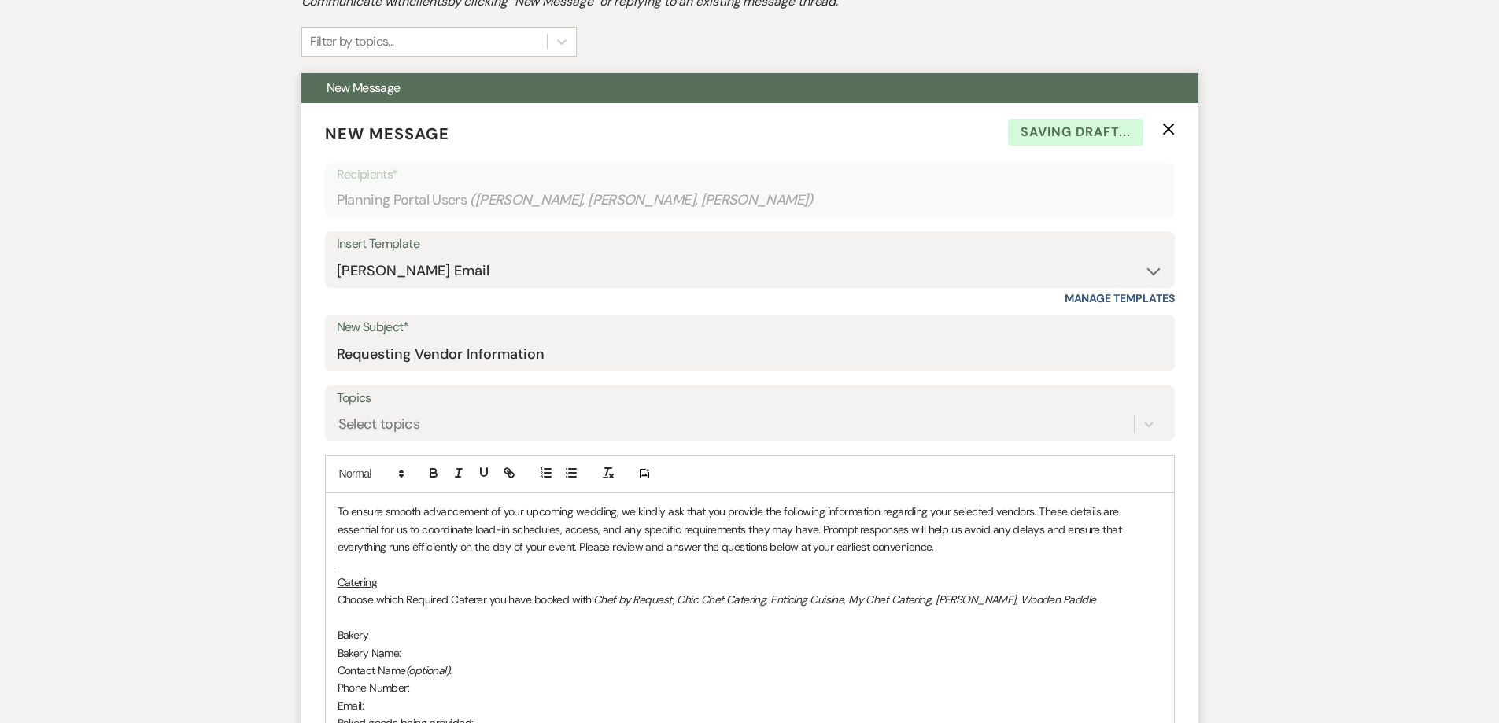
scroll to position [393, 0]
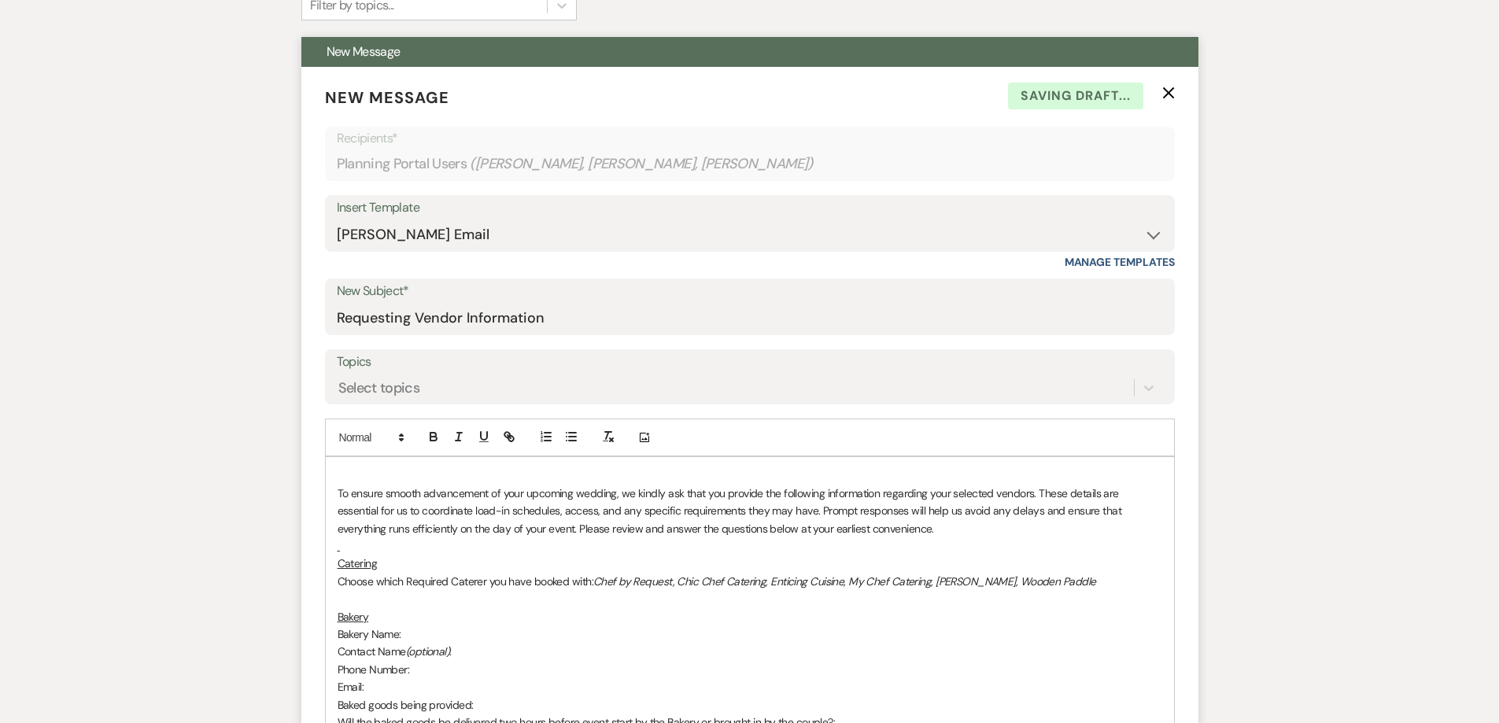
scroll to position [429, 0]
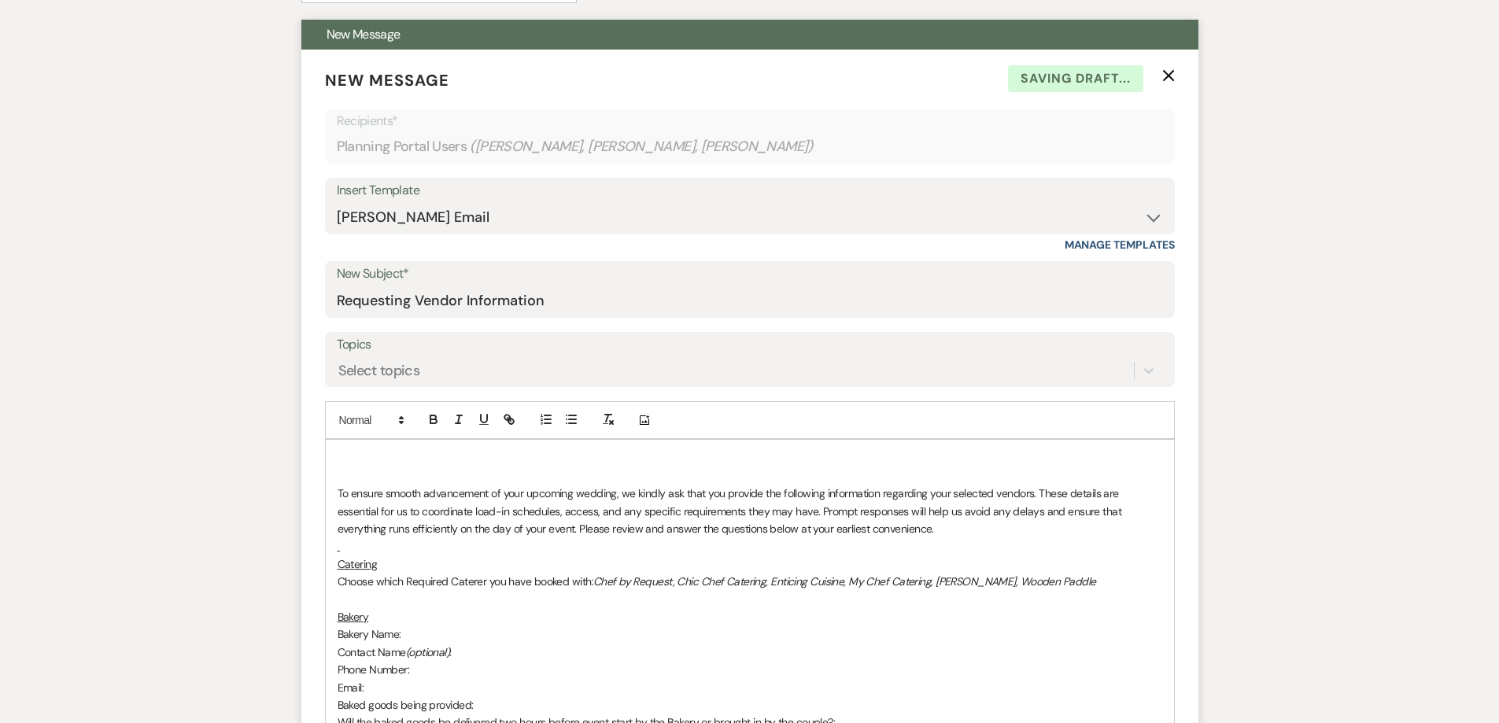
click at [338, 450] on p at bounding box center [750, 457] width 825 height 17
click at [353, 552] on p at bounding box center [750, 545] width 825 height 17
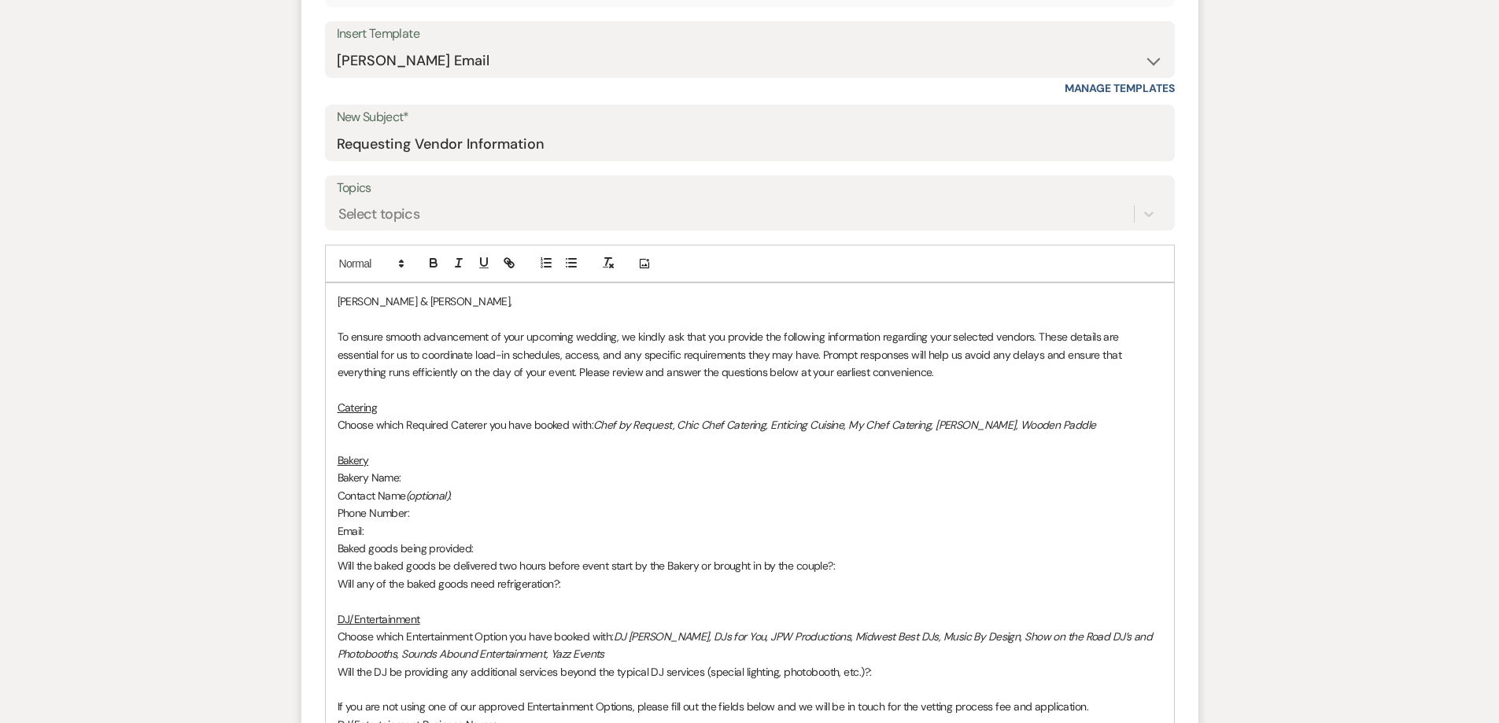
scroll to position [586, 0]
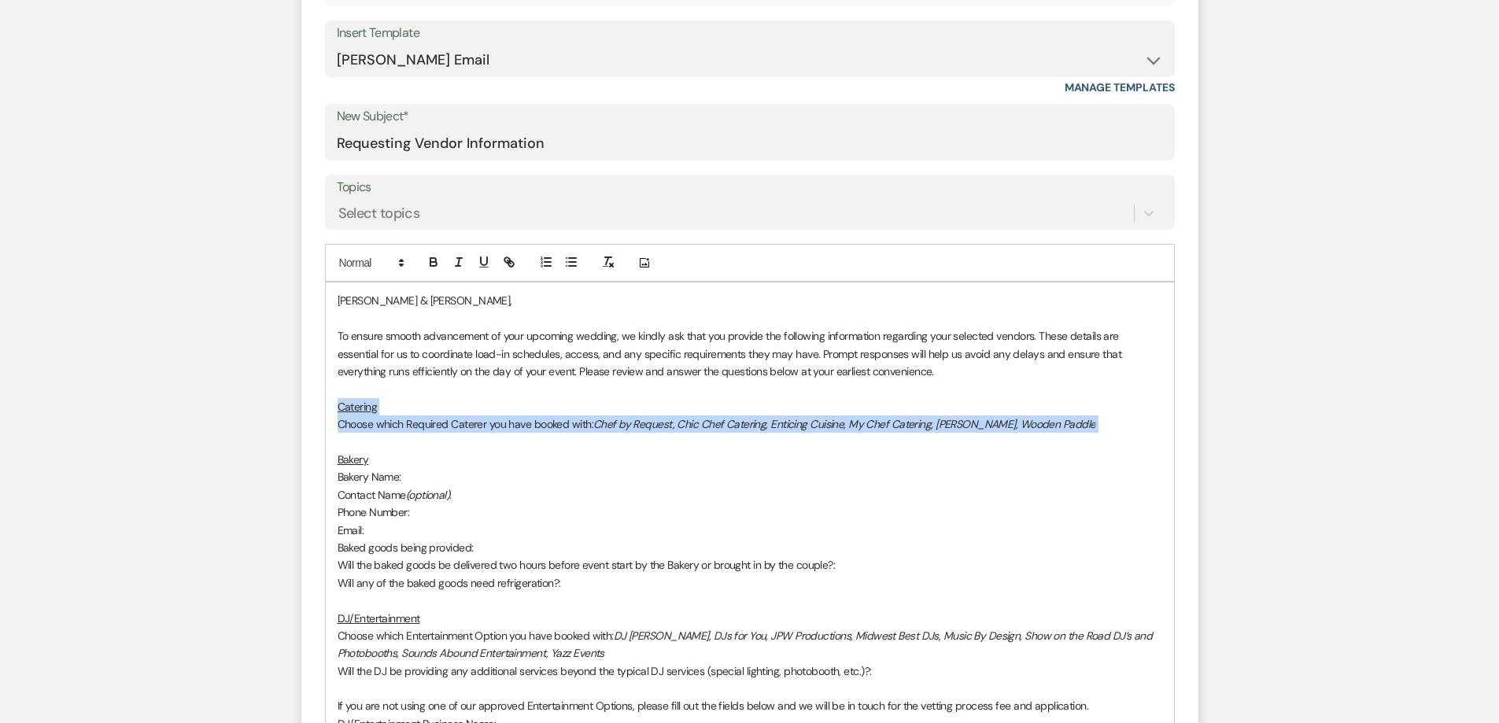
drag, startPoint x: 335, startPoint y: 405, endPoint x: 1072, endPoint y: 431, distance: 736.9
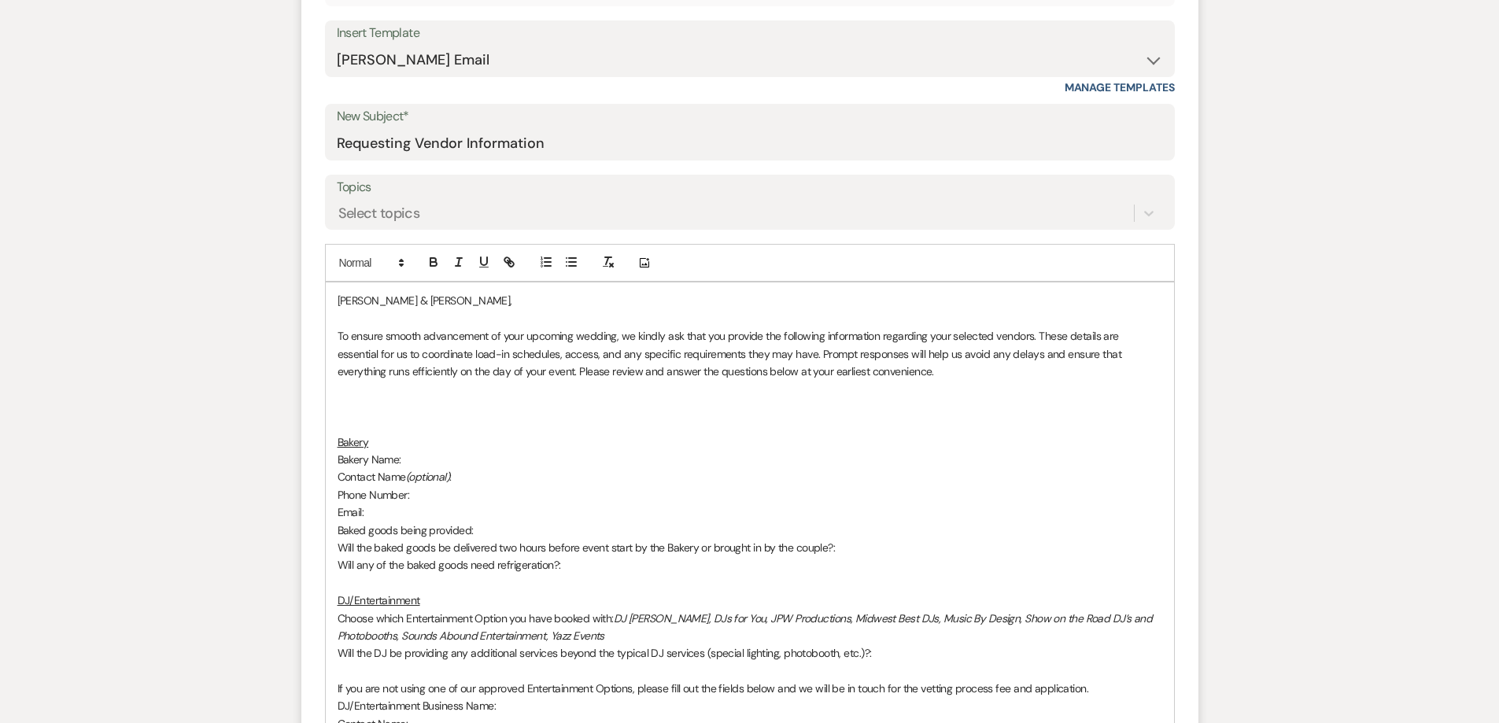
click at [348, 432] on p at bounding box center [750, 423] width 825 height 17
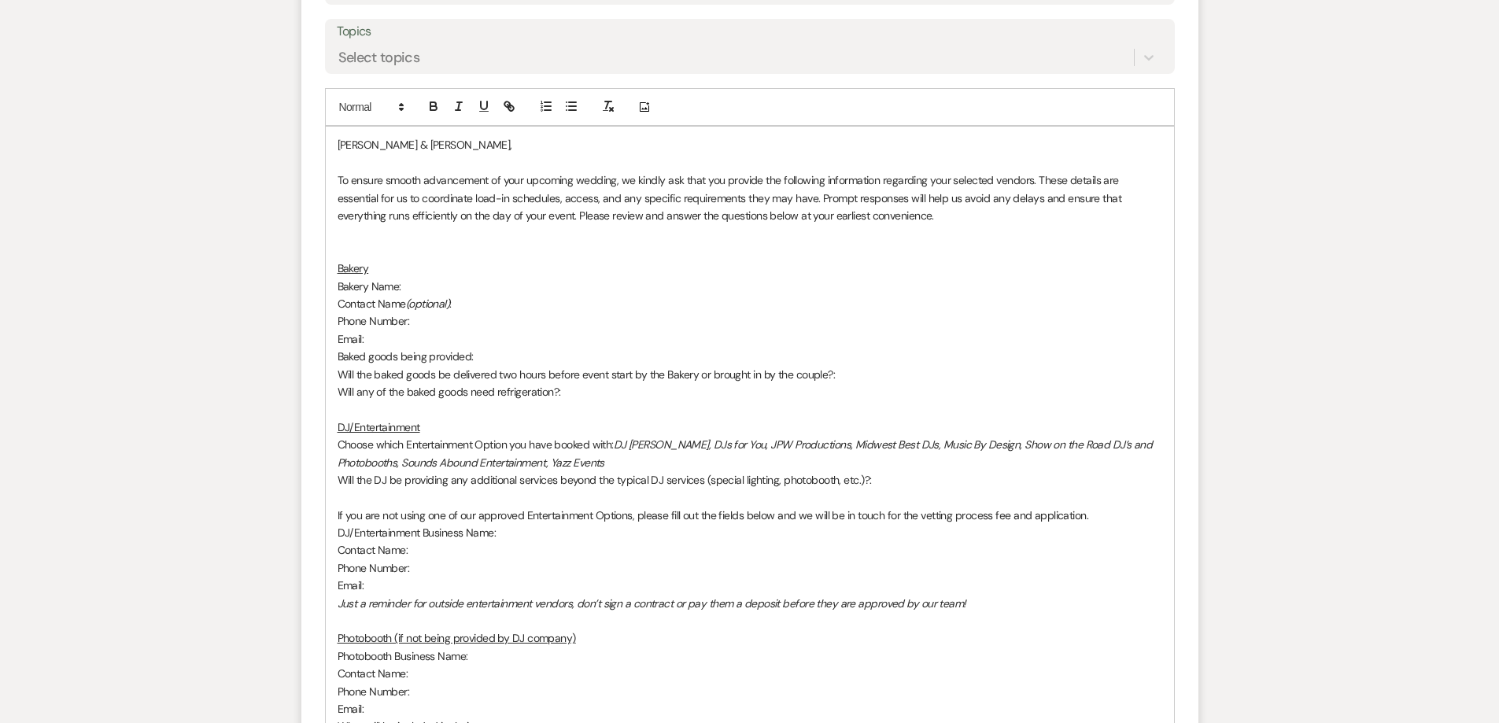
scroll to position [744, 0]
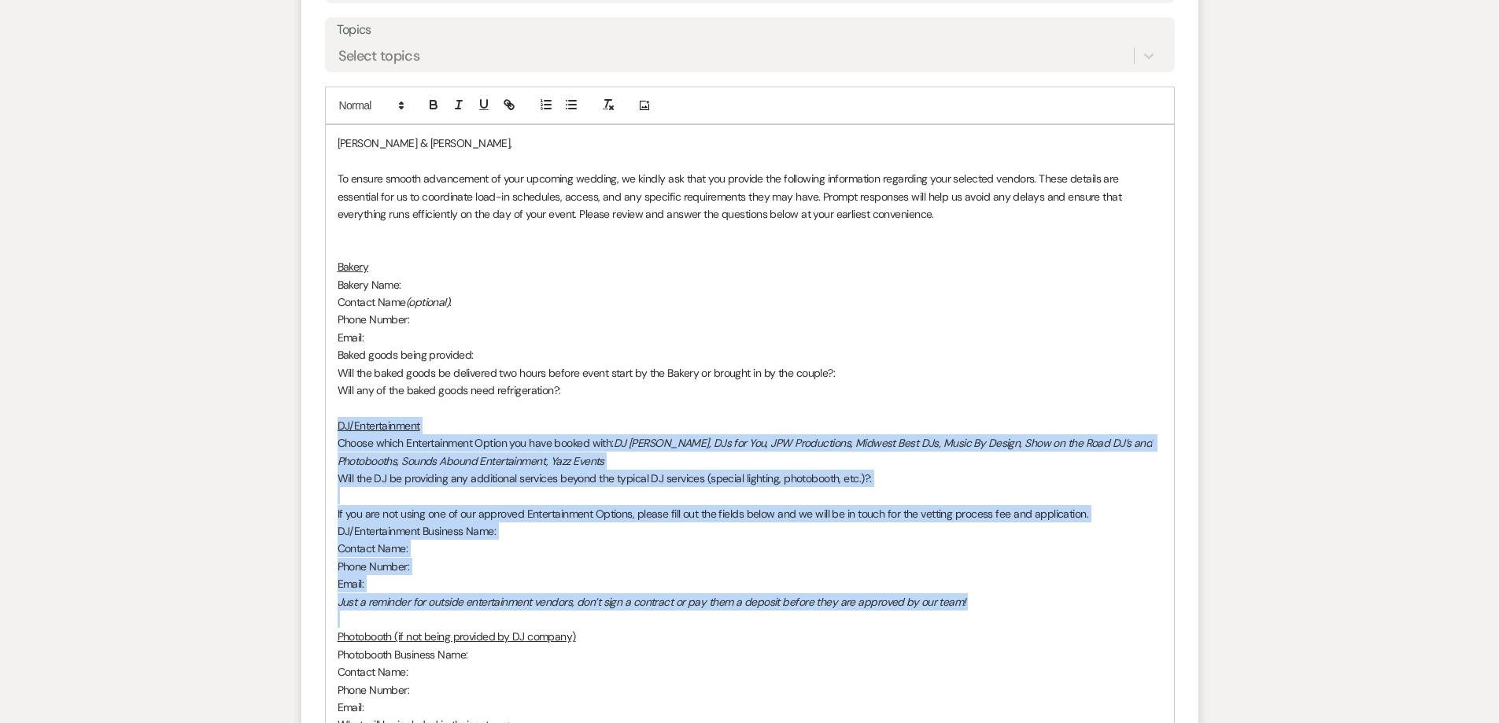
drag, startPoint x: 338, startPoint y: 427, endPoint x: 990, endPoint y: 611, distance: 677.8
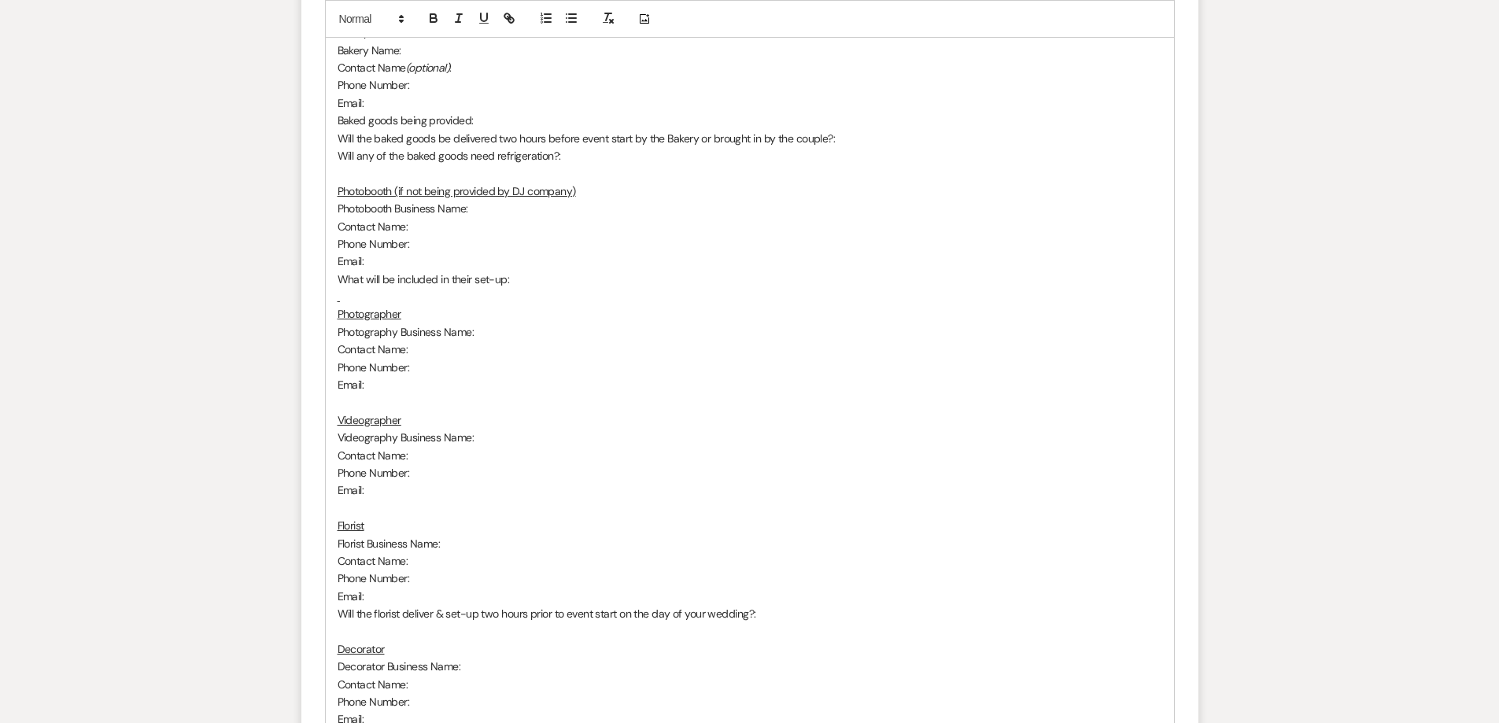
scroll to position [980, 0]
click at [343, 305] on p "Photographer" at bounding box center [750, 312] width 825 height 17
click at [357, 300] on p at bounding box center [750, 294] width 825 height 17
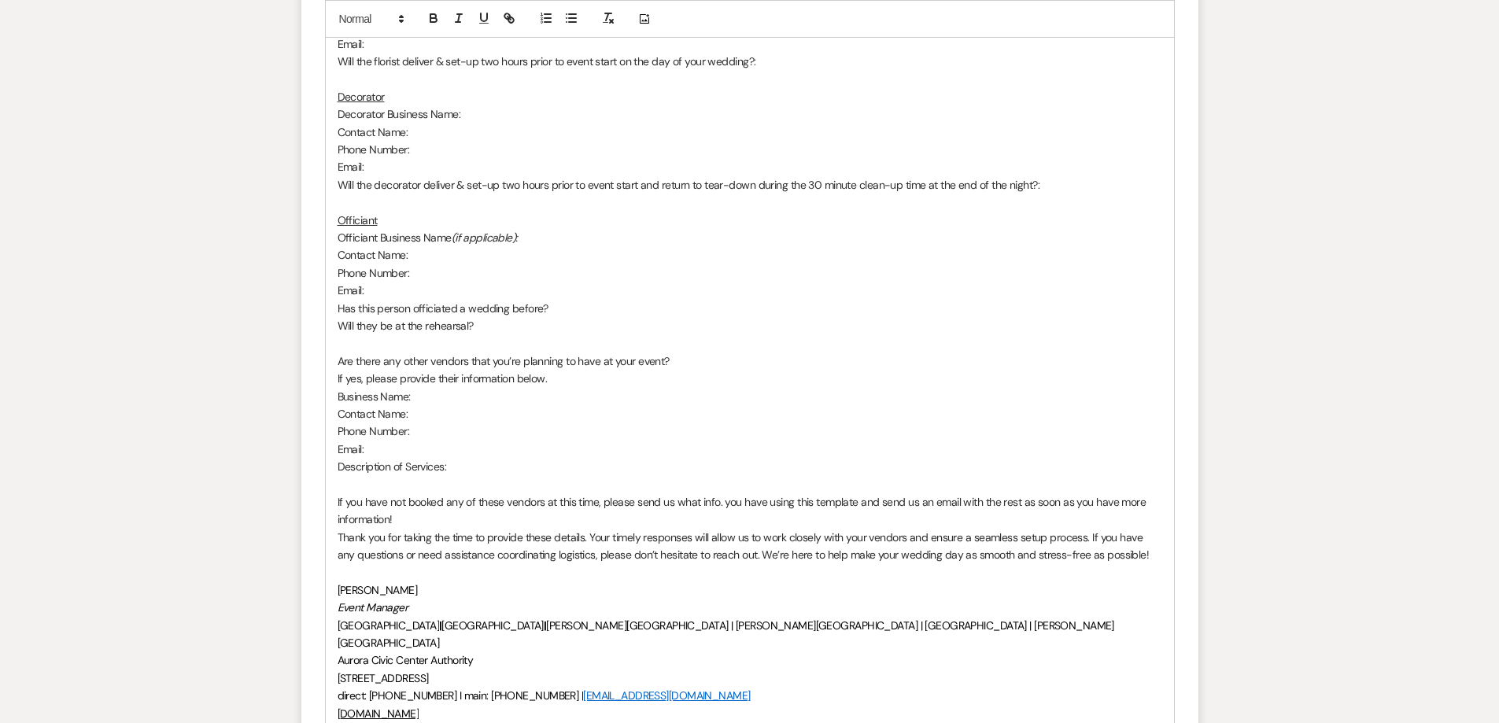
scroll to position [1609, 0]
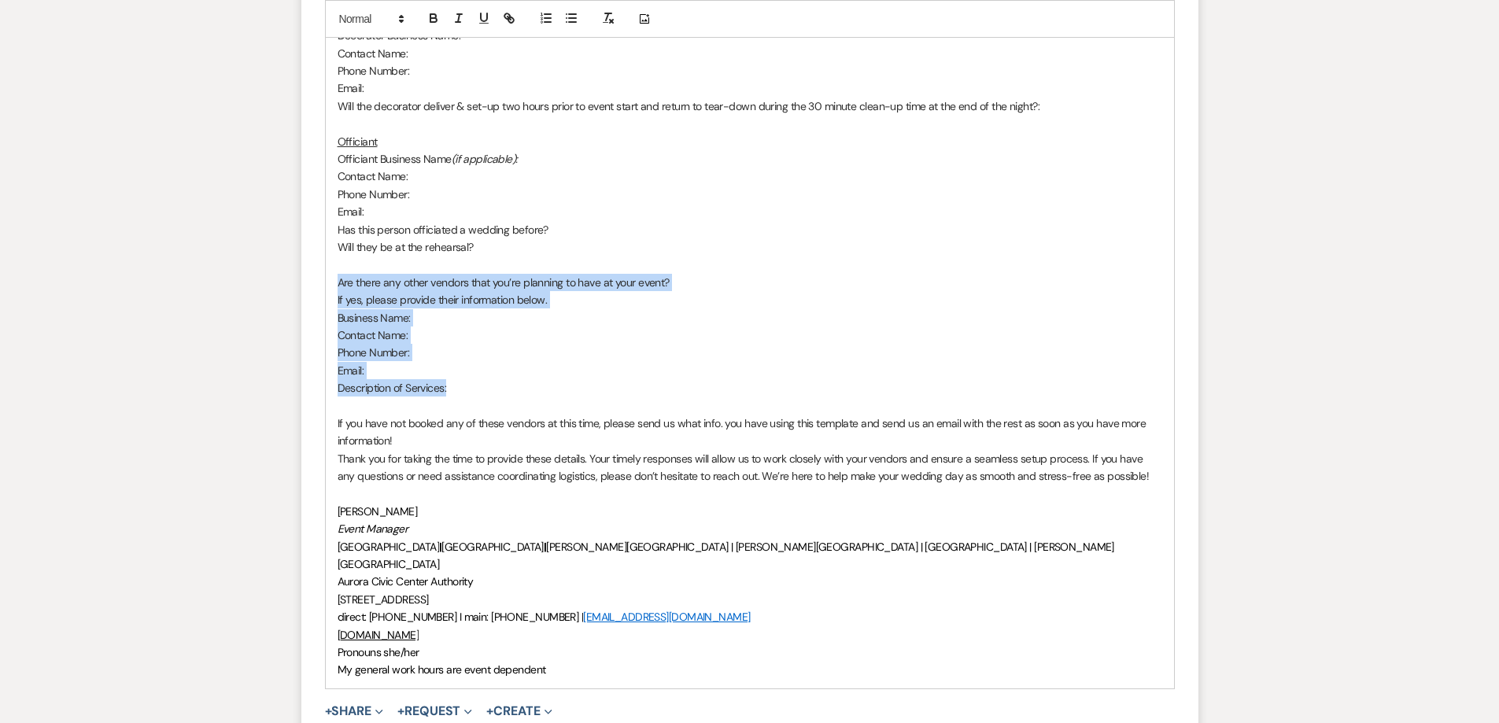
drag, startPoint x: 462, startPoint y: 386, endPoint x: 338, endPoint y: 285, distance: 159.9
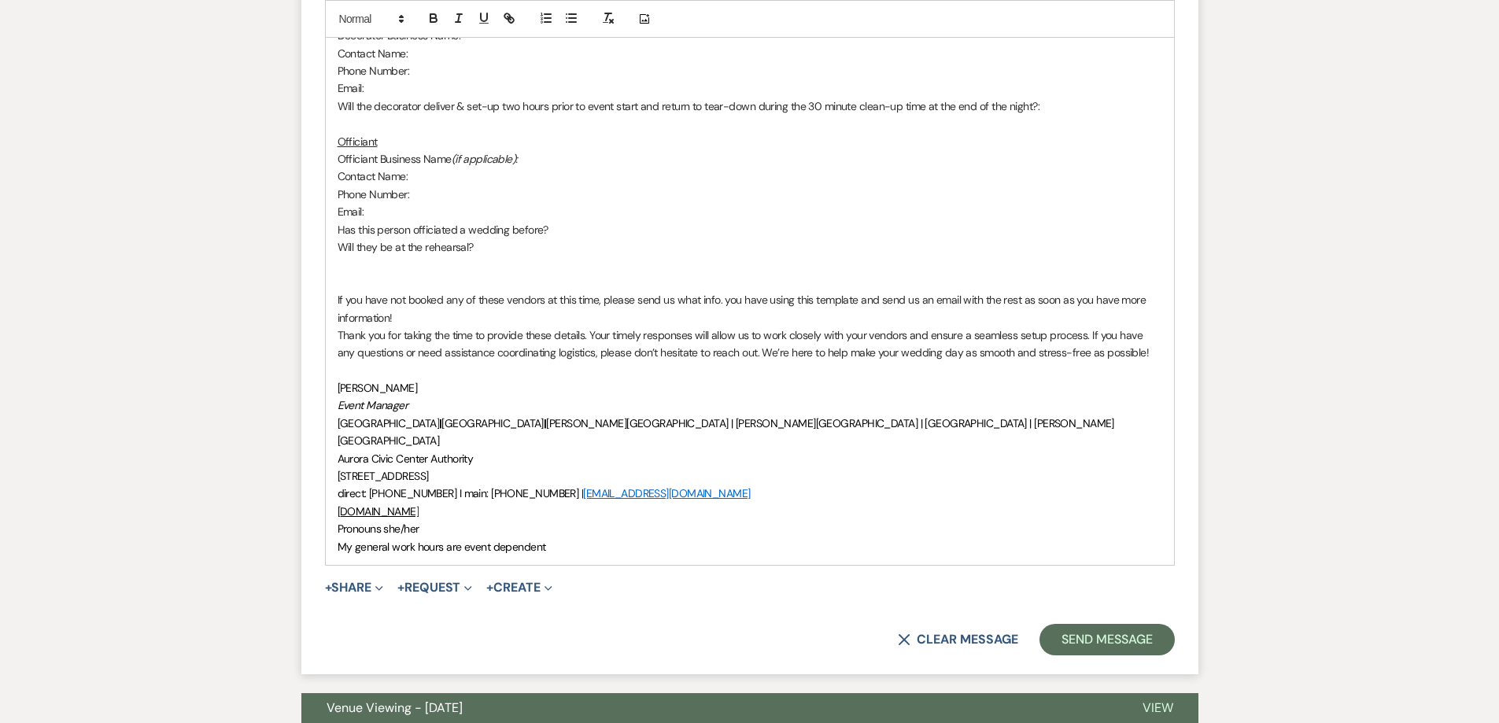
click at [401, 312] on p "If you have not booked any of these vendors at this time, please send us what i…" at bounding box center [750, 308] width 825 height 35
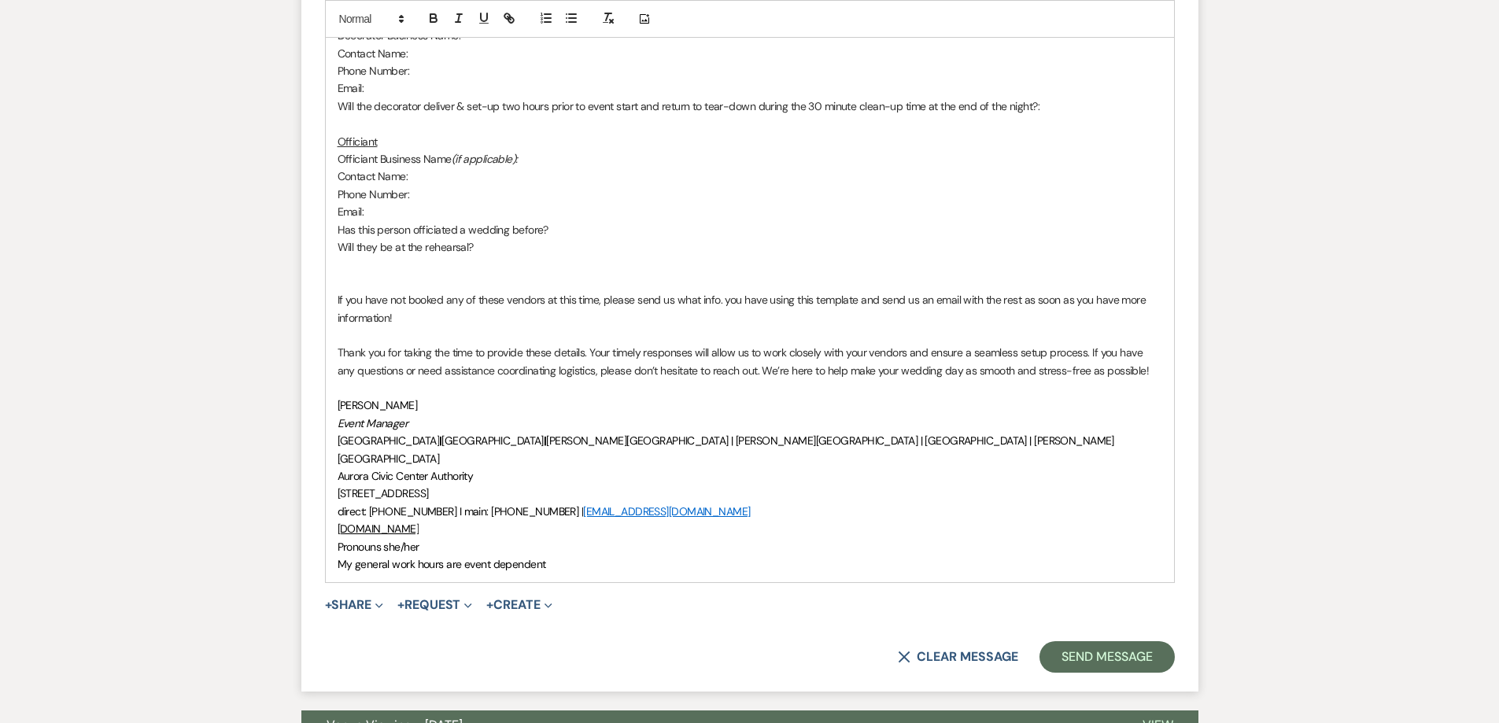
click at [382, 275] on p at bounding box center [750, 282] width 825 height 17
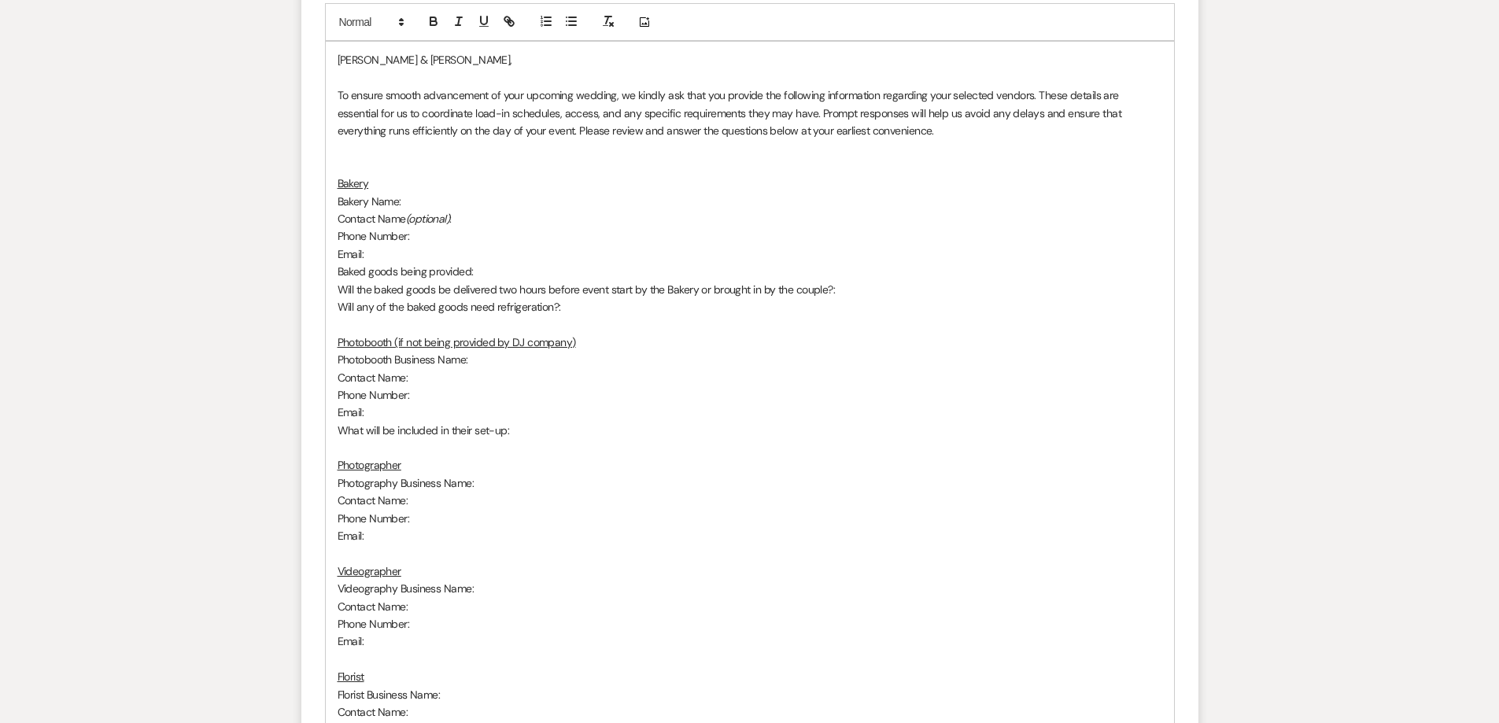
scroll to position [744, 0]
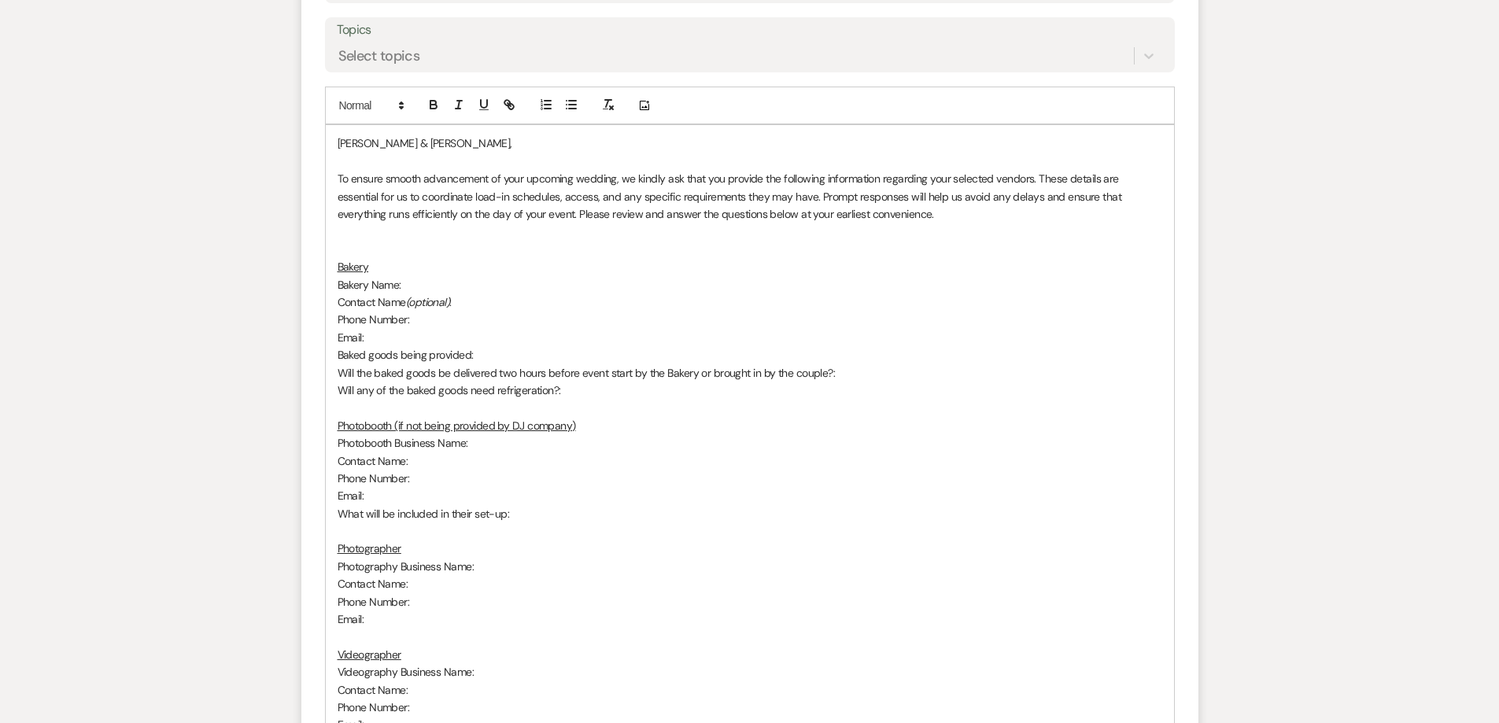
click at [427, 250] on p at bounding box center [750, 249] width 825 height 17
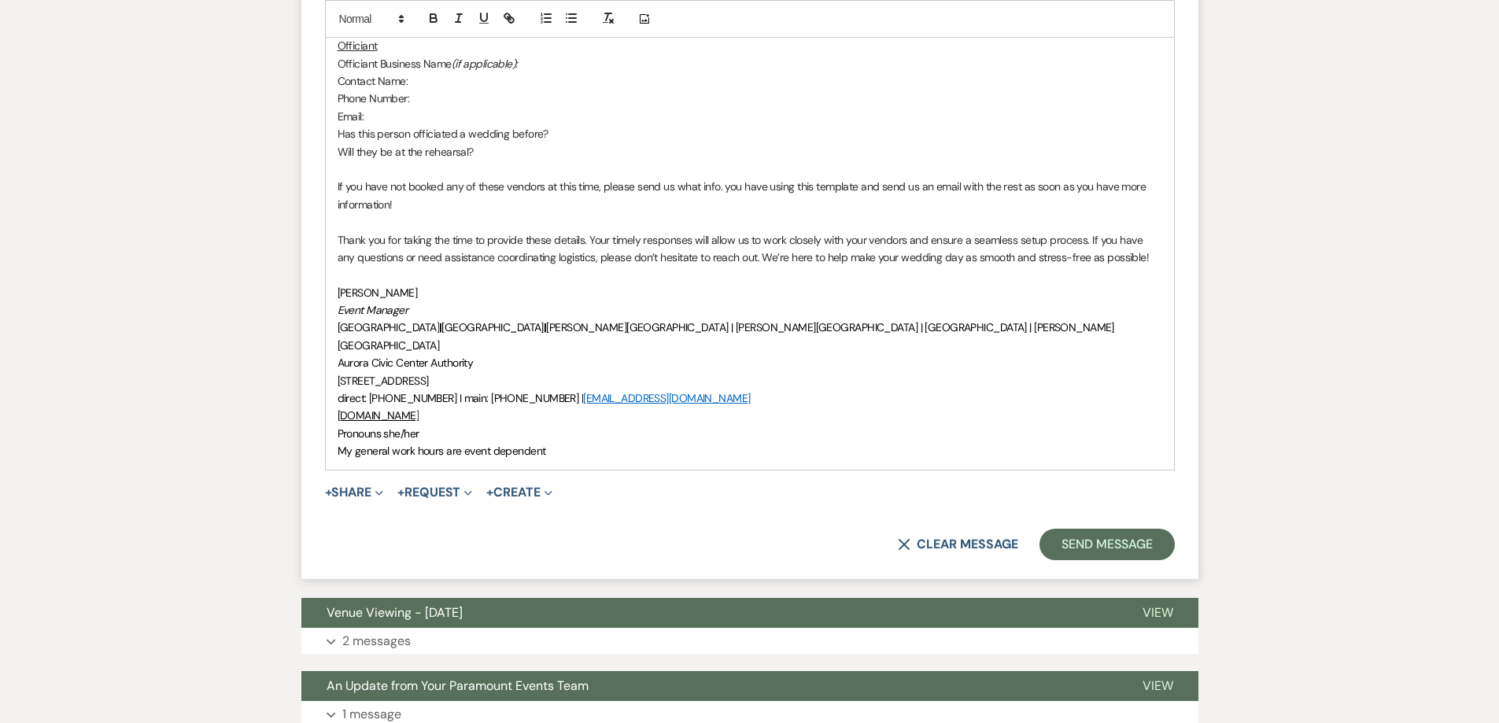
scroll to position [1688, 0]
click at [1125, 540] on button "Send Message" at bounding box center [1106, 543] width 135 height 31
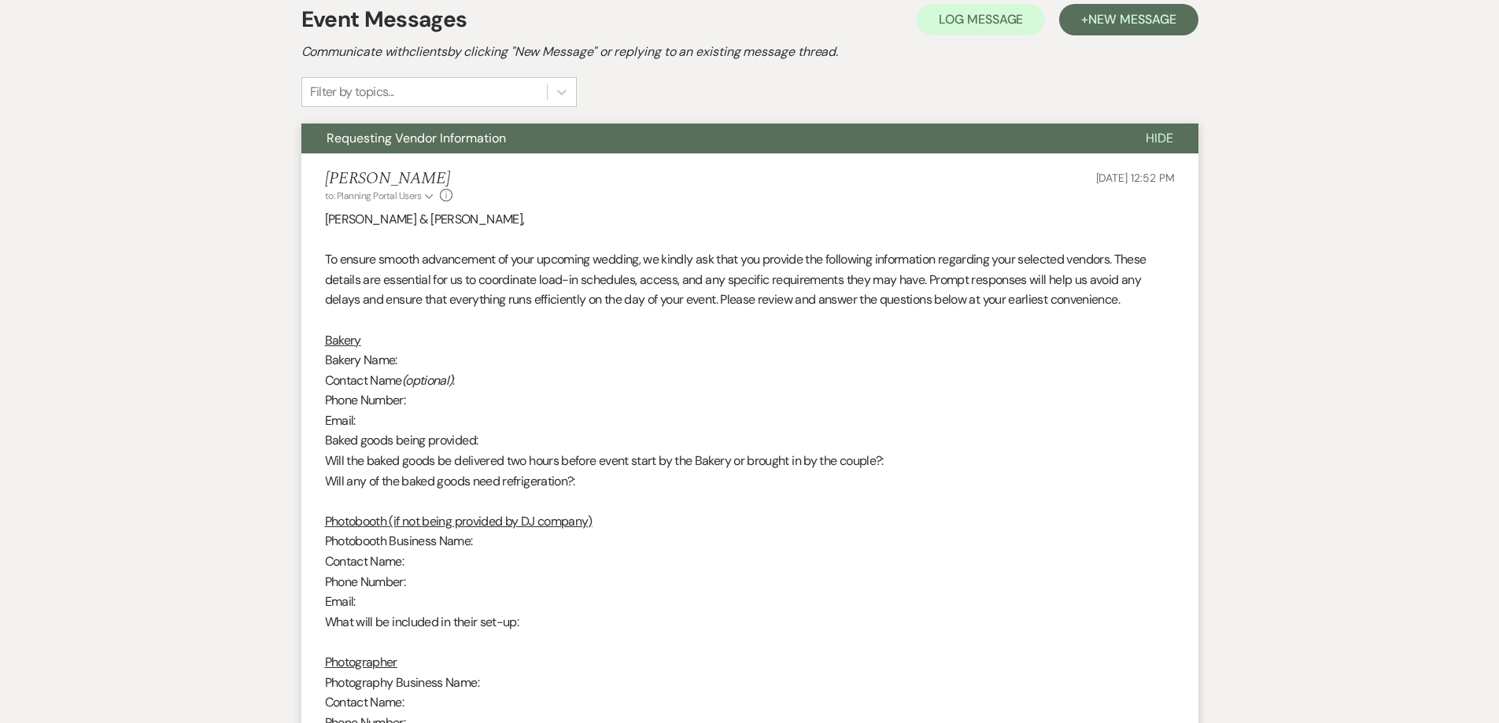
scroll to position [238, 0]
